Goal: Task Accomplishment & Management: Complete application form

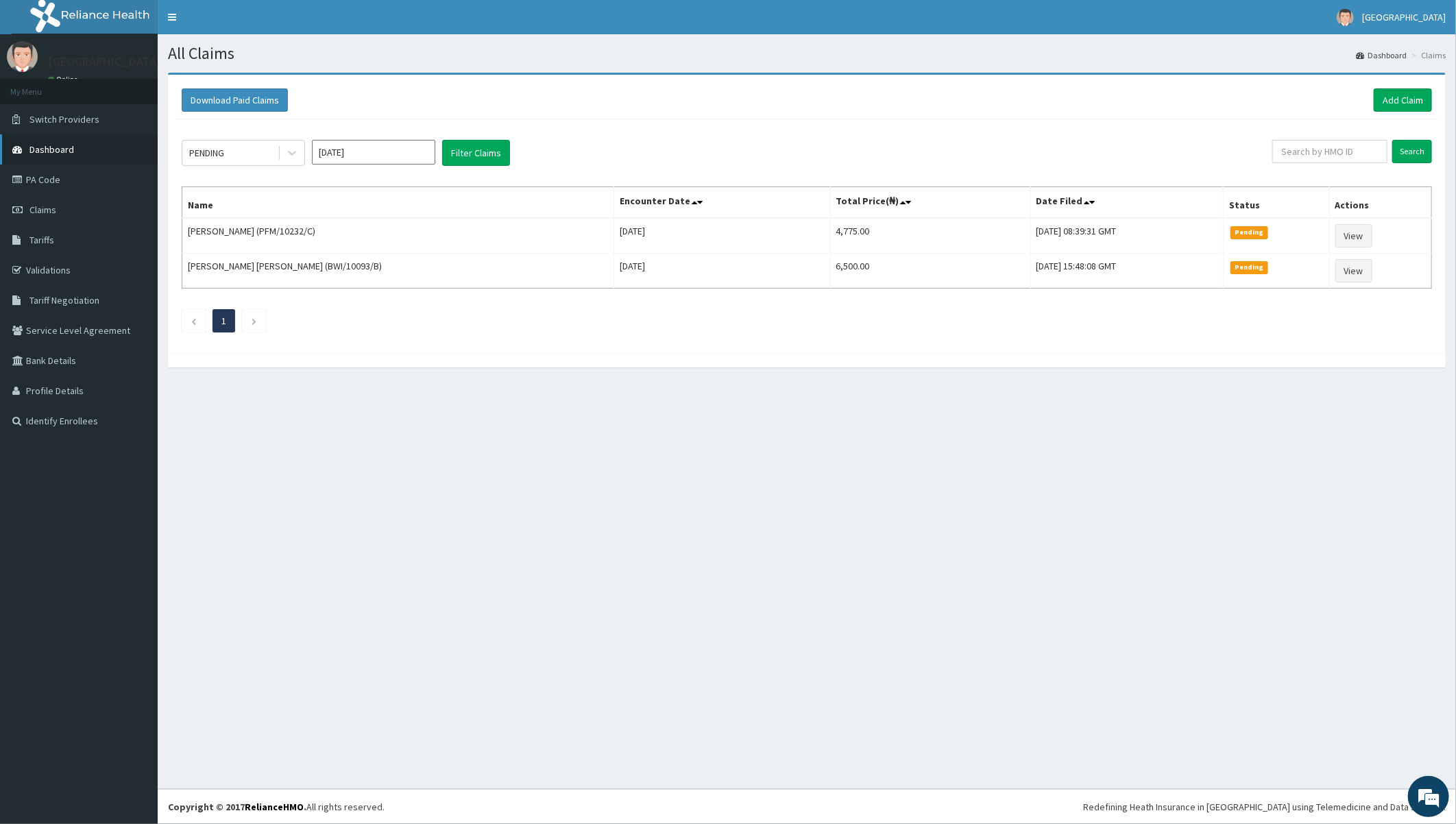
click at [75, 146] on link "Dashboard" at bounding box center [79, 149] width 158 height 30
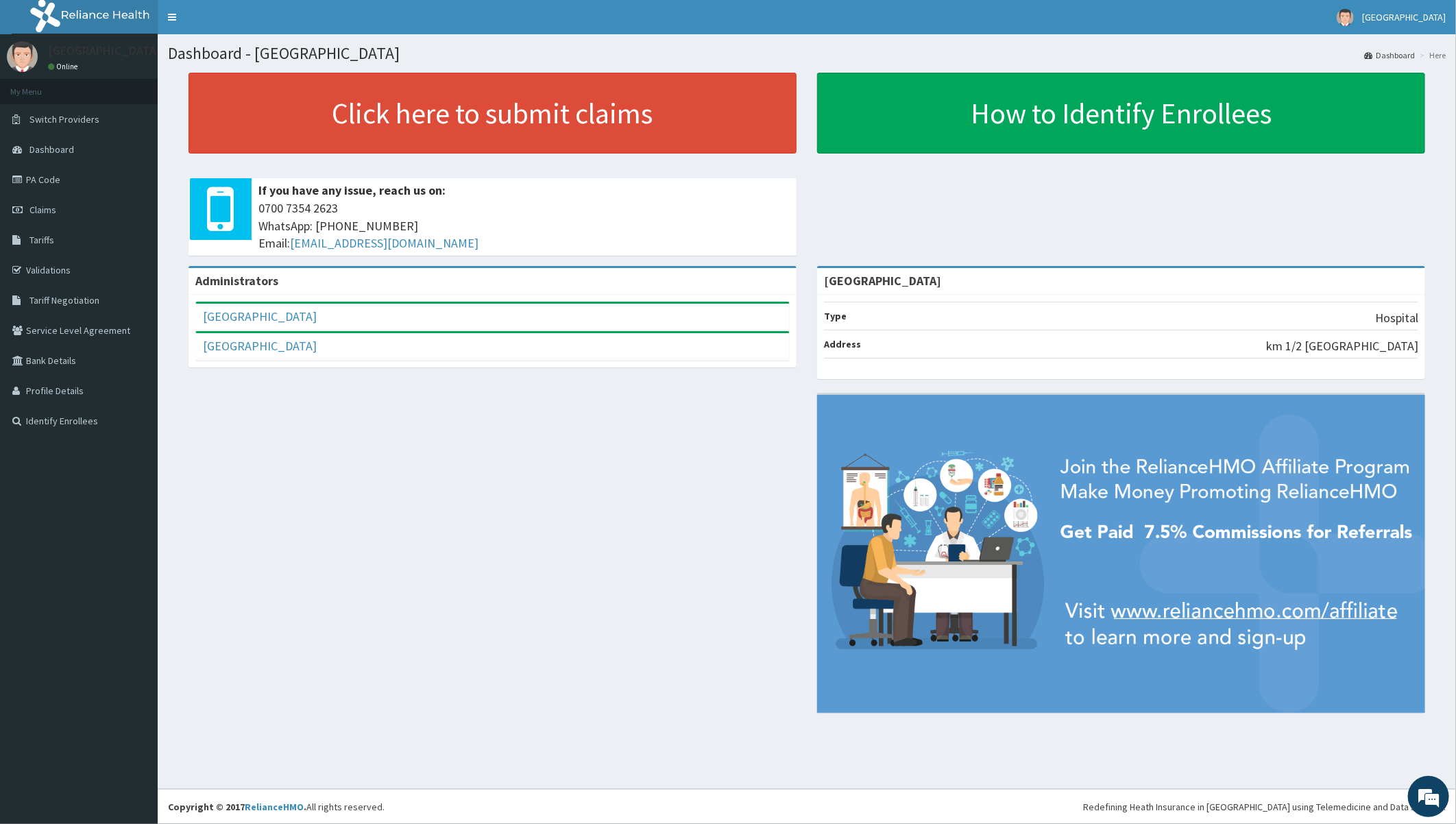
click at [440, 556] on div "Administrators Toun Hospital Full Name Toun Hospital Email Address admin@tounho…" at bounding box center [807, 495] width 1278 height 461
click at [39, 209] on span "Claims" at bounding box center [42, 209] width 27 height 12
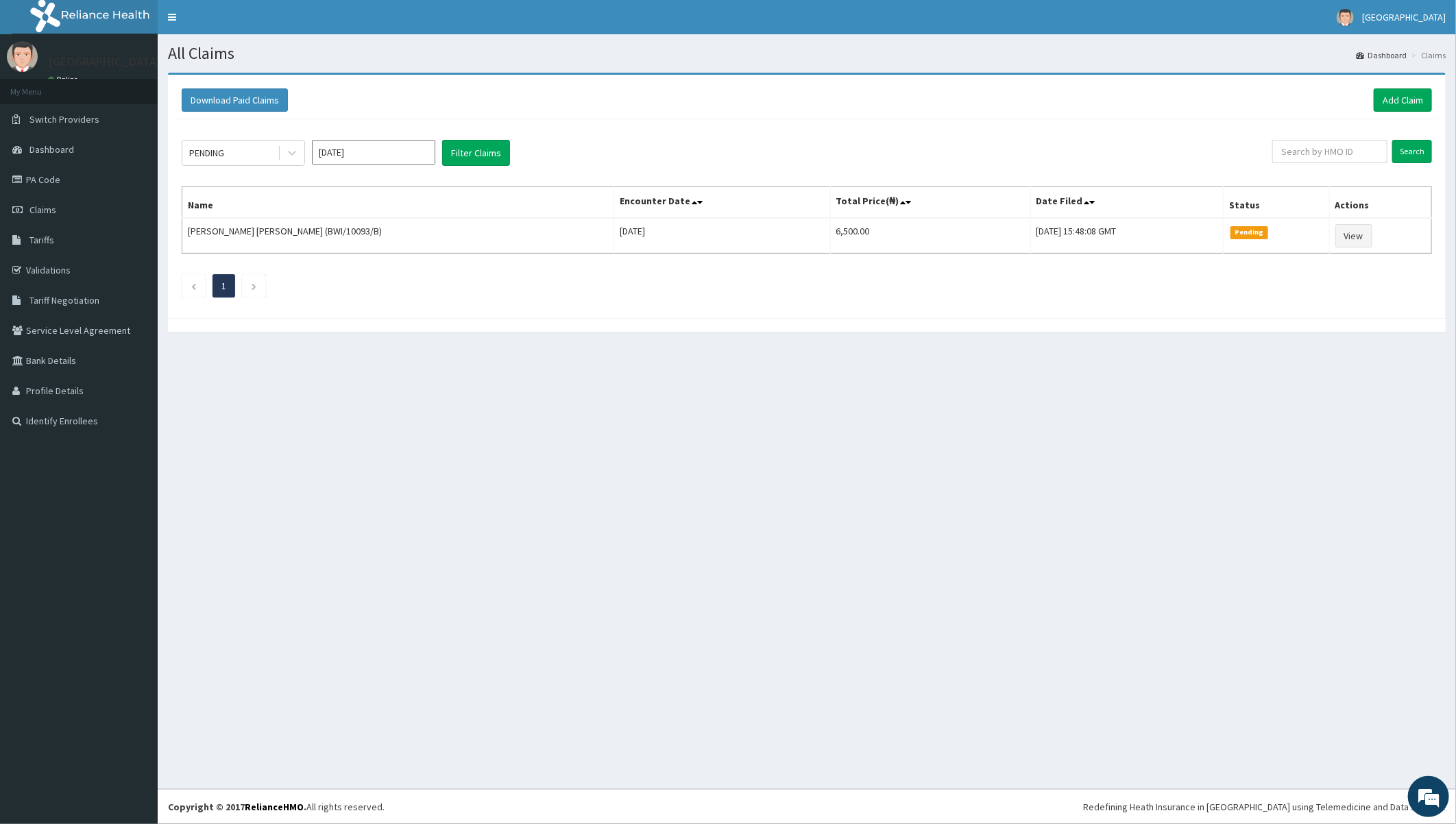
click at [658, 293] on ul "1" at bounding box center [807, 285] width 1250 height 24
click at [382, 163] on input "[DATE]" at bounding box center [373, 152] width 124 height 25
click at [422, 263] on div "Sep" at bounding box center [414, 266] width 27 height 25
type input "[DATE]"
click at [476, 155] on button "Filter Claims" at bounding box center [476, 153] width 68 height 26
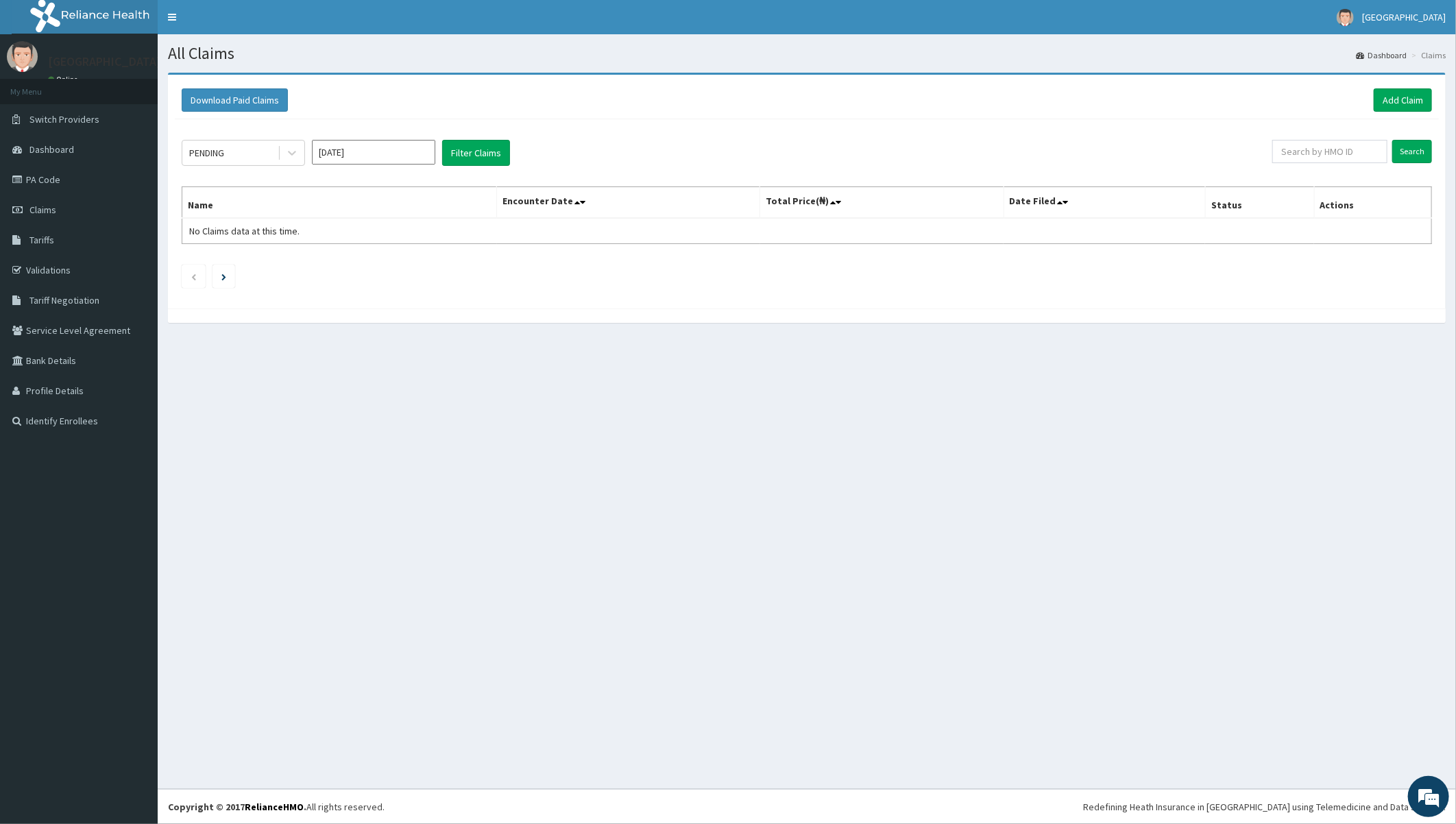
click at [361, 158] on input "Sep 2025" at bounding box center [373, 152] width 124 height 25
click at [631, 172] on div "PENDING Sep 2025 Filter Claims Search Name Encounter Date Total Price(₦) Date F…" at bounding box center [807, 210] width 1264 height 182
click at [294, 161] on div at bounding box center [292, 153] width 25 height 25
click at [241, 203] on div "Approved" at bounding box center [243, 211] width 124 height 25
click at [475, 160] on button "Filter Claims" at bounding box center [476, 153] width 68 height 26
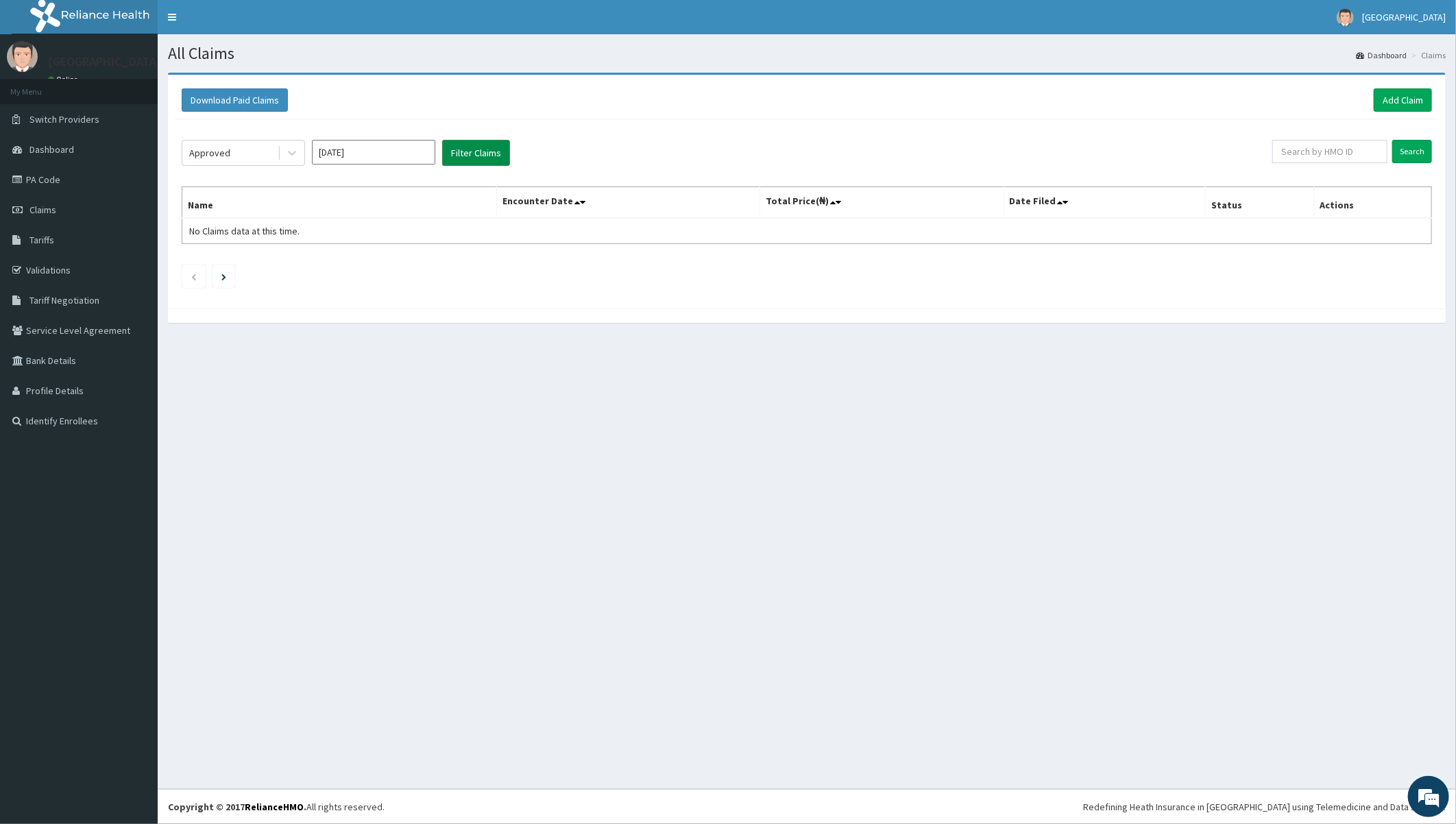
click at [457, 151] on button "Filter Claims" at bounding box center [476, 153] width 68 height 26
click at [419, 277] on ul at bounding box center [807, 276] width 1250 height 24
click at [476, 155] on button "Filter Claims" at bounding box center [476, 153] width 68 height 26
click at [476, 155] on button "Filter Claims" at bounding box center [476, 153] width 68 height 26
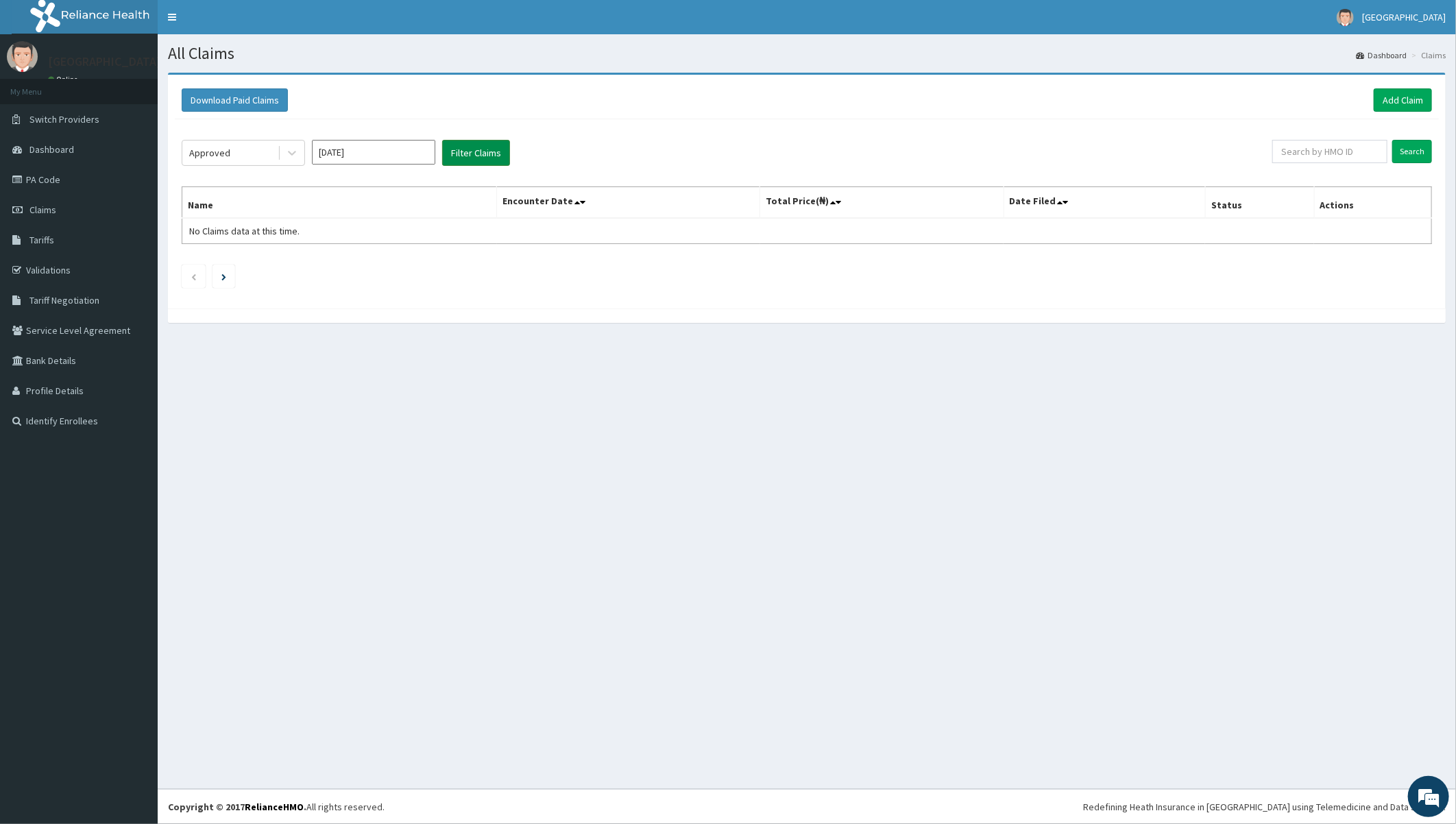
click at [476, 155] on button "Filter Claims" at bounding box center [476, 153] width 68 height 26
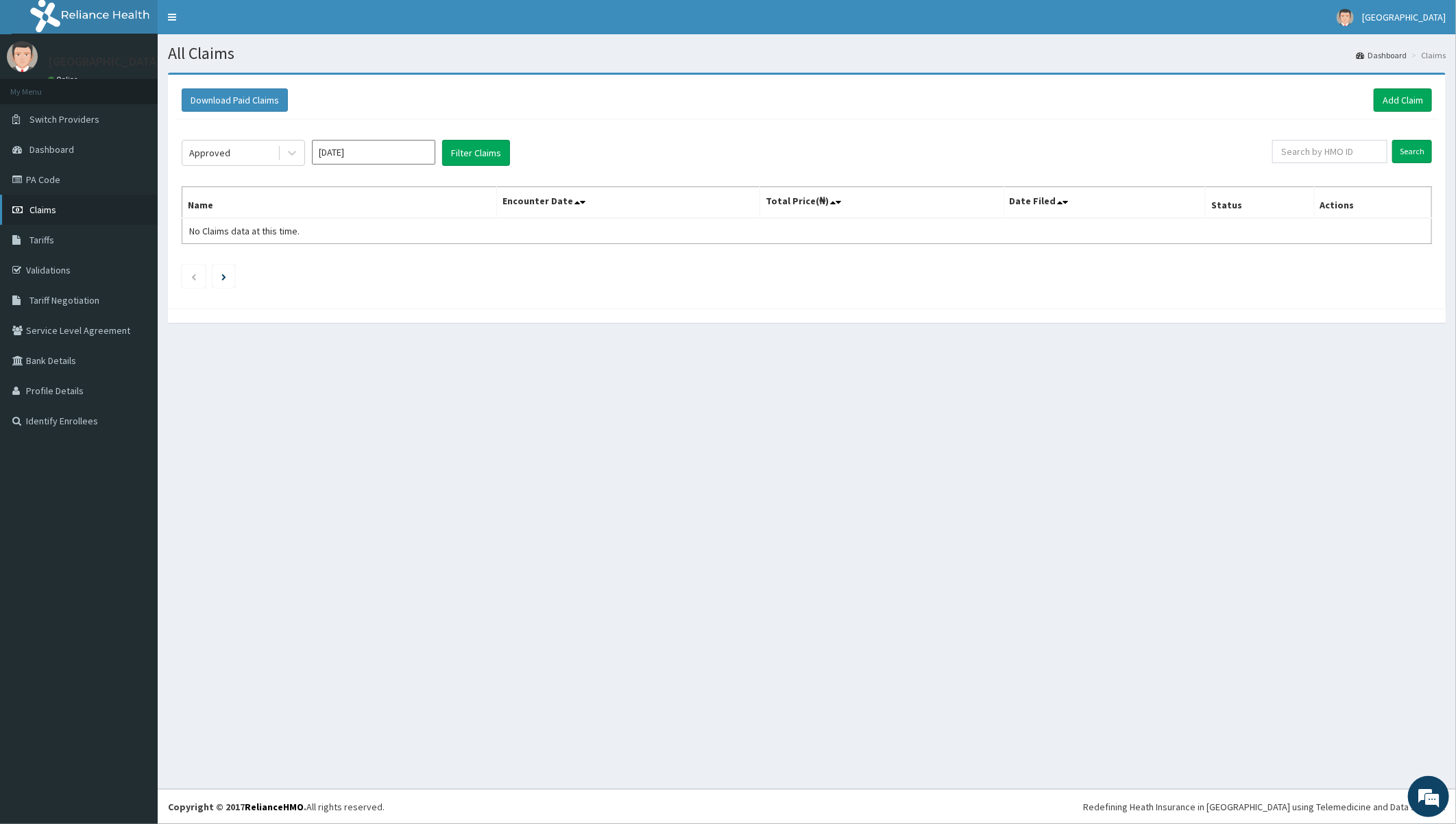
click at [39, 206] on span "Claims" at bounding box center [42, 209] width 27 height 12
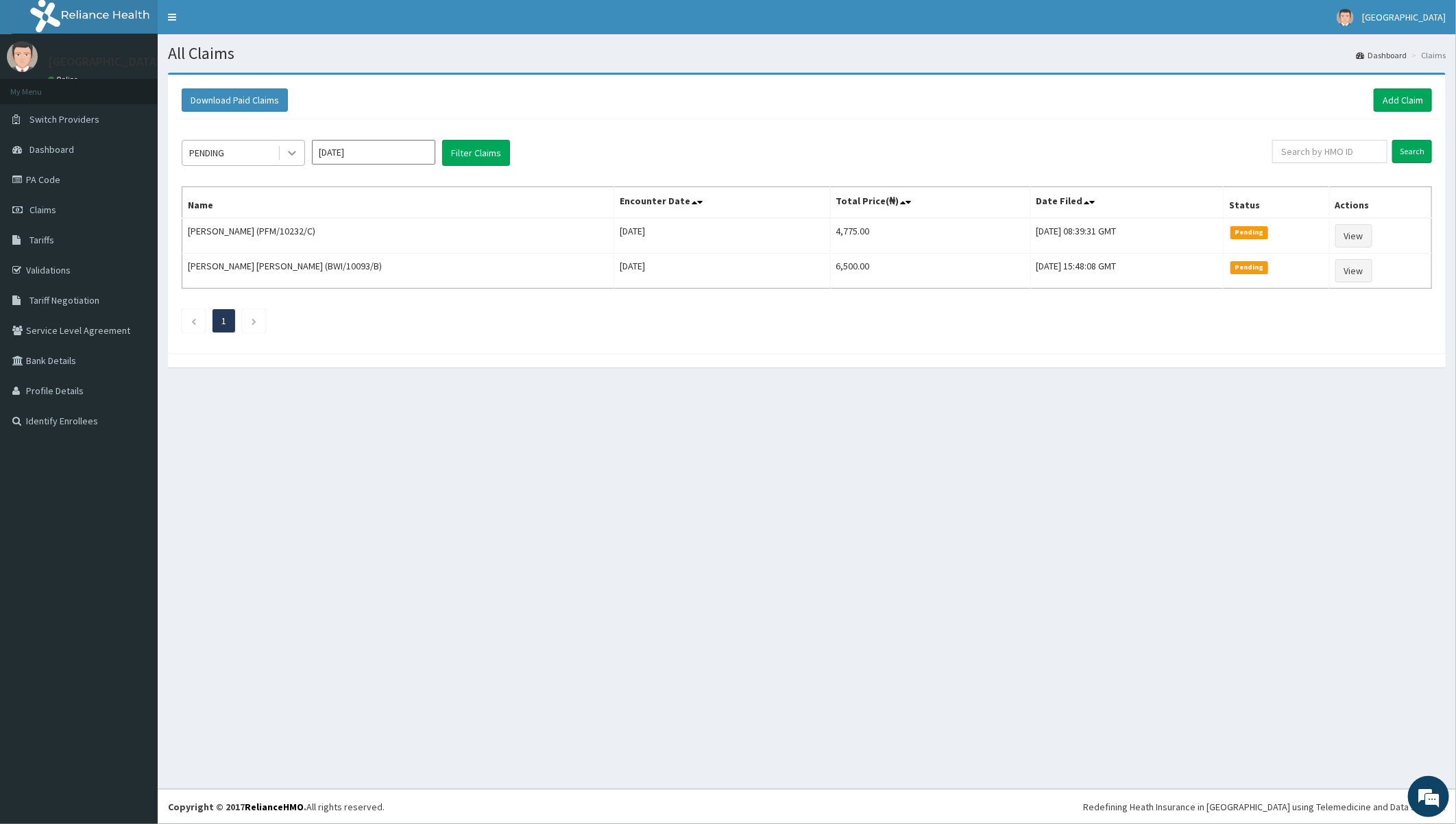
click at [297, 149] on icon at bounding box center [292, 153] width 14 height 14
click at [248, 206] on div "Approved" at bounding box center [243, 211] width 124 height 25
click at [379, 154] on input "[DATE]" at bounding box center [373, 152] width 124 height 25
click at [414, 263] on div "Sep" at bounding box center [414, 266] width 27 height 25
click at [477, 156] on button "Filter Claims" at bounding box center [476, 153] width 68 height 26
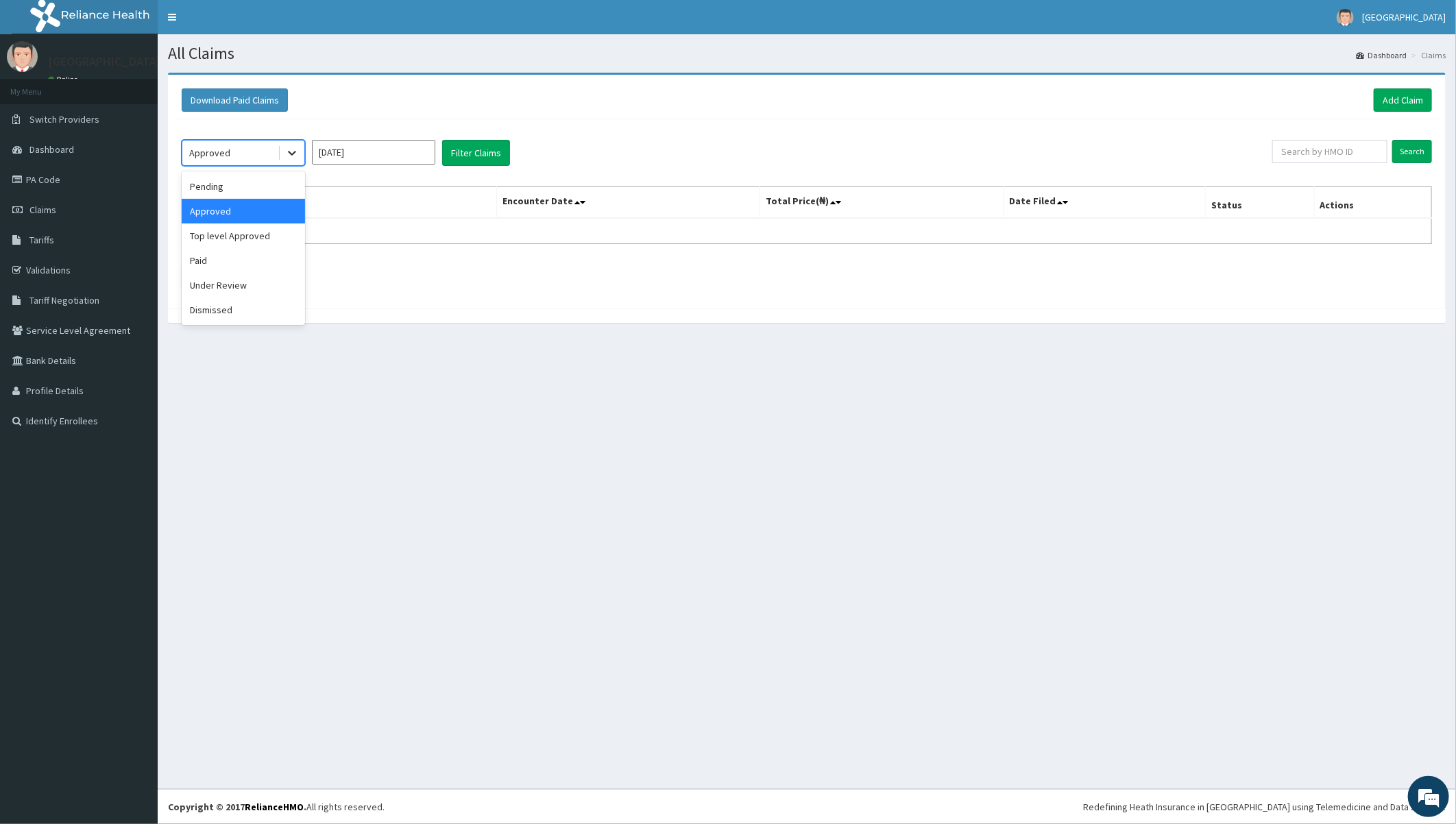
click at [294, 153] on icon at bounding box center [291, 154] width 8 height 5
click at [407, 183] on div "option Approved, selected. option Approved selected, 2 of 6. 6 results availabl…" at bounding box center [807, 210] width 1264 height 182
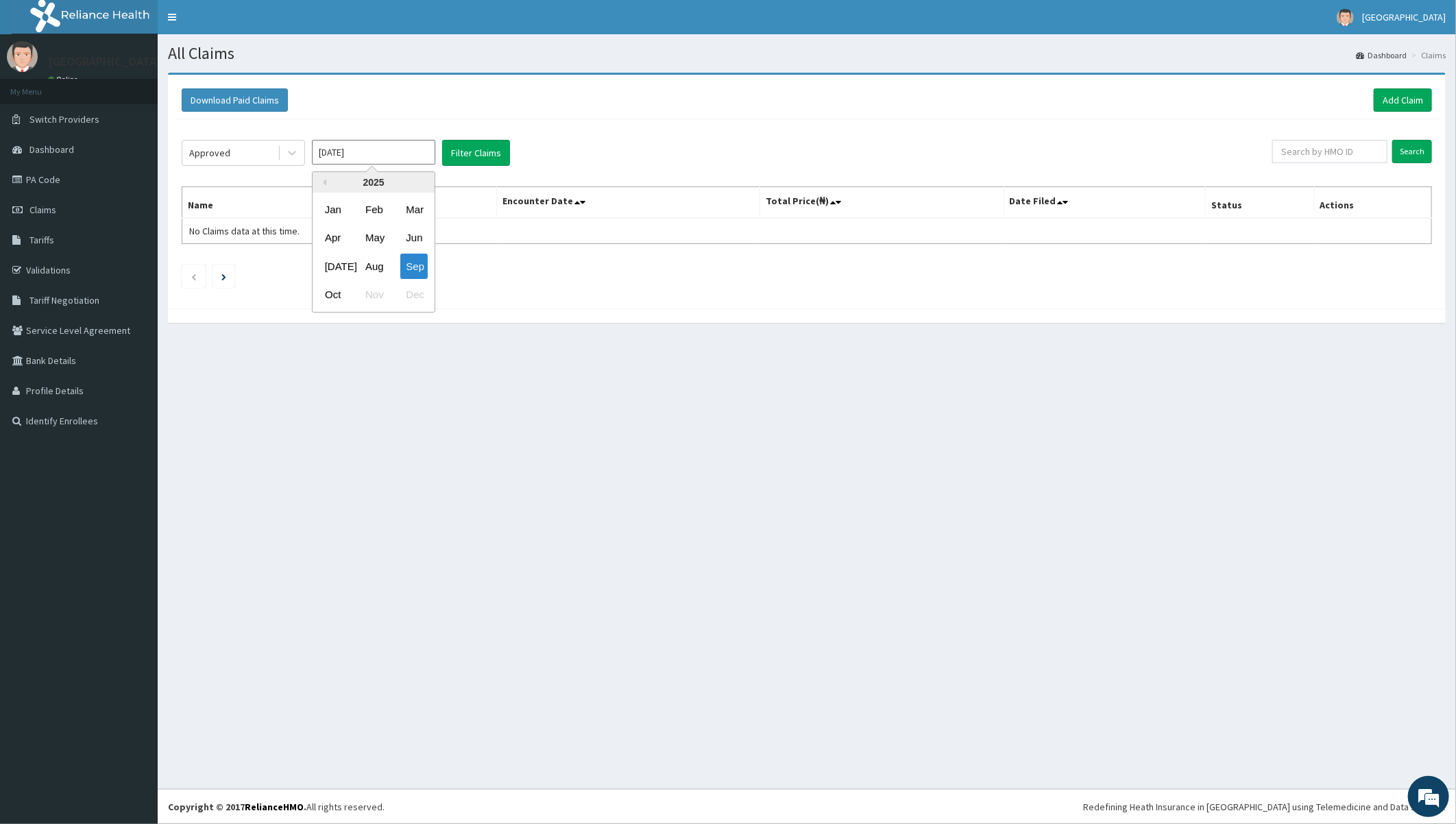
click at [378, 155] on input "Sep 2025" at bounding box center [373, 152] width 124 height 25
click at [331, 291] on div "Oct" at bounding box center [333, 294] width 27 height 25
click at [473, 151] on button "Filter Claims" at bounding box center [476, 153] width 68 height 26
click at [473, 152] on button "Filter Claims" at bounding box center [476, 153] width 68 height 26
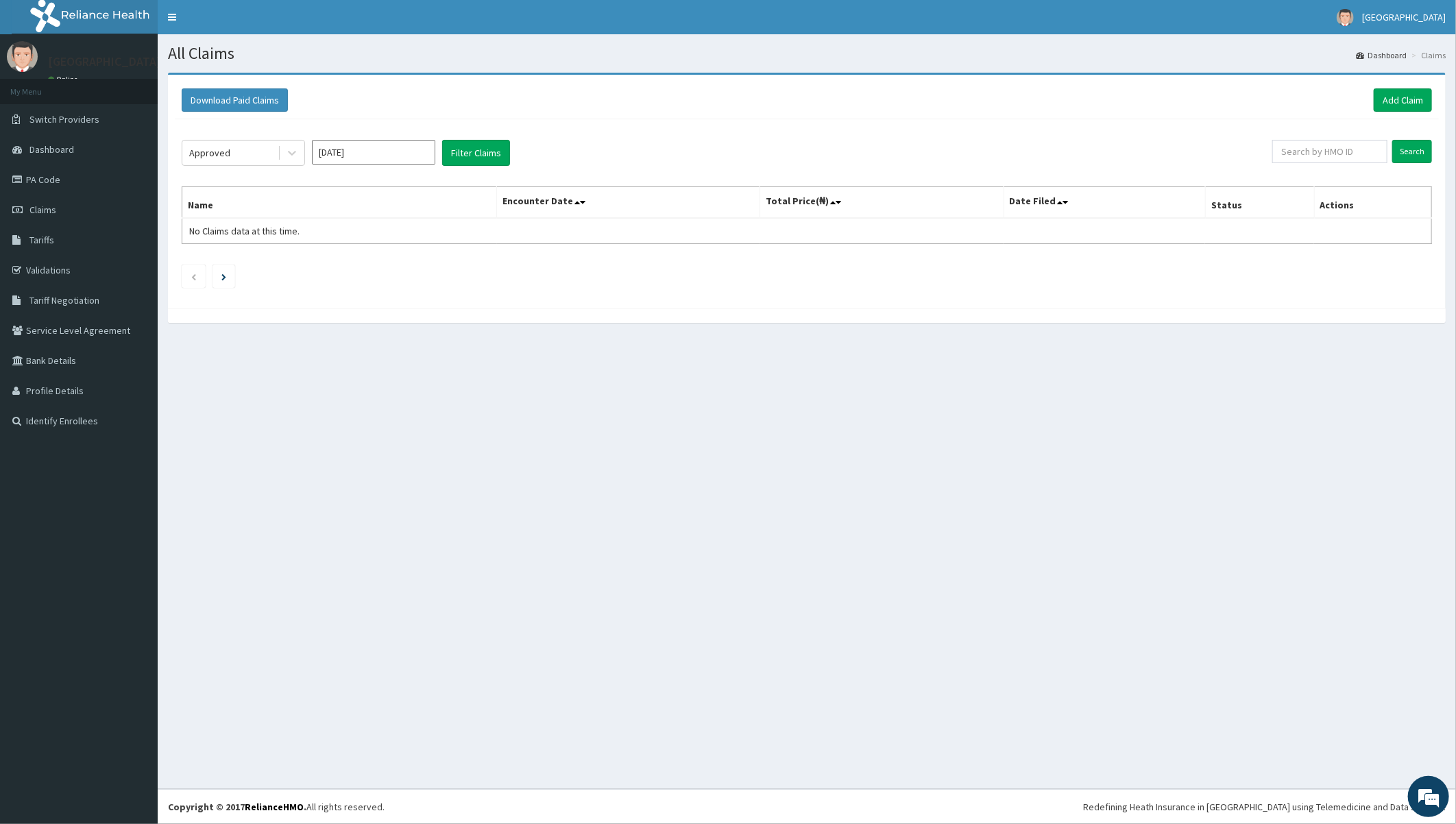
click at [372, 155] on input "Oct 2025" at bounding box center [373, 152] width 124 height 25
click at [417, 262] on div "Sep" at bounding box center [414, 266] width 27 height 25
type input "Sep 2025"
click at [467, 158] on button "Filter Claims" at bounding box center [476, 153] width 68 height 26
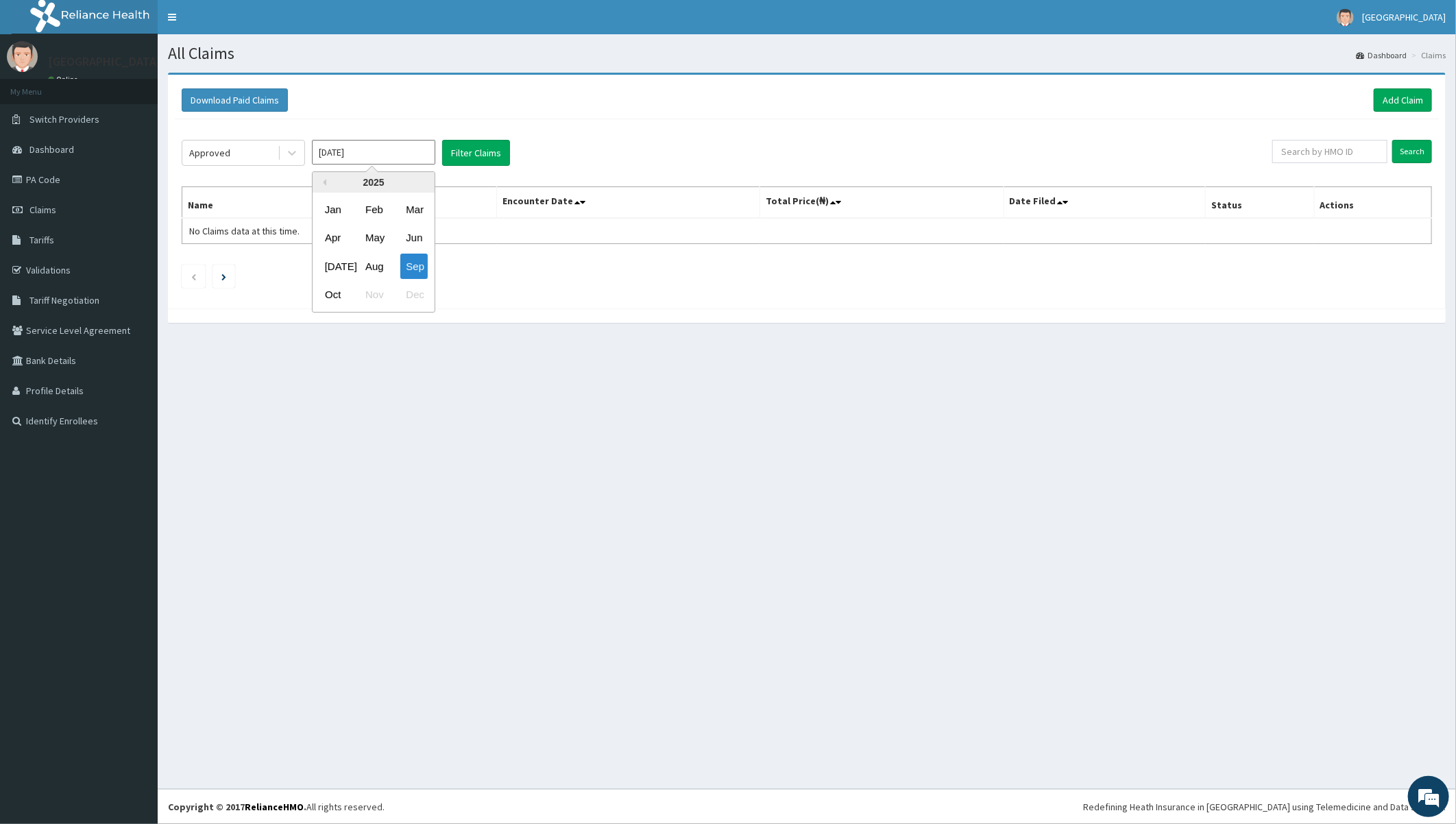
click at [399, 153] on input "Sep 2025" at bounding box center [373, 152] width 124 height 25
drag, startPoint x: 551, startPoint y: 175, endPoint x: 457, endPoint y: 189, distance: 95.0
click at [551, 175] on div "Approved Sep 2025 Filter Claims Search Name Encounter Date Total Price(₦) Date …" at bounding box center [807, 210] width 1264 height 182
click at [237, 155] on div "Approved" at bounding box center [230, 153] width 96 height 22
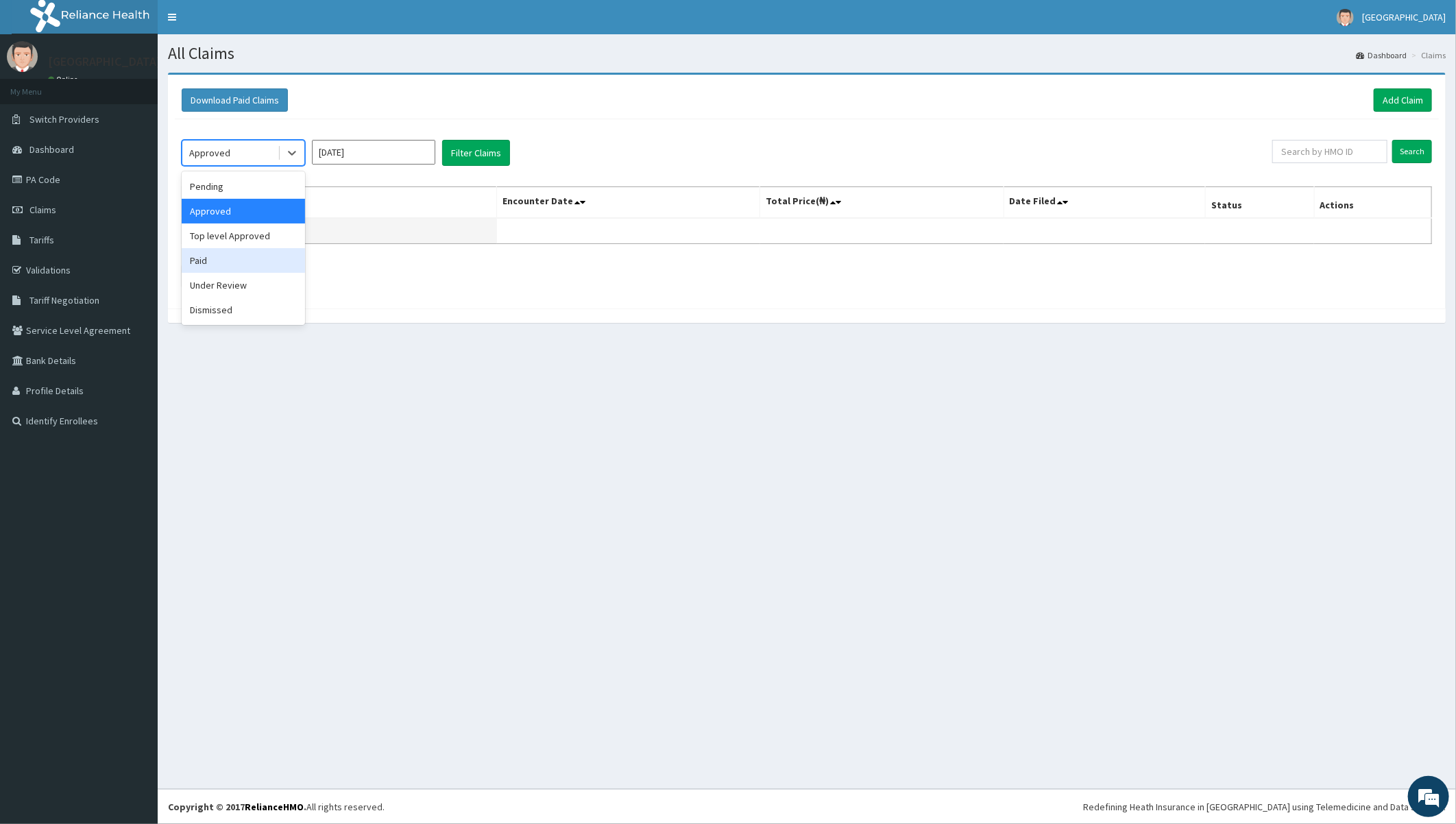
drag, startPoint x: 202, startPoint y: 259, endPoint x: 284, endPoint y: 243, distance: 83.5
click at [202, 259] on div "Paid" at bounding box center [243, 260] width 124 height 25
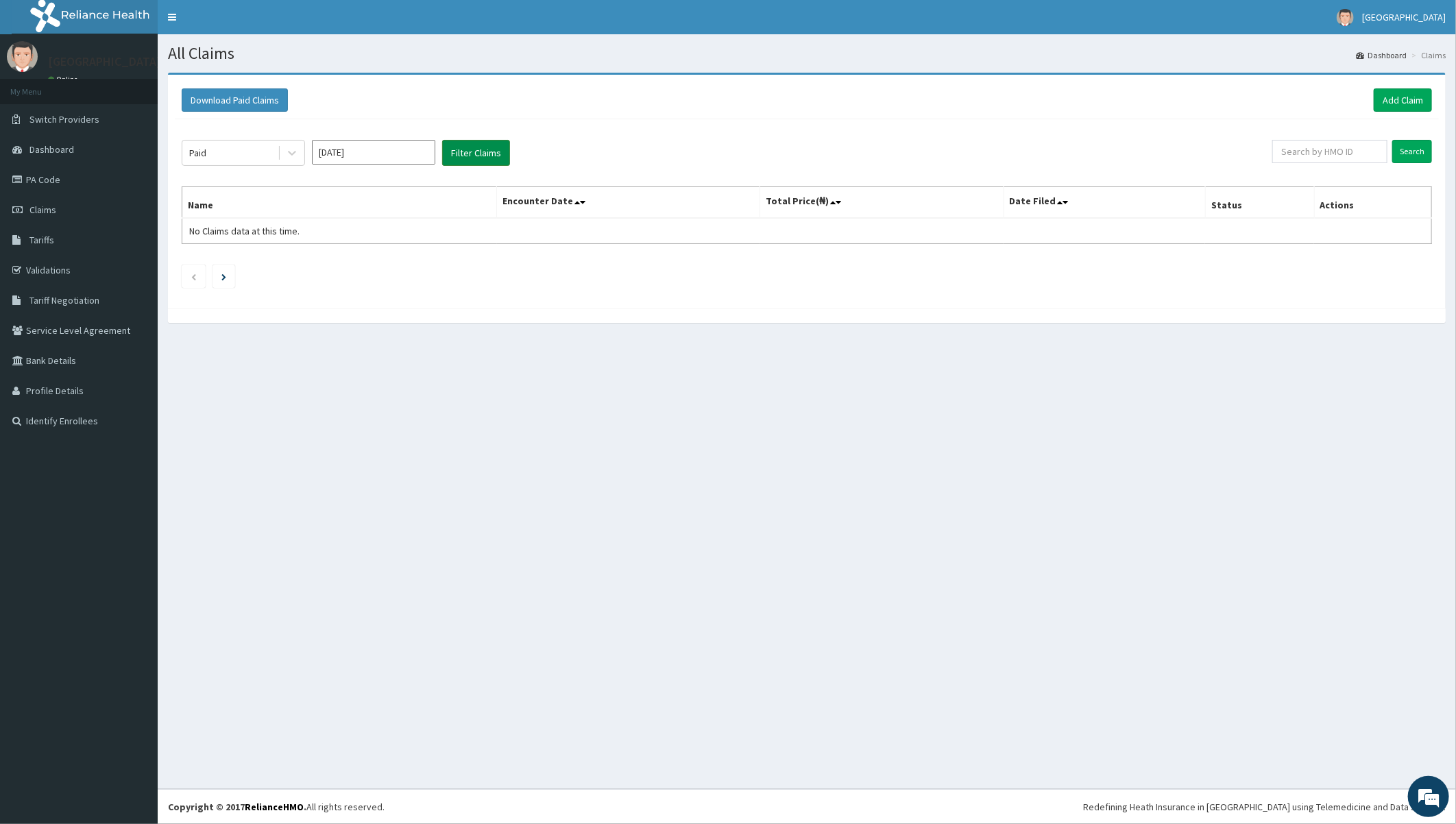
click at [489, 153] on button "Filter Claims" at bounding box center [476, 153] width 68 height 26
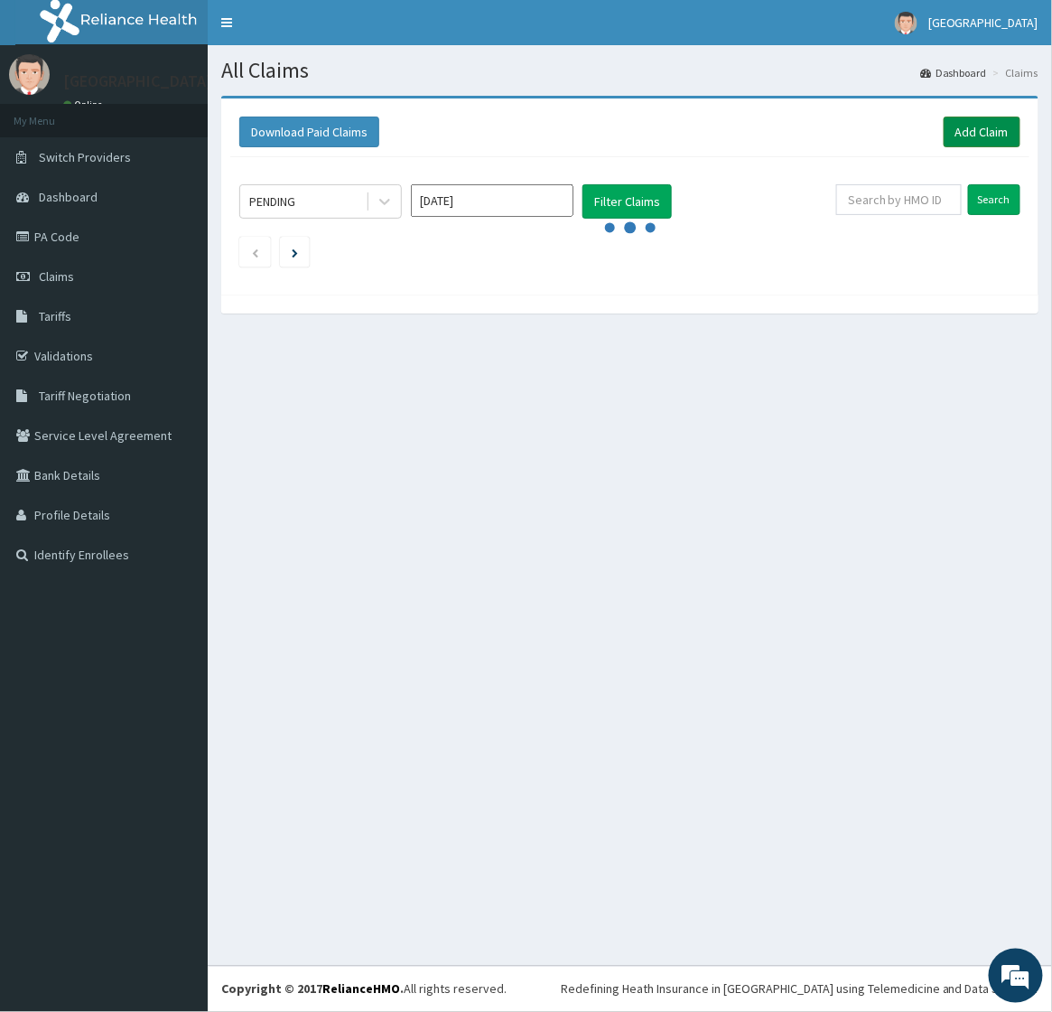
click at [964, 129] on link "Add Claim" at bounding box center [982, 132] width 77 height 31
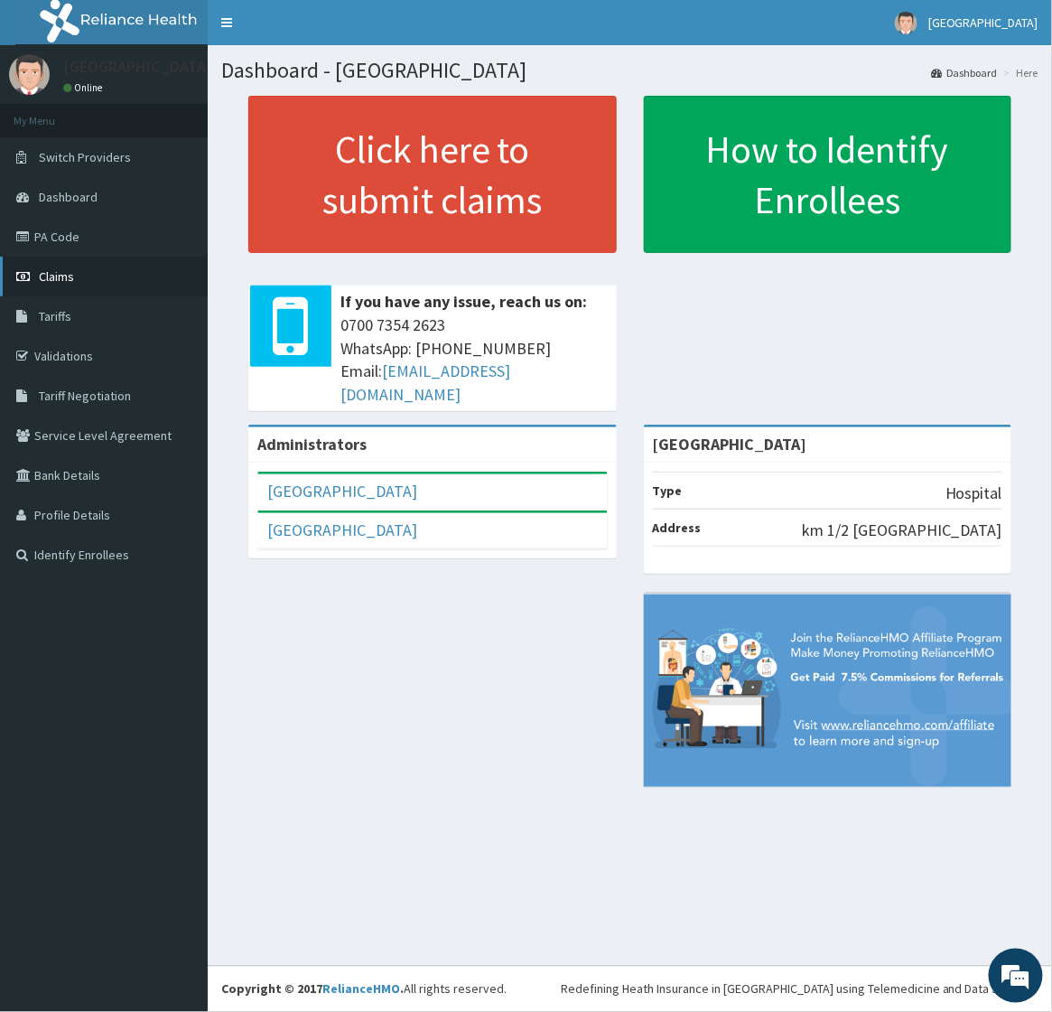
click at [58, 268] on span "Claims" at bounding box center [56, 276] width 35 height 16
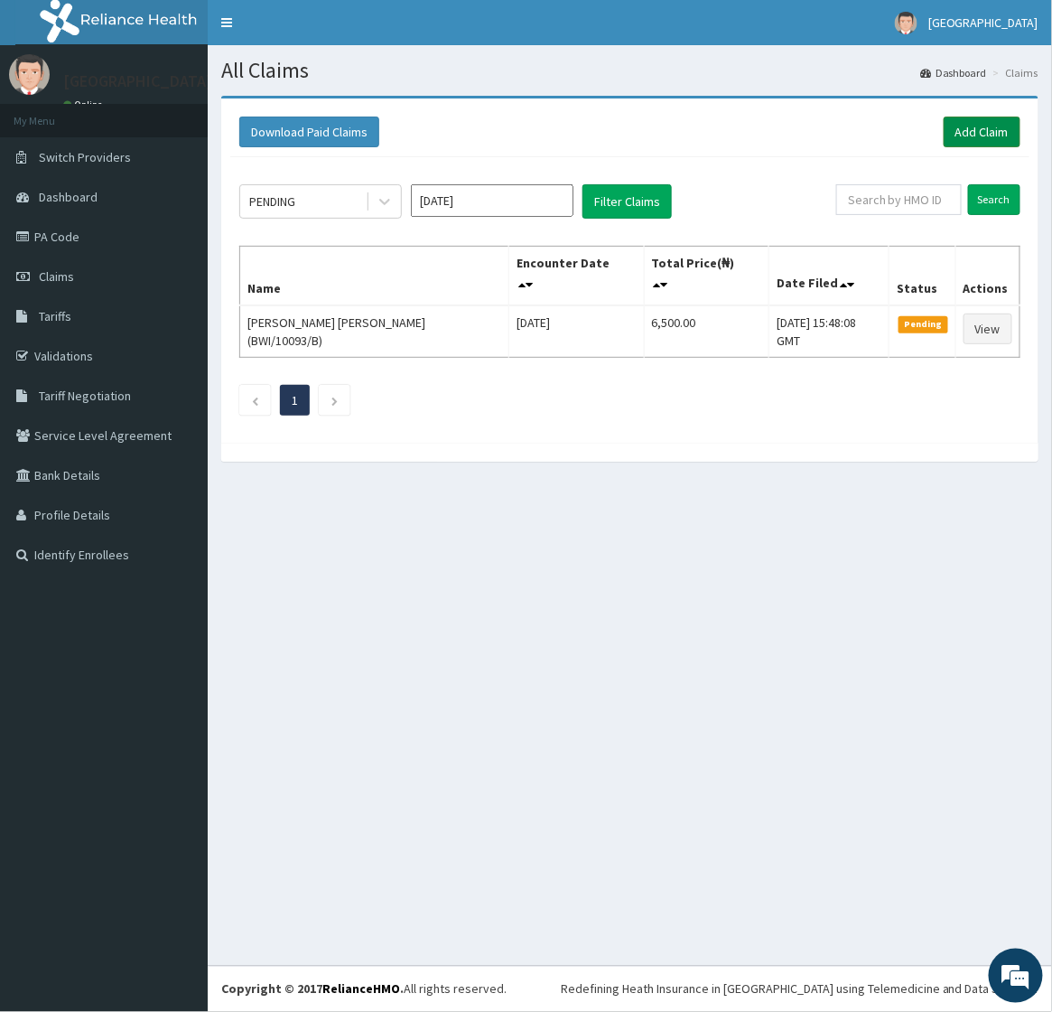
click at [956, 135] on link "Add Claim" at bounding box center [982, 132] width 77 height 31
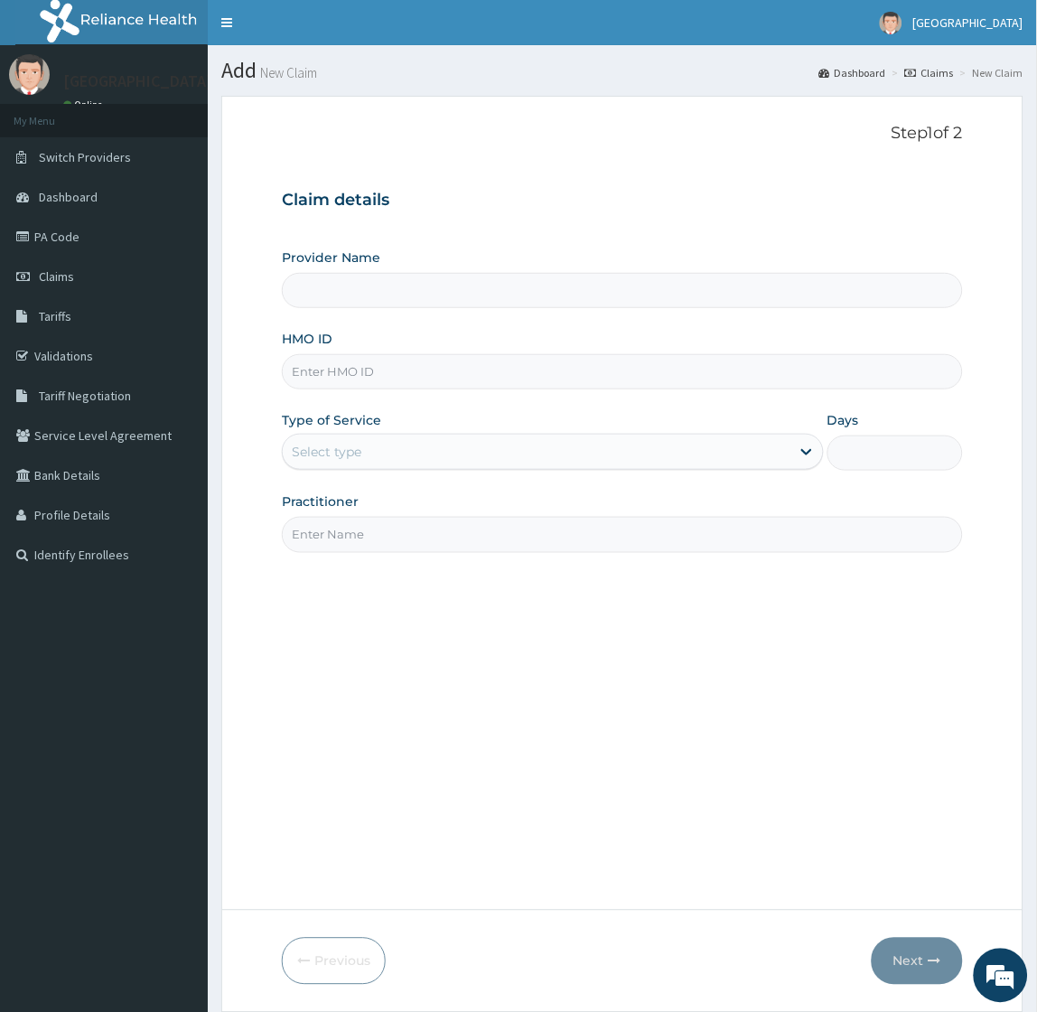
click at [445, 375] on input "HMO ID" at bounding box center [622, 371] width 680 height 35
paste input "ELN/10574/B"
type input "ELN/10574/B"
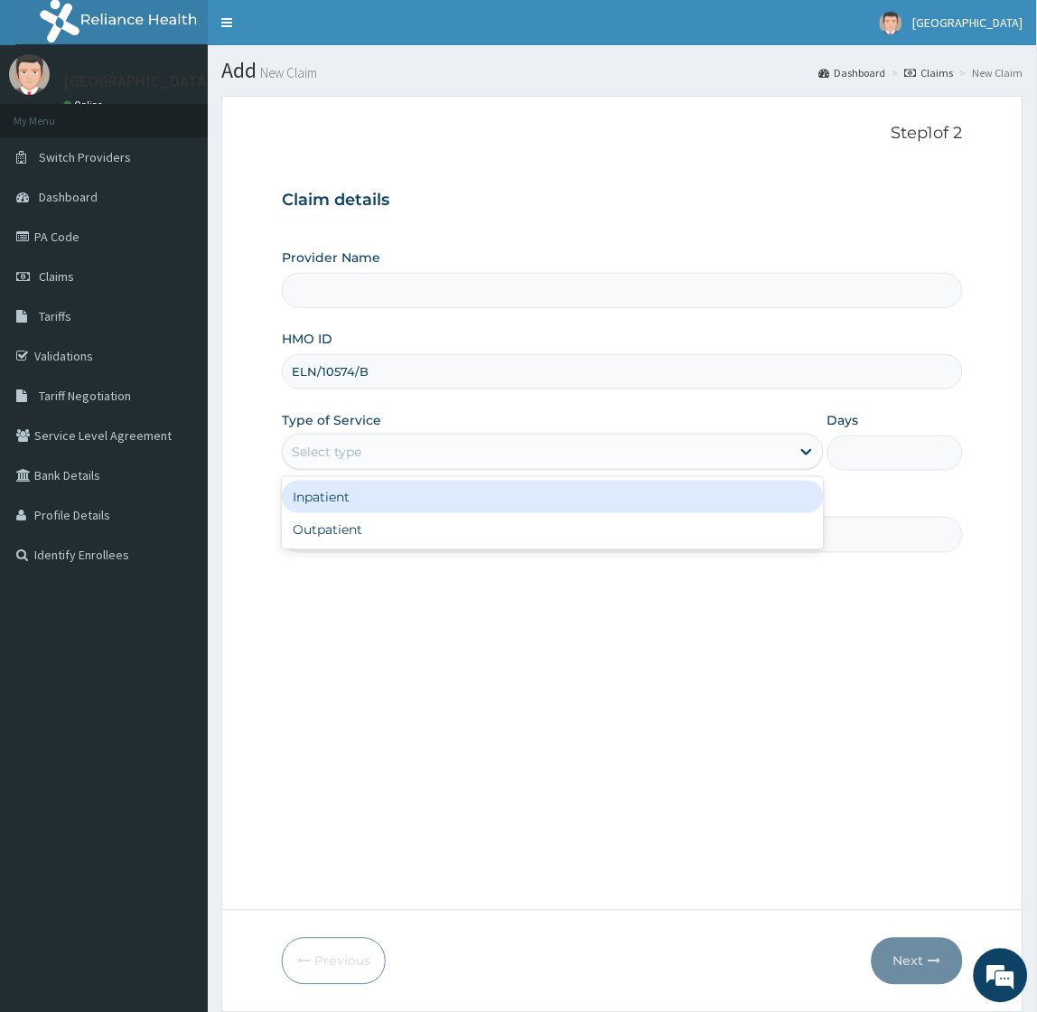
click at [440, 468] on div "Select type" at bounding box center [552, 452] width 541 height 36
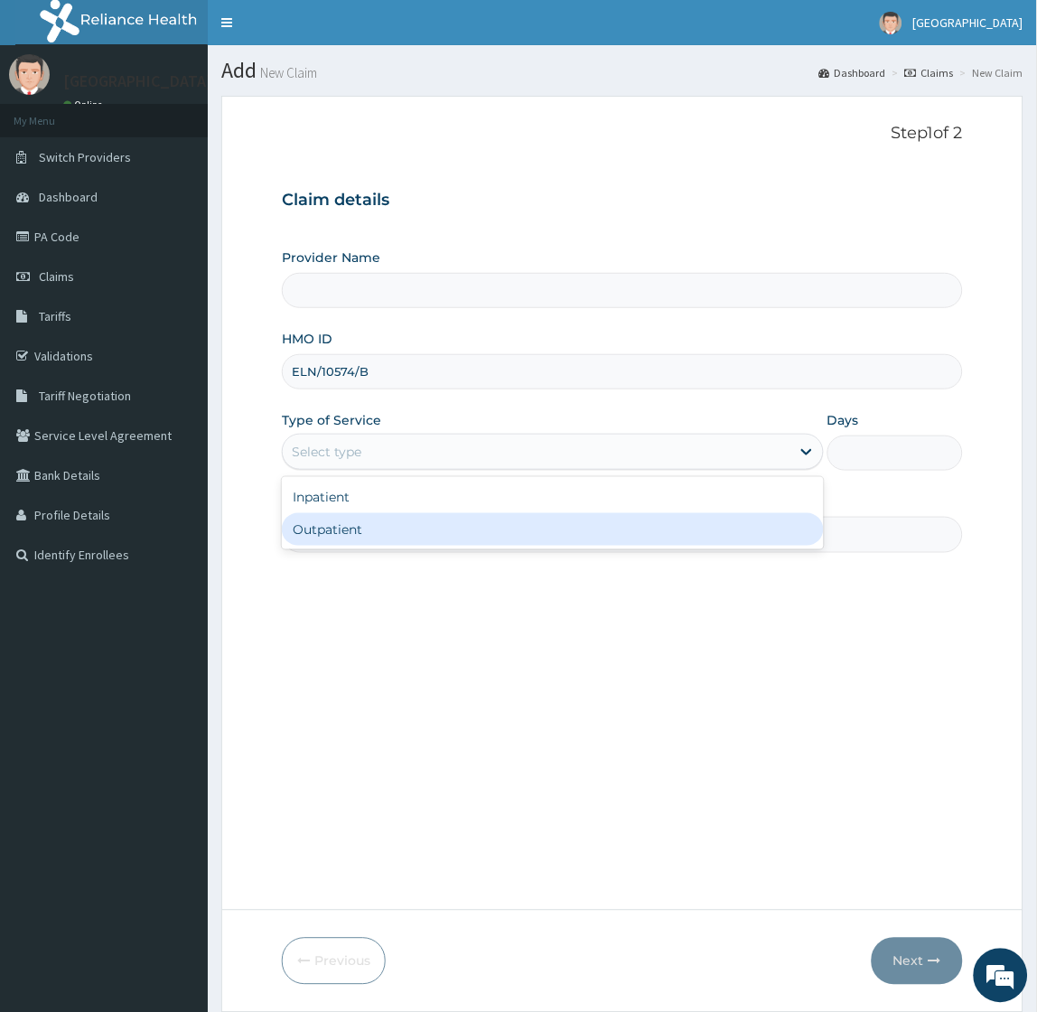
click at [382, 536] on div "Outpatient" at bounding box center [552, 529] width 541 height 33
type input "1"
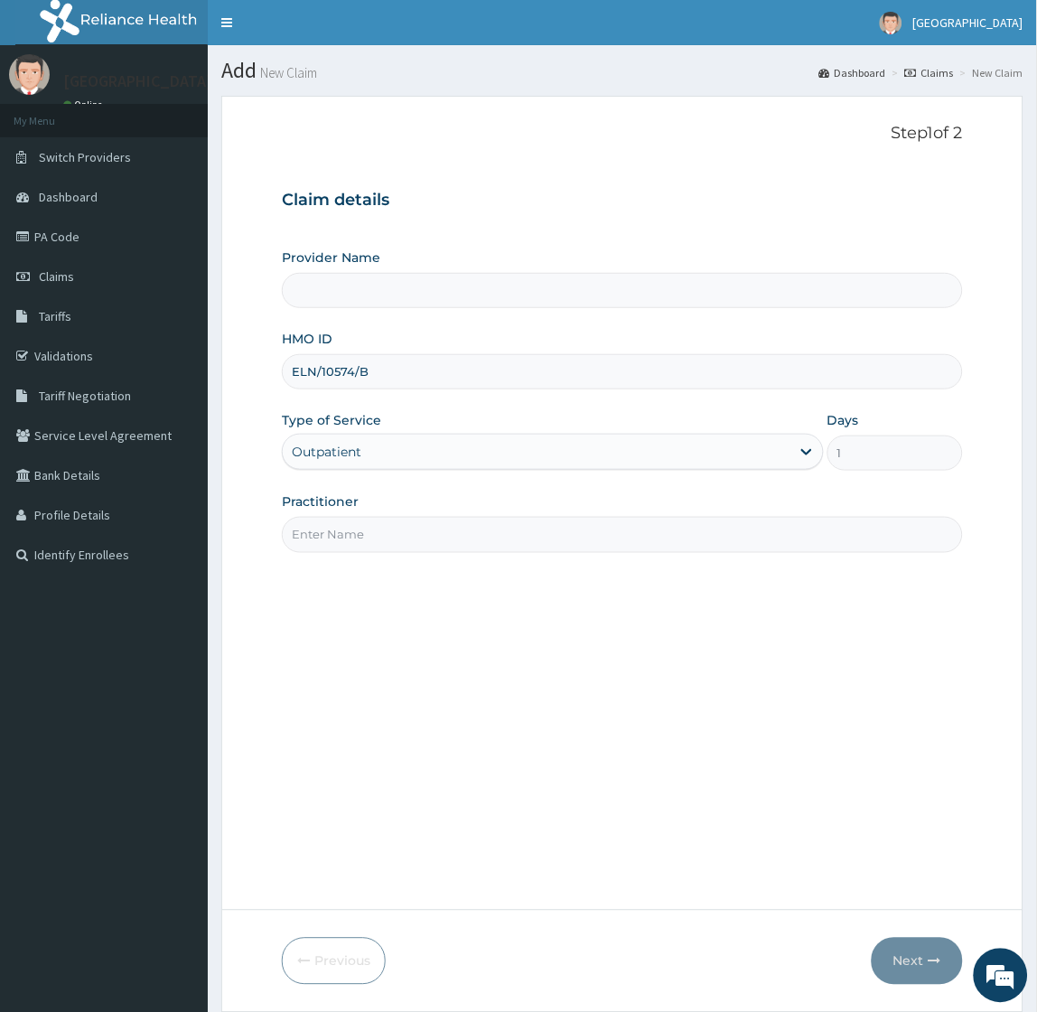
click at [411, 540] on input "Practitioner" at bounding box center [622, 534] width 680 height 35
type input "Toun Memorial Hospital"
type input "Dr Okoroafor"
click at [913, 953] on button "Next" at bounding box center [917, 961] width 91 height 47
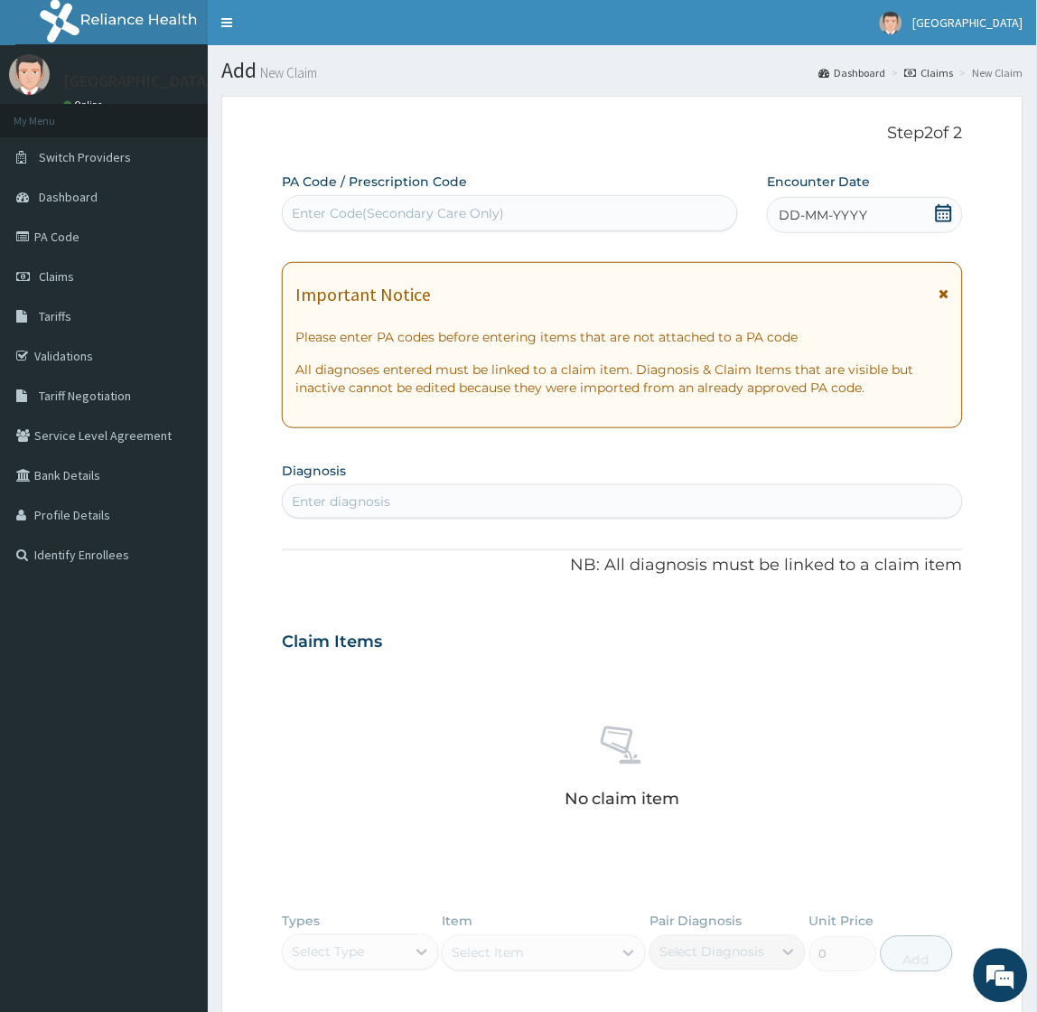
click at [739, 455] on div "PA Code / Prescription Code Enter Code(Secondary Care Only) Encounter Date DD-M…" at bounding box center [622, 640] width 680 height 935
click at [942, 211] on icon at bounding box center [944, 213] width 18 height 18
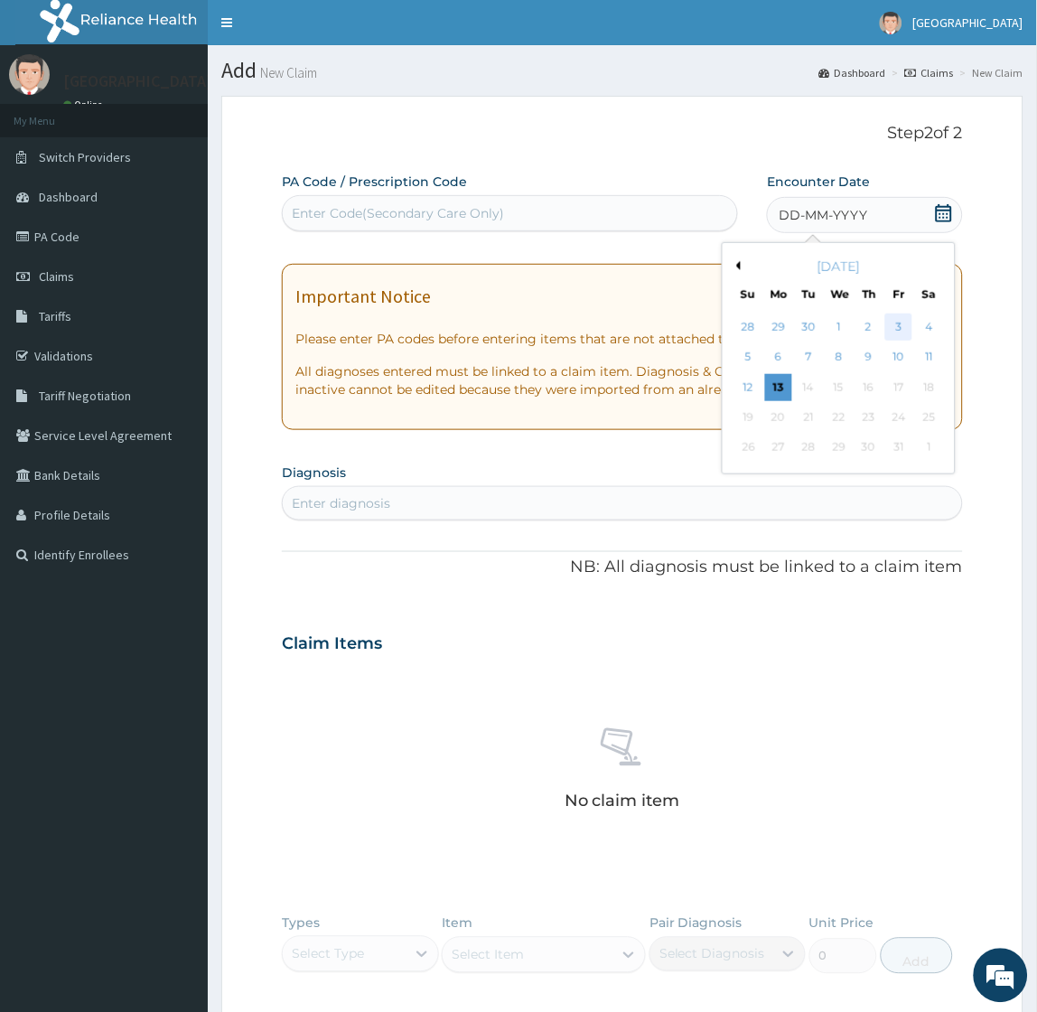
click at [901, 322] on div "3" at bounding box center [898, 326] width 27 height 27
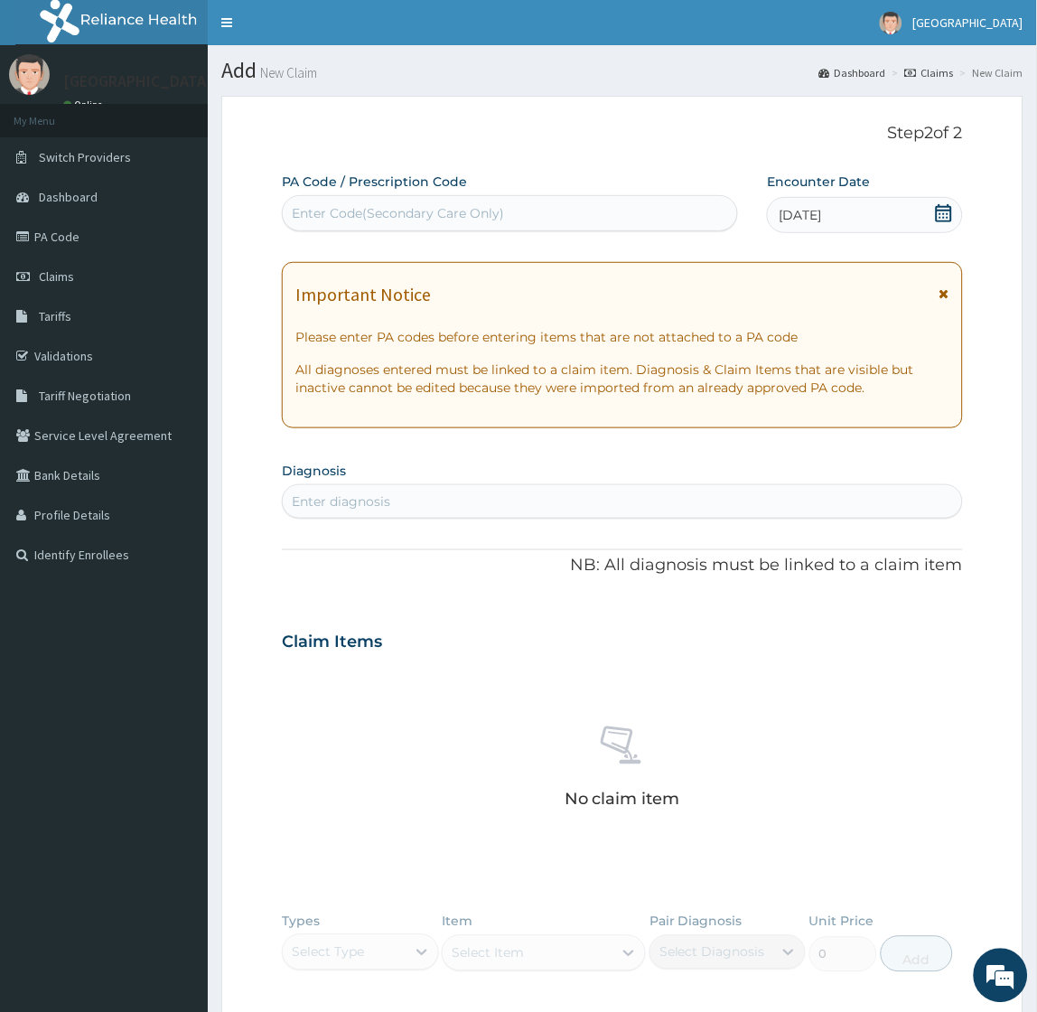
click at [664, 462] on section "Diagnosis Enter diagnosis" at bounding box center [622, 487] width 680 height 61
click at [426, 667] on div "No claim item" at bounding box center [622, 771] width 680 height 208
drag, startPoint x: 391, startPoint y: 518, endPoint x: 397, endPoint y: 511, distance: 9.6
click at [397, 511] on div "Enter diagnosis" at bounding box center [622, 501] width 680 height 34
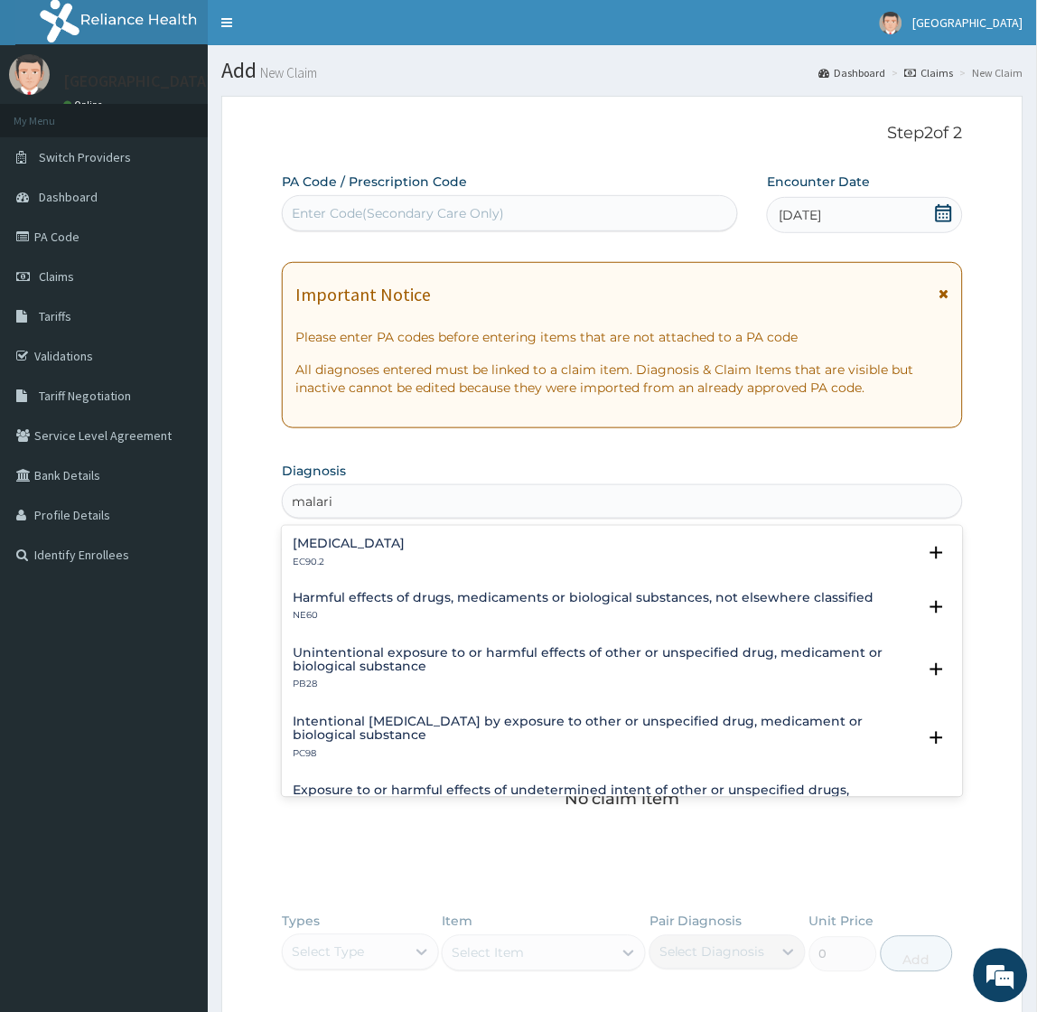
type input "[MEDICAL_DATA]"
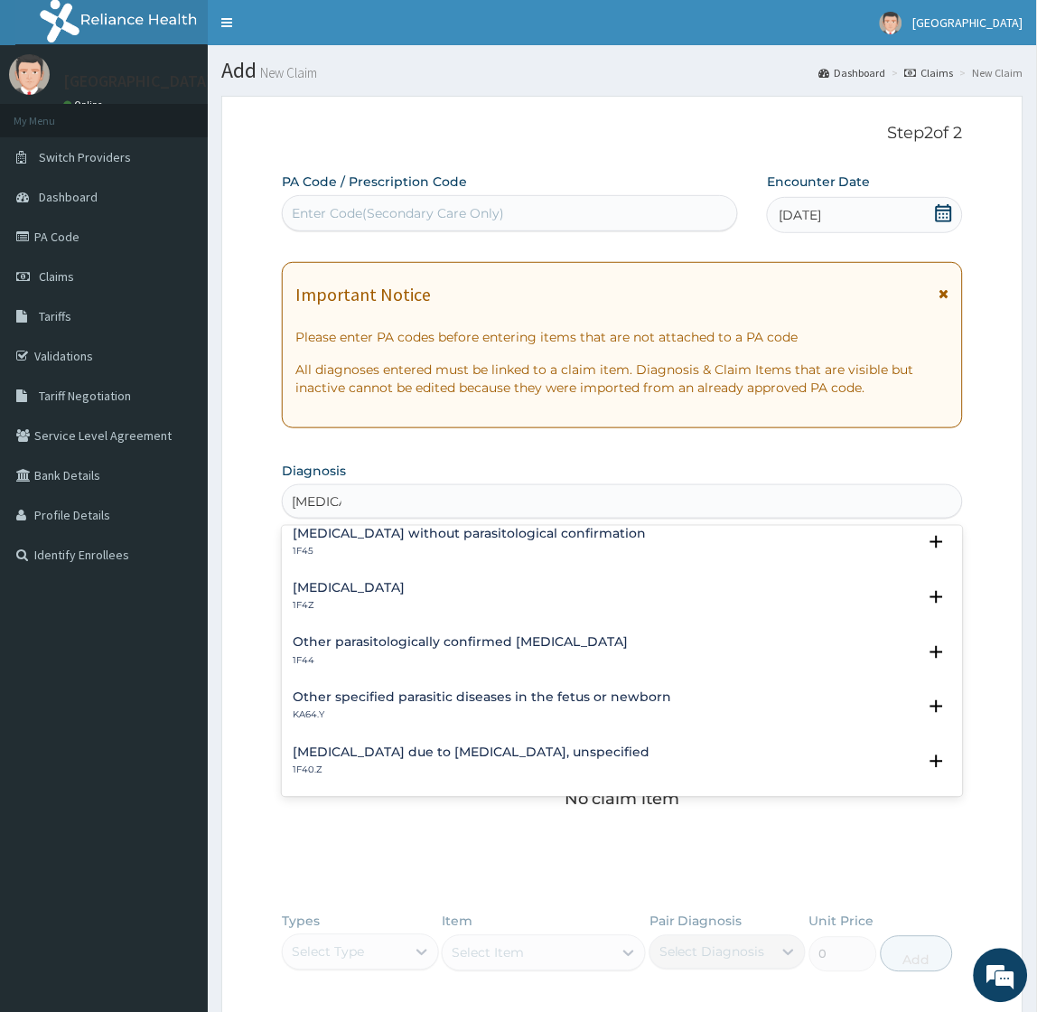
scroll to position [100, 0]
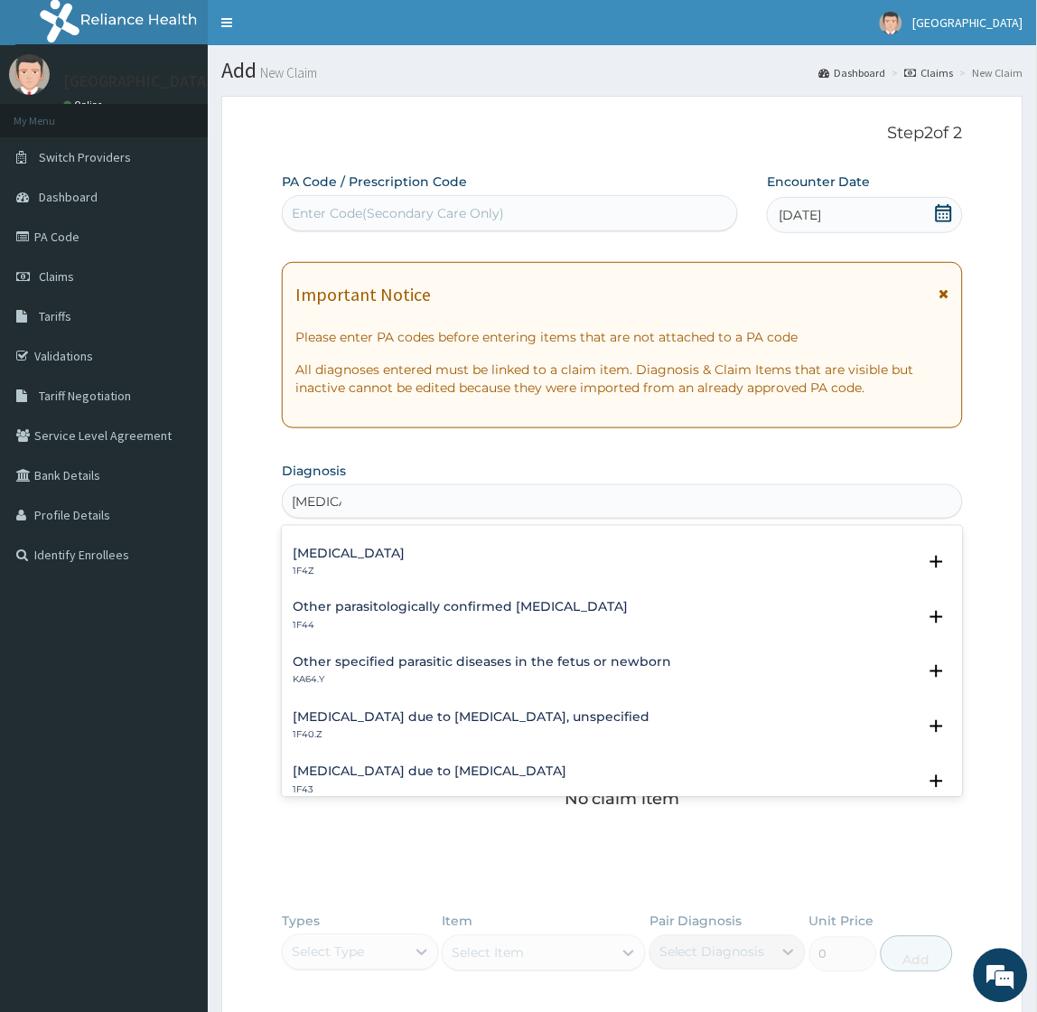
click at [472, 716] on h4 "[MEDICAL_DATA] due to [MEDICAL_DATA], unspecified" at bounding box center [471, 718] width 357 height 14
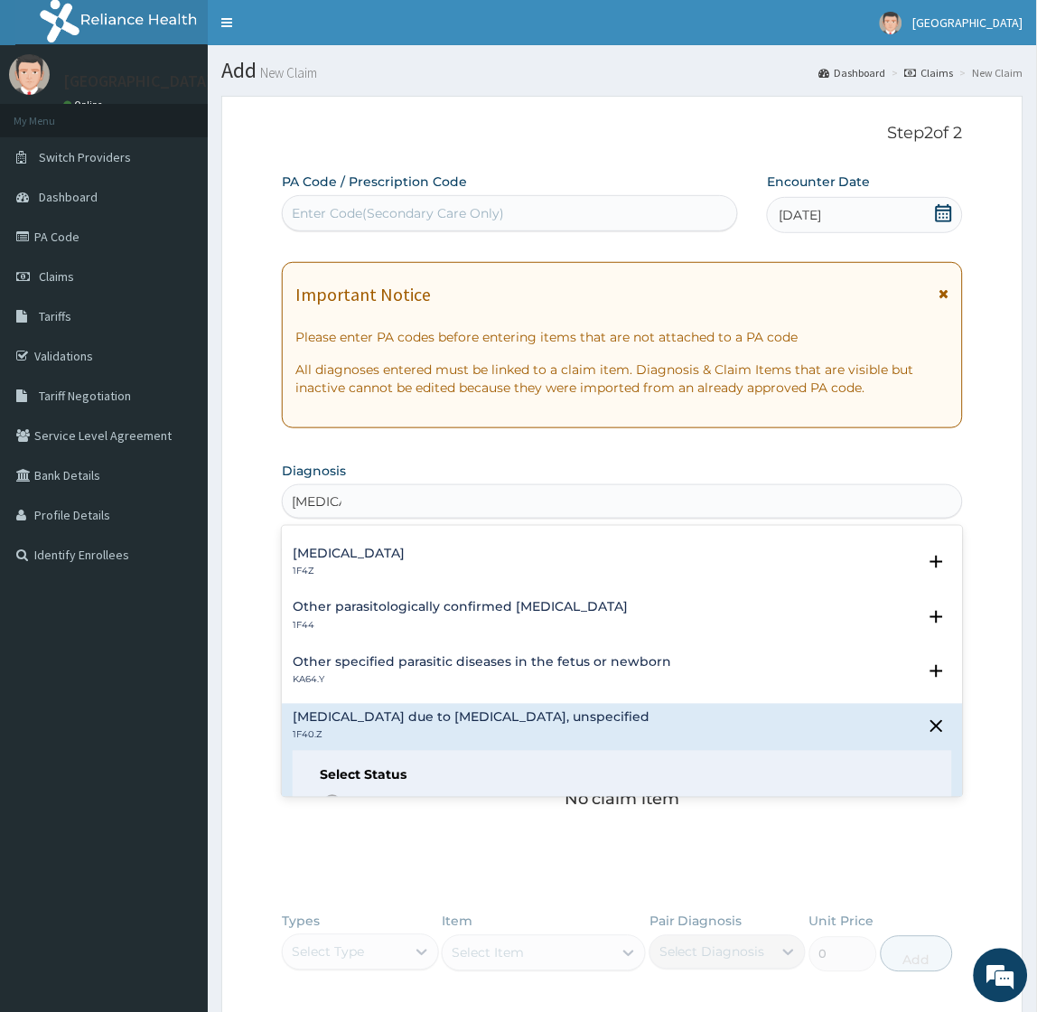
scroll to position [201, 0]
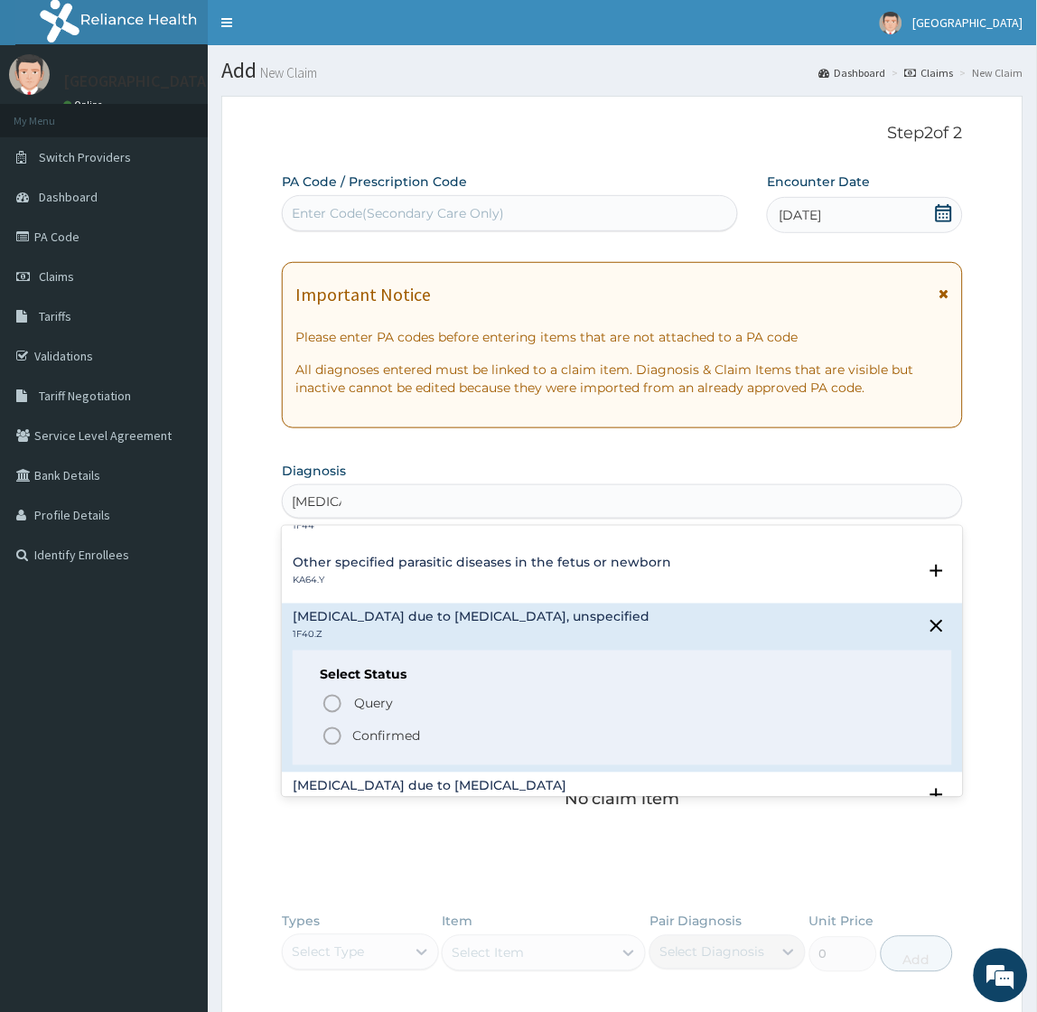
click at [370, 728] on p "Confirmed" at bounding box center [386, 736] width 68 height 18
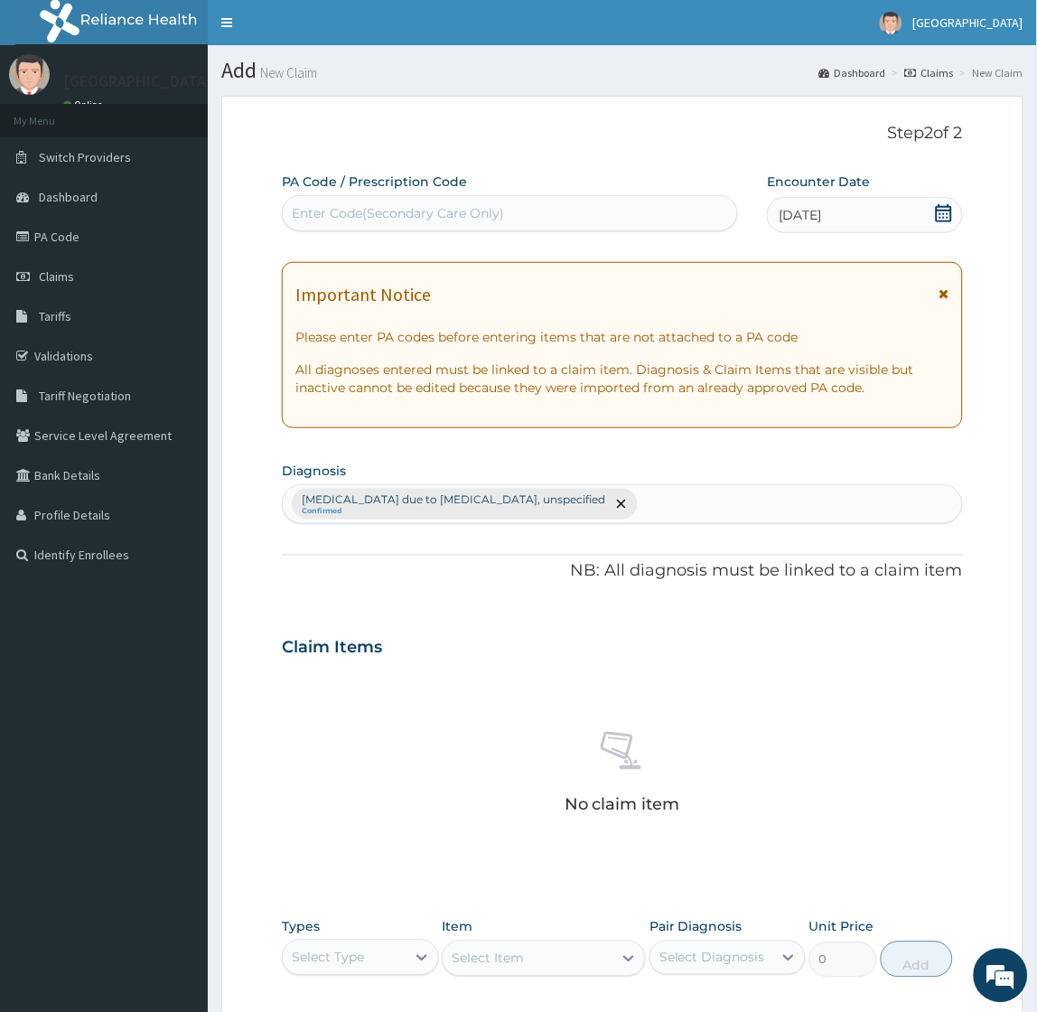
click at [603, 668] on div "Claim Items No claim item" at bounding box center [622, 750] width 680 height 259
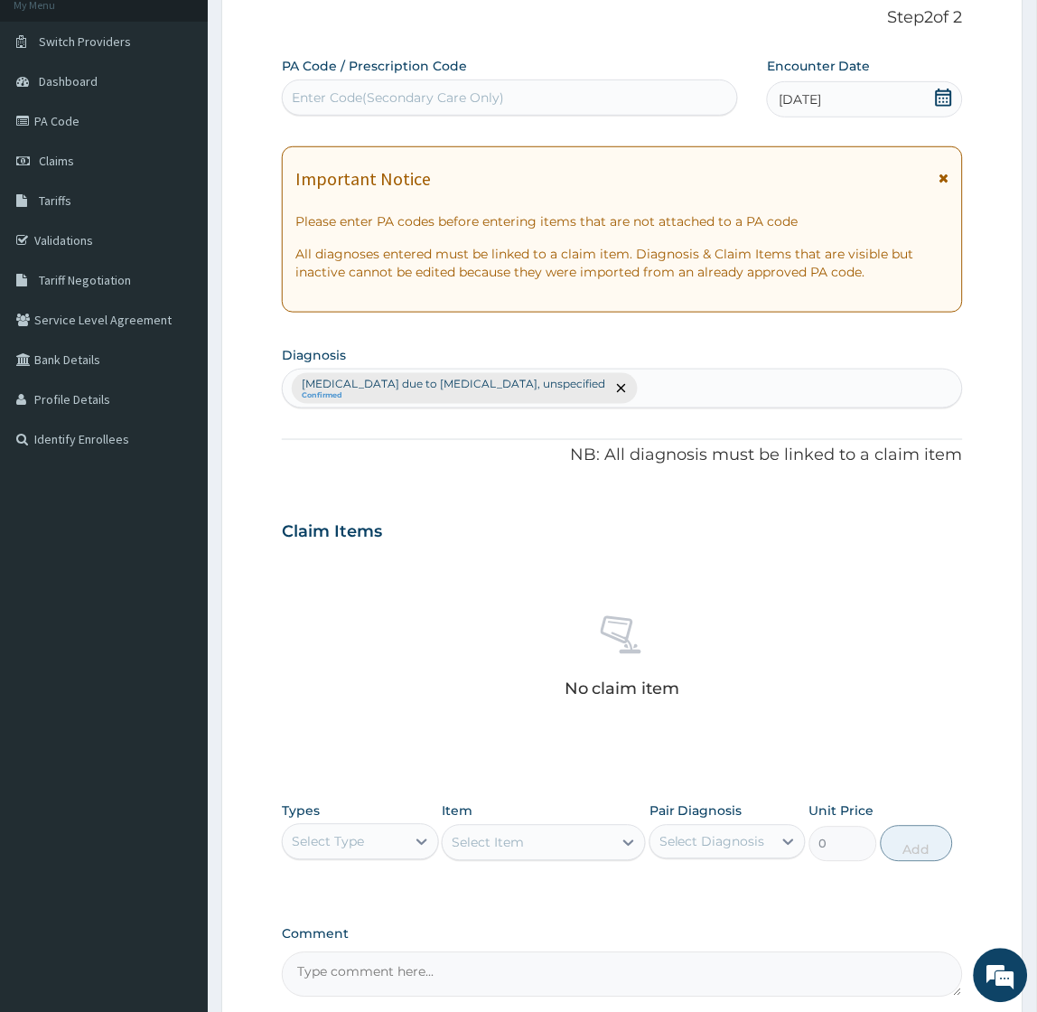
scroll to position [291, 0]
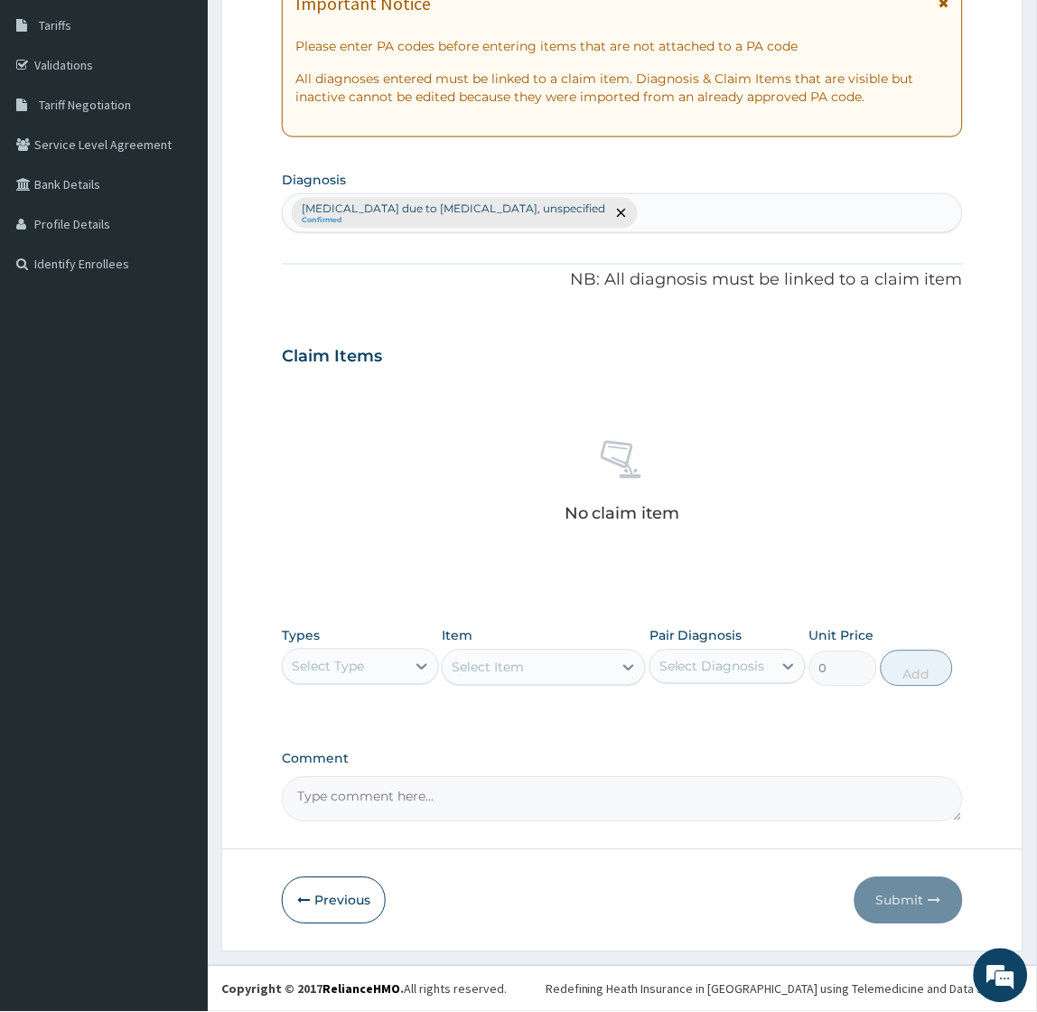
click at [373, 657] on div "Select Type" at bounding box center [344, 666] width 122 height 29
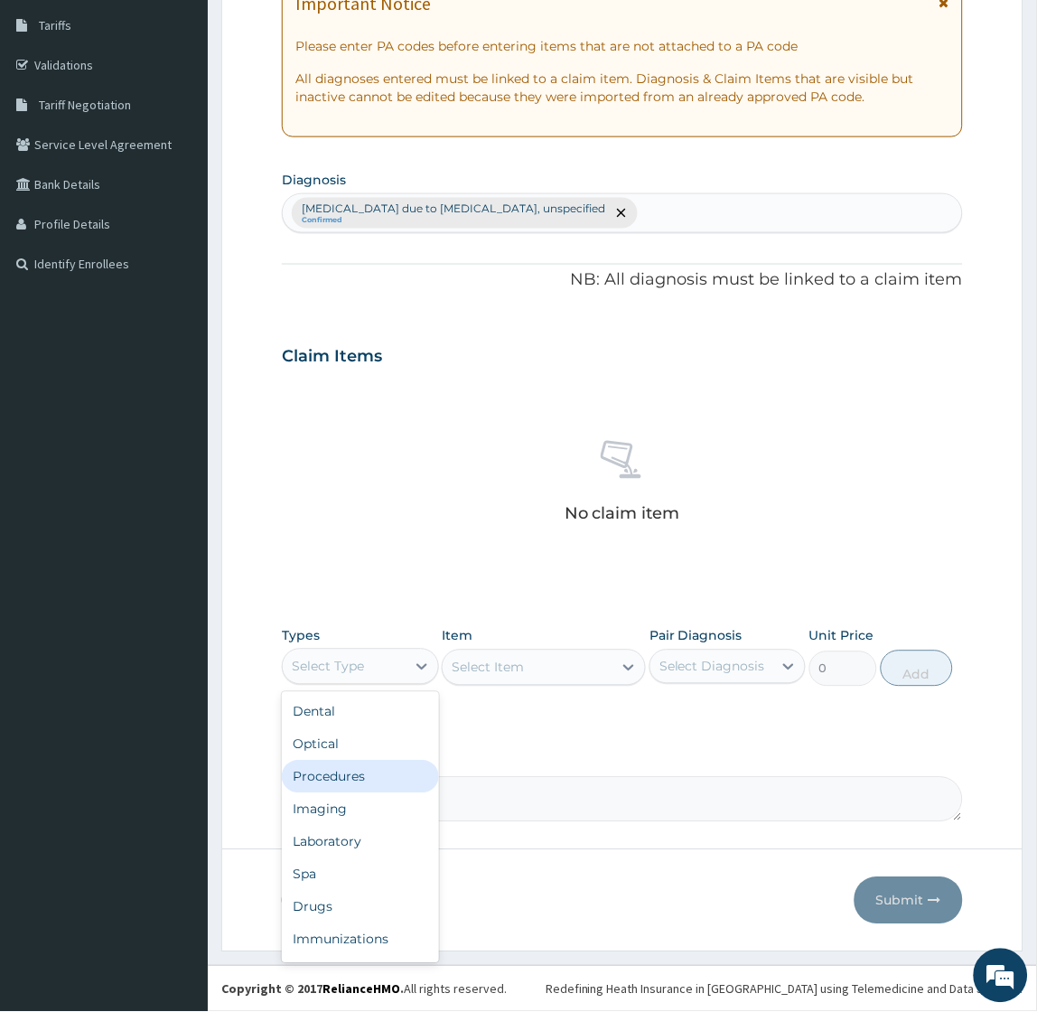
drag, startPoint x: 335, startPoint y: 772, endPoint x: 366, endPoint y: 765, distance: 31.6
click at [335, 775] on div "Procedures" at bounding box center [360, 777] width 156 height 33
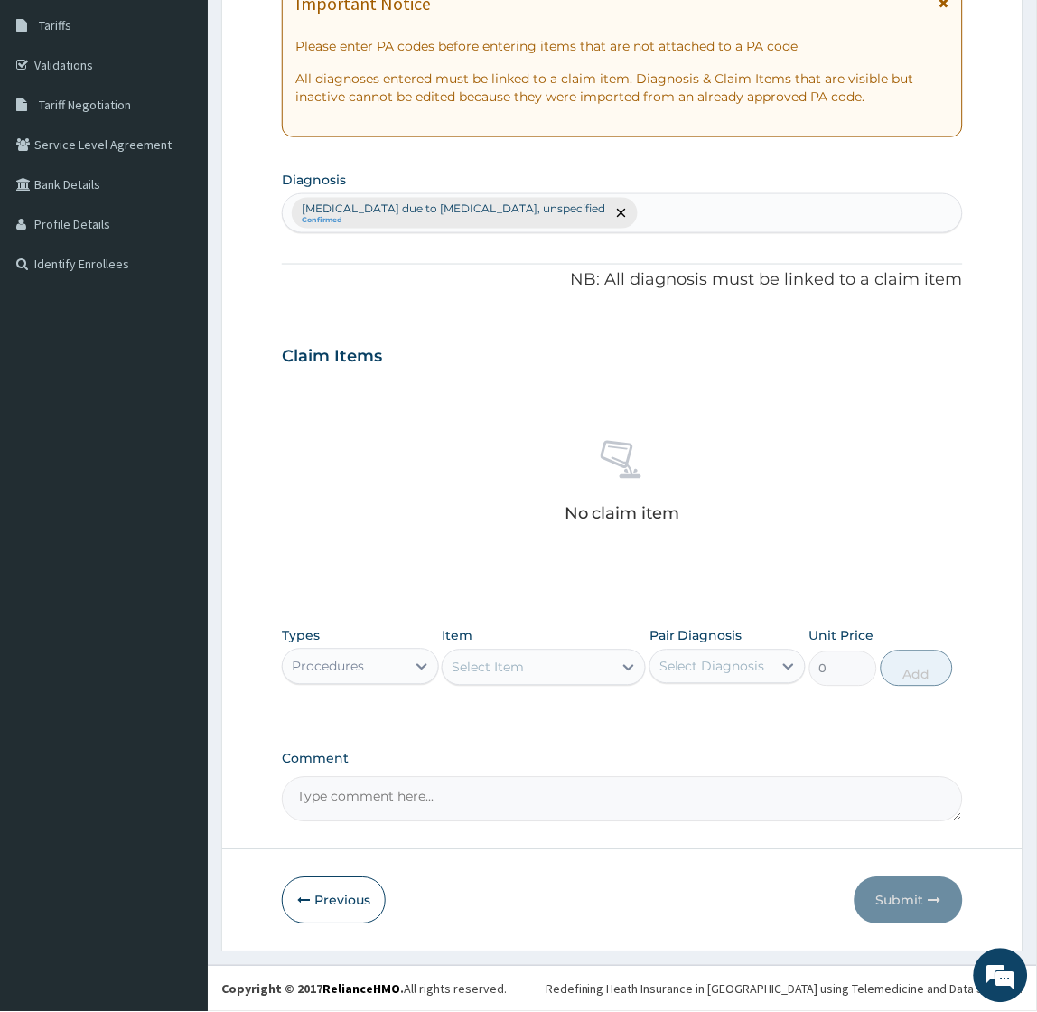
click at [526, 656] on div "Select Item" at bounding box center [528, 667] width 170 height 29
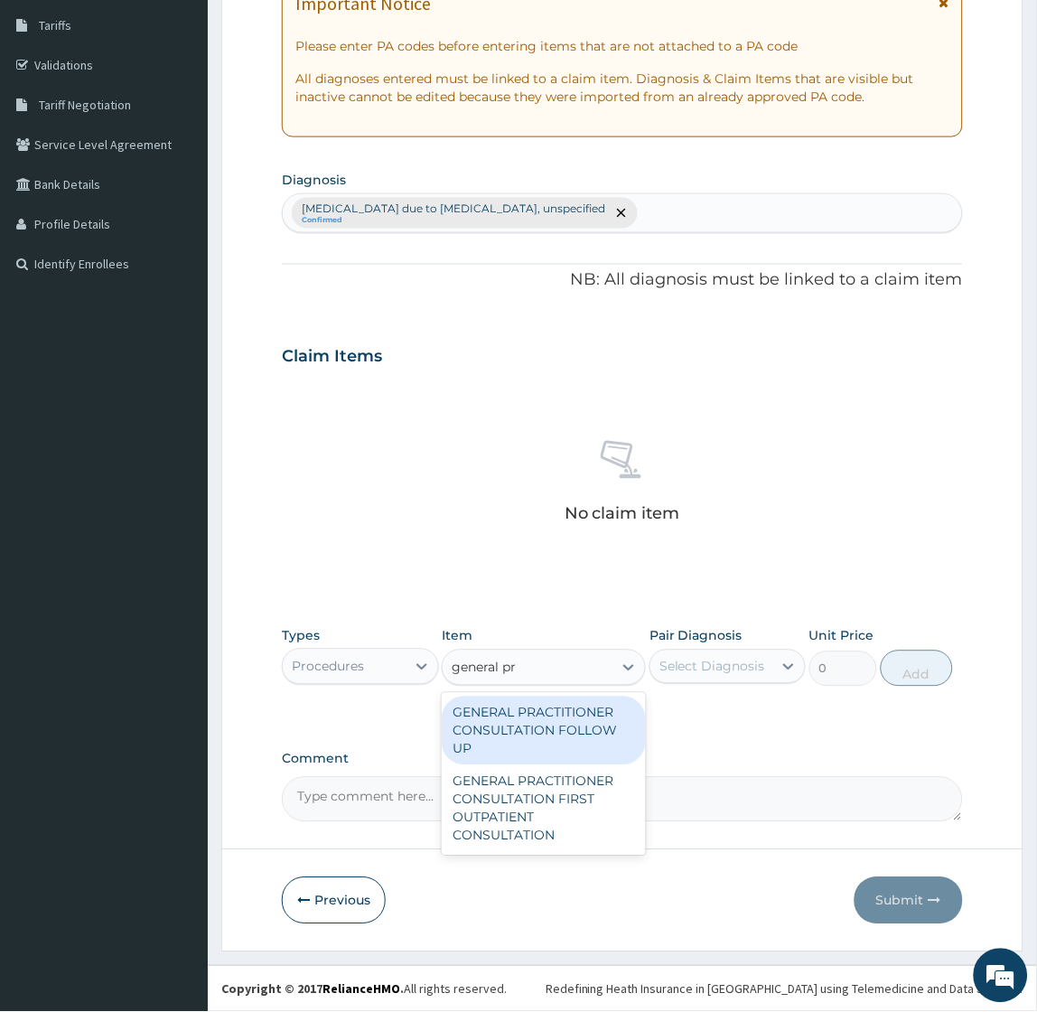
type input "general pra"
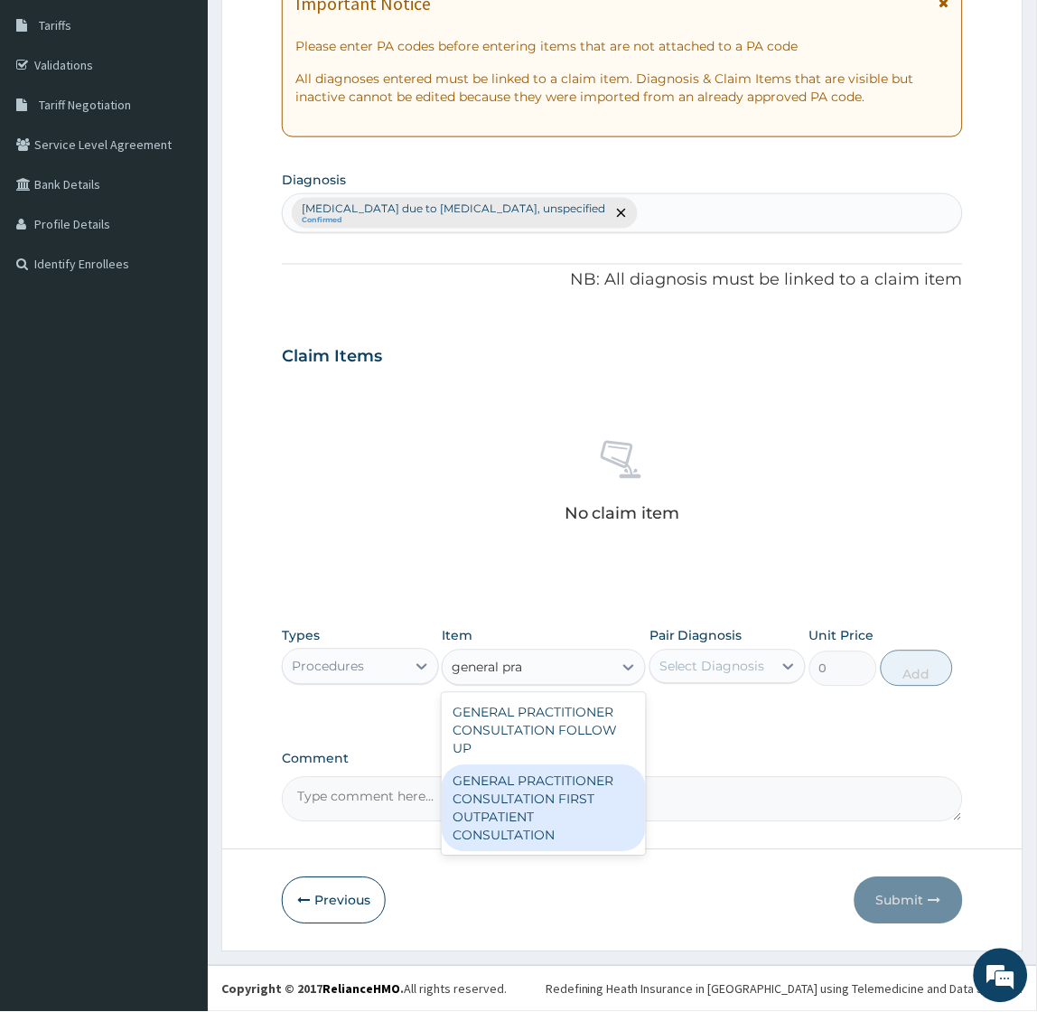
click at [563, 798] on div "GENERAL PRACTITIONER CONSULTATION FIRST OUTPATIENT CONSULTATION" at bounding box center [544, 808] width 204 height 87
type input "2400"
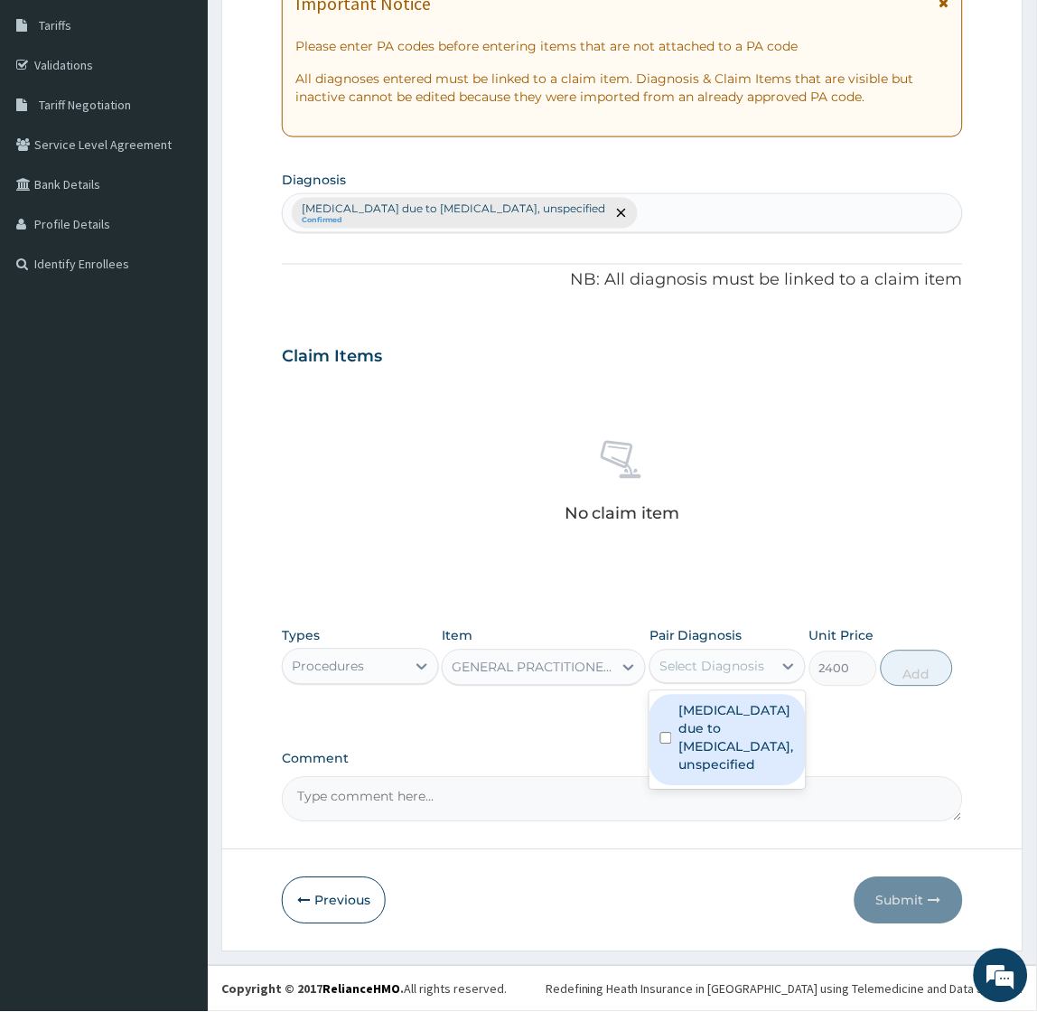
click at [707, 666] on div "Select Diagnosis" at bounding box center [712, 667] width 106 height 18
click at [691, 729] on label "Malaria due to Plasmodium falciparum, unspecified" at bounding box center [737, 738] width 116 height 72
checkbox input "true"
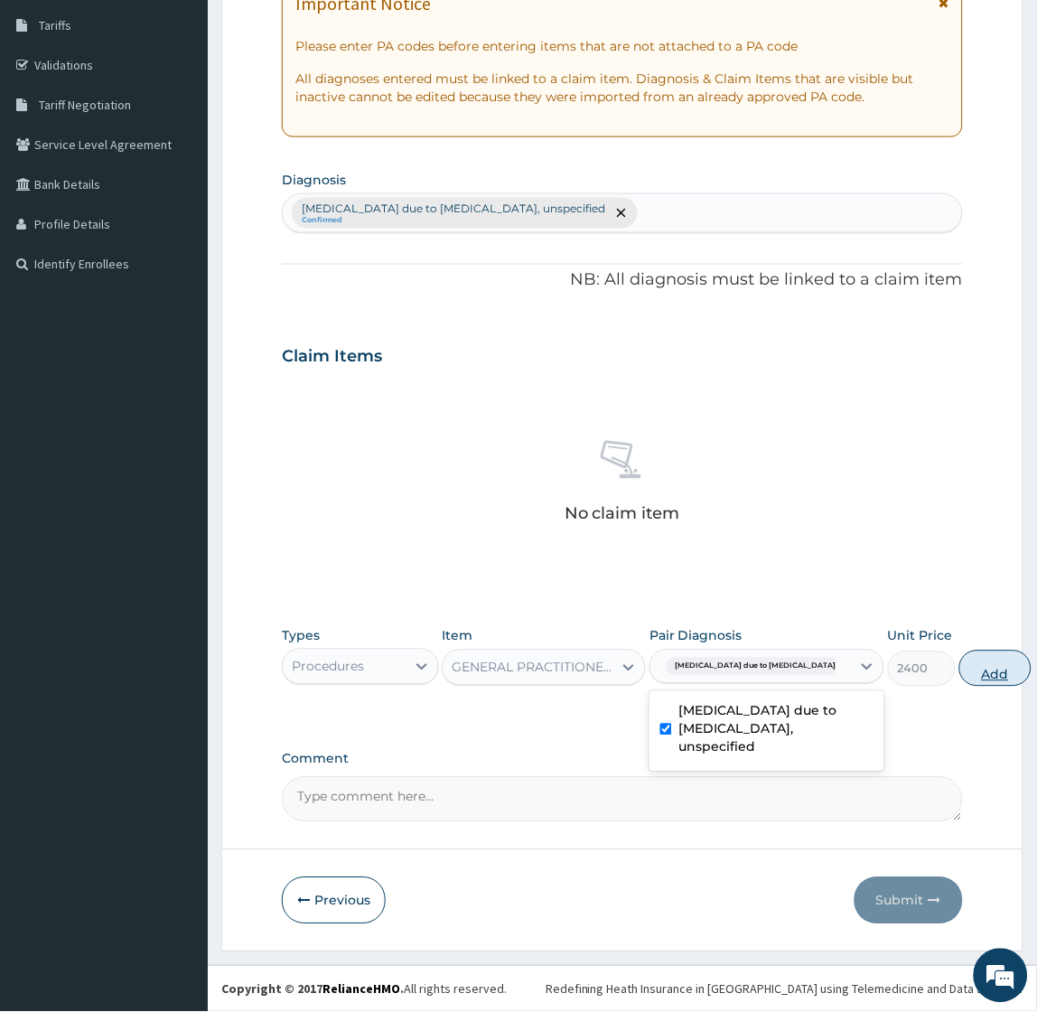
click at [959, 662] on button "Add" at bounding box center [995, 668] width 72 height 36
type input "0"
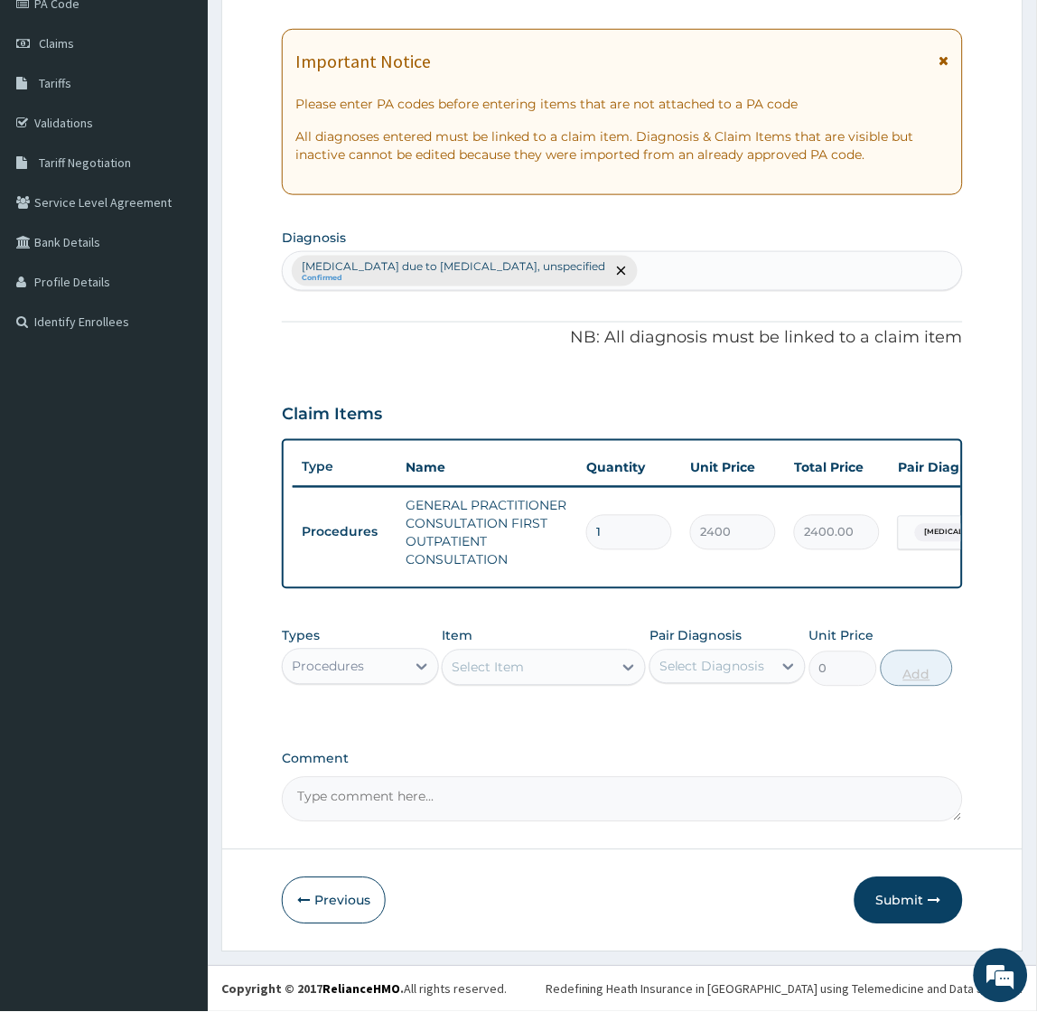
scroll to position [246, 0]
click at [362, 675] on div "Procedures" at bounding box center [344, 666] width 122 height 29
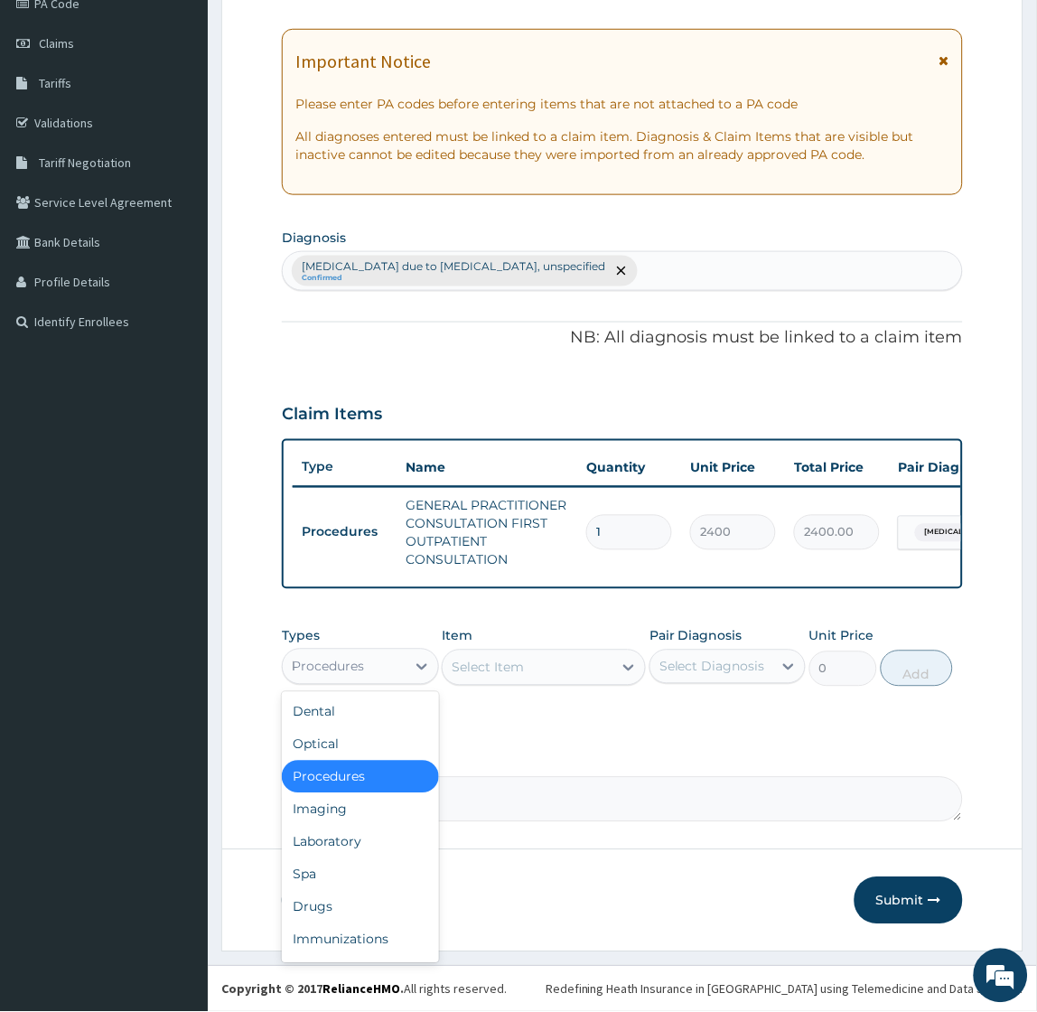
type input "la"
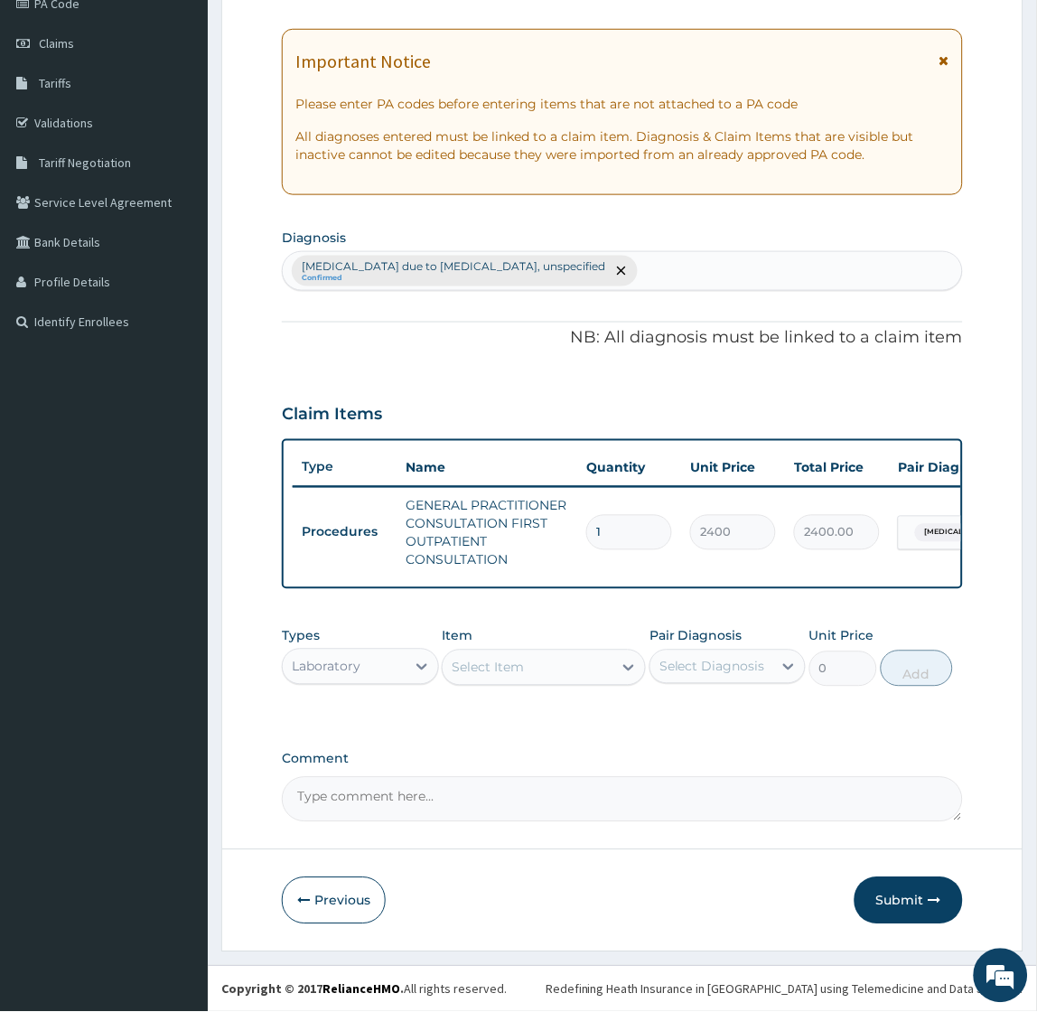
click at [566, 677] on div "Select Item" at bounding box center [528, 667] width 170 height 29
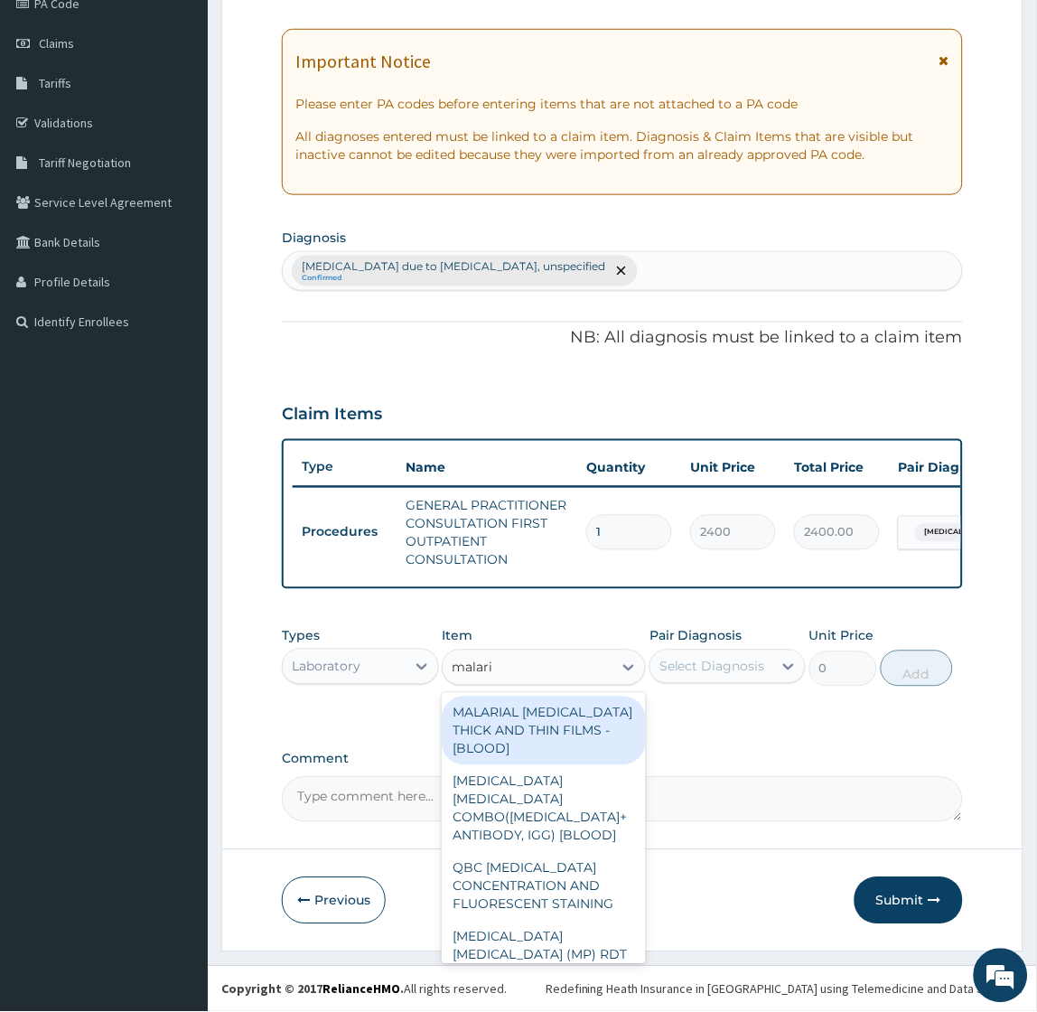
type input "malaria"
drag, startPoint x: 584, startPoint y: 714, endPoint x: 612, endPoint y: 706, distance: 29.8
click at [584, 715] on div "MALARIAL PARASITE THICK AND THIN FILMS - [BLOOD]" at bounding box center [544, 730] width 204 height 69
type input "1500"
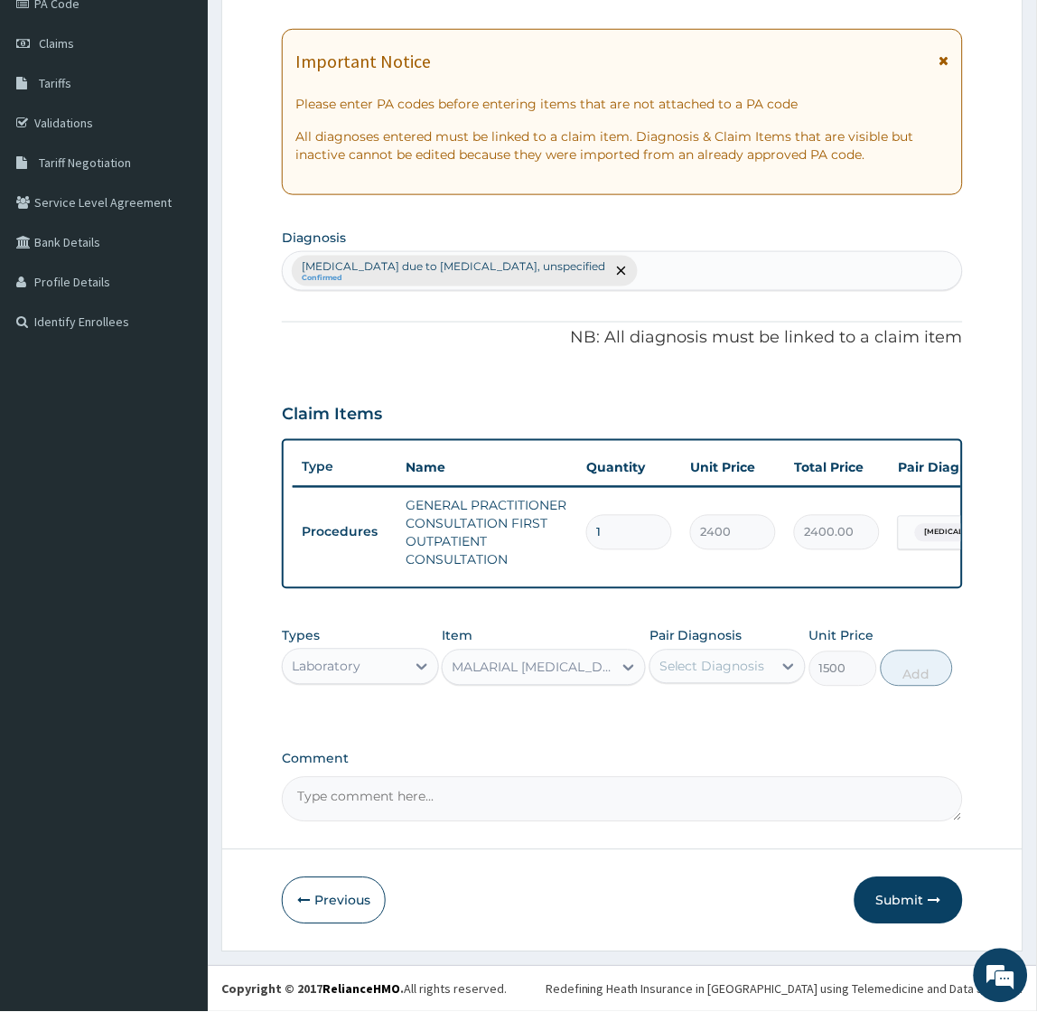
click at [715, 665] on div "Select Diagnosis" at bounding box center [712, 667] width 106 height 18
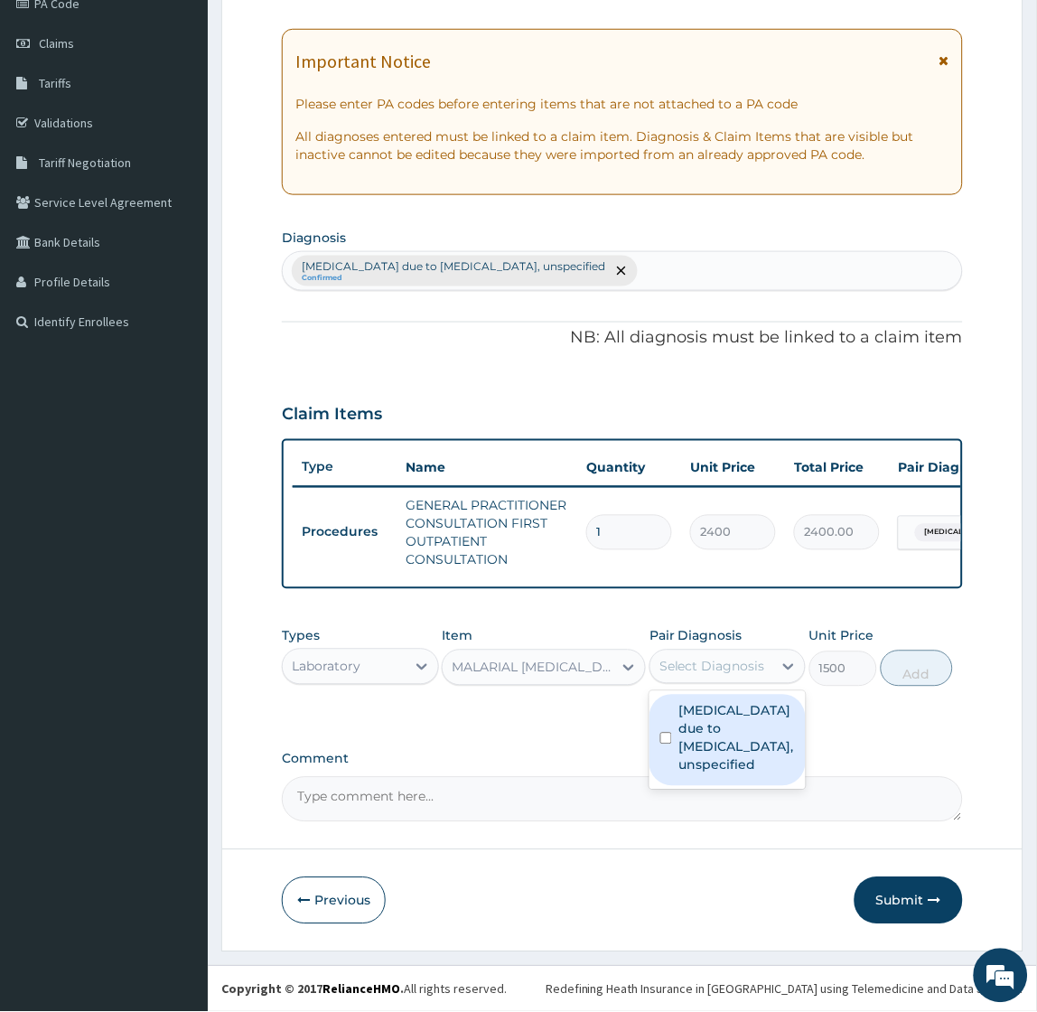
click at [714, 714] on label "Malaria due to Plasmodium falciparum, unspecified" at bounding box center [737, 738] width 116 height 72
checkbox input "true"
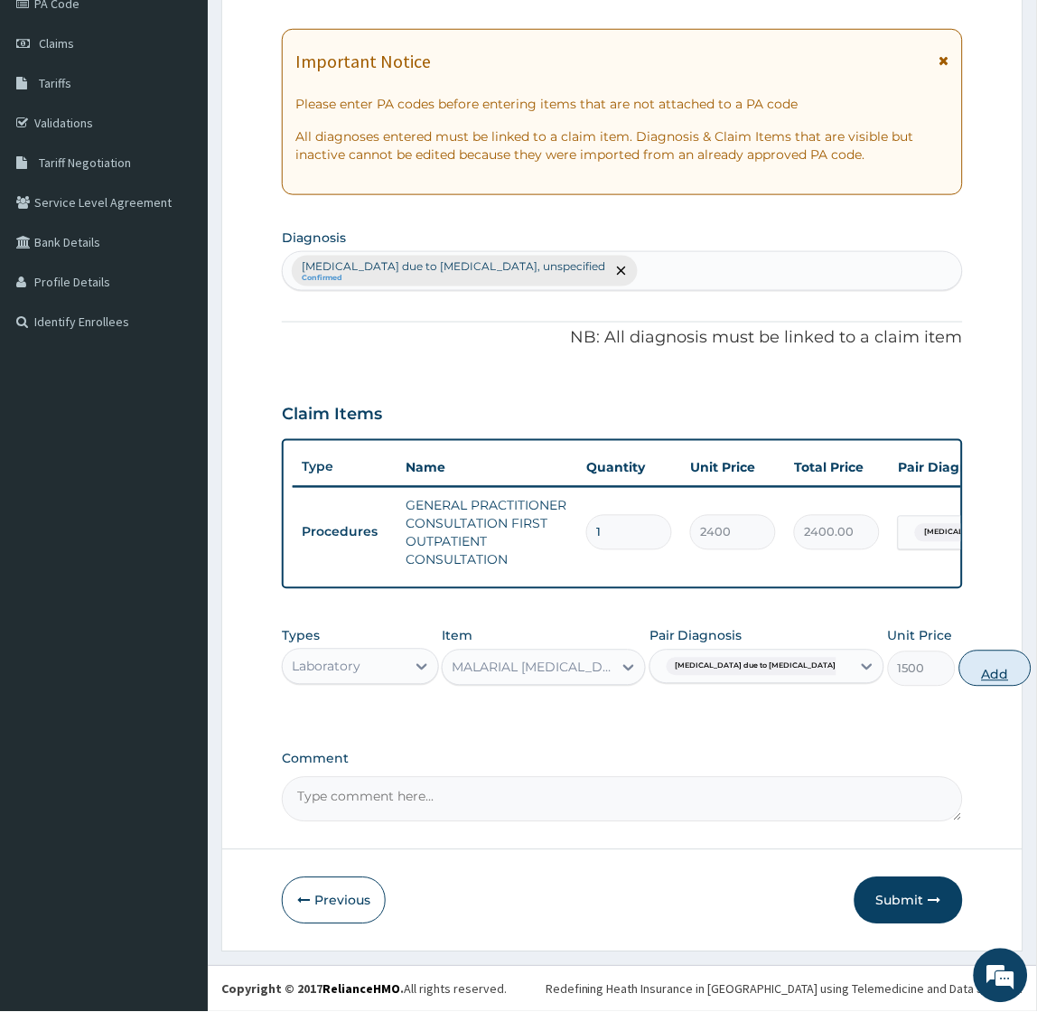
click at [959, 669] on button "Add" at bounding box center [995, 668] width 72 height 36
type input "0"
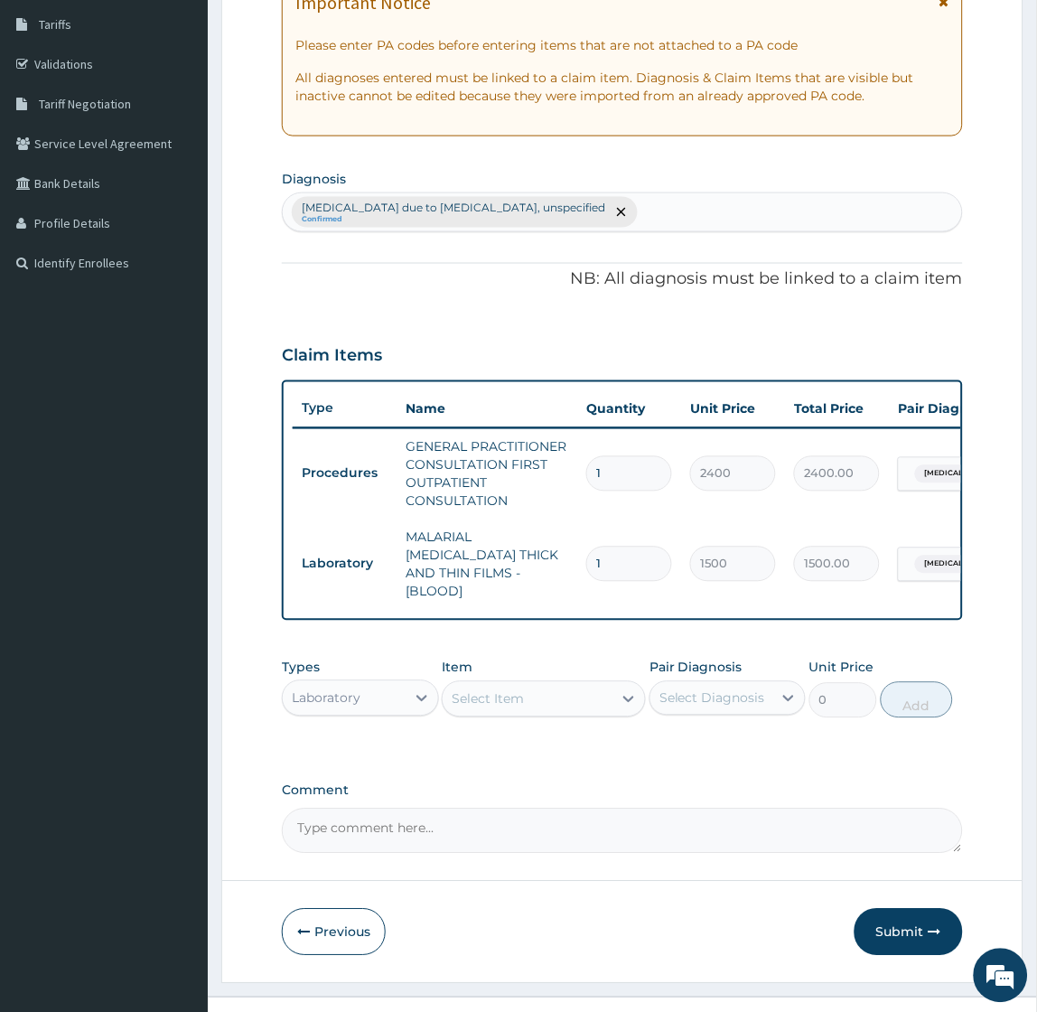
scroll to position [318, 0]
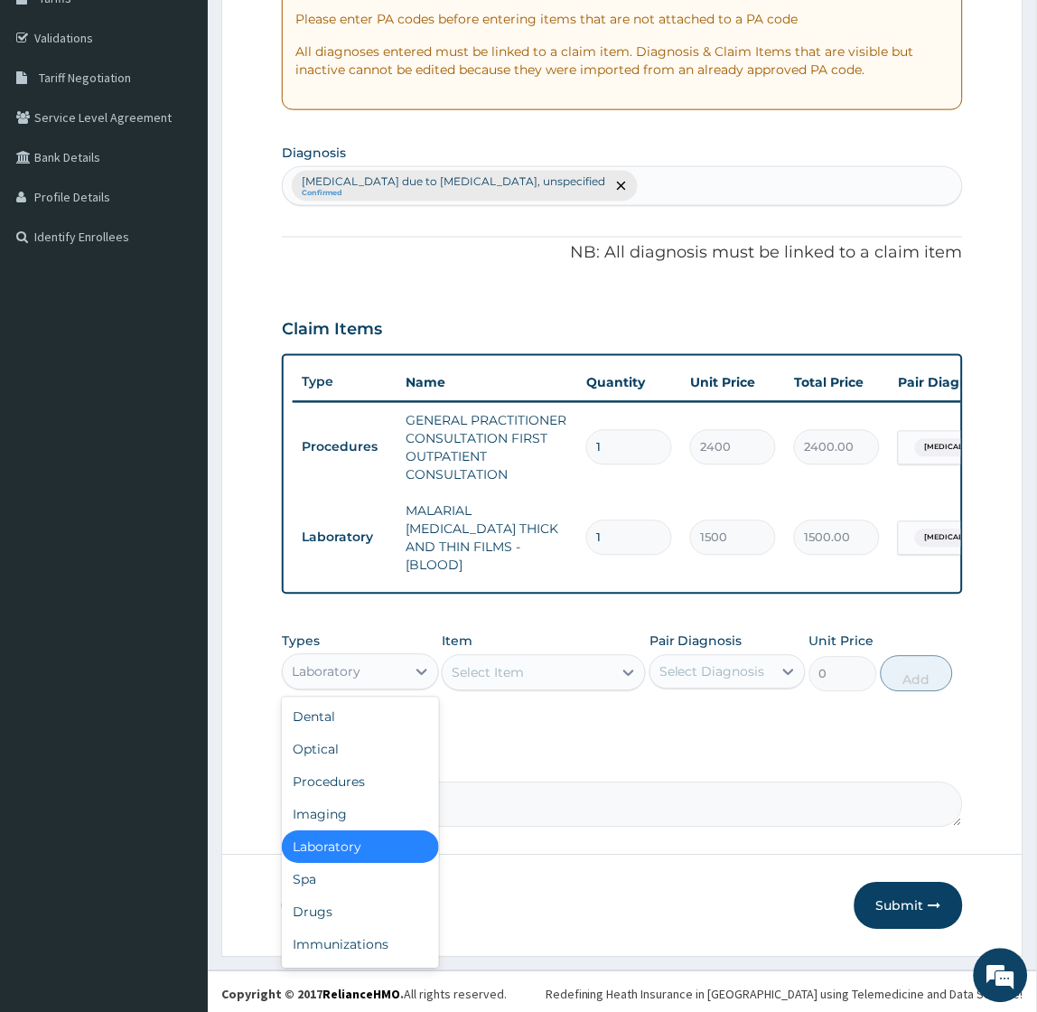
click at [387, 660] on div "Laboratory" at bounding box center [344, 672] width 122 height 29
type input "dr"
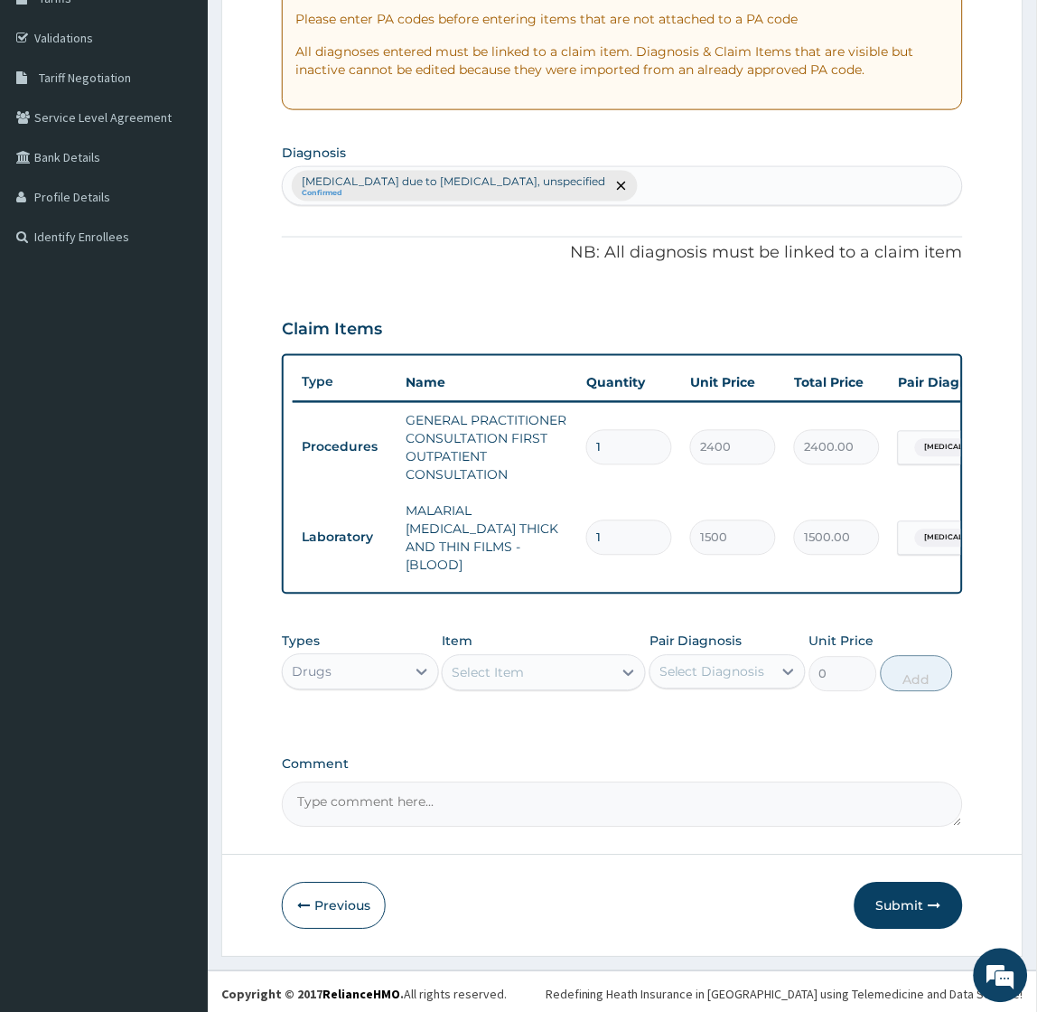
click at [472, 670] on div "Select Item" at bounding box center [488, 673] width 72 height 18
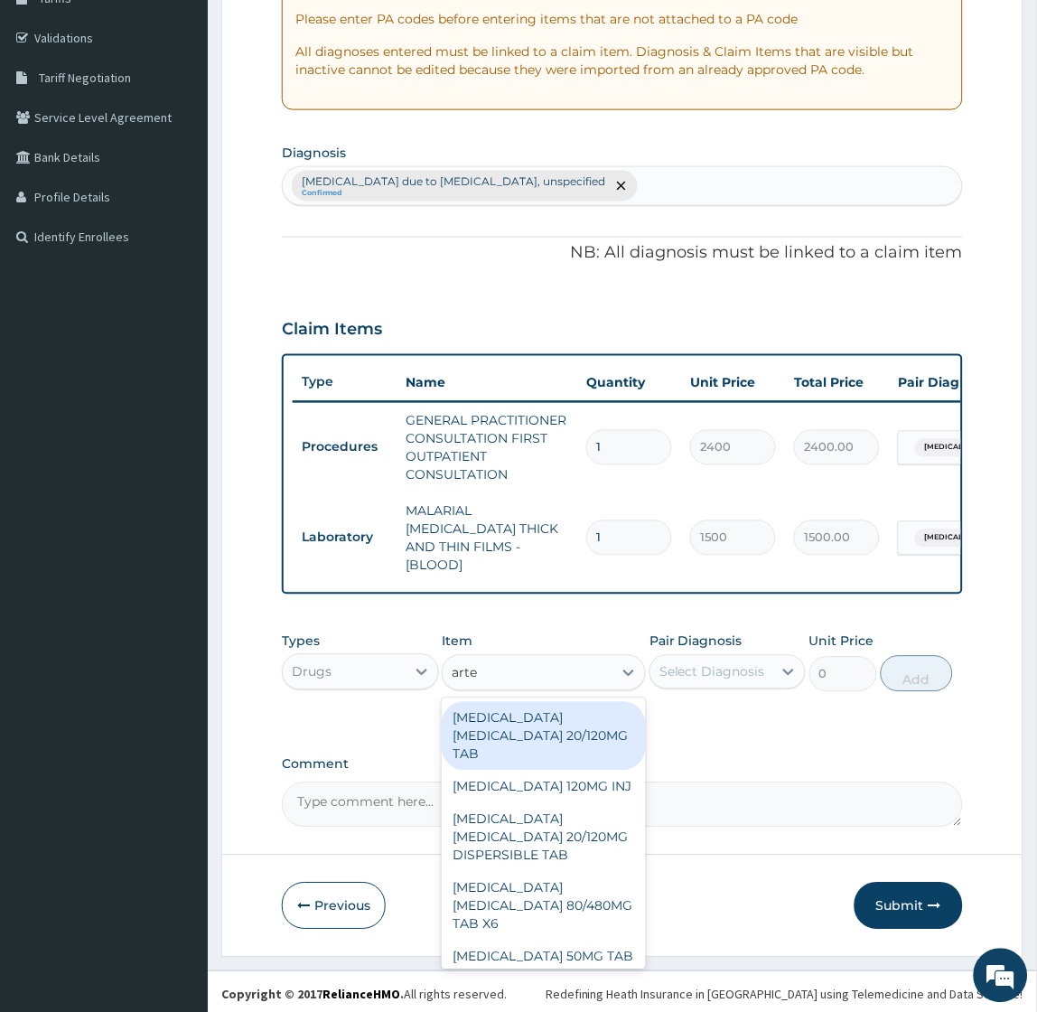
type input "artem"
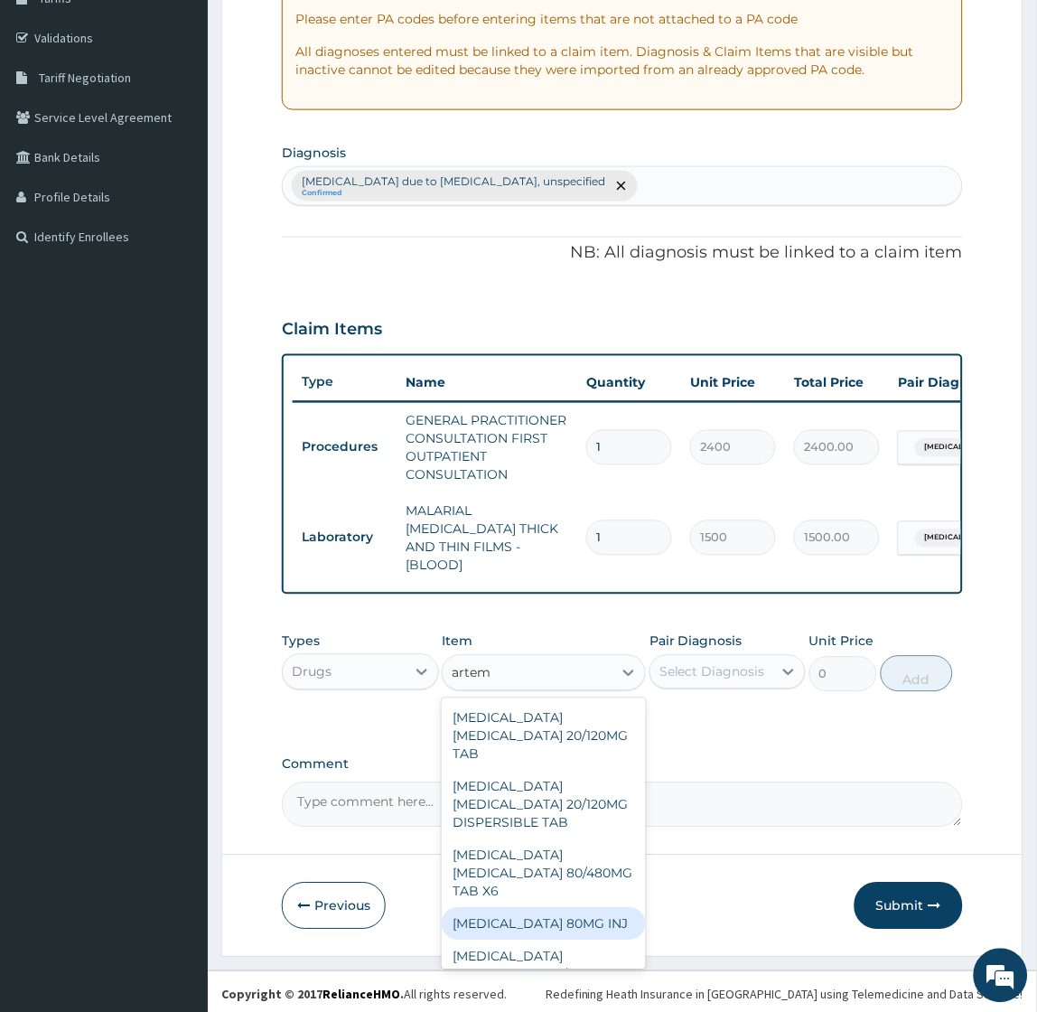
click at [540, 940] on div "[MEDICAL_DATA] 80MG INJ" at bounding box center [544, 924] width 204 height 33
type input "2000"
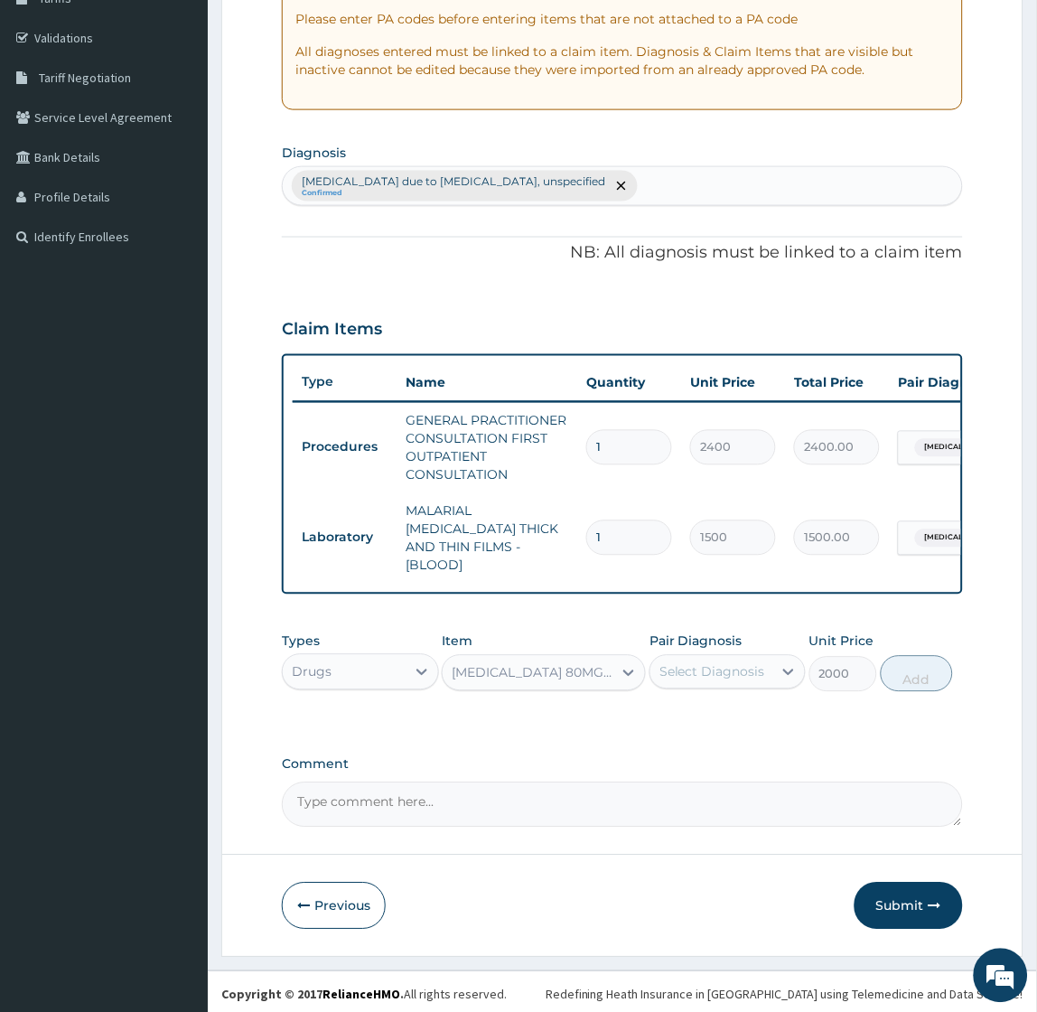
click at [717, 667] on div "Select Diagnosis" at bounding box center [712, 672] width 106 height 18
click at [716, 709] on label "[MEDICAL_DATA] due to [MEDICAL_DATA], unspecified" at bounding box center [737, 743] width 116 height 72
checkbox input "true"
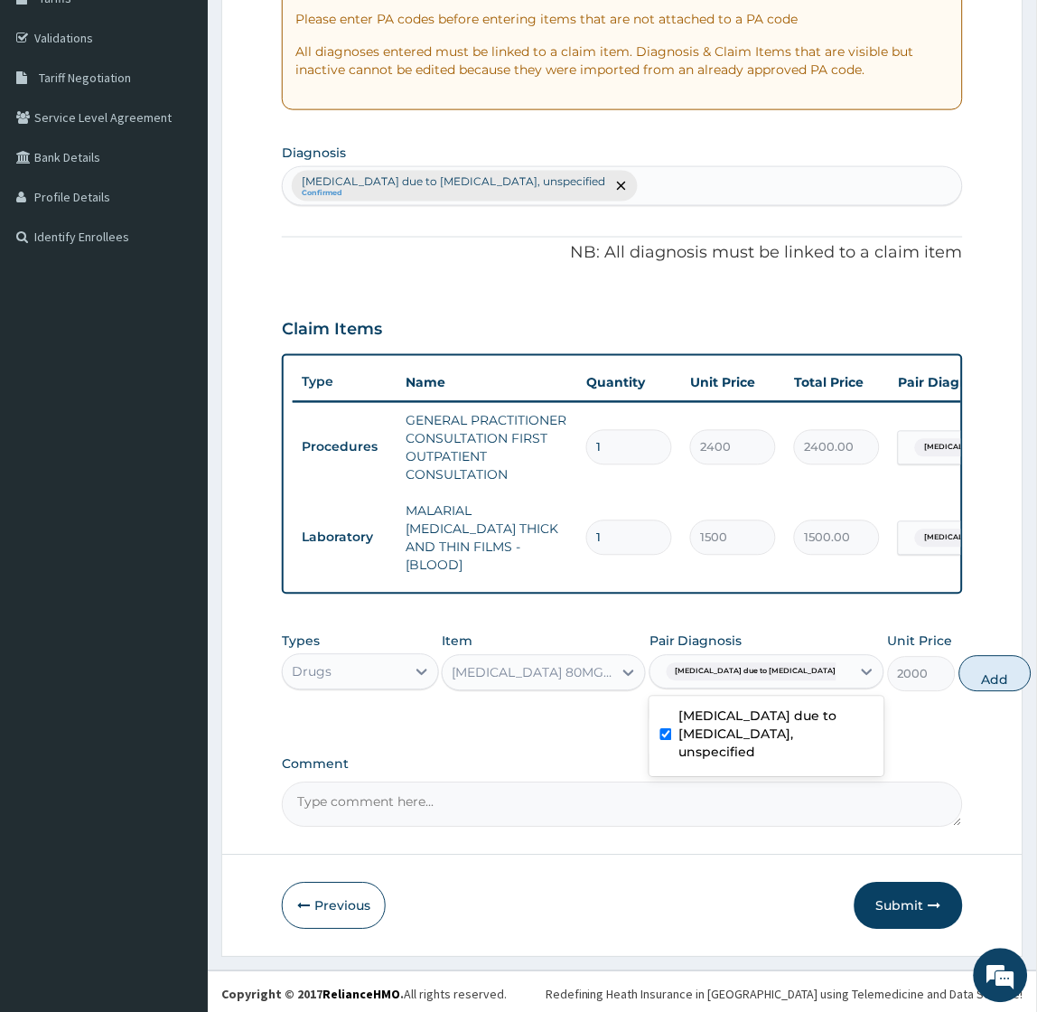
click at [959, 671] on button "Add" at bounding box center [995, 674] width 72 height 36
type input "0"
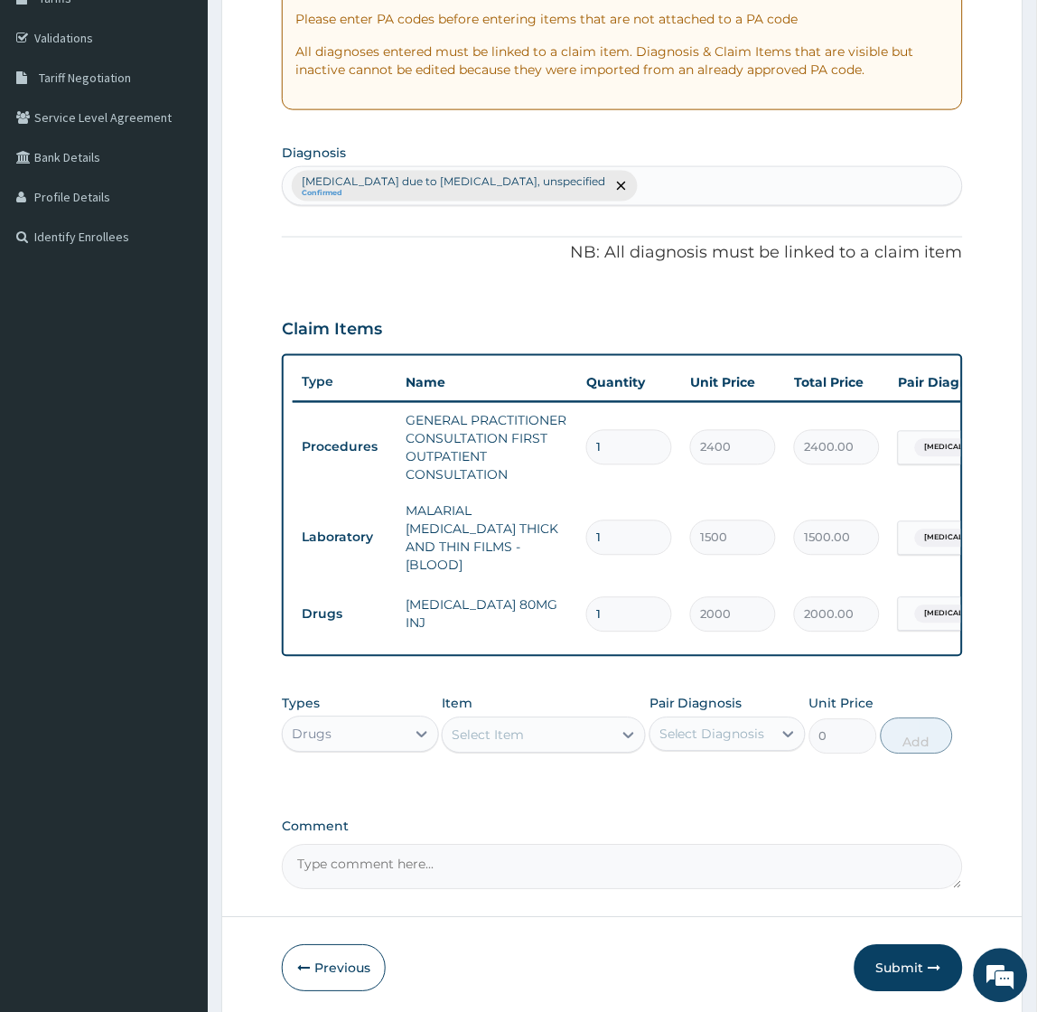
click at [500, 733] on div "Select Item" at bounding box center [488, 735] width 72 height 18
type input "lonar"
click at [529, 775] on div "LONART 80/480MG" at bounding box center [544, 780] width 204 height 33
type input "487.0249938964844"
click at [733, 735] on div "Select Diagnosis" at bounding box center [712, 734] width 106 height 18
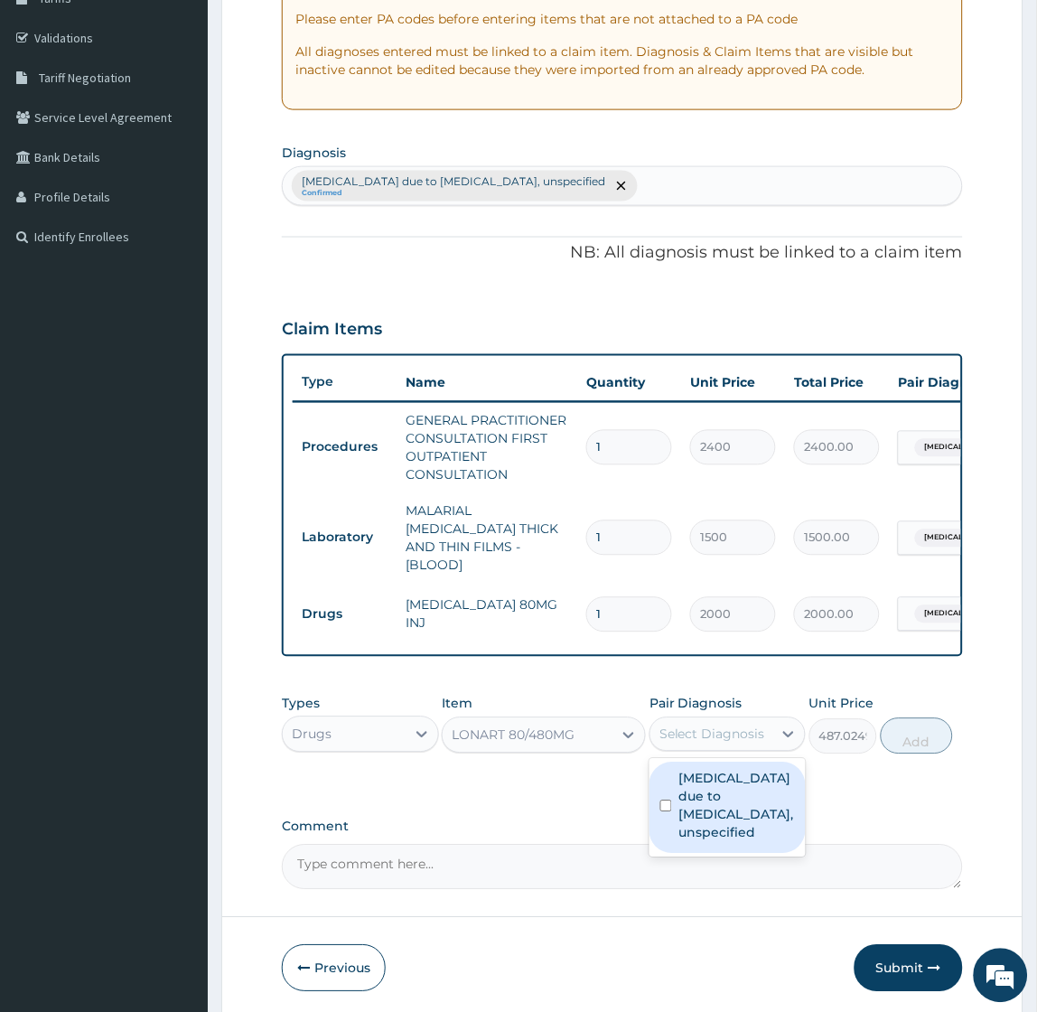
click at [718, 784] on label "[MEDICAL_DATA] due to [MEDICAL_DATA], unspecified" at bounding box center [737, 806] width 116 height 72
checkbox input "true"
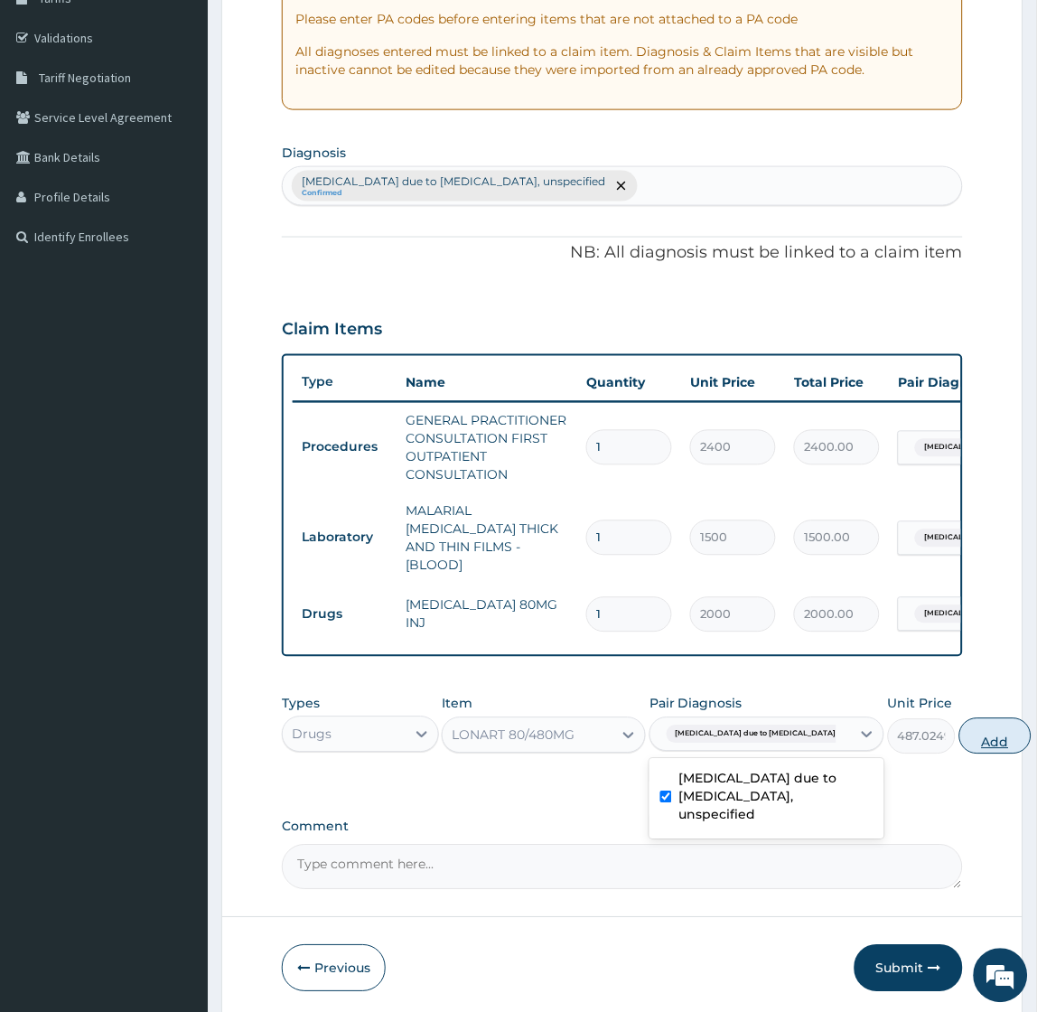
click at [959, 733] on button "Add" at bounding box center [995, 736] width 72 height 36
type input "0"
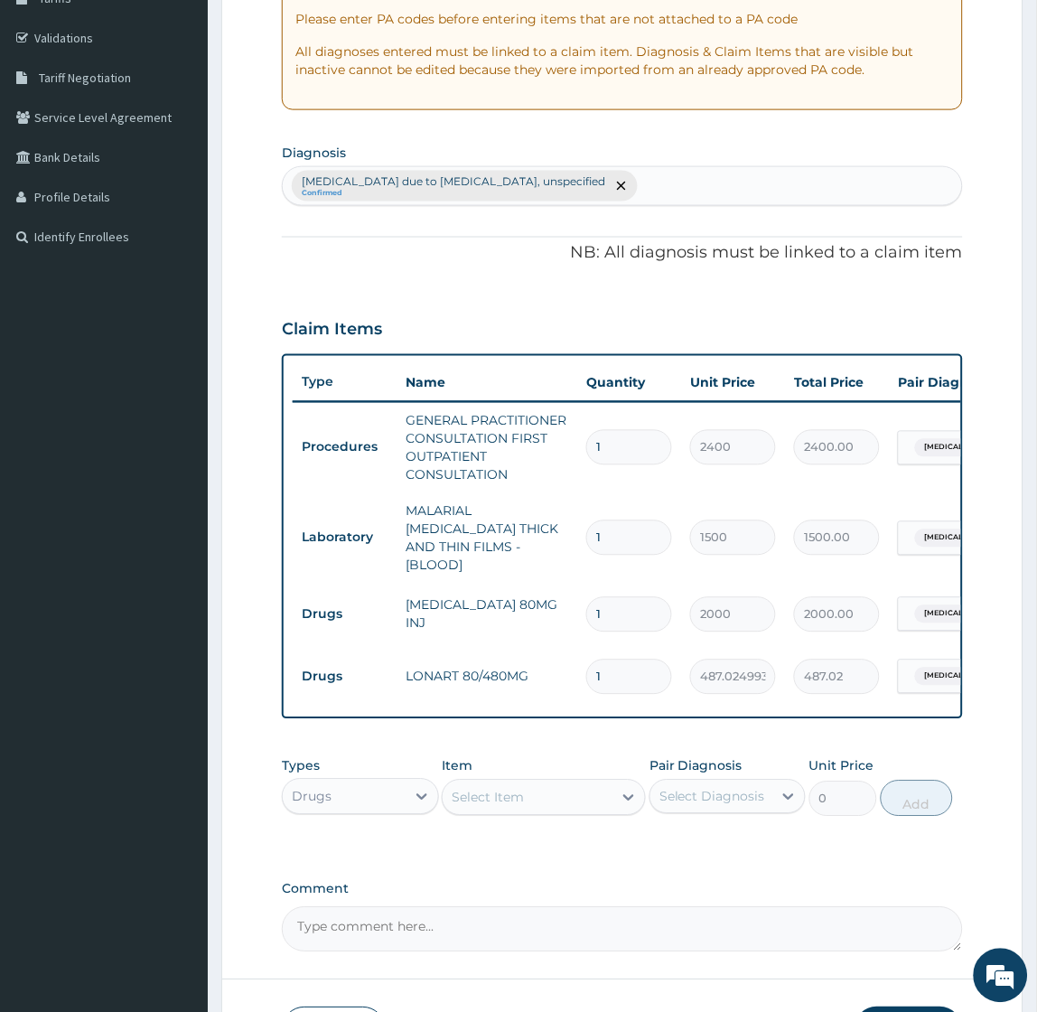
type input "0.00"
type input "6"
type input "2922.15"
type input "6"
click at [526, 801] on div "Select Item" at bounding box center [528, 797] width 170 height 29
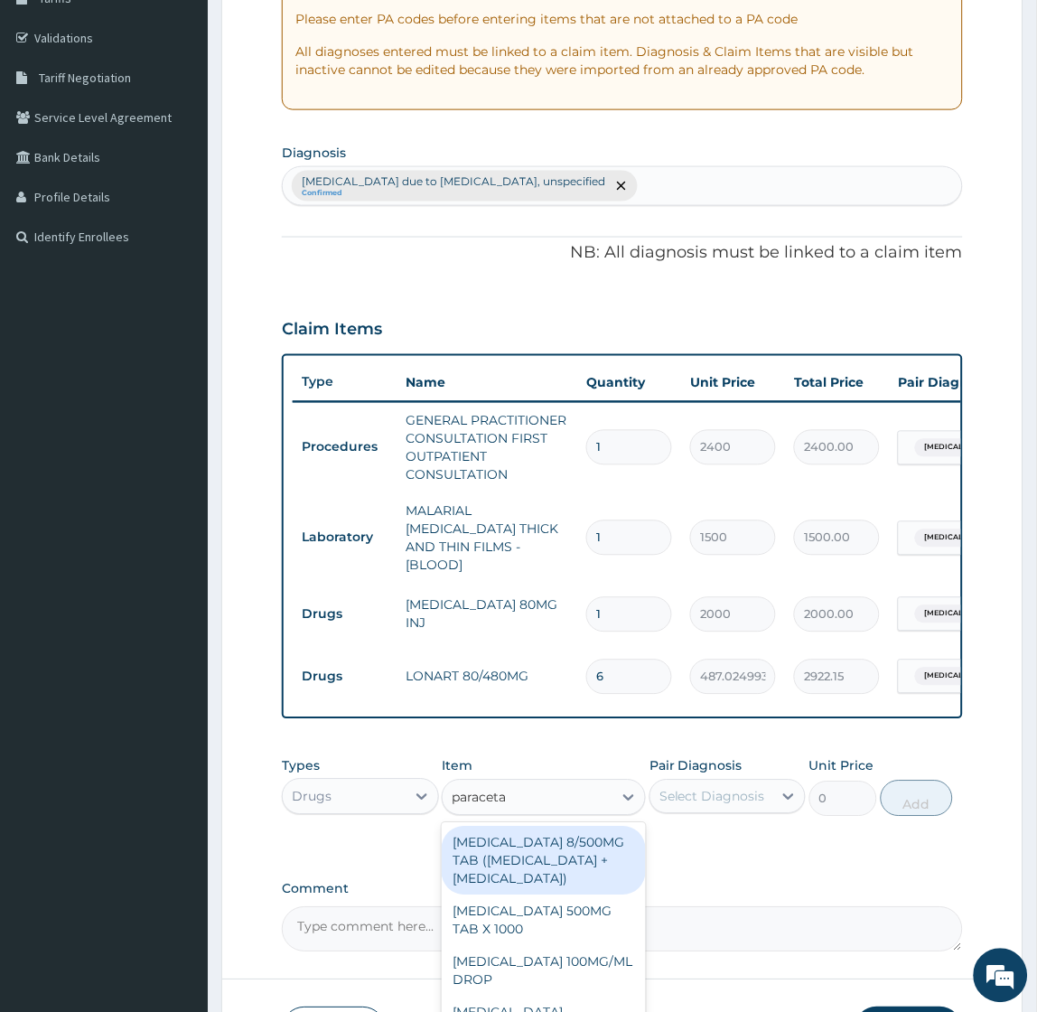
type input "paracetam"
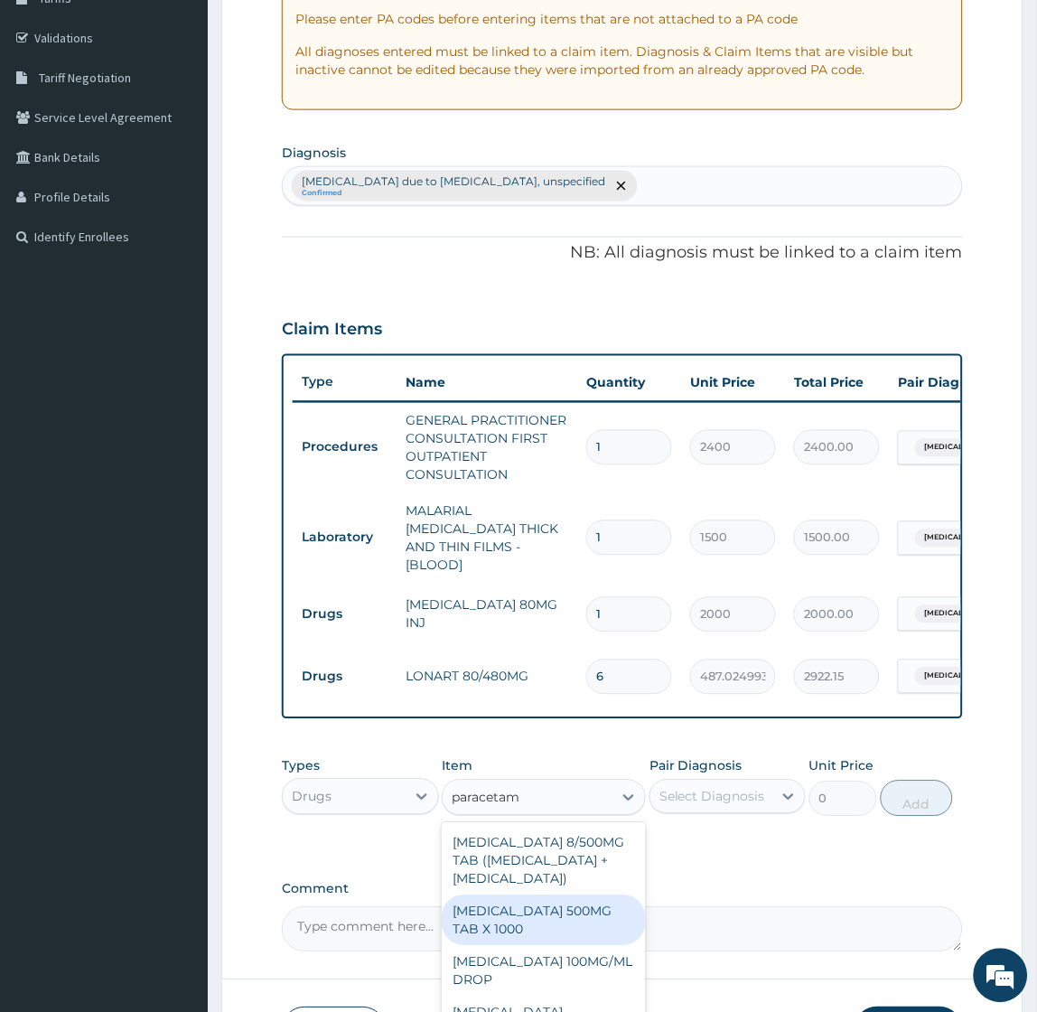
click at [546, 940] on div "[MEDICAL_DATA] 500MG TAB X 1000" at bounding box center [544, 920] width 204 height 51
type input "15.75"
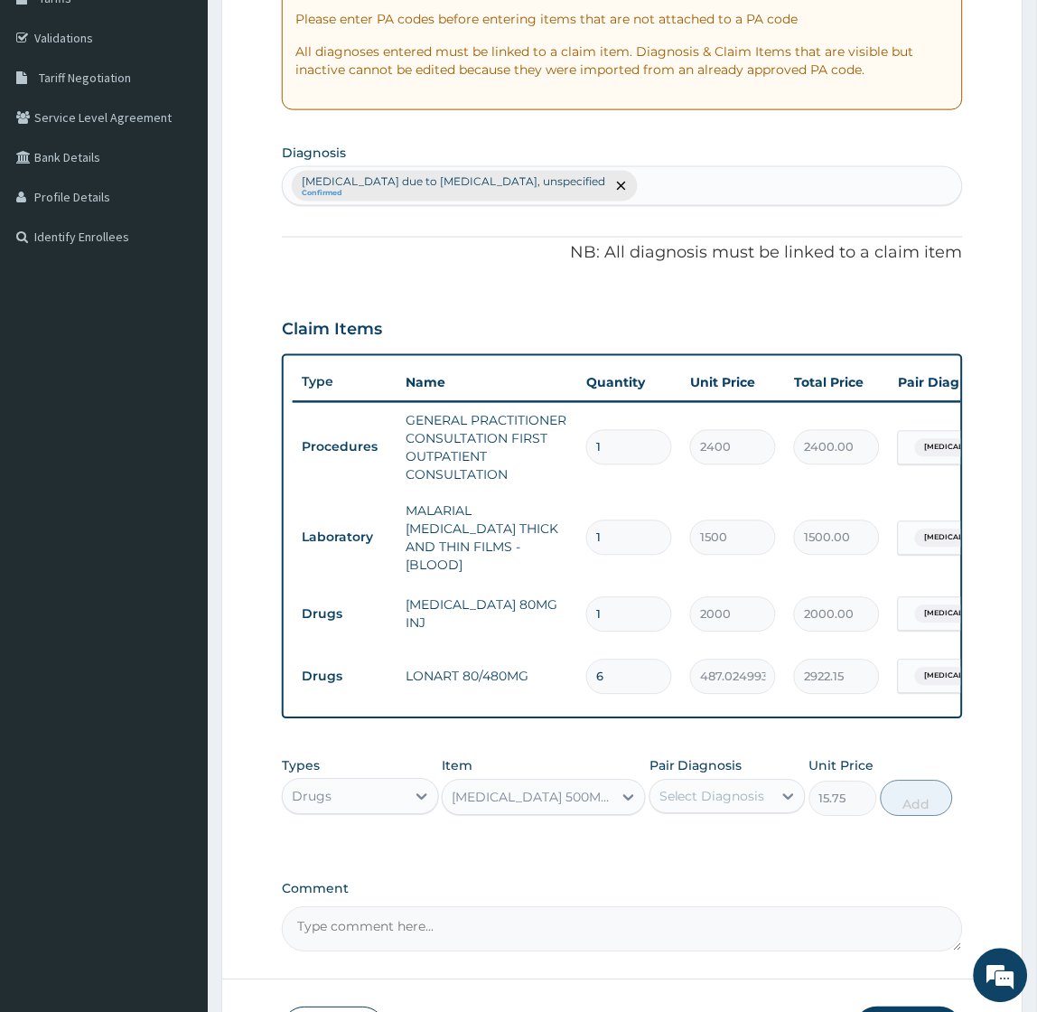
click at [726, 800] on div "Select Diagnosis" at bounding box center [712, 797] width 106 height 18
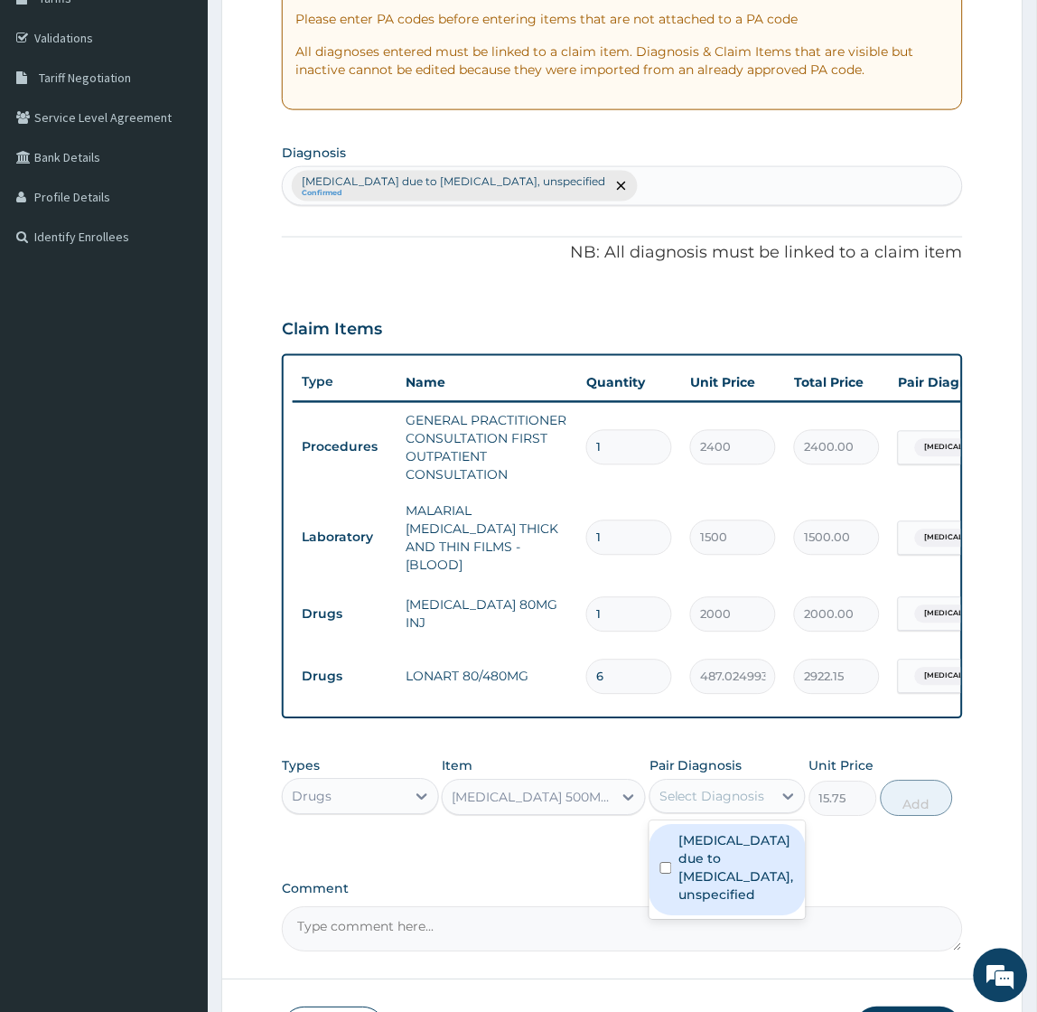
drag, startPoint x: 712, startPoint y: 851, endPoint x: 842, endPoint y: 845, distance: 130.2
click at [712, 852] on label "[MEDICAL_DATA] due to [MEDICAL_DATA], unspecified" at bounding box center [737, 868] width 116 height 72
checkbox input "true"
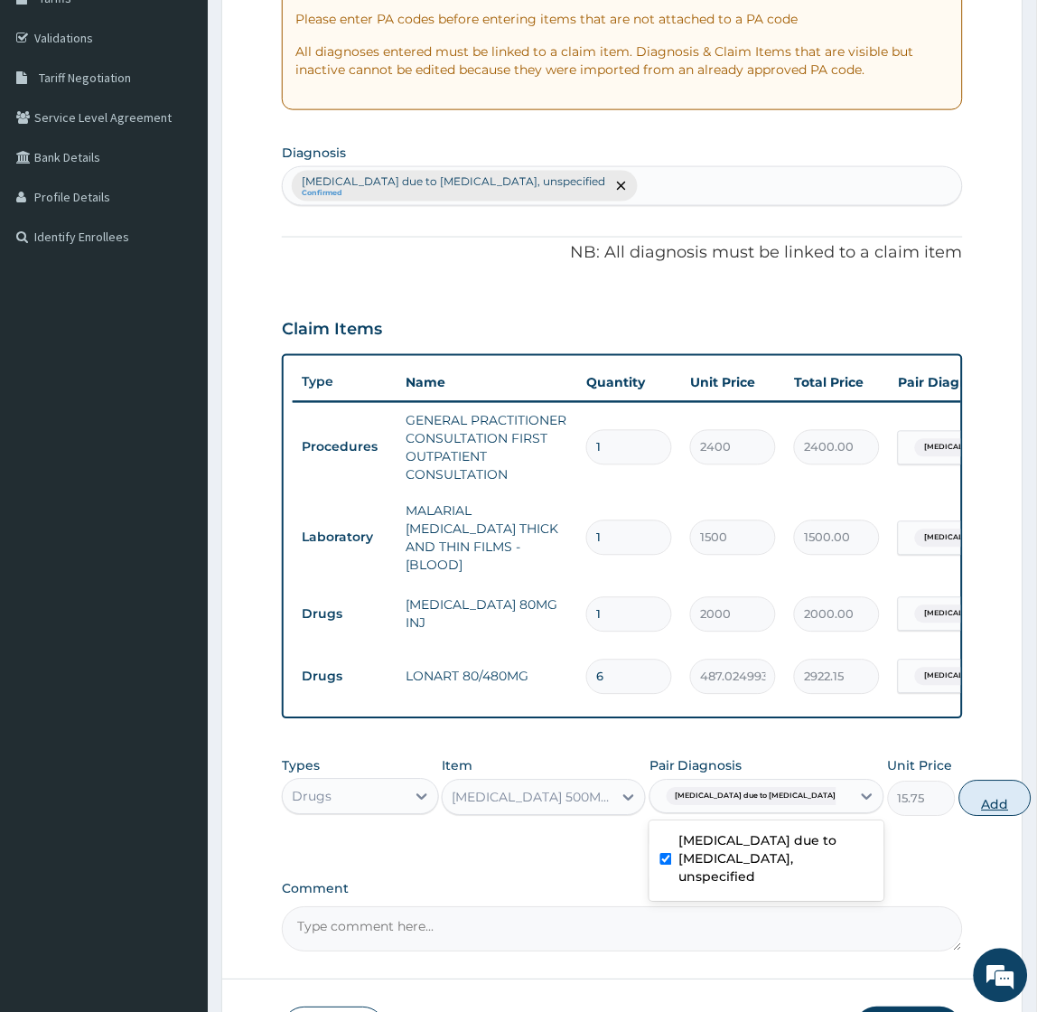
click at [959, 793] on button "Add" at bounding box center [995, 798] width 72 height 36
type input "0"
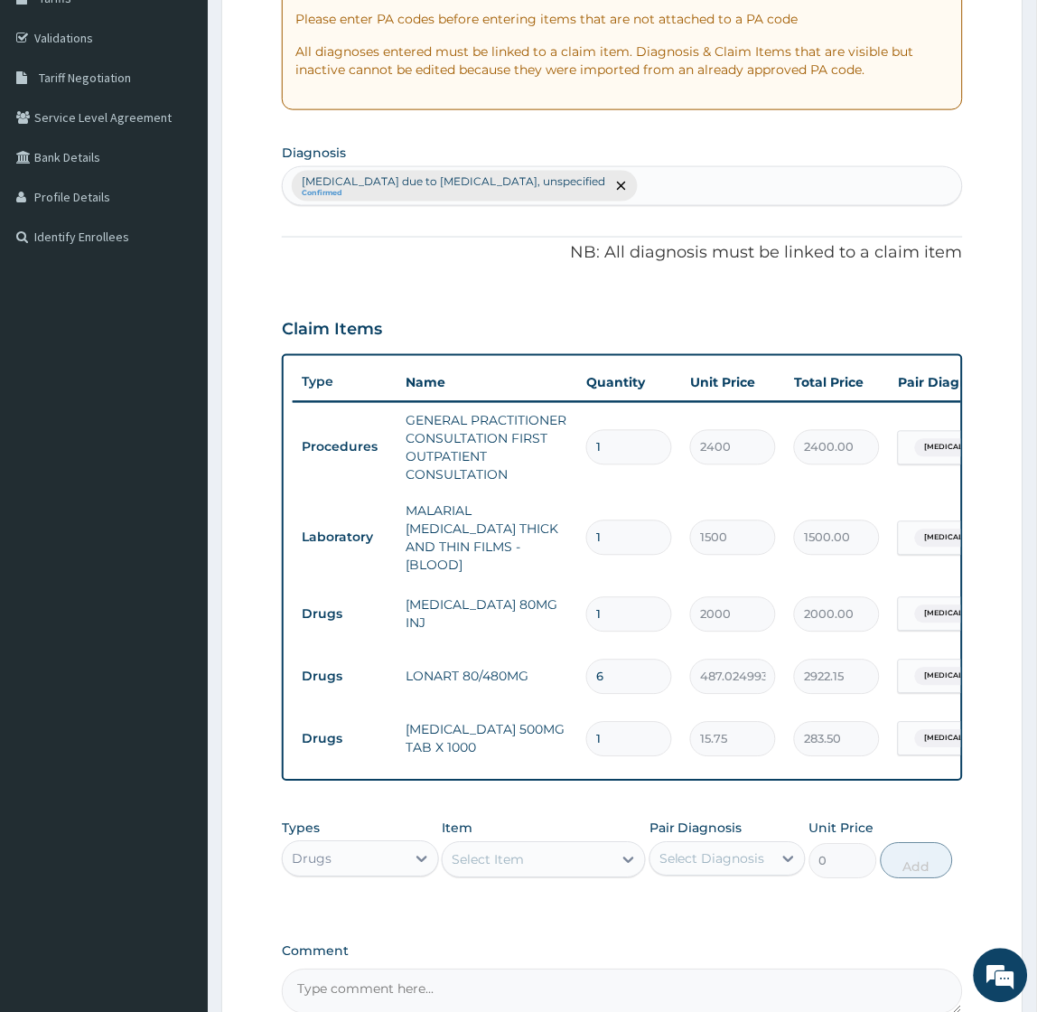
type input "18"
type input "283.50"
type input "18"
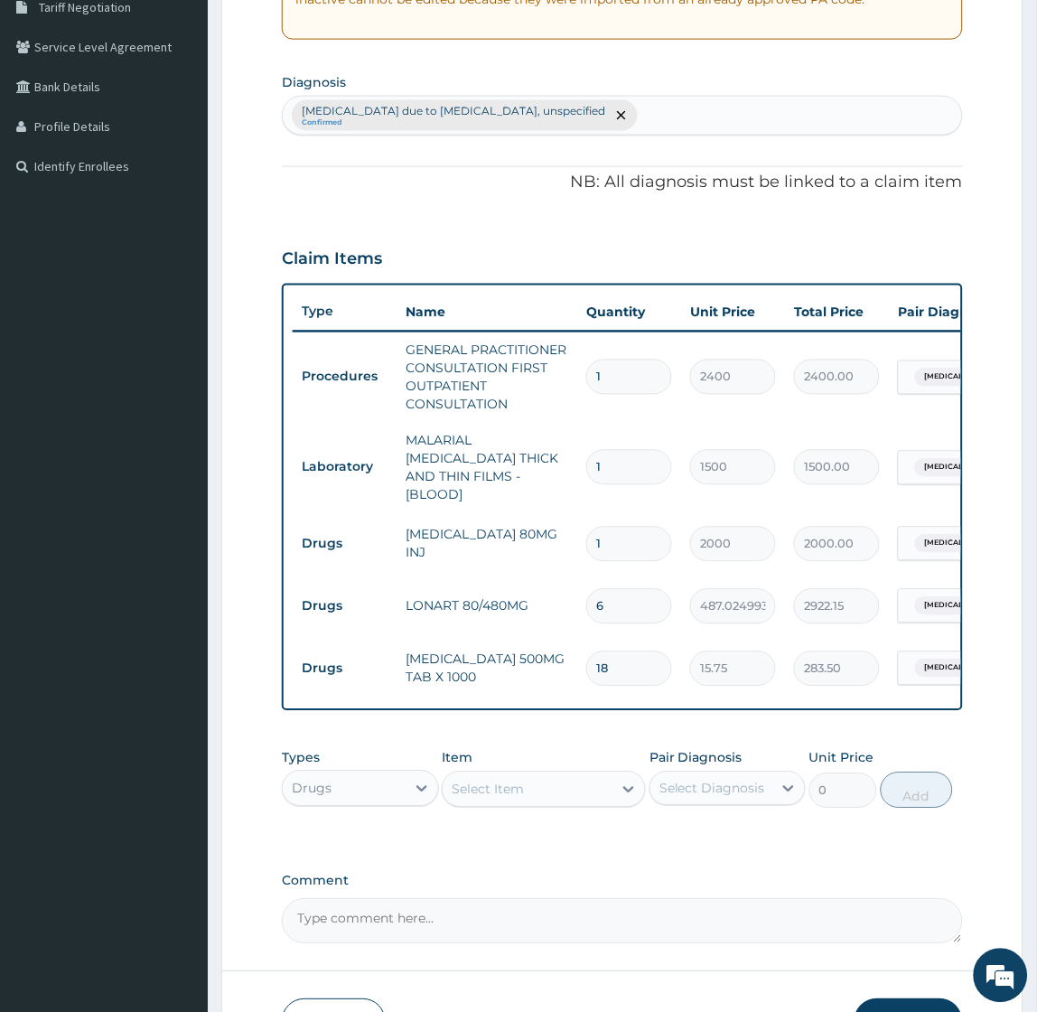
scroll to position [507, 0]
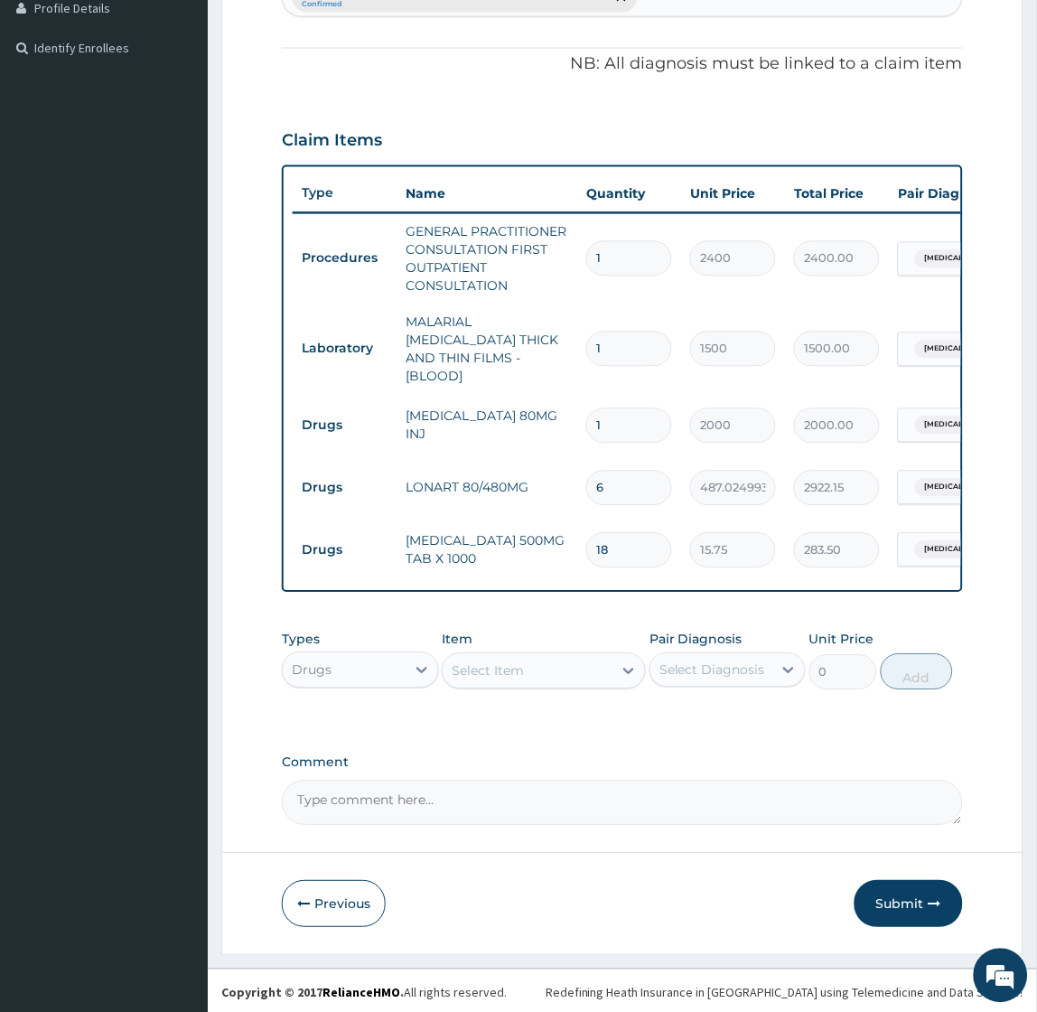
click at [497, 663] on div "Select Item" at bounding box center [488, 671] width 72 height 18
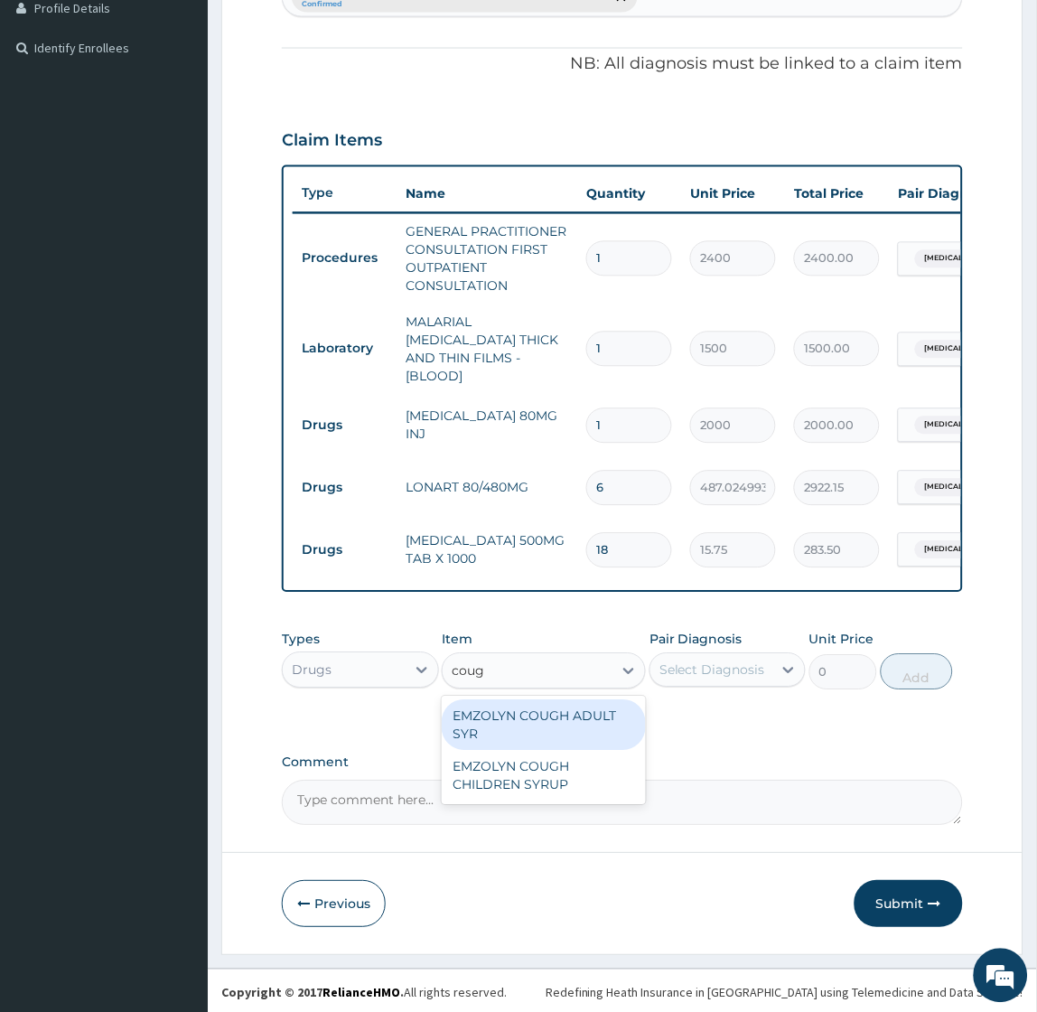
type input "cough"
drag, startPoint x: 589, startPoint y: 715, endPoint x: 654, endPoint y: 701, distance: 66.6
click at [588, 717] on div "EMZOLYN COUGH ADULT SYR" at bounding box center [544, 725] width 204 height 51
type input "1050"
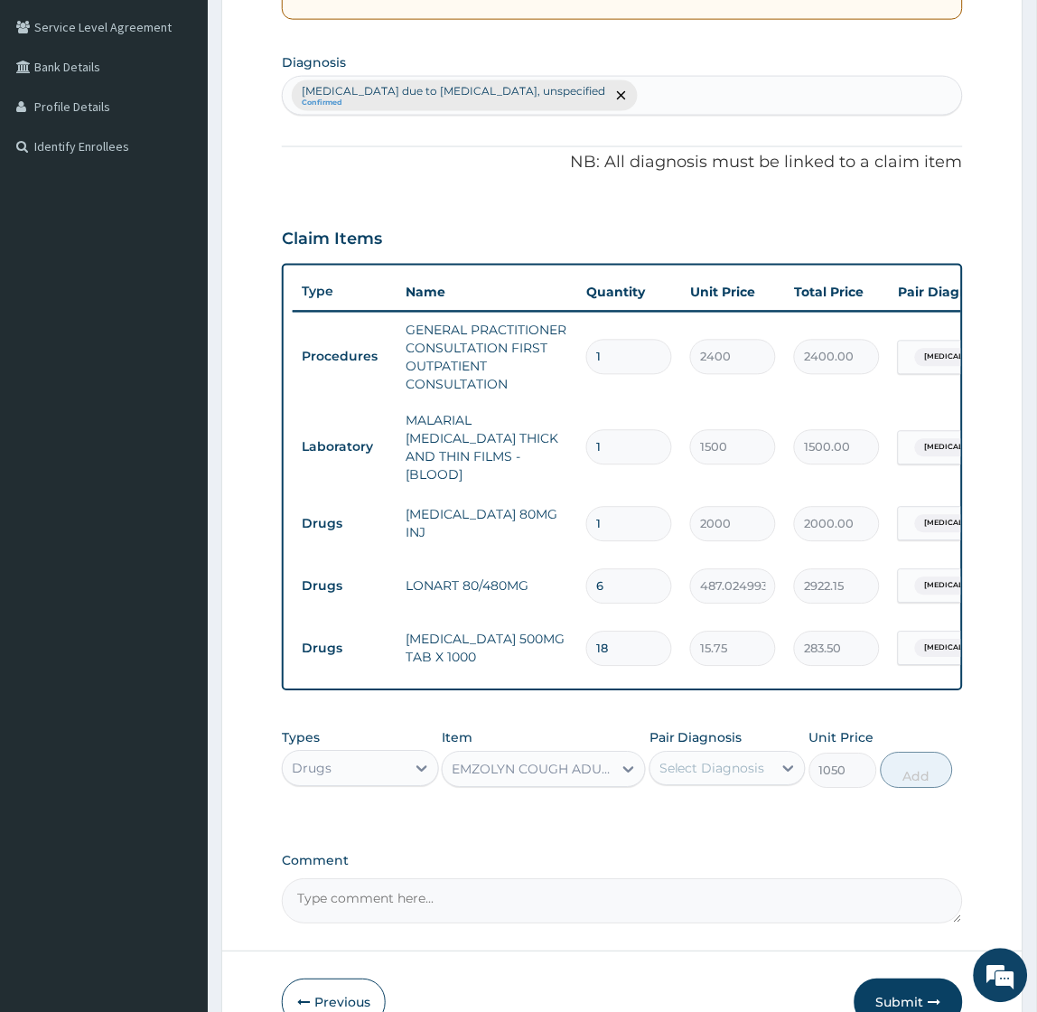
scroll to position [105, 0]
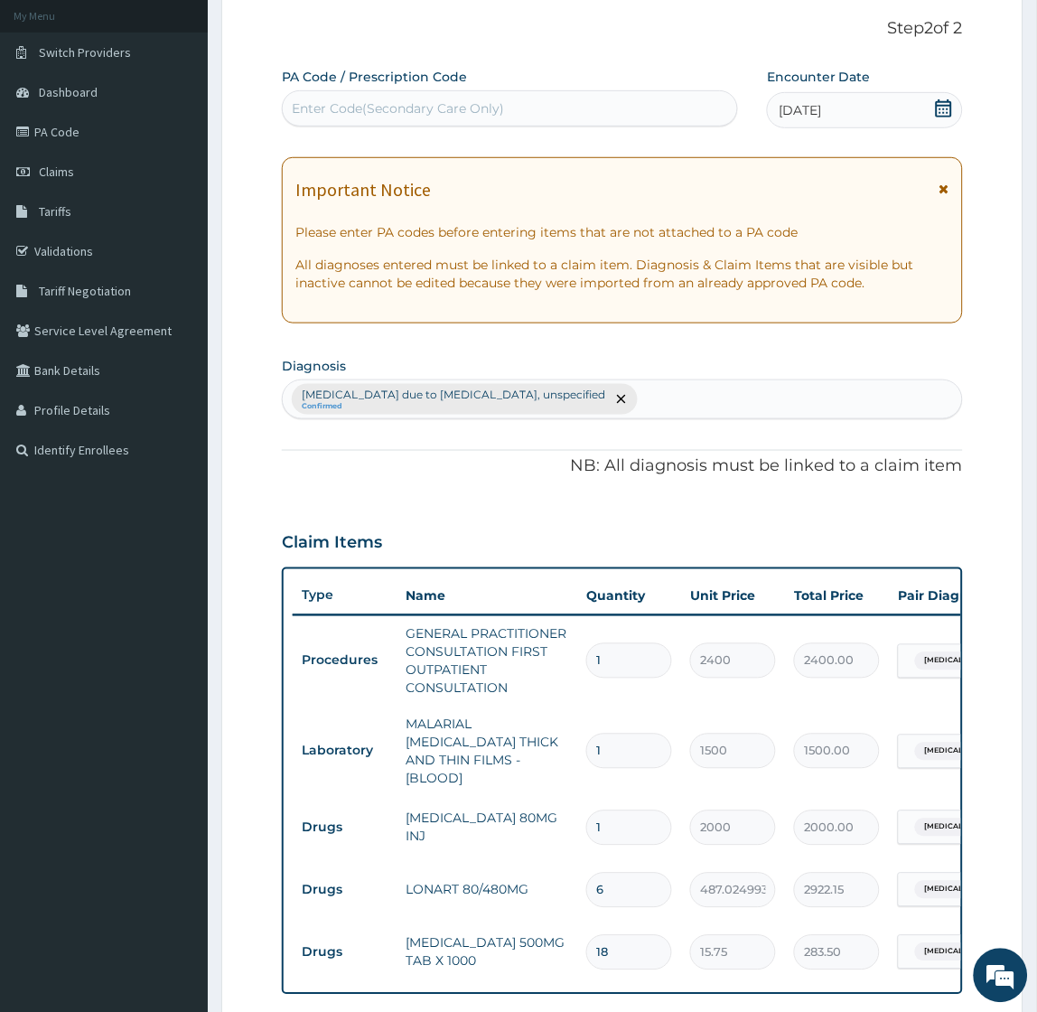
click at [696, 406] on div "[MEDICAL_DATA] due to [MEDICAL_DATA], unspecified Confirmed" at bounding box center [622, 399] width 678 height 38
type input "upper respiratory"
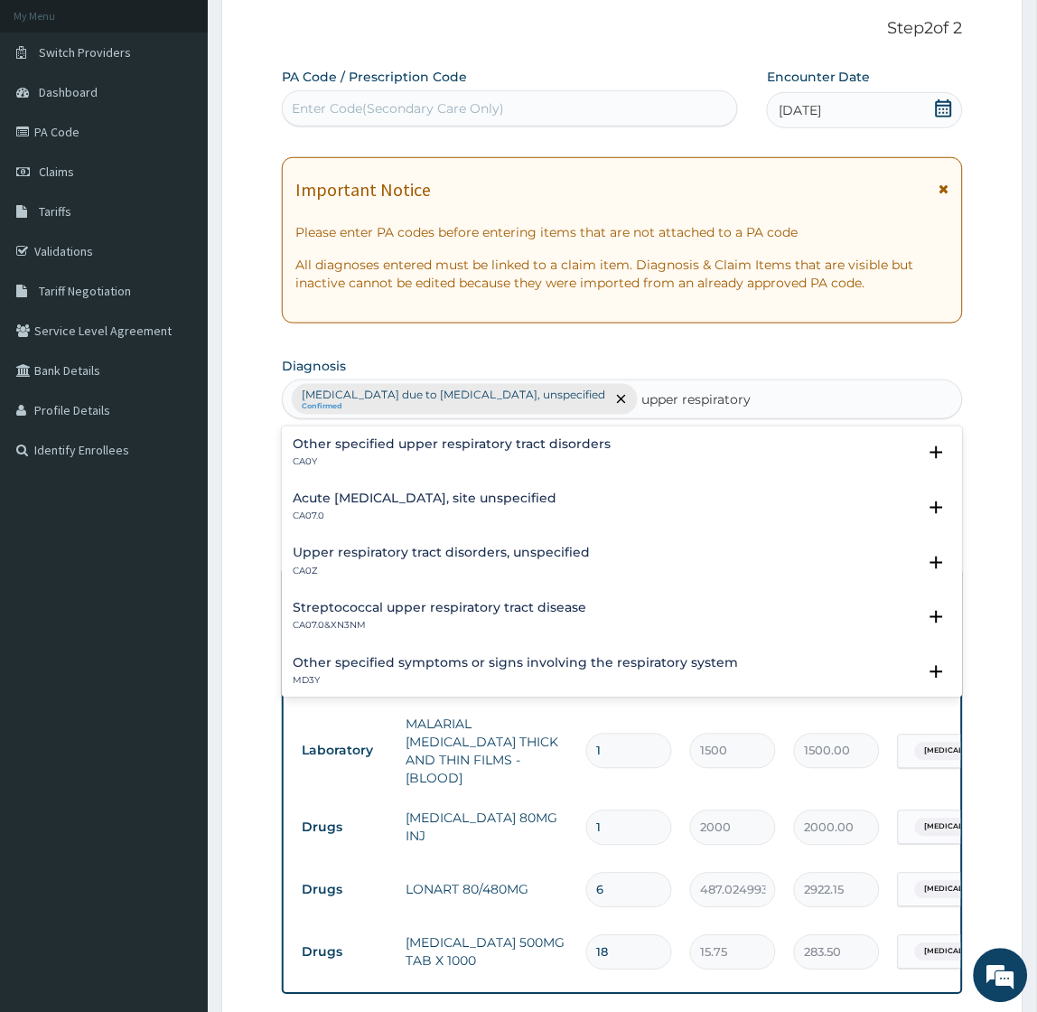
click at [465, 556] on h4 "Upper respiratory tract disorders, unspecified" at bounding box center [441, 553] width 297 height 14
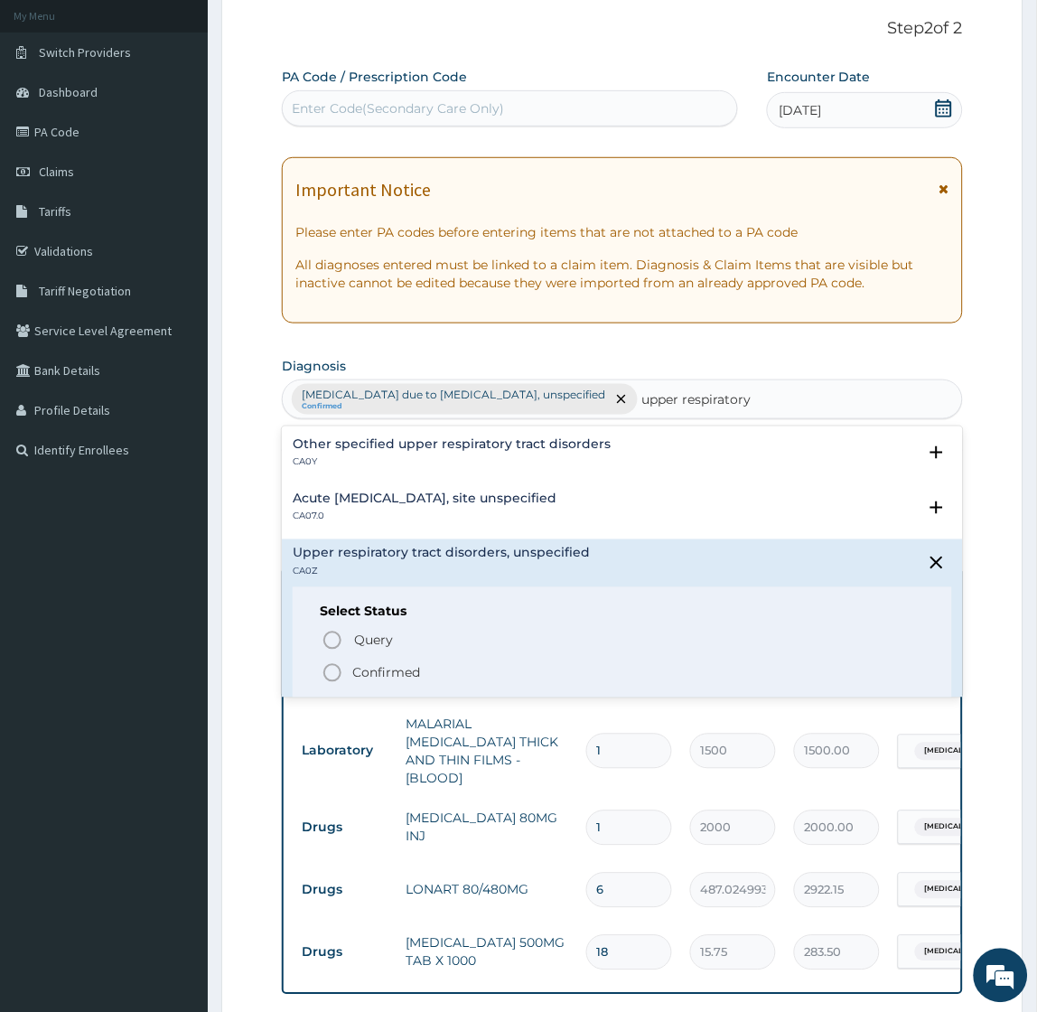
drag, startPoint x: 388, startPoint y: 667, endPoint x: 386, endPoint y: 656, distance: 11.2
click at [386, 666] on p "Confirmed" at bounding box center [386, 673] width 68 height 18
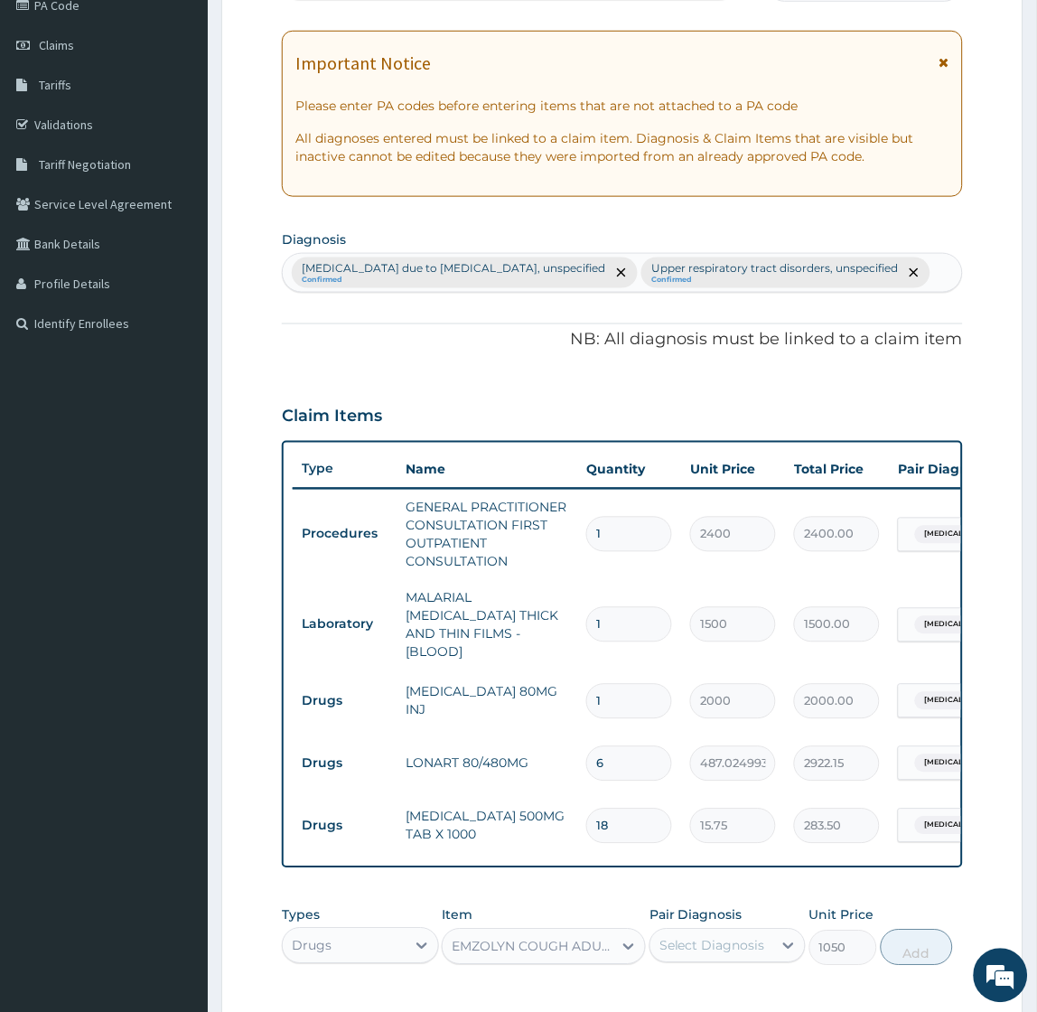
scroll to position [507, 0]
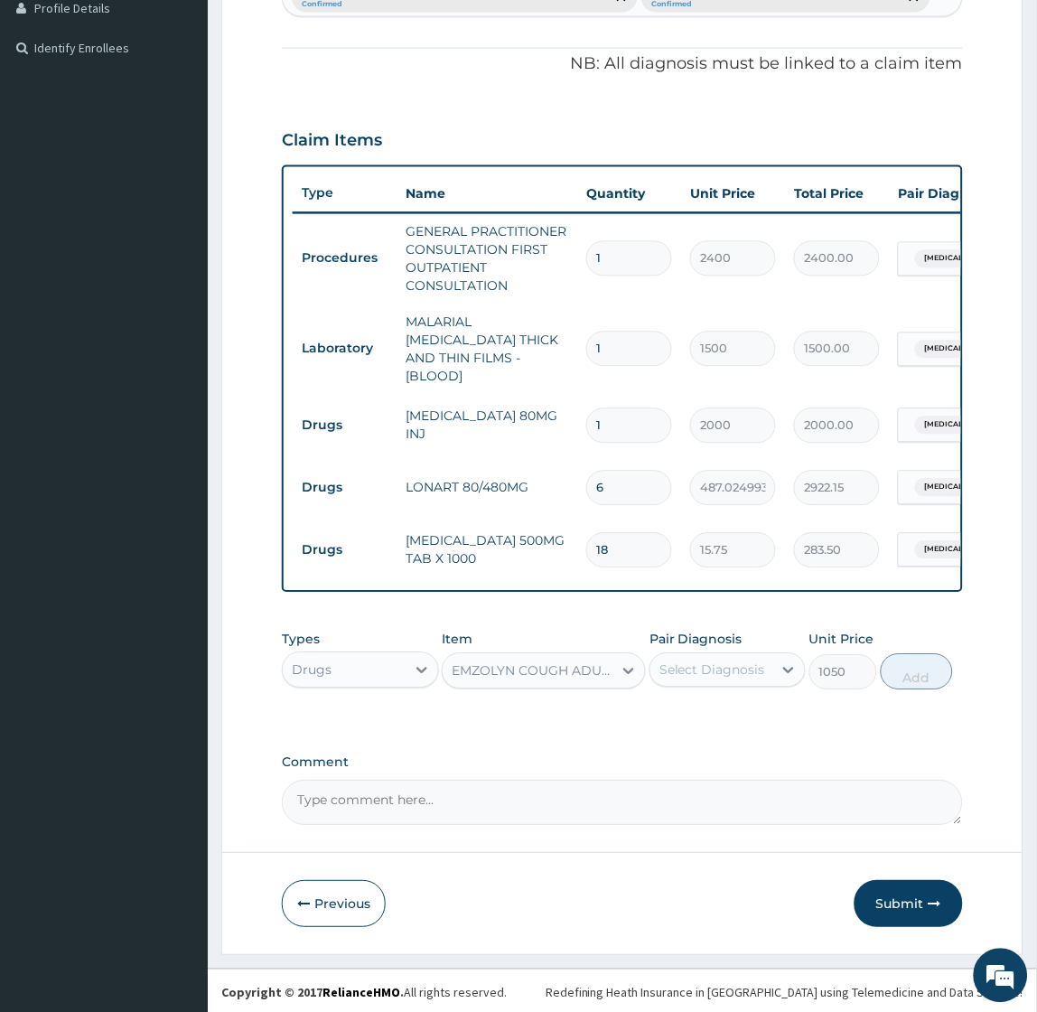
click at [729, 667] on div "Select Diagnosis" at bounding box center [712, 670] width 106 height 18
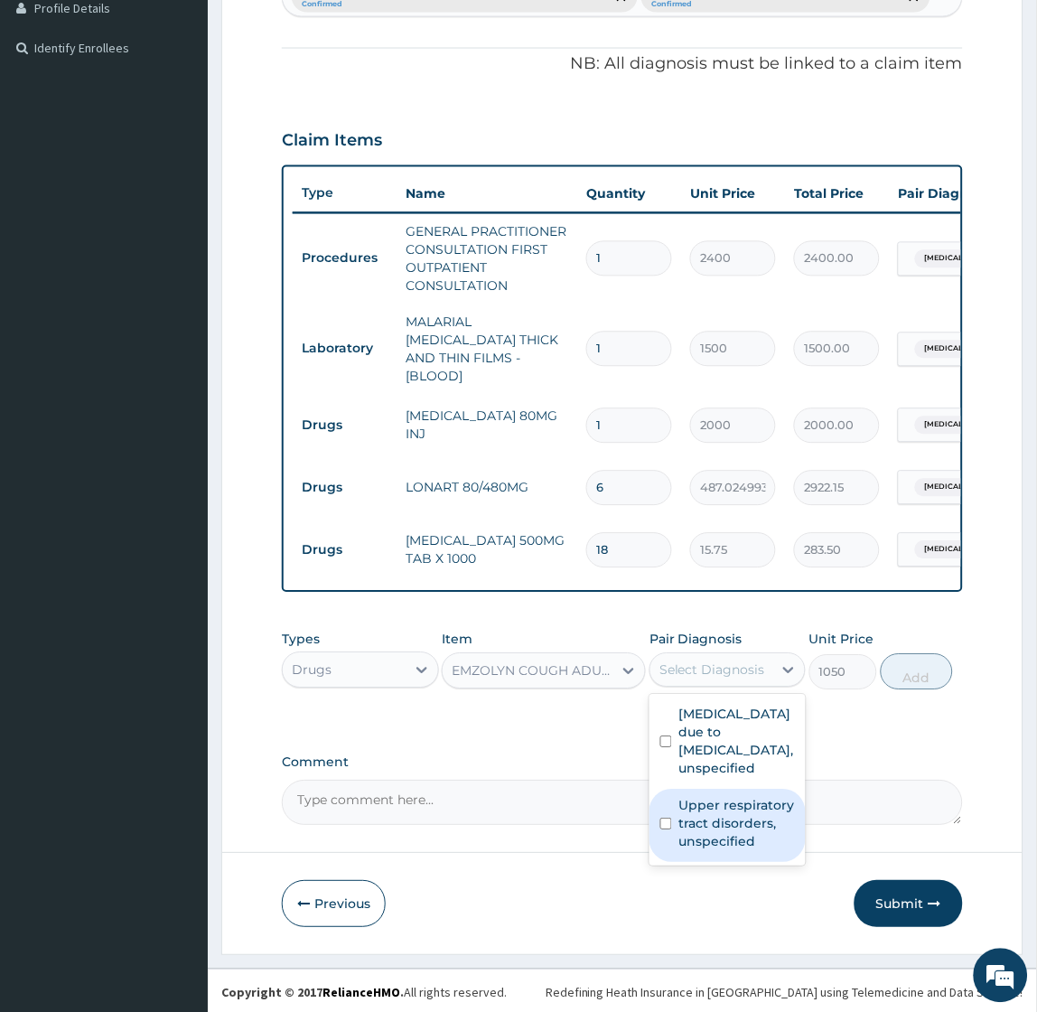
click at [721, 828] on label "Upper respiratory tract disorders, unspecified" at bounding box center [737, 824] width 116 height 54
checkbox input "true"
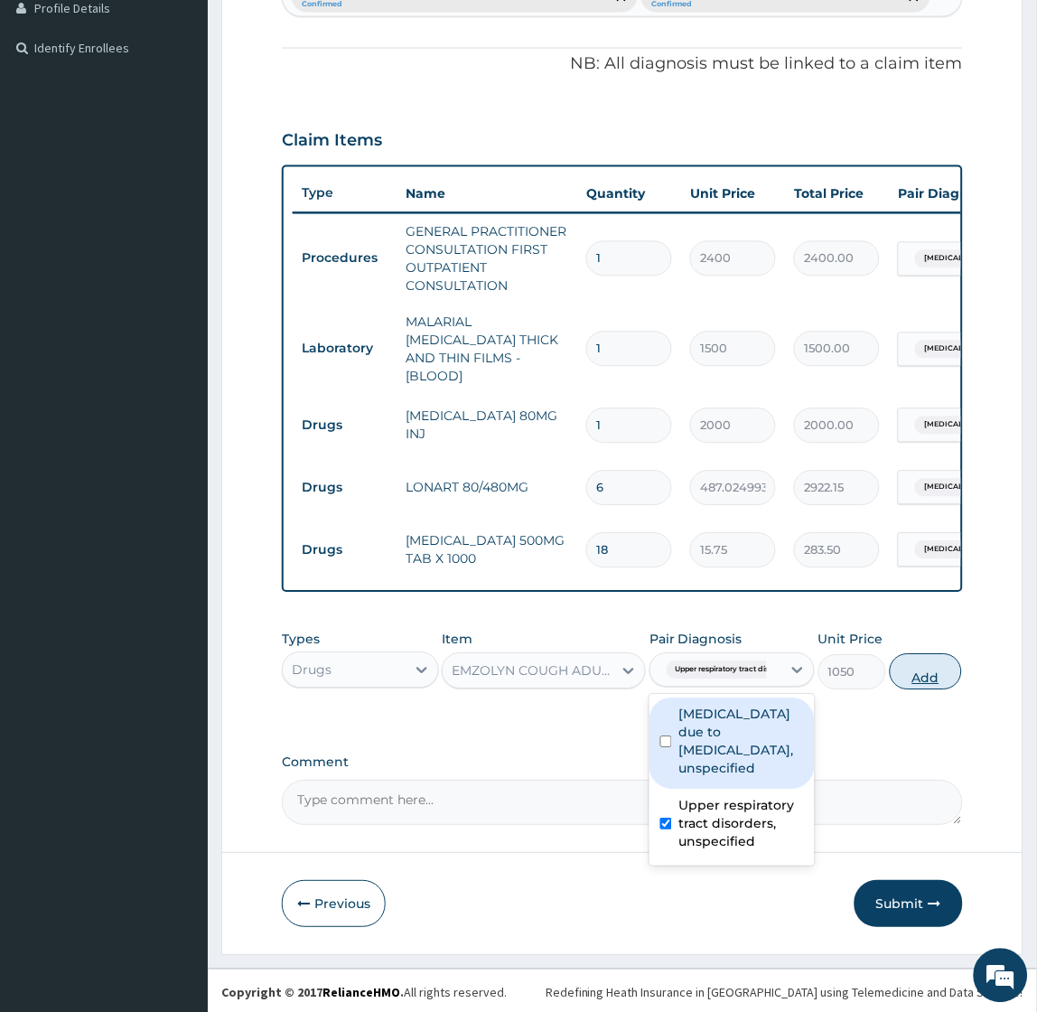
click at [920, 663] on button "Add" at bounding box center [926, 672] width 72 height 36
type input "0"
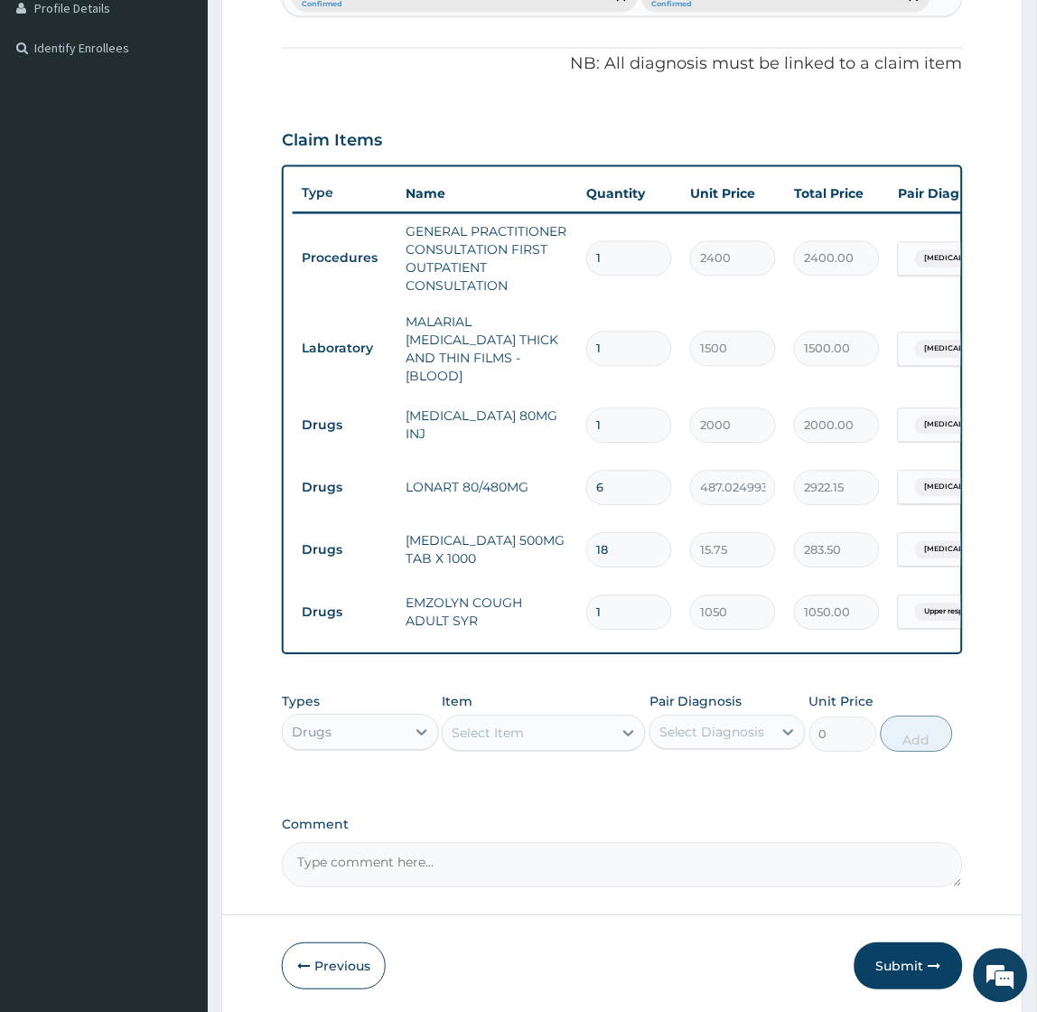
click at [546, 729] on div "Select Item" at bounding box center [528, 733] width 170 height 29
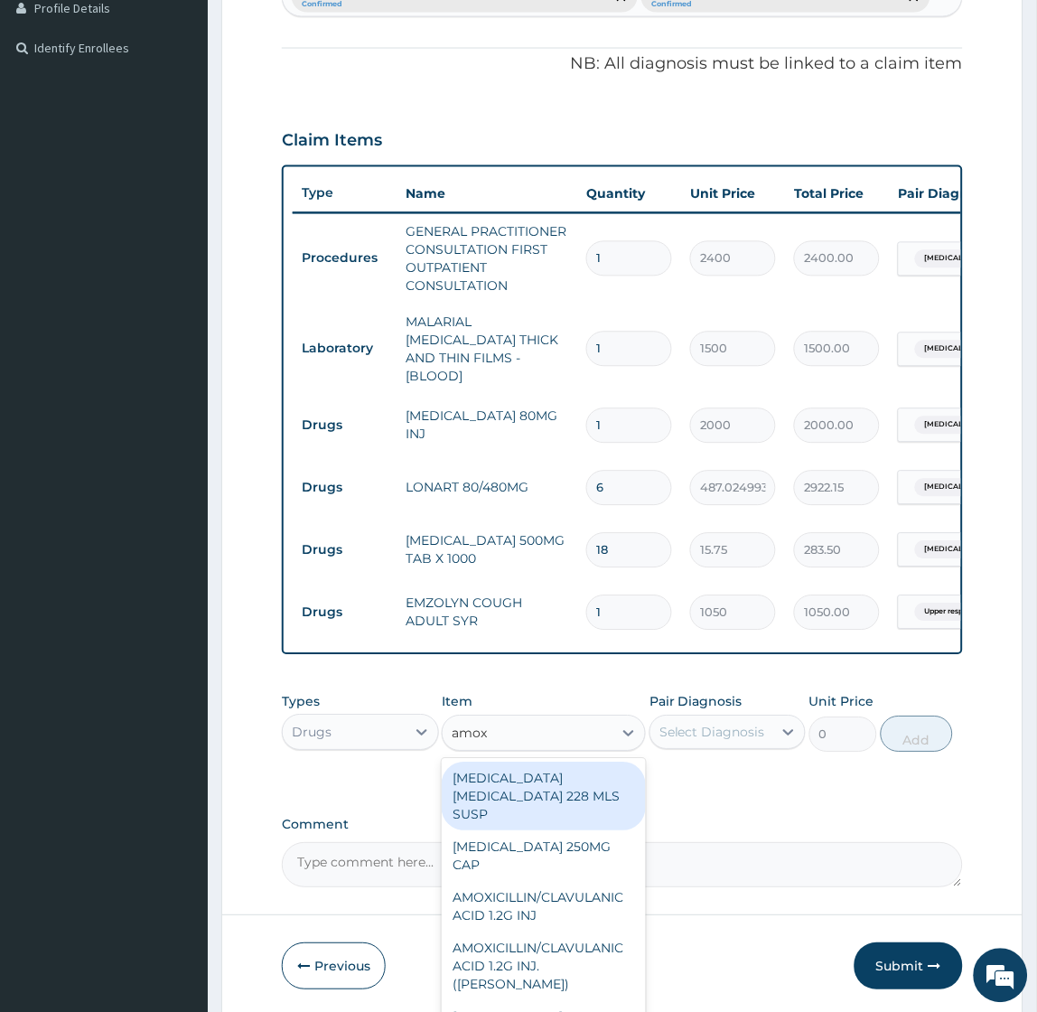
type input "amoxi"
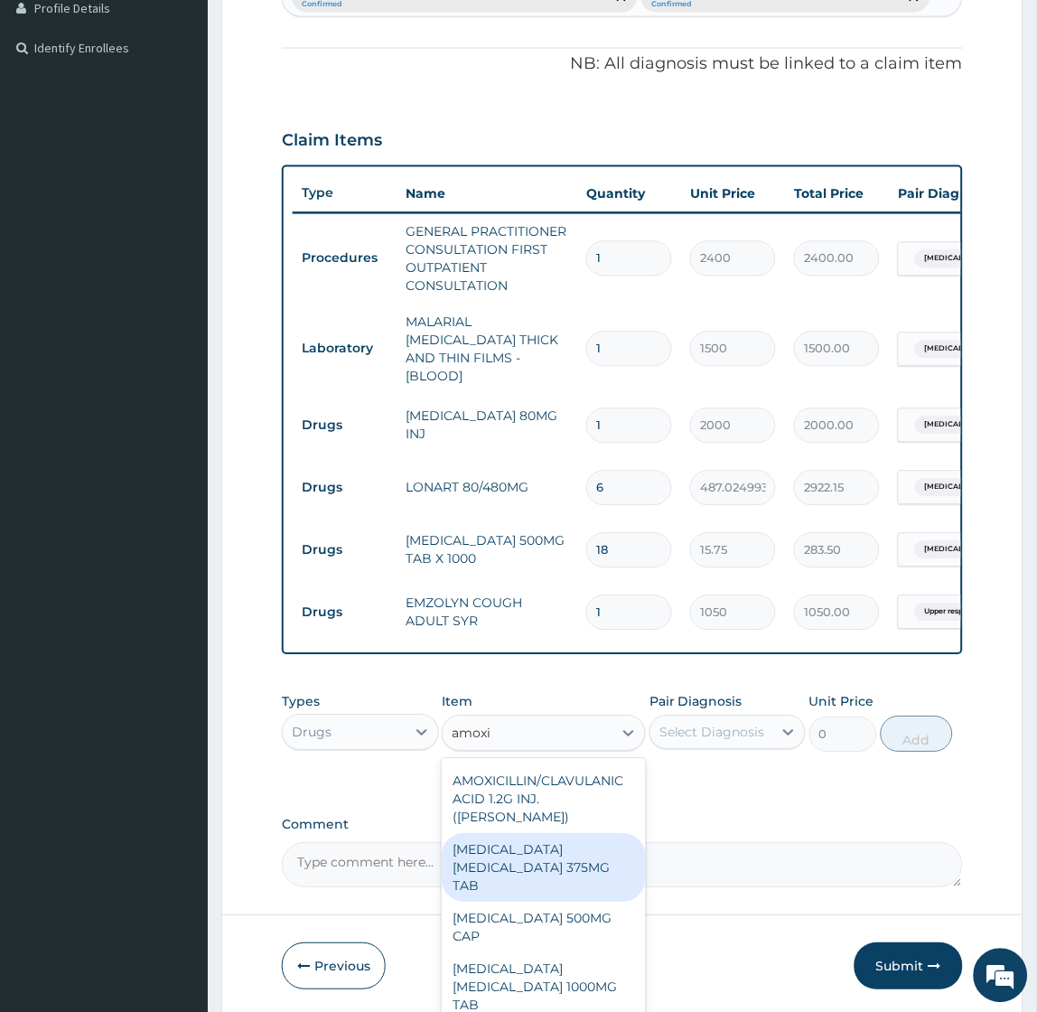
scroll to position [201, 0]
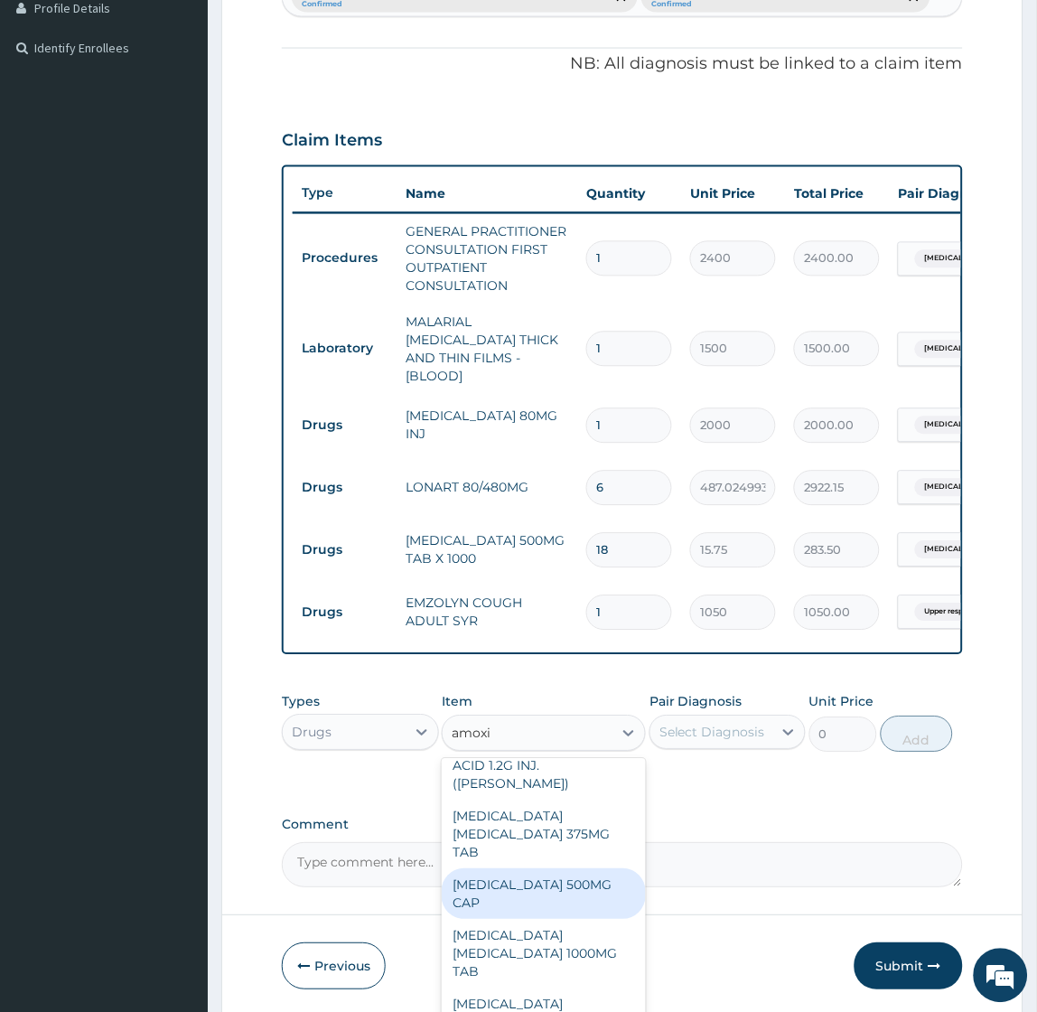
click at [537, 869] on div "[MEDICAL_DATA] 500MG CAP" at bounding box center [544, 894] width 204 height 51
type input "50"
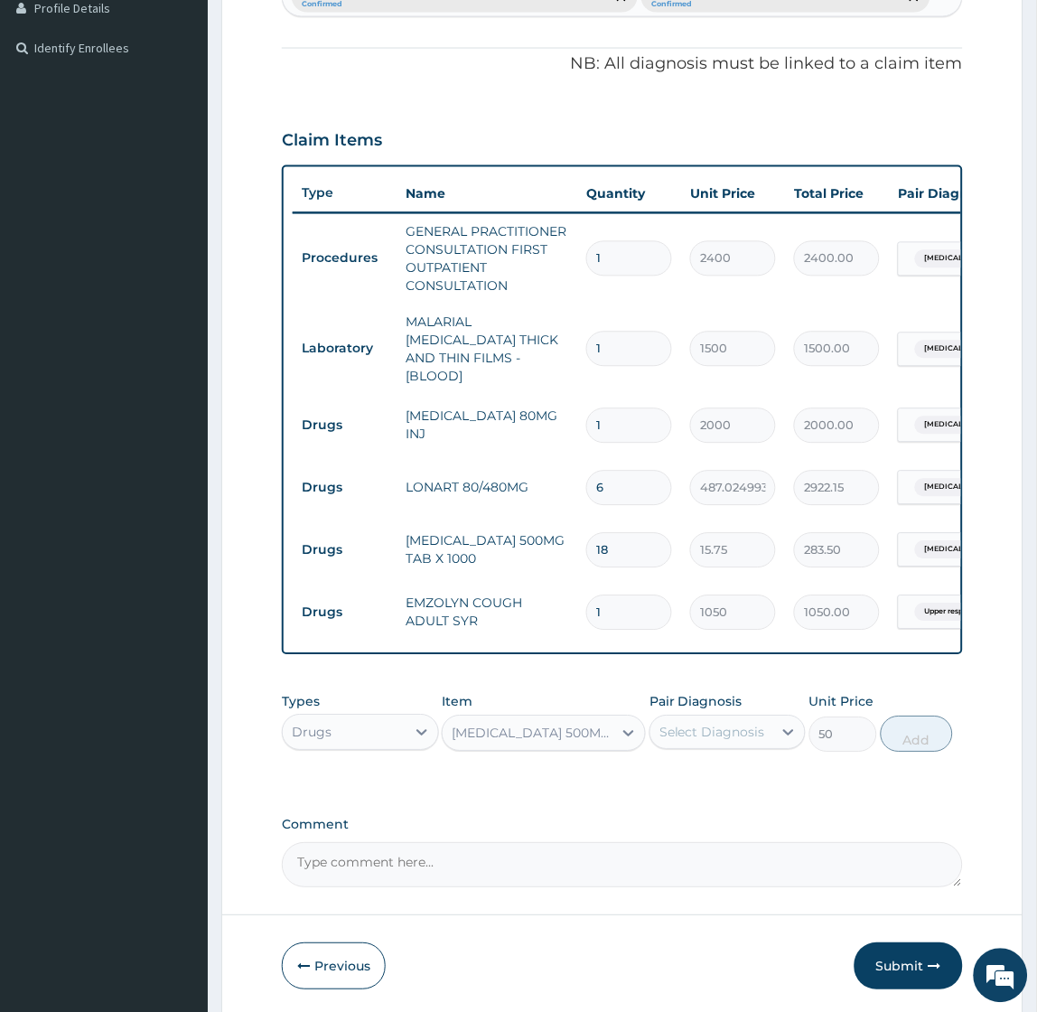
click at [720, 728] on div "Select Diagnosis" at bounding box center [712, 733] width 106 height 18
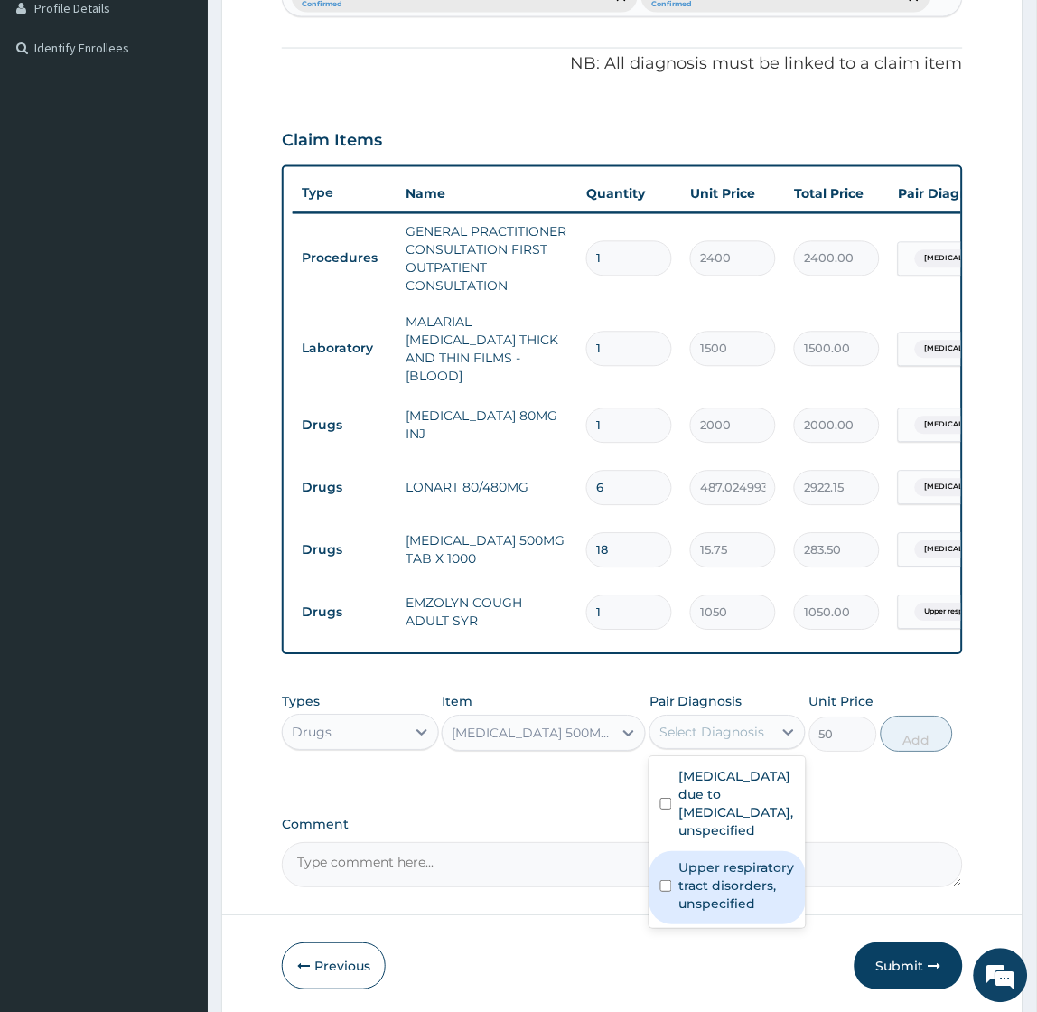
click at [701, 890] on label "Upper respiratory tract disorders, unspecified" at bounding box center [737, 886] width 116 height 54
checkbox input "true"
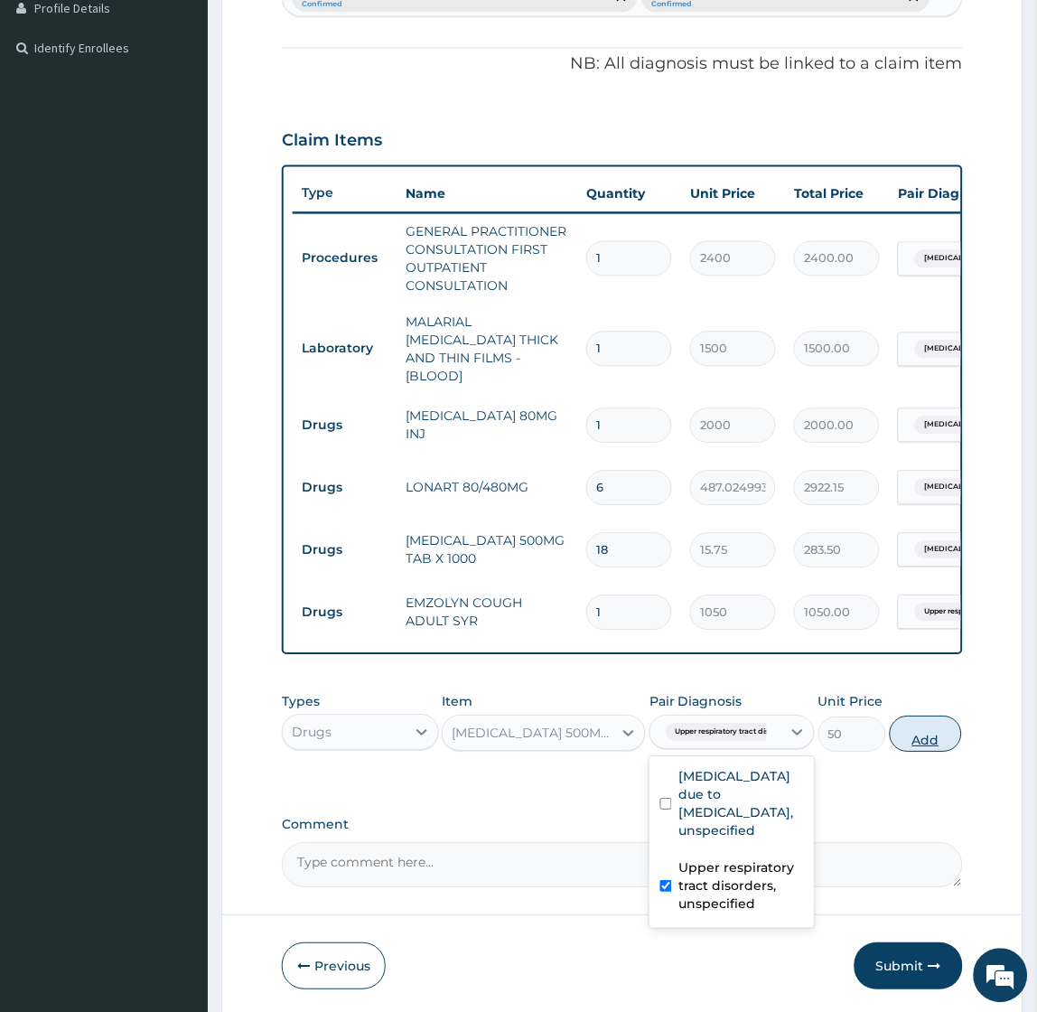
click at [934, 735] on button "Add" at bounding box center [926, 734] width 72 height 36
type input "0"
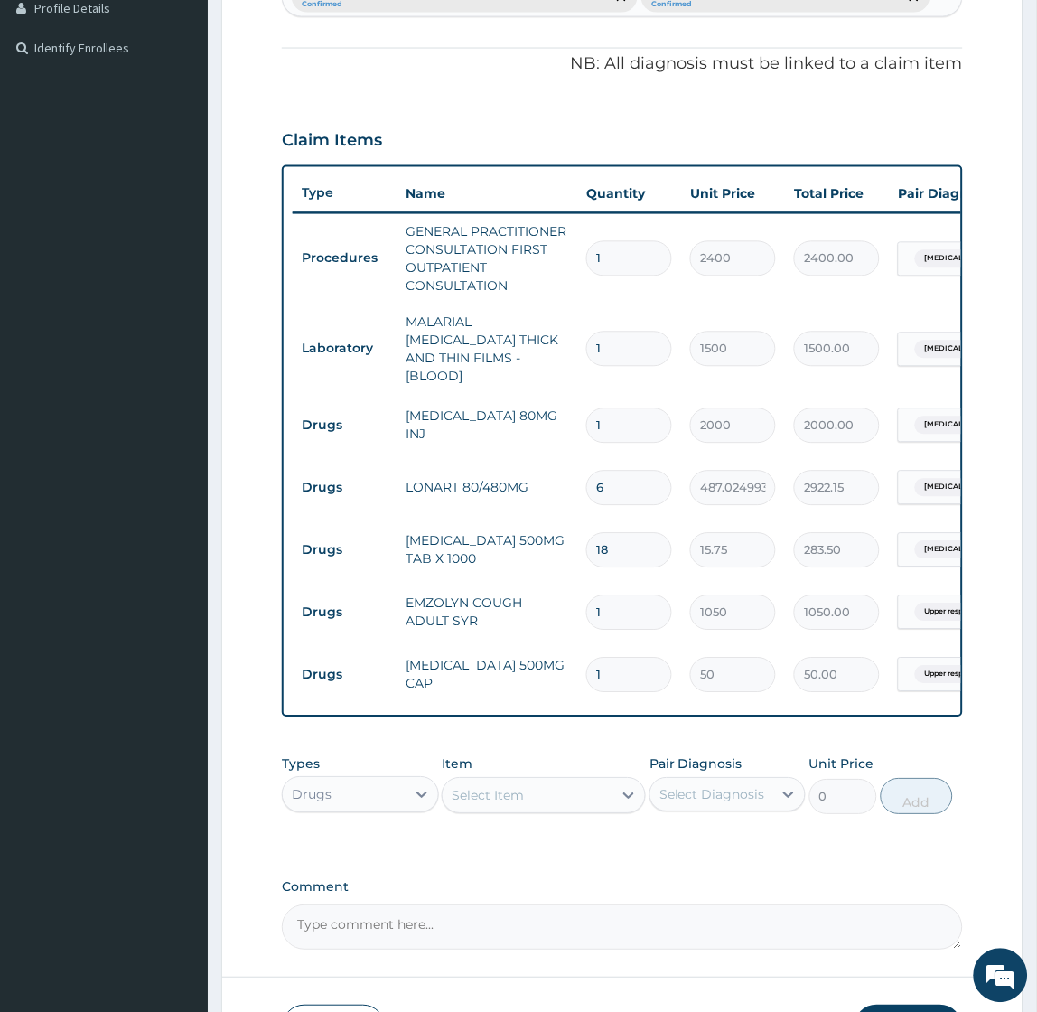
click at [721, 869] on div "PA Code / Prescription Code Enter Code(Secondary Care Only) Encounter Date 03-1…" at bounding box center [622, 308] width 680 height 1284
click at [615, 666] on input "1" at bounding box center [629, 675] width 86 height 35
type input "15"
type input "750.00"
type input "18"
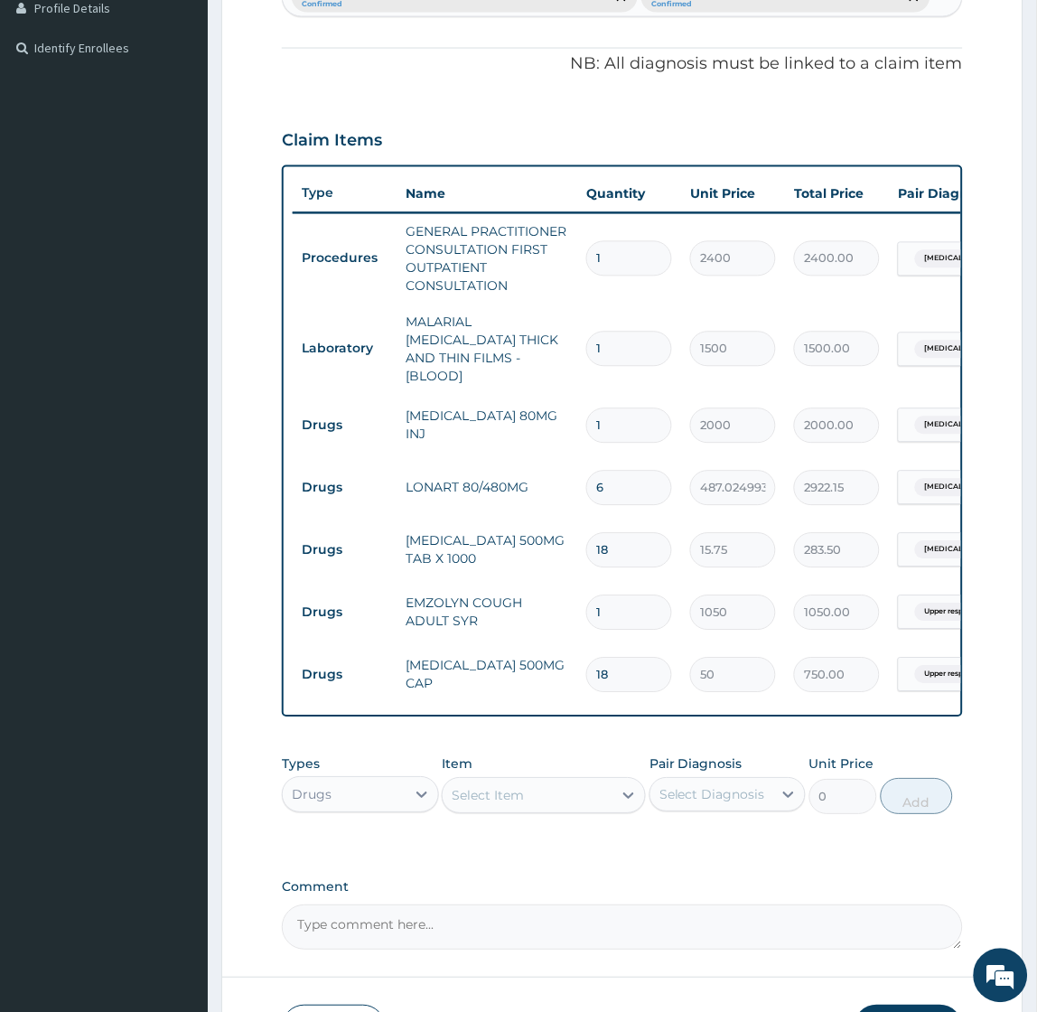
type input "900.00"
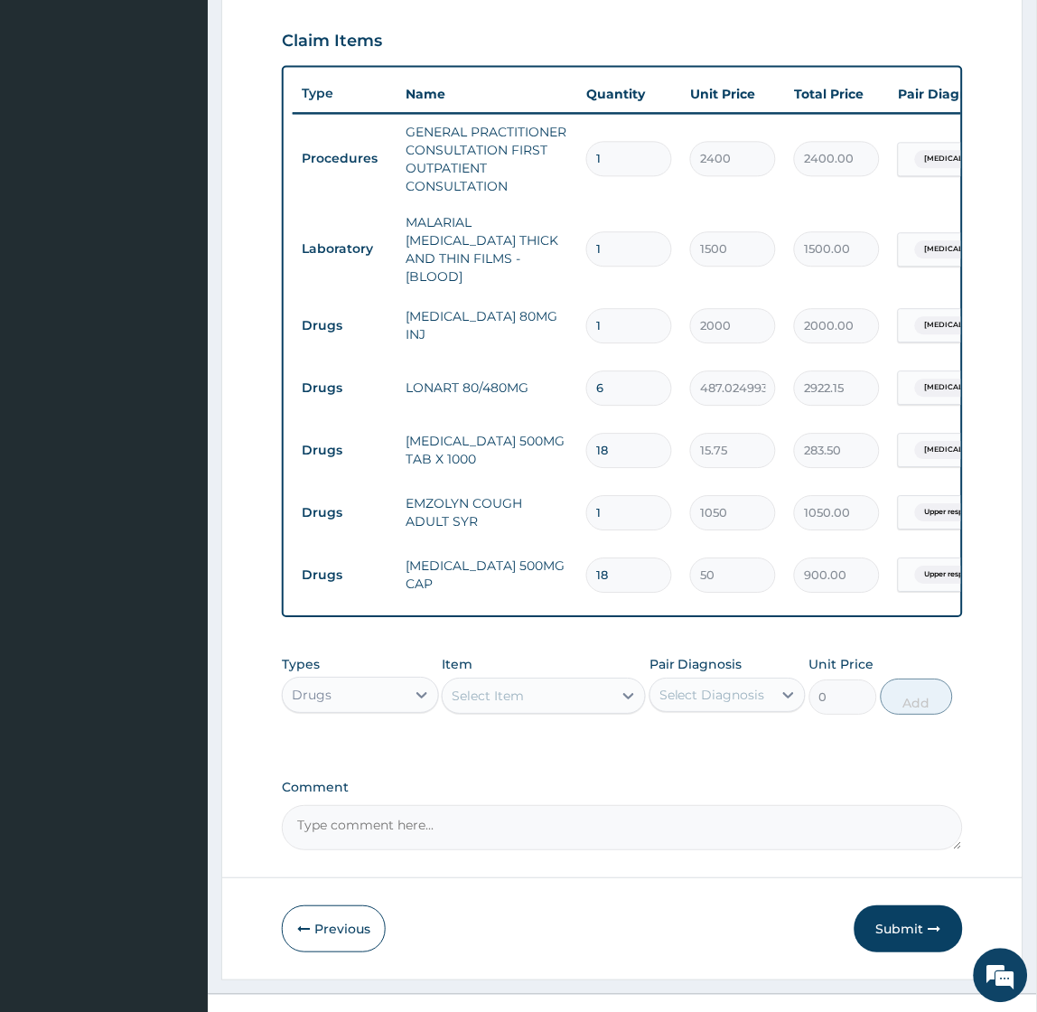
scroll to position [632, 0]
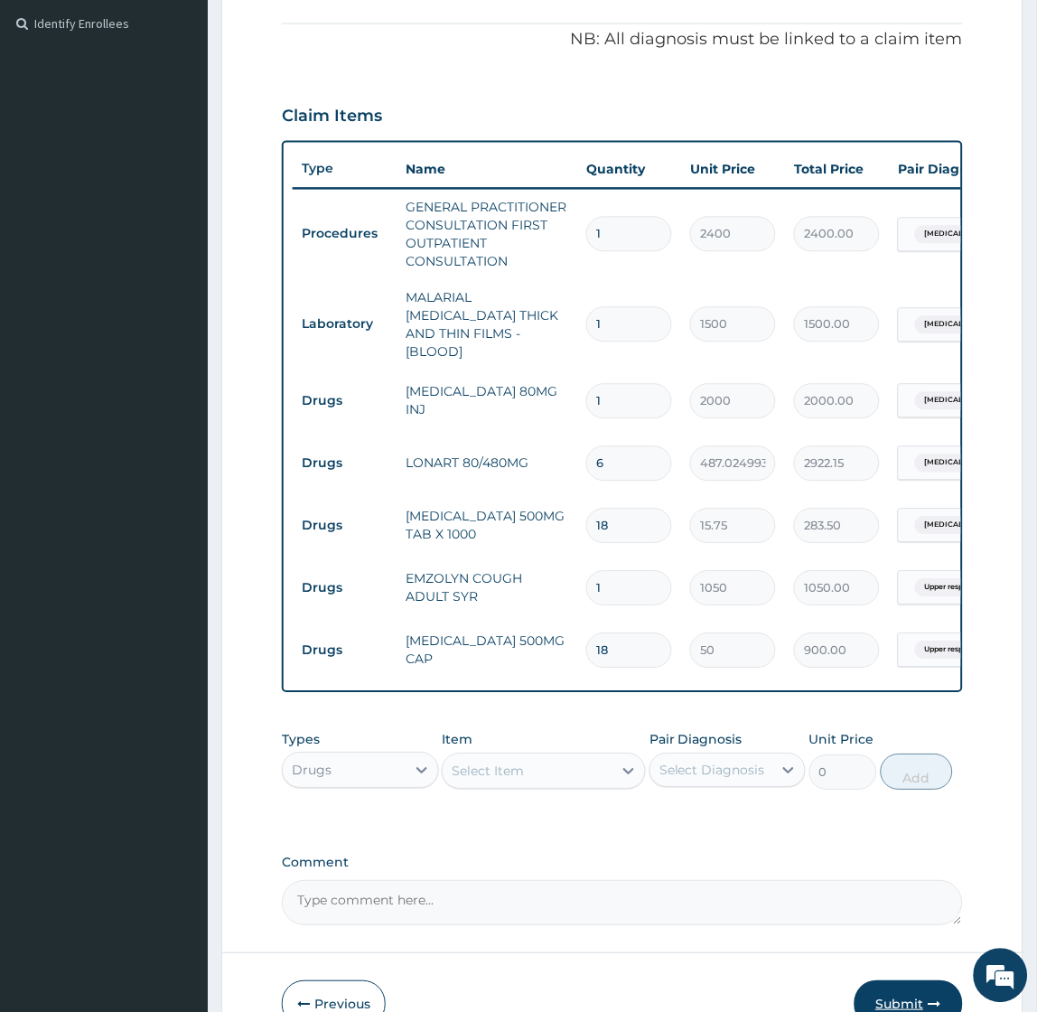
type input "18"
click at [914, 987] on button "Submit" at bounding box center [909, 1004] width 108 height 47
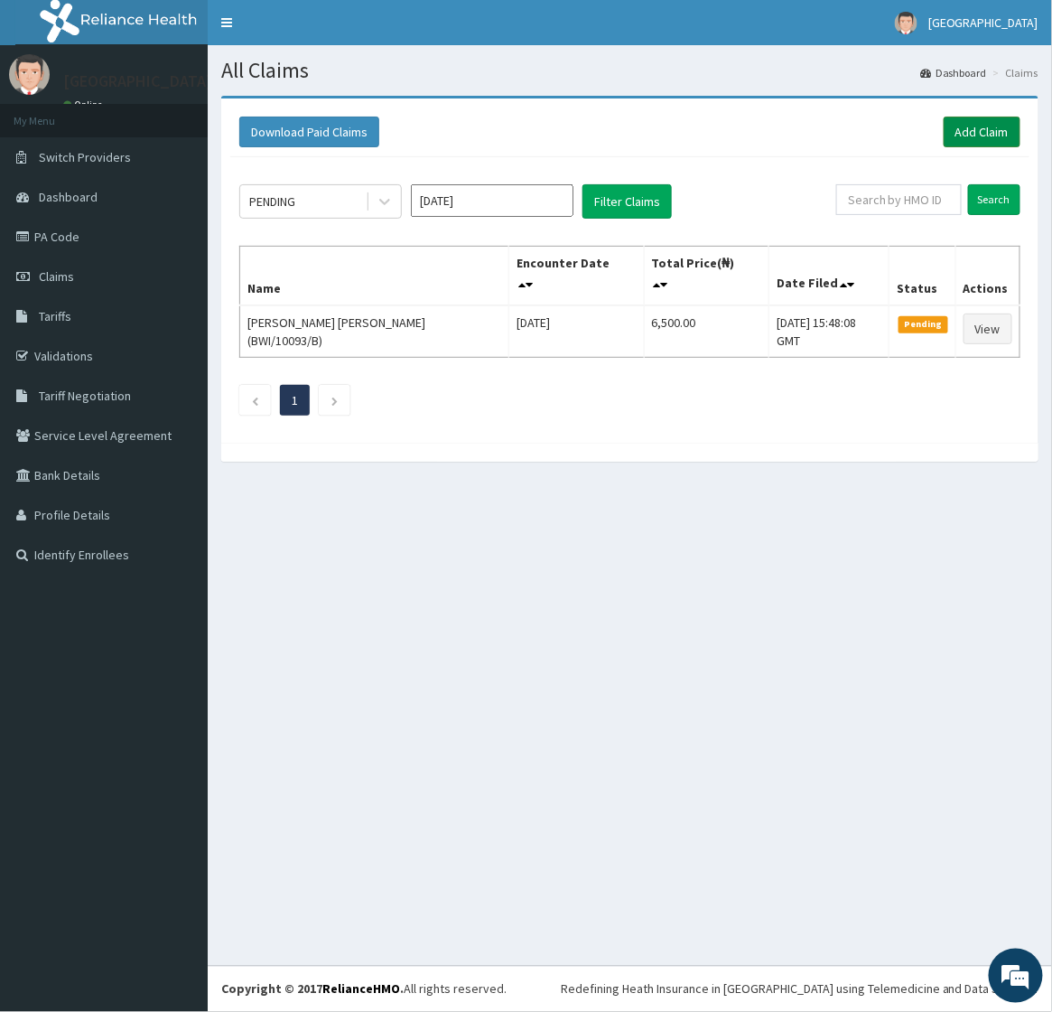
click at [971, 126] on link "Add Claim" at bounding box center [982, 132] width 77 height 31
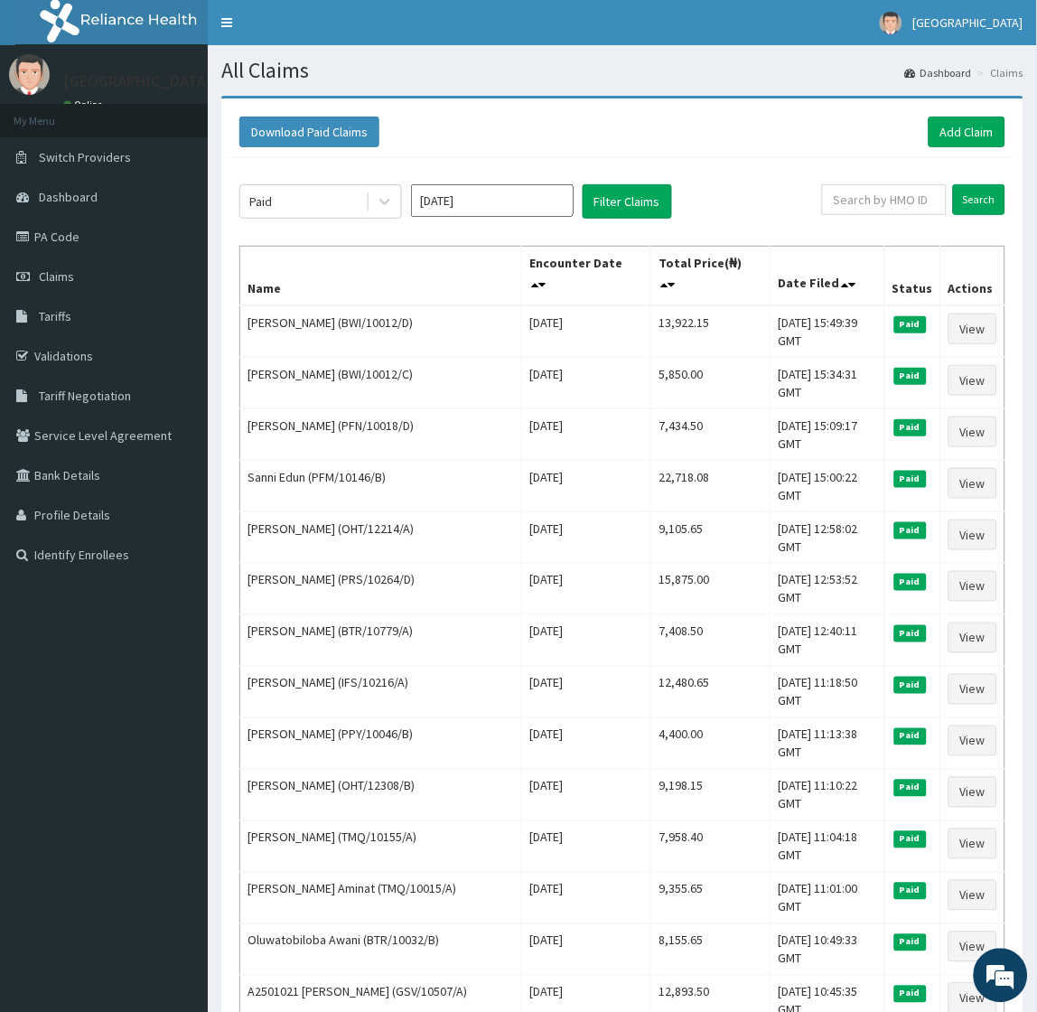
click at [481, 204] on input "[DATE]" at bounding box center [492, 200] width 163 height 33
click at [440, 386] on div "Oct" at bounding box center [439, 388] width 36 height 33
type input "[DATE]"
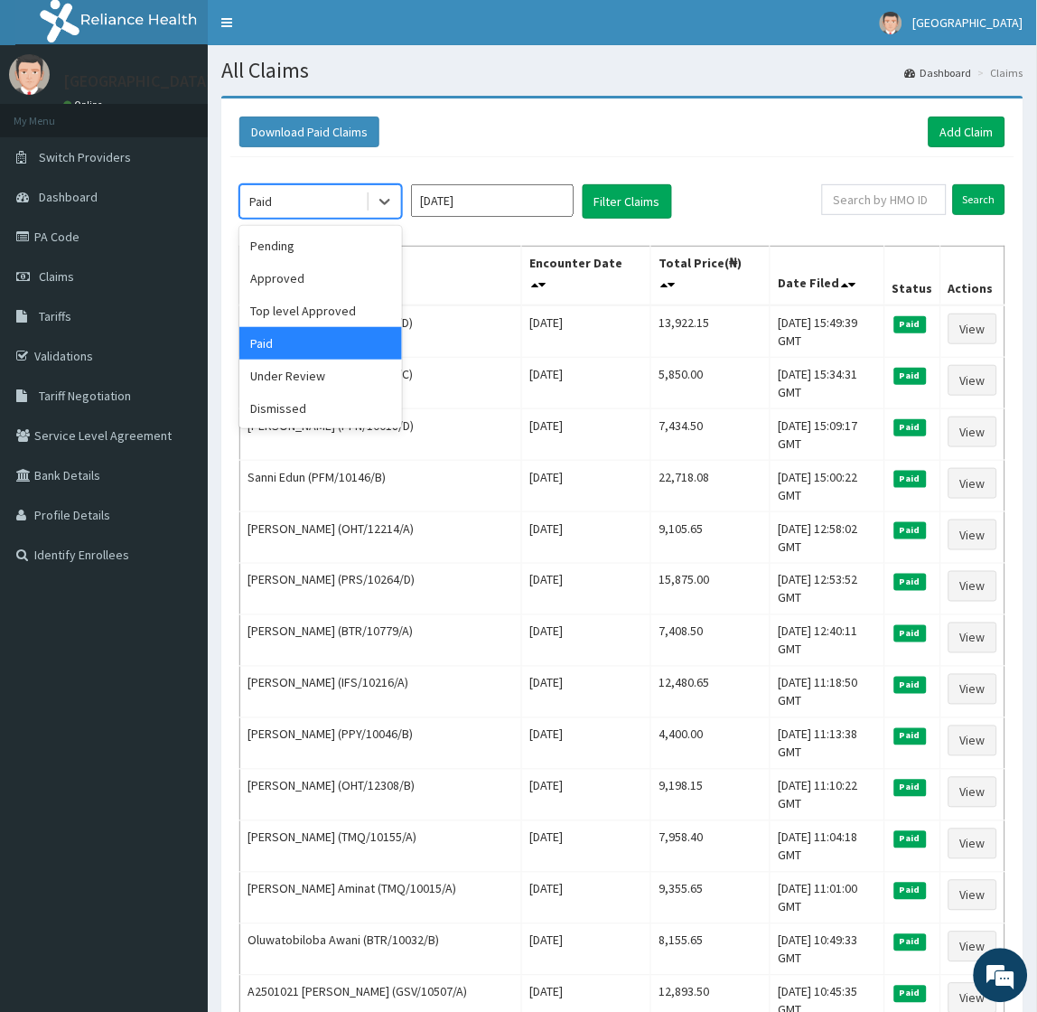
click at [350, 201] on div "Paid" at bounding box center [303, 201] width 126 height 29
click at [300, 284] on div "Approved" at bounding box center [320, 278] width 163 height 33
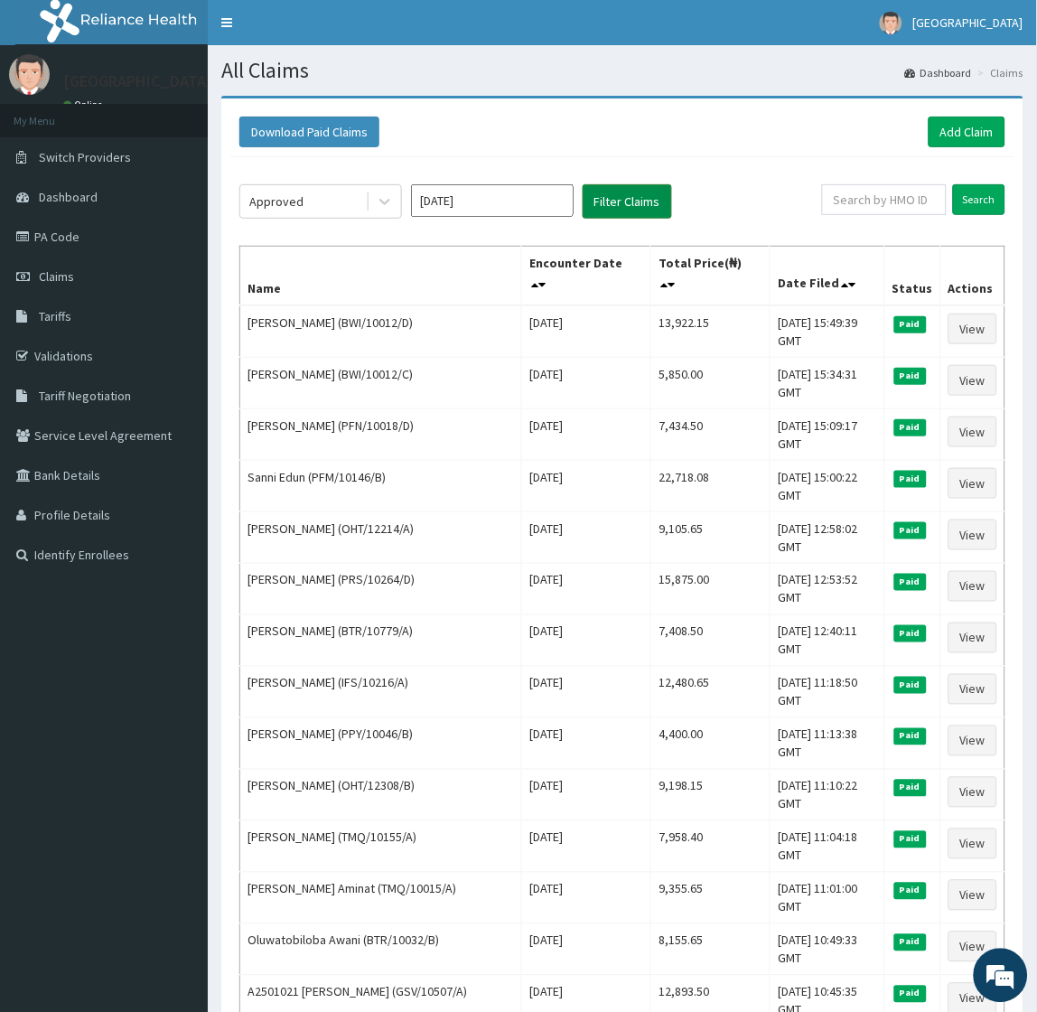
click at [615, 208] on button "Filter Claims" at bounding box center [627, 201] width 89 height 34
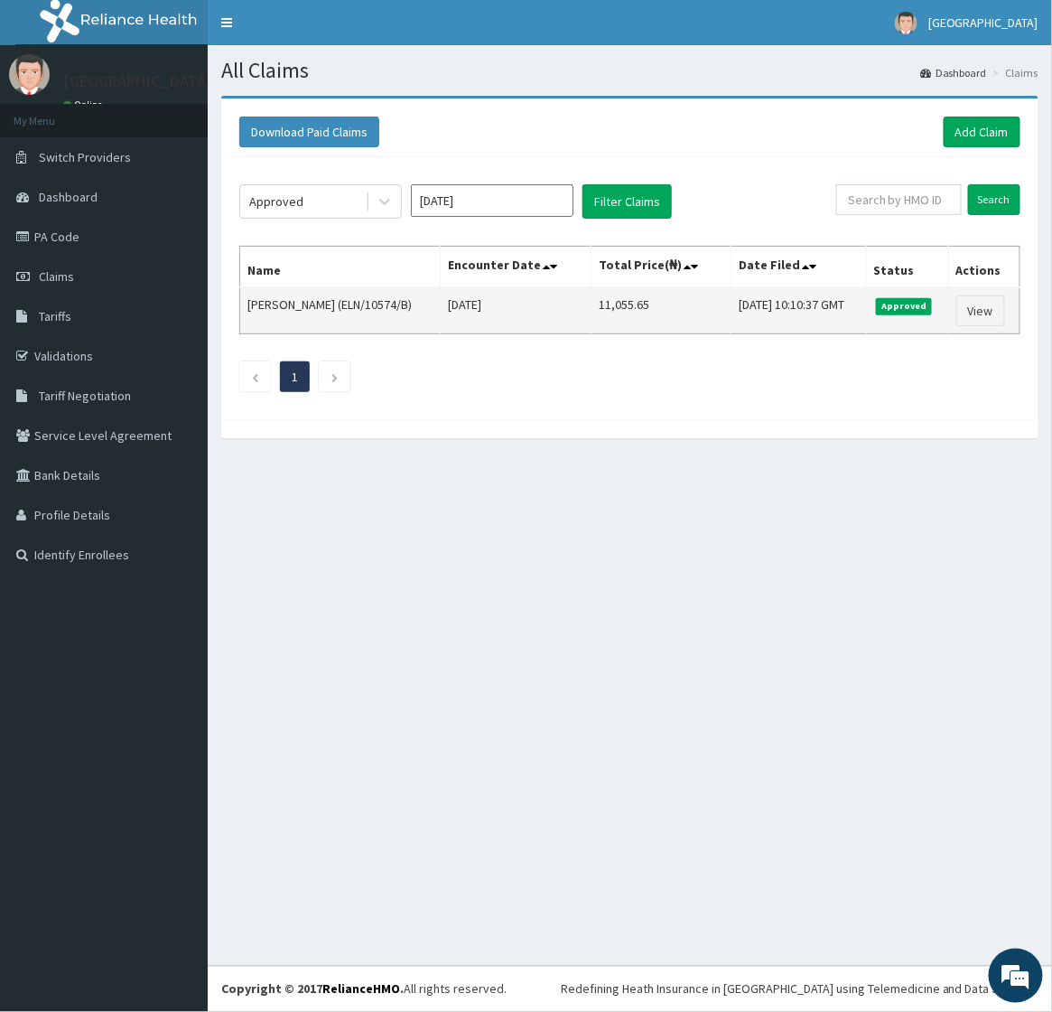
click at [266, 304] on td "[PERSON_NAME] (ELN/10574/B)" at bounding box center [340, 310] width 201 height 47
drag, startPoint x: 266, startPoint y: 304, endPoint x: 313, endPoint y: 302, distance: 47.0
click at [313, 302] on td "[PERSON_NAME] (ELN/10574/B)" at bounding box center [340, 310] width 201 height 47
copy td "Celestina Nwankwo"
click at [972, 304] on link "View" at bounding box center [981, 310] width 49 height 31
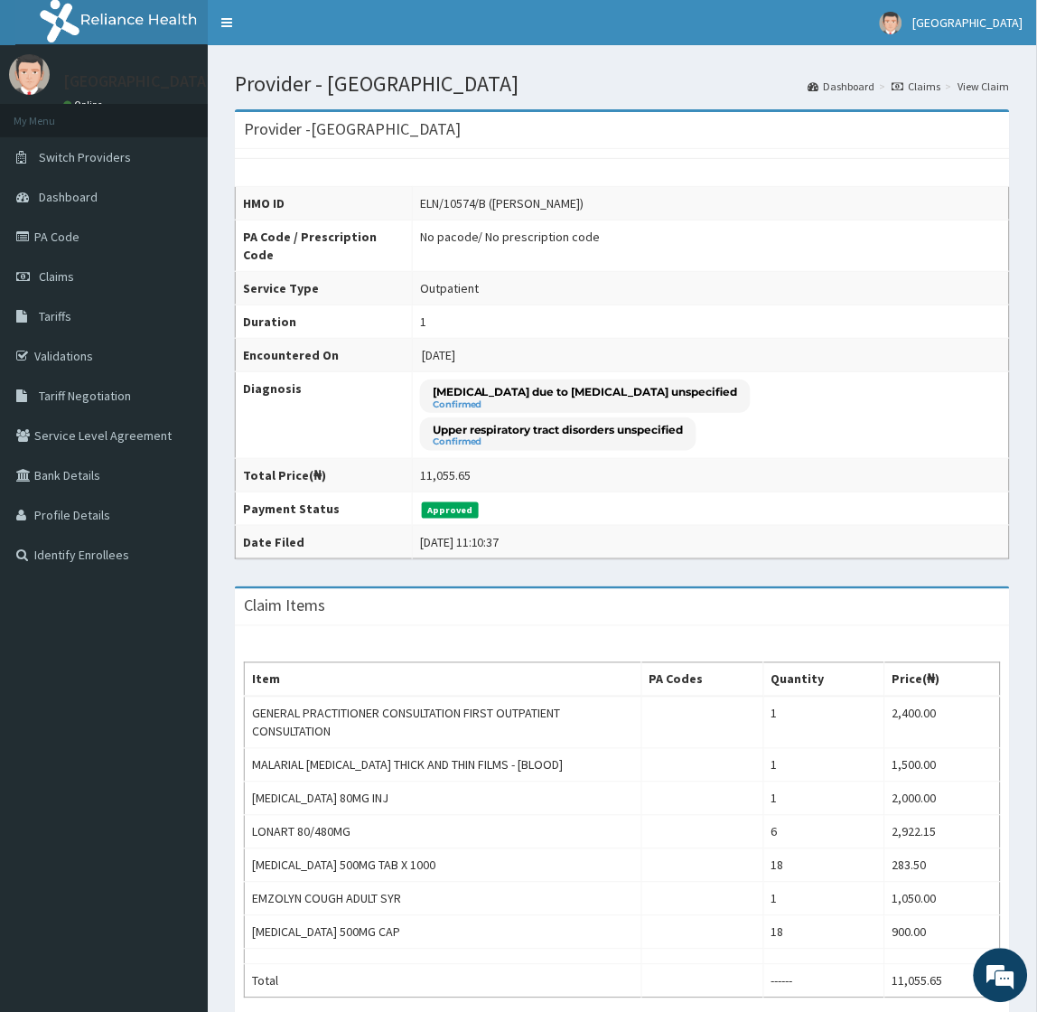
click at [547, 499] on td "Approved" at bounding box center [710, 508] width 597 height 33
click at [436, 432] on p "Upper respiratory tract disorders unspecified" at bounding box center [558, 429] width 251 height 15
drag, startPoint x: 436, startPoint y: 432, endPoint x: 633, endPoint y: 434, distance: 196.9
click at [633, 434] on p "Upper respiratory tract disorders unspecified" at bounding box center [558, 429] width 251 height 15
drag, startPoint x: 633, startPoint y: 434, endPoint x: 729, endPoint y: 441, distance: 96.0
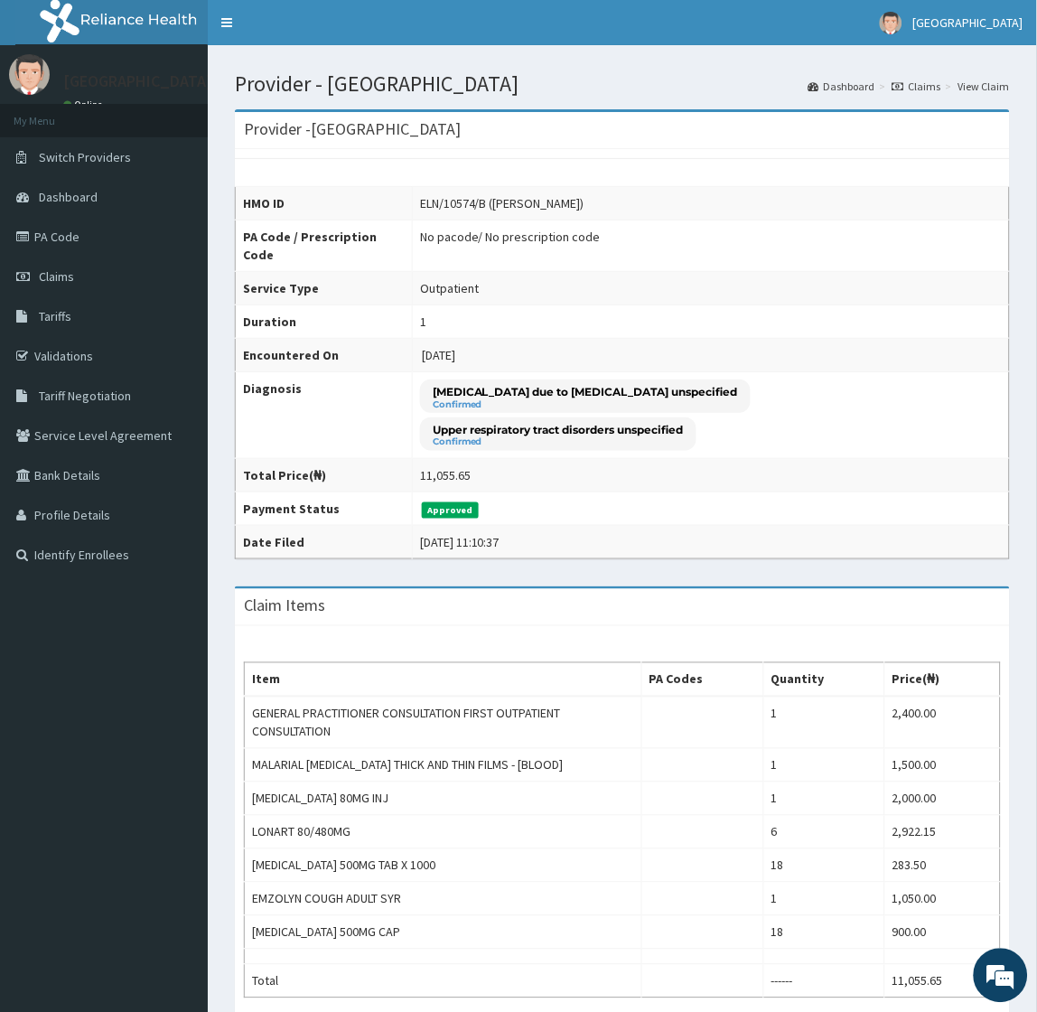
click at [726, 443] on div "[MEDICAL_DATA] due to [MEDICAL_DATA] unspecified Confirmed Upper respiratory tr…" at bounding box center [711, 414] width 582 height 71
click at [643, 580] on div "Provider - [GEOGRAPHIC_DATA] HMO ID ELN/10574/B ([PERSON_NAME]) PA Code / Presc…" at bounding box center [622, 686] width 802 height 1154
click at [591, 94] on h1 "Provider - [GEOGRAPHIC_DATA]" at bounding box center [622, 83] width 775 height 23
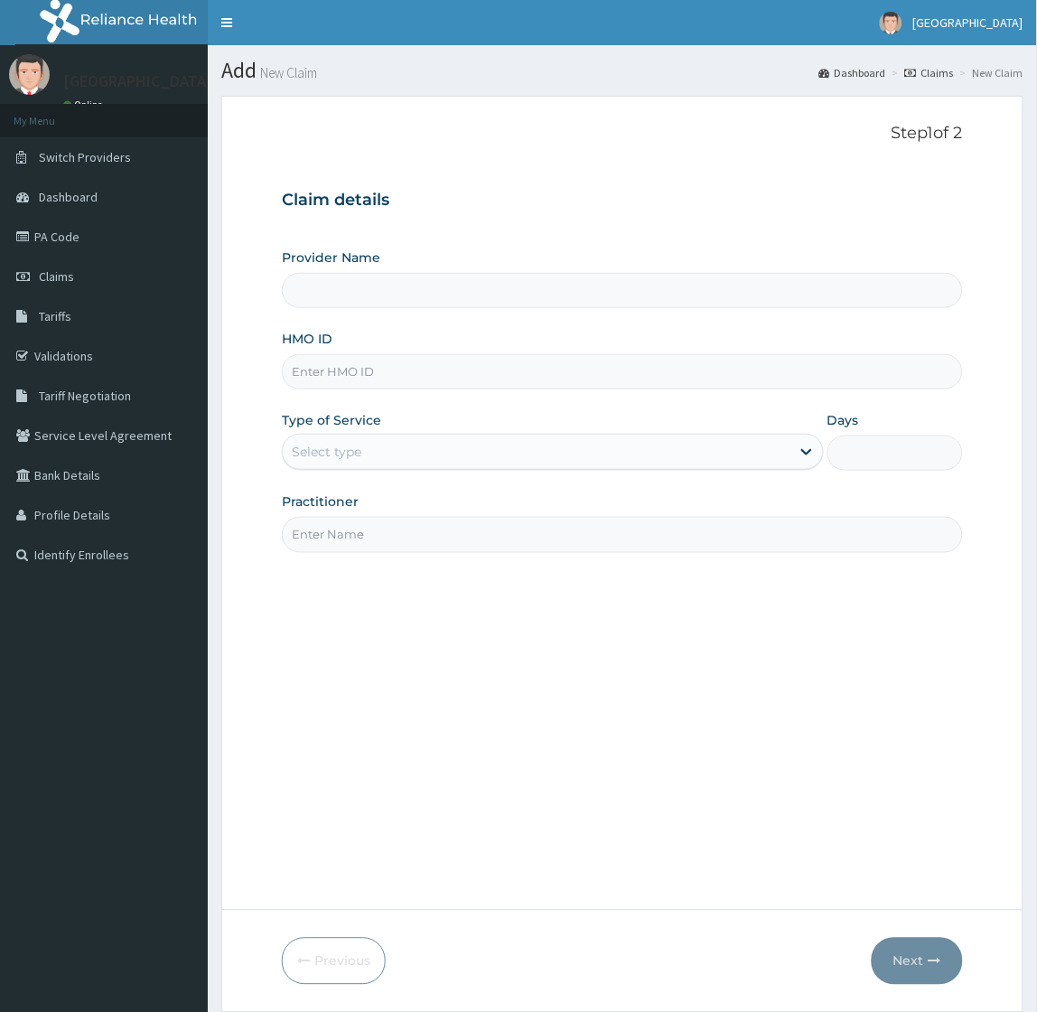
click at [384, 375] on input "HMO ID" at bounding box center [622, 371] width 680 height 35
paste input "ELN/10574/C"
type input "ELN/10574/C"
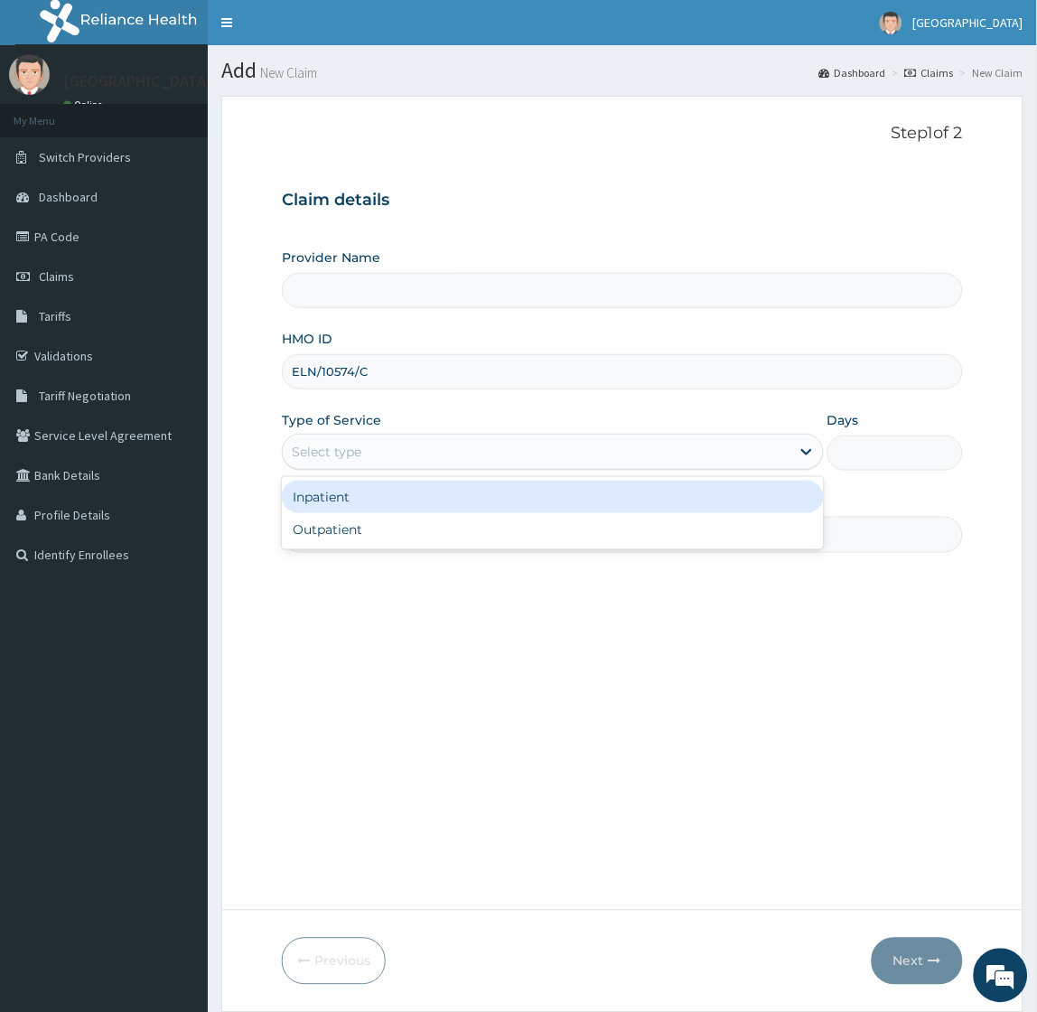
click at [336, 452] on div "Select type" at bounding box center [327, 452] width 70 height 18
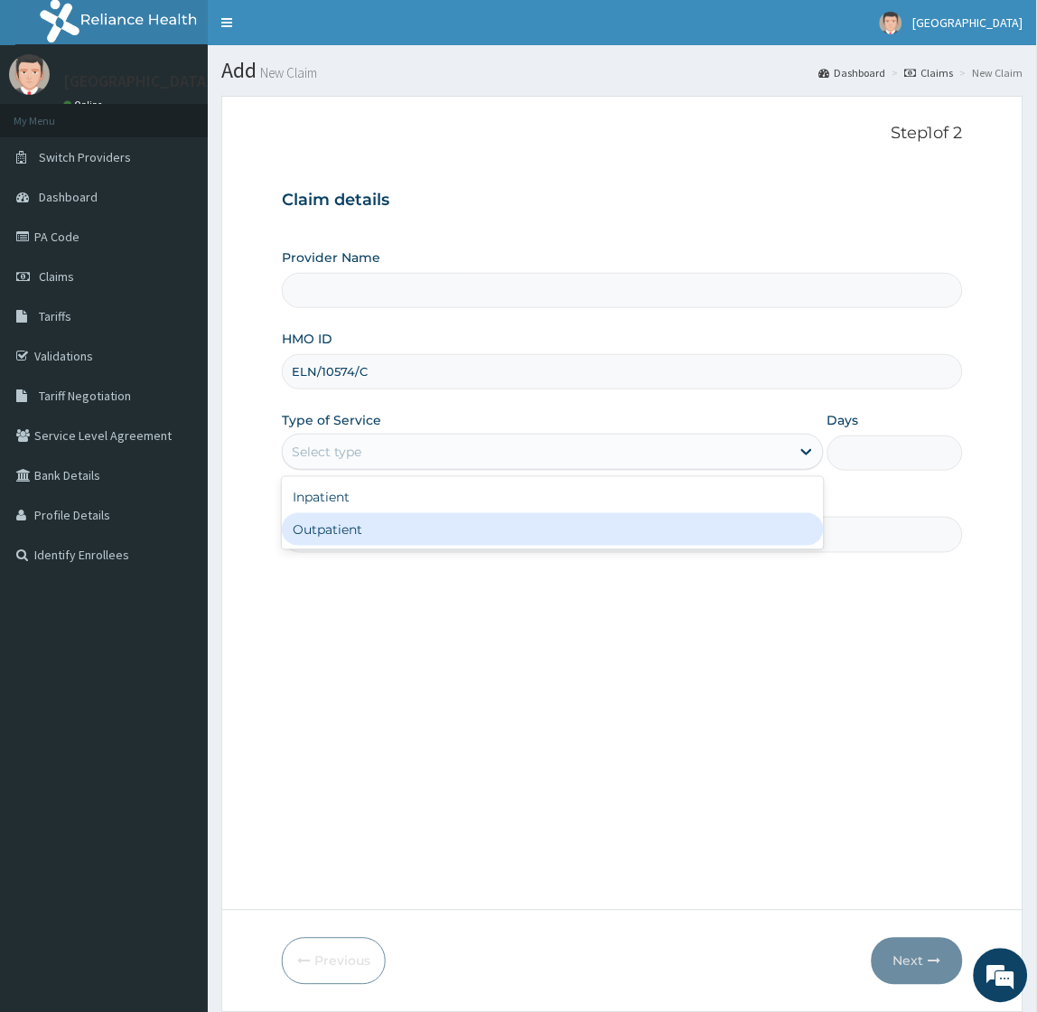
click at [322, 518] on div "Outpatient" at bounding box center [552, 529] width 541 height 33
type input "1"
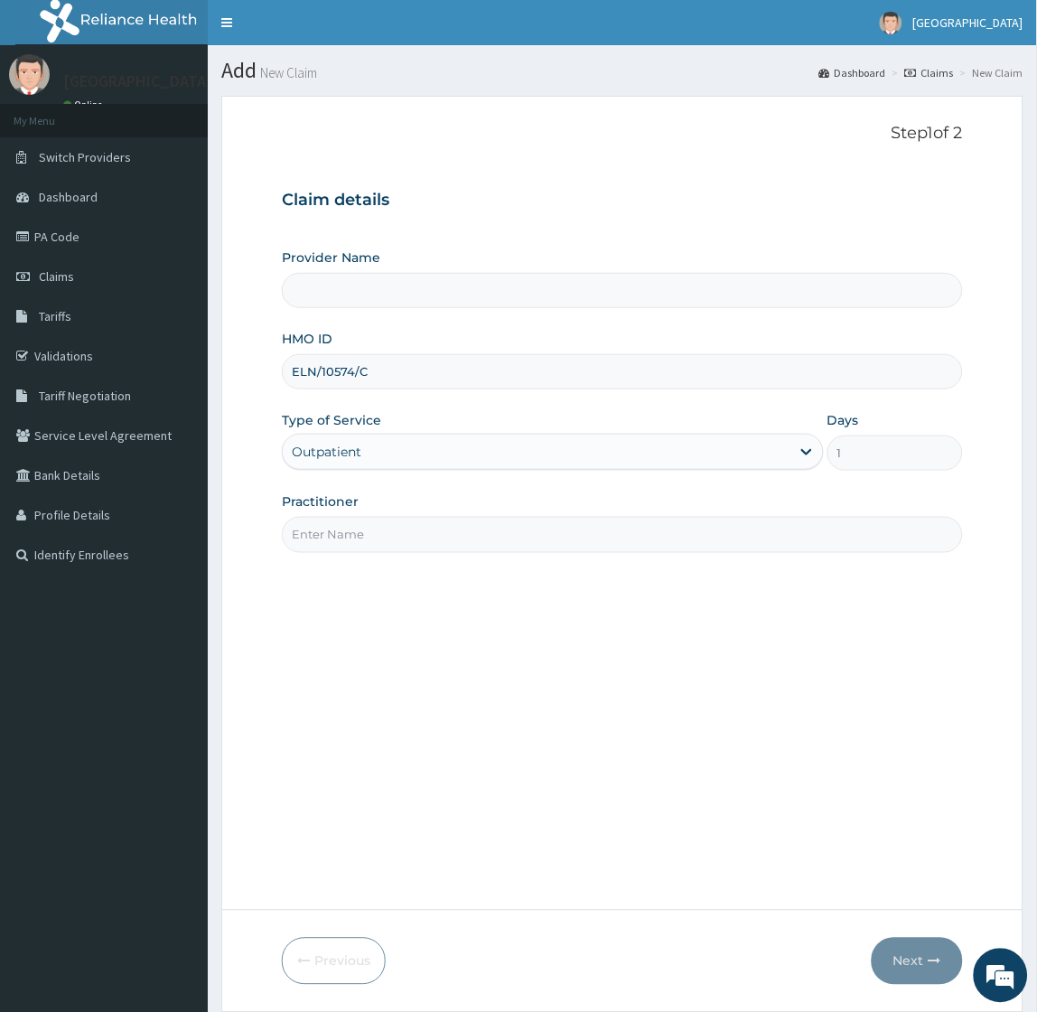
click at [332, 543] on input "Practitioner" at bounding box center [622, 534] width 680 height 35
type input "Dr Okoroafor"
click at [923, 951] on button "Next" at bounding box center [917, 961] width 91 height 47
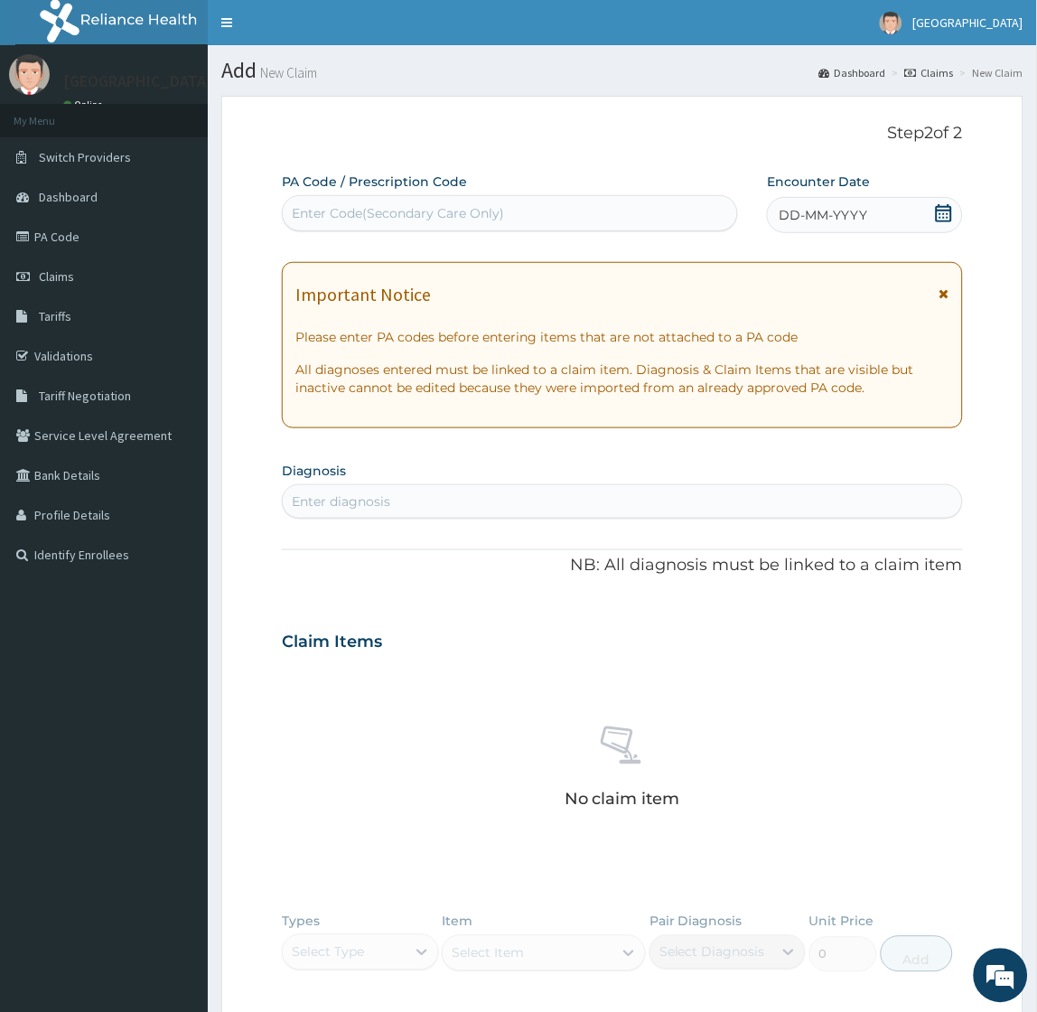
click at [946, 210] on icon at bounding box center [944, 213] width 16 height 18
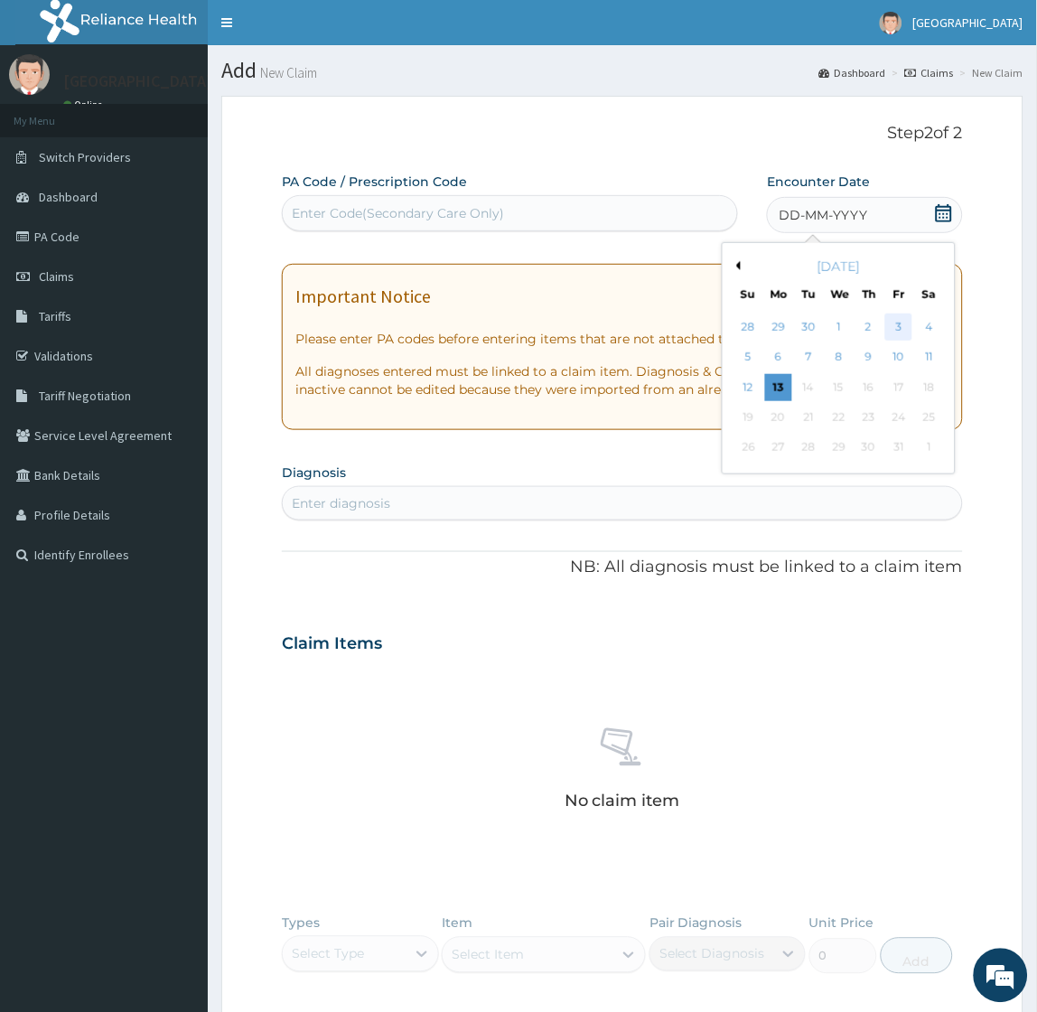
click at [901, 318] on div "3" at bounding box center [898, 326] width 27 height 27
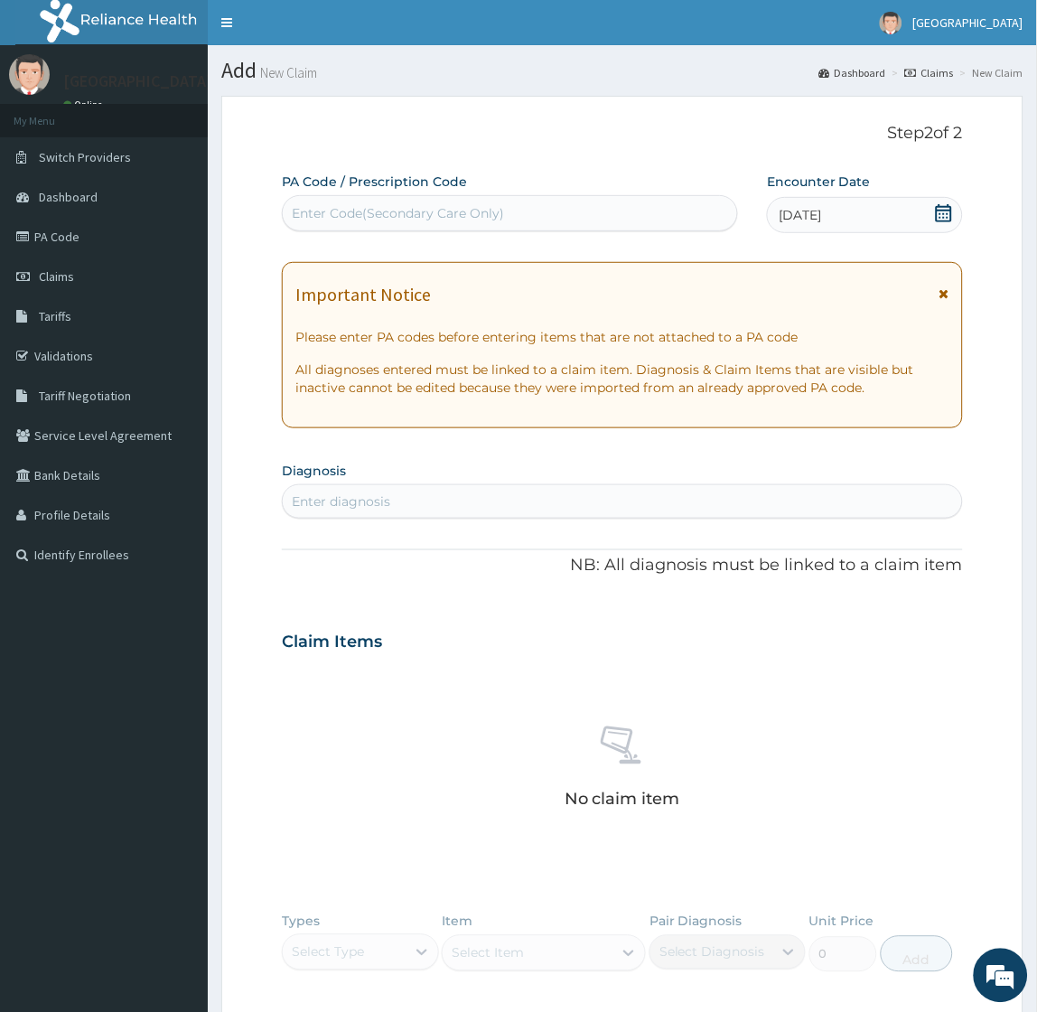
click at [421, 501] on div "Enter diagnosis" at bounding box center [622, 501] width 678 height 29
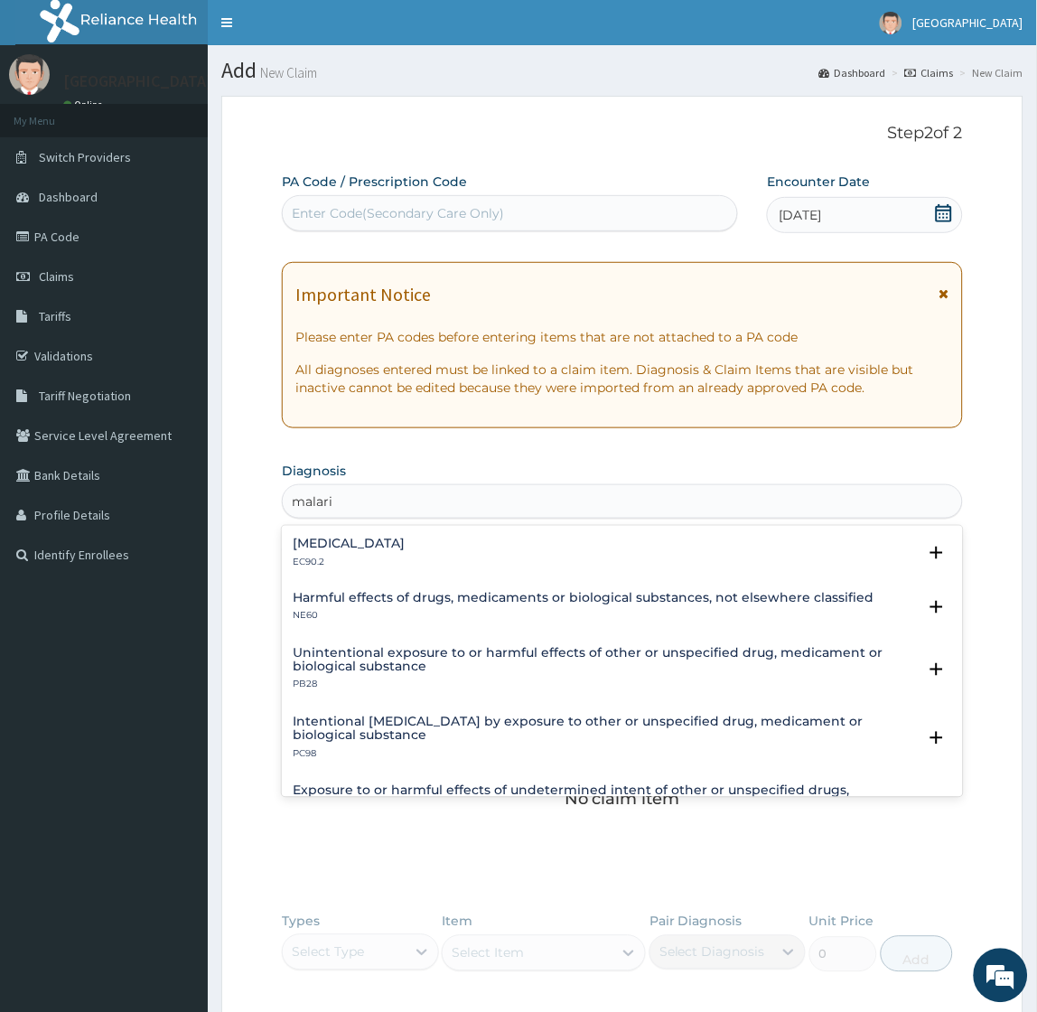
type input "malaria"
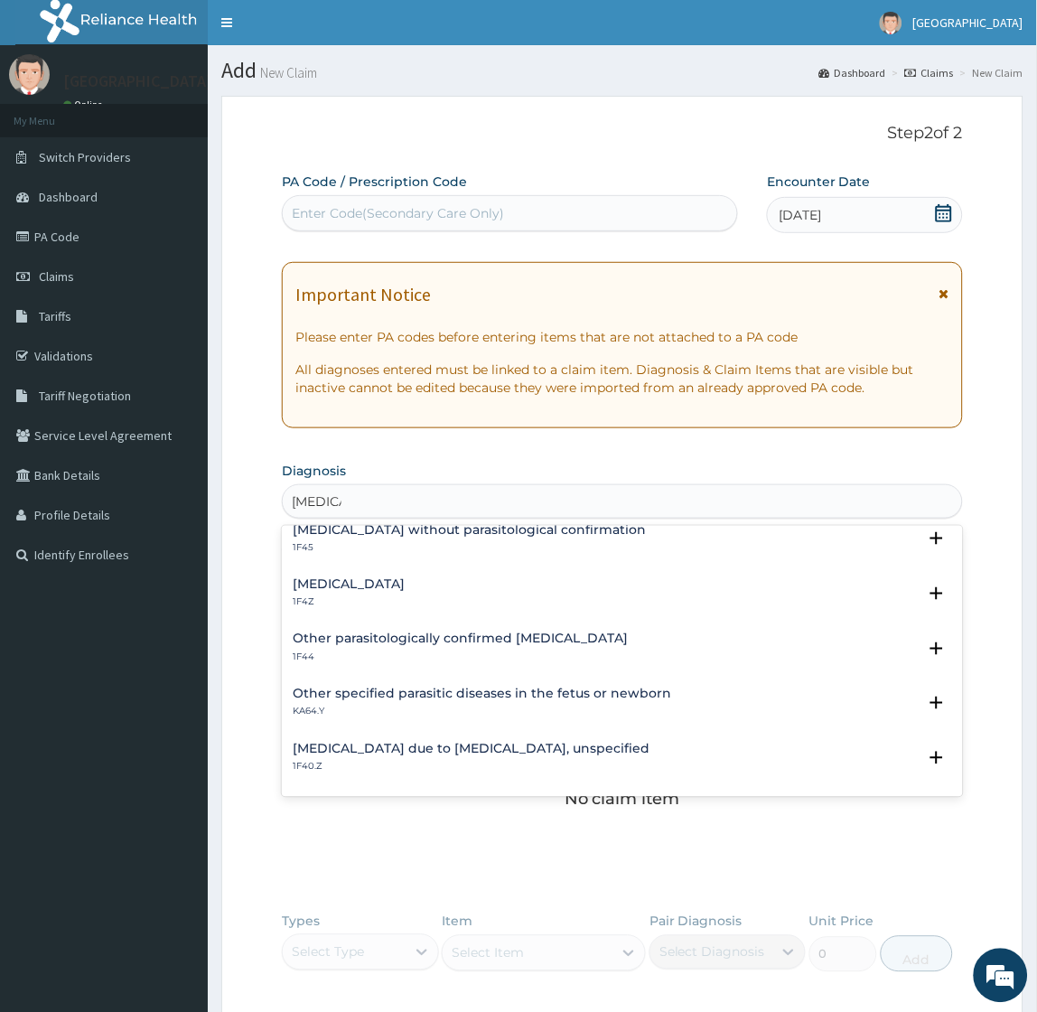
scroll to position [100, 0]
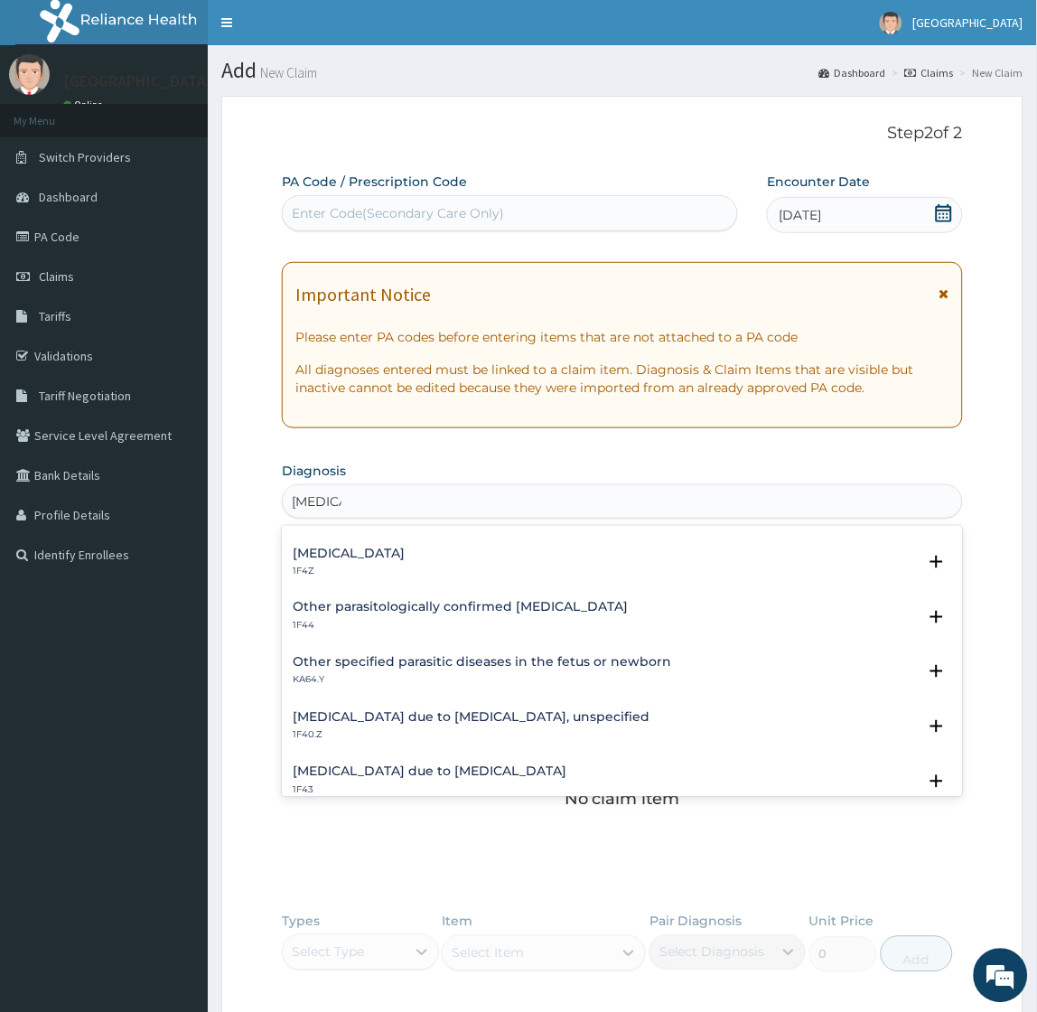
click at [387, 717] on h4 "Malaria due to Plasmodium falciparum, unspecified" at bounding box center [471, 718] width 357 height 14
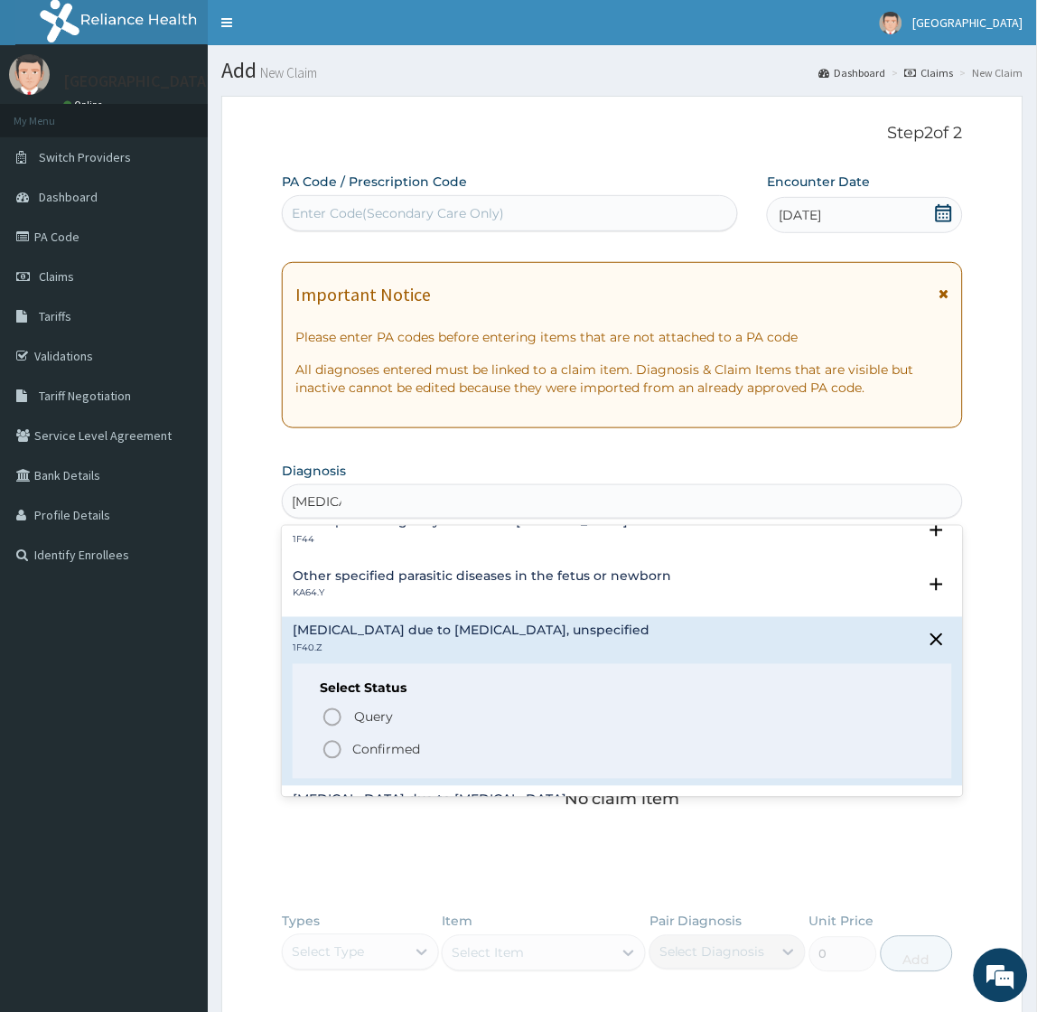
scroll to position [301, 0]
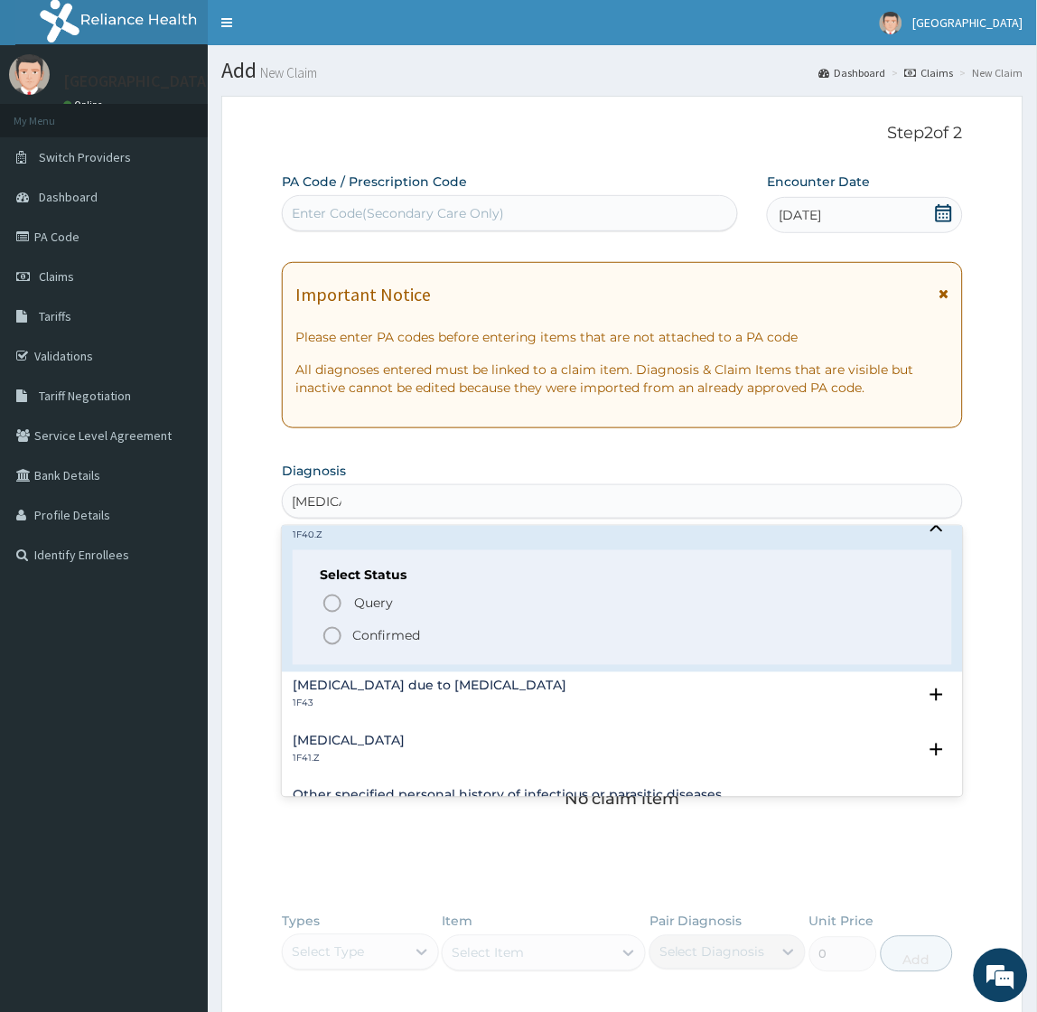
click at [379, 628] on p "Confirmed" at bounding box center [386, 636] width 68 height 18
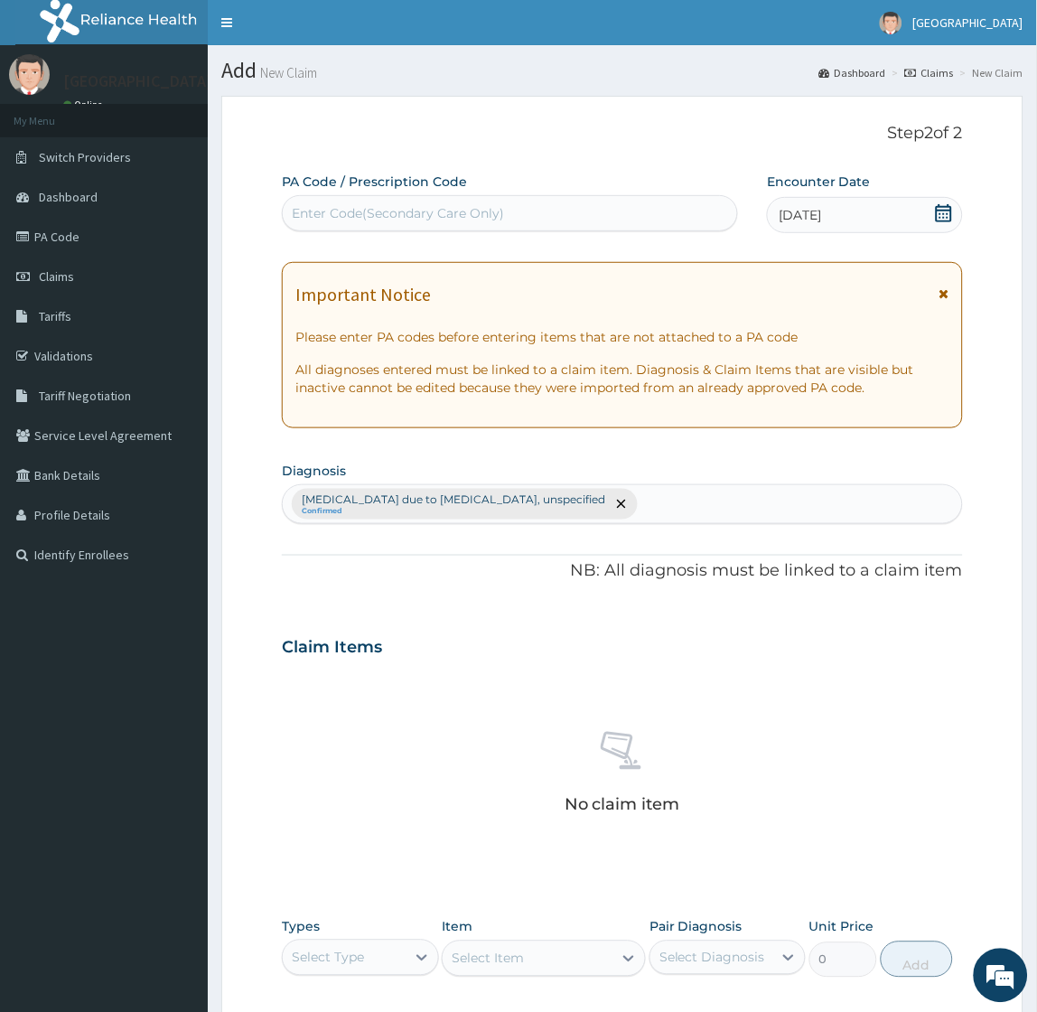
click at [430, 569] on p "NB: All diagnosis must be linked to a claim item" at bounding box center [622, 570] width 680 height 23
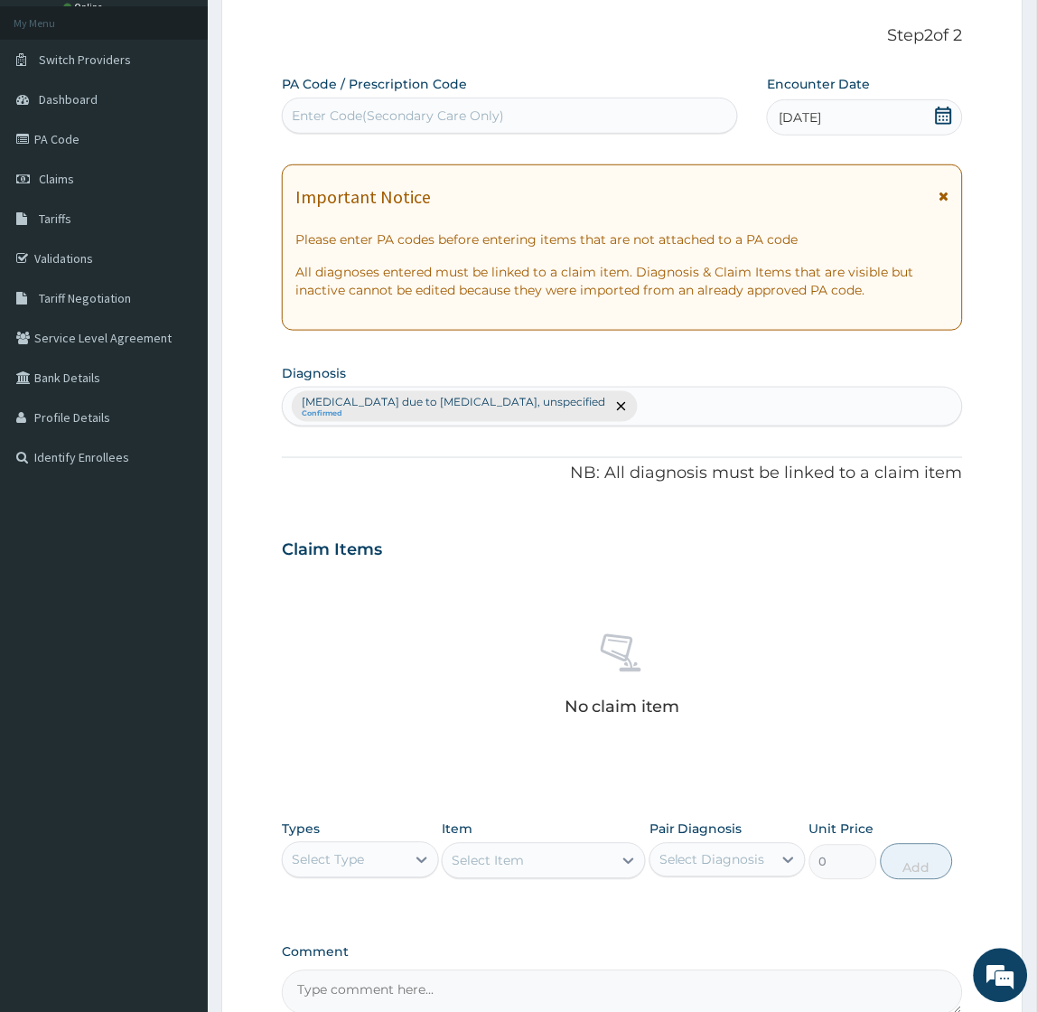
scroll to position [291, 0]
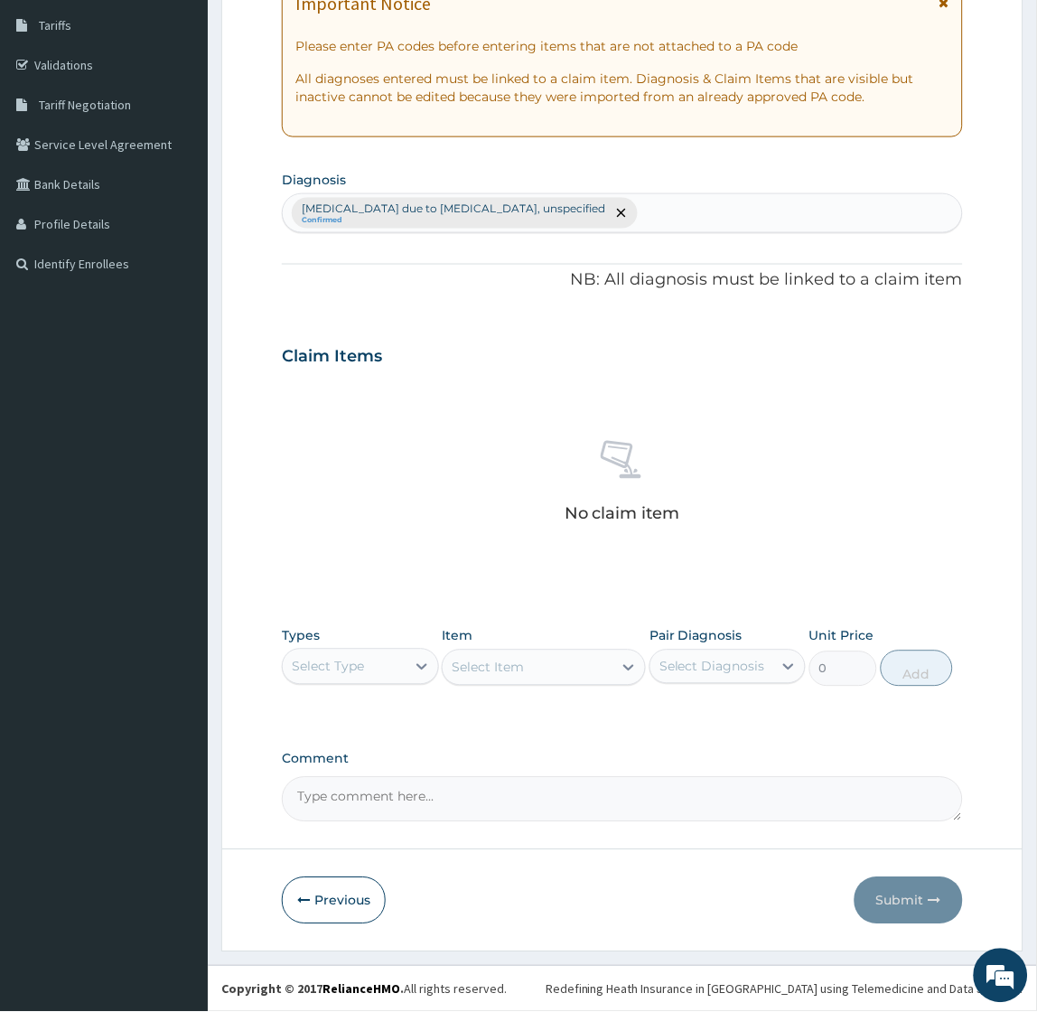
click at [335, 646] on div "Types Select Type" at bounding box center [360, 657] width 156 height 60
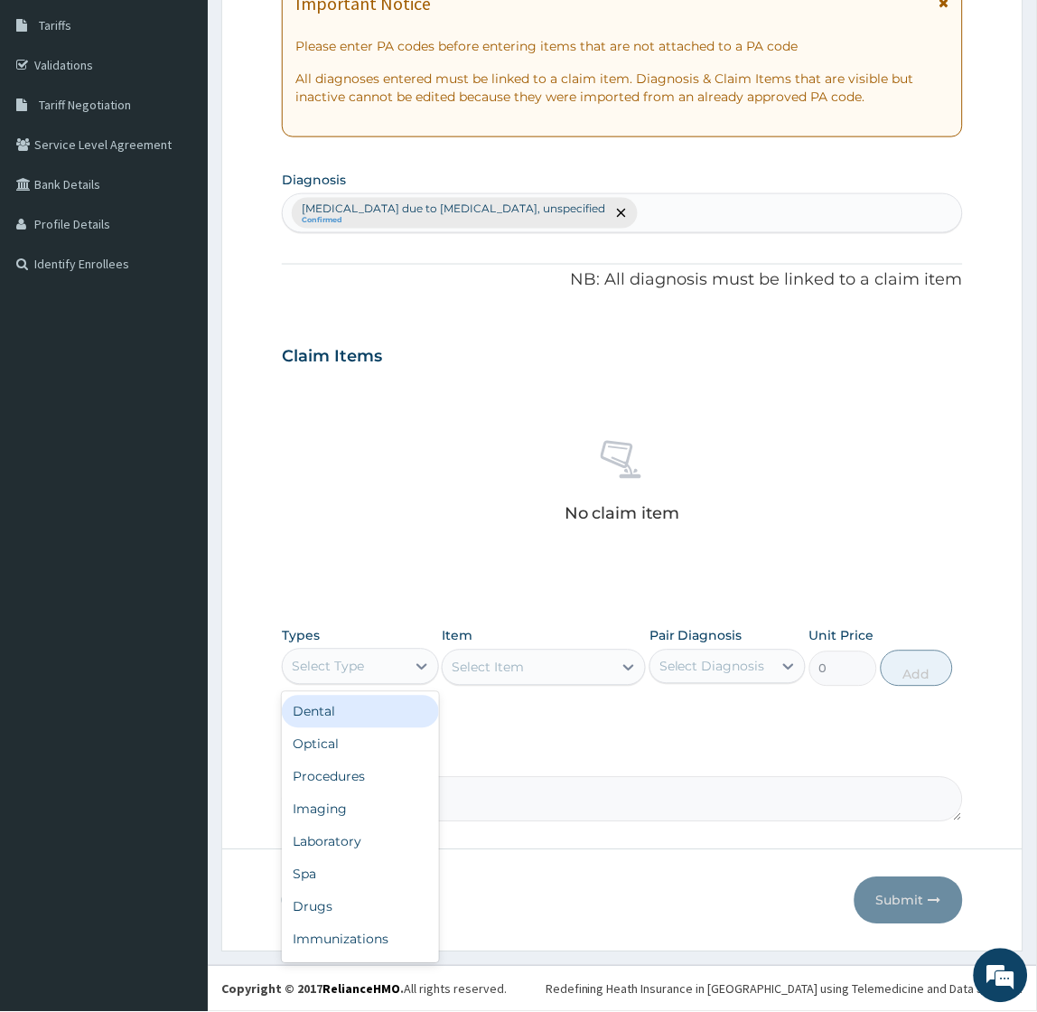
click at [339, 667] on div "Select Type" at bounding box center [328, 667] width 72 height 18
type input "h"
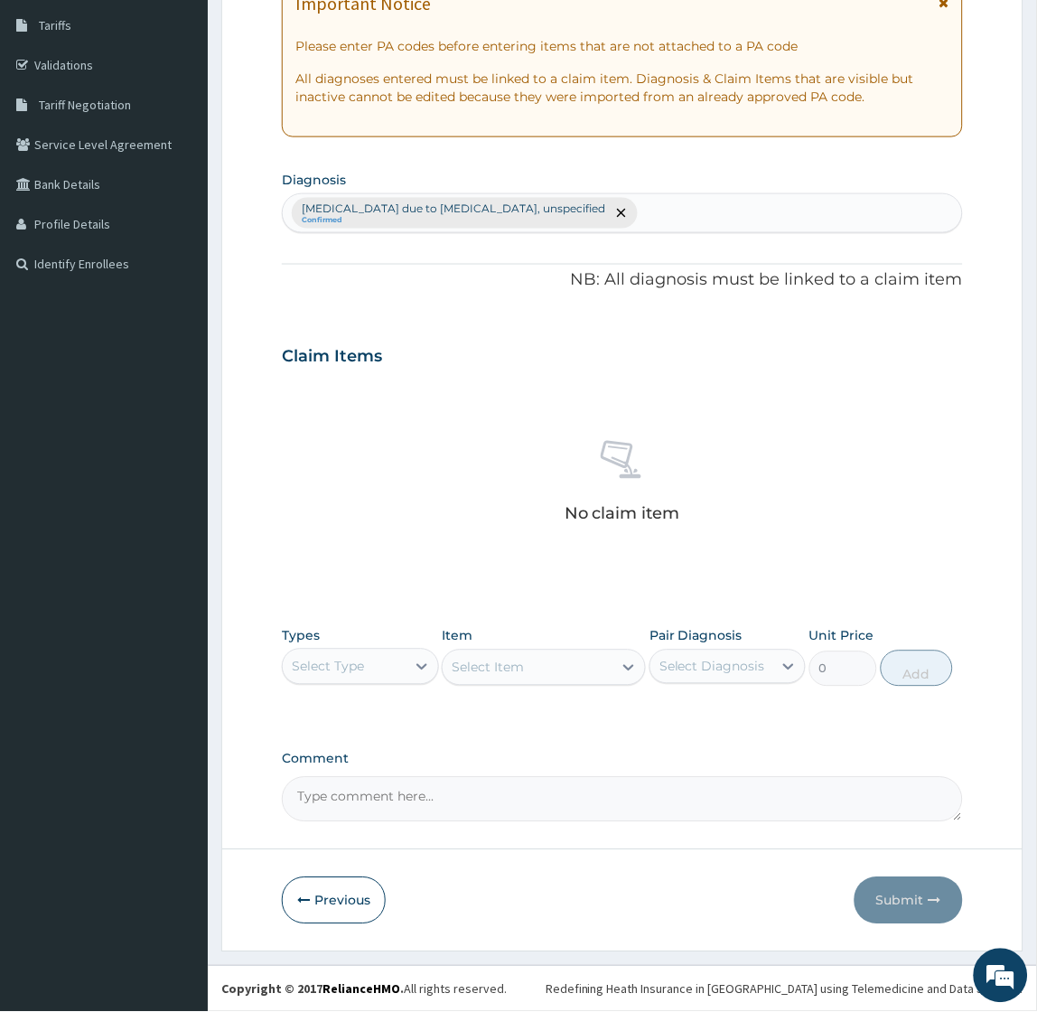
click at [386, 485] on div "No claim item" at bounding box center [622, 485] width 680 height 208
click at [331, 671] on div "Select Type" at bounding box center [328, 667] width 72 height 18
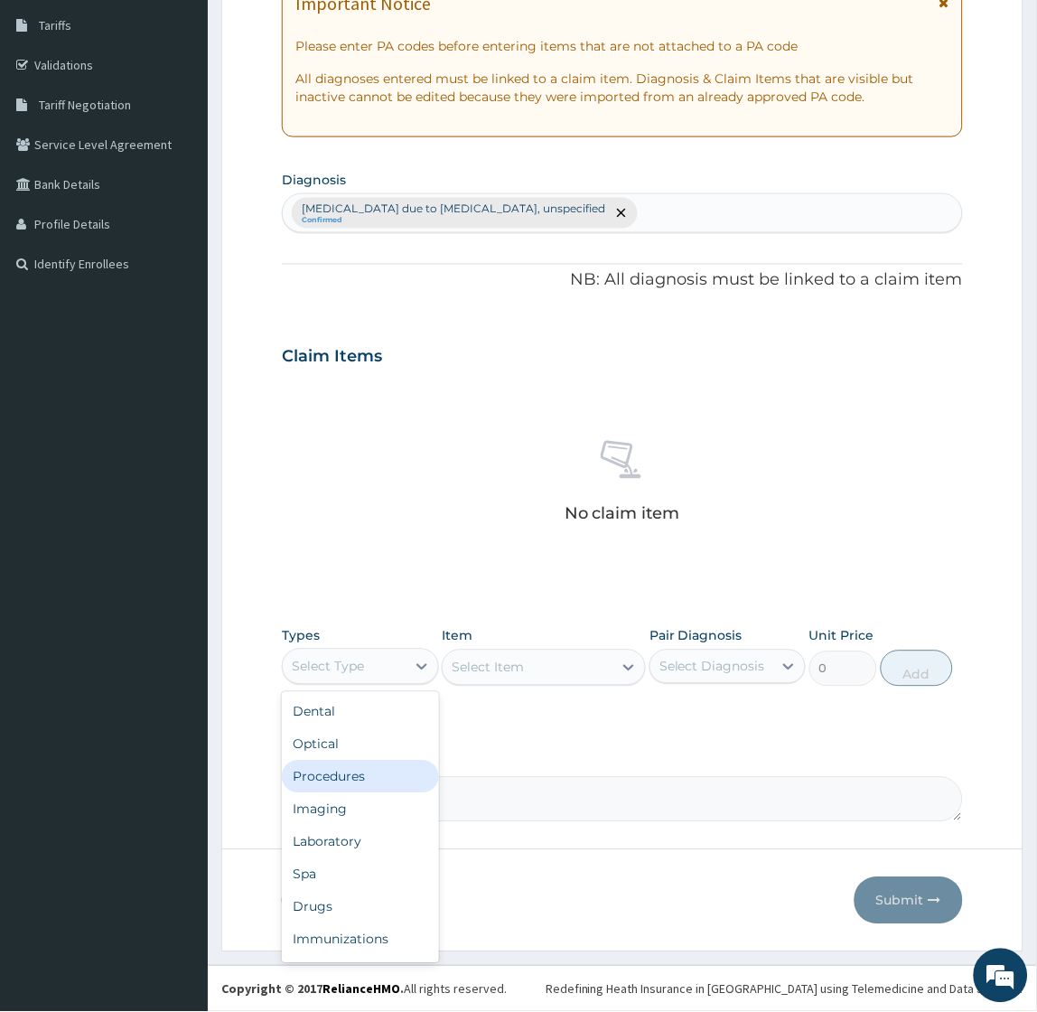
click at [328, 777] on div "Procedures" at bounding box center [360, 777] width 156 height 33
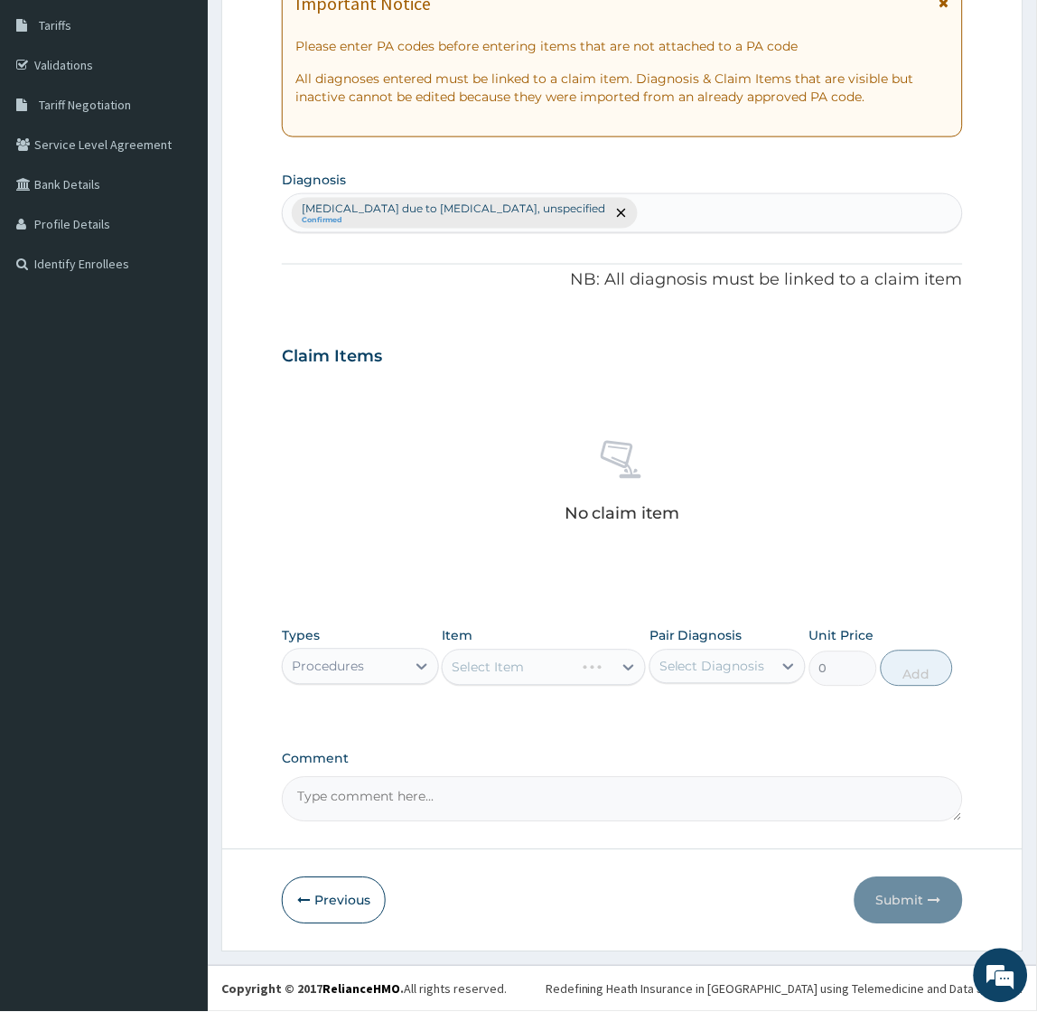
click at [499, 672] on div "Select Item" at bounding box center [544, 667] width 204 height 36
click at [499, 671] on div "Select Item" at bounding box center [544, 667] width 204 height 36
click at [303, 357] on h3 "Claim Items" at bounding box center [332, 358] width 100 height 20
drag, startPoint x: 303, startPoint y: 357, endPoint x: 394, endPoint y: 353, distance: 91.3
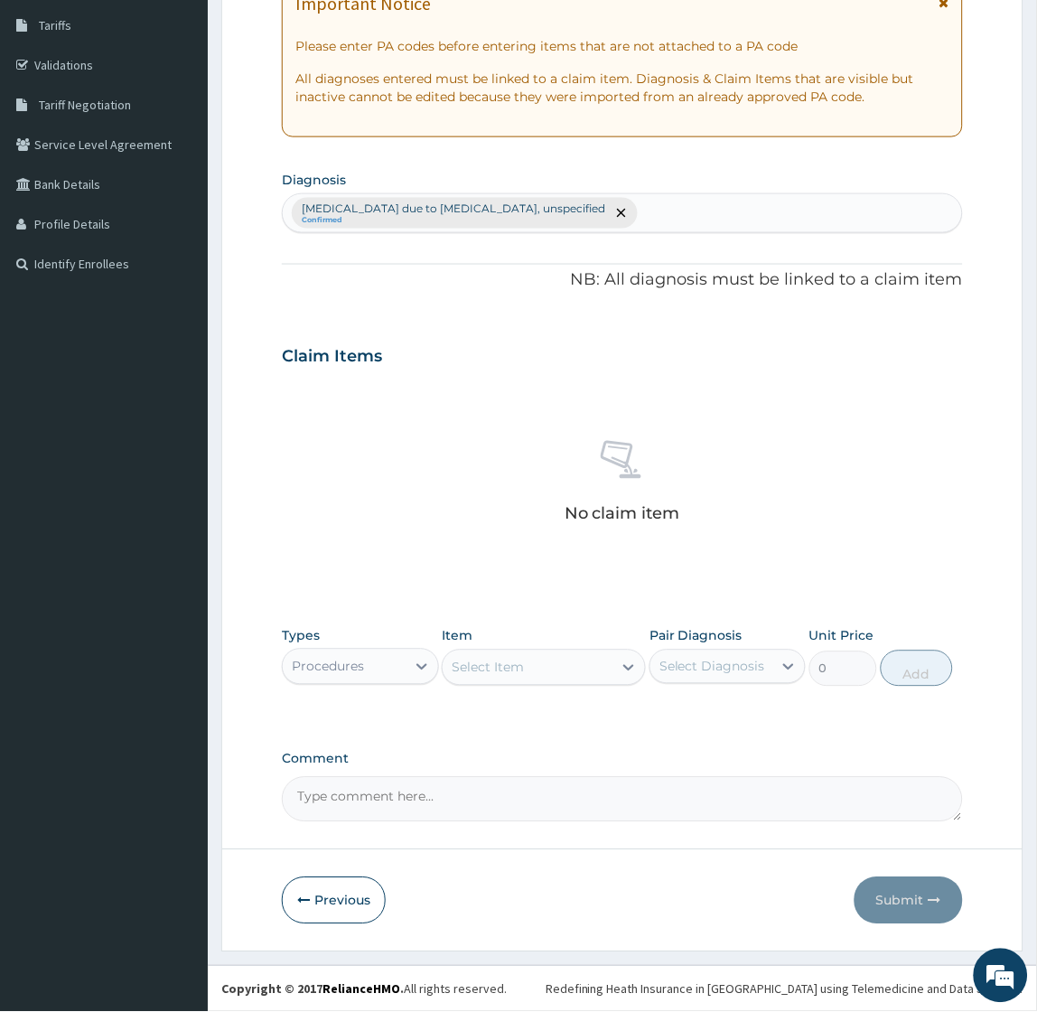
click at [394, 353] on div "Claim Items" at bounding box center [622, 353] width 680 height 47
click at [359, 437] on div "No claim item" at bounding box center [622, 485] width 680 height 208
click at [517, 671] on div "Select Item" at bounding box center [488, 668] width 72 height 18
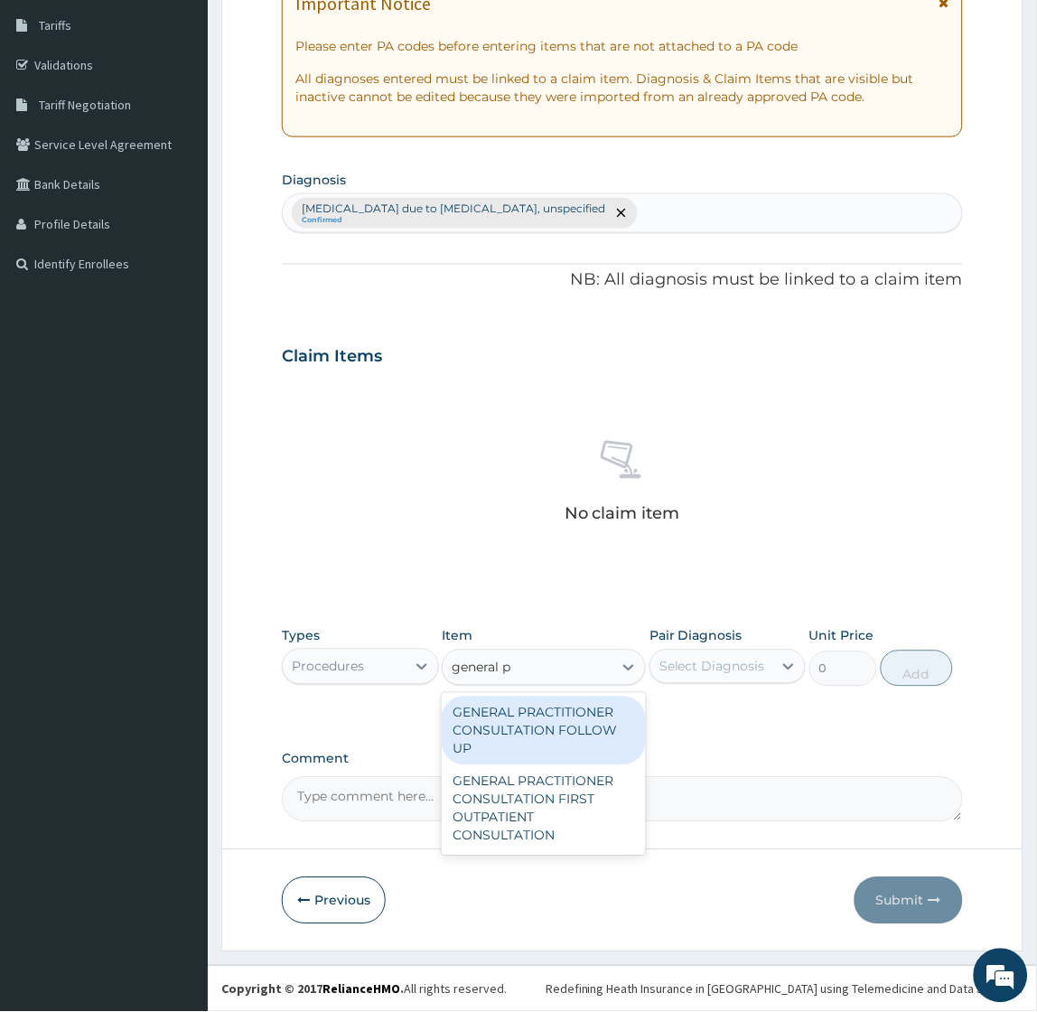
type input "general pr"
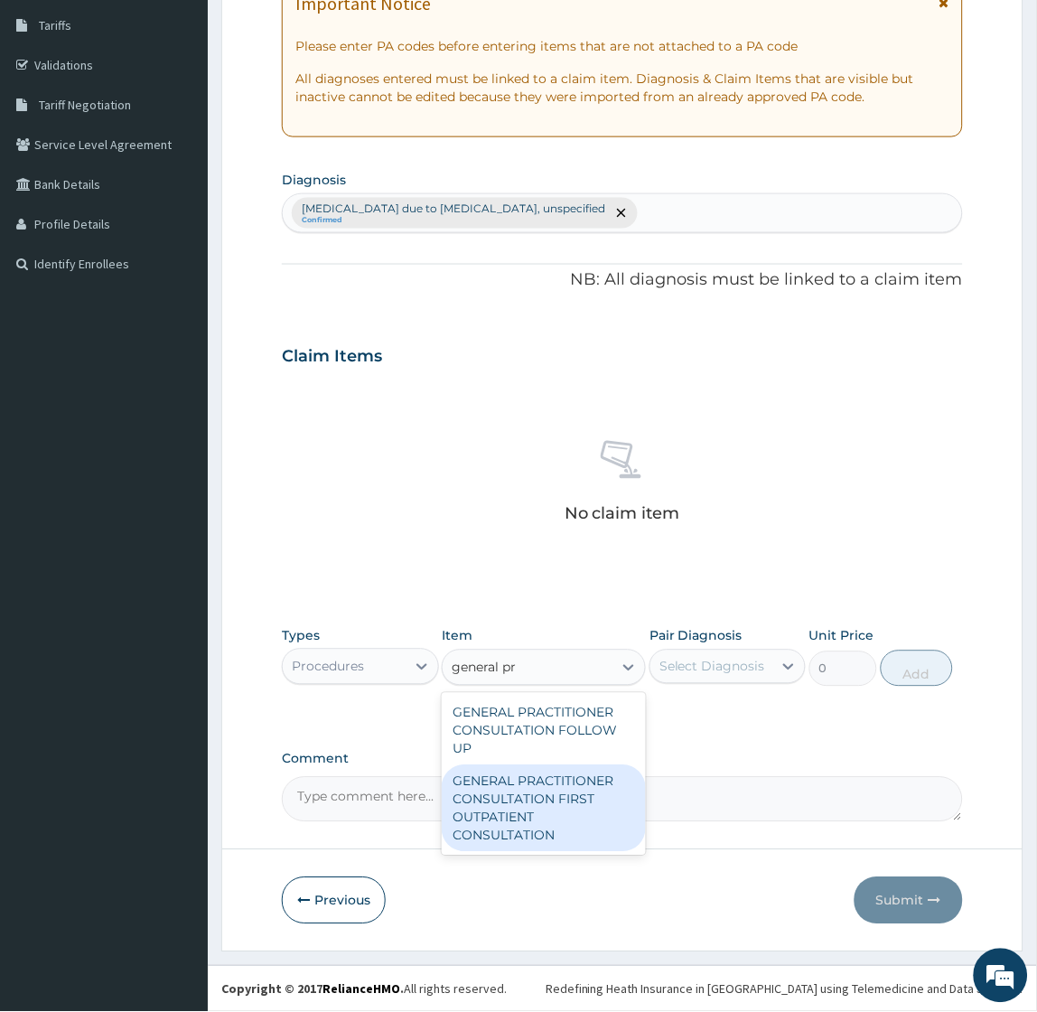
type input "2400"
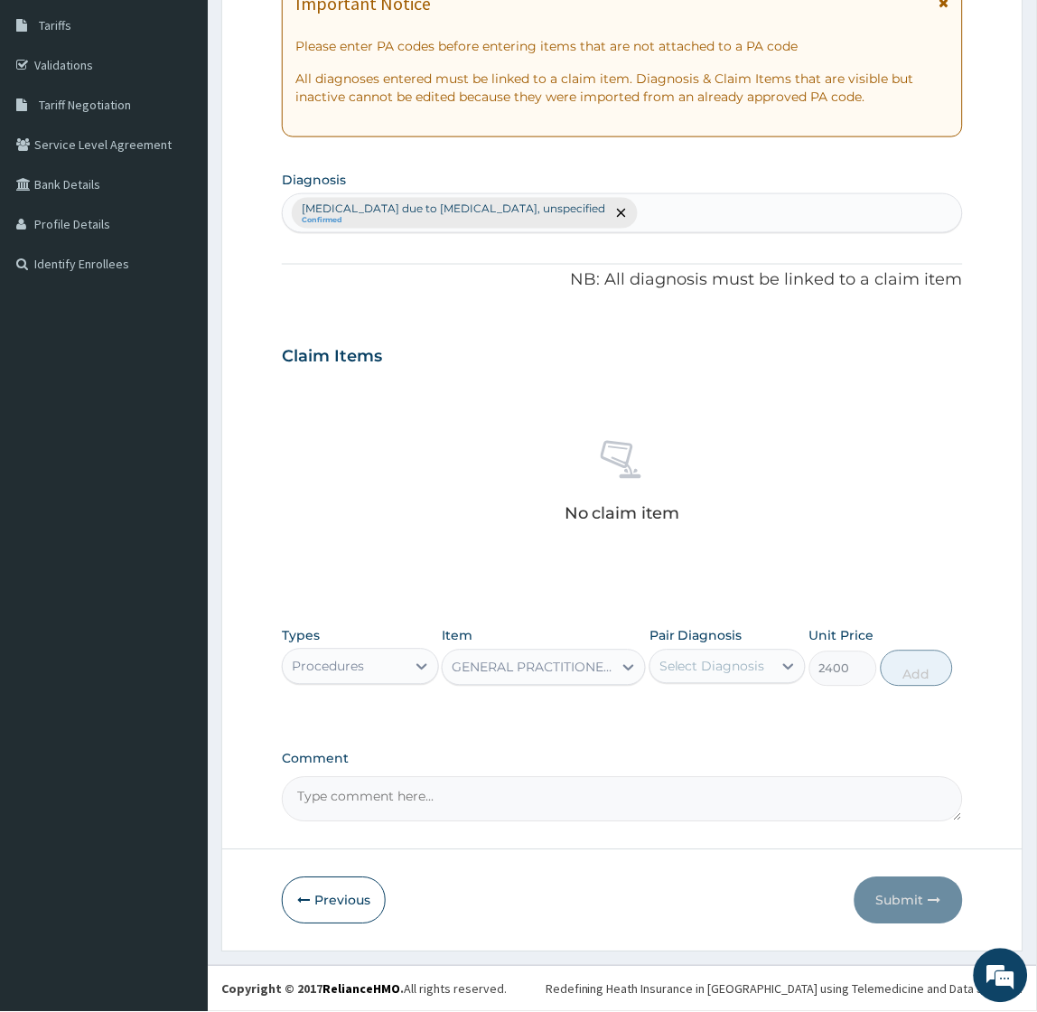
click at [723, 680] on div "Select Diagnosis" at bounding box center [711, 666] width 122 height 29
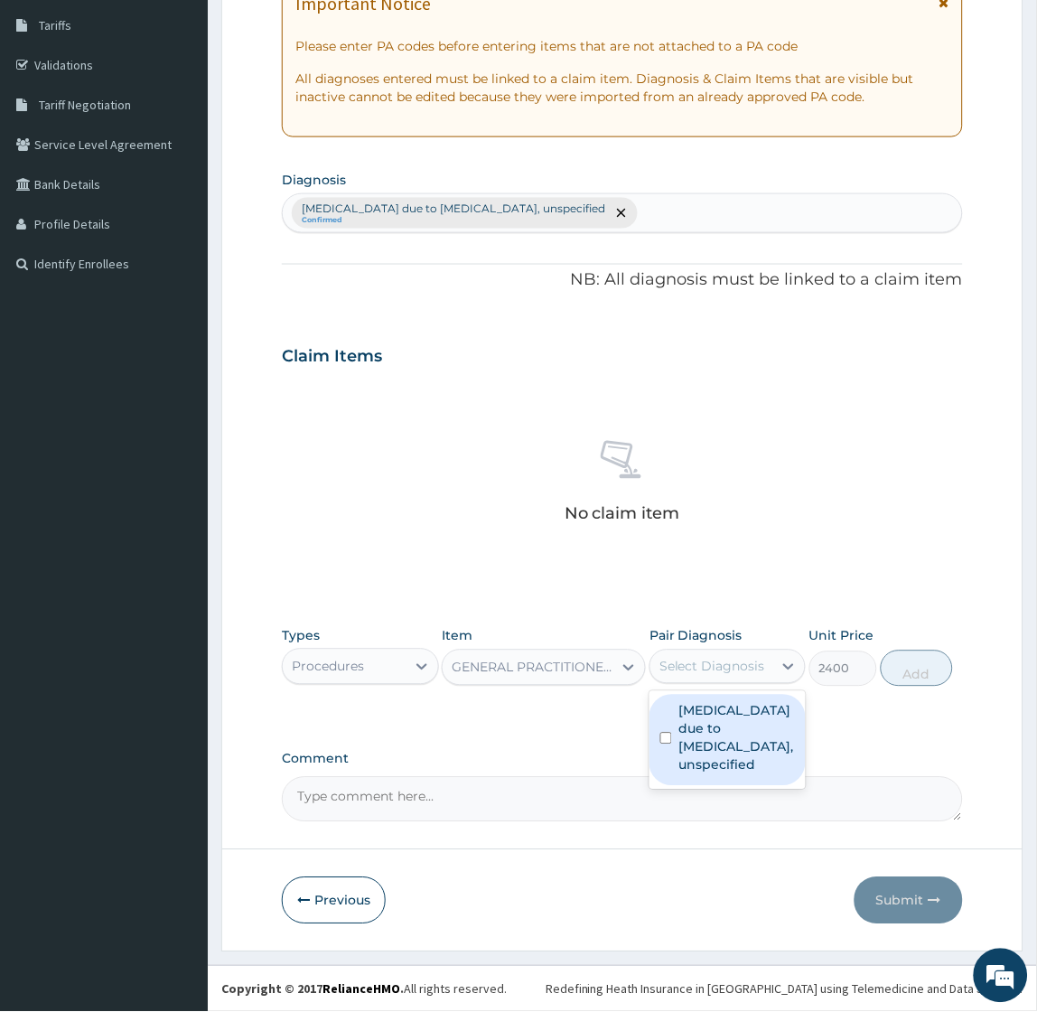
click at [720, 737] on label "[MEDICAL_DATA] due to [MEDICAL_DATA], unspecified" at bounding box center [737, 738] width 116 height 72
checkbox input "true"
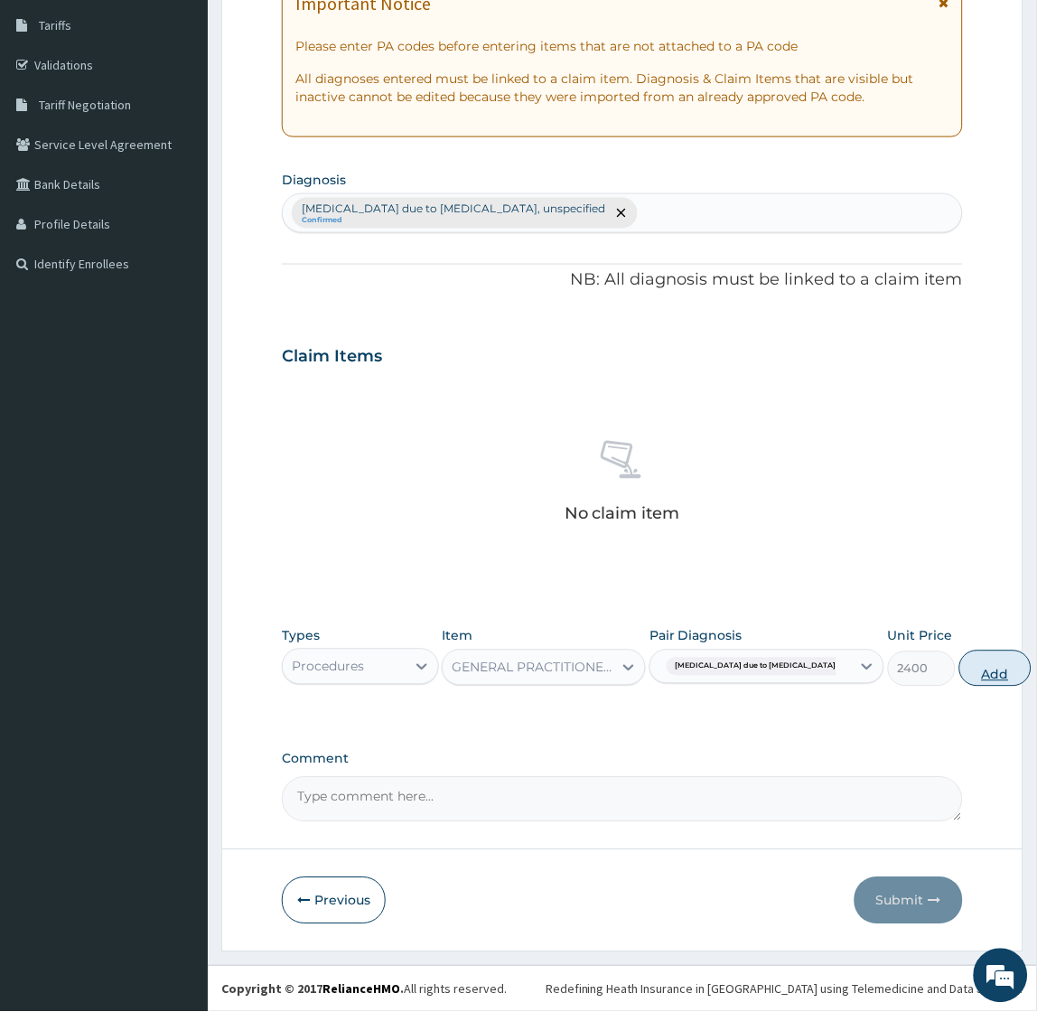
click at [959, 675] on button "Add" at bounding box center [995, 668] width 72 height 36
type input "0"
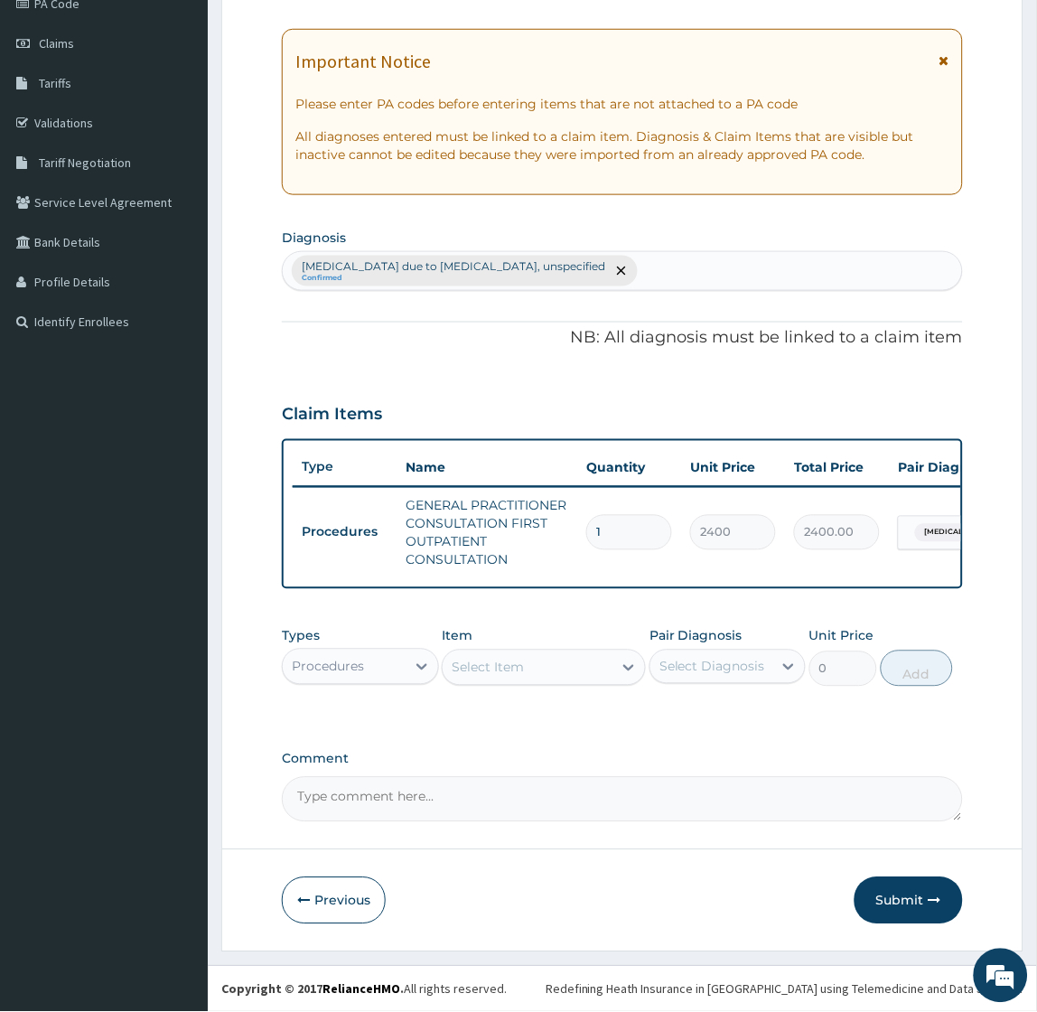
click at [375, 669] on div "Procedures" at bounding box center [344, 666] width 122 height 29
type input "la"
click at [564, 671] on div "Select Item" at bounding box center [528, 667] width 170 height 29
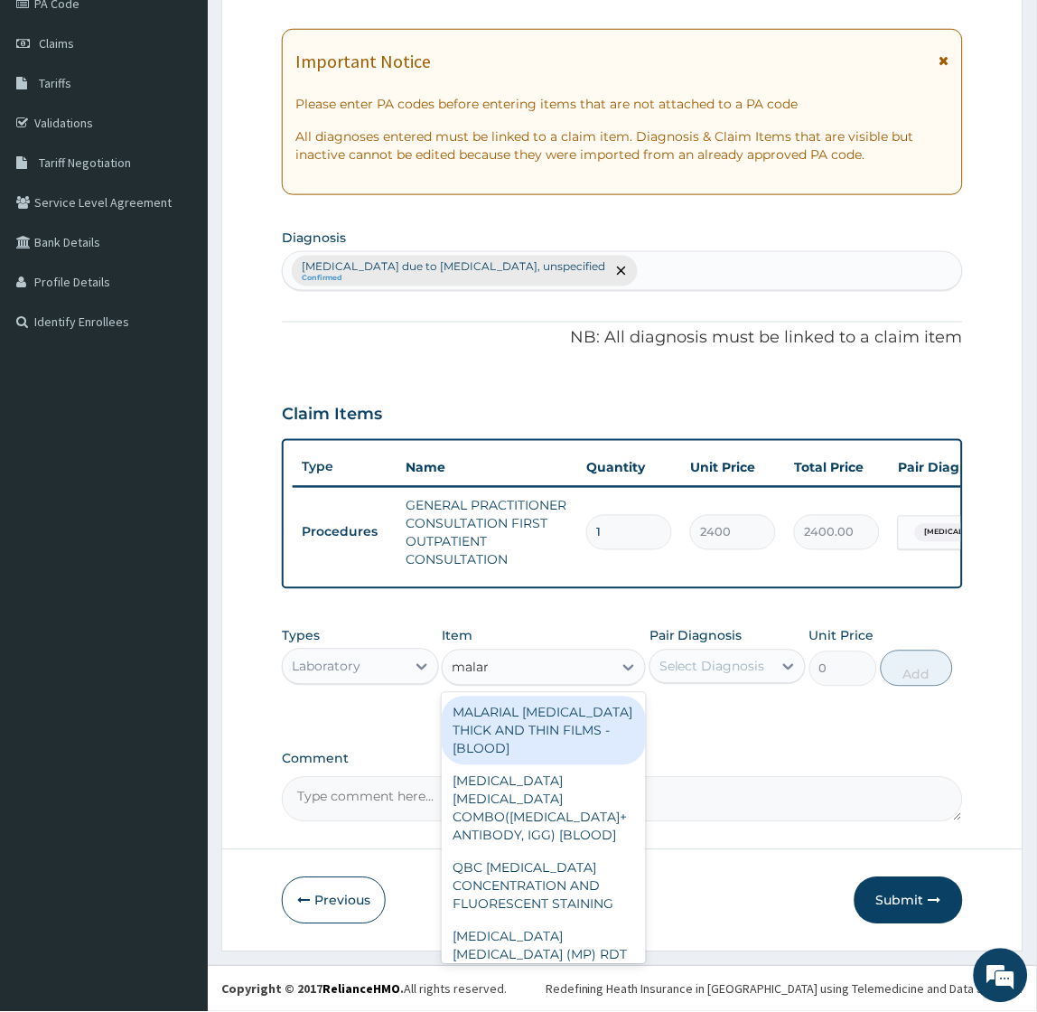
type input "malari"
click at [553, 729] on div "MALARIAL [MEDICAL_DATA] THICK AND THIN FILMS - [BLOOD]" at bounding box center [544, 730] width 204 height 69
type input "1500"
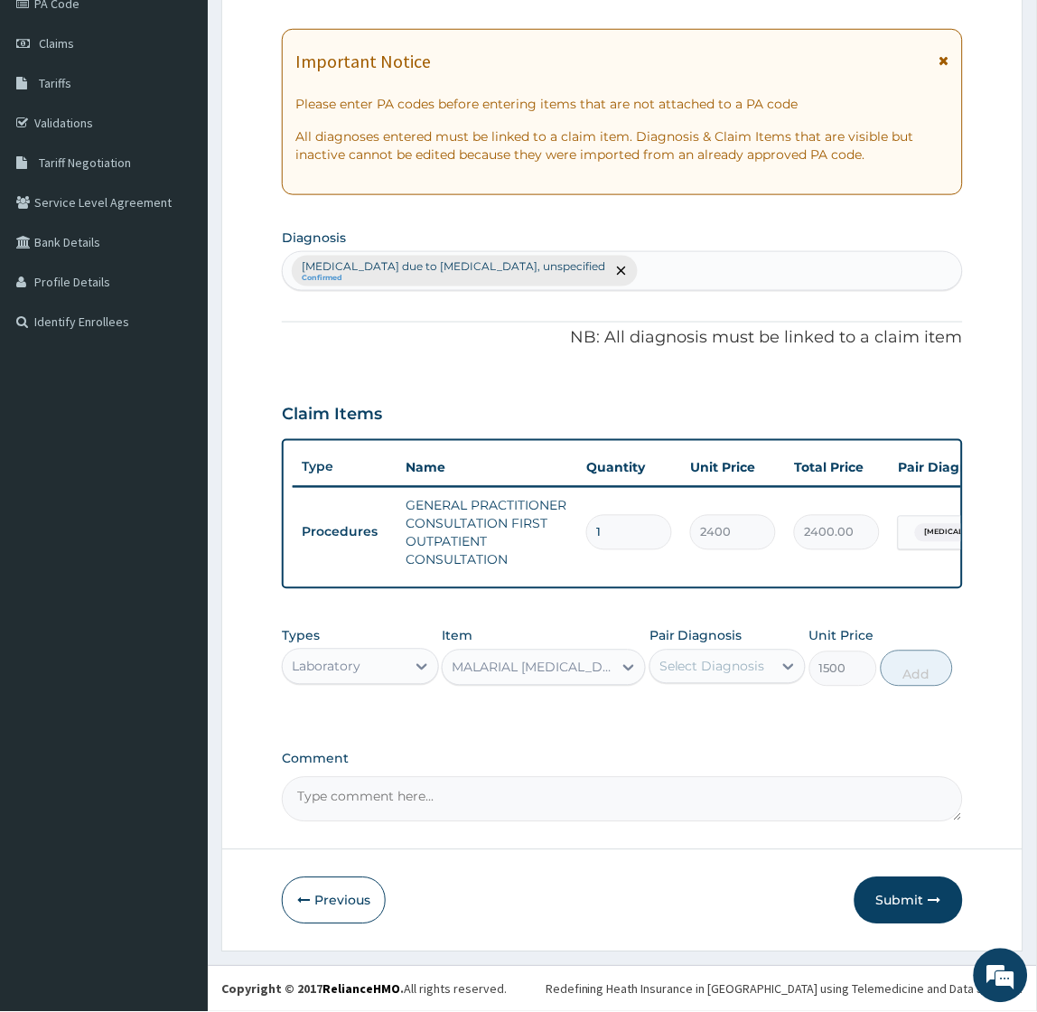
click at [717, 659] on div "Select Diagnosis" at bounding box center [712, 667] width 106 height 18
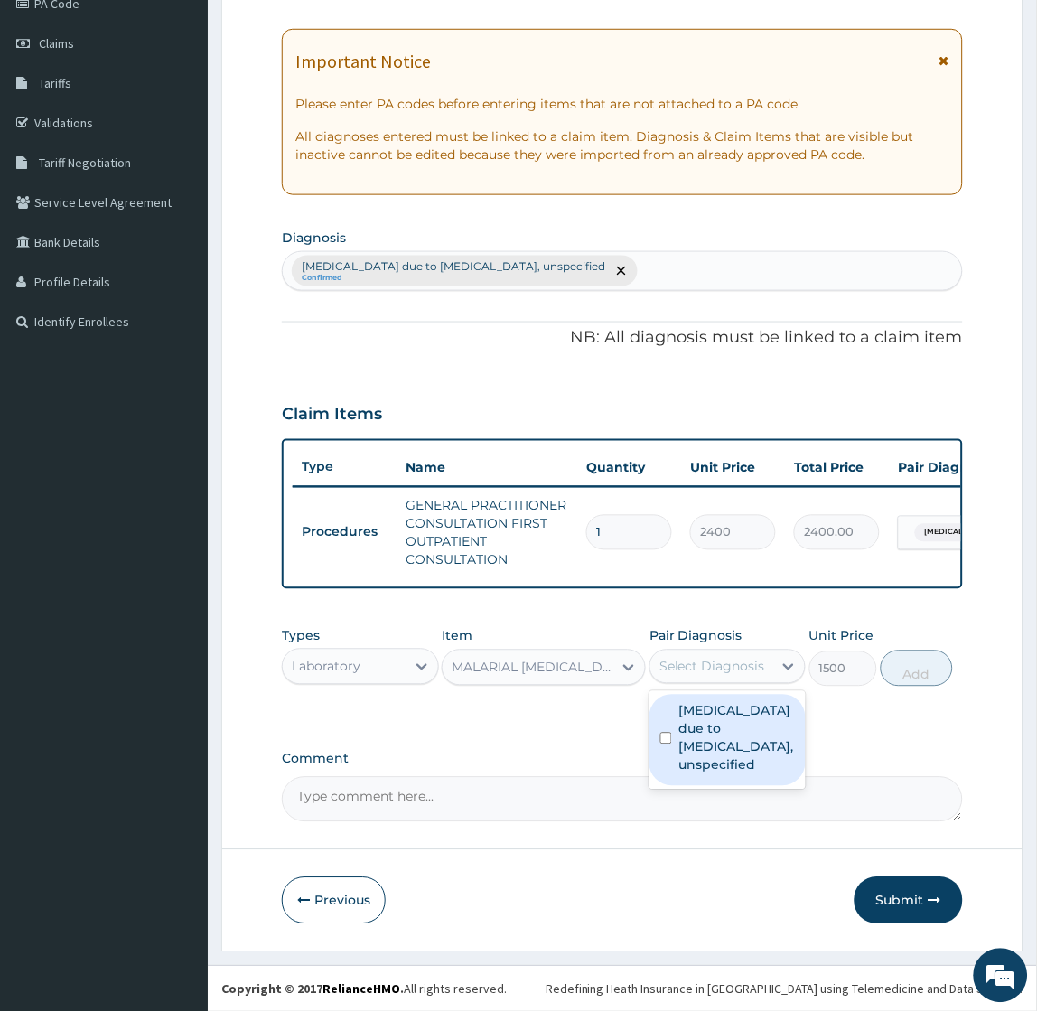
drag, startPoint x: 708, startPoint y: 723, endPoint x: 784, endPoint y: 699, distance: 79.4
click at [708, 724] on label "[MEDICAL_DATA] due to [MEDICAL_DATA], unspecified" at bounding box center [737, 738] width 116 height 72
checkbox input "true"
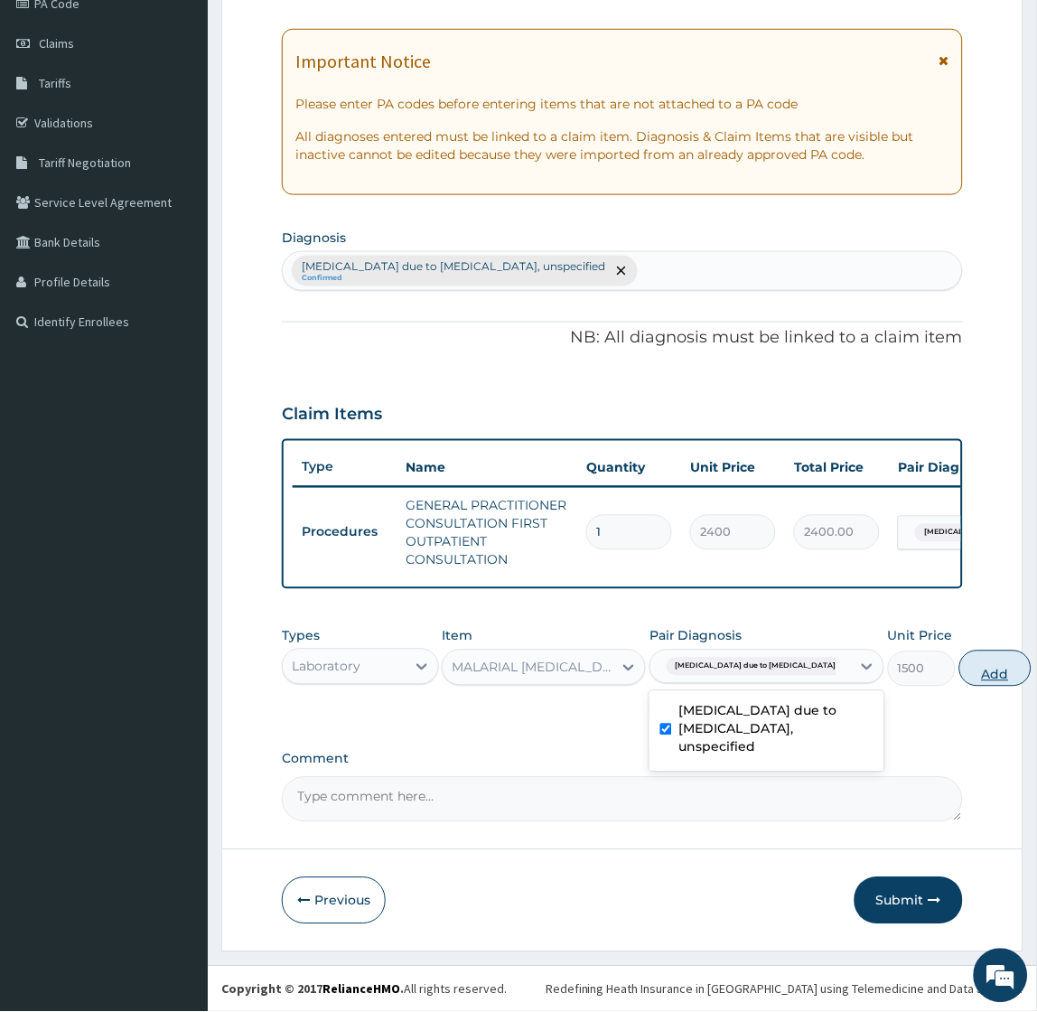
click at [959, 665] on button "Add" at bounding box center [995, 668] width 72 height 36
type input "0"
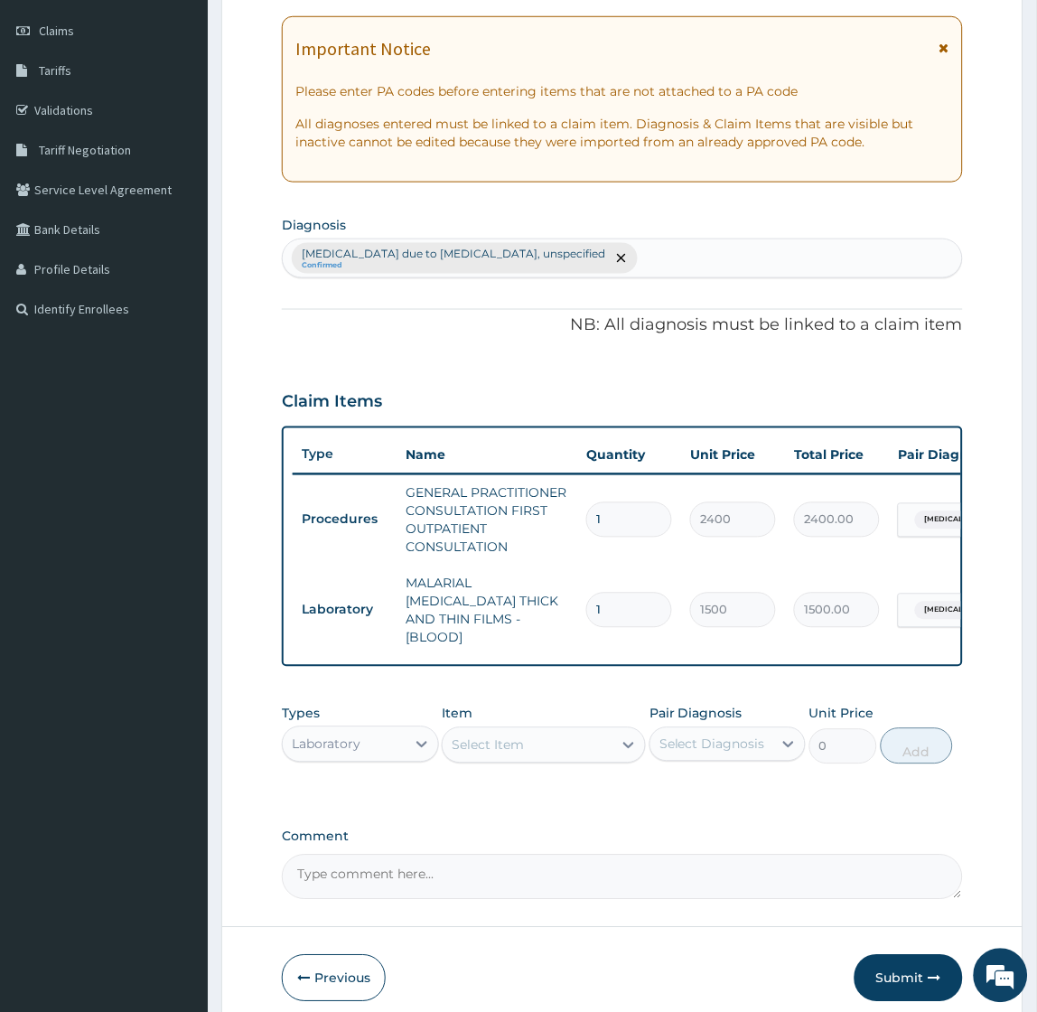
click at [371, 733] on div "Laboratory" at bounding box center [344, 744] width 122 height 29
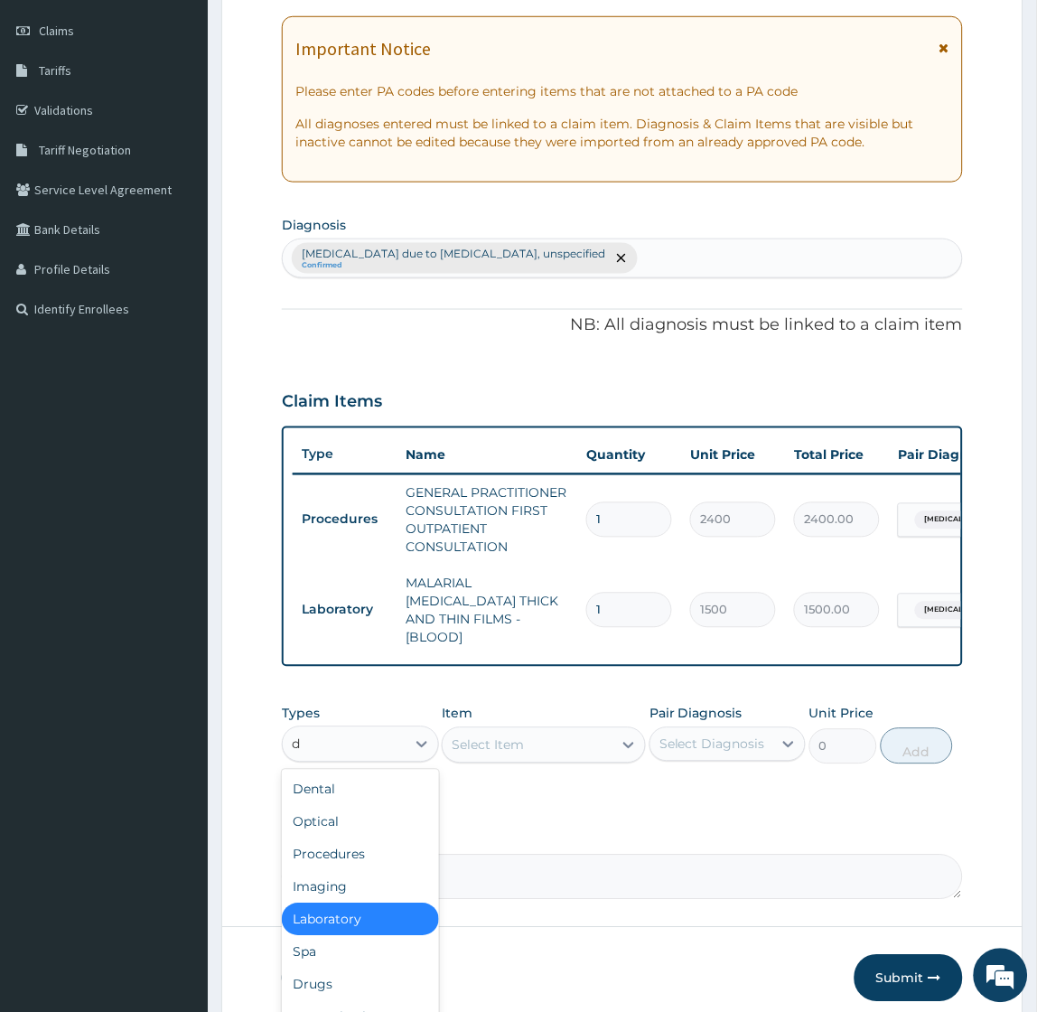
type input "dr"
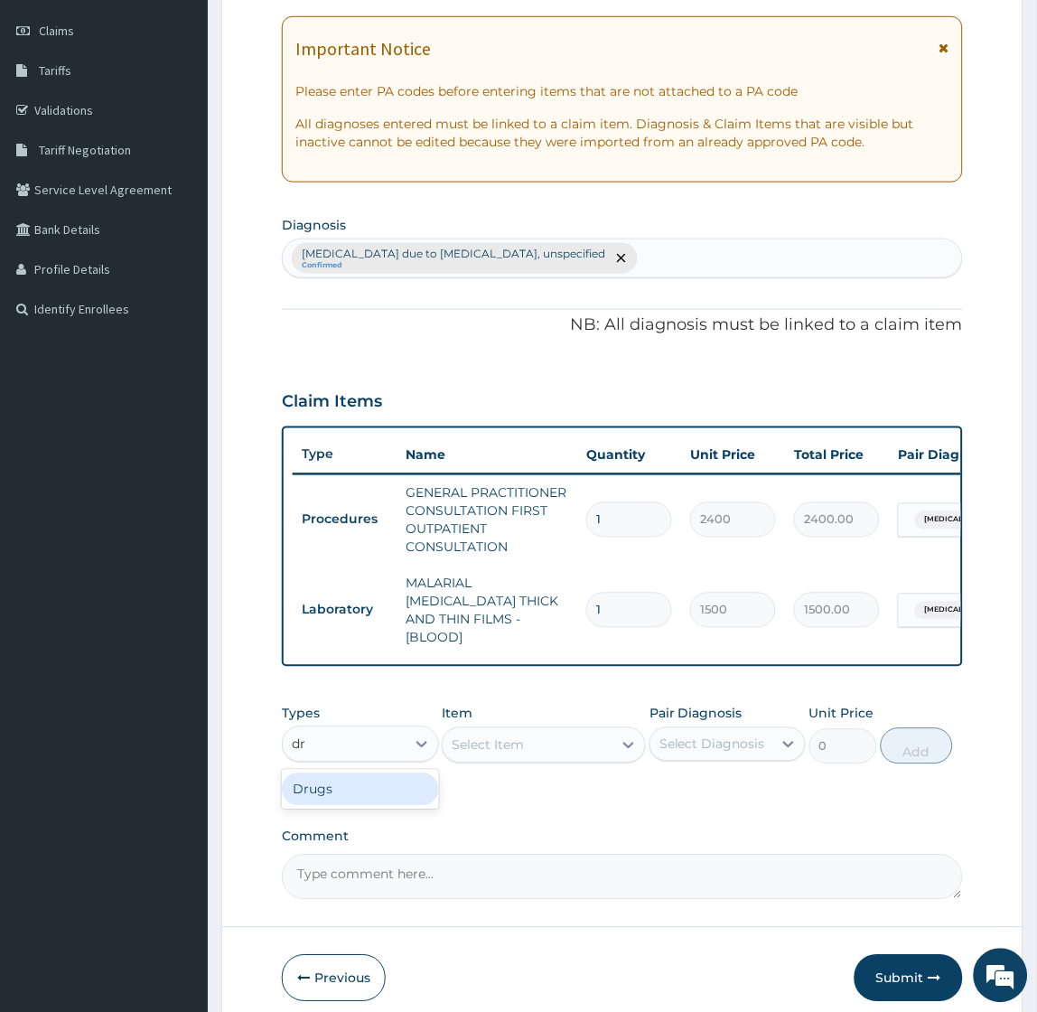
click at [360, 780] on div "Drugs" at bounding box center [360, 789] width 156 height 33
click at [553, 807] on div "PA Code / Prescription Code Enter Code(Secondary Care Only) Encounter Date 03-1…" at bounding box center [622, 413] width 680 height 973
click at [501, 792] on div "Types Drugs Item Select Item Pair Diagnosis Select Diagnosis Unit Price 0 Add" at bounding box center [622, 748] width 680 height 105
click at [515, 798] on div "PA Code / Prescription Code Enter Code(Secondary Care Only) Encounter Date 03-1…" at bounding box center [622, 413] width 680 height 973
click at [601, 829] on label "Comment" at bounding box center [622, 836] width 680 height 15
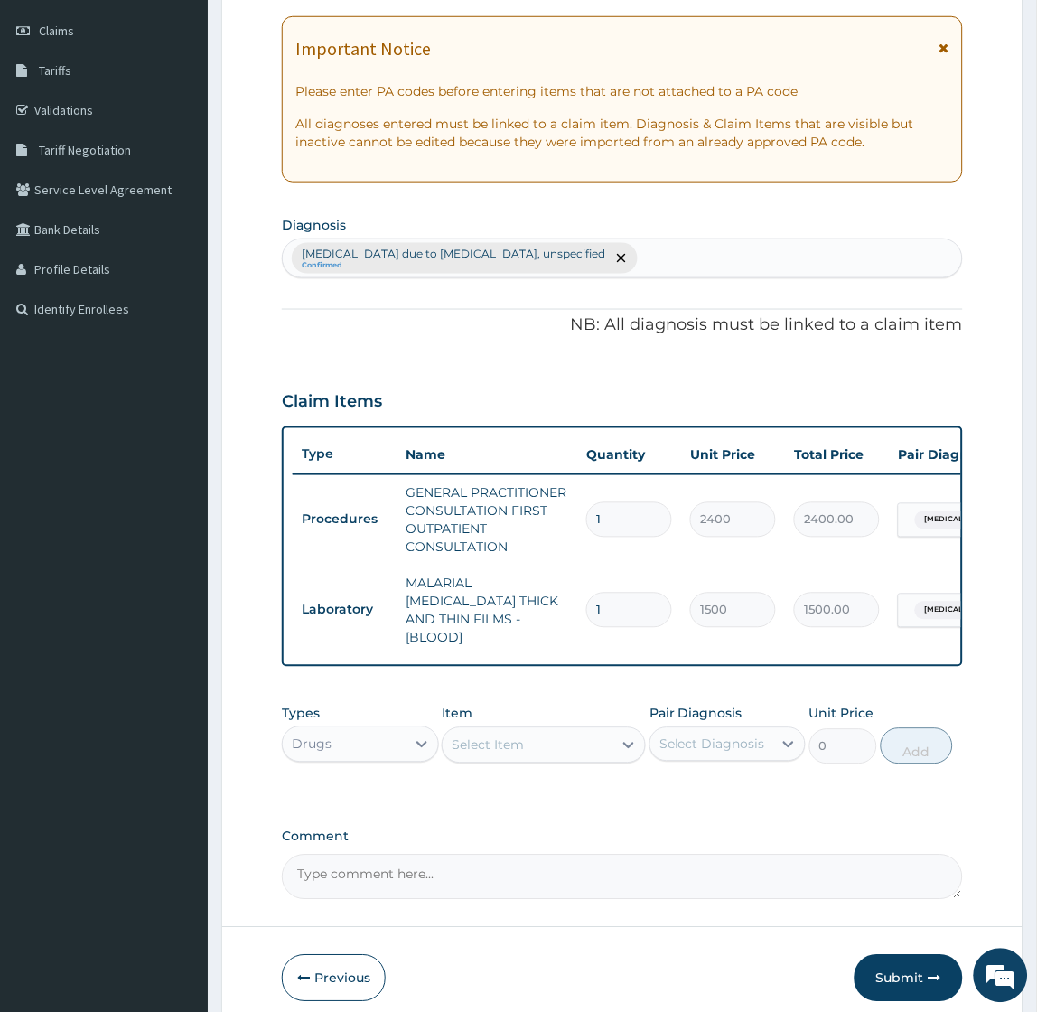
click at [601, 855] on textarea "Comment" at bounding box center [622, 877] width 680 height 45
click at [518, 743] on div "Select Item" at bounding box center [488, 745] width 72 height 18
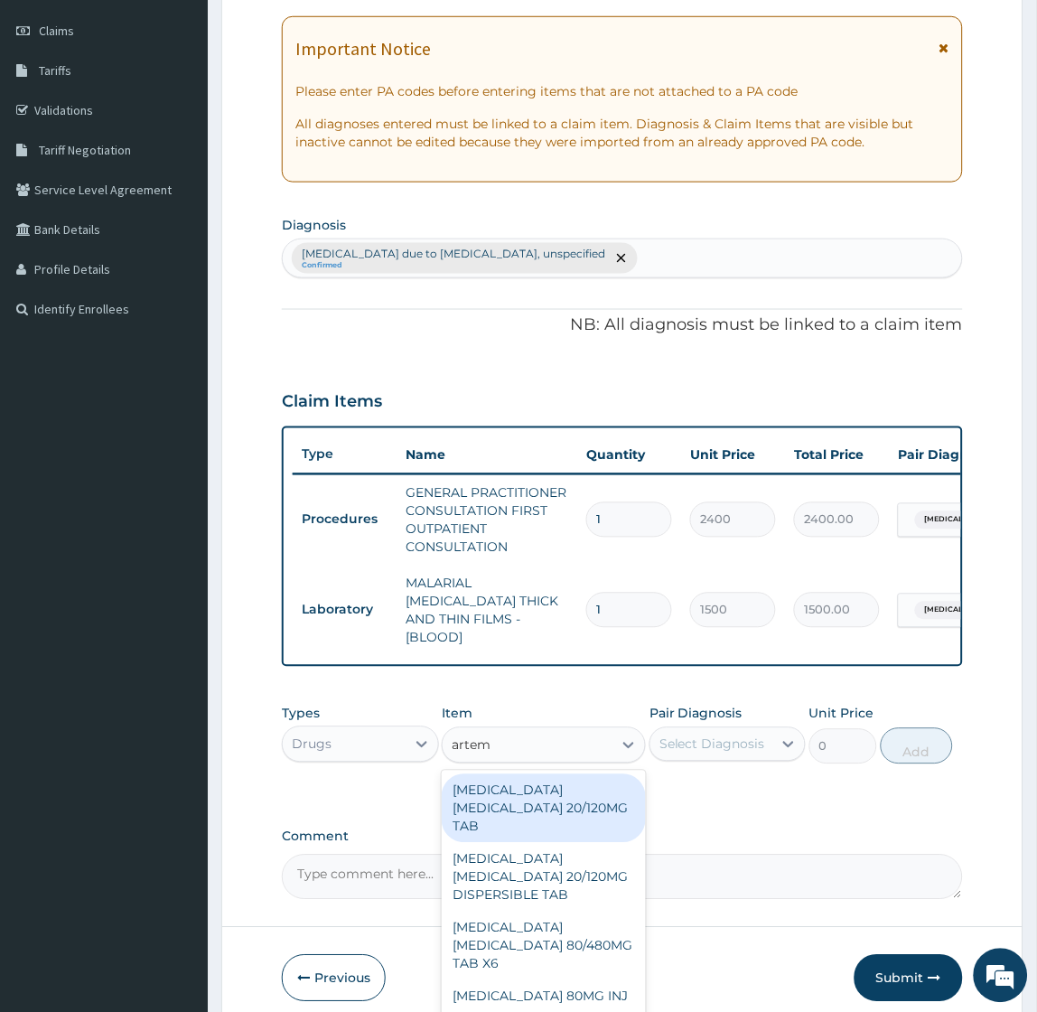
type input "arteme"
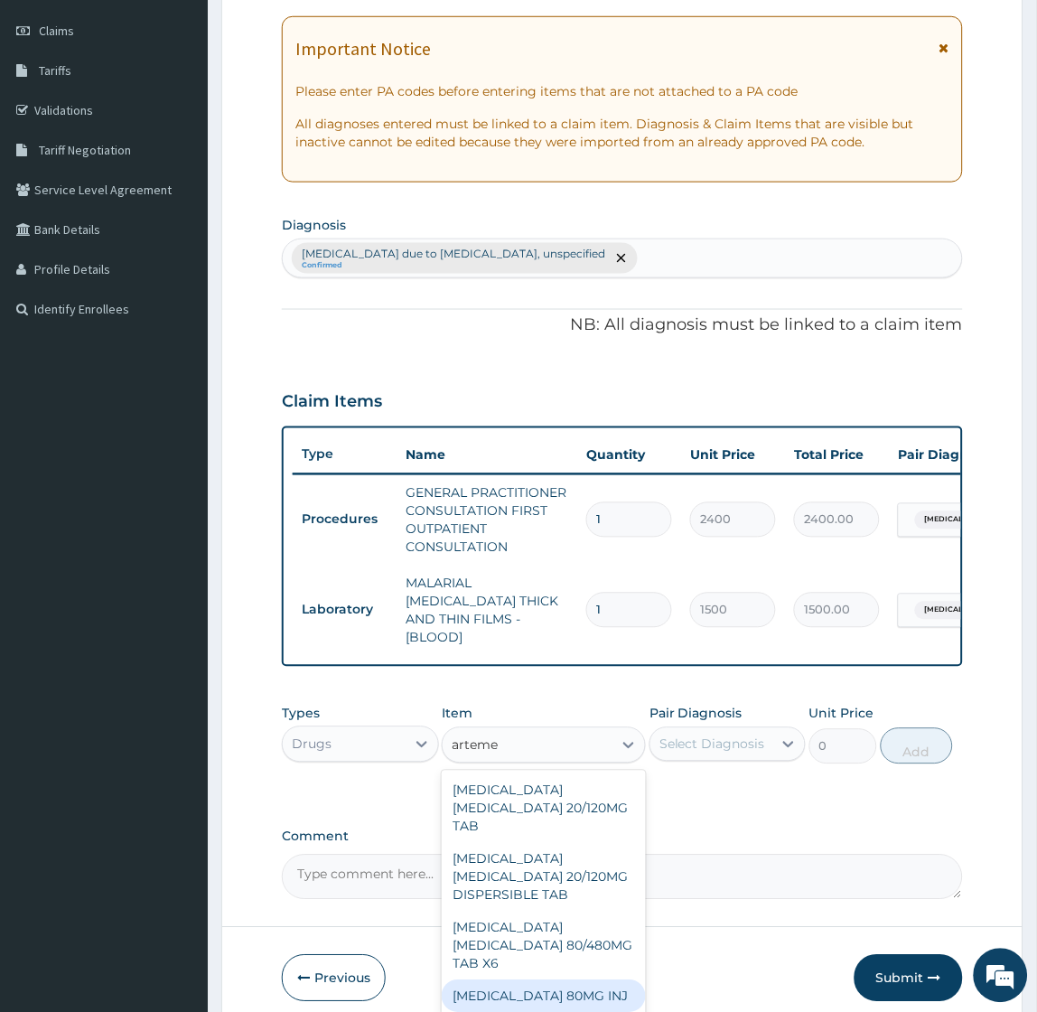
click at [518, 985] on div "[MEDICAL_DATA] 80MG INJ" at bounding box center [544, 996] width 204 height 33
type input "2000"
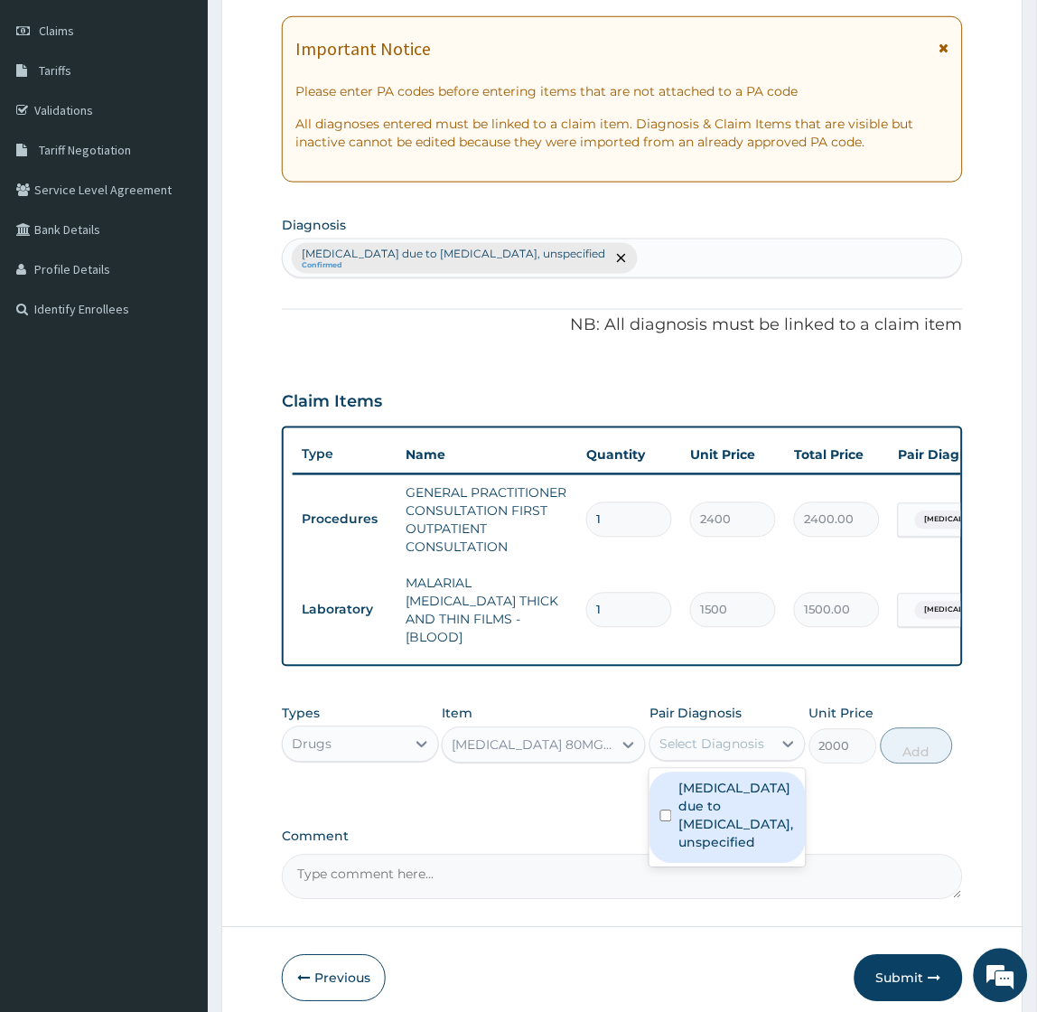
drag, startPoint x: 729, startPoint y: 738, endPoint x: 721, endPoint y: 743, distance: 9.3
click at [728, 738] on div "Select Diagnosis" at bounding box center [712, 744] width 106 height 18
drag, startPoint x: 708, startPoint y: 796, endPoint x: 844, endPoint y: 780, distance: 136.5
click at [707, 797] on label "[MEDICAL_DATA] due to [MEDICAL_DATA], unspecified" at bounding box center [737, 816] width 116 height 72
checkbox input "true"
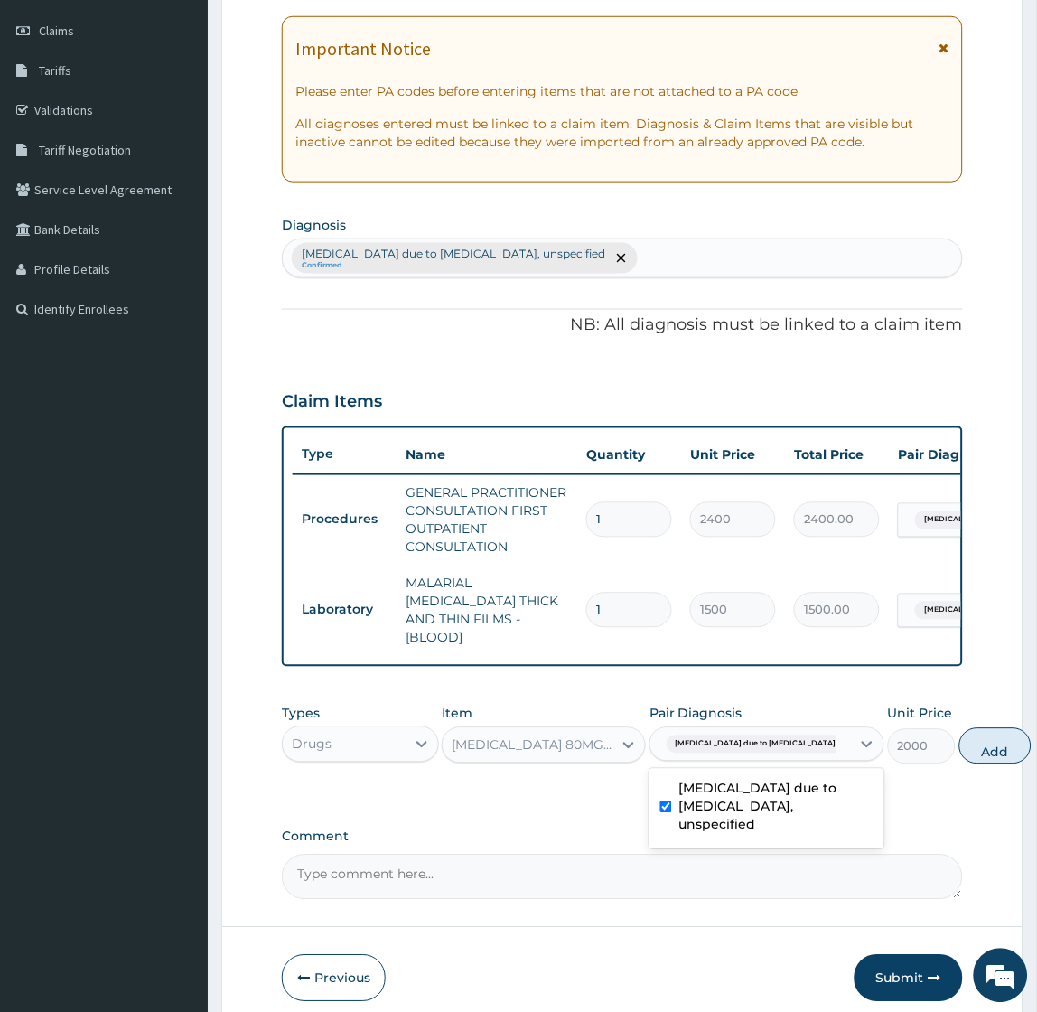
click at [959, 743] on button "Add" at bounding box center [995, 746] width 72 height 36
type input "0"
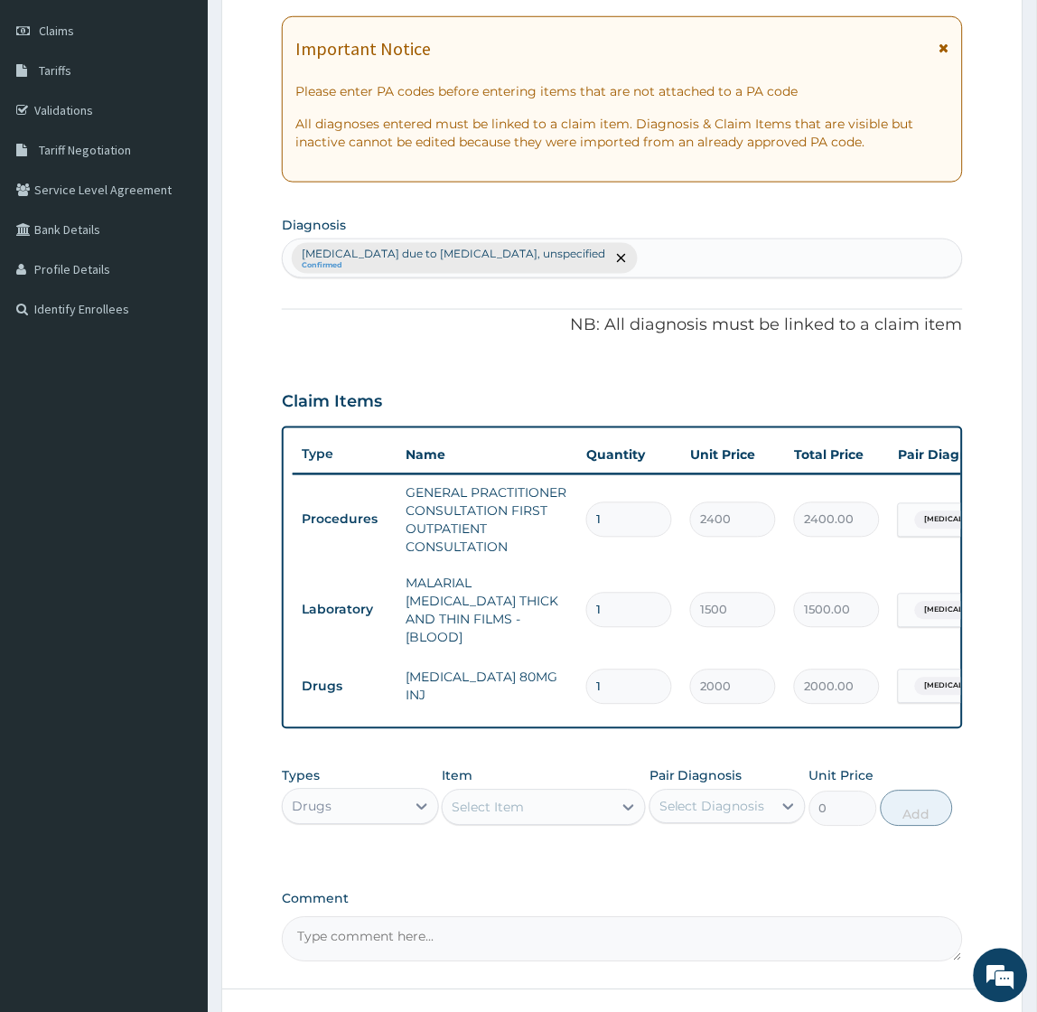
click at [584, 807] on div "Select Item" at bounding box center [528, 807] width 170 height 29
type input "lonar"
type input "487.0249938964844"
click at [743, 802] on div "Select Diagnosis" at bounding box center [712, 807] width 106 height 18
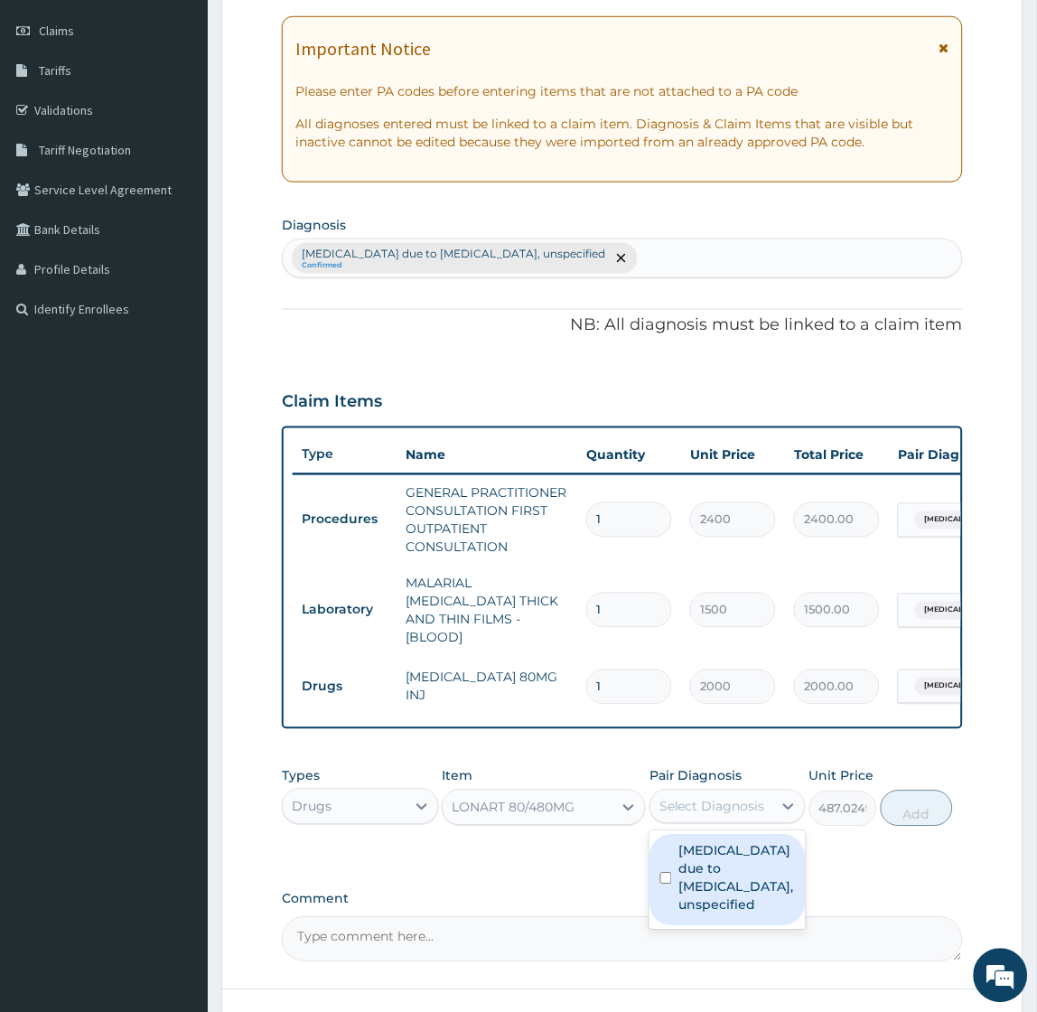
click at [728, 874] on label "Malaria due to Plasmodium falciparum, unspecified" at bounding box center [737, 878] width 116 height 72
checkbox input "true"
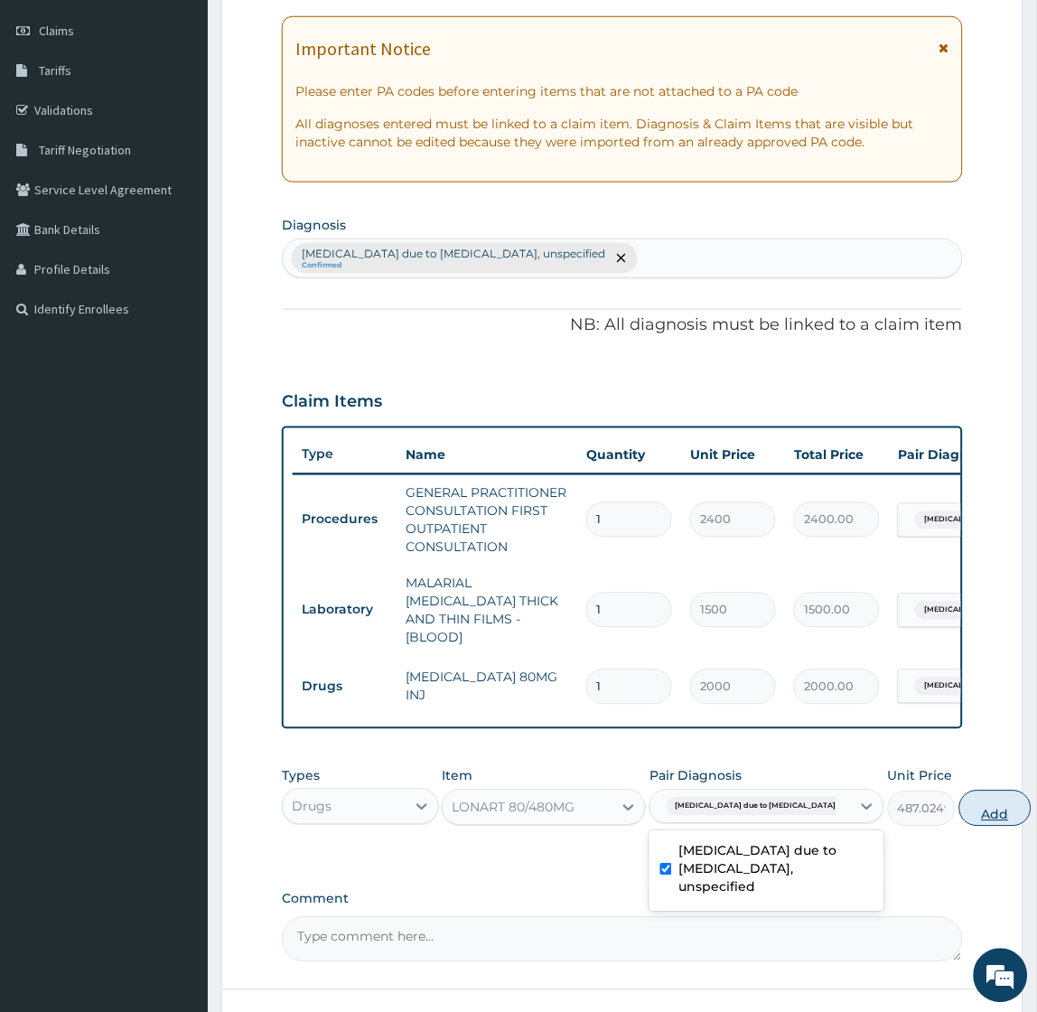
click at [959, 802] on button "Add" at bounding box center [995, 808] width 72 height 36
type input "0"
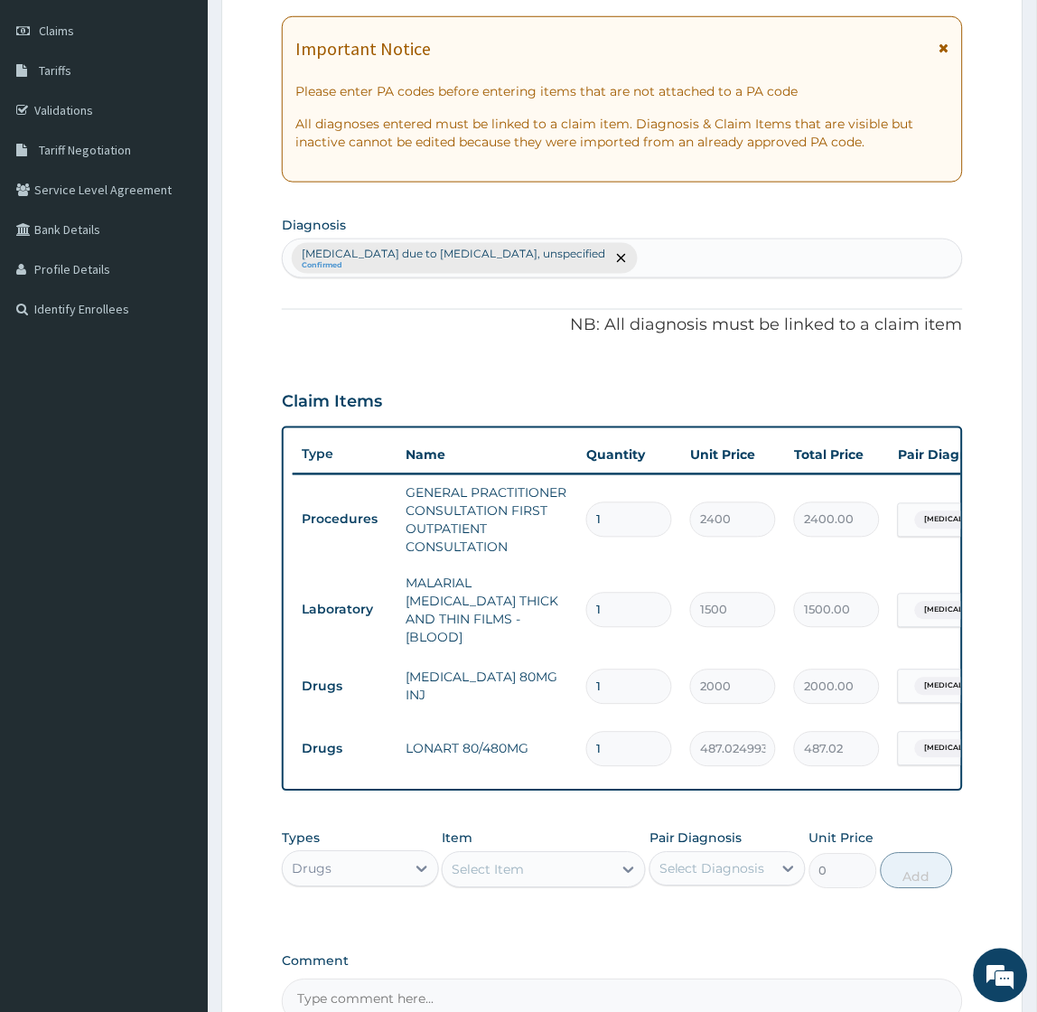
type input "0.00"
type input "6"
type input "2922.15"
type input "6"
click at [546, 865] on div "Select Item" at bounding box center [528, 869] width 170 height 29
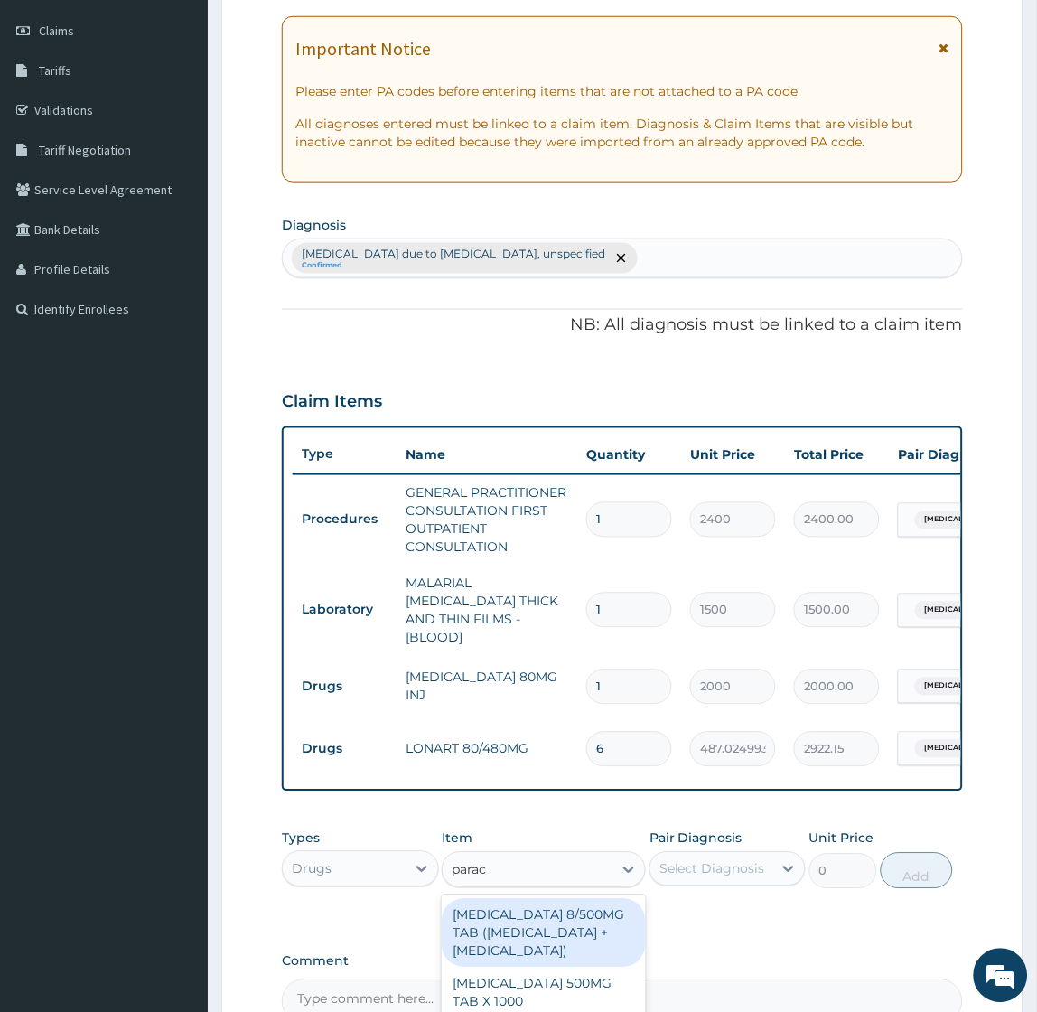
type input "parace"
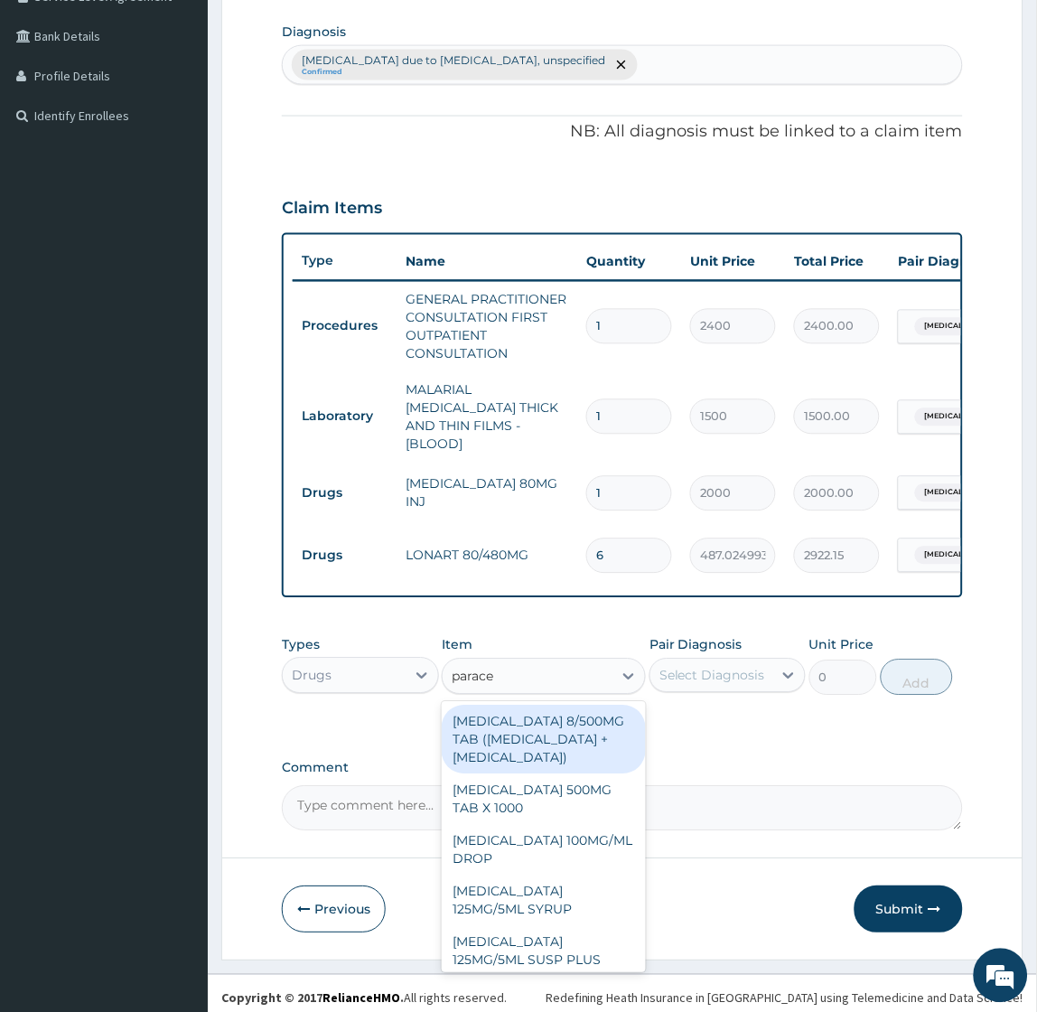
scroll to position [444, 0]
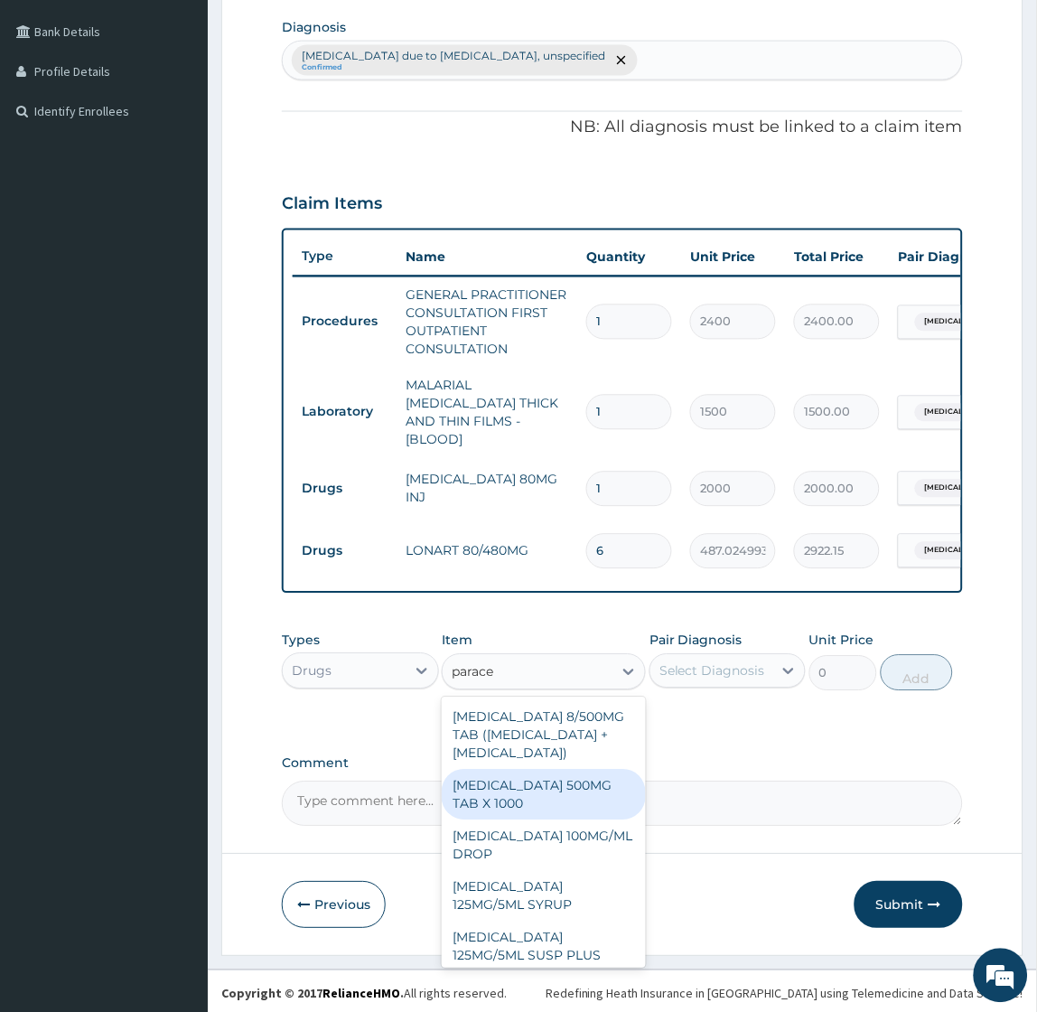
click at [529, 802] on div "PARACETAMOL 500MG TAB X 1000" at bounding box center [544, 795] width 204 height 51
type input "15.75"
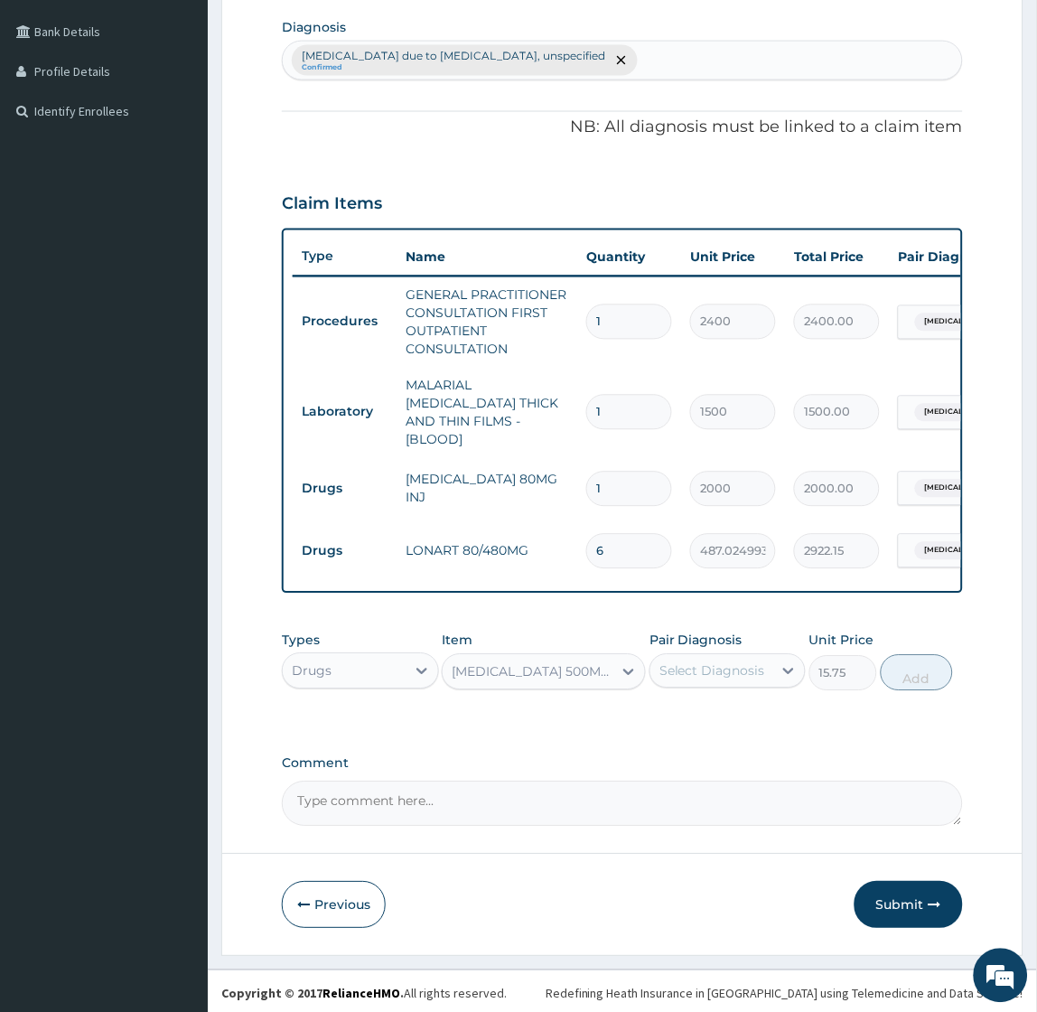
click at [675, 665] on div "Select Diagnosis" at bounding box center [712, 671] width 106 height 18
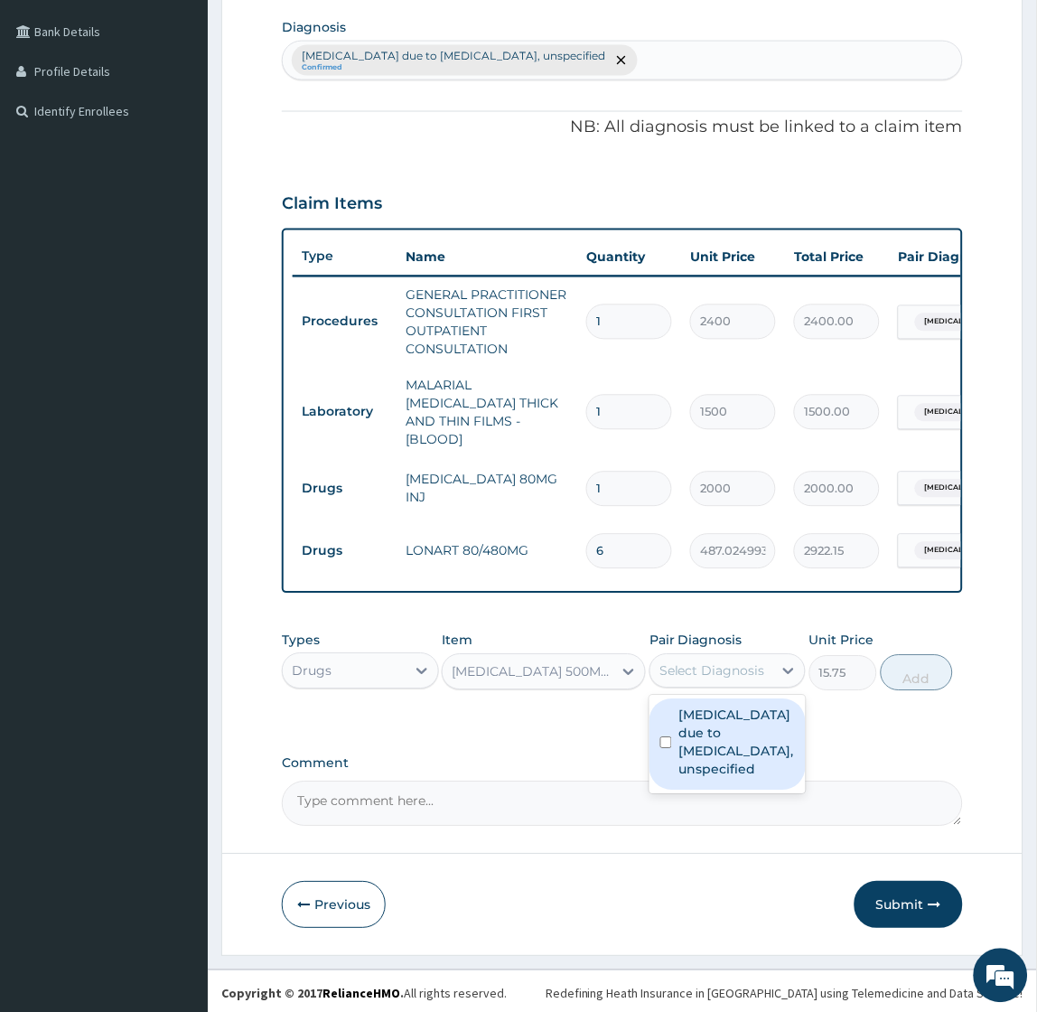
click at [689, 732] on label "Malaria due to Plasmodium falciparum, unspecified" at bounding box center [737, 742] width 116 height 72
checkbox input "true"
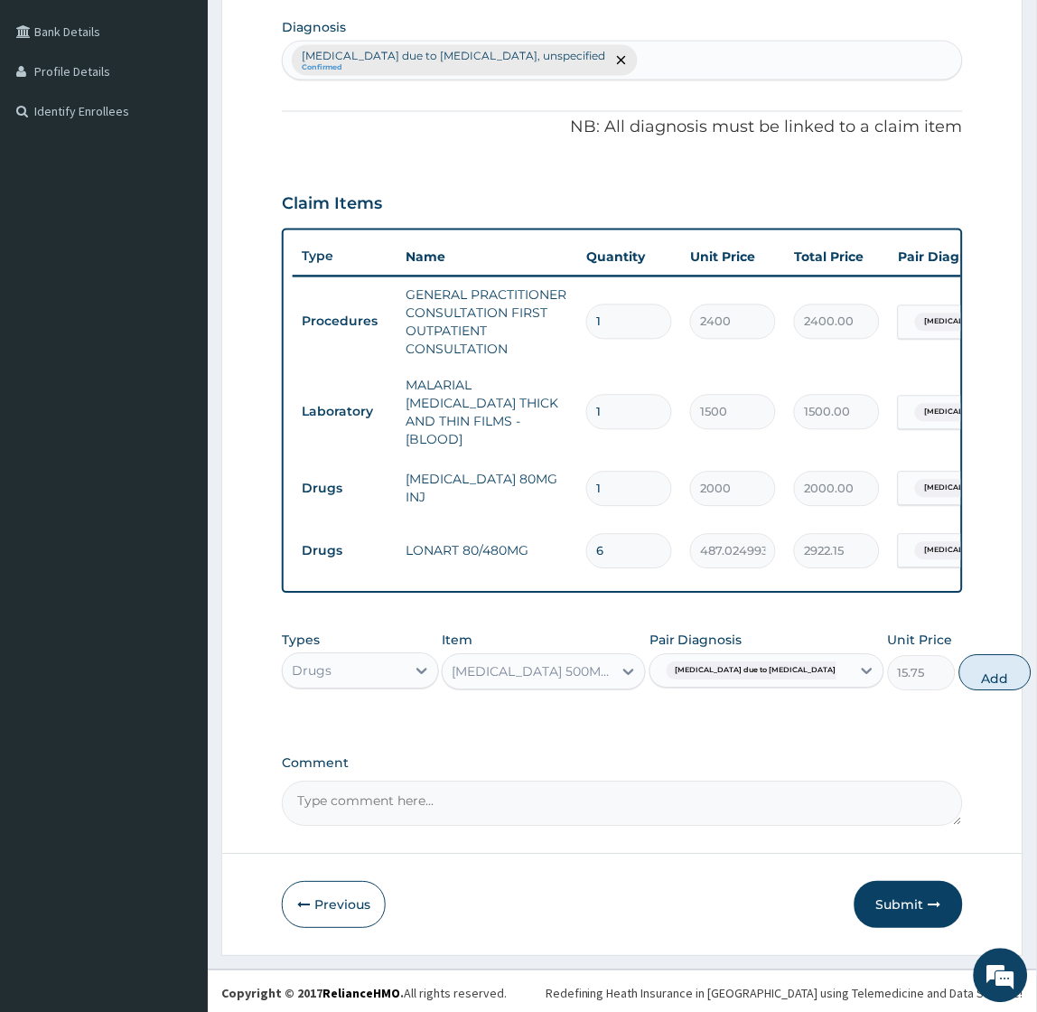
click at [959, 663] on button "Add" at bounding box center [995, 673] width 72 height 36
type input "0"
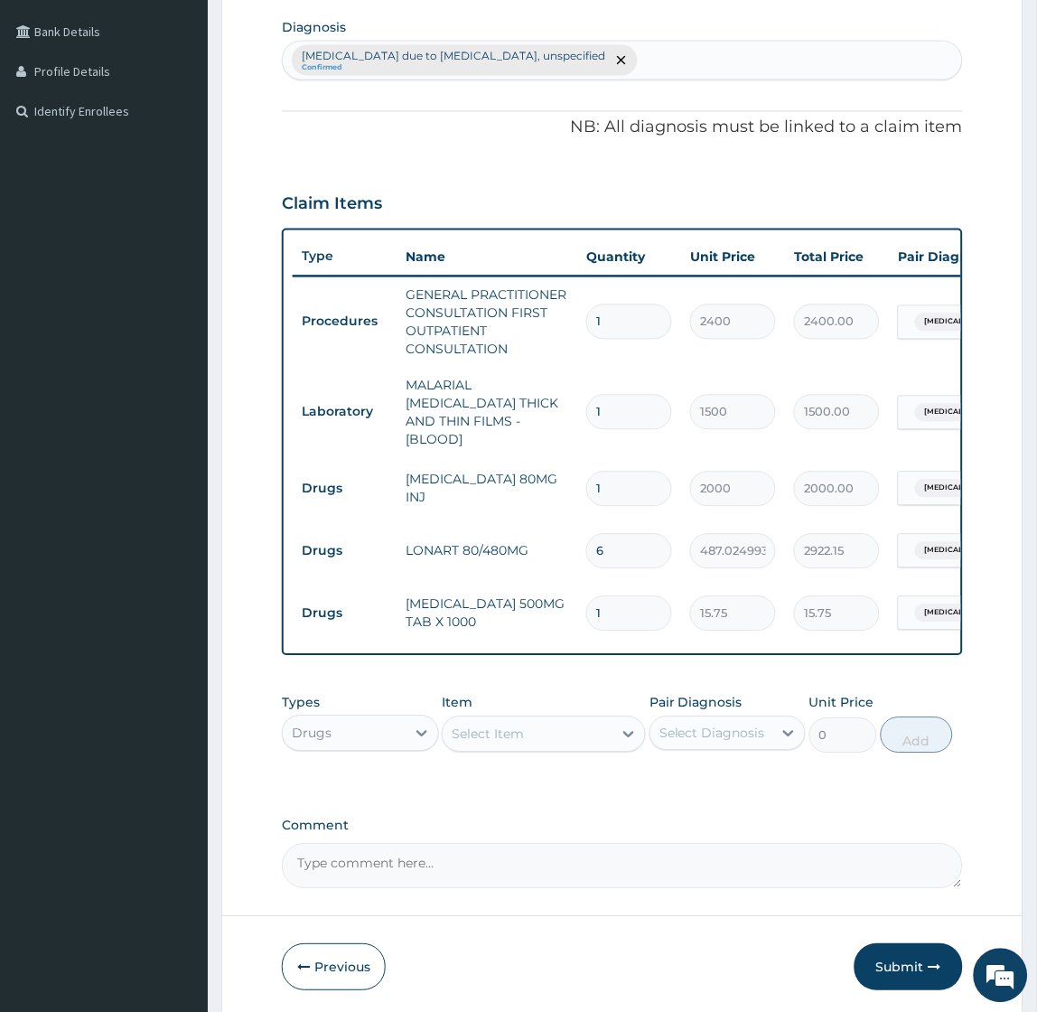
type input "18"
type input "283.50"
type input "18"
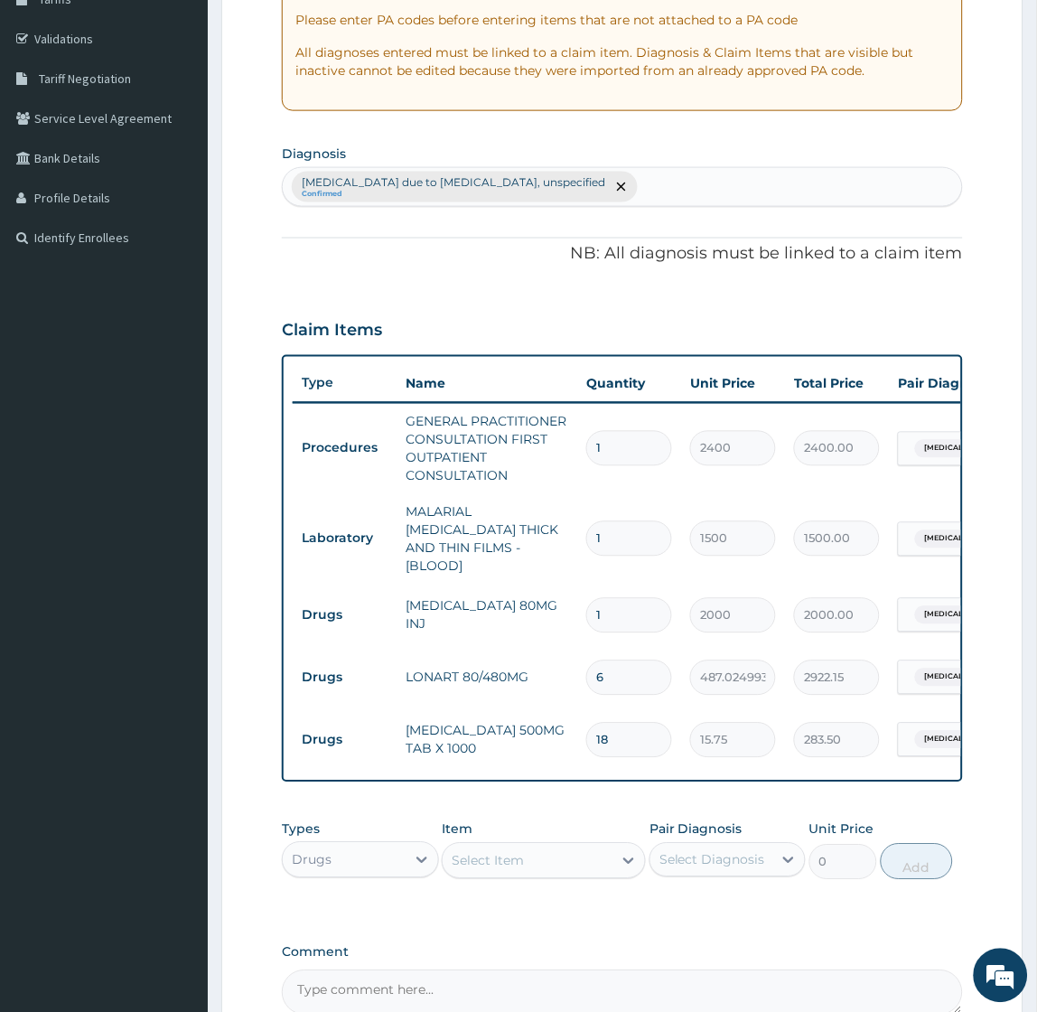
scroll to position [142, 0]
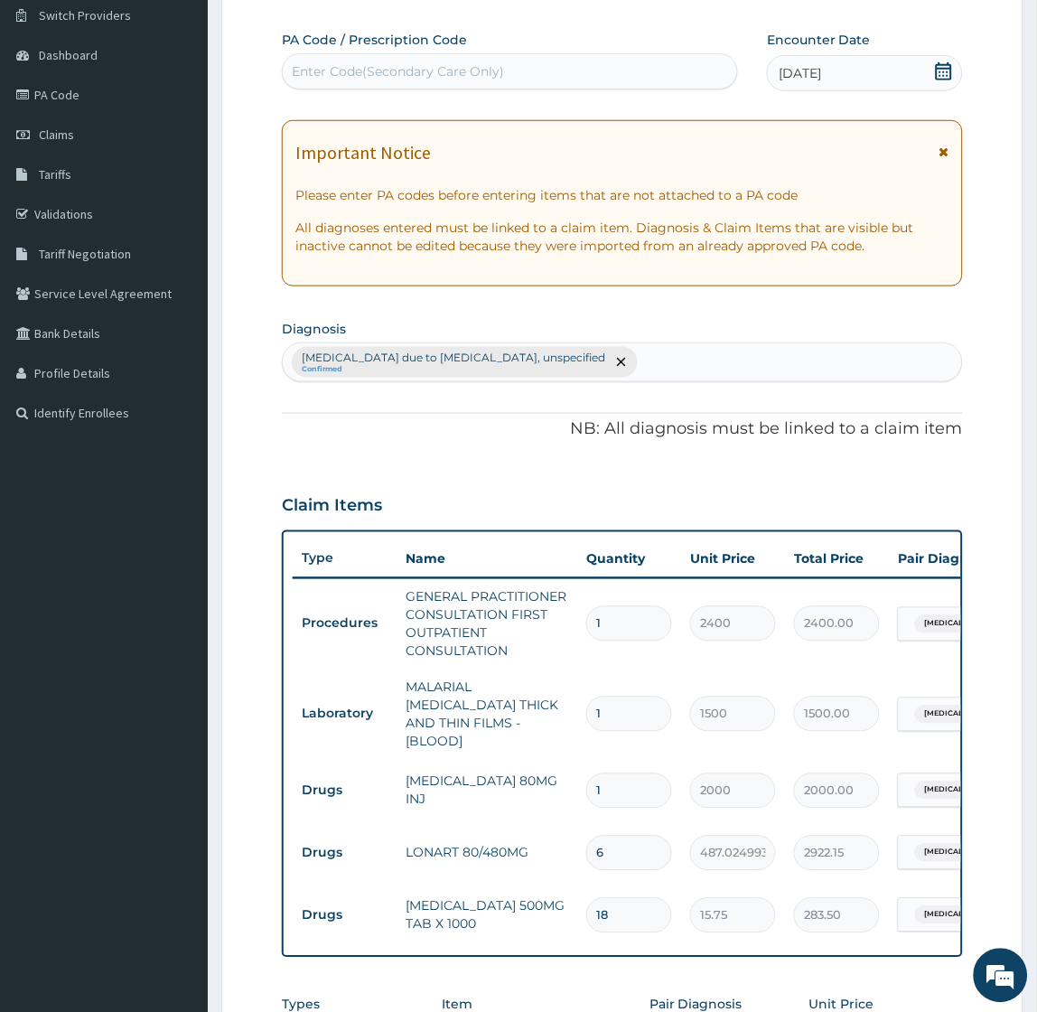
click at [694, 352] on div "Malaria due to Plasmodium falciparum, unspecified Confirmed" at bounding box center [622, 362] width 678 height 38
type input "upper respiratory"
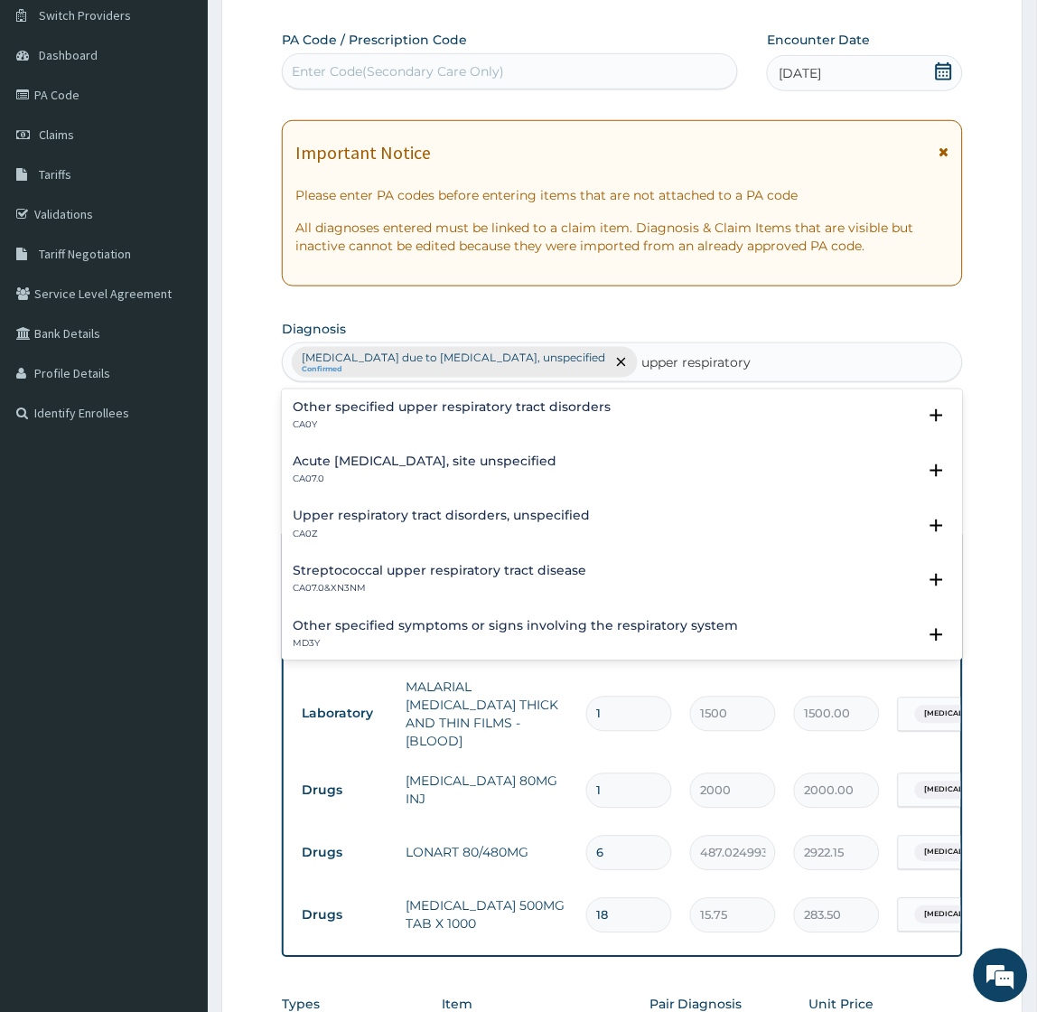
click at [456, 458] on h4 "Acute upper respiratory infection, site unspecified" at bounding box center [425, 462] width 264 height 14
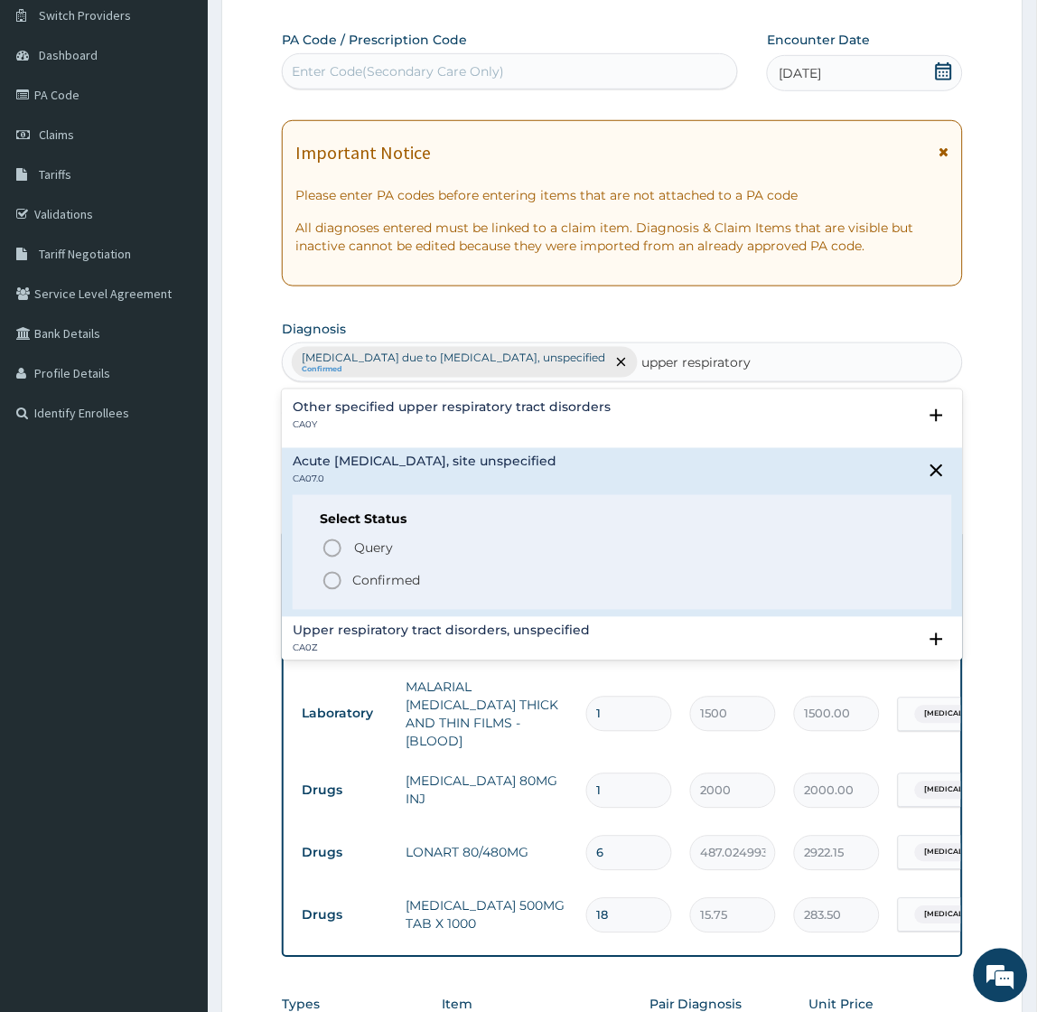
drag, startPoint x: 388, startPoint y: 574, endPoint x: 406, endPoint y: 566, distance: 19.8
click at [390, 574] on p "Confirmed" at bounding box center [386, 581] width 68 height 18
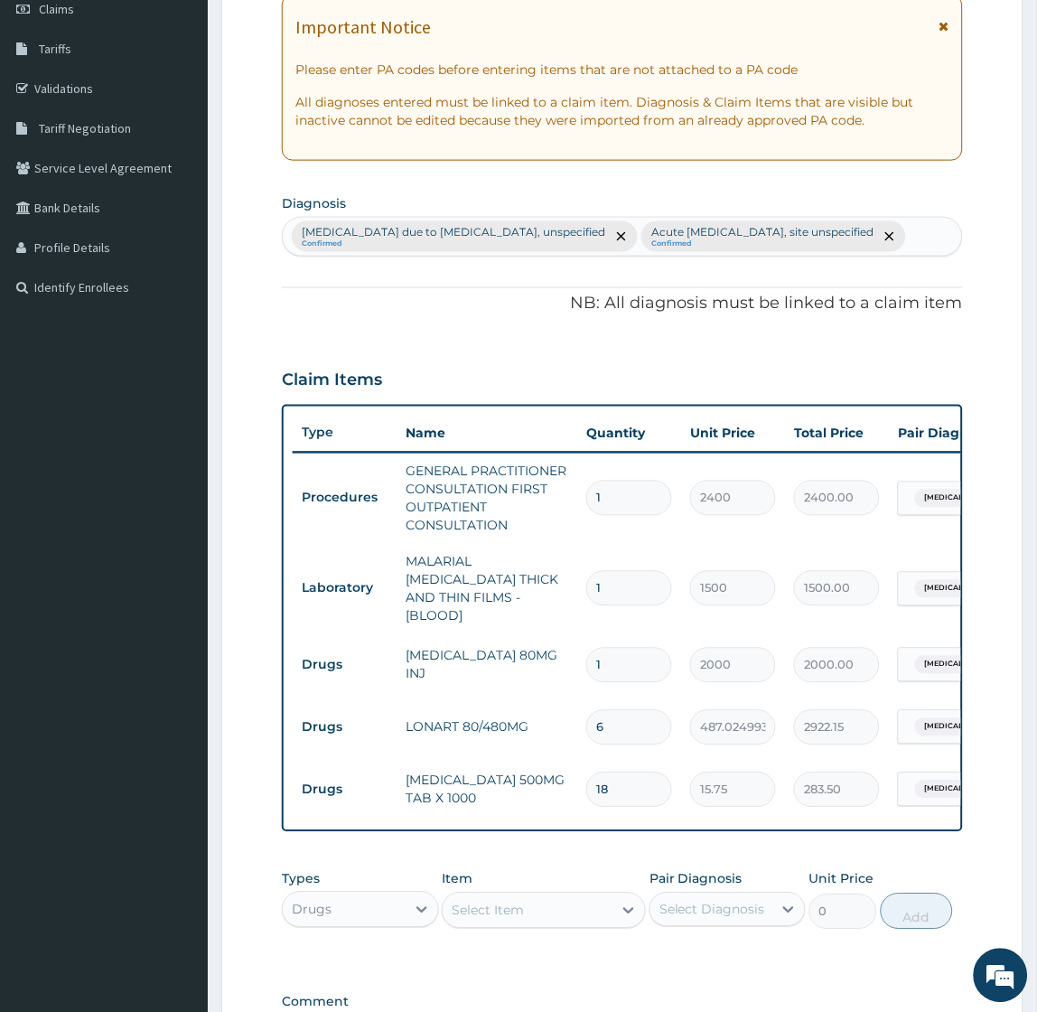
scroll to position [507, 0]
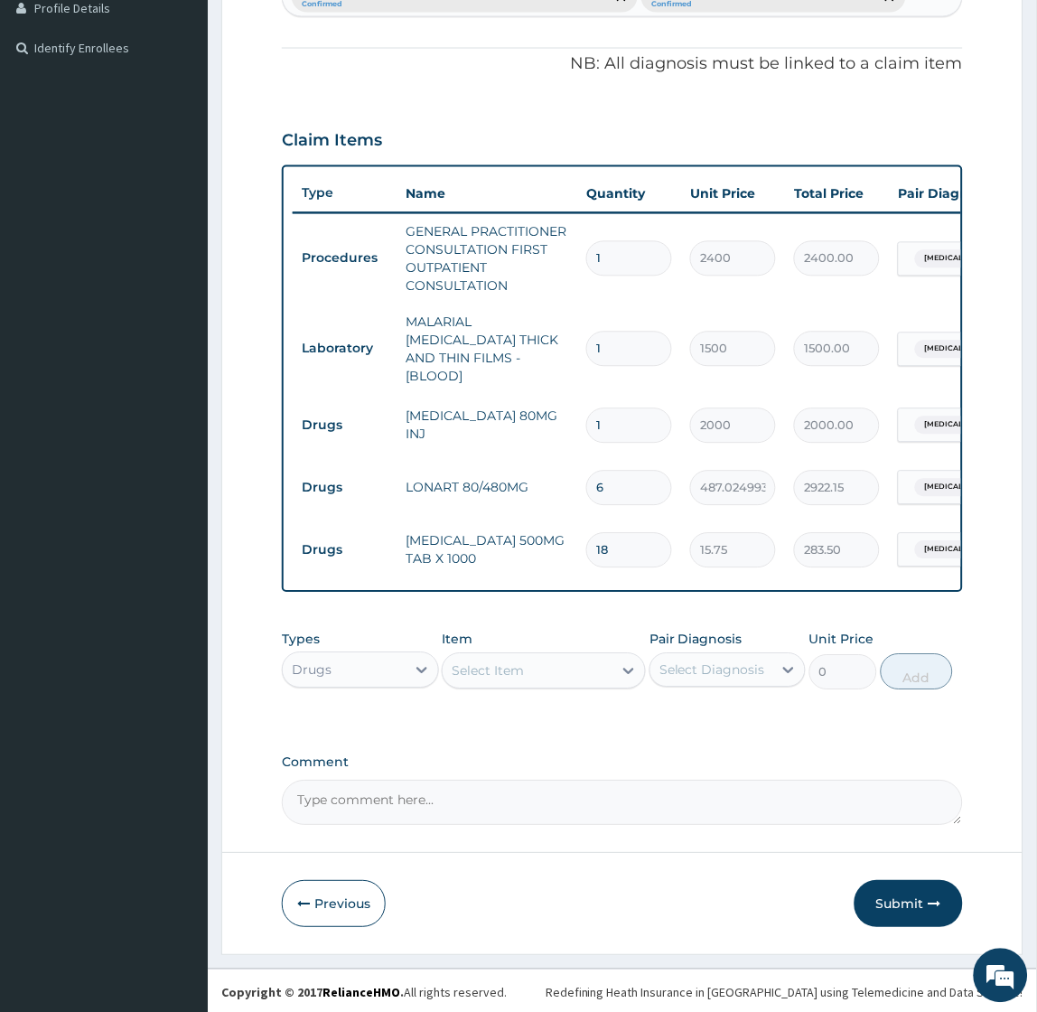
drag, startPoint x: 486, startPoint y: 617, endPoint x: 486, endPoint y: 583, distance: 34.3
click at [486, 612] on div "PA Code / Prescription Code Enter Code(Secondary Care Only) Encounter Date 03-1…" at bounding box center [622, 246] width 680 height 1160
click at [544, 669] on div "Select Item" at bounding box center [528, 671] width 170 height 29
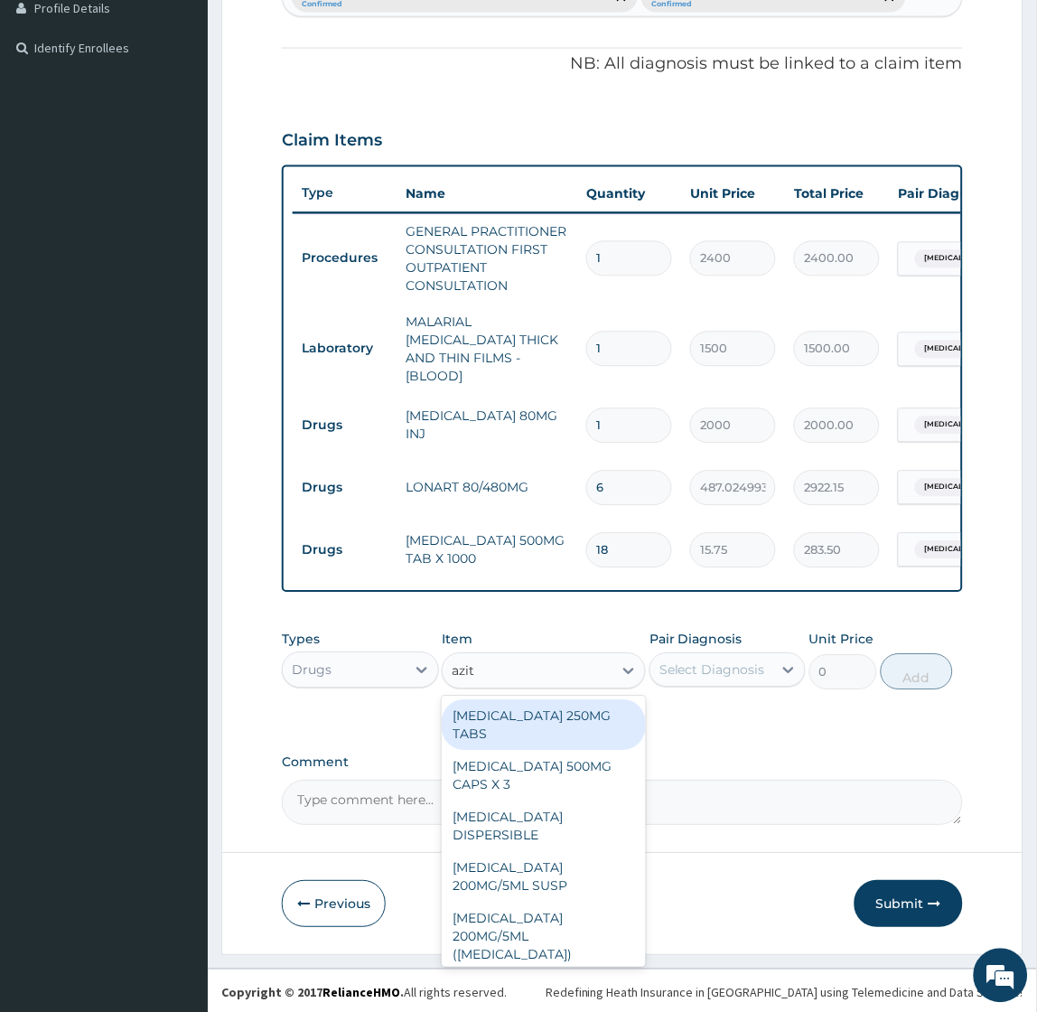
type input "azith"
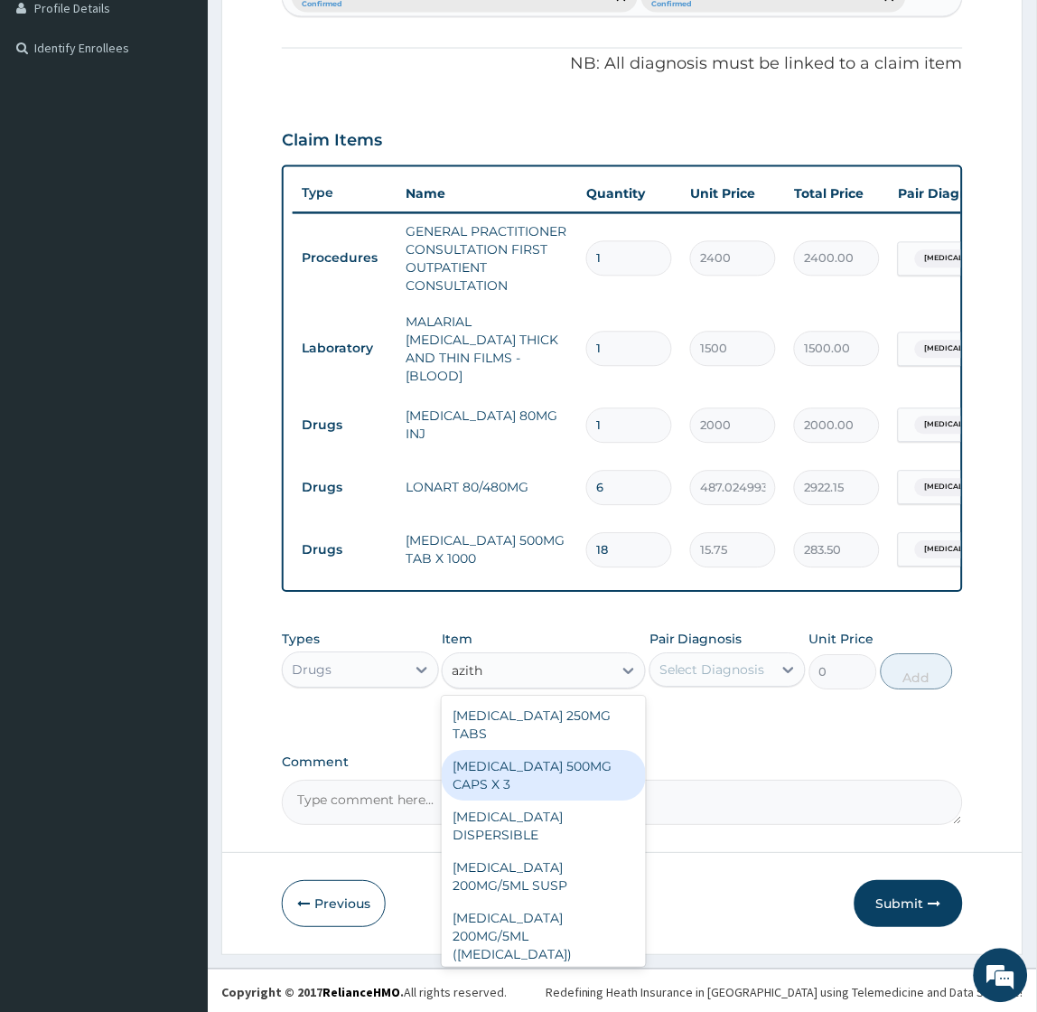
click at [501, 771] on div "AZITHROMYCIN 500MG CAPS X 3" at bounding box center [544, 776] width 204 height 51
type input "487.5"
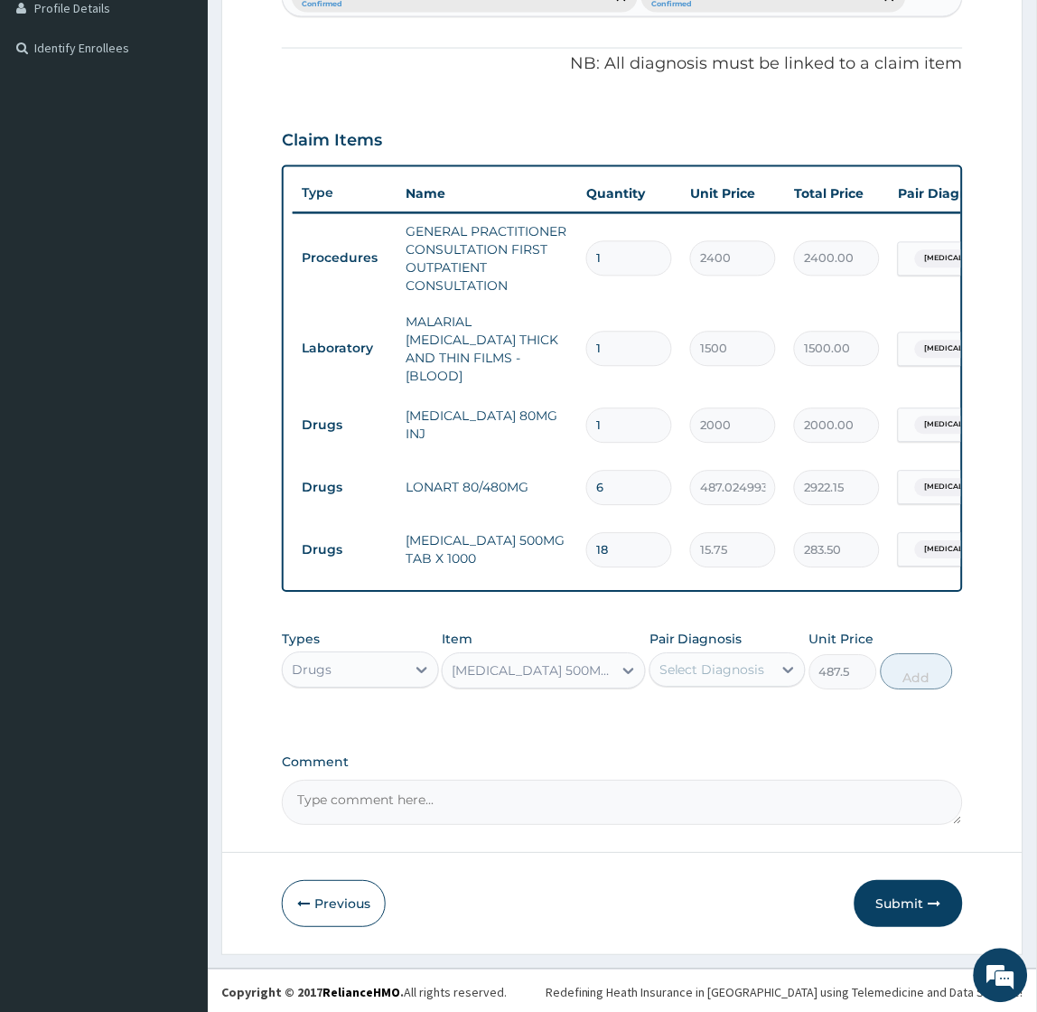
click at [724, 666] on div "Select Diagnosis" at bounding box center [712, 670] width 106 height 18
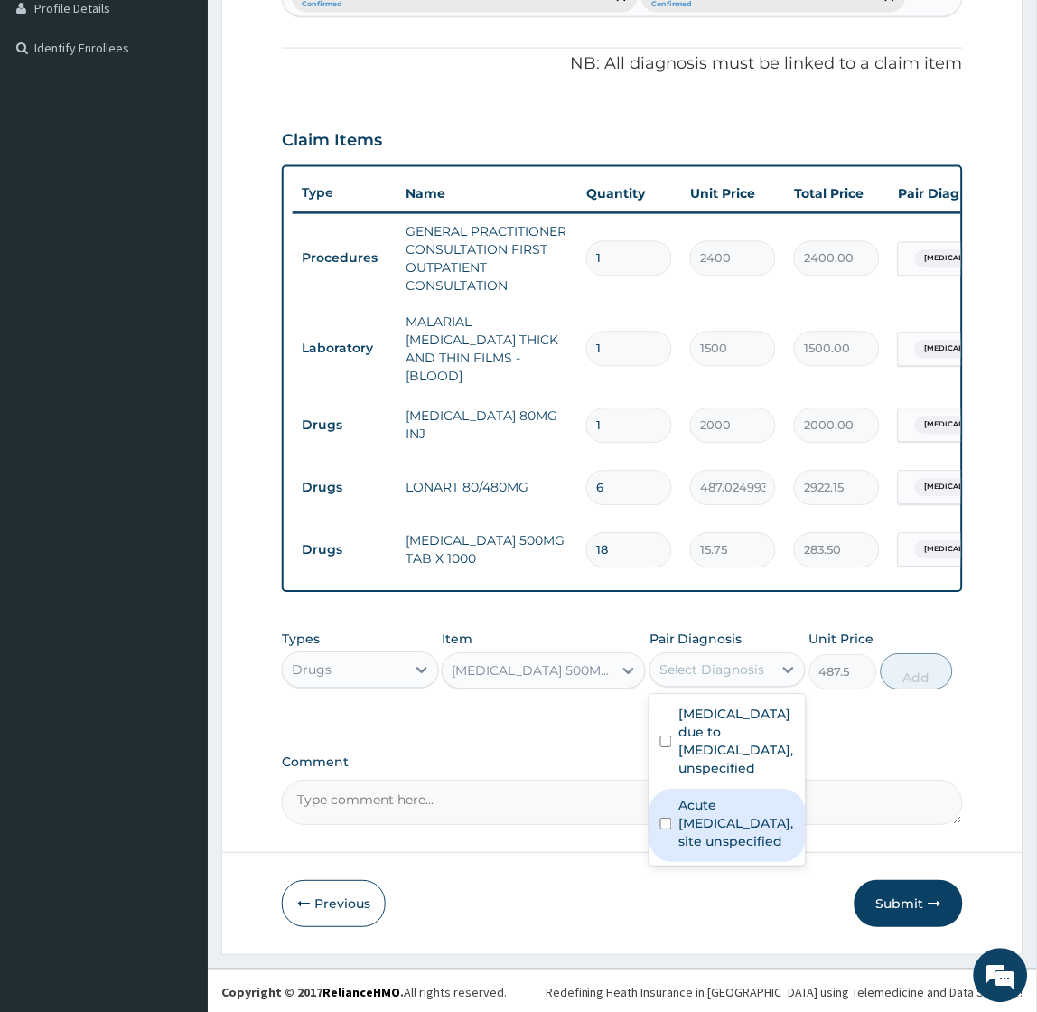
click at [720, 842] on label "Acute upper respiratory infection, site unspecified" at bounding box center [737, 824] width 116 height 54
checkbox input "true"
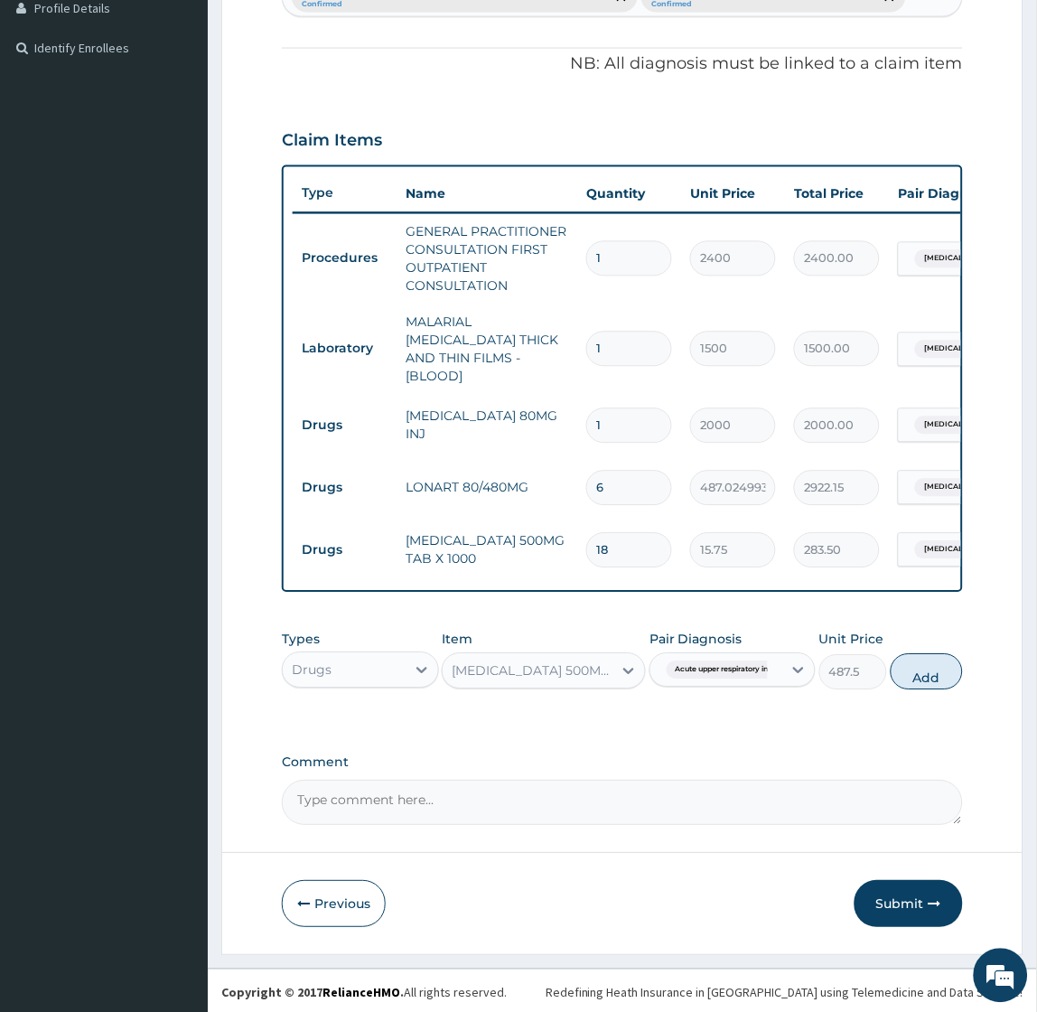
click at [536, 667] on div "AZITHROMYCIN 500MG CAPS X 3" at bounding box center [533, 671] width 163 height 18
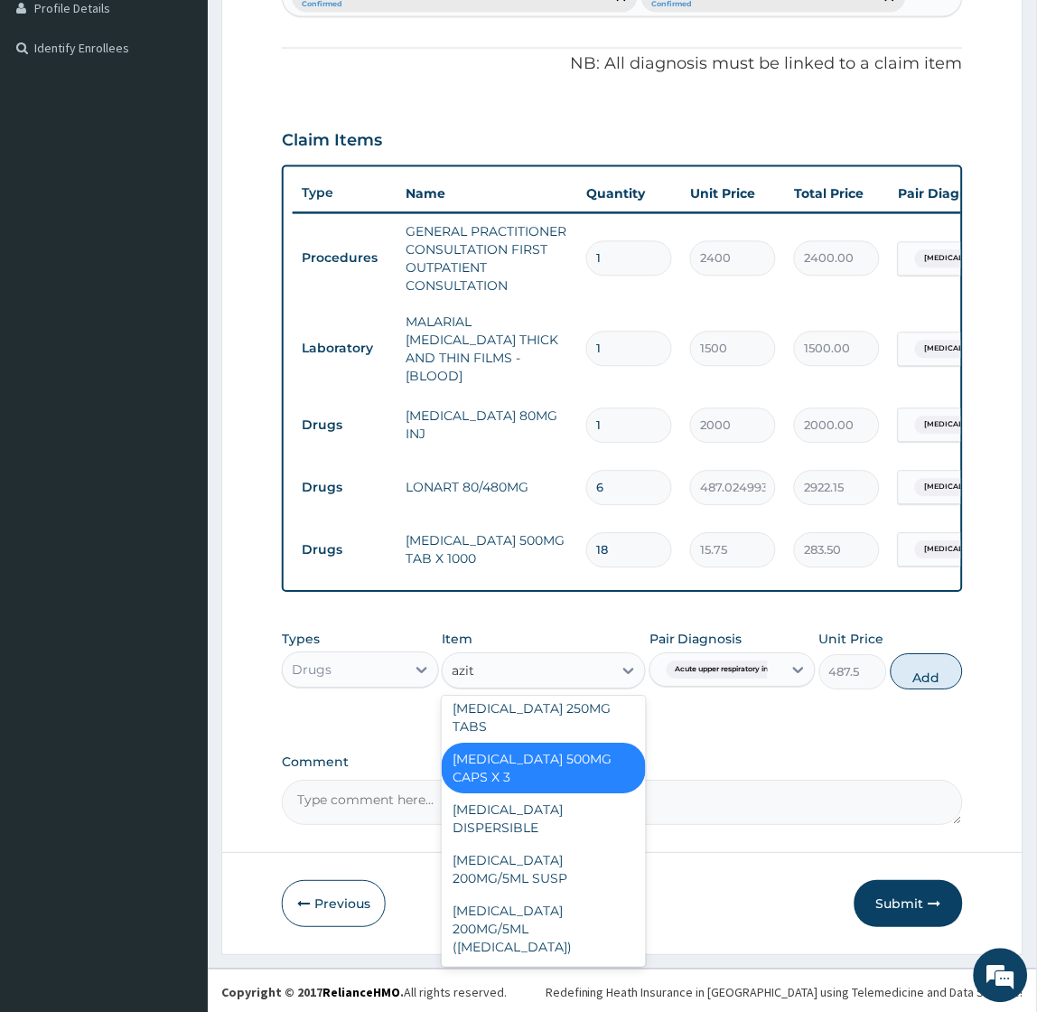
scroll to position [0, 0]
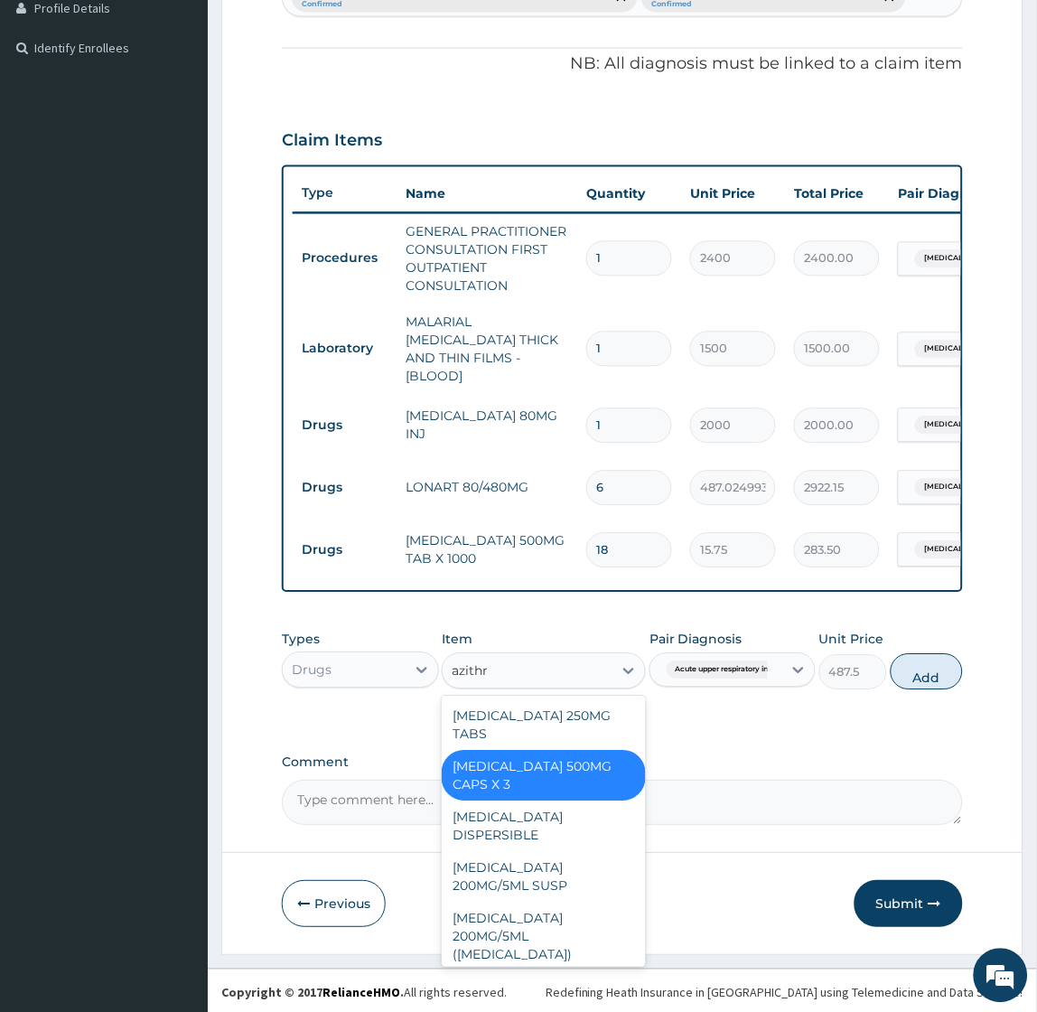
type input "azithro"
click at [507, 873] on div "AZITHROMYCIN 200MG/5ML SUSP" at bounding box center [544, 877] width 204 height 51
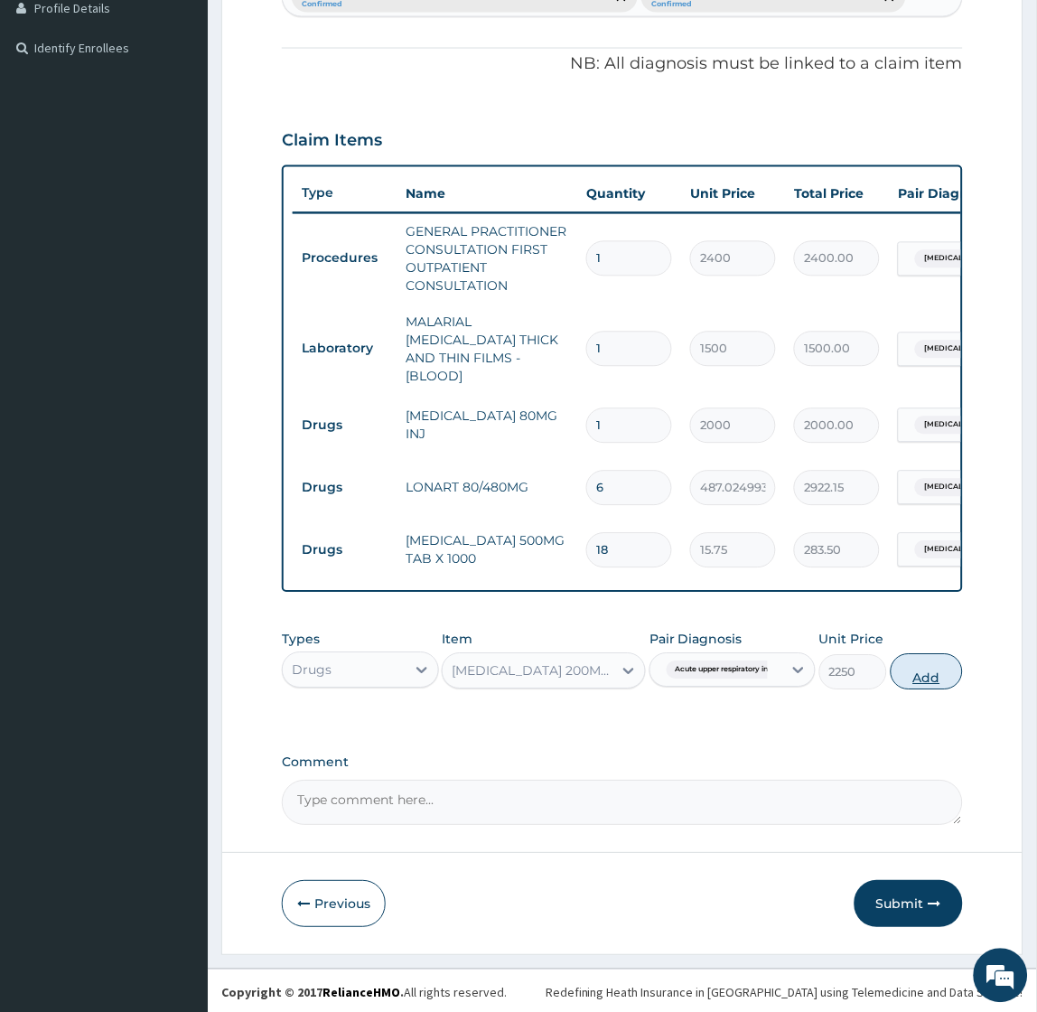
drag, startPoint x: 842, startPoint y: 672, endPoint x: 912, endPoint y: 674, distance: 70.5
click at [912, 674] on button "Add" at bounding box center [927, 672] width 72 height 36
type input "0"
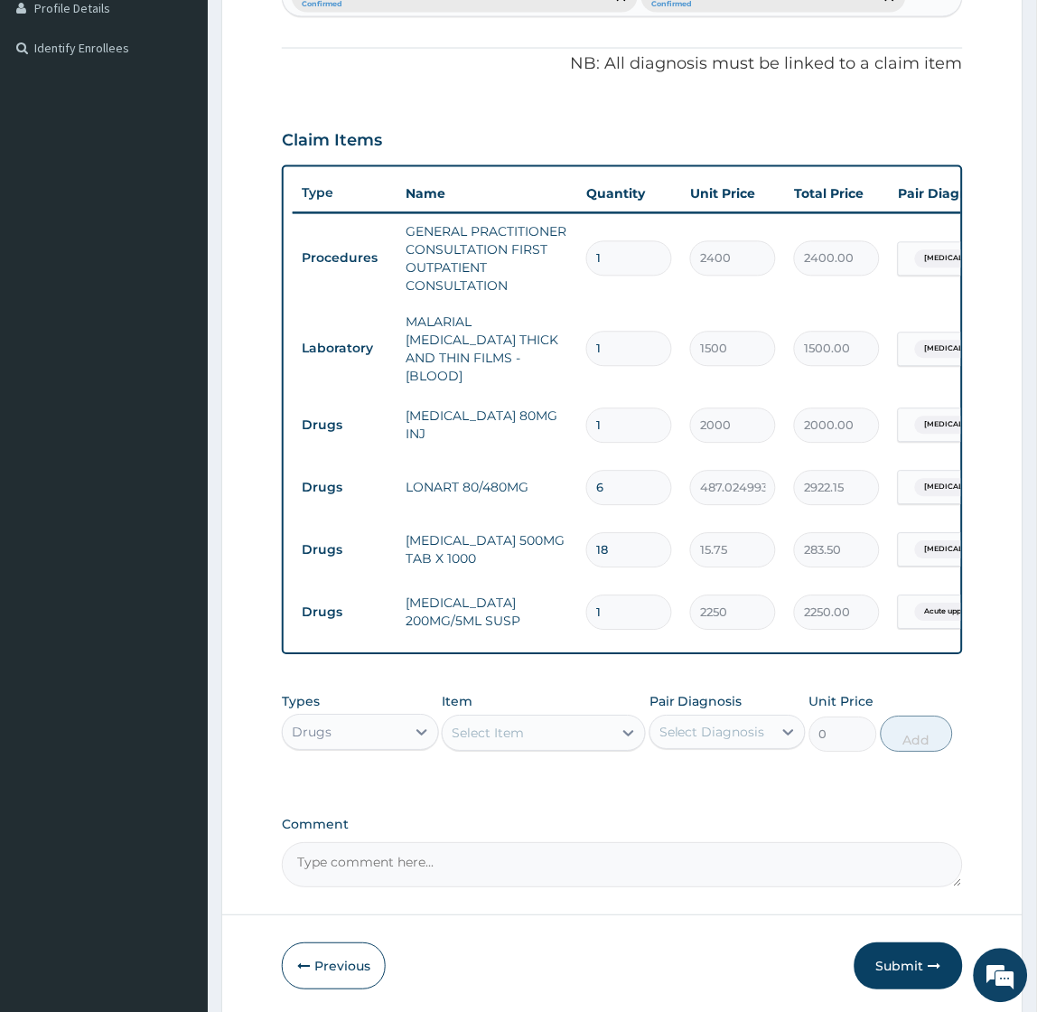
click at [935, 596] on tr "Drugs AZITHROMYCIN 200MG/5ML SUSP 1 2250 2250.00 Acute upper respiratory infect…" at bounding box center [735, 613] width 885 height 62
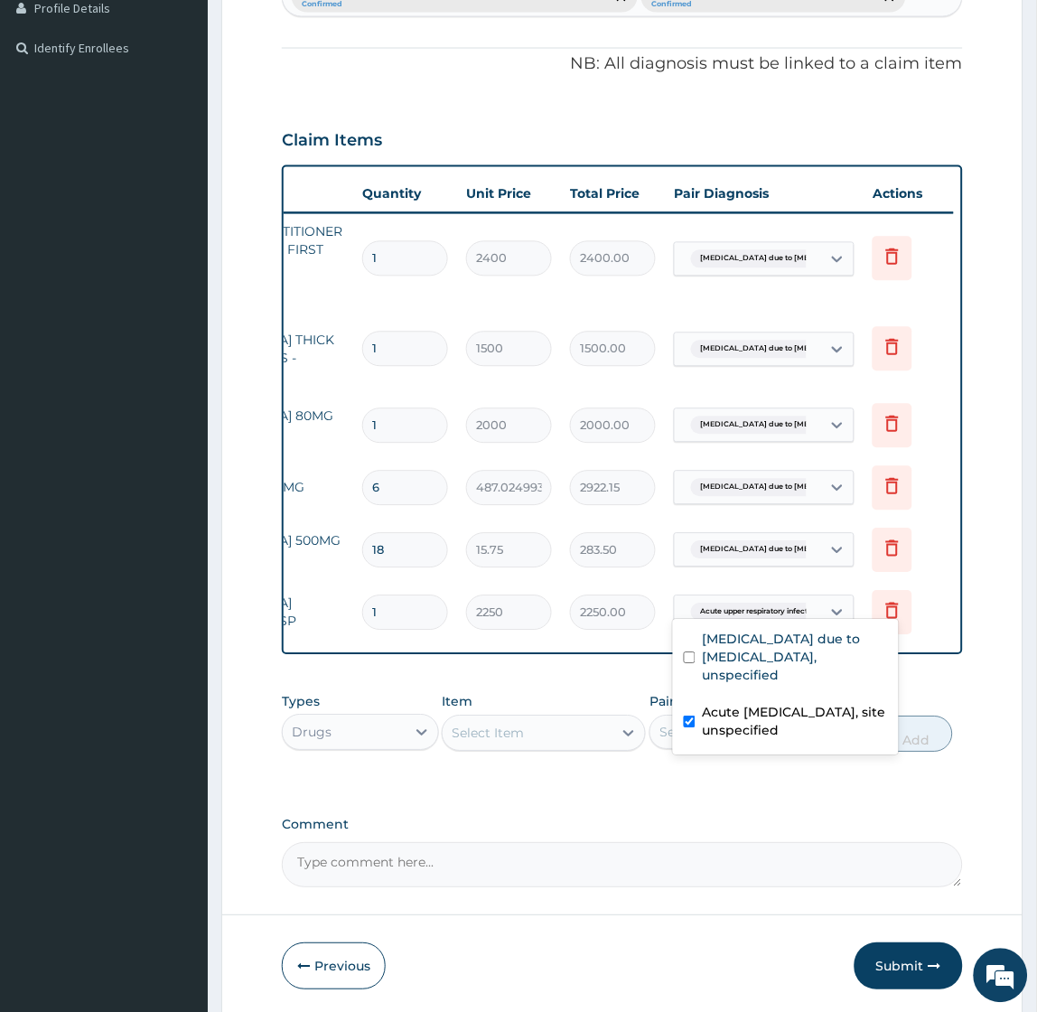
drag, startPoint x: 465, startPoint y: 678, endPoint x: 490, endPoint y: 663, distance: 28.8
click at [466, 677] on div "PA Code / Prescription Code Enter Code(Secondary Care Only) Encounter Date 03-1…" at bounding box center [622, 277] width 680 height 1222
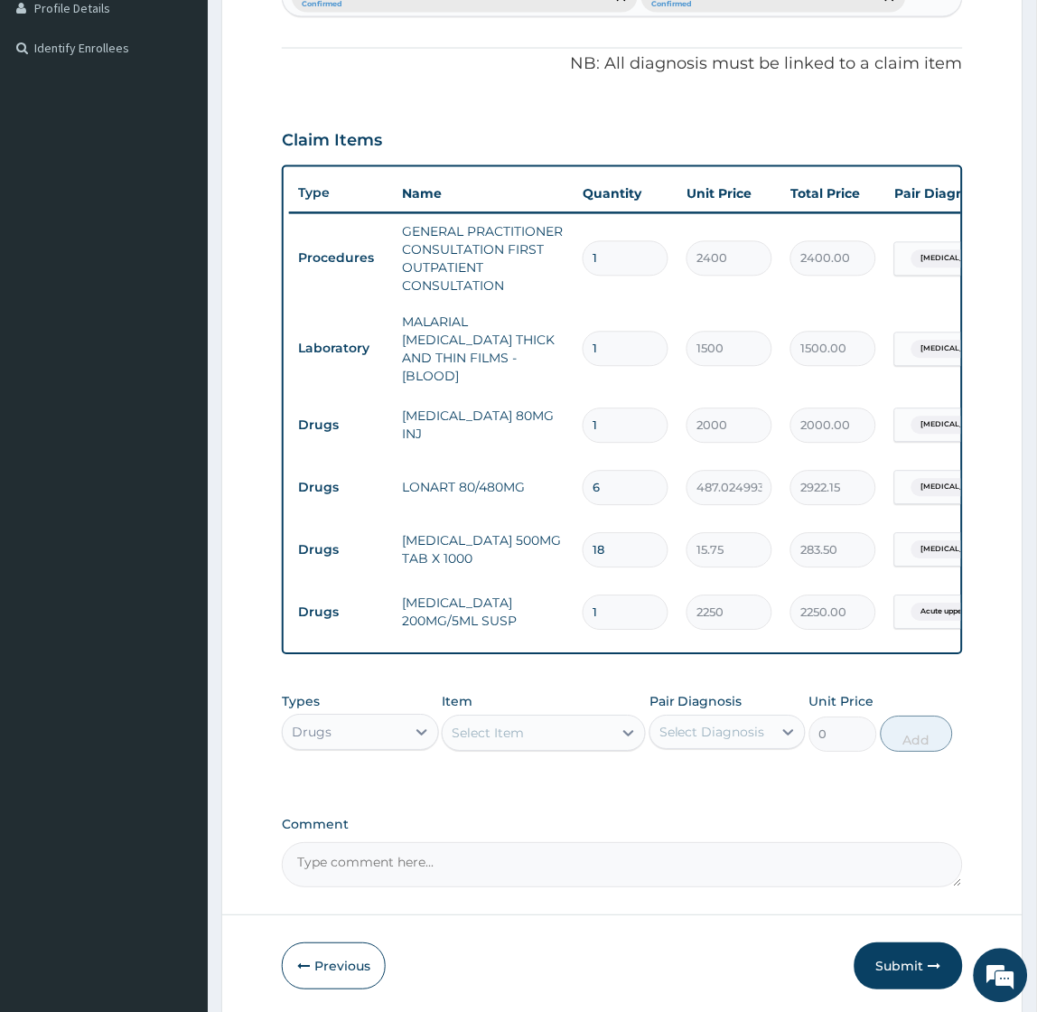
scroll to position [0, 0]
click at [489, 724] on div "Select Item" at bounding box center [488, 733] width 72 height 18
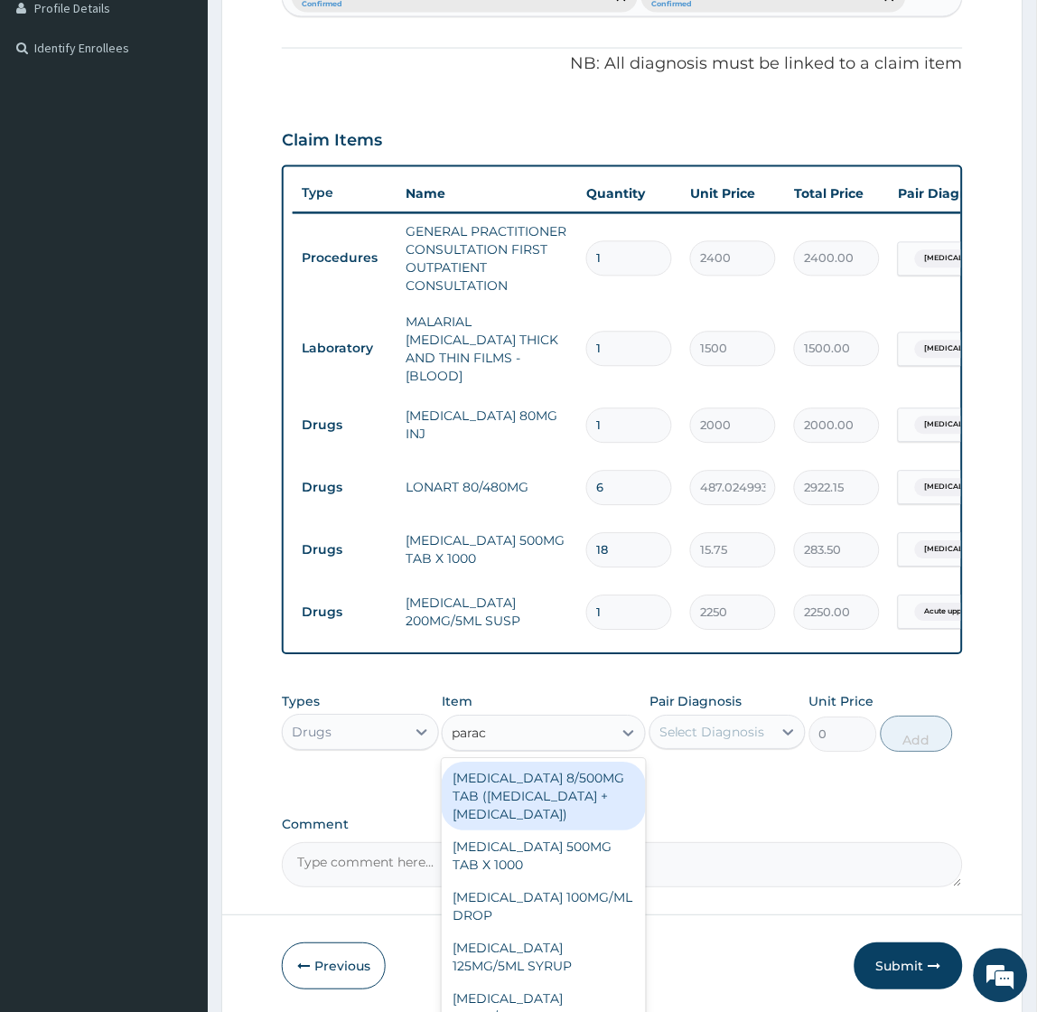
type input "parace"
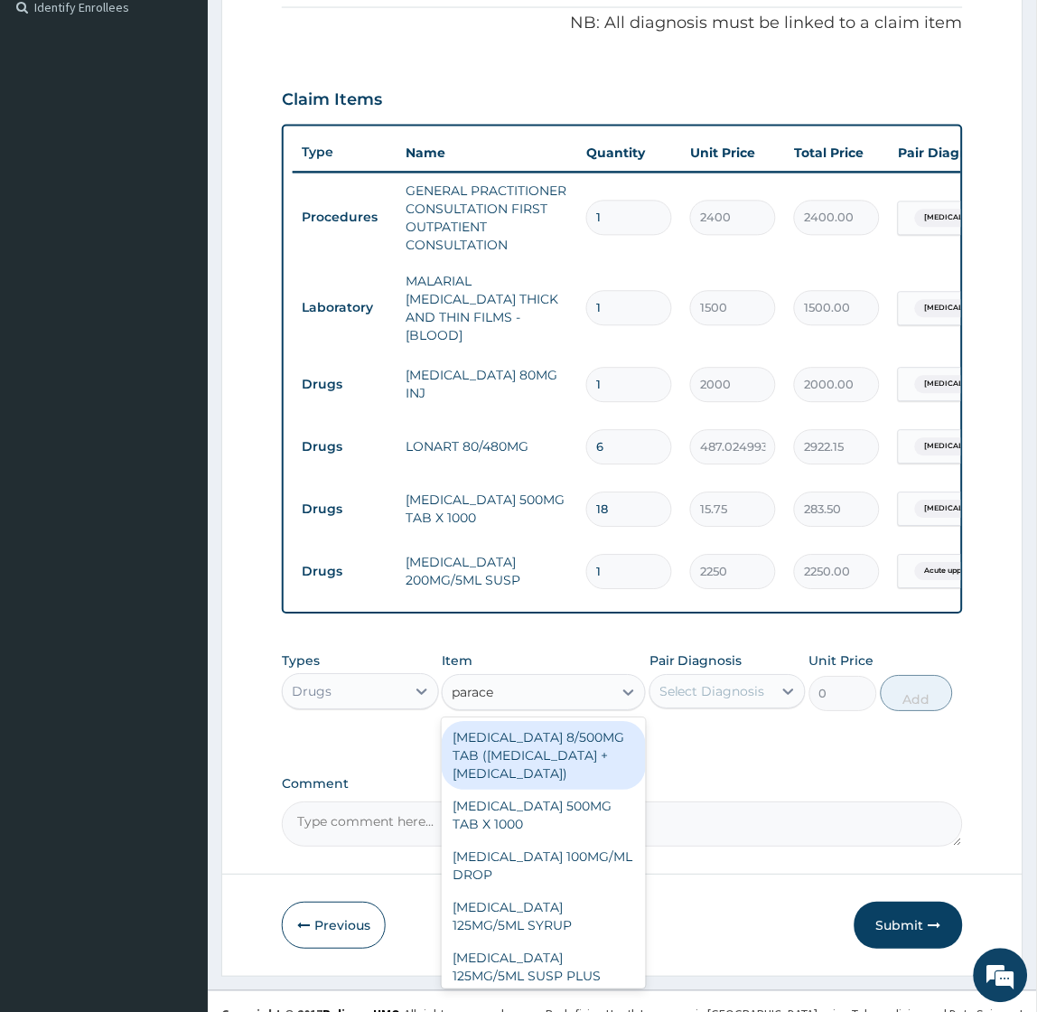
scroll to position [570, 0]
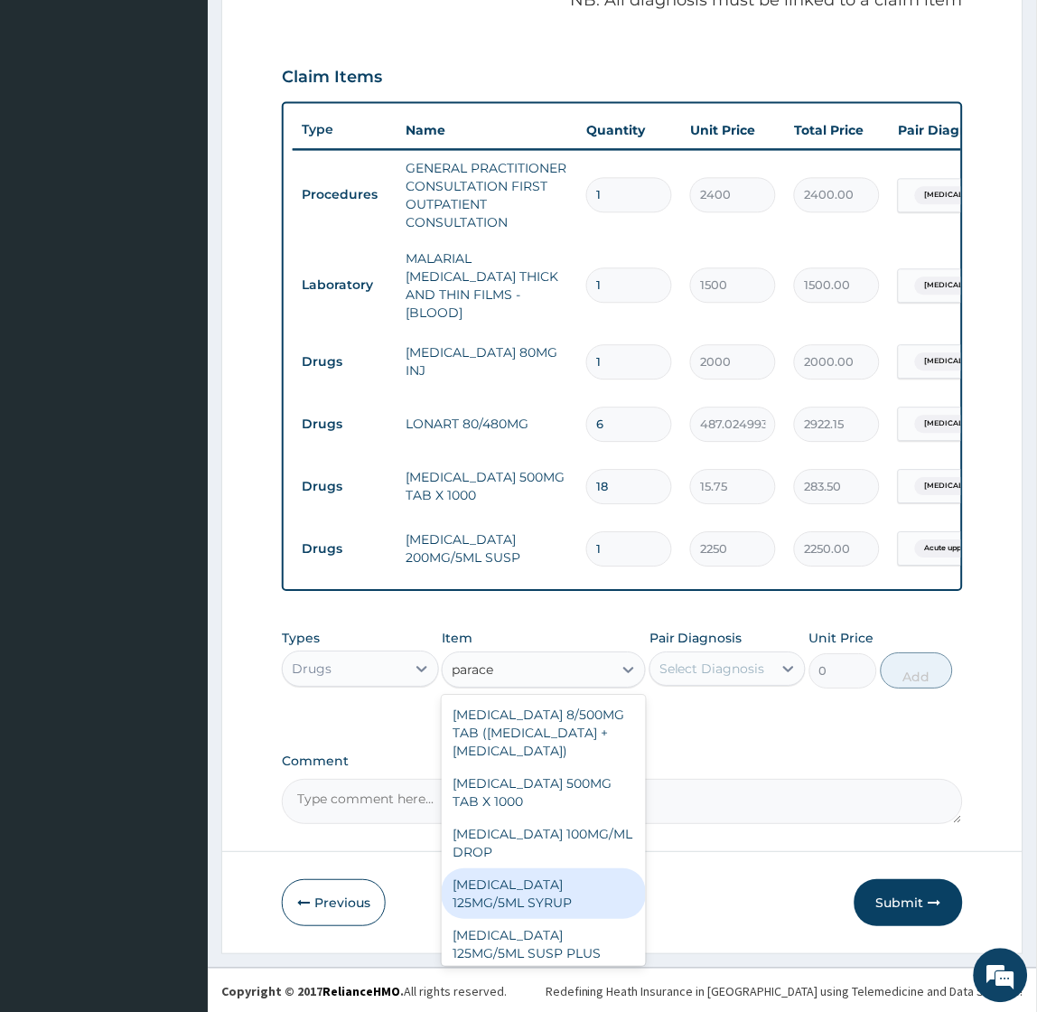
click at [503, 897] on div "PARACETAMOL 125MG/5ML SYRUP" at bounding box center [544, 894] width 204 height 51
type input "750"
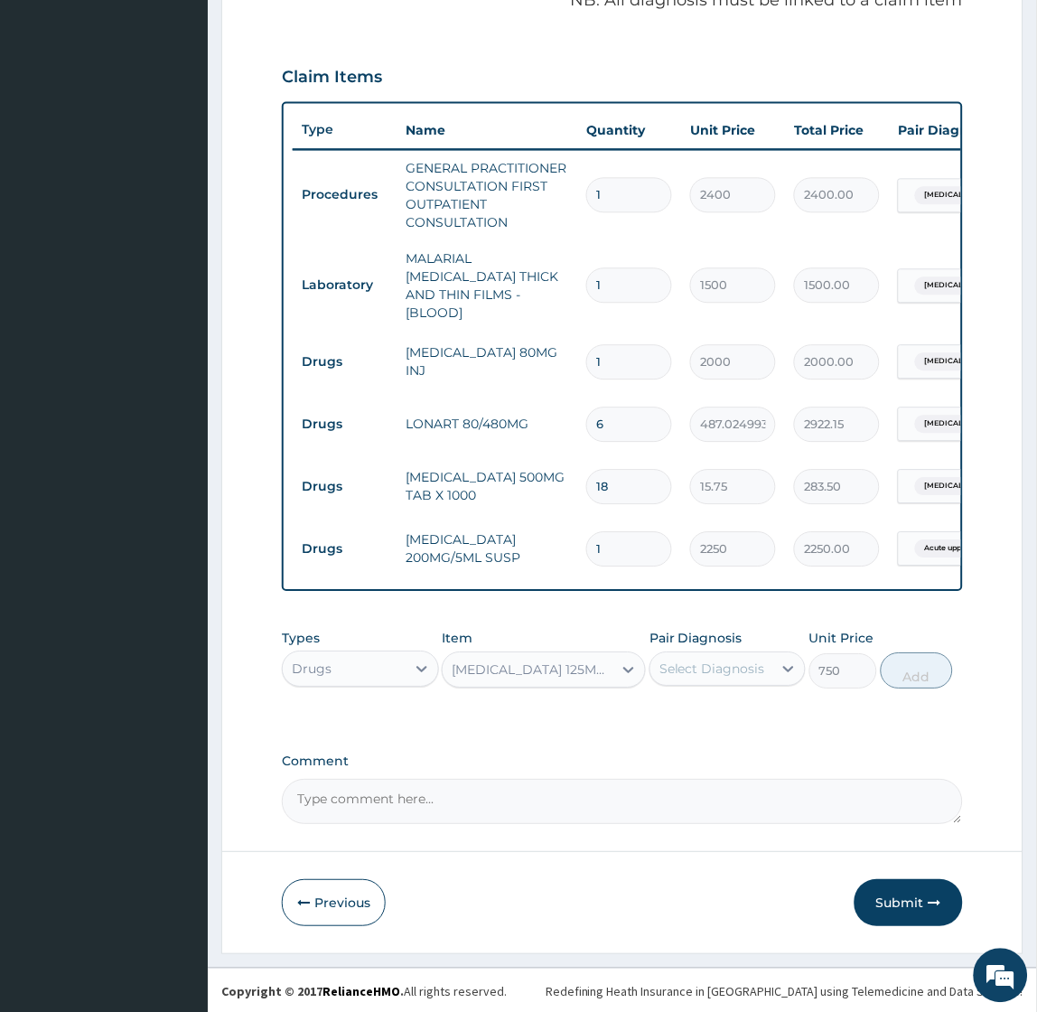
click at [724, 655] on div "Select Diagnosis" at bounding box center [711, 669] width 122 height 29
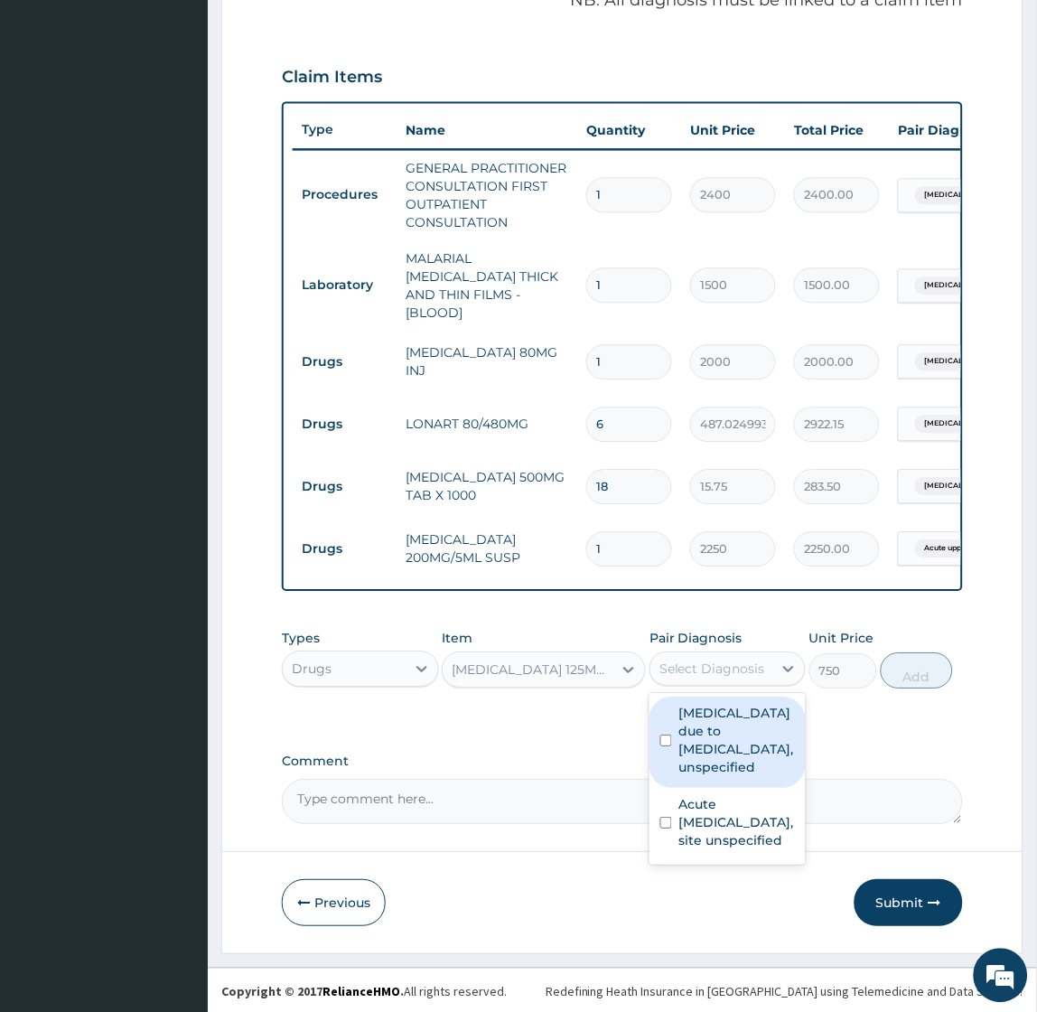
click at [711, 719] on label "Malaria due to Plasmodium falciparum, unspecified" at bounding box center [737, 741] width 116 height 72
checkbox input "true"
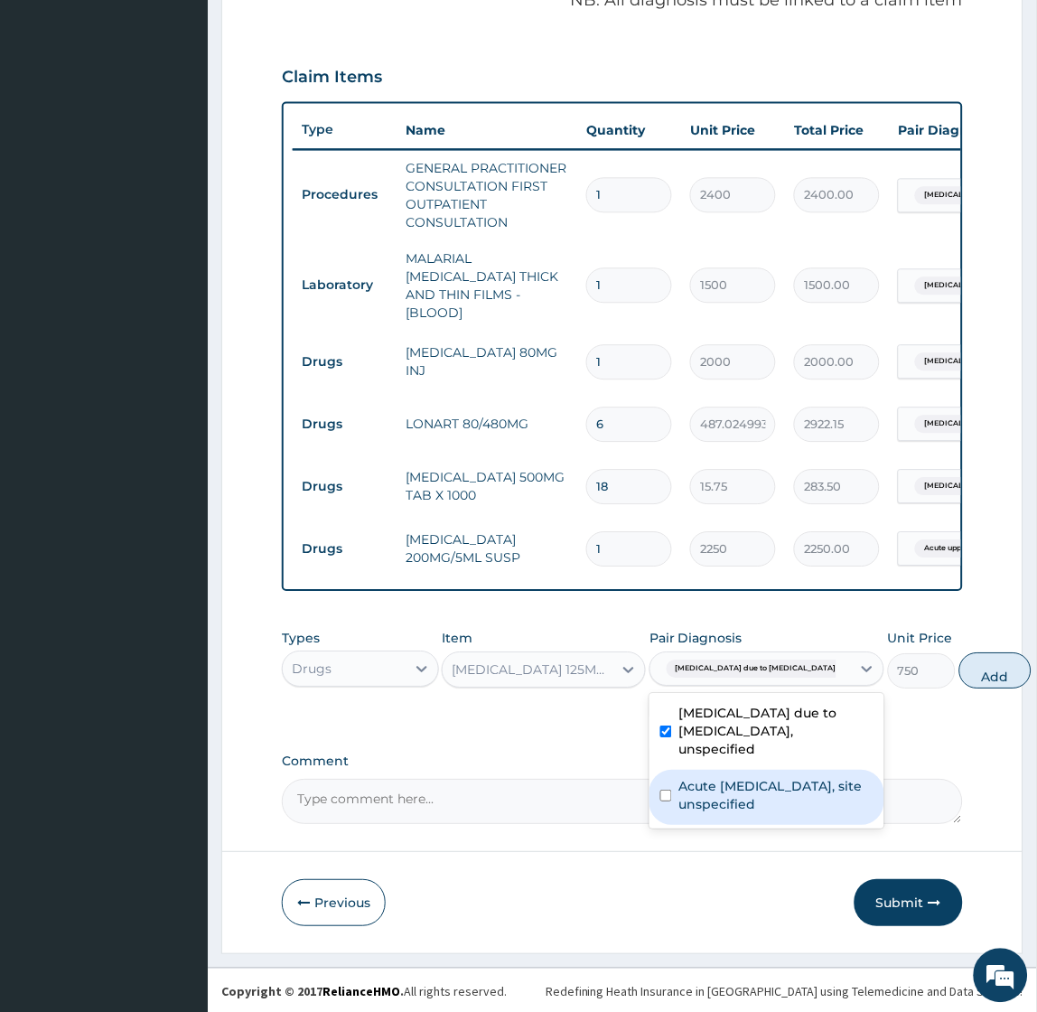
click at [691, 814] on label "Acute upper respiratory infection, site unspecified" at bounding box center [776, 796] width 194 height 36
checkbox input "true"
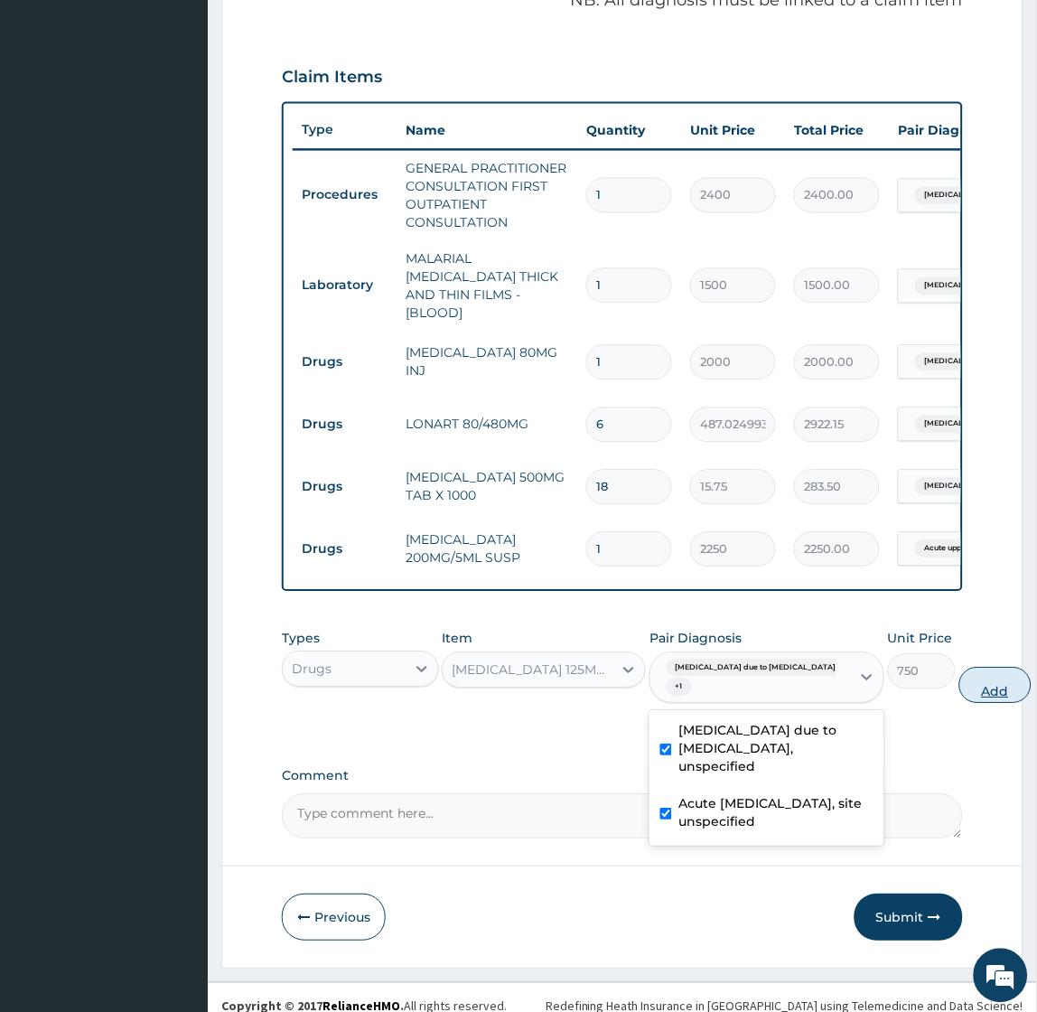
click at [959, 684] on button "Add" at bounding box center [995, 686] width 72 height 36
type input "0"
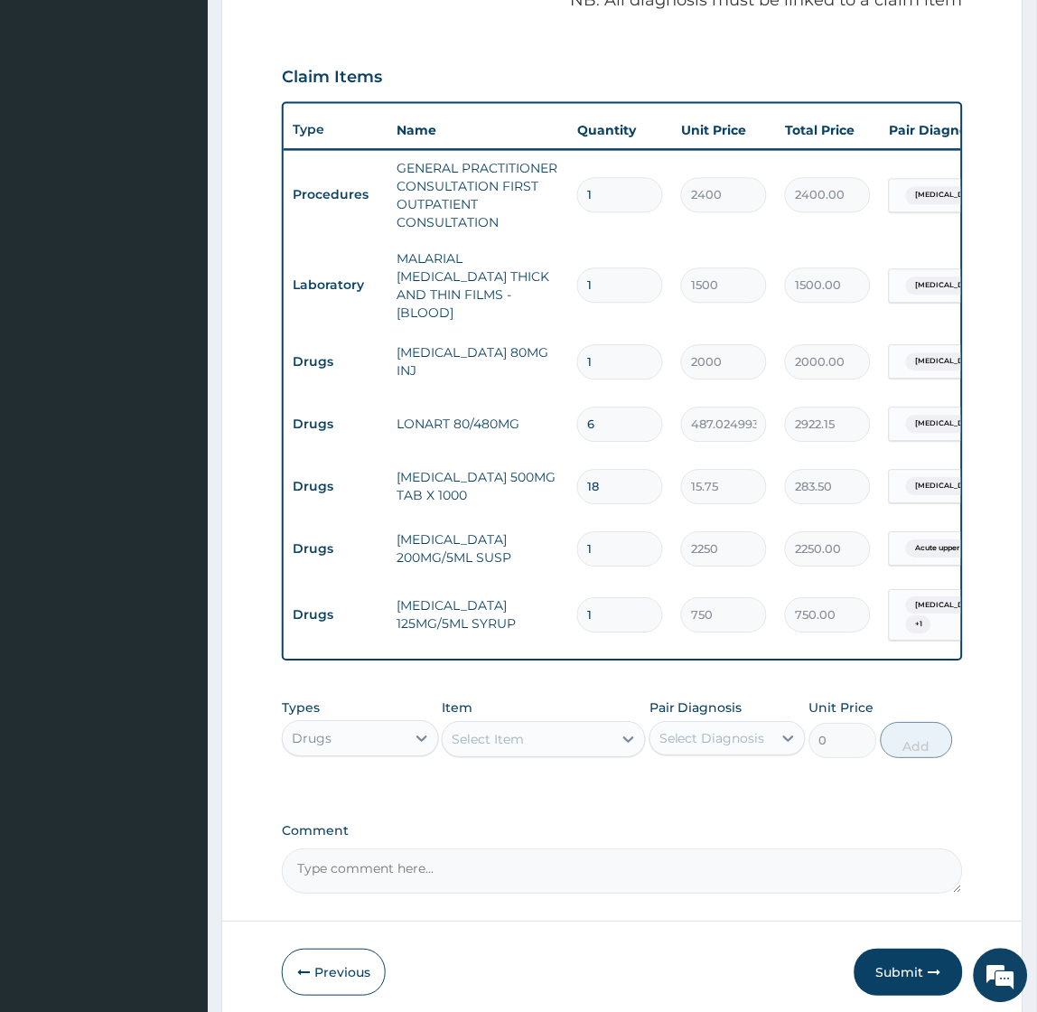
scroll to position [0, 0]
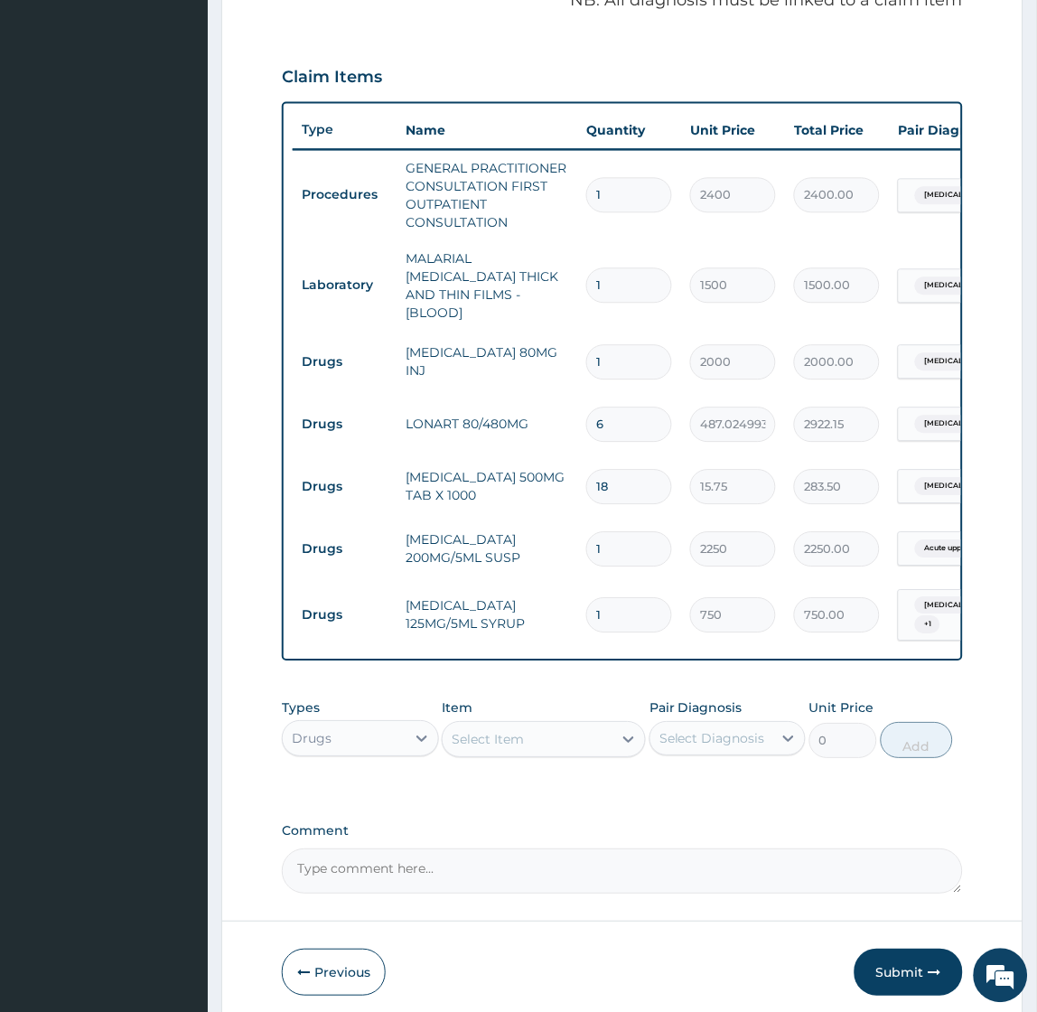
click at [493, 747] on div "Select Item" at bounding box center [528, 739] width 170 height 29
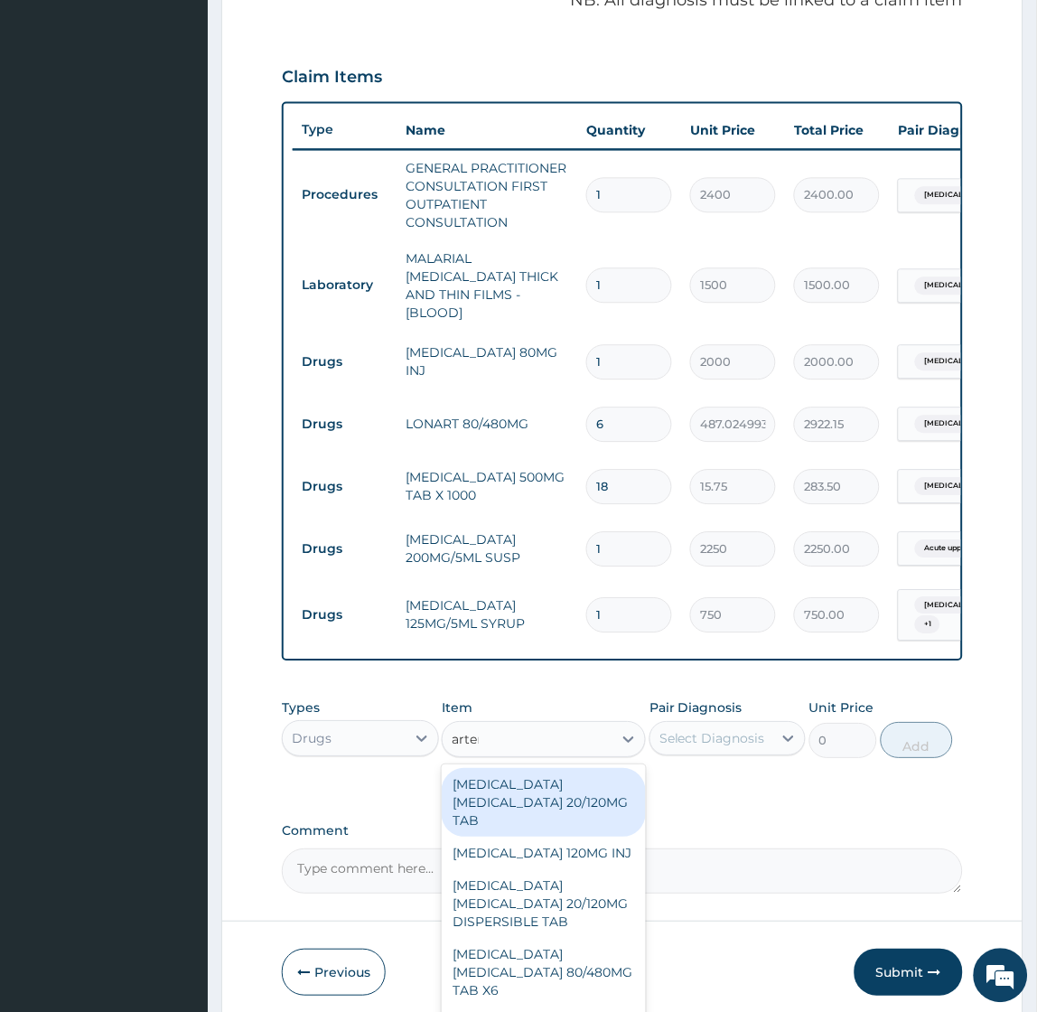
type input "arteme"
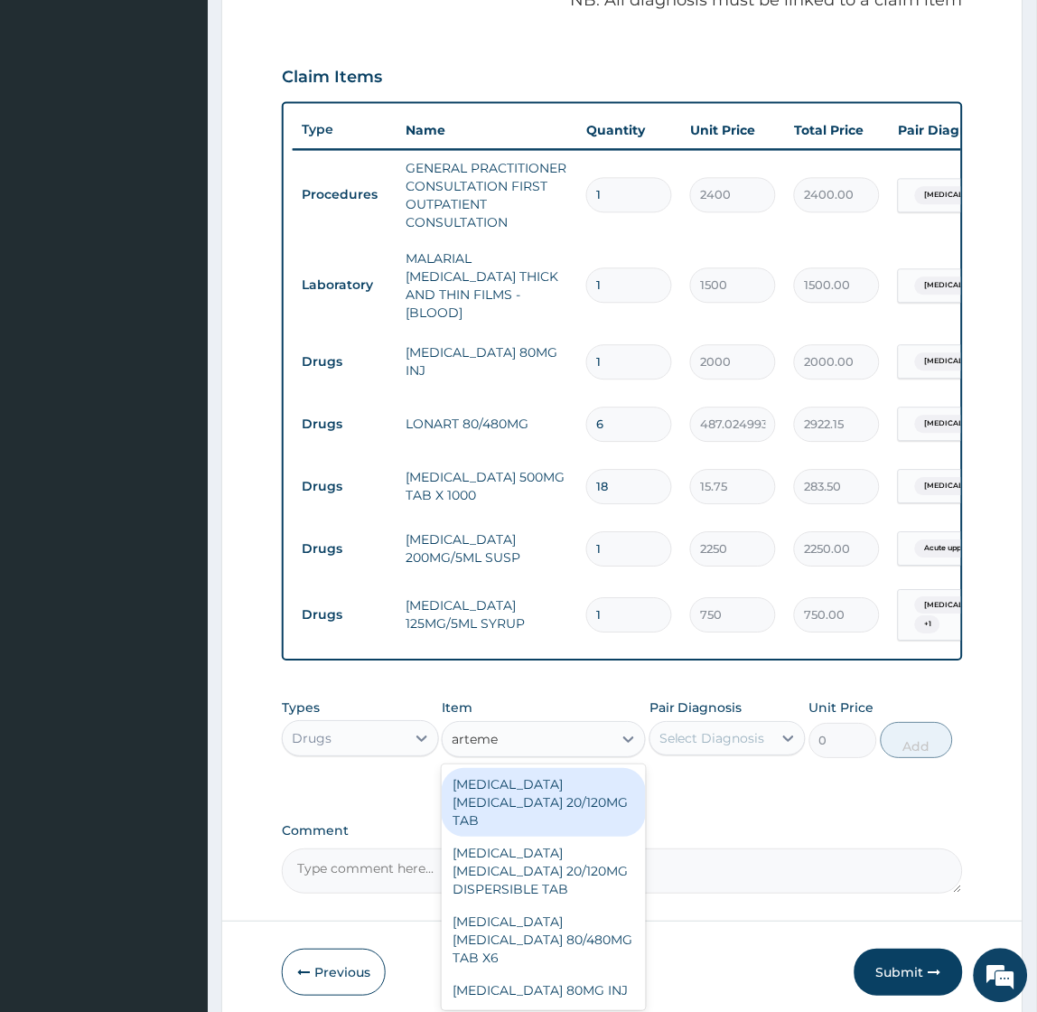
click at [530, 791] on div "ARTEMETHER LUMEFANTRINE 20/120MG TAB" at bounding box center [544, 803] width 204 height 69
type input "120"
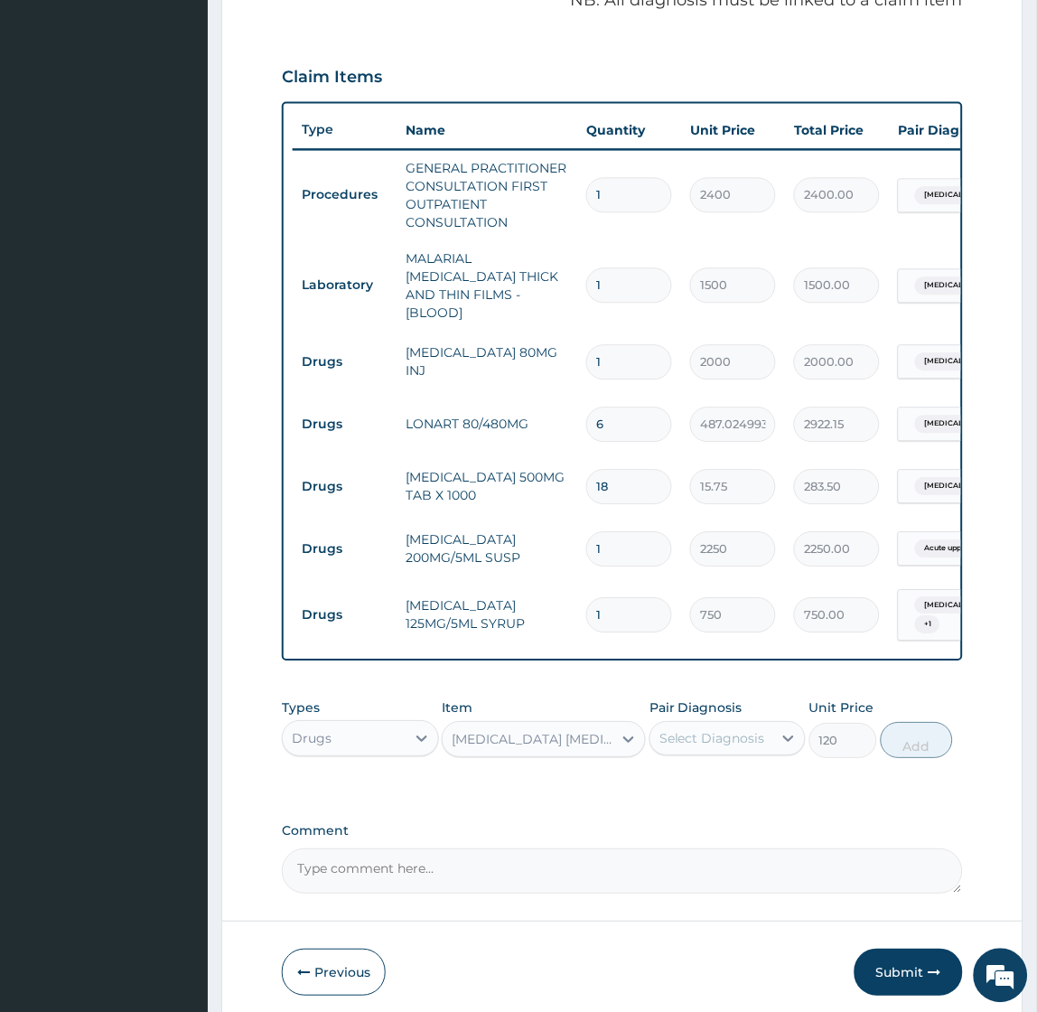
click at [738, 734] on div "Select Diagnosis" at bounding box center [712, 739] width 106 height 18
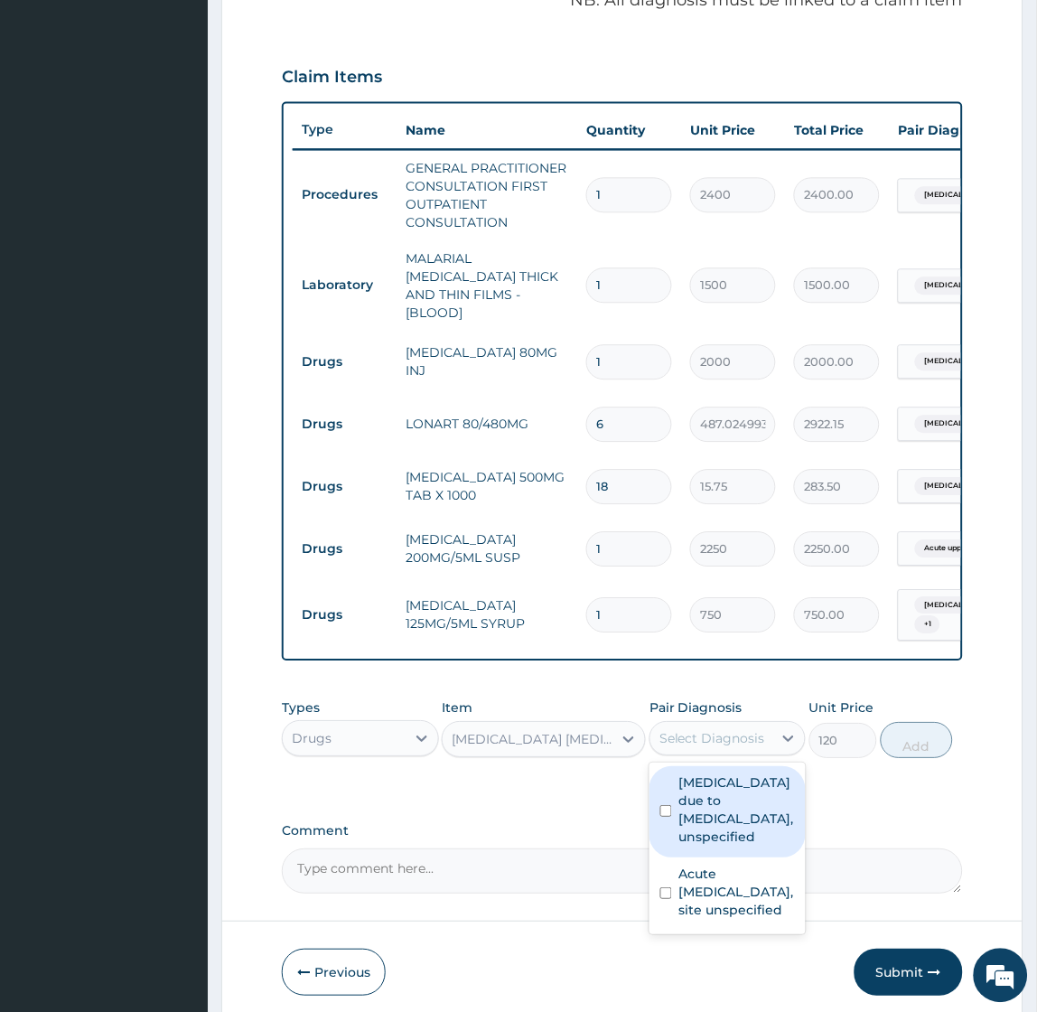
click at [723, 808] on label "Malaria due to Plasmodium falciparum, unspecified" at bounding box center [737, 810] width 116 height 72
checkbox input "true"
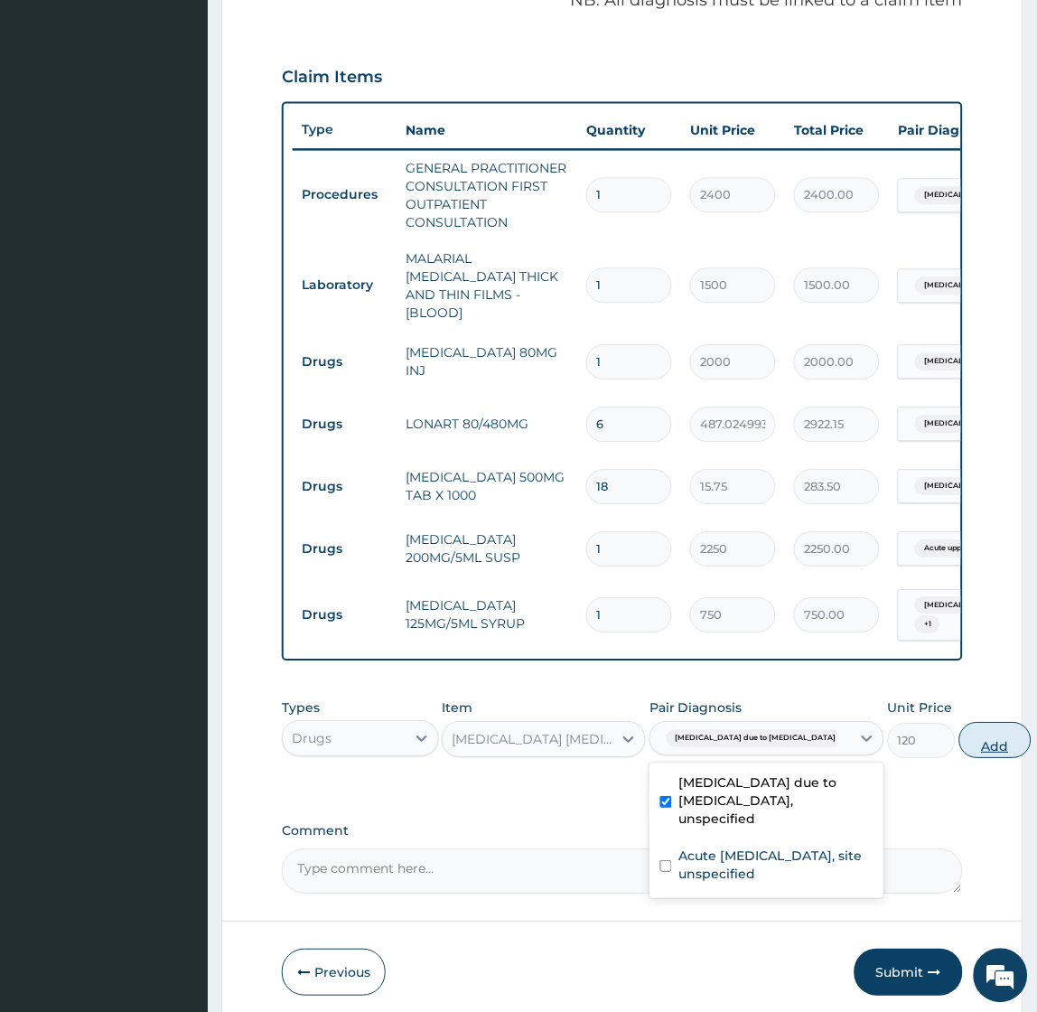
click at [959, 735] on button "Add" at bounding box center [995, 741] width 72 height 36
type input "0"
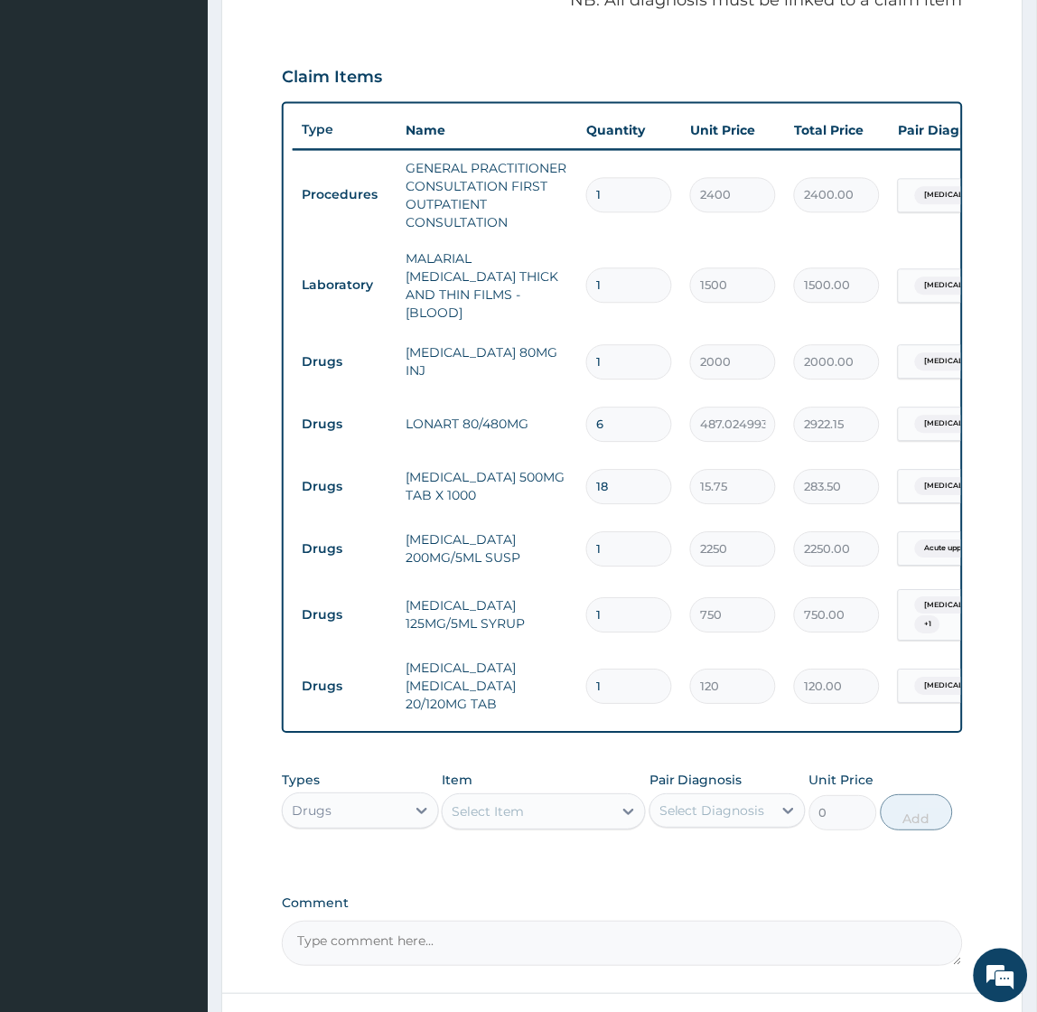
type input "12"
type input "1440.00"
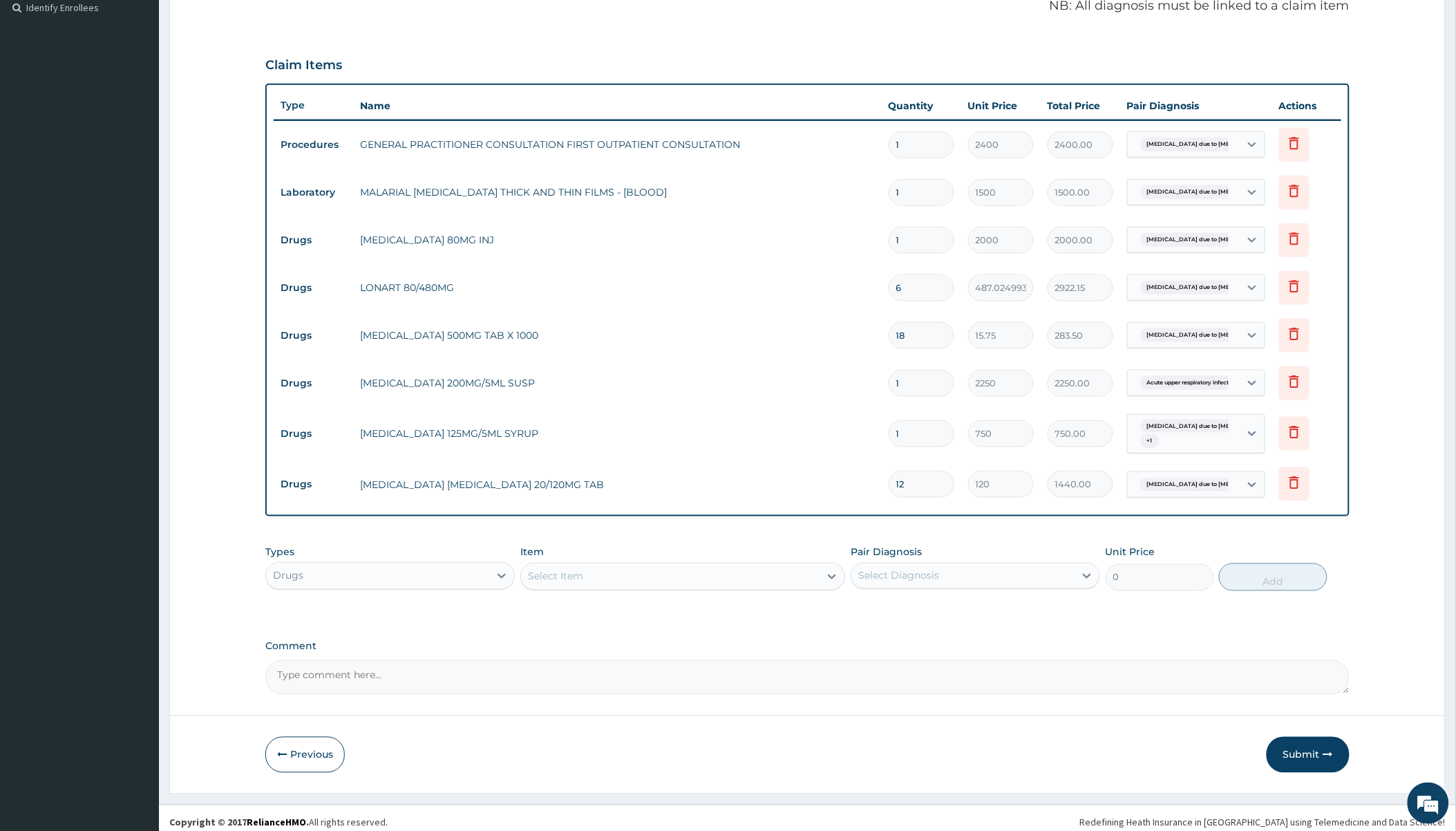
scroll to position [350, 0]
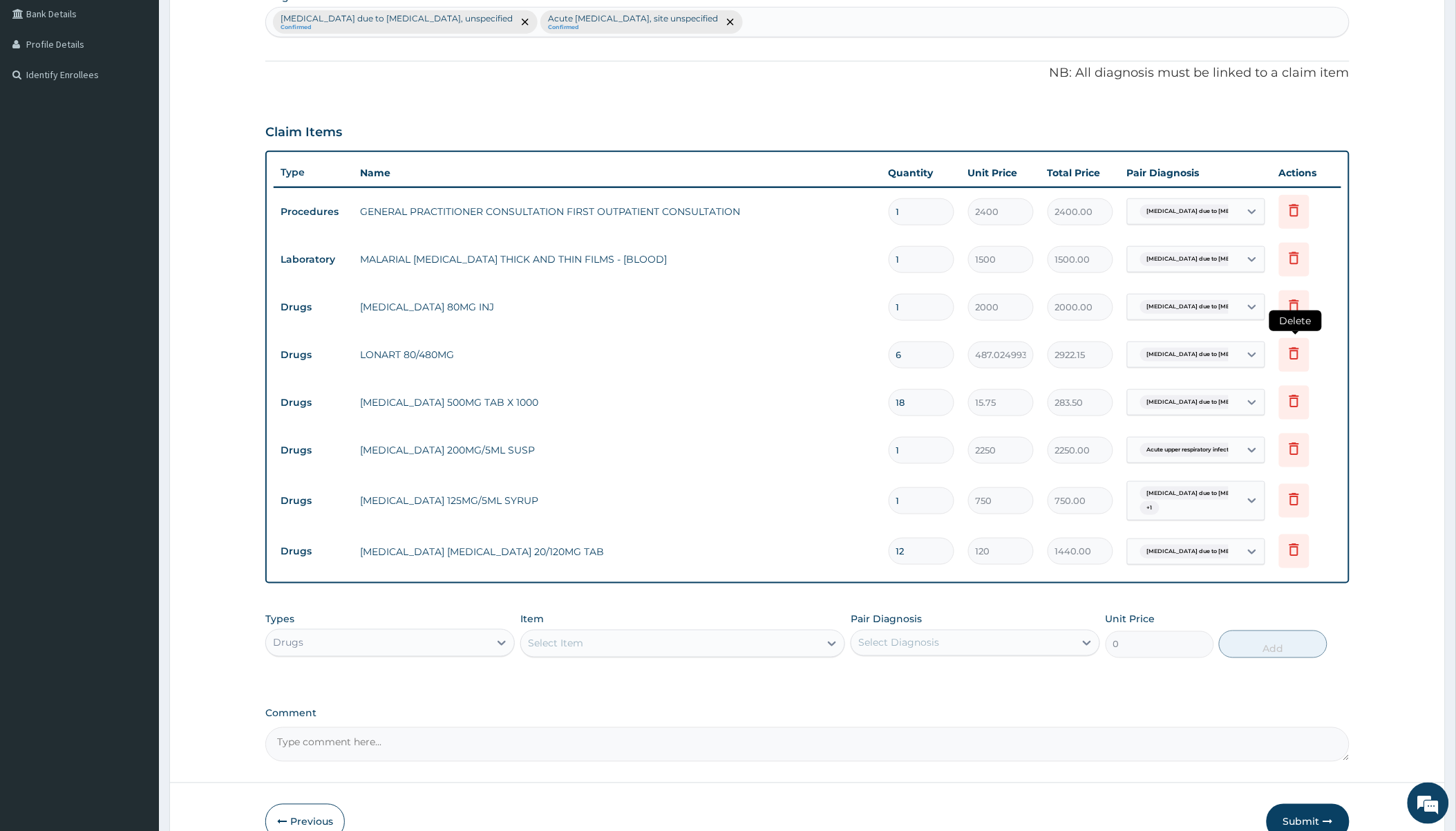
type input "12"
click at [793, 347] on icon at bounding box center [1295, 353] width 10 height 12
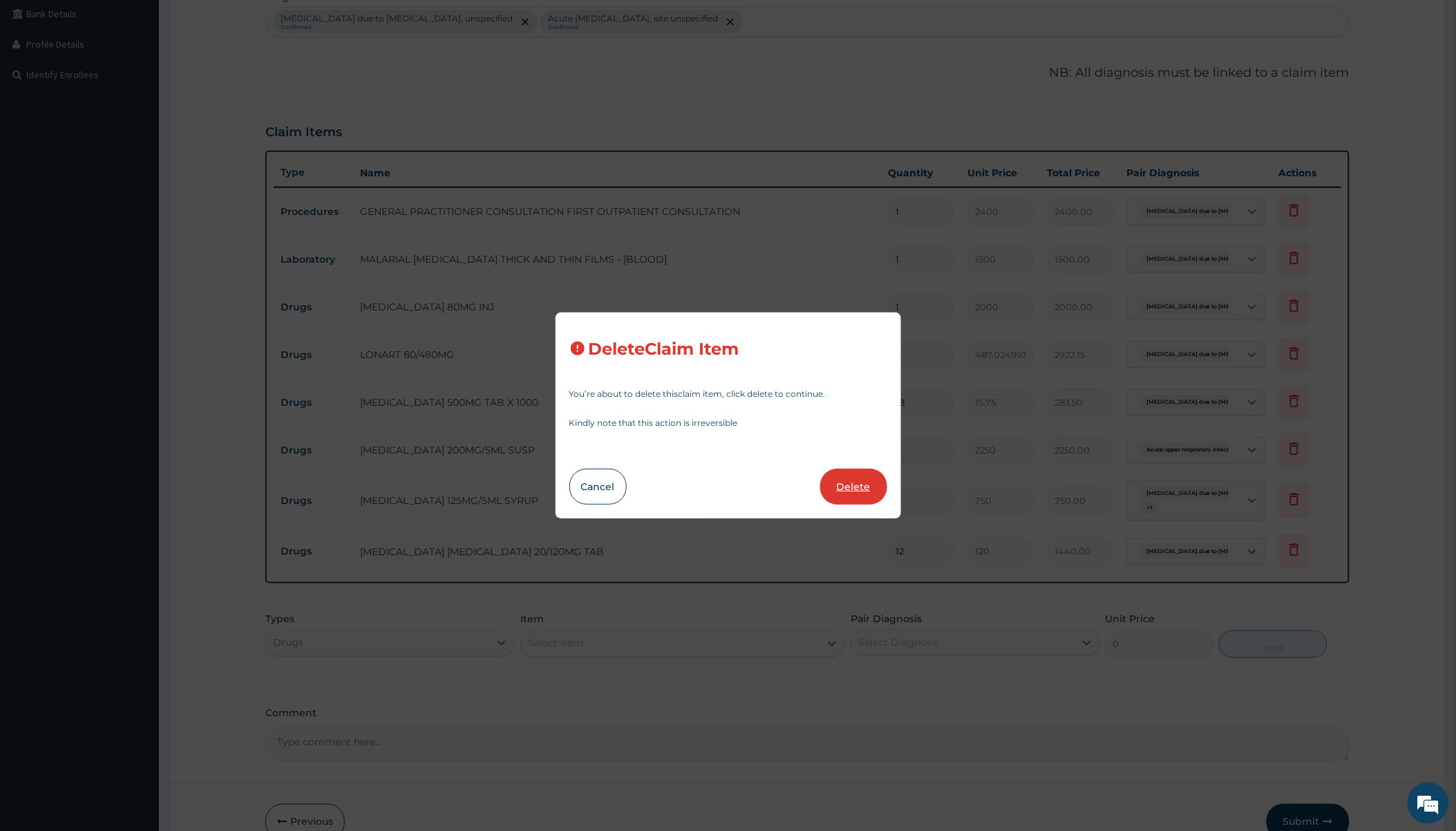
drag, startPoint x: 843, startPoint y: 481, endPoint x: 846, endPoint y: 466, distance: 15.3
click at [793, 481] on button "Delete" at bounding box center [854, 486] width 67 height 36
type input "18"
type input "15.75"
type input "283.50"
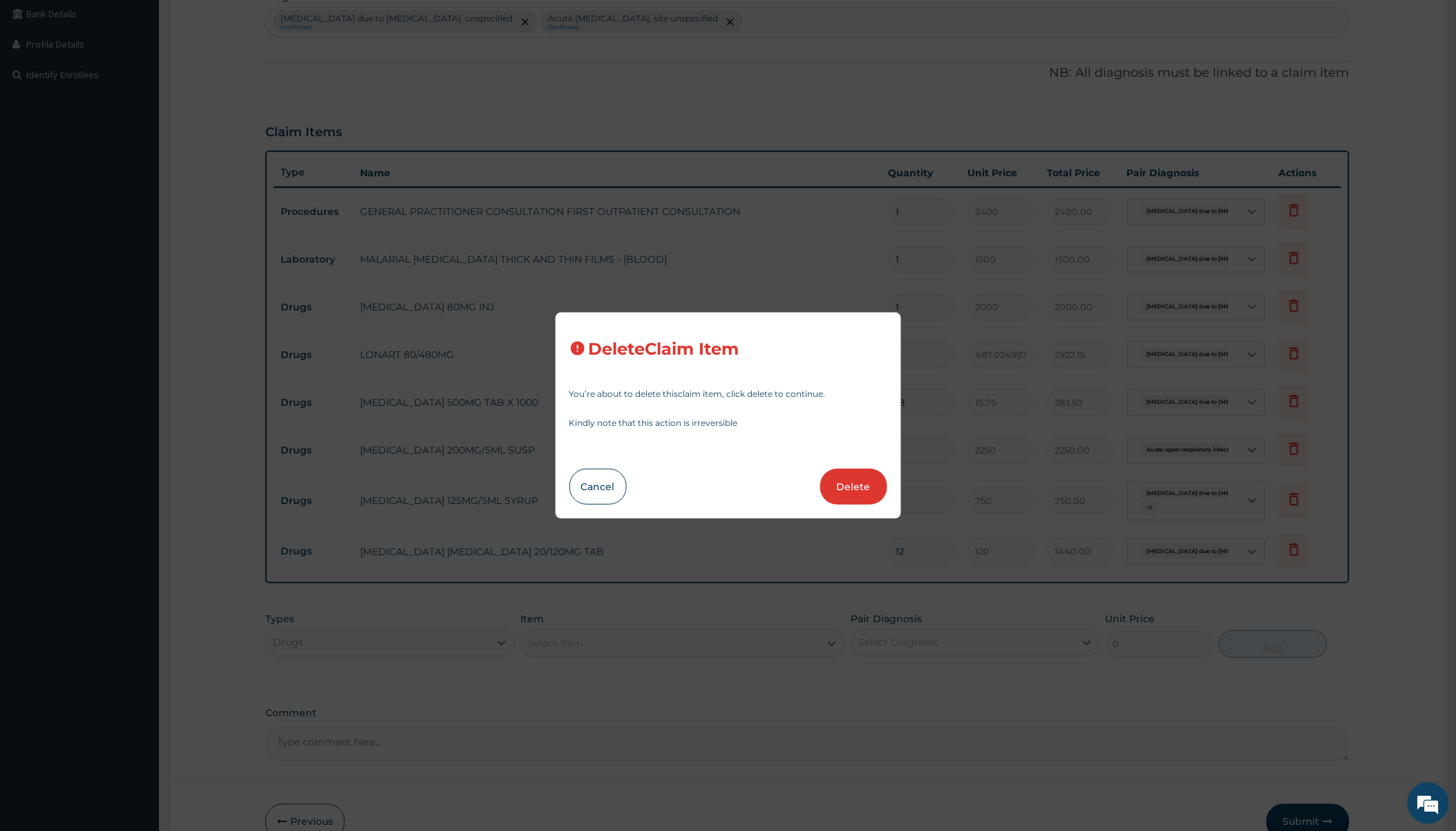
type input "1"
type input "2250"
type input "2250.00"
type input "750"
type input "750.00"
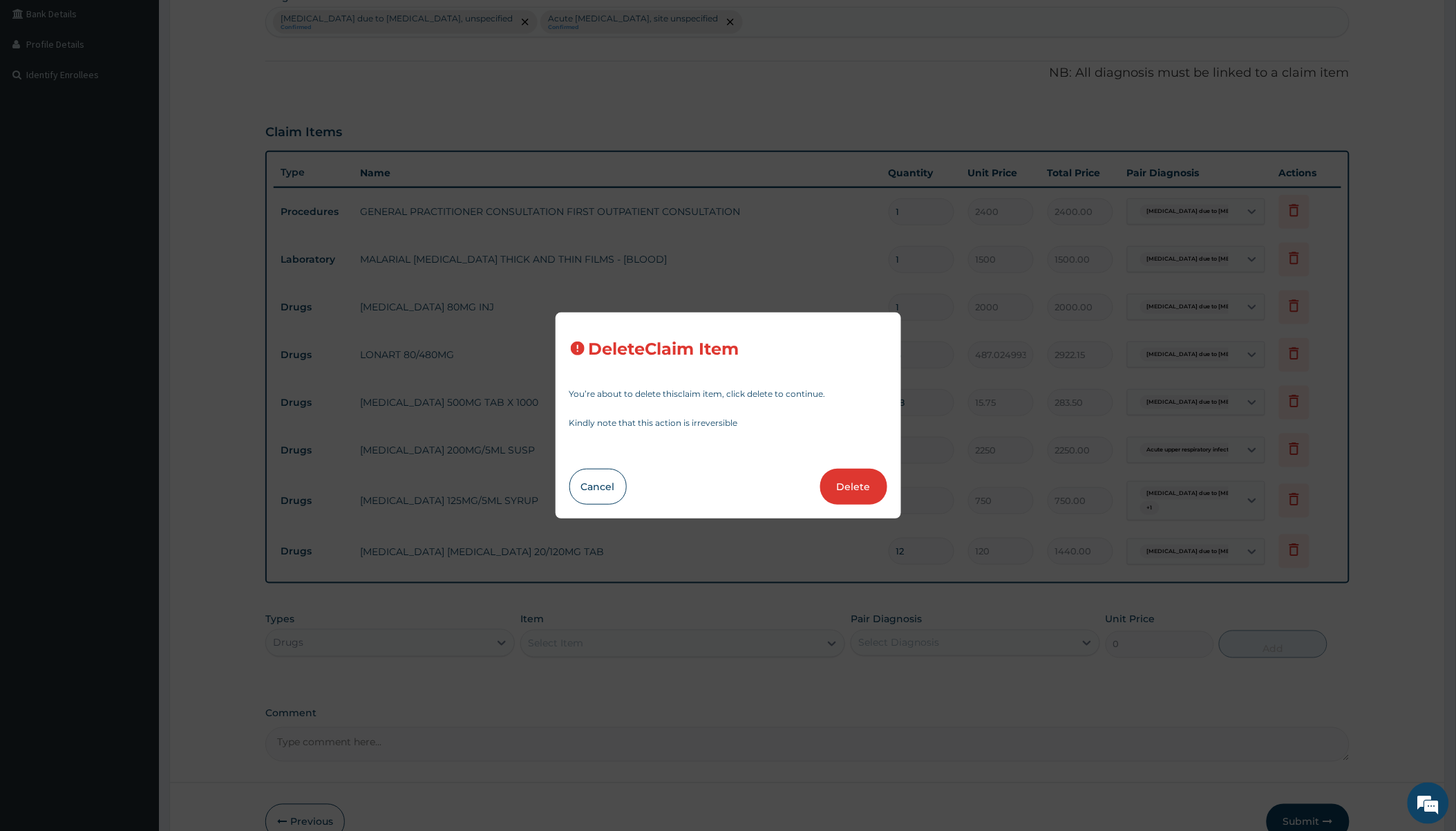
type input "12"
type input "120"
type input "1440.00"
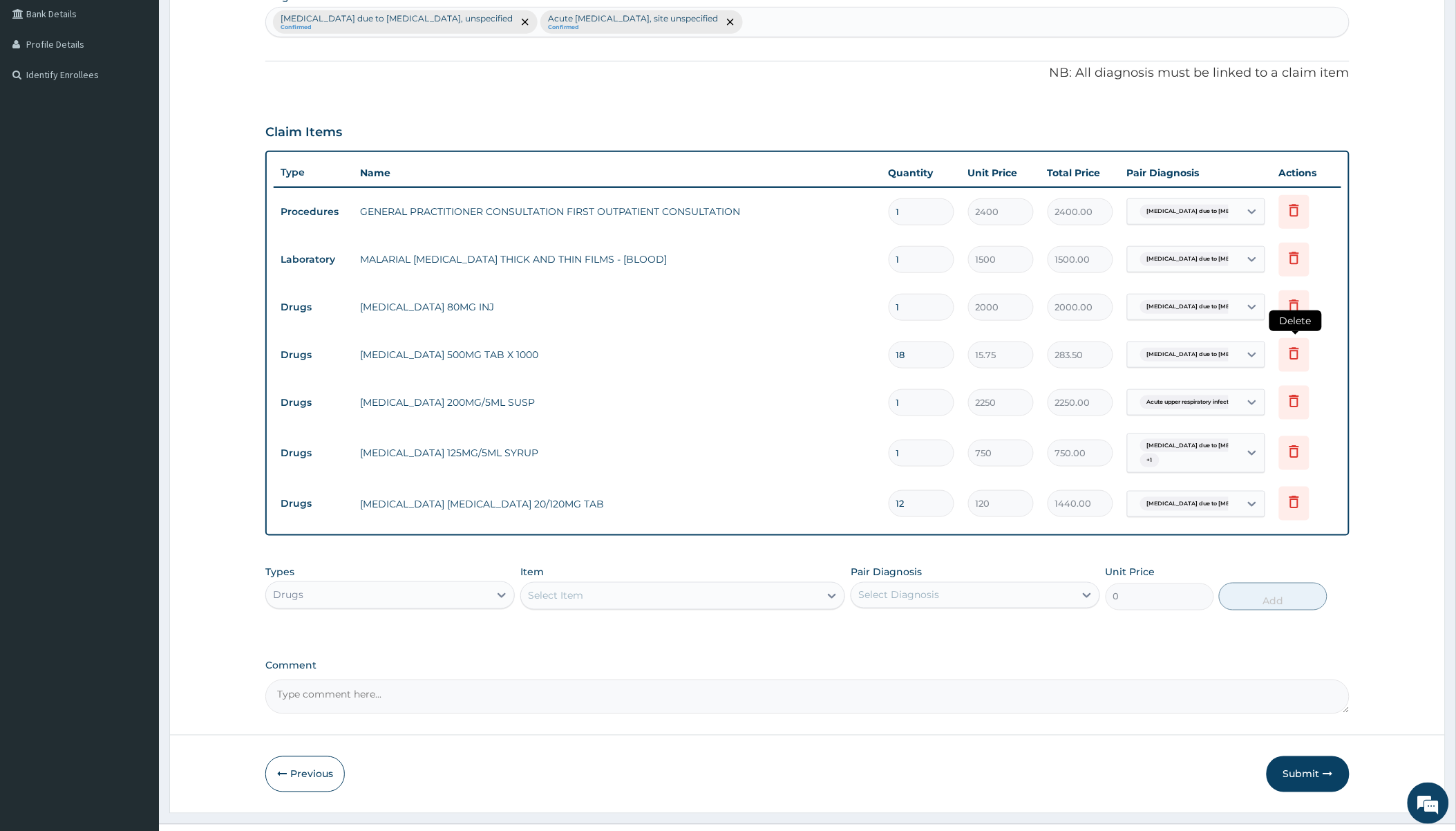
click at [793, 351] on icon at bounding box center [1295, 353] width 10 height 12
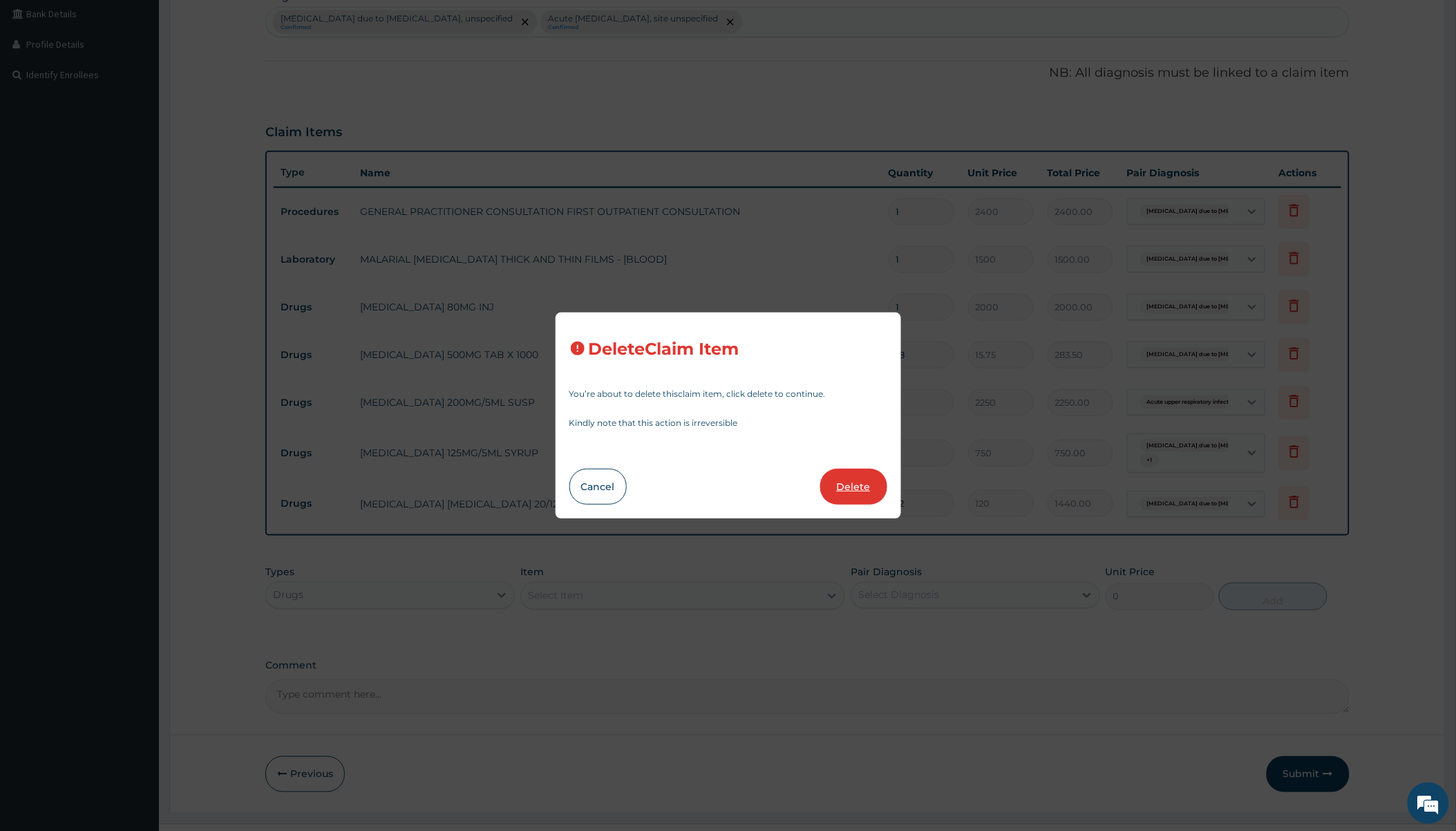
click at [793, 481] on button "Delete" at bounding box center [854, 486] width 67 height 36
type input "1"
type input "2250"
type input "2250.00"
type input "750"
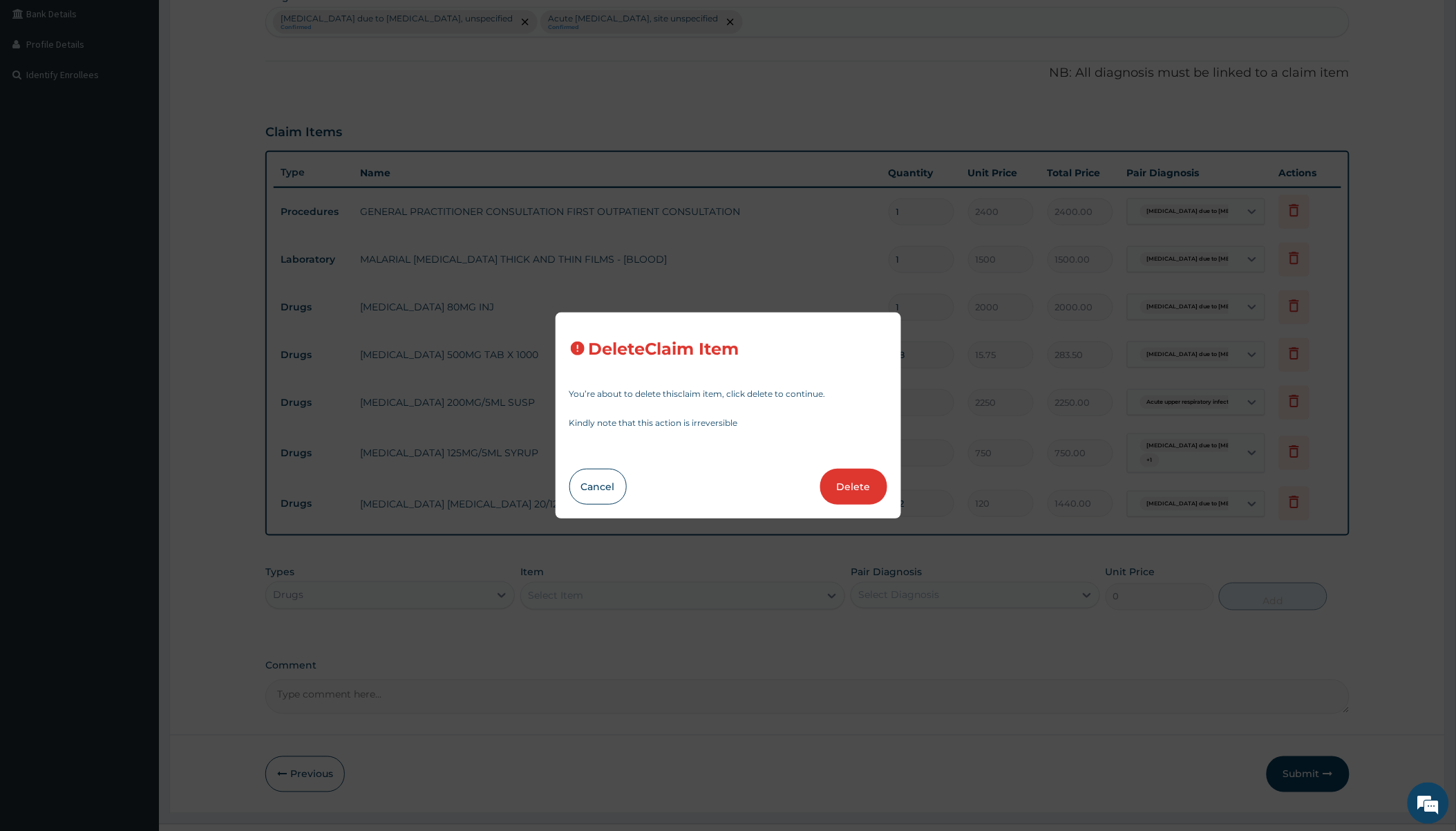
type input "750.00"
type input "12"
type input "120"
type input "1440.00"
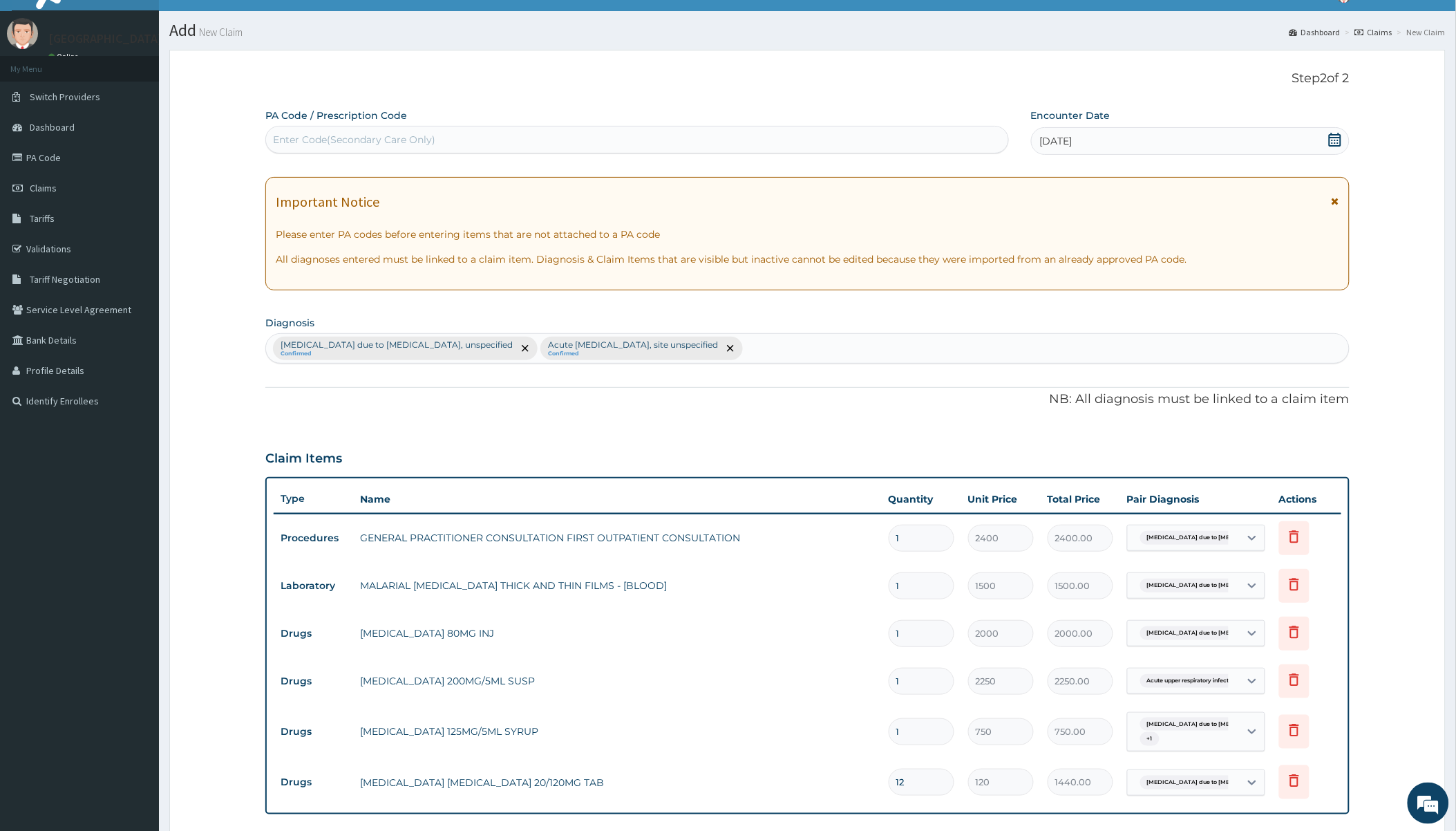
scroll to position [331, 0]
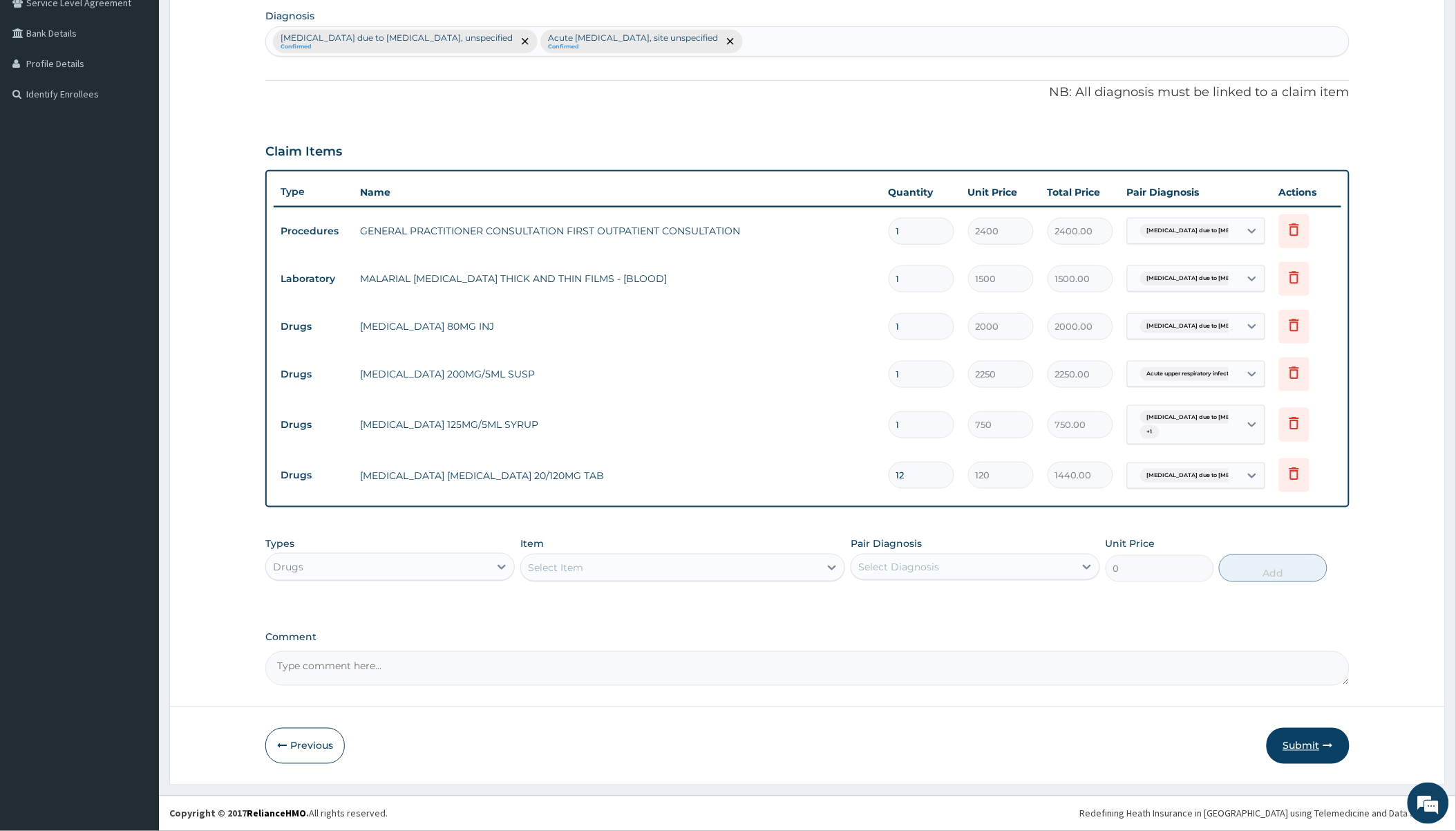
click at [793, 740] on button "Submit" at bounding box center [1308, 745] width 83 height 36
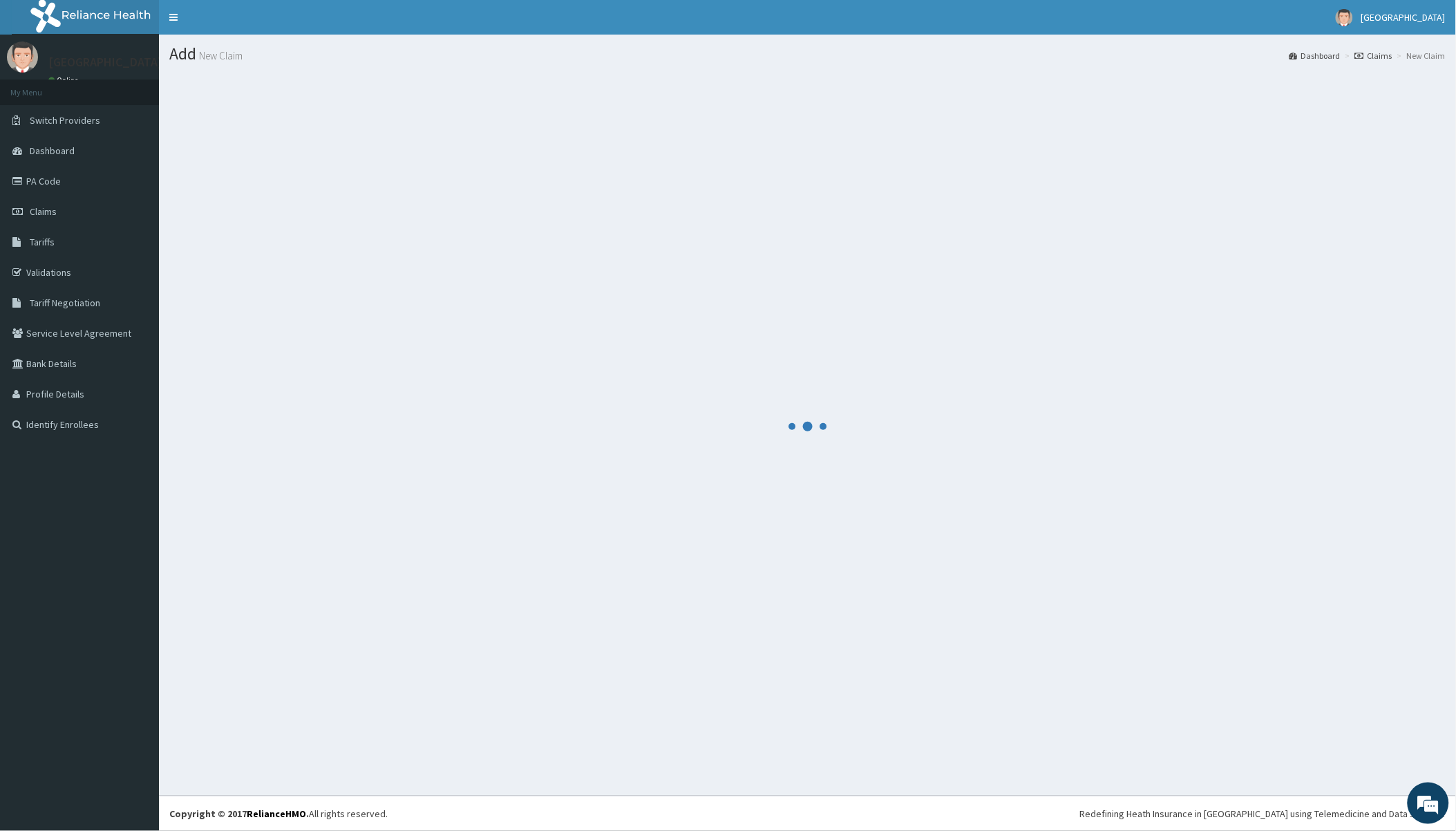
scroll to position [0, 0]
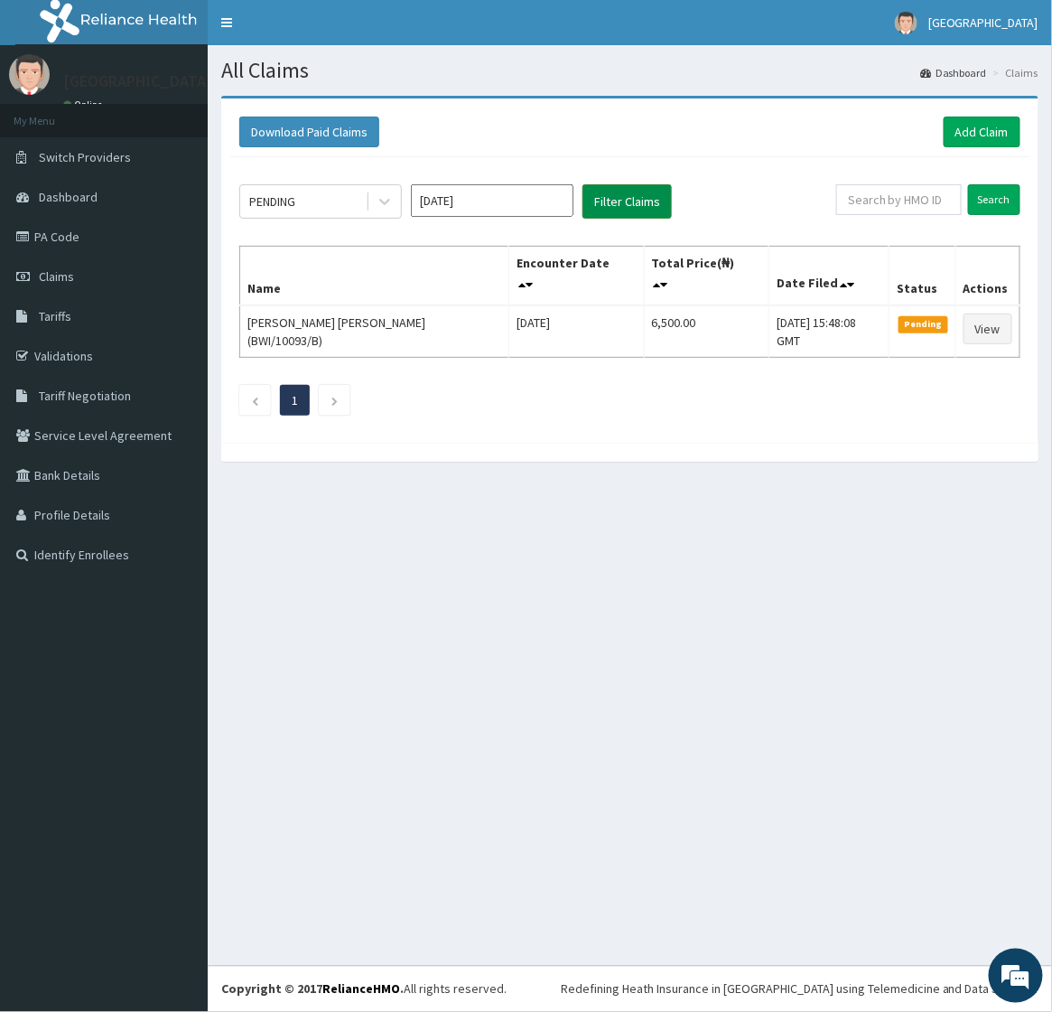
click at [621, 201] on button "Filter Claims" at bounding box center [627, 201] width 89 height 34
click at [384, 194] on icon at bounding box center [385, 201] width 18 height 18
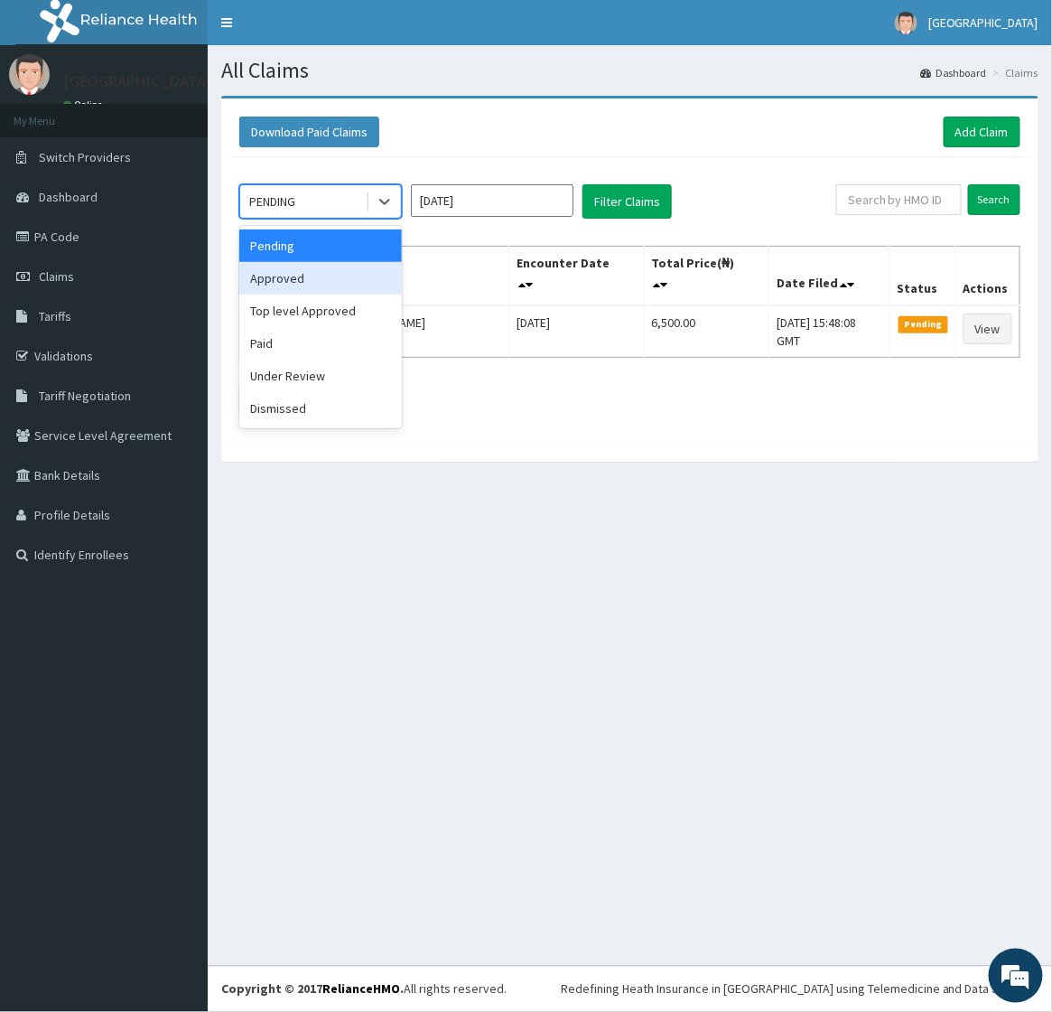
click at [294, 277] on div "Approved" at bounding box center [320, 278] width 163 height 33
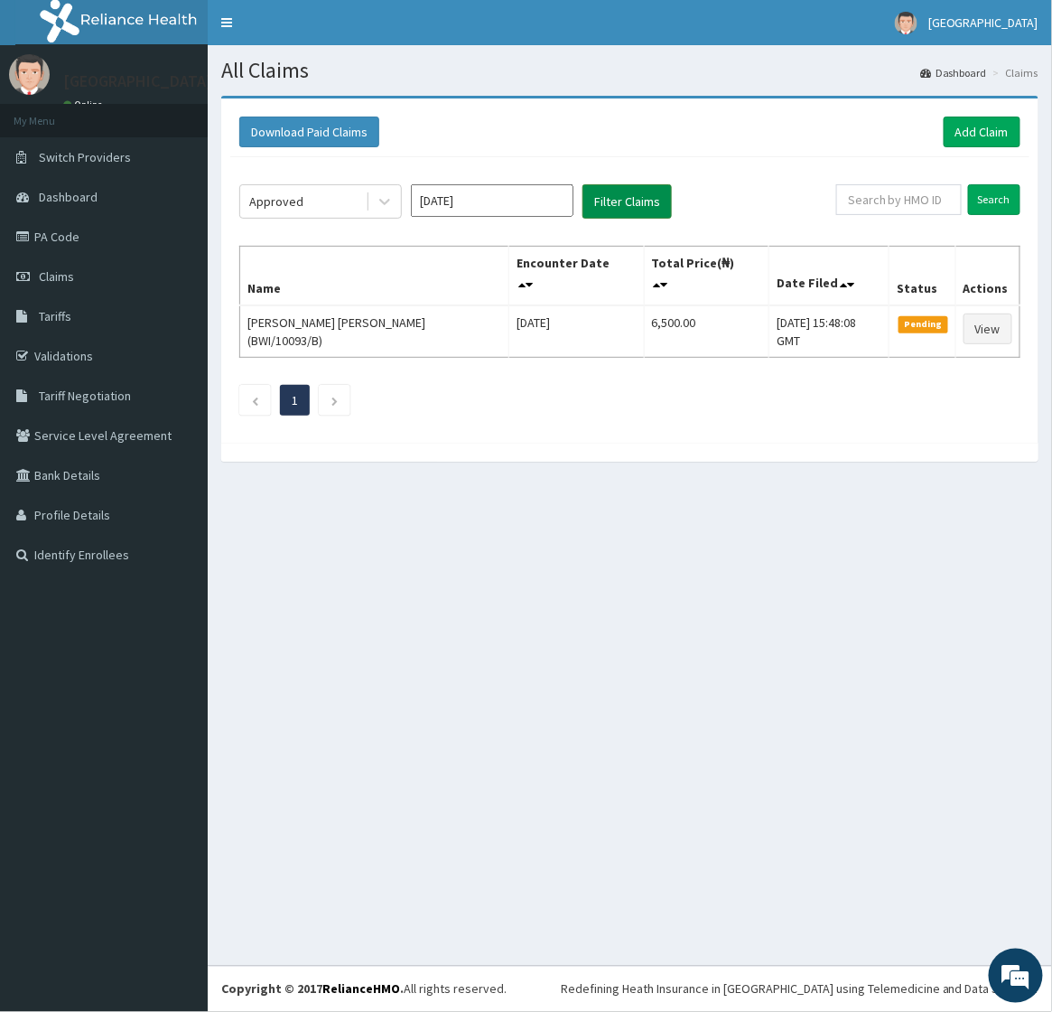
click at [620, 204] on button "Filter Claims" at bounding box center [627, 201] width 89 height 34
click at [354, 201] on div "PENDING" at bounding box center [303, 201] width 126 height 29
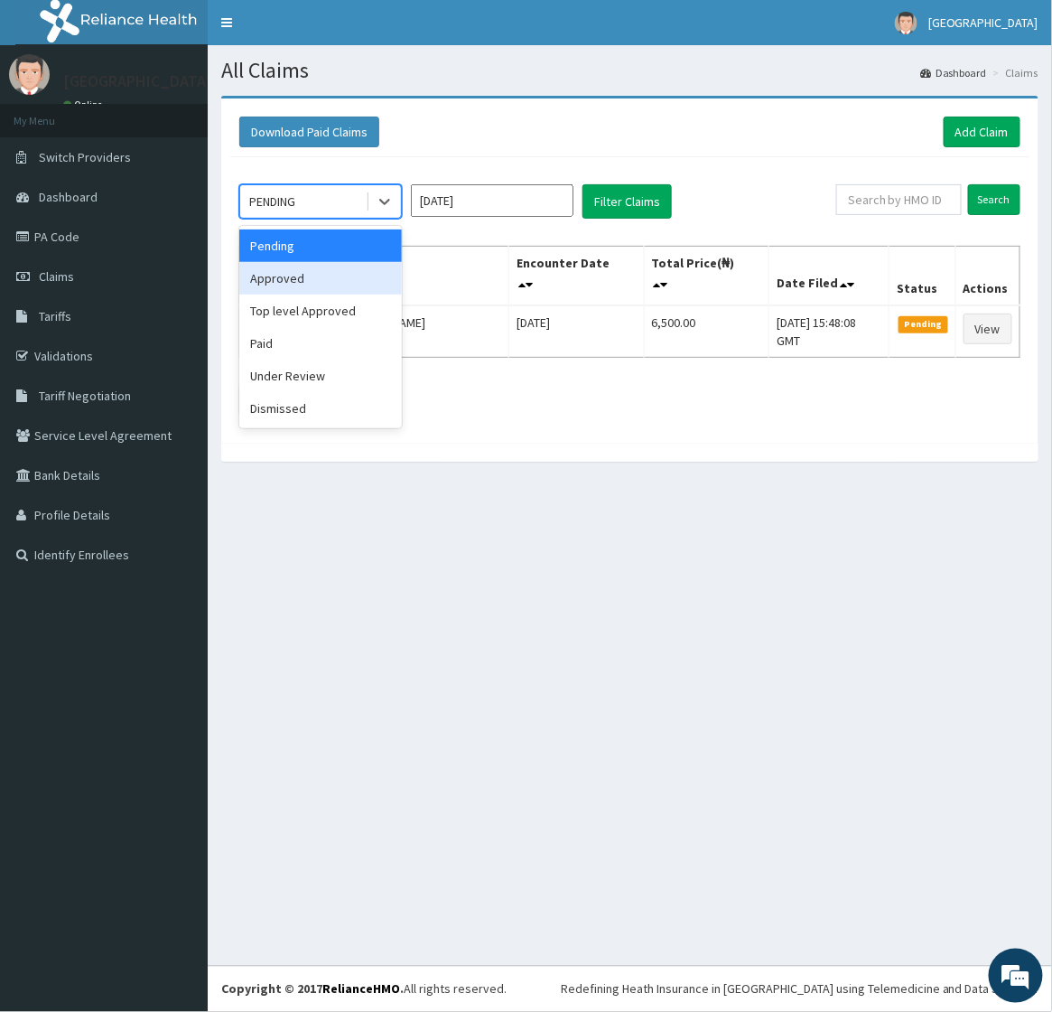
click at [305, 274] on div "Approved" at bounding box center [320, 278] width 163 height 33
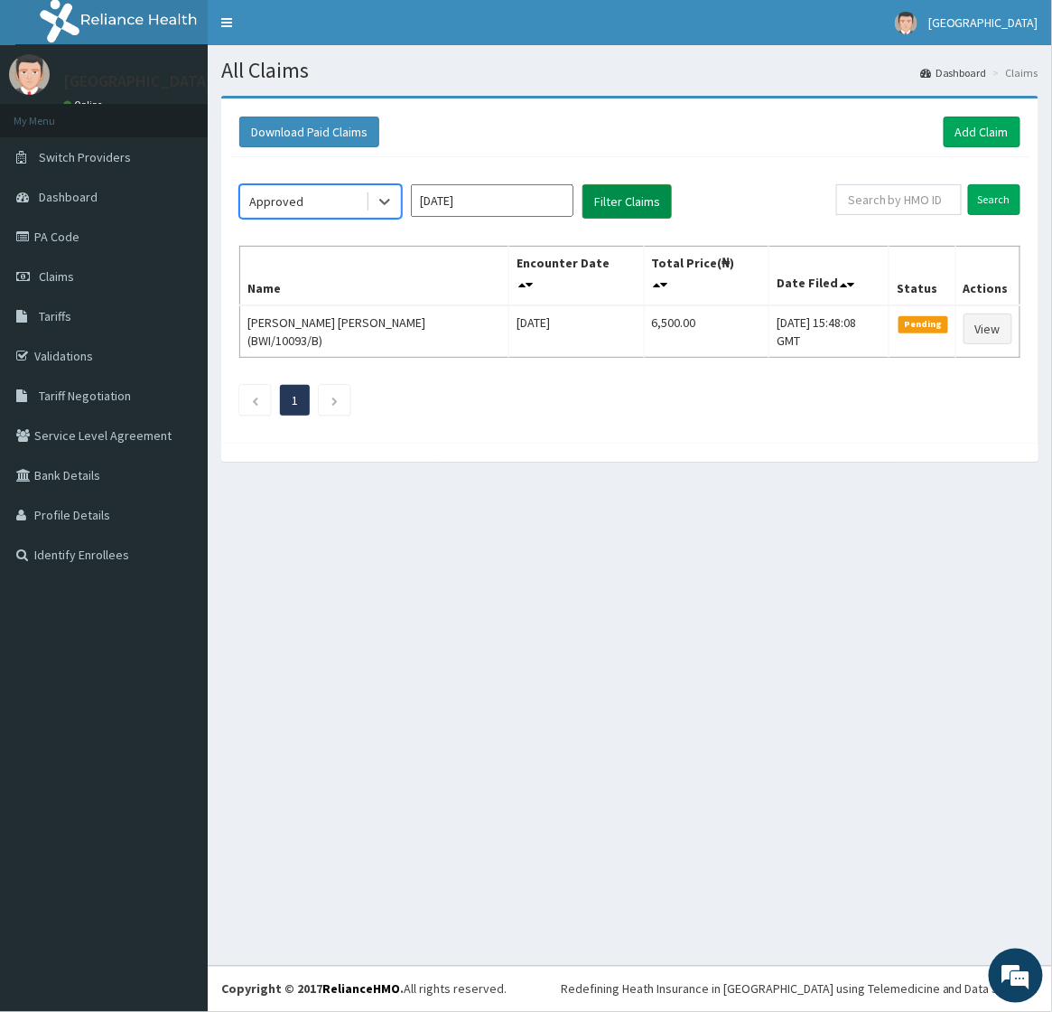
click at [633, 192] on button "Filter Claims" at bounding box center [627, 201] width 89 height 34
click at [612, 199] on button "Filter Claims" at bounding box center [627, 201] width 89 height 34
click at [612, 201] on button "Filter Claims" at bounding box center [627, 201] width 89 height 34
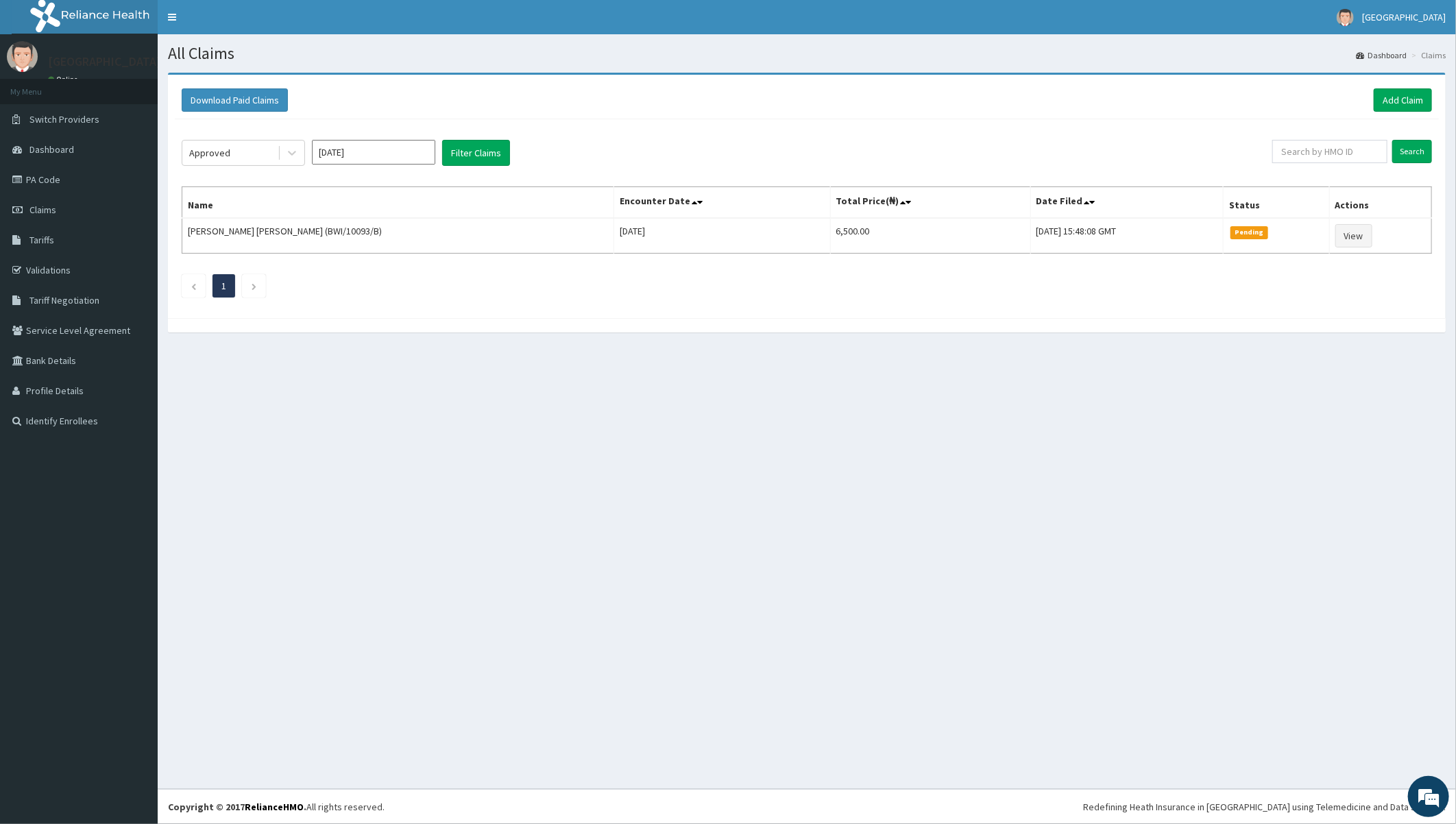
click at [797, 580] on div "All Claims Dashboard Claims Download Paid Claims Add Claim × Note you can only …" at bounding box center [807, 411] width 1298 height 755
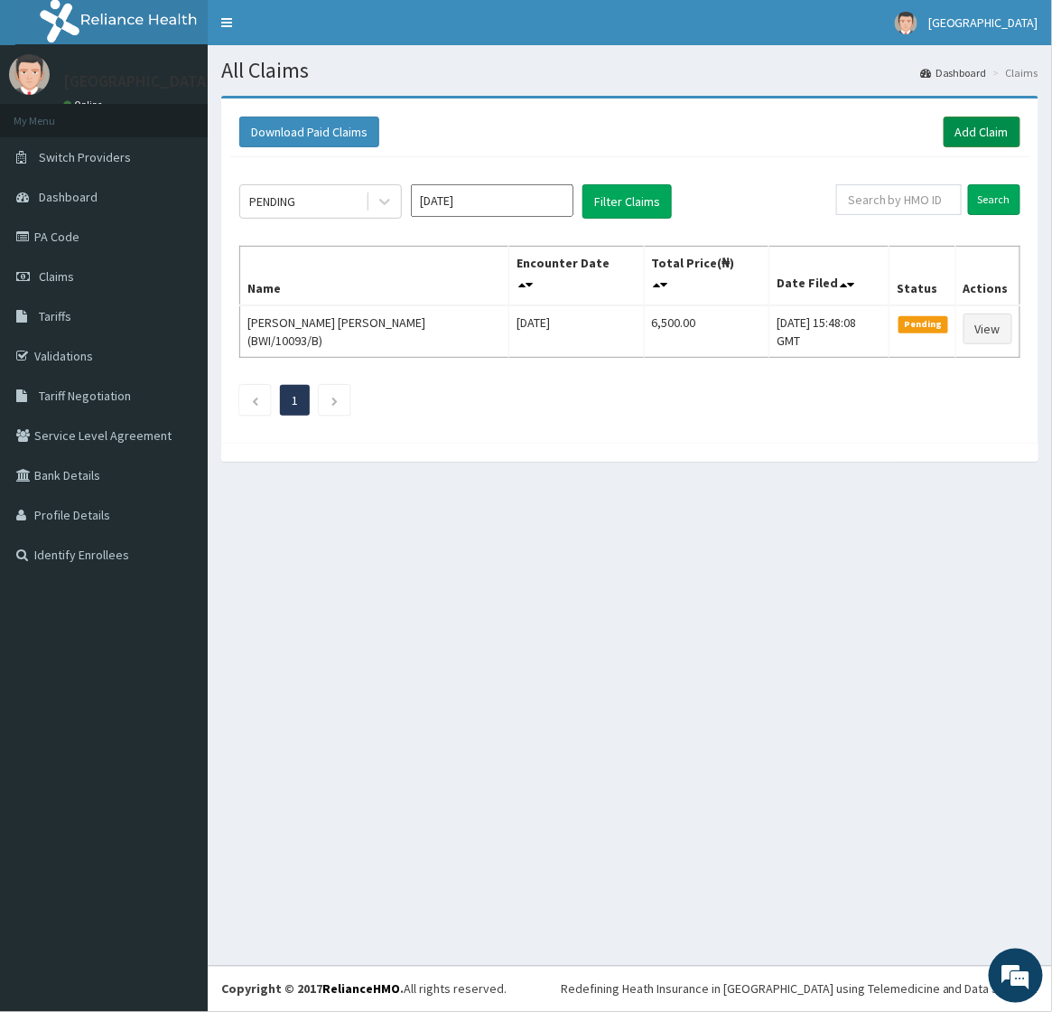
click at [983, 128] on link "Add Claim" at bounding box center [982, 132] width 77 height 31
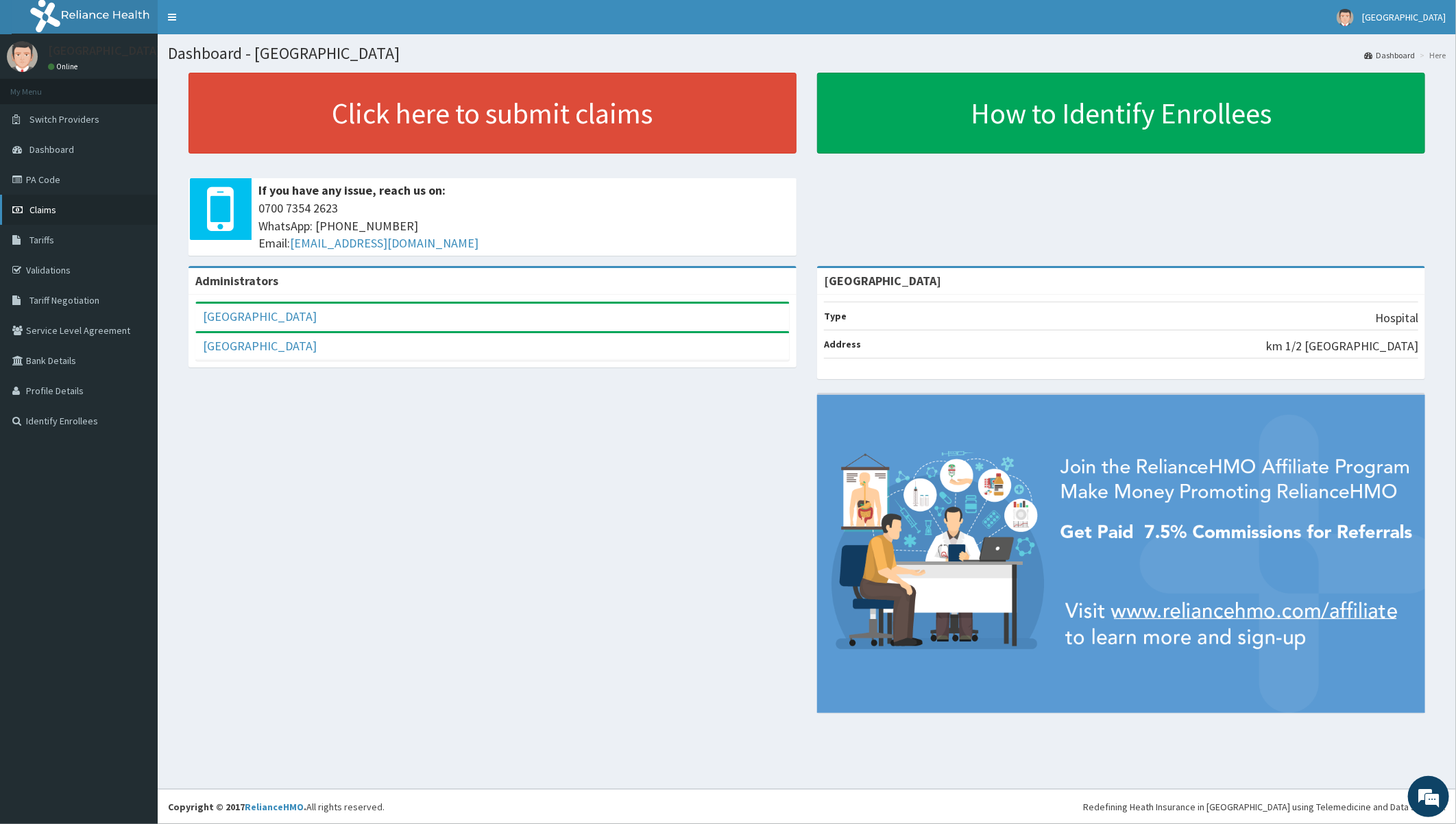
click at [37, 207] on span "Claims" at bounding box center [42, 209] width 27 height 12
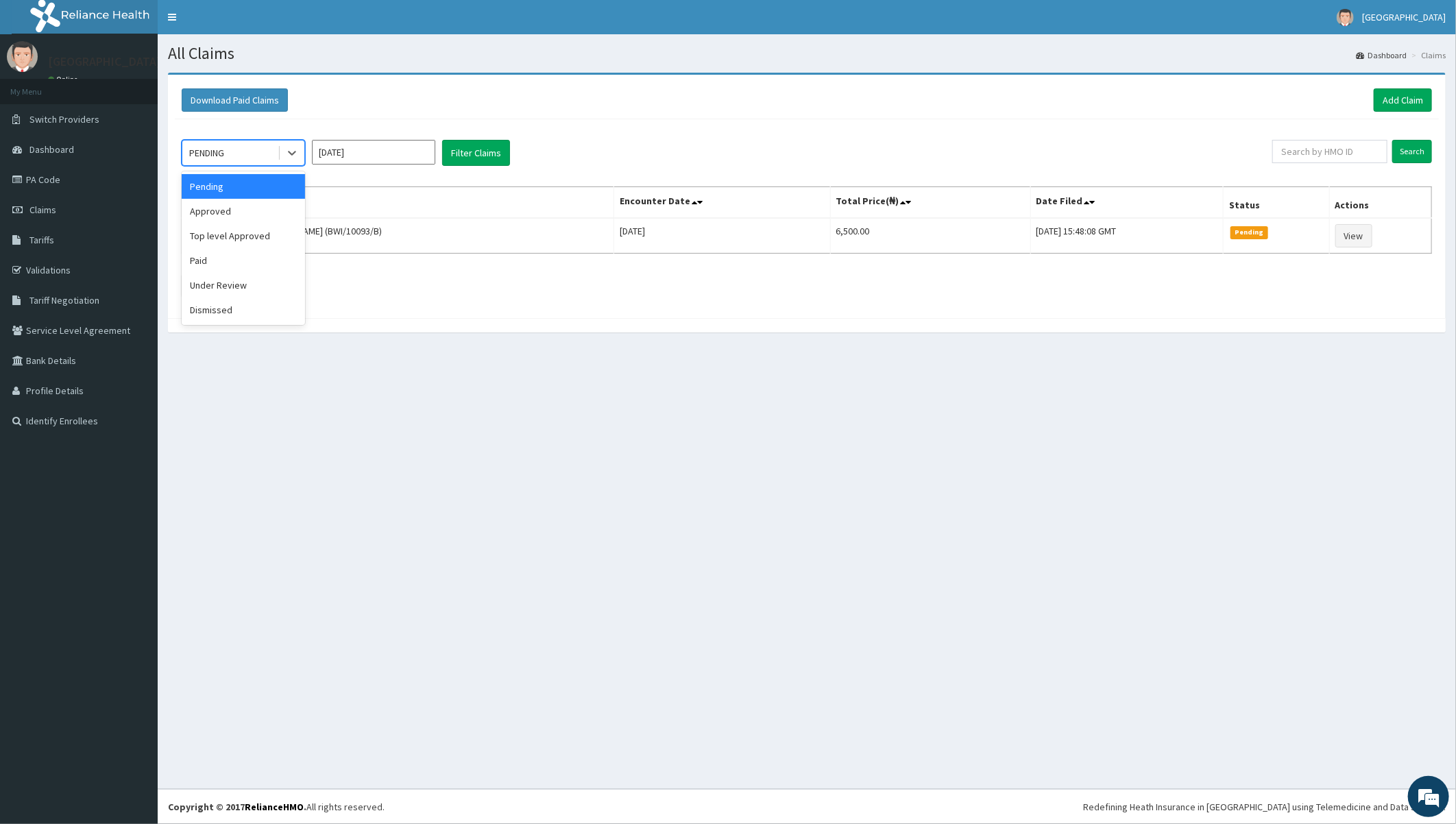
click at [230, 153] on div "PENDING" at bounding box center [230, 153] width 96 height 22
click at [216, 216] on div "Approved" at bounding box center [243, 211] width 124 height 25
click at [470, 155] on button "Filter Claims" at bounding box center [476, 153] width 68 height 26
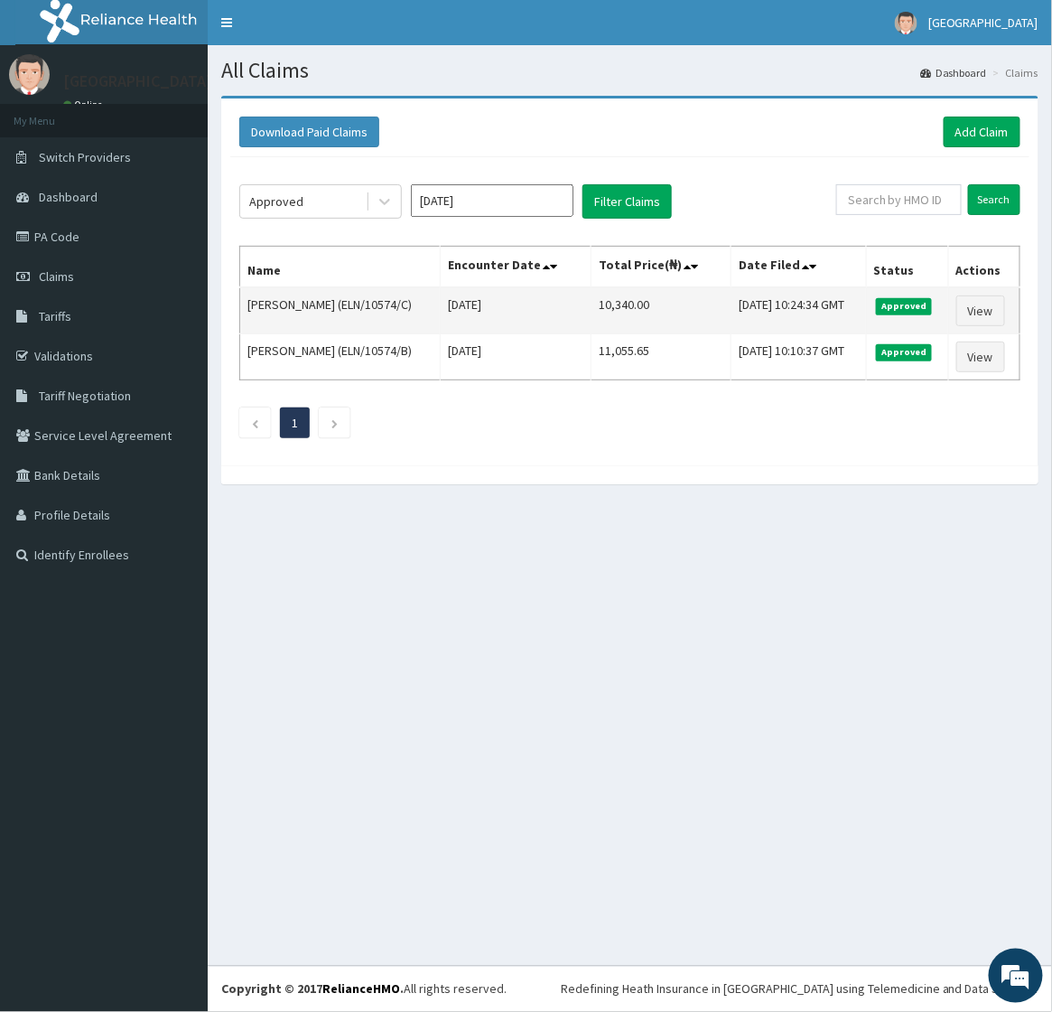
click at [254, 302] on td "[PERSON_NAME] (ELN/10574/C)" at bounding box center [340, 310] width 201 height 47
drag, startPoint x: 254, startPoint y: 302, endPoint x: 299, endPoint y: 309, distance: 45.7
click at [299, 309] on td "[PERSON_NAME] (ELN/10574/C)" at bounding box center [340, 310] width 201 height 47
copy td "Praise [PERSON_NAME]"
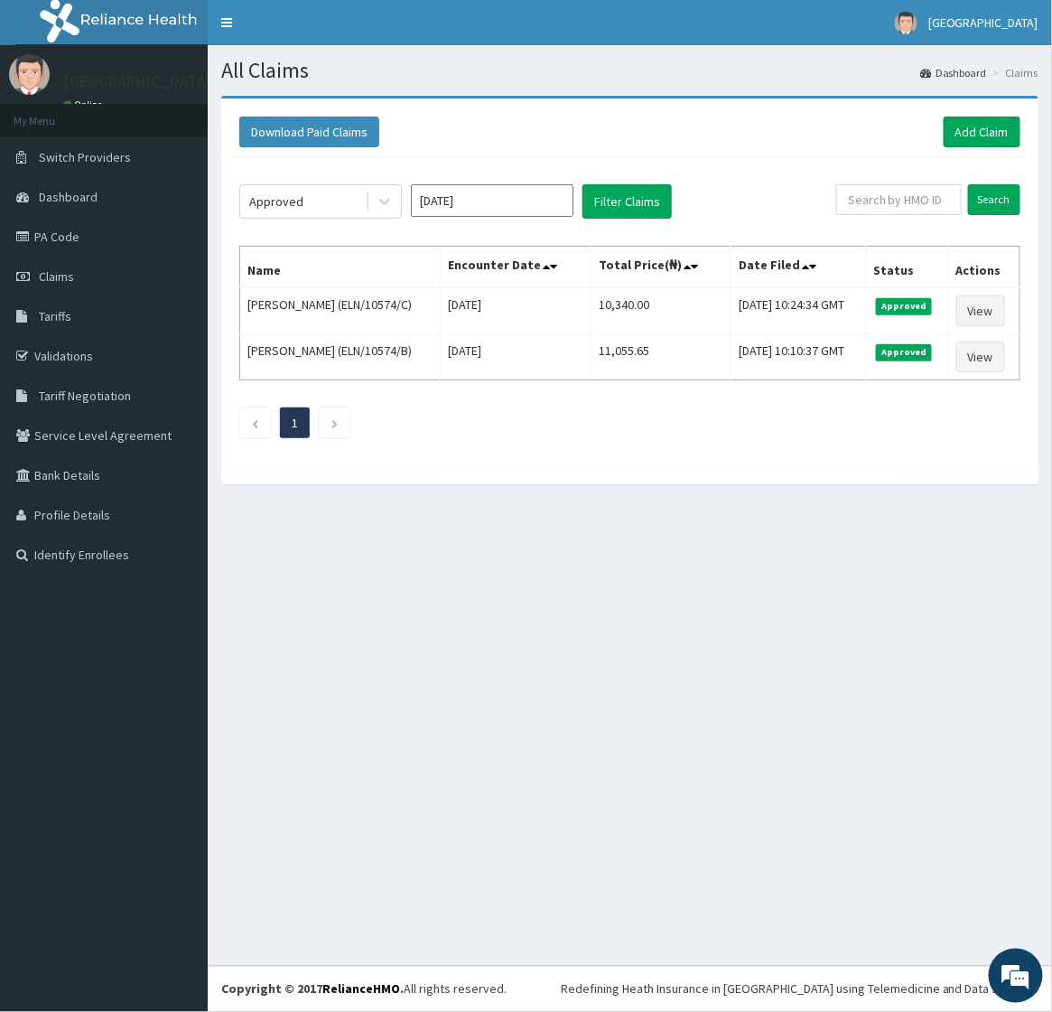
drag, startPoint x: 417, startPoint y: 408, endPoint x: 435, endPoint y: 406, distance: 18.2
click at [417, 408] on ul "1" at bounding box center [629, 422] width 781 height 31
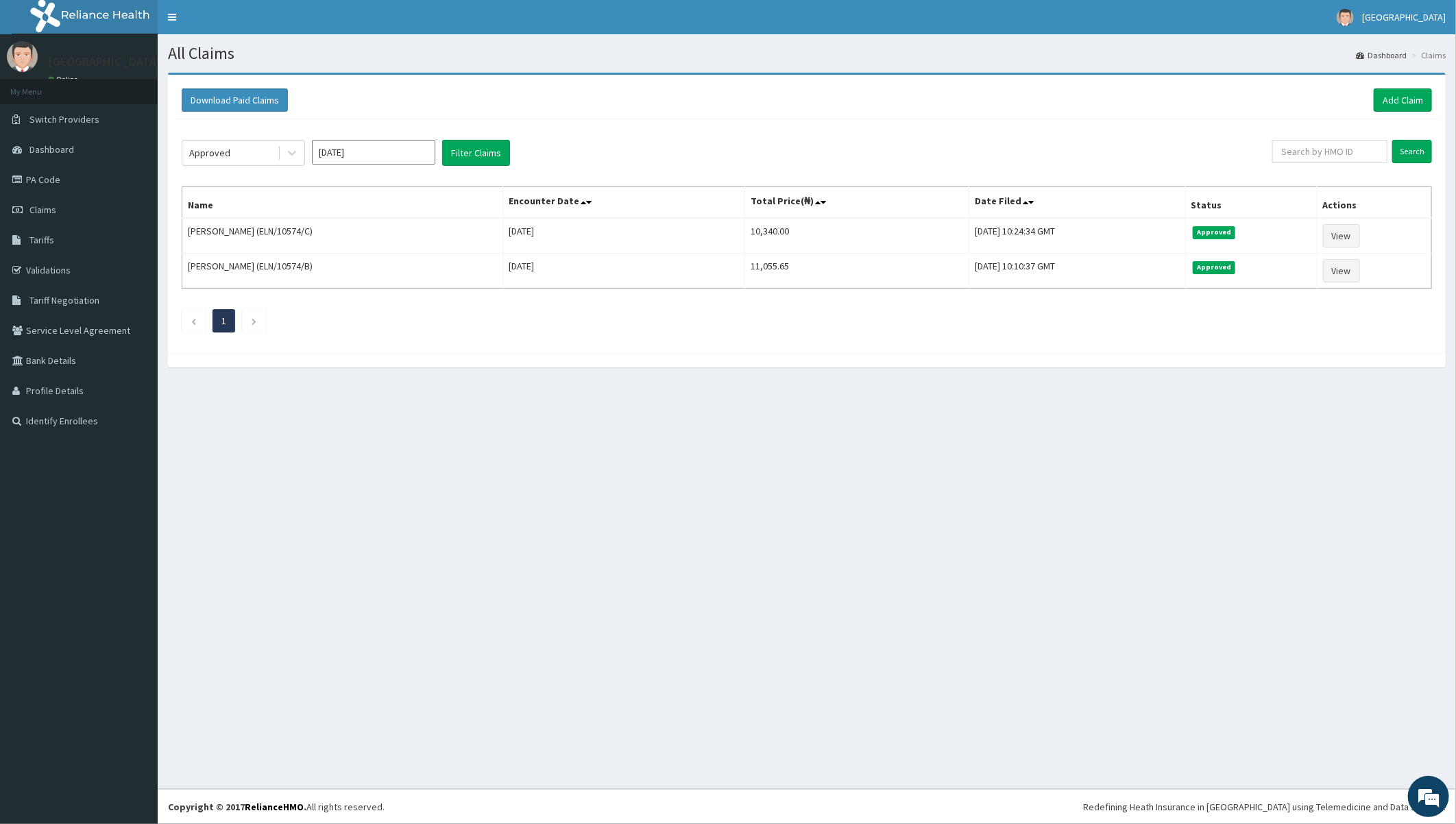
click at [429, 461] on div "All Claims Dashboard Claims Download Paid Claims Add Claim × Note you can only …" at bounding box center [807, 411] width 1298 height 755
click at [549, 439] on div "All Claims Dashboard Claims Download Paid Claims Add Claim × Note you can only …" at bounding box center [807, 411] width 1298 height 755
click at [546, 417] on div "All Claims Dashboard Claims Download Paid Claims Add Claim × Note you can only …" at bounding box center [807, 411] width 1298 height 755
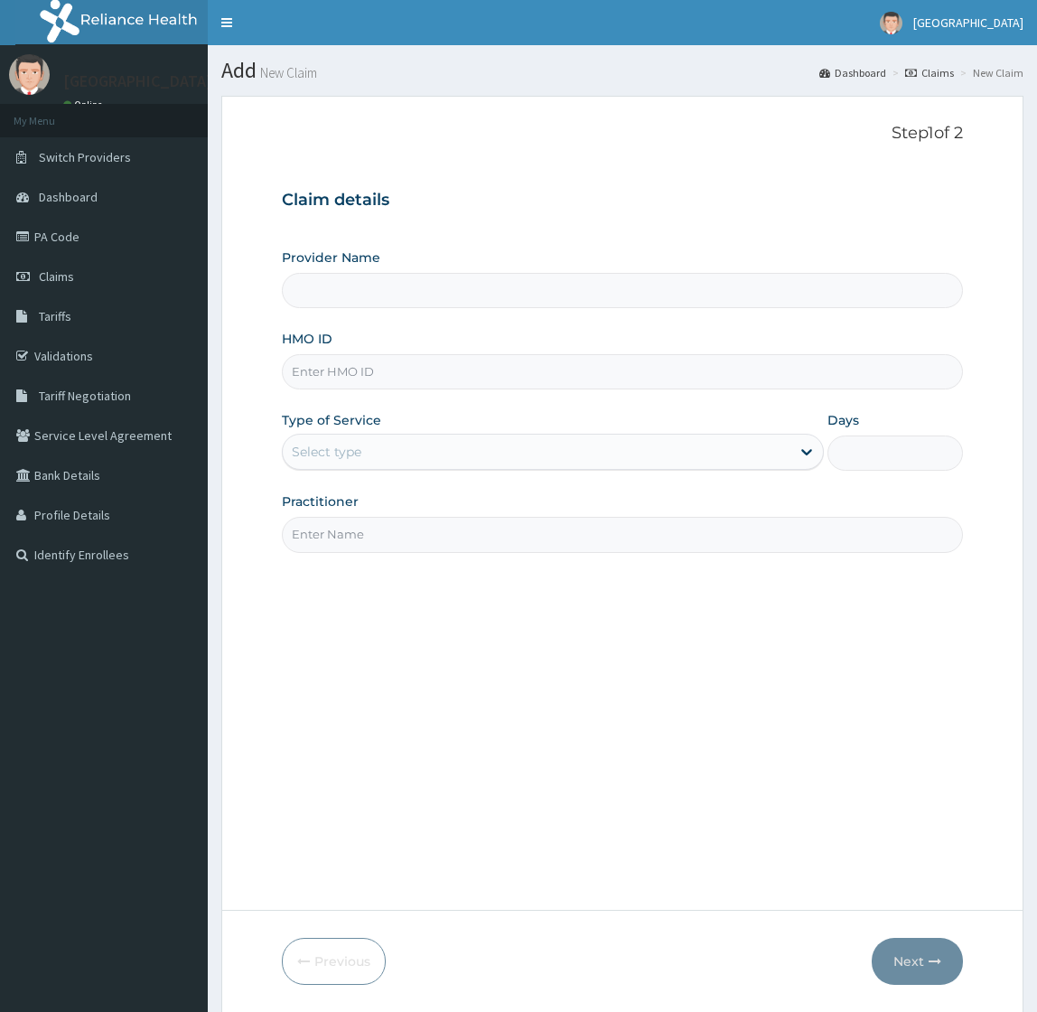
click at [353, 367] on input "HMO ID" at bounding box center [622, 371] width 680 height 35
type input "ELN/10574/D"
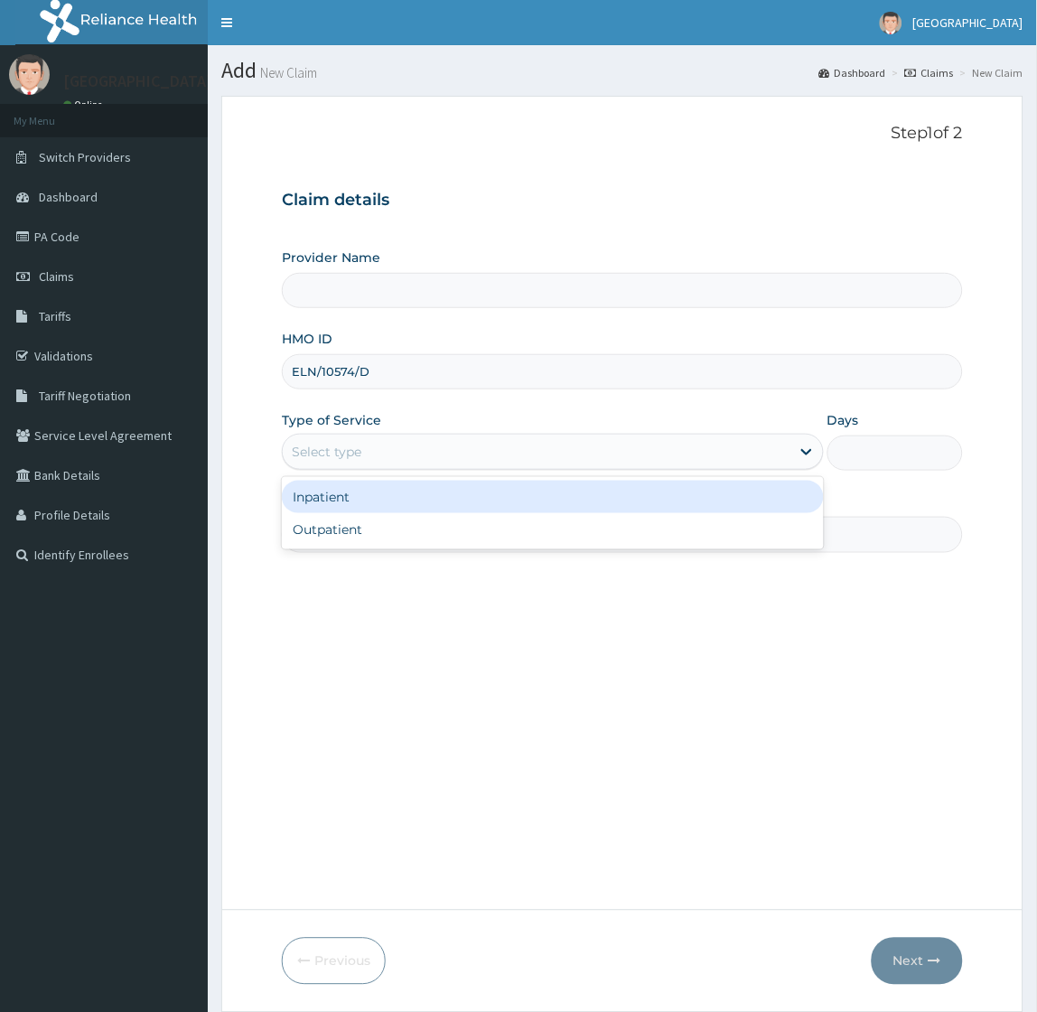
click at [358, 446] on div "Select type" at bounding box center [327, 452] width 70 height 18
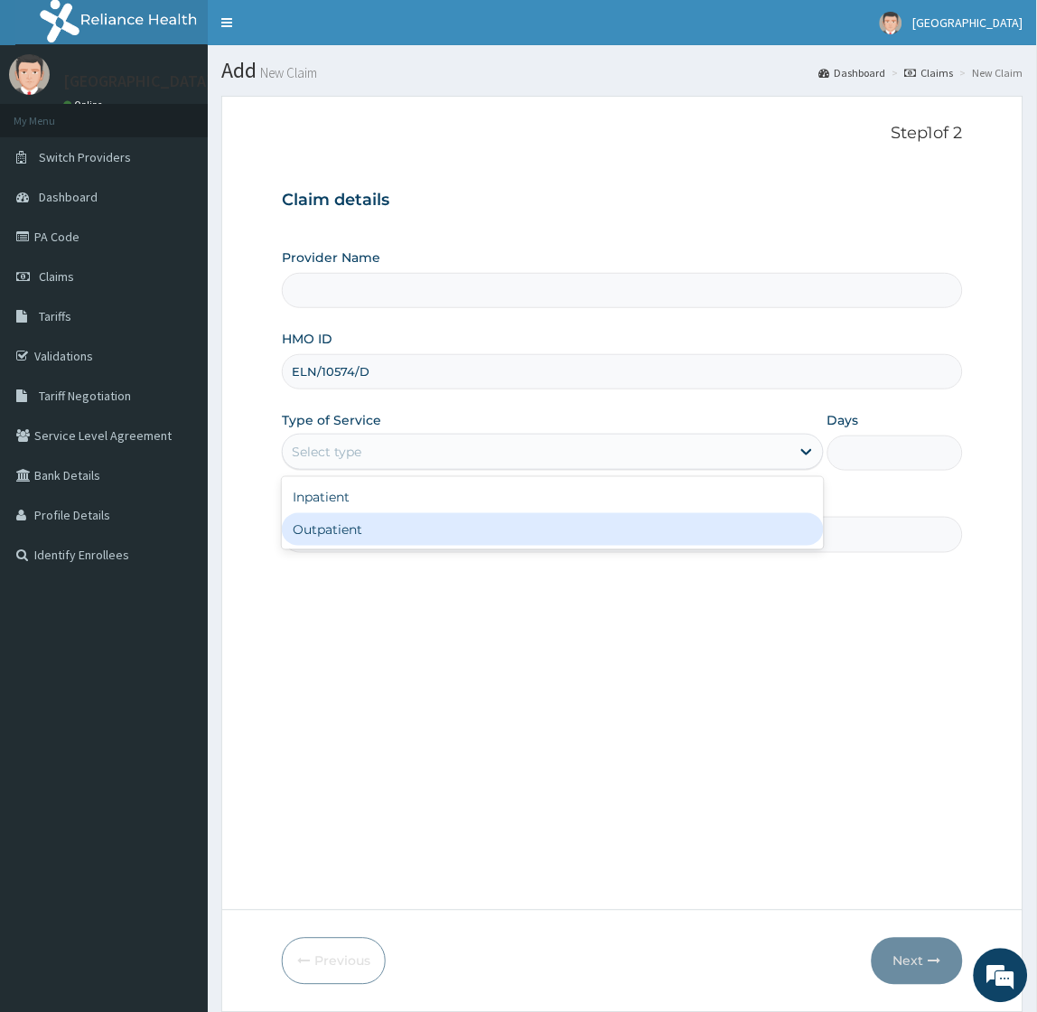
click at [326, 524] on div "Outpatient" at bounding box center [552, 529] width 541 height 33
type input "1"
drag, startPoint x: 326, startPoint y: 524, endPoint x: 335, endPoint y: 522, distance: 9.2
click at [328, 524] on input "Practitioner" at bounding box center [622, 534] width 680 height 35
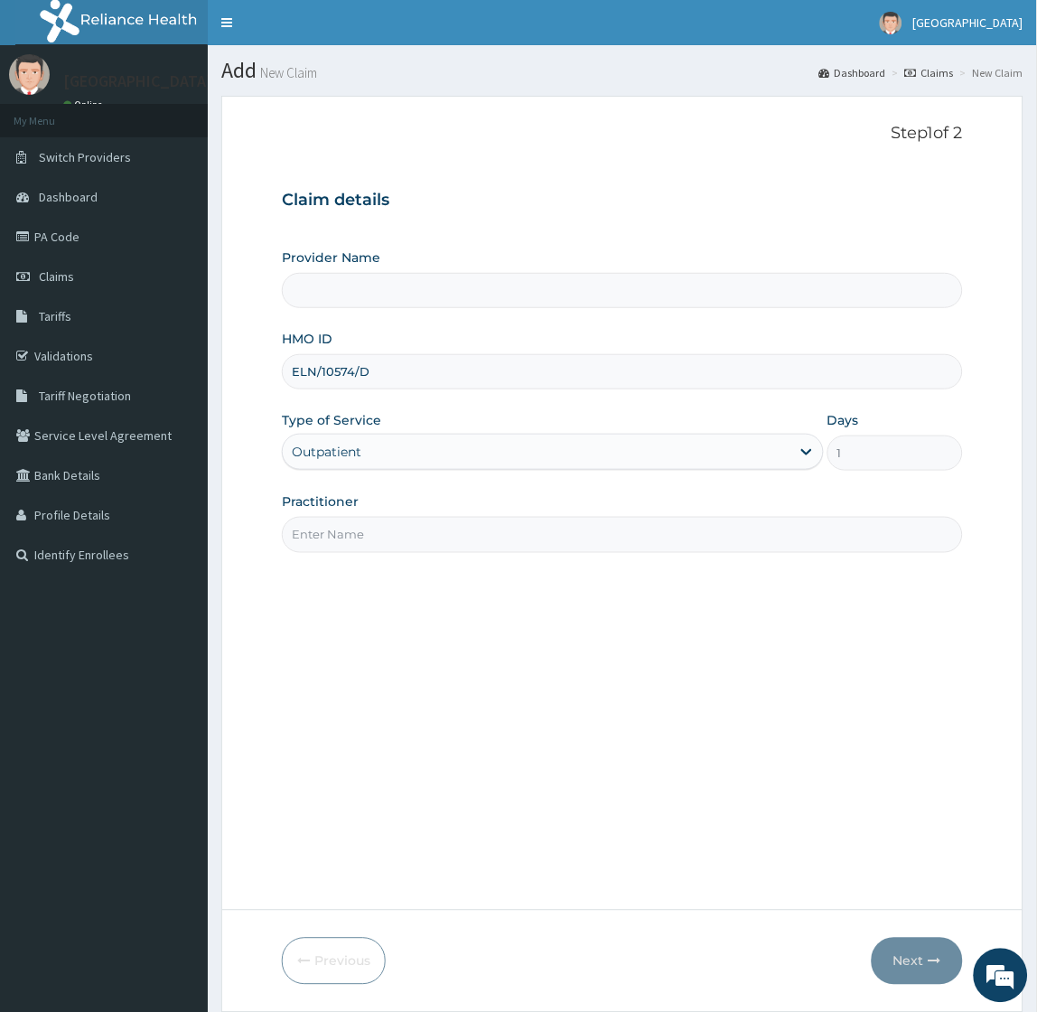
type input "[GEOGRAPHIC_DATA]"
type input "[PERSON_NAME]"
click at [916, 964] on button "Next" at bounding box center [917, 961] width 91 height 47
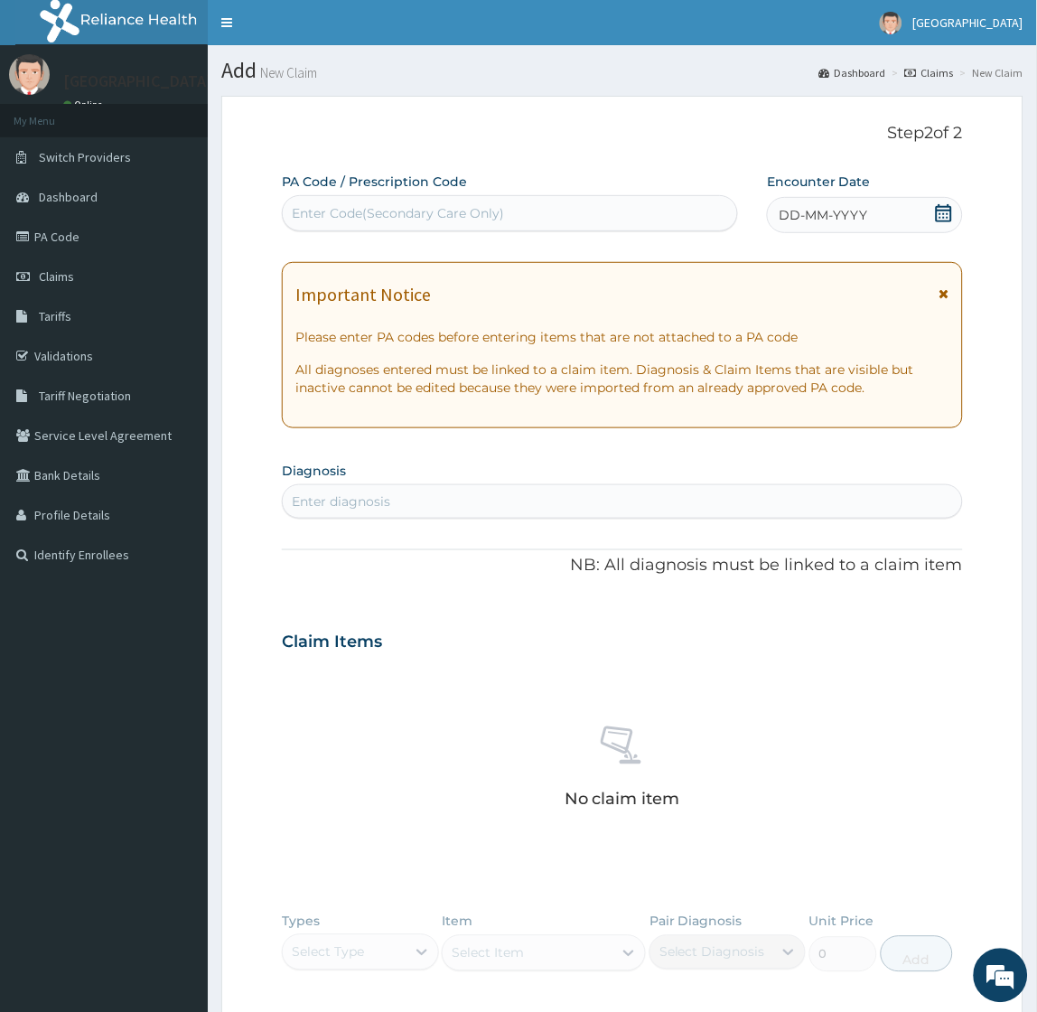
click at [414, 500] on div "Enter diagnosis" at bounding box center [622, 501] width 678 height 29
type input "[MEDICAL_DATA]"
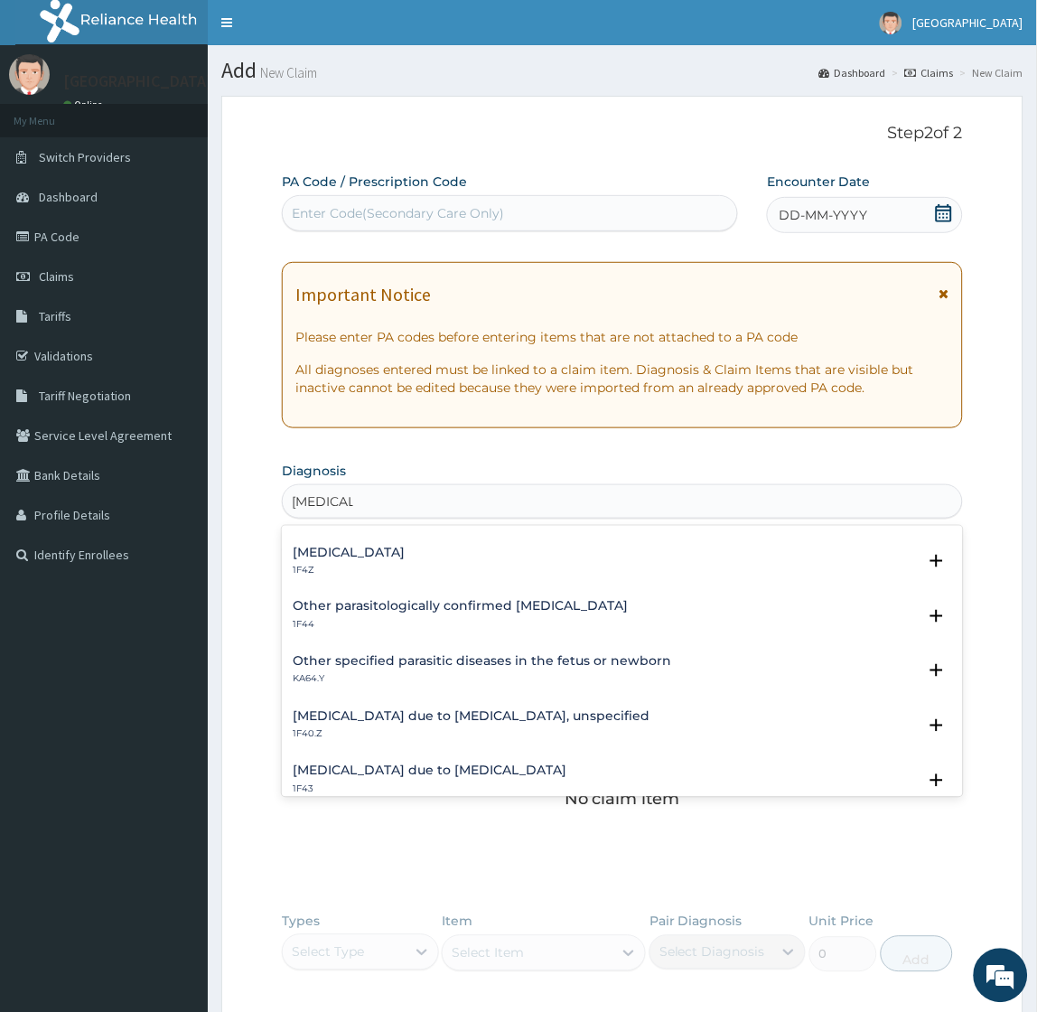
scroll to position [201, 0]
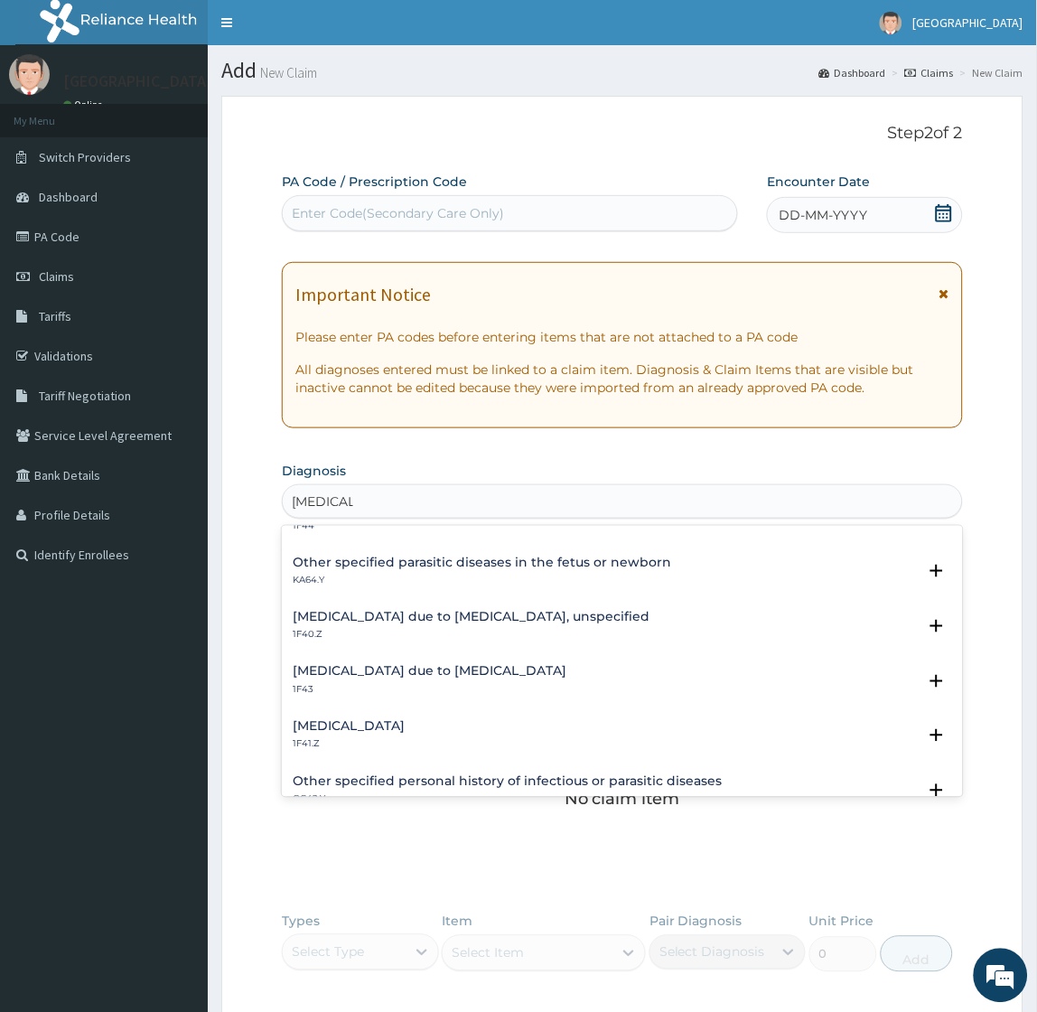
click at [383, 617] on h4 "[MEDICAL_DATA] due to [MEDICAL_DATA], unspecified" at bounding box center [471, 618] width 357 height 14
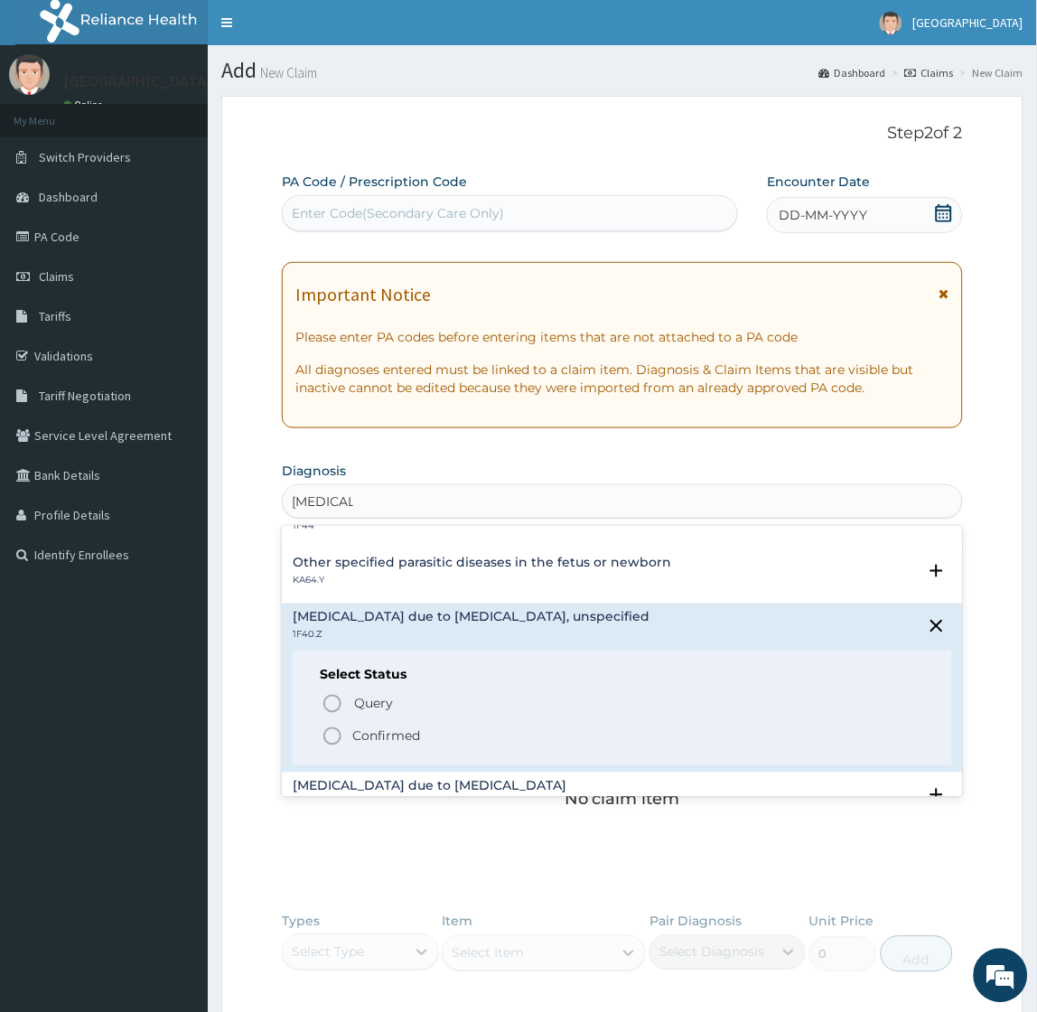
click at [377, 732] on p "Confirmed" at bounding box center [386, 736] width 68 height 18
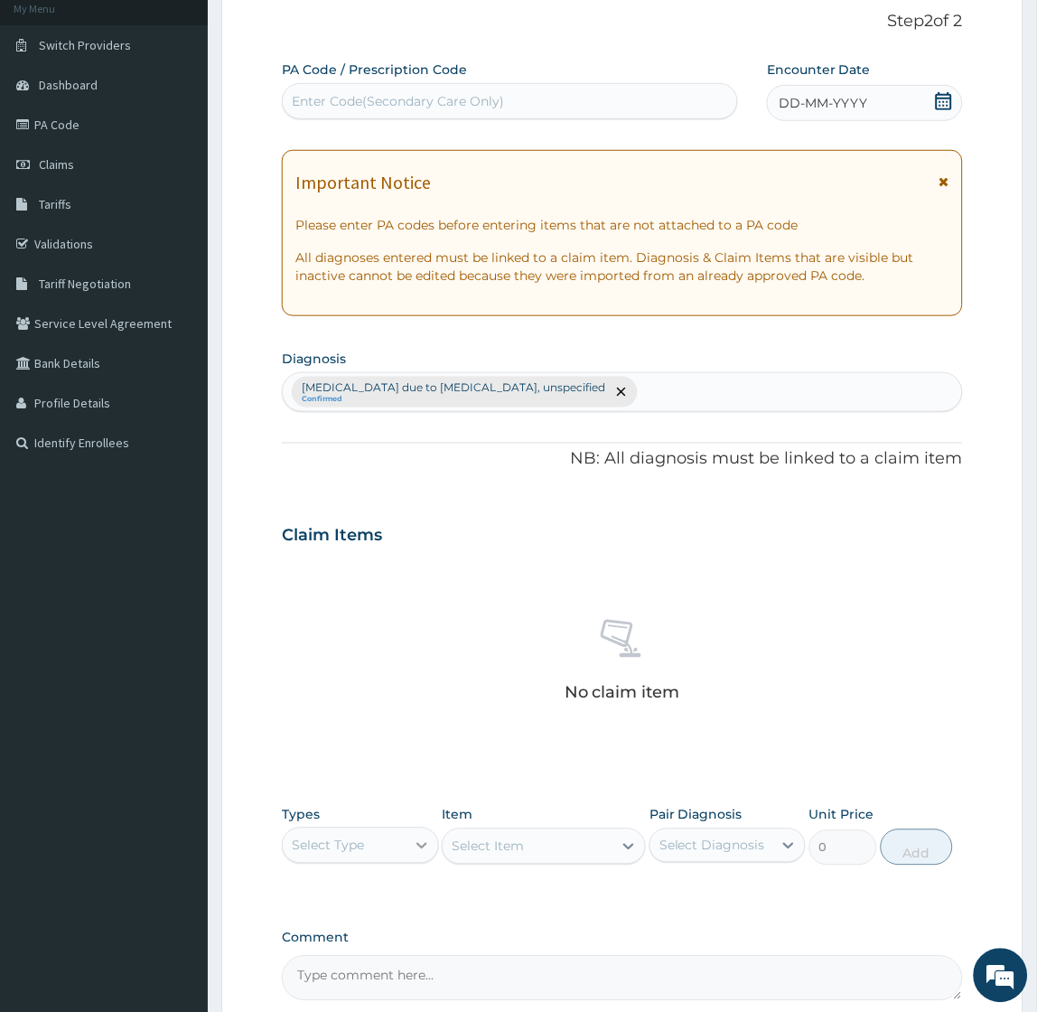
scroll to position [291, 0]
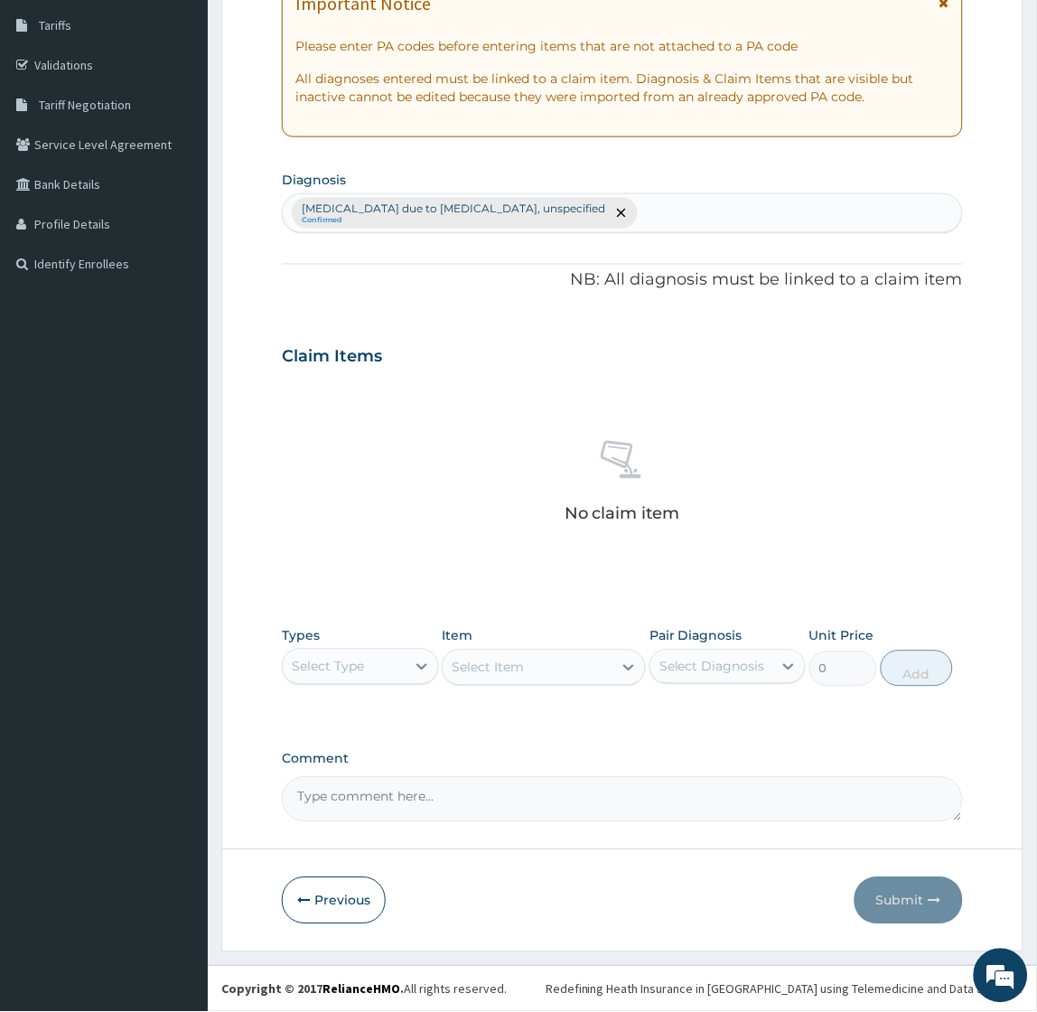
click at [352, 672] on div "Select Type" at bounding box center [328, 667] width 72 height 18
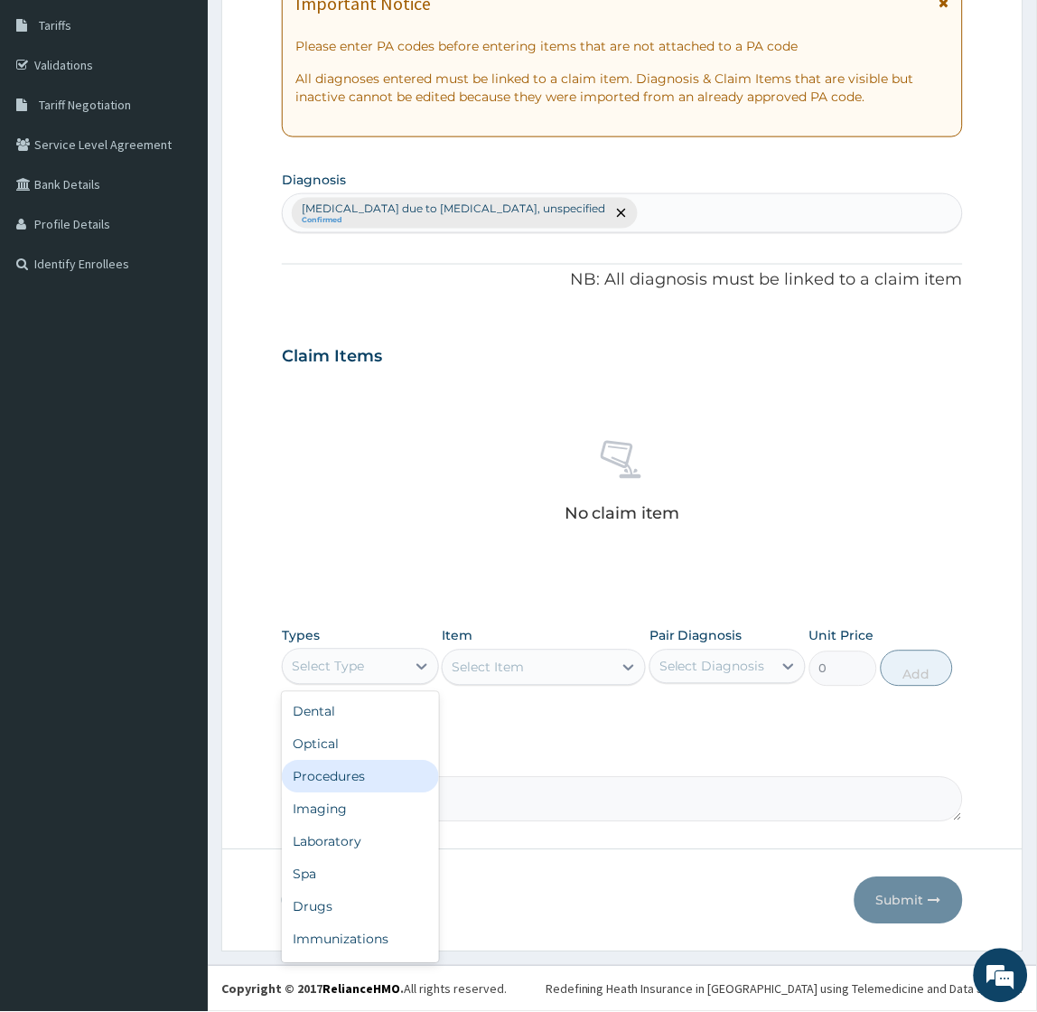
click at [332, 771] on div "Procedures" at bounding box center [360, 777] width 156 height 33
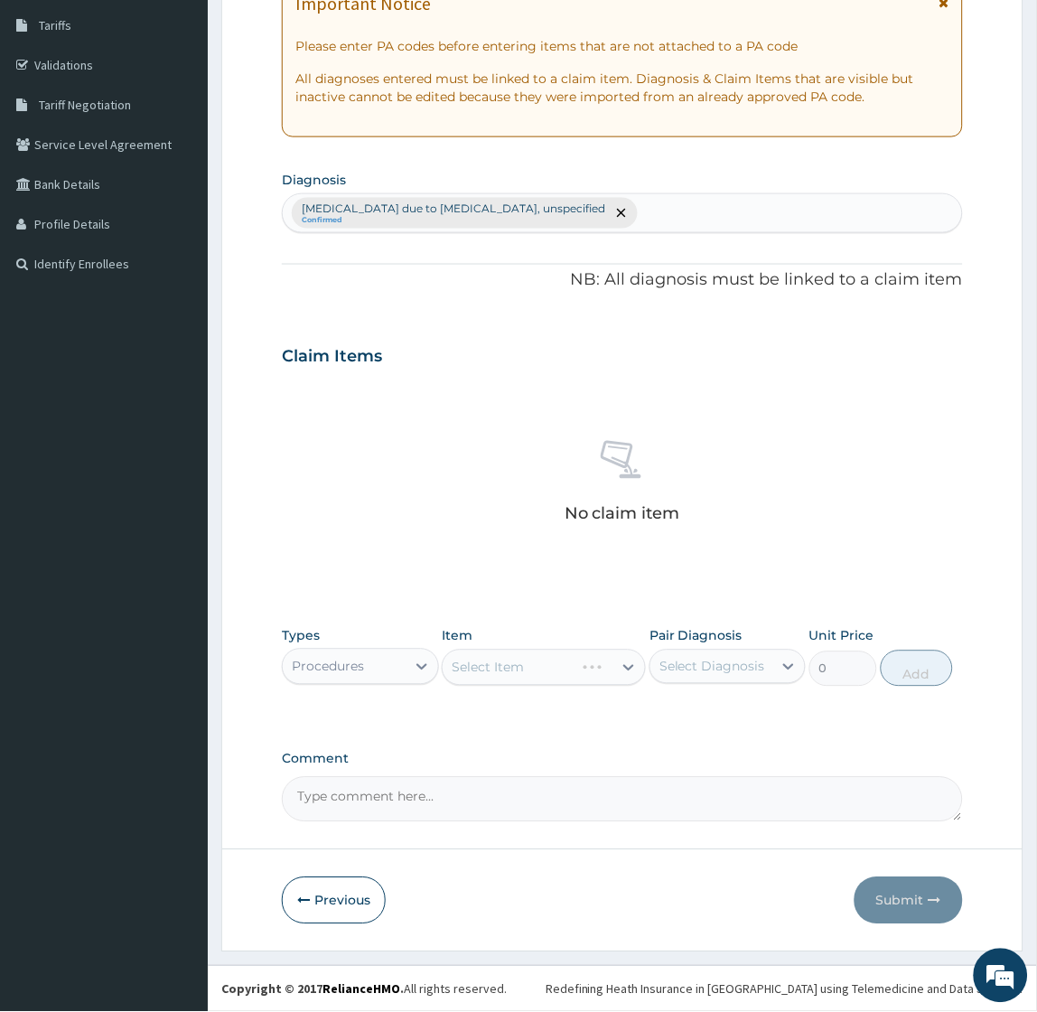
click at [522, 666] on div "Select Item" at bounding box center [544, 667] width 204 height 36
click at [513, 664] on div "Select Item" at bounding box center [544, 667] width 204 height 36
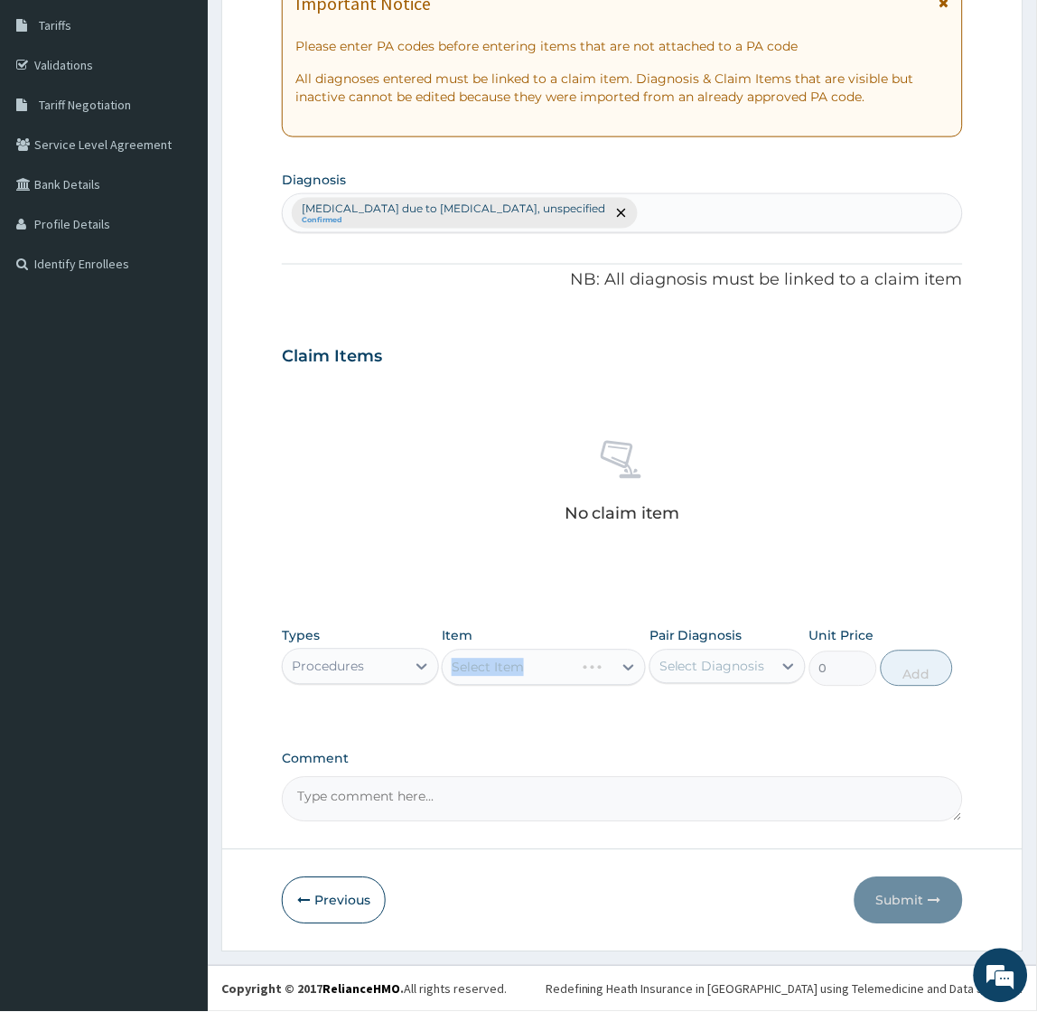
click at [513, 664] on div "Select Item" at bounding box center [544, 667] width 204 height 36
click at [524, 682] on div "Select Item" at bounding box center [544, 667] width 204 height 36
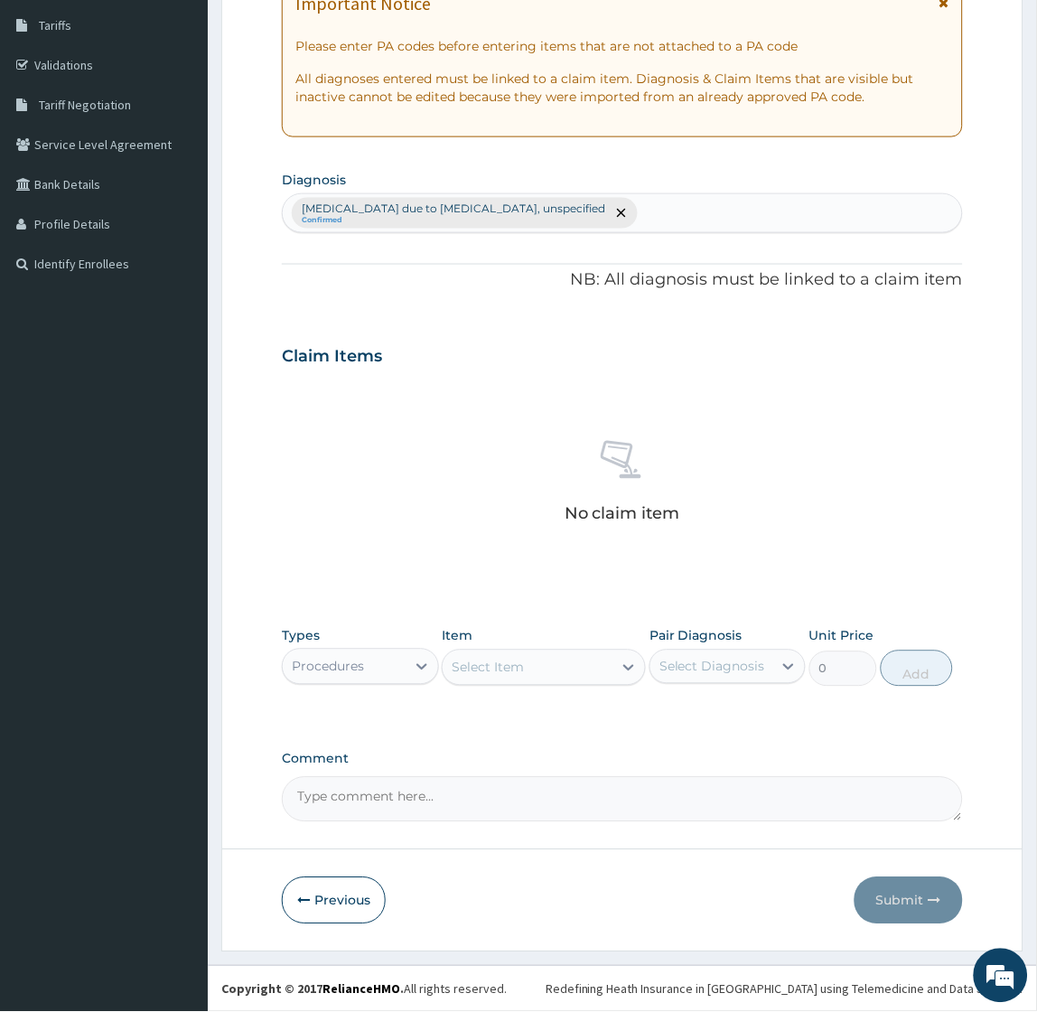
click at [530, 666] on div "Select Item" at bounding box center [528, 667] width 170 height 29
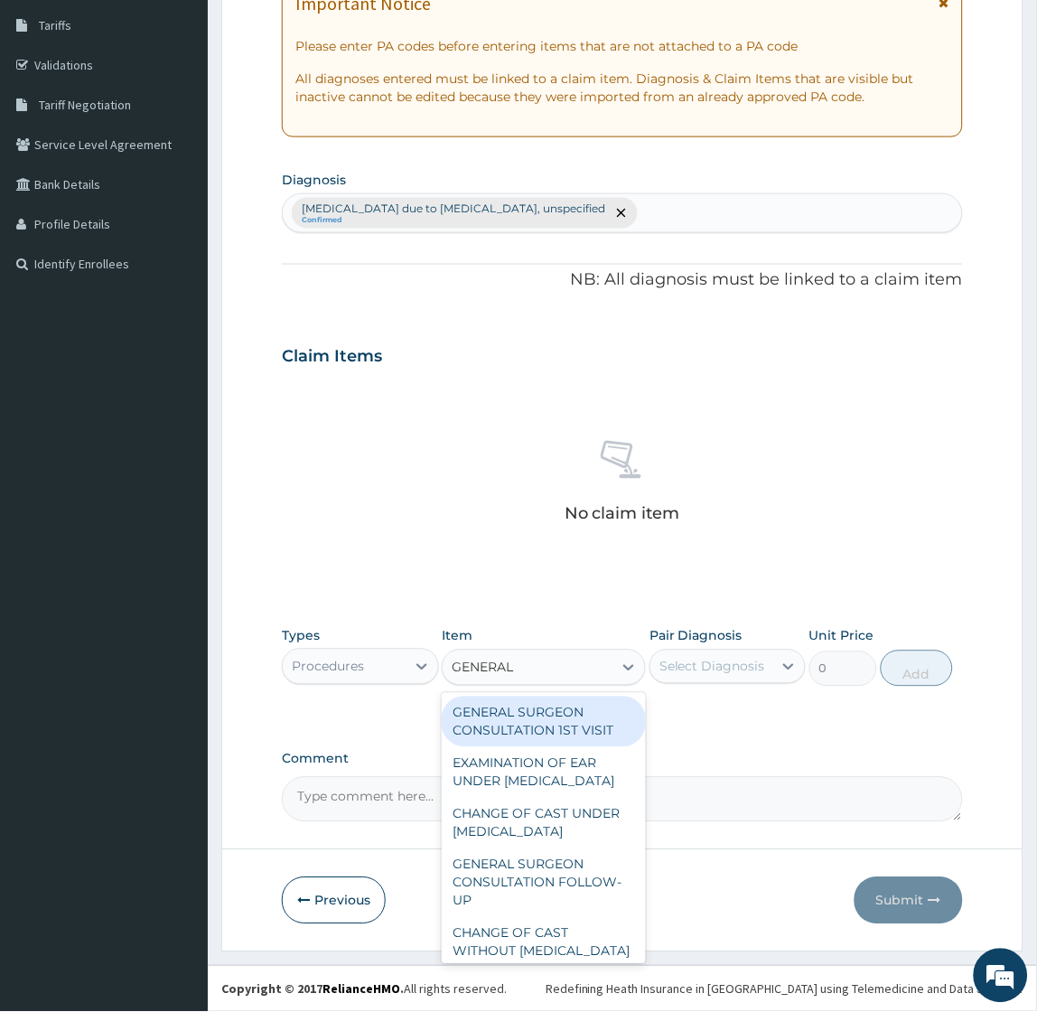
type input "GENERAL P"
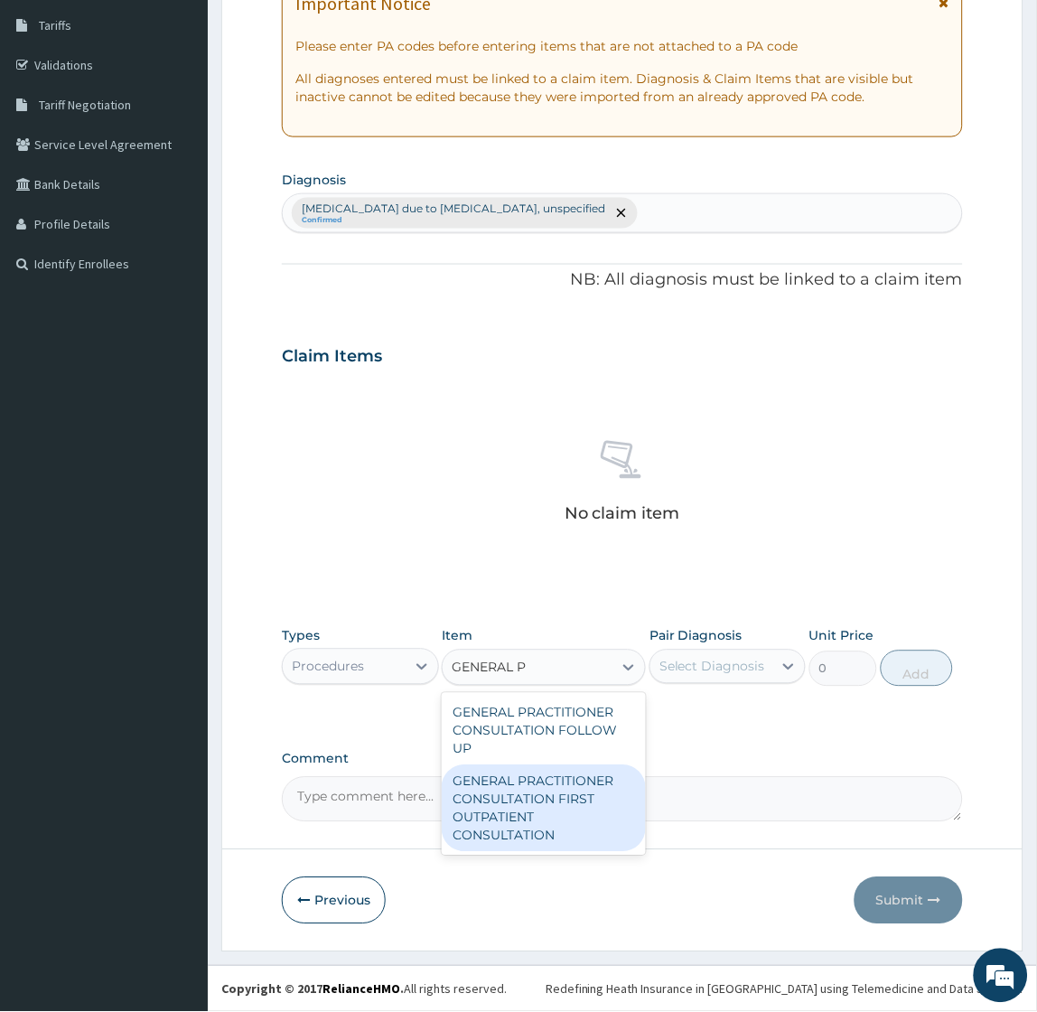
drag, startPoint x: 571, startPoint y: 826, endPoint x: 610, endPoint y: 797, distance: 48.4
click at [578, 818] on div "GENERAL PRACTITIONER CONSULTATION FIRST OUTPATIENT CONSULTATION" at bounding box center [544, 808] width 204 height 87
type input "2400"
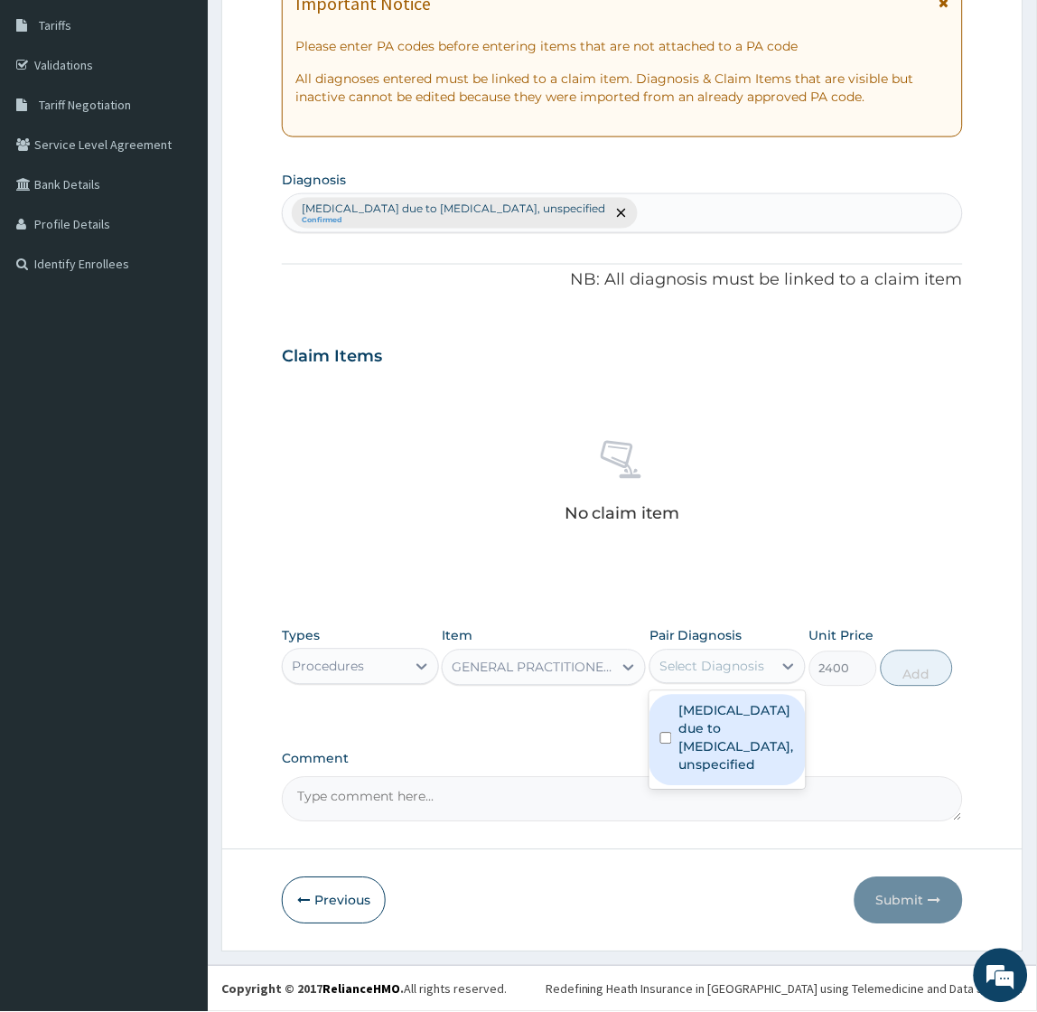
click at [739, 654] on div "Select Diagnosis" at bounding box center [711, 666] width 122 height 29
click at [724, 723] on label "[MEDICAL_DATA] due to [MEDICAL_DATA], unspecified" at bounding box center [737, 738] width 116 height 72
checkbox input "true"
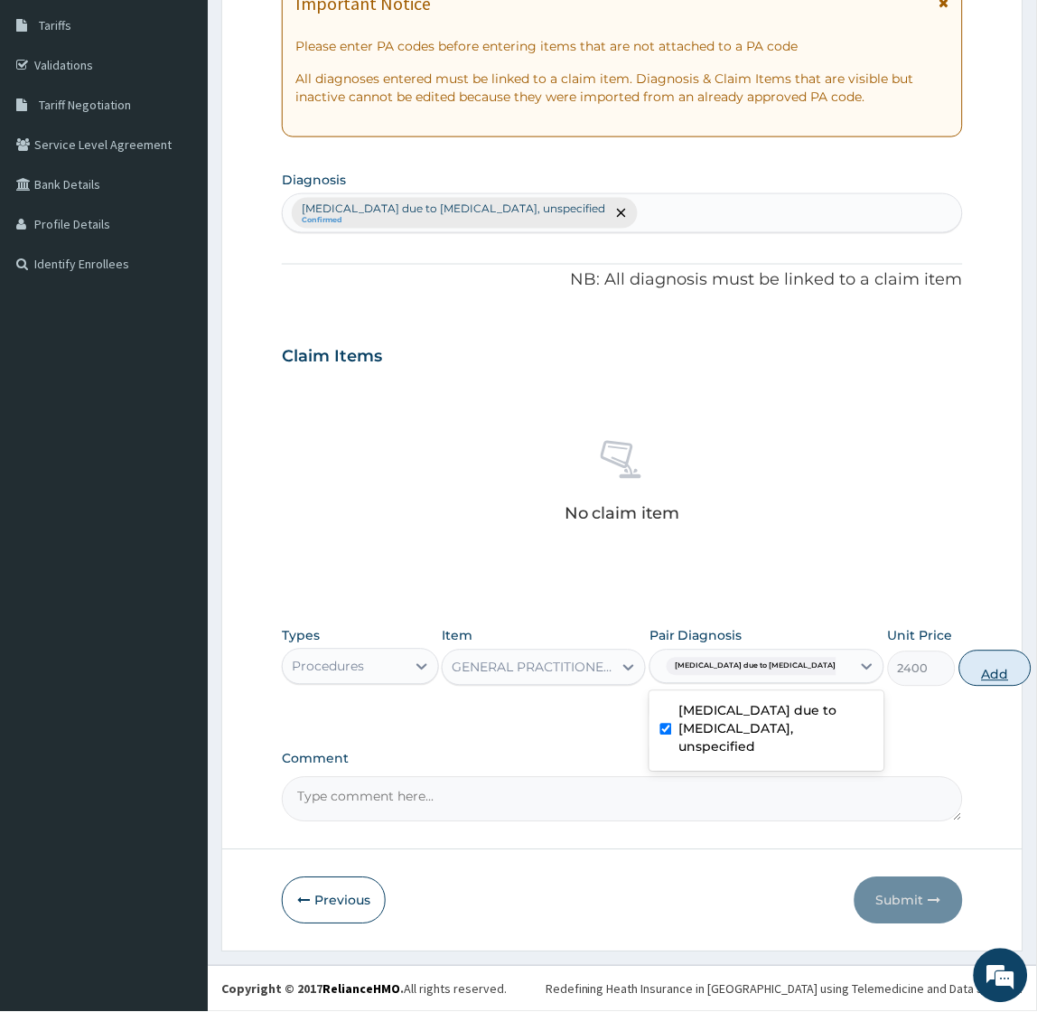
click at [959, 664] on button "Add" at bounding box center [995, 668] width 72 height 36
type input "0"
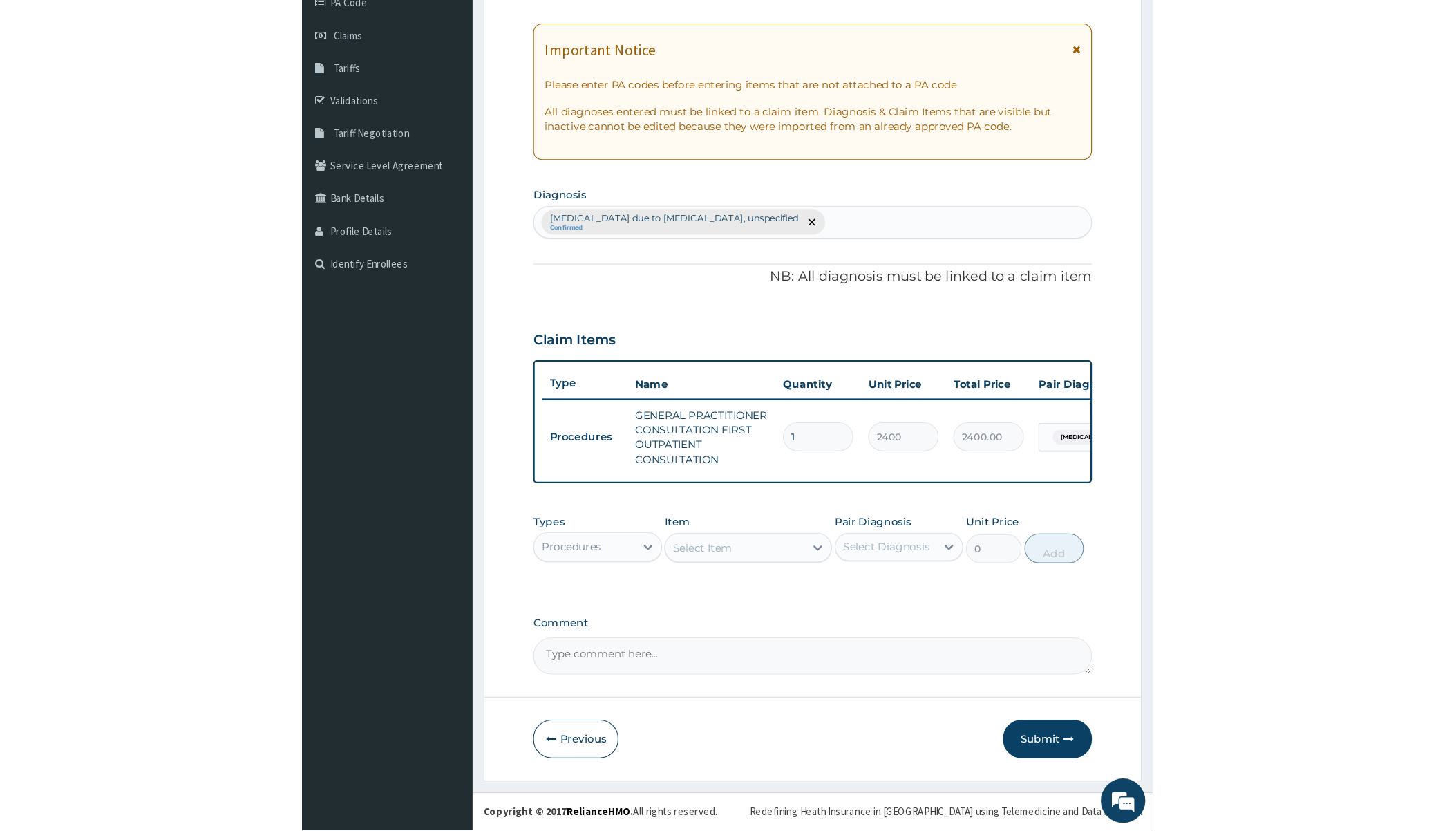
scroll to position [85, 0]
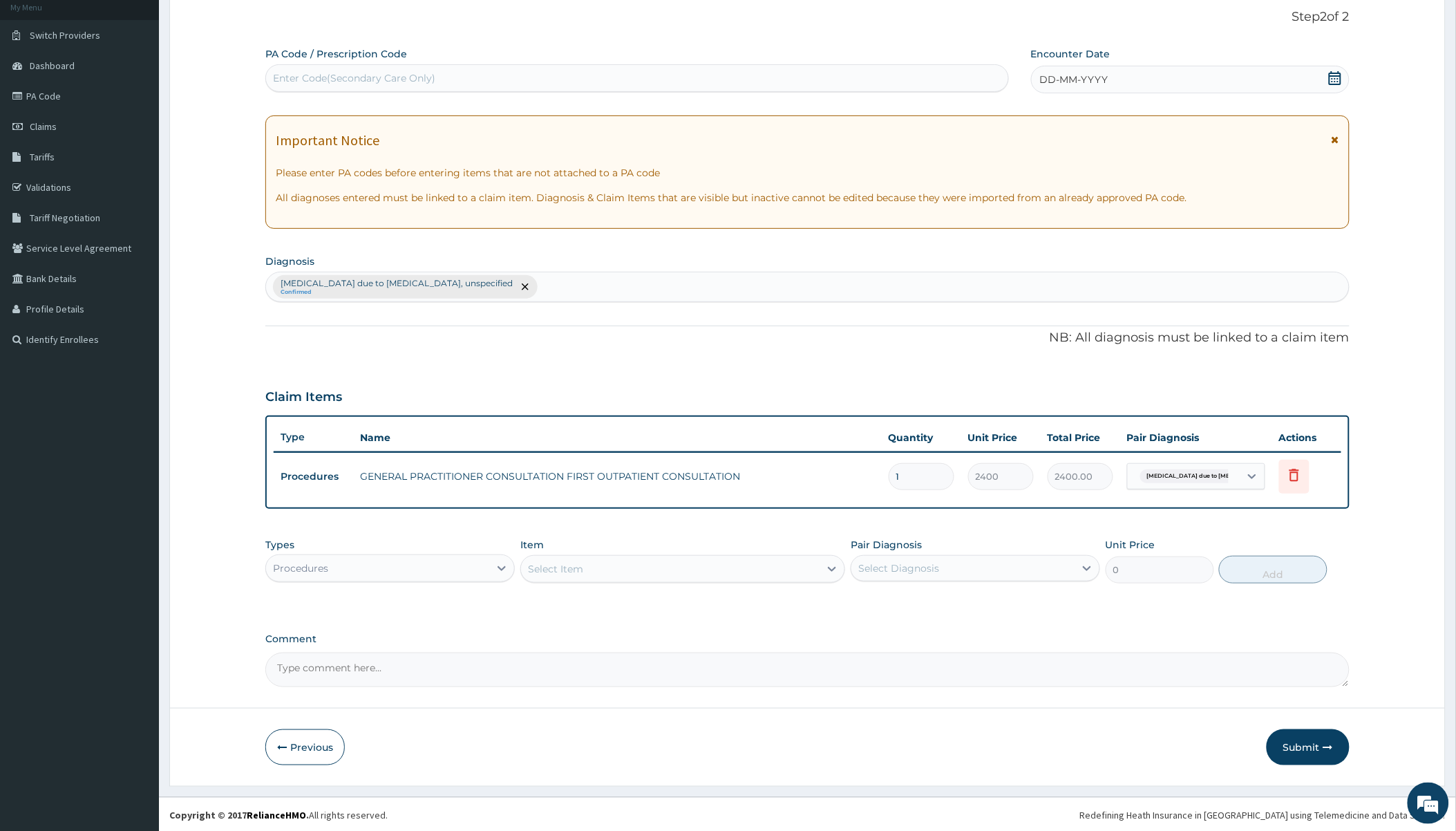
click at [536, 354] on div "PA Code / Prescription Code Enter Code(Secondary Care Only) Encounter Date DD-M…" at bounding box center [807, 367] width 1083 height 640
click at [630, 576] on div "Select Item" at bounding box center [670, 569] width 298 height 22
click at [388, 561] on div "Procedures" at bounding box center [378, 568] width 223 height 22
type input "LA"
click at [568, 286] on div "[MEDICAL_DATA] due to [MEDICAL_DATA], unspecified Confirmed" at bounding box center [807, 287] width 1083 height 29
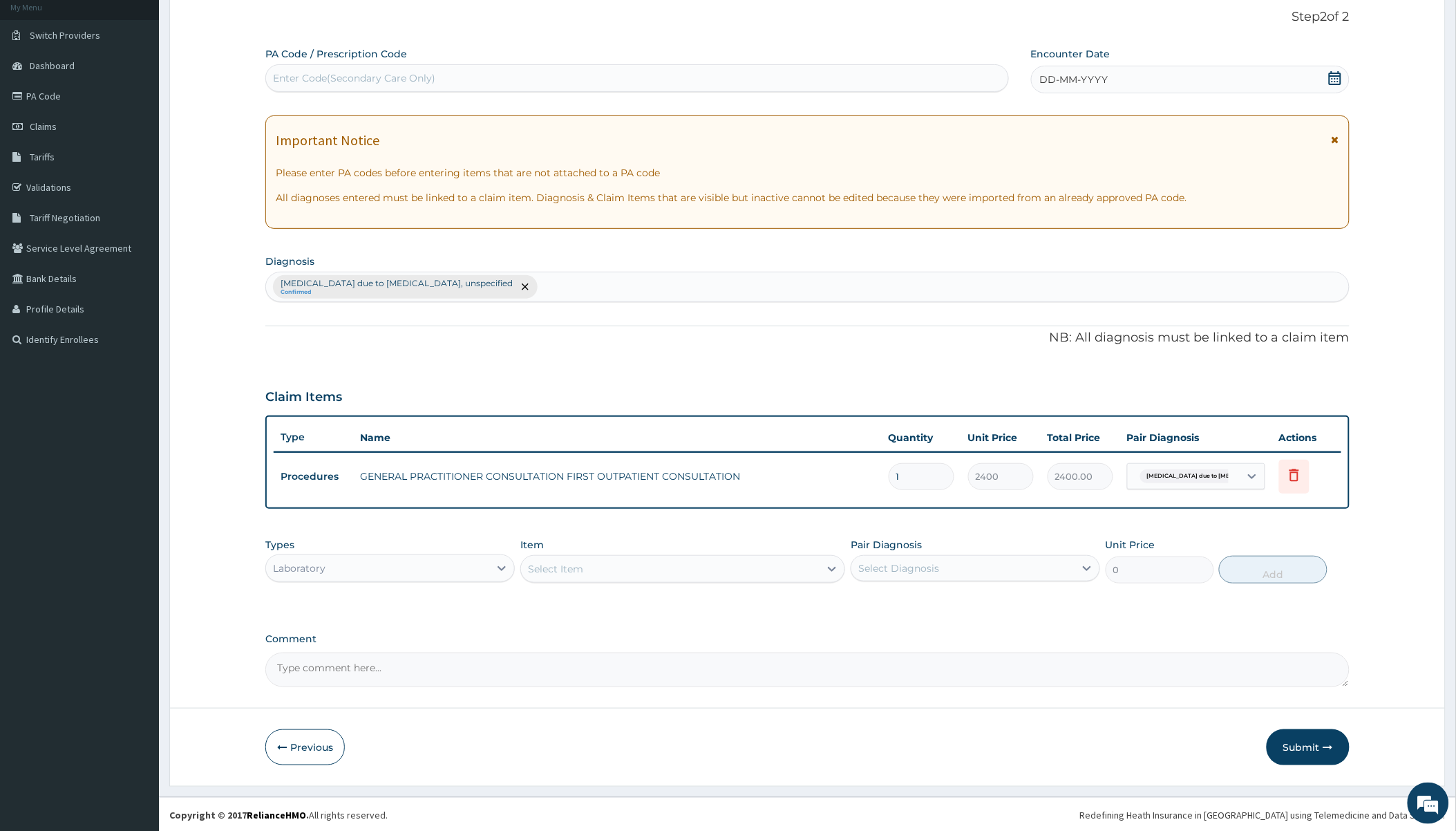
click at [679, 561] on div "Select Item" at bounding box center [670, 569] width 298 height 22
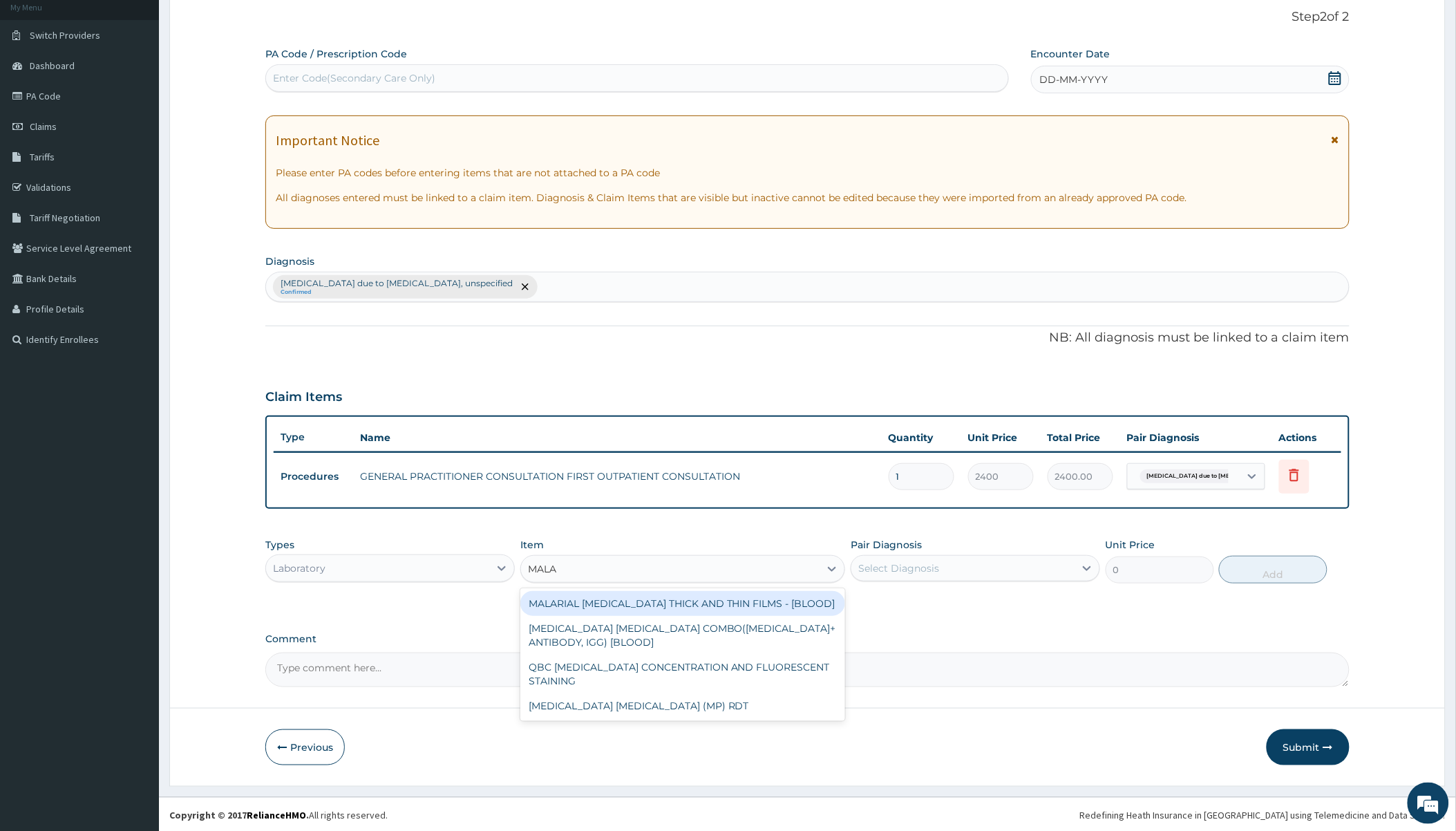
type input "MALAR"
drag, startPoint x: 705, startPoint y: 611, endPoint x: 712, endPoint y: 611, distance: 7.0
click at [705, 611] on div "MALARIAL [MEDICAL_DATA] THICK AND THIN FILMS - [BLOOD]" at bounding box center [682, 603] width 325 height 25
type input "1500"
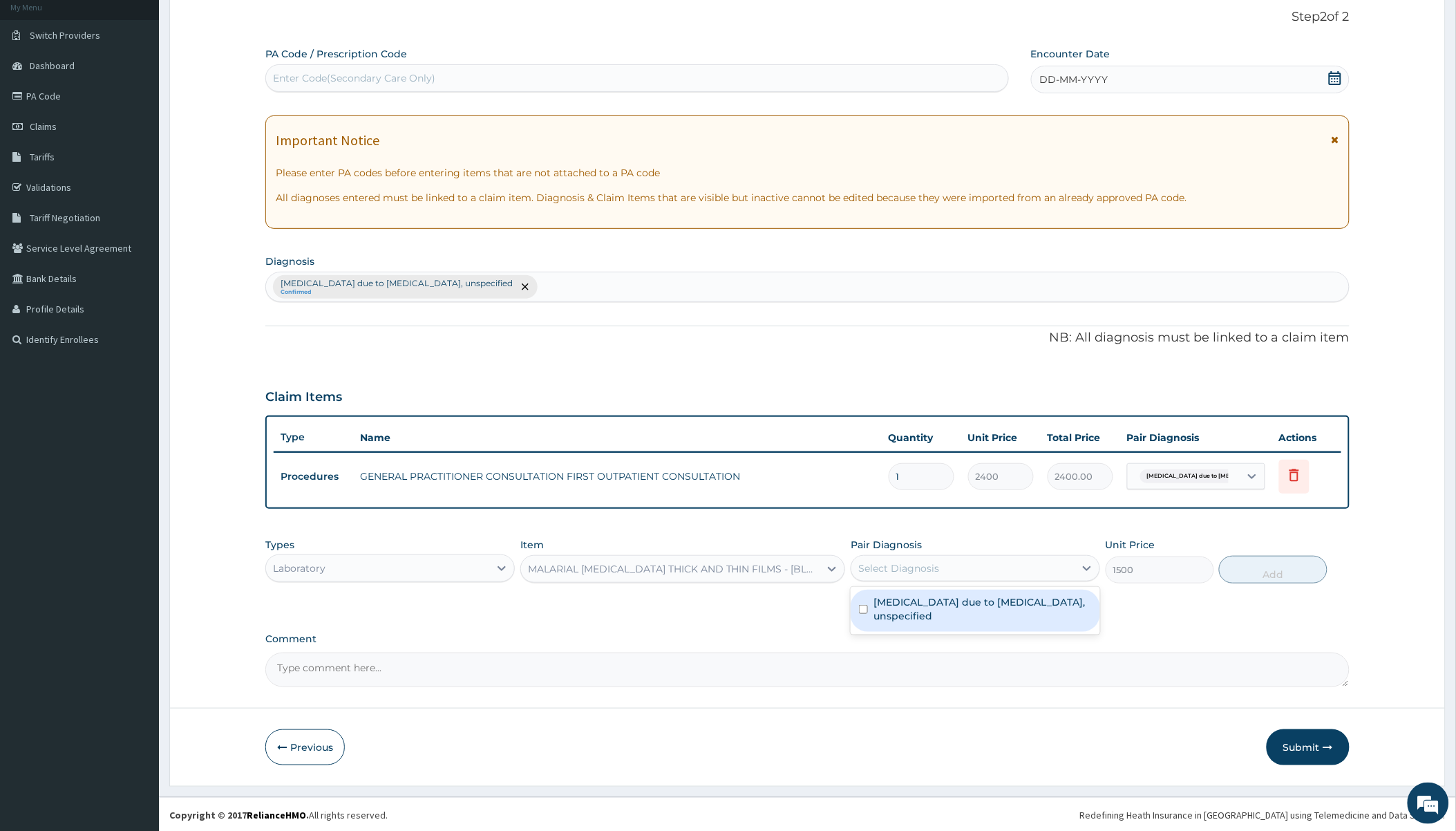
click at [793, 575] on div "Select Diagnosis" at bounding box center [963, 568] width 223 height 22
click at [793, 597] on label "[MEDICAL_DATA] due to [MEDICAL_DATA], unspecified" at bounding box center [982, 609] width 218 height 28
checkbox input "true"
drag, startPoint x: 1286, startPoint y: 576, endPoint x: 1269, endPoint y: 584, distance: 18.8
click at [793, 575] on button "Add" at bounding box center [1273, 569] width 109 height 28
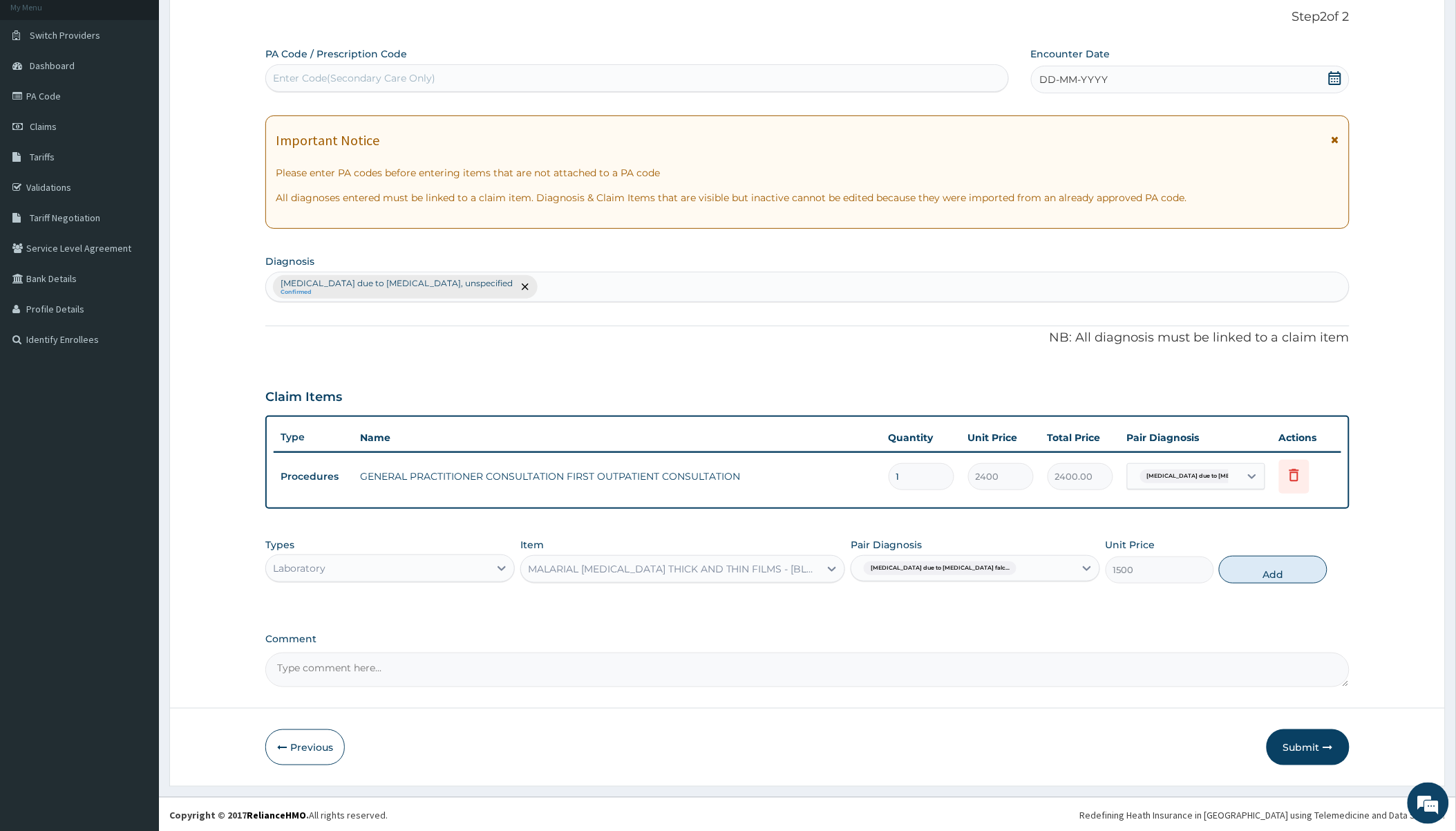
type input "0"
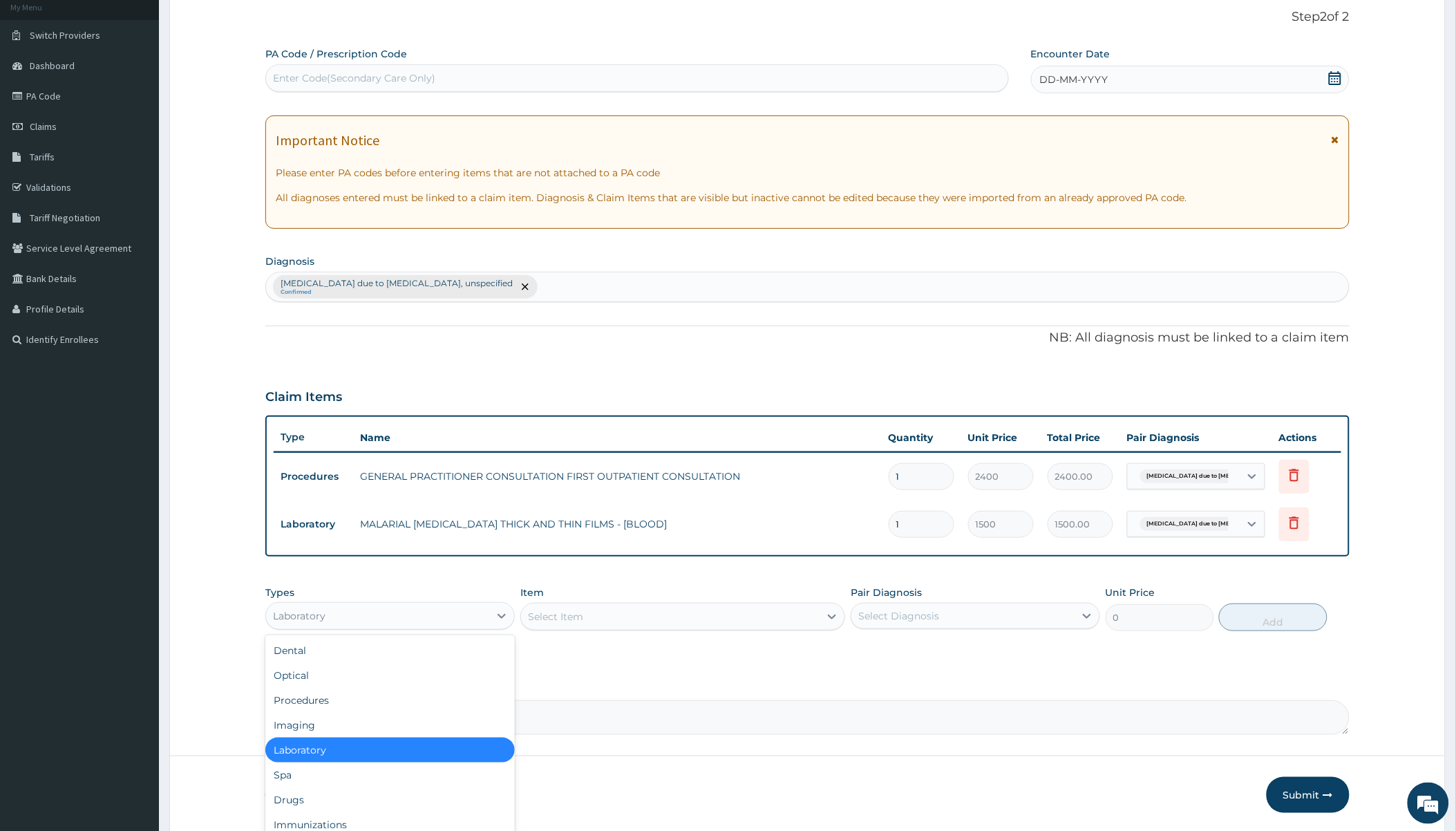
click at [449, 605] on div "Laboratory" at bounding box center [378, 615] width 223 height 22
type input "DR"
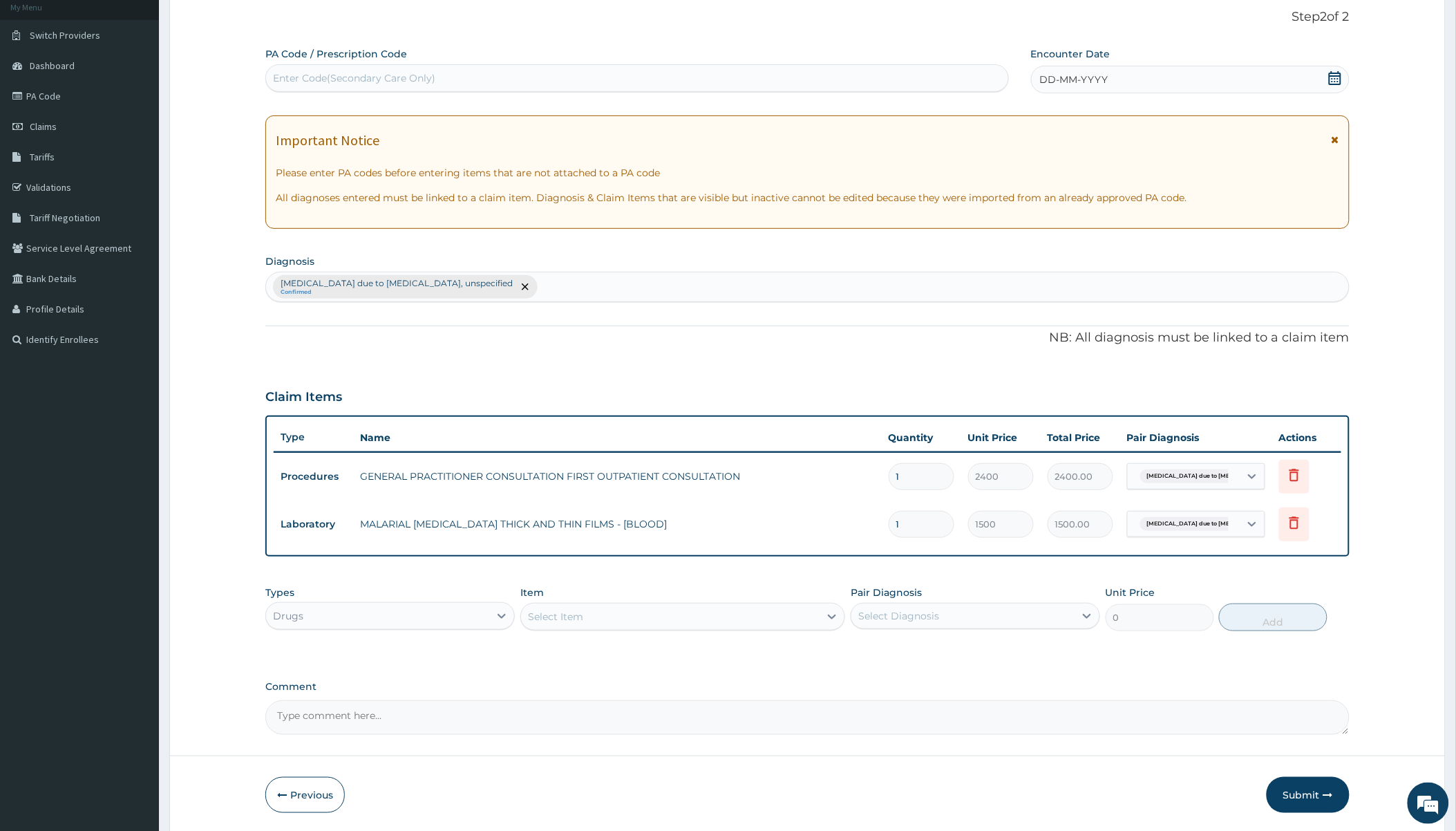
click at [647, 605] on div "Select Item" at bounding box center [670, 616] width 298 height 22
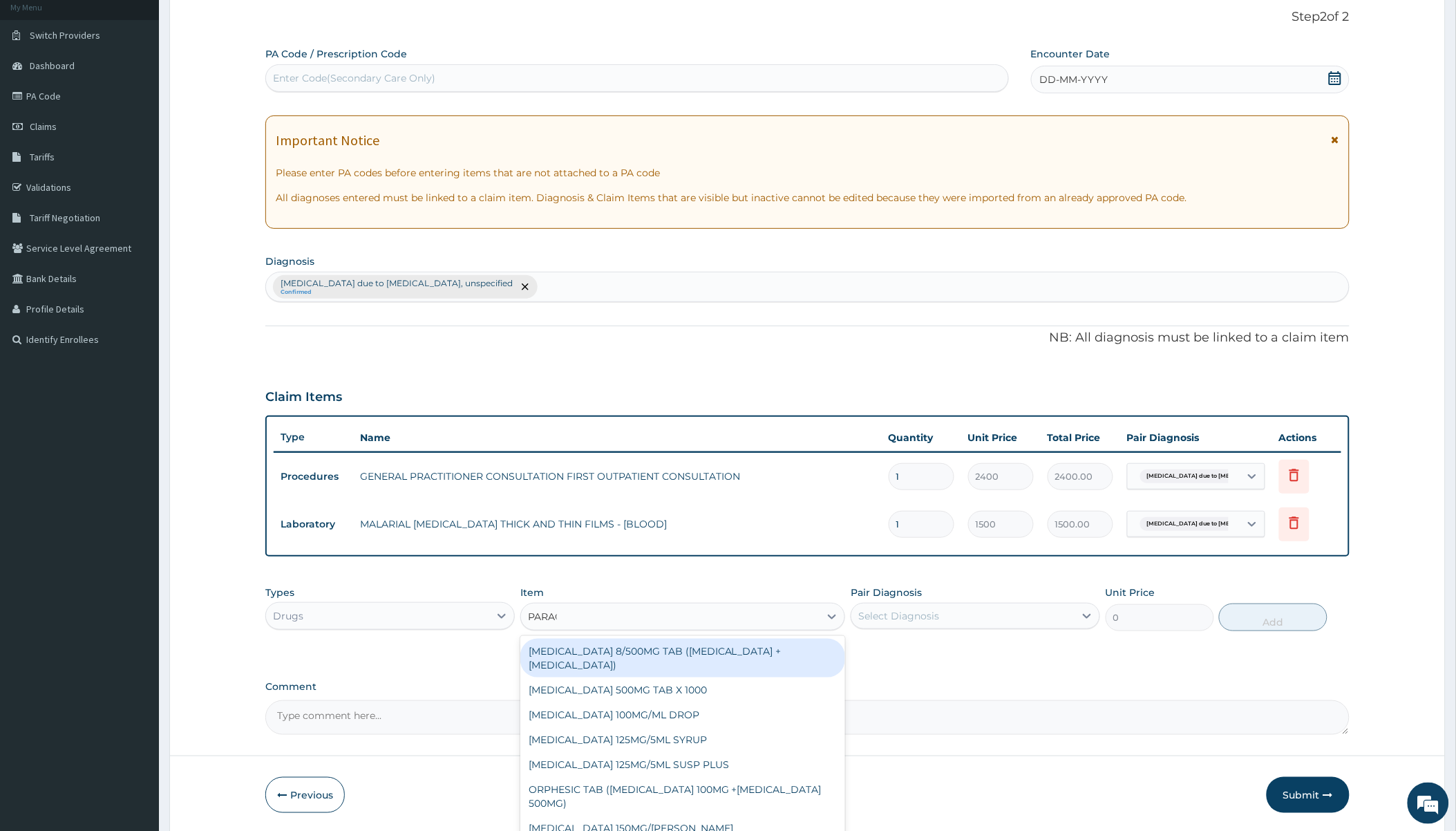
type input "PARACE"
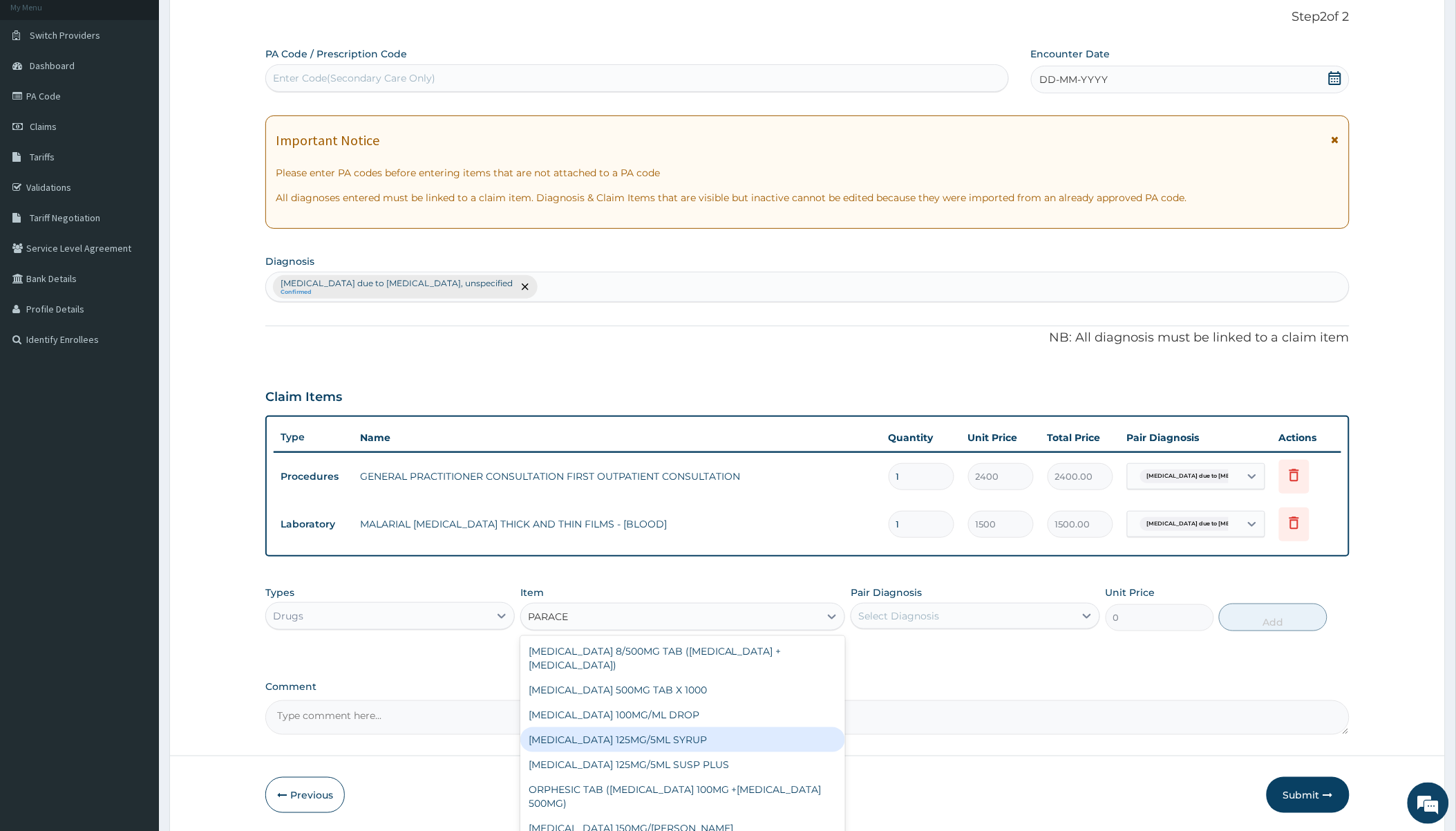
click at [633, 737] on div "[MEDICAL_DATA] 125MG/5ML SYRUP" at bounding box center [682, 739] width 325 height 25
type input "750"
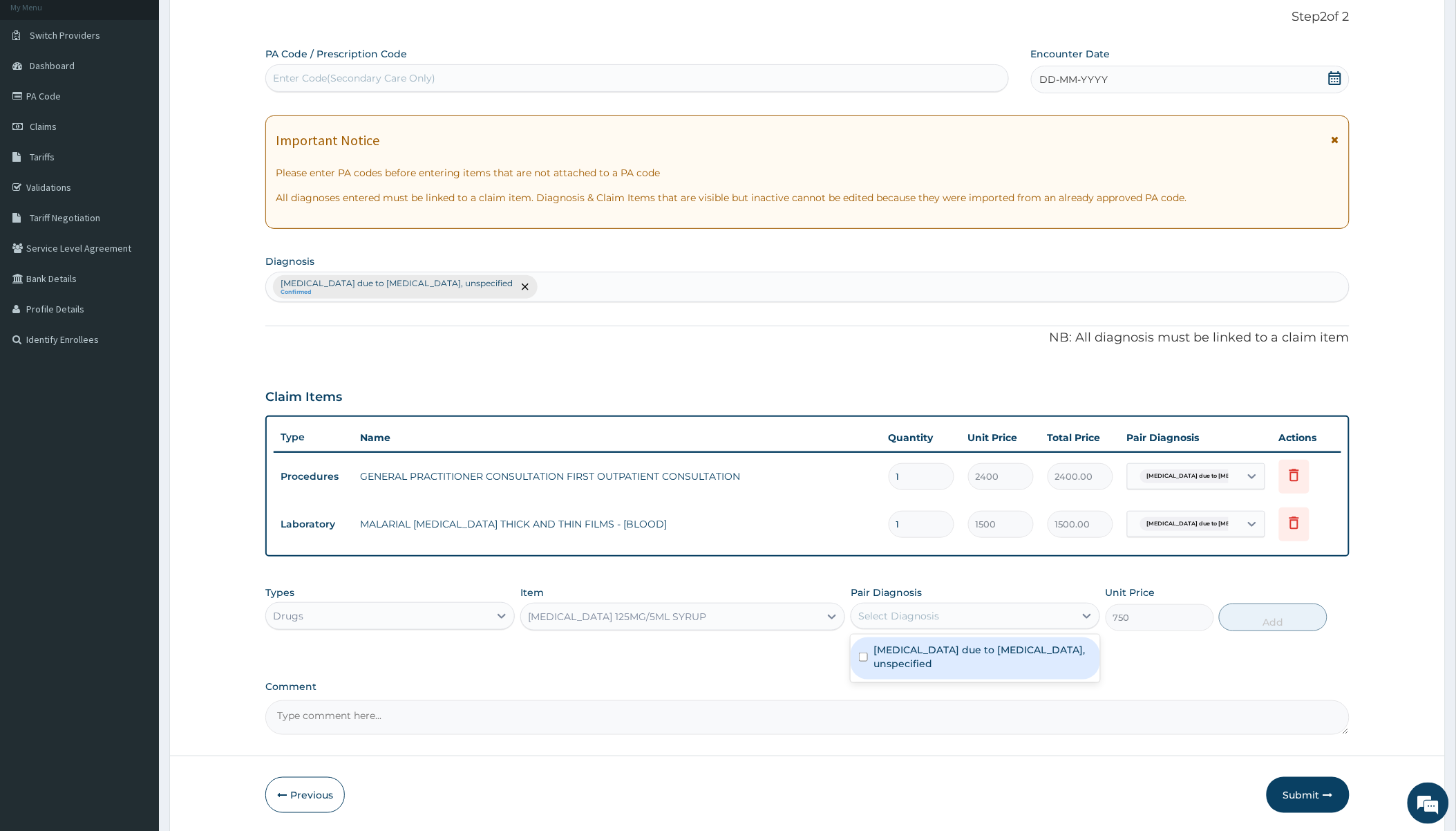
drag, startPoint x: 930, startPoint y: 618, endPoint x: 930, endPoint y: 609, distance: 9.0
click at [793, 618] on div "Select Diagnosis" at bounding box center [899, 616] width 81 height 14
click at [793, 660] on label "[MEDICAL_DATA] due to [MEDICAL_DATA], unspecified" at bounding box center [982, 657] width 218 height 28
checkbox input "true"
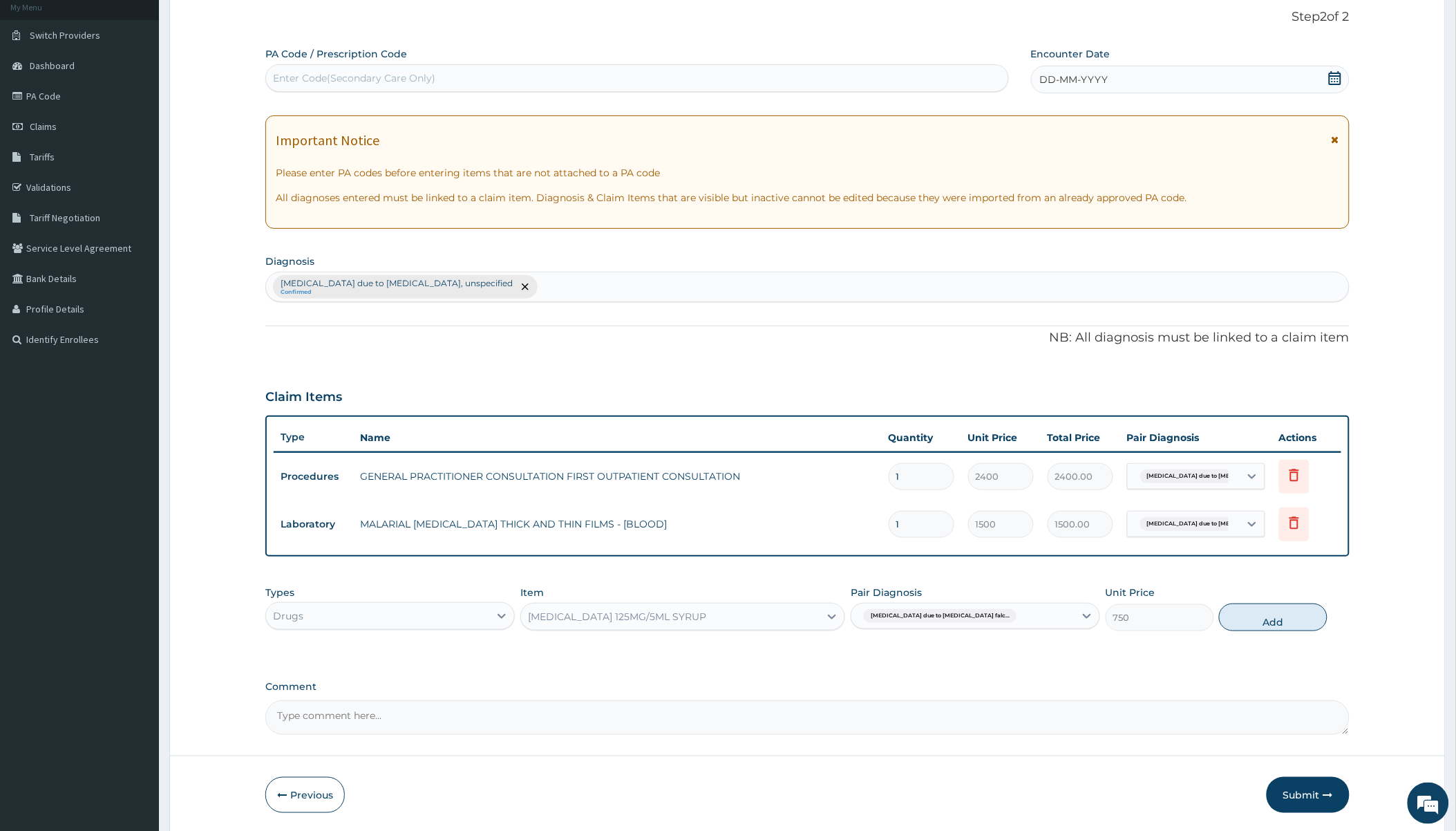
click at [617, 296] on div "[MEDICAL_DATA] due to [MEDICAL_DATA], unspecified Confirmed" at bounding box center [807, 287] width 1083 height 29
type input "UPPER RESPIRATORY"
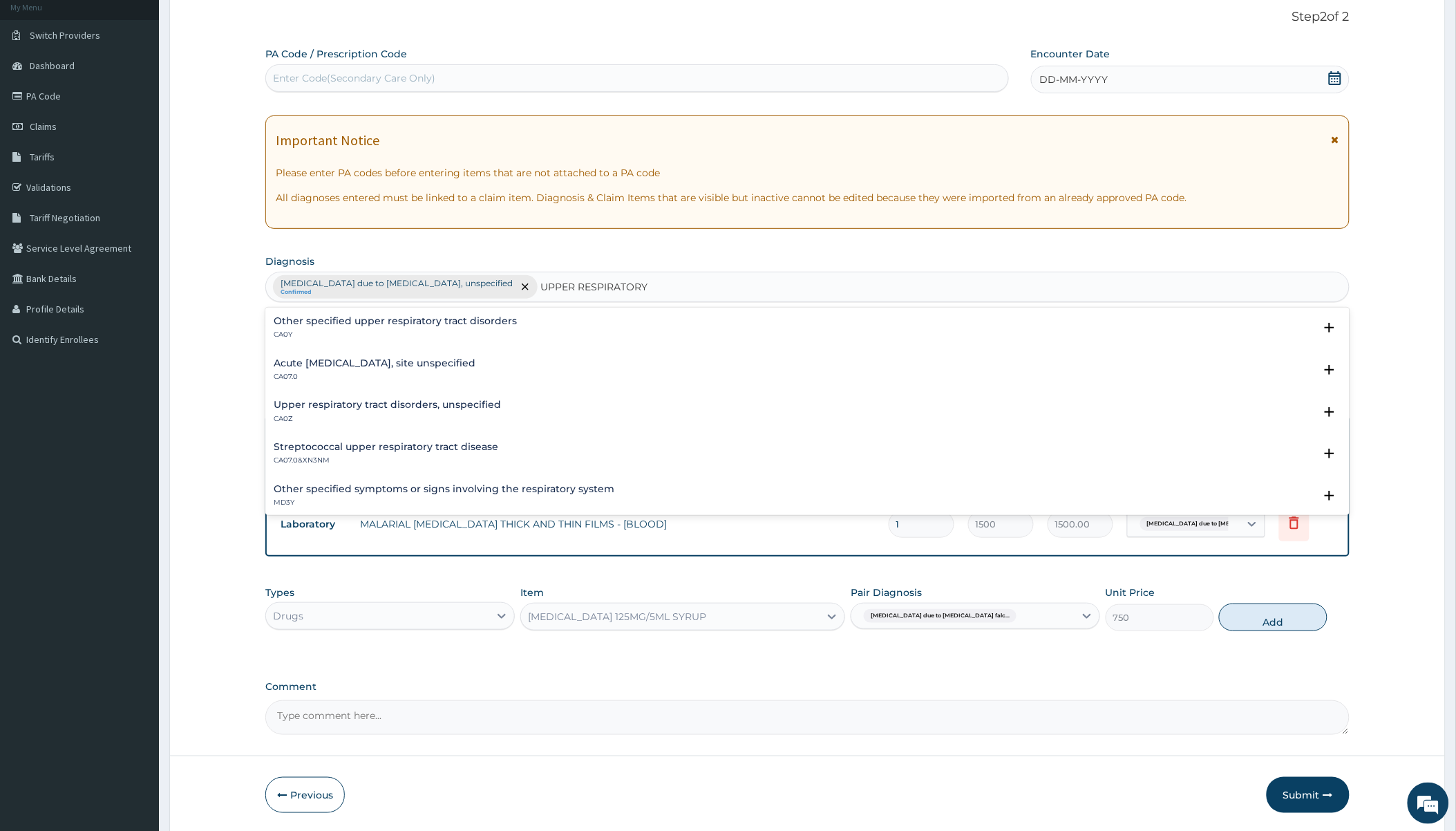
click at [413, 403] on h4 "Upper respiratory tract disorders, unspecified" at bounding box center [387, 405] width 227 height 11
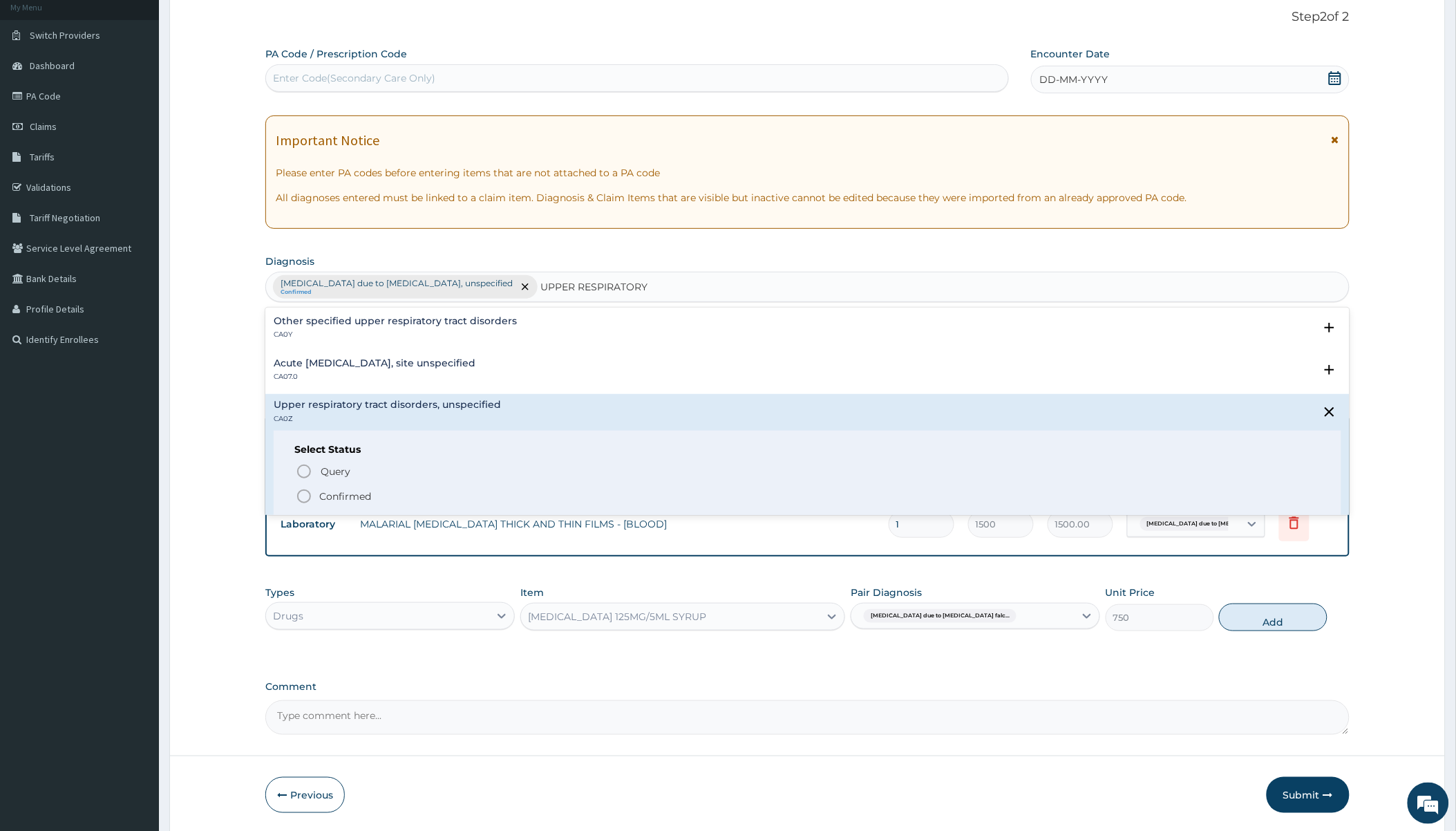
click at [339, 497] on p "Confirmed" at bounding box center [345, 497] width 52 height 14
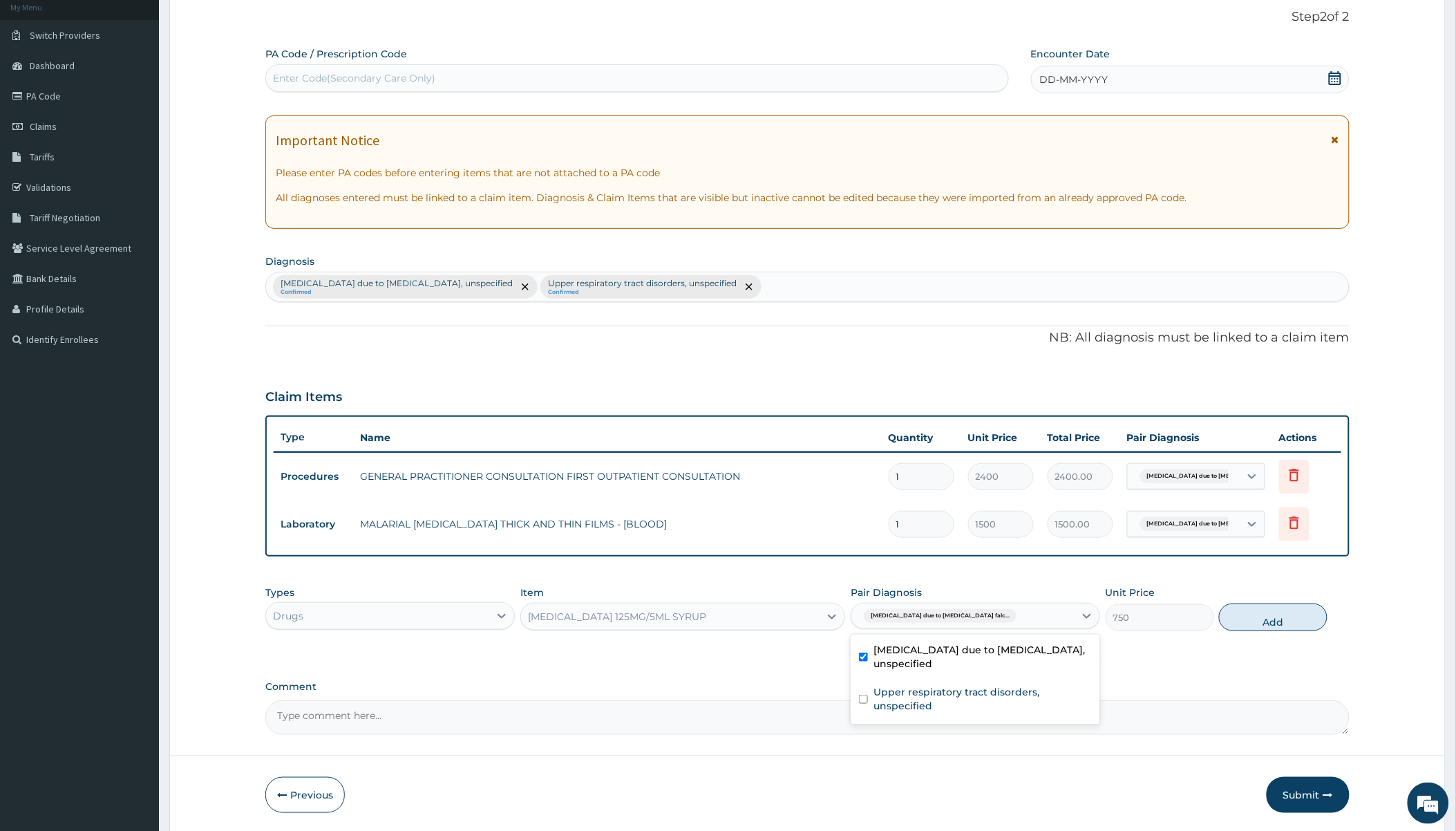
click at [793, 617] on div "Malaria due to Plasmodium falc..." at bounding box center [963, 615] width 223 height 24
click at [793, 702] on label "Upper respiratory tract disorders, unspecified" at bounding box center [982, 699] width 218 height 28
checkbox input "true"
click at [793, 614] on button "Add" at bounding box center [1273, 618] width 109 height 28
type input "0"
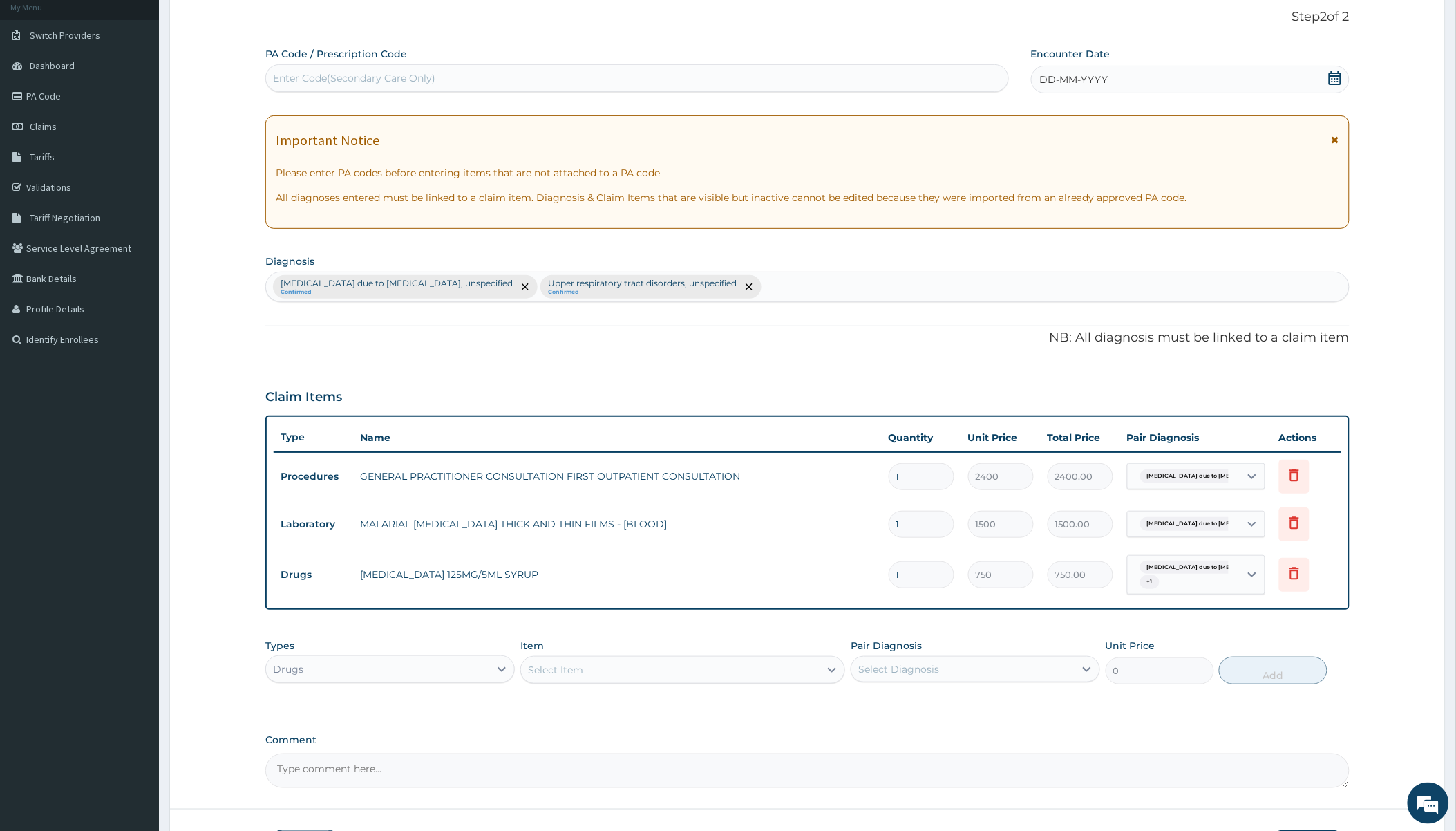
click at [641, 671] on div "Select Item" at bounding box center [670, 670] width 298 height 22
type input "COUGH"
drag, startPoint x: 634, startPoint y: 727, endPoint x: 661, endPoint y: 719, distance: 28.2
click at [636, 727] on div "EMZOLYN COUGH CHILDREN SYRUP" at bounding box center [682, 729] width 325 height 25
type input "750"
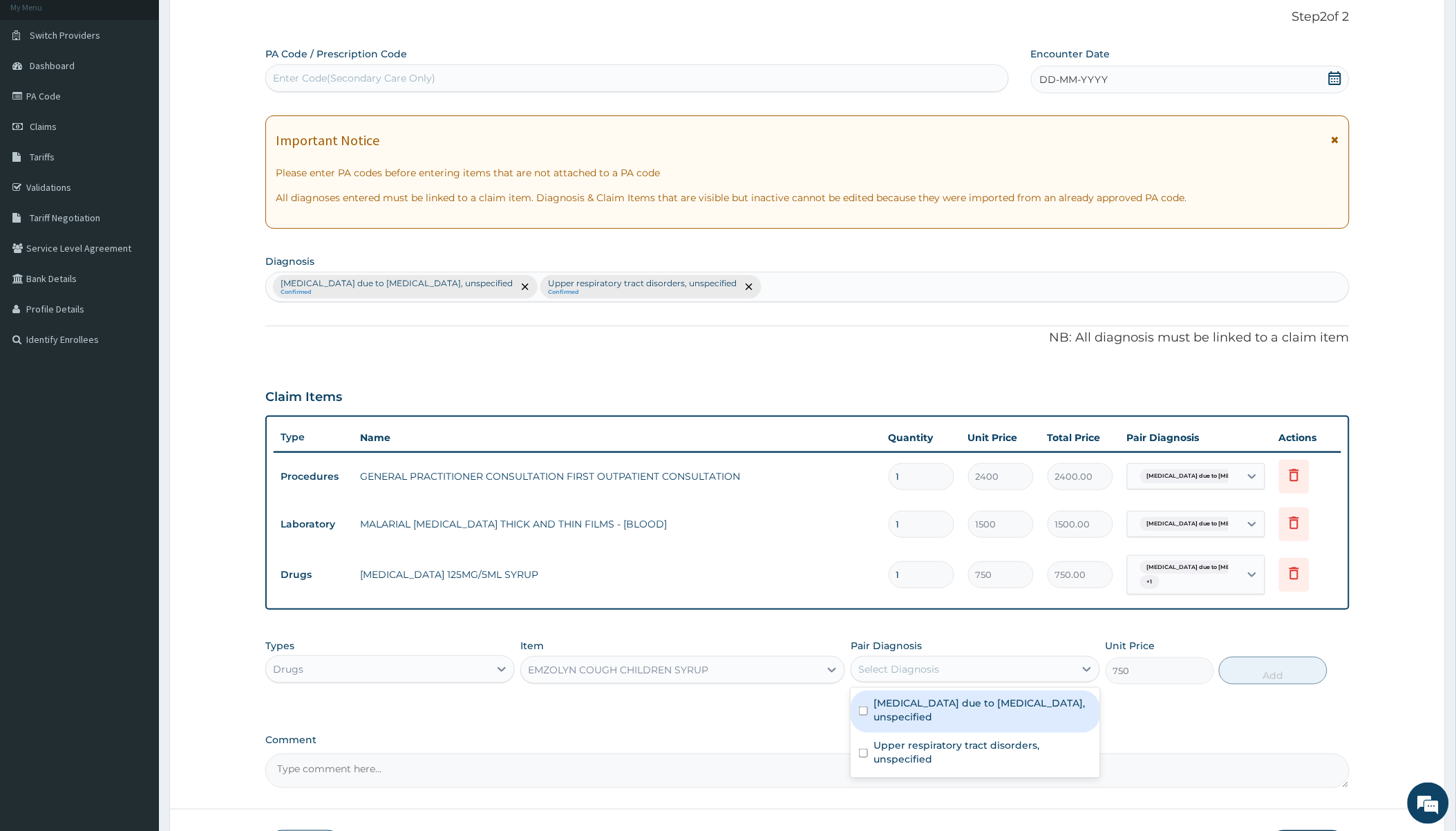
drag, startPoint x: 940, startPoint y: 666, endPoint x: 942, endPoint y: 673, distance: 7.3
click at [793, 666] on div "Select Diagnosis" at bounding box center [963, 669] width 223 height 22
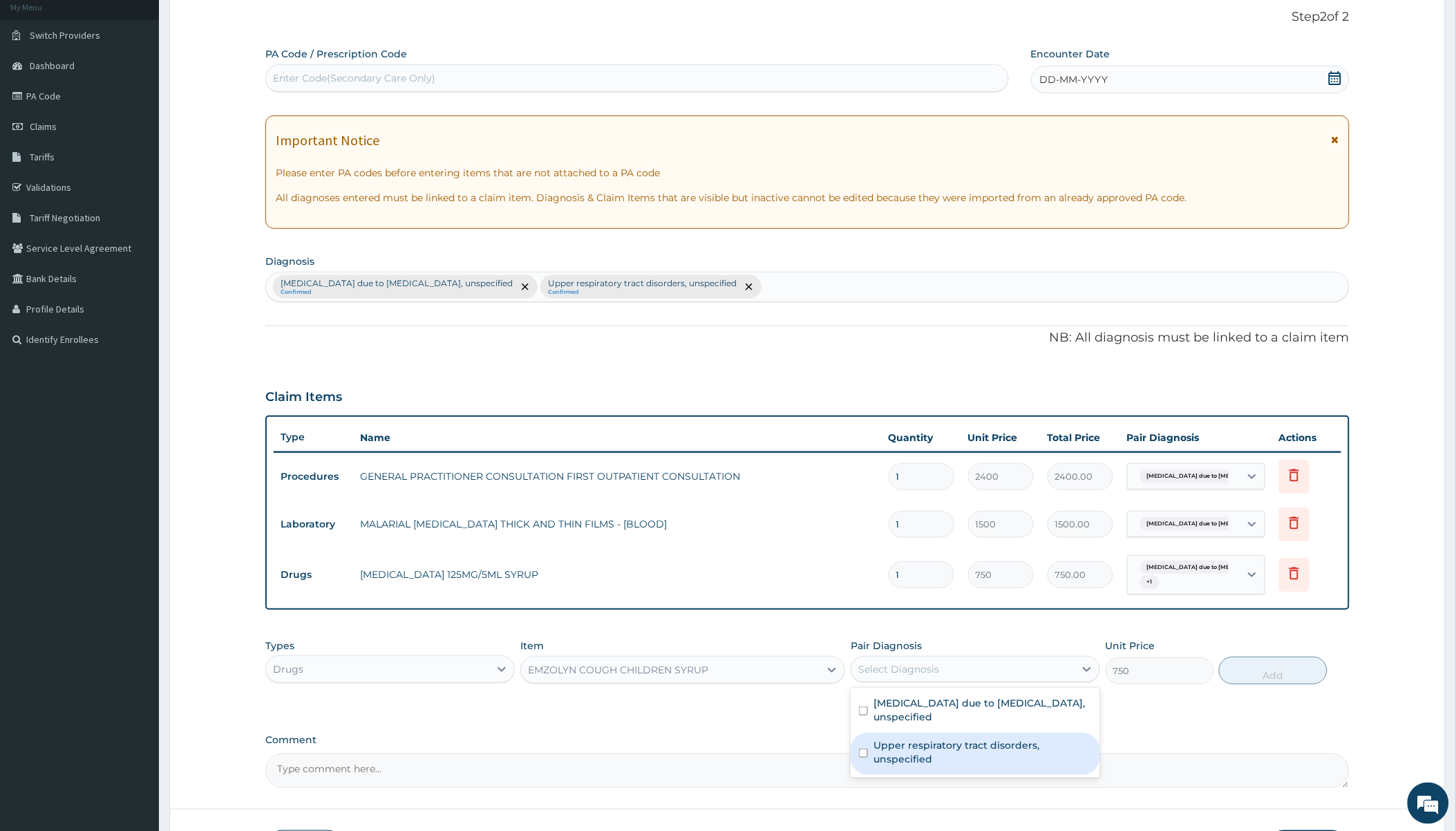
drag, startPoint x: 914, startPoint y: 749, endPoint x: 1104, endPoint y: 699, distance: 196.5
click at [793, 748] on label "Upper respiratory tract disorders, unspecified" at bounding box center [982, 752] width 218 height 28
checkbox input "true"
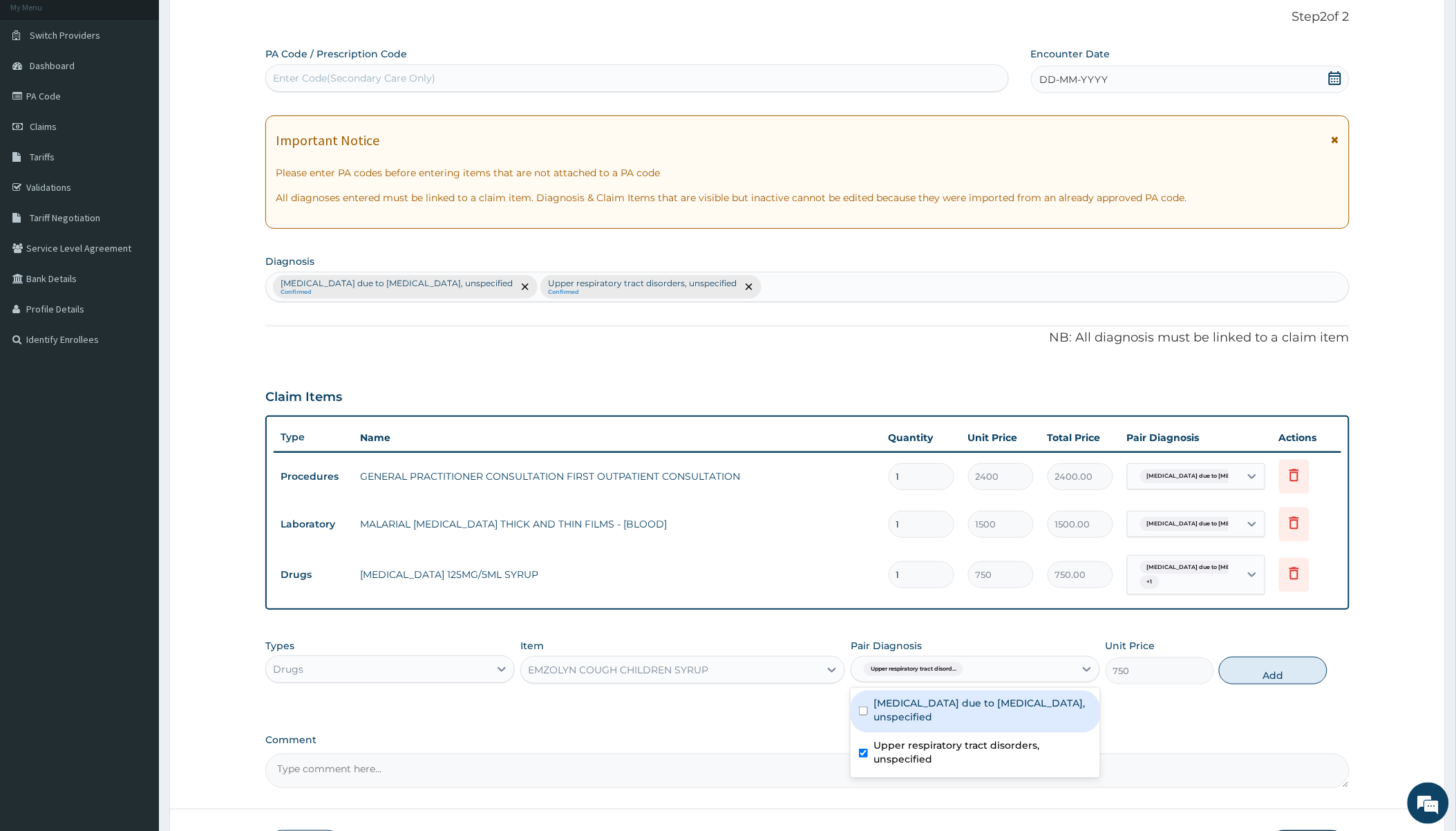
click at [793, 669] on button "Add" at bounding box center [1273, 670] width 109 height 28
type input "0"
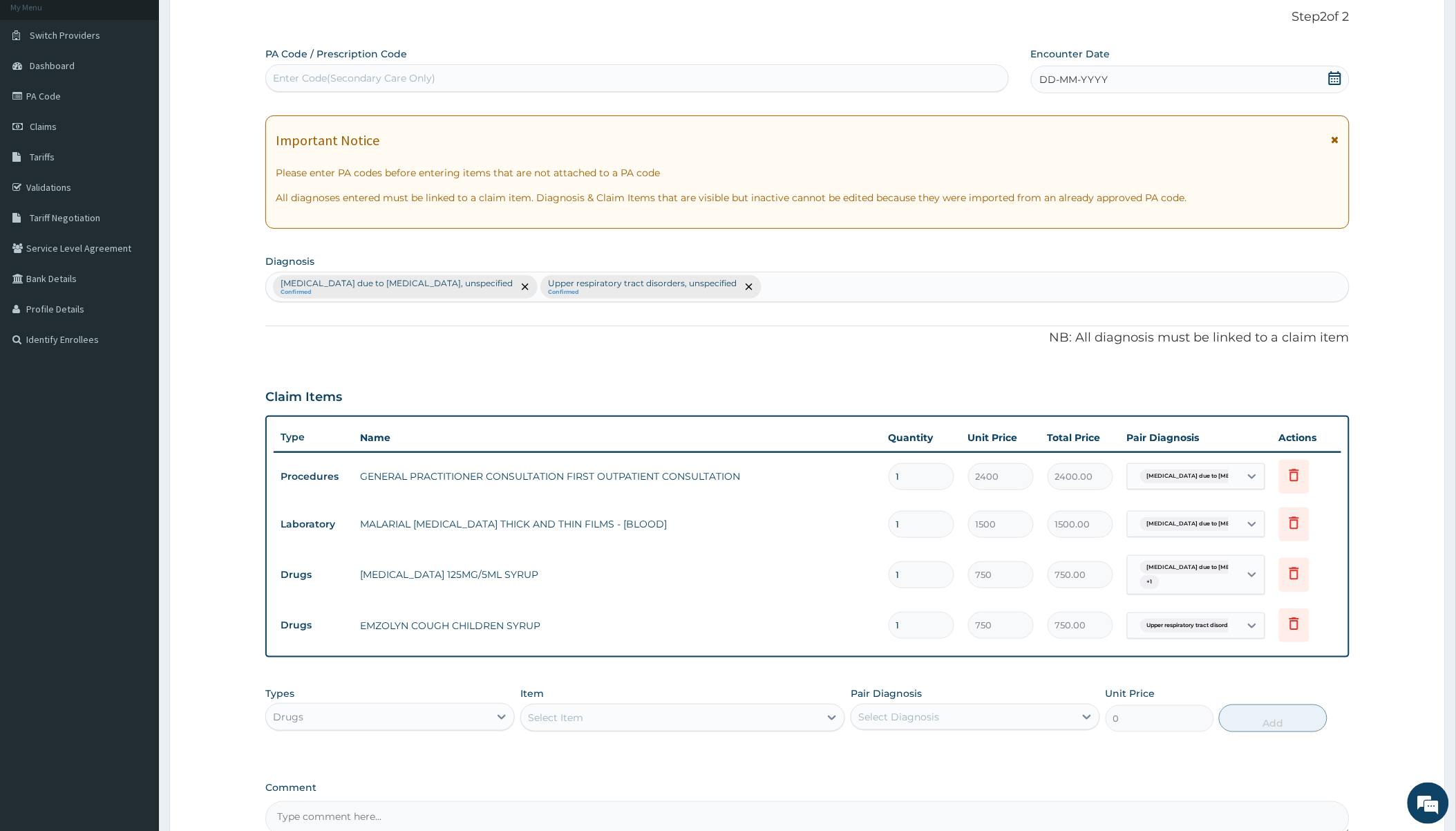
click at [658, 723] on div "Select Item" at bounding box center [670, 717] width 298 height 22
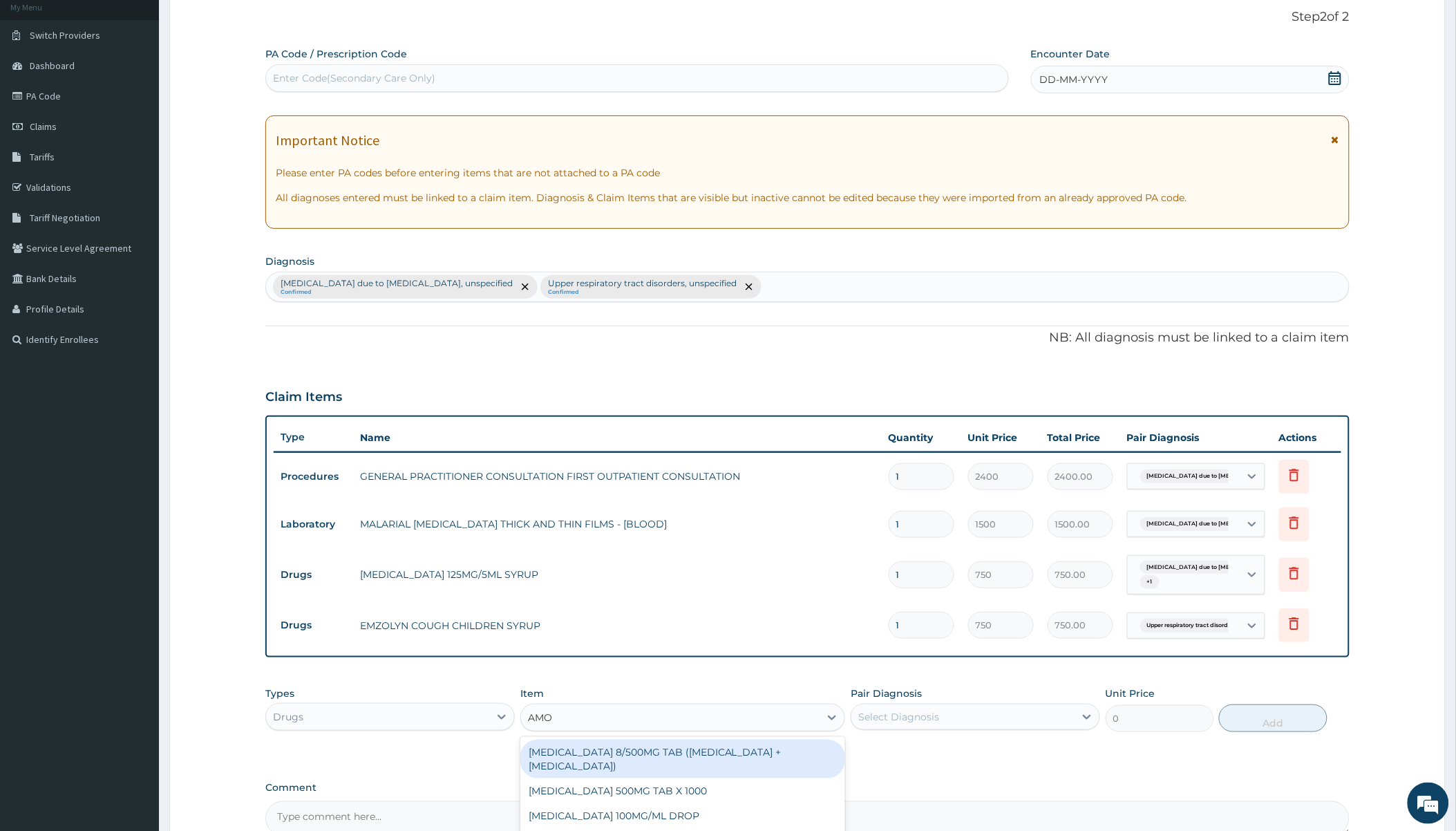
type input "AMOX"
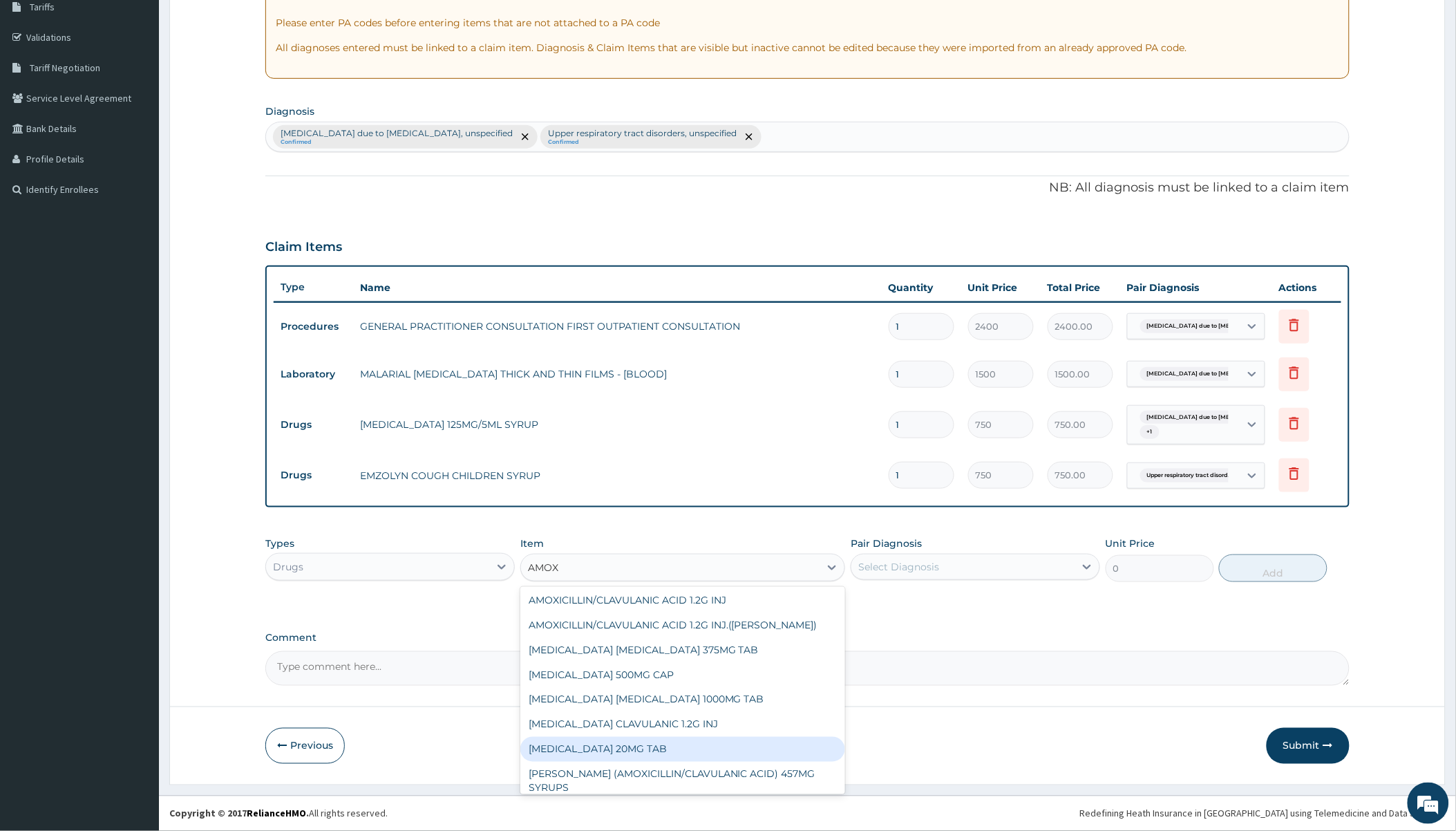
scroll to position [77, 0]
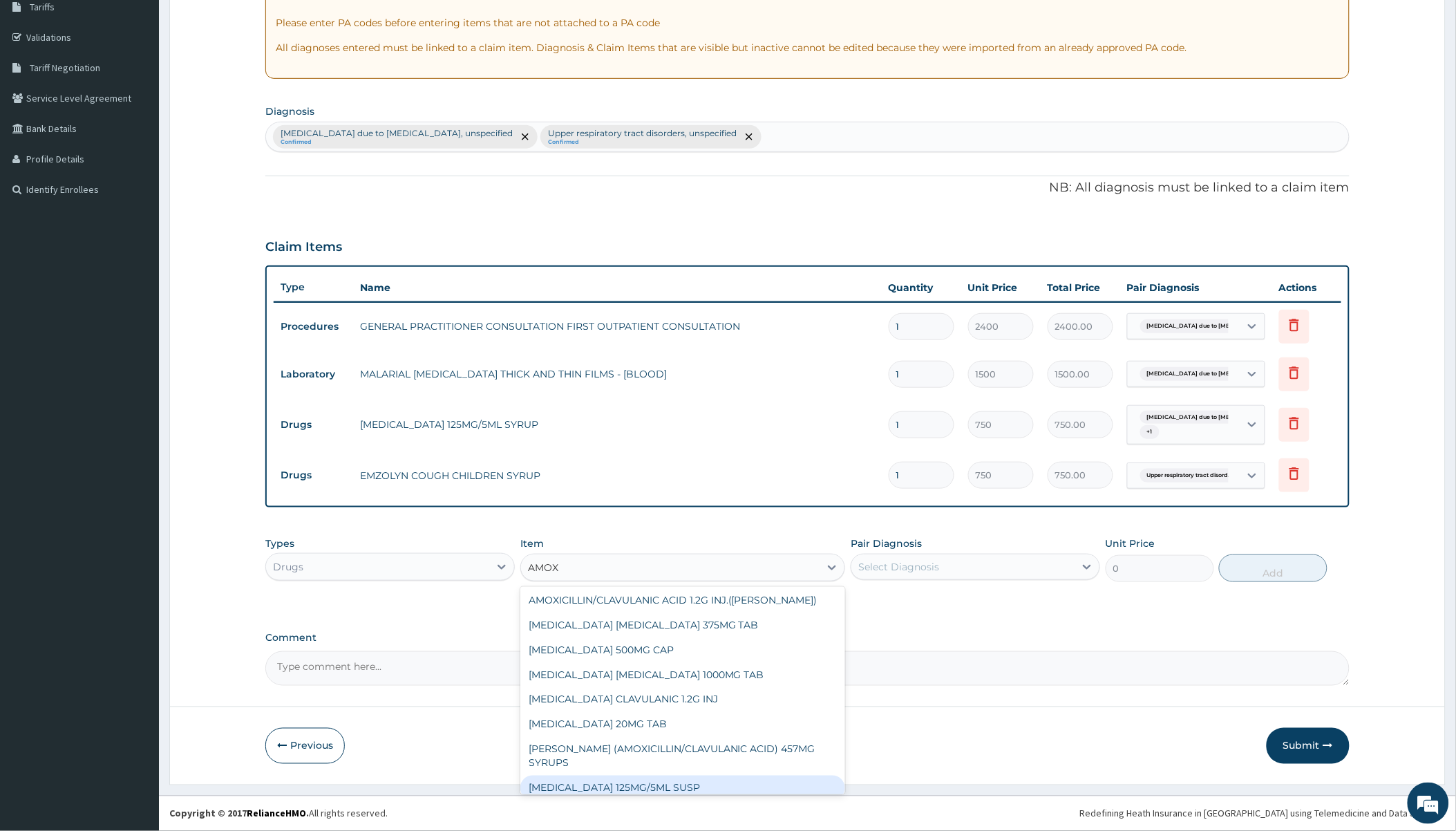
click at [627, 774] on div "AMOXICILLIN 125MG/5ML SUSP" at bounding box center [682, 788] width 325 height 25
type input "1200"
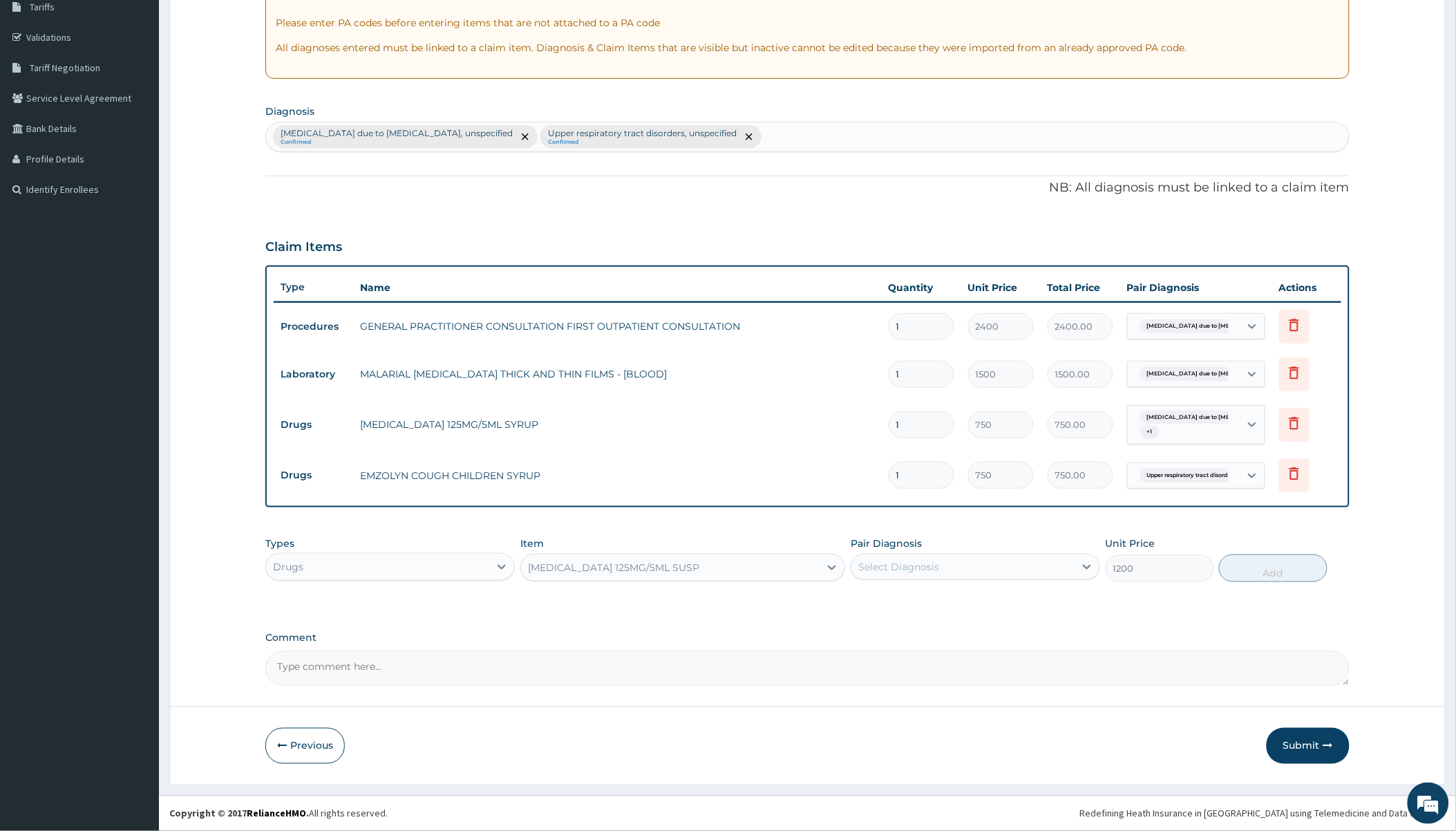
click at [793, 569] on div "Select Diagnosis" at bounding box center [963, 566] width 223 height 22
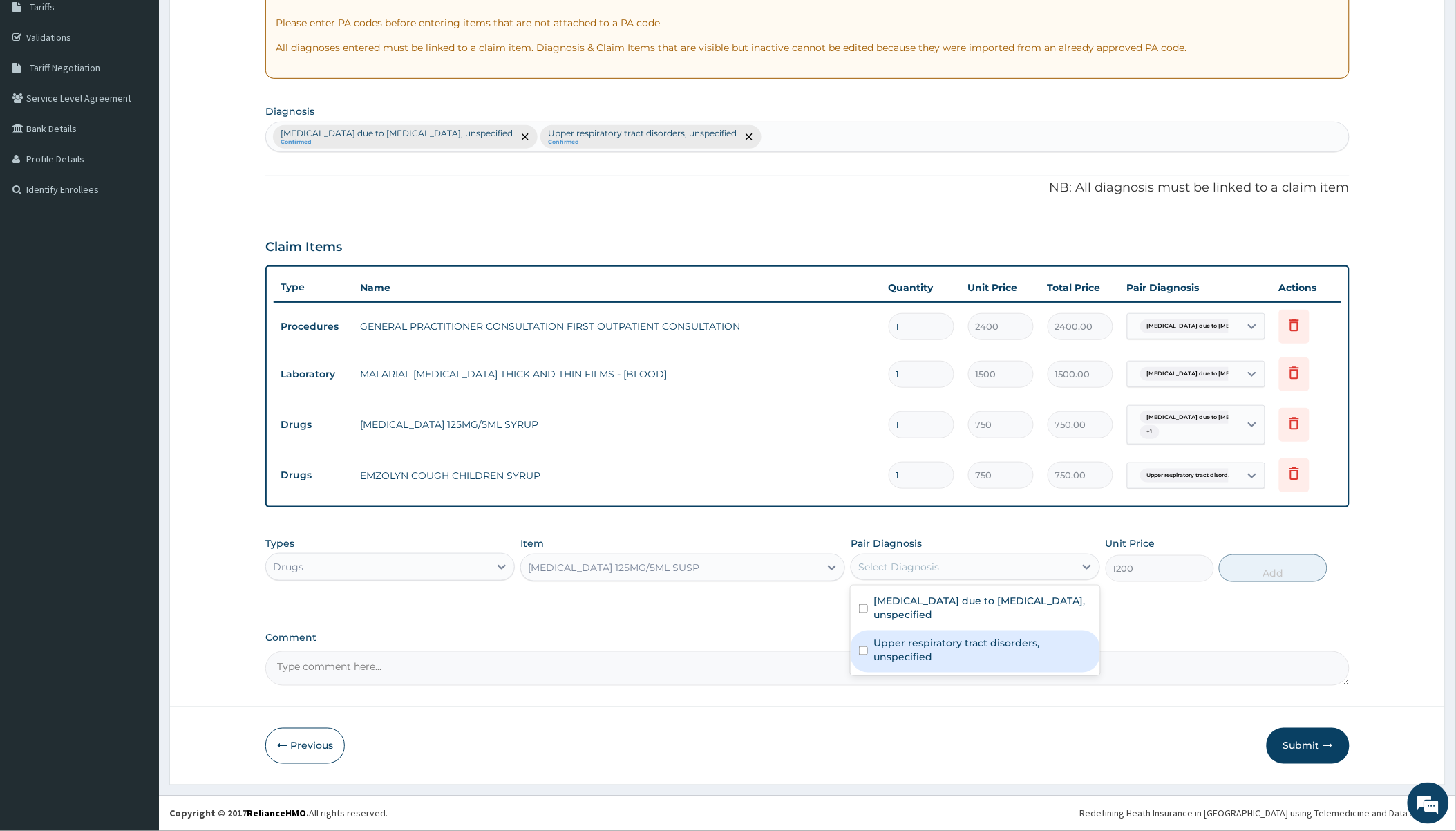
drag, startPoint x: 924, startPoint y: 653, endPoint x: 1090, endPoint y: 627, distance: 168.0
click at [793, 652] on label "Upper respiratory tract disorders, unspecified" at bounding box center [982, 650] width 218 height 28
checkbox input "true"
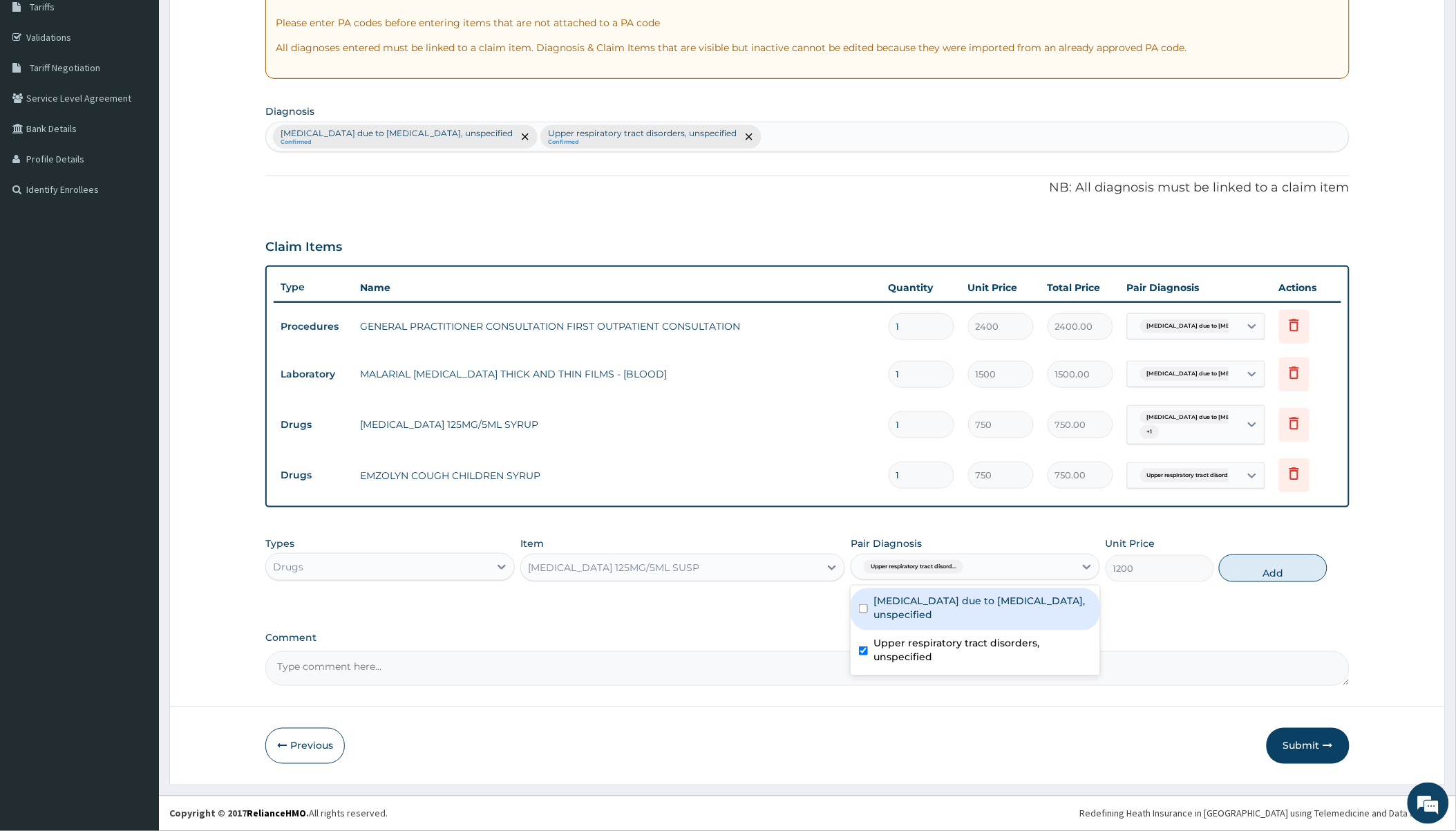
click at [793, 584] on div "Types Drugs Item AMOXICILLIN 125MG/5ML SUSP Pair Diagnosis option Upper respira…" at bounding box center [807, 559] width 1083 height 60
drag, startPoint x: 1272, startPoint y: 572, endPoint x: 1247, endPoint y: 577, distance: 25.5
click at [793, 575] on button "Add" at bounding box center [1273, 568] width 109 height 28
type input "0"
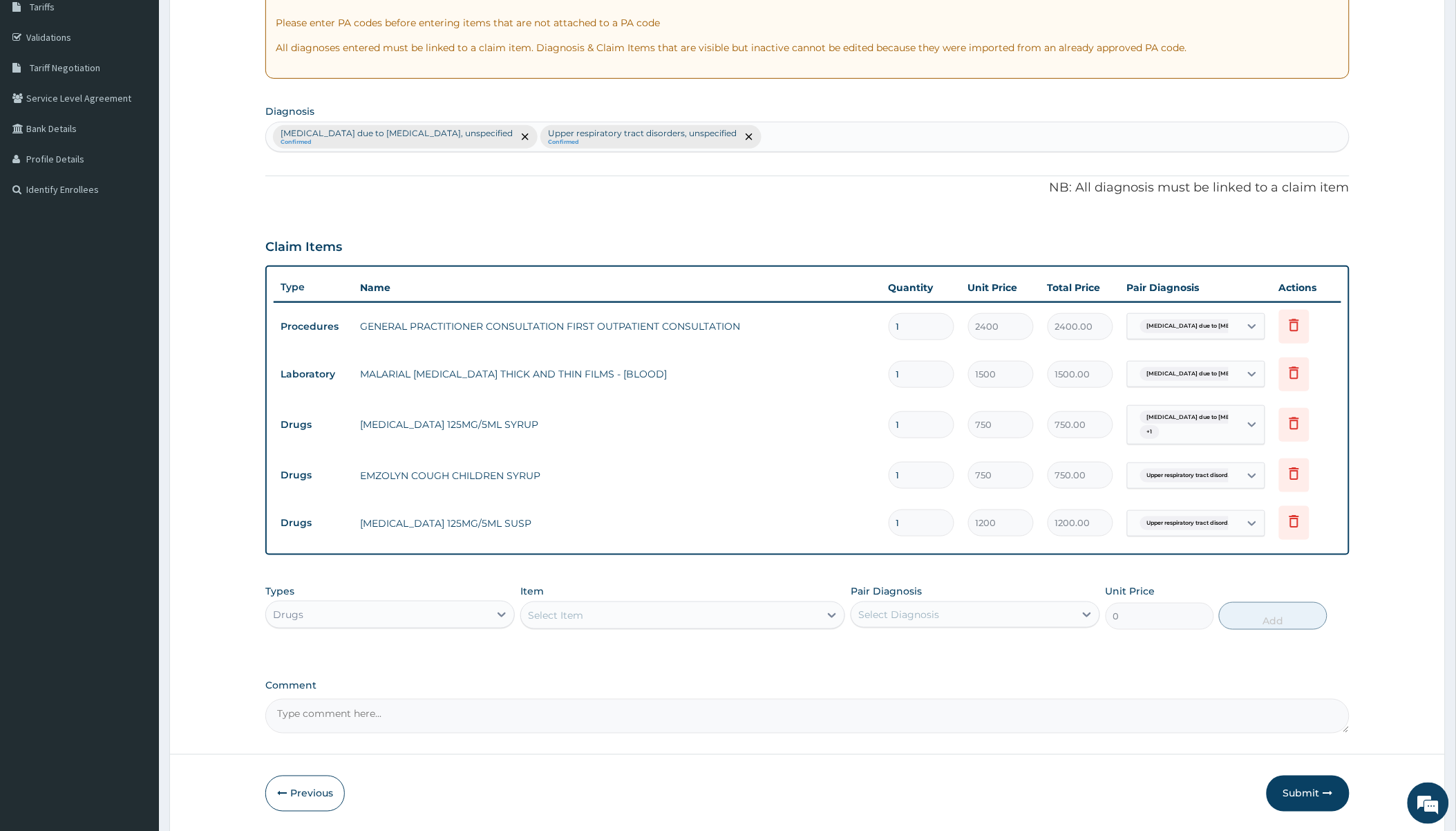
click at [728, 625] on div "Select Item" at bounding box center [670, 614] width 298 height 22
type input "LONAR"
click at [709, 671] on div "LONART 20/120MG SYRUP" at bounding box center [682, 674] width 325 height 25
type input "4275"
click at [793, 614] on div "Select Diagnosis" at bounding box center [899, 614] width 81 height 14
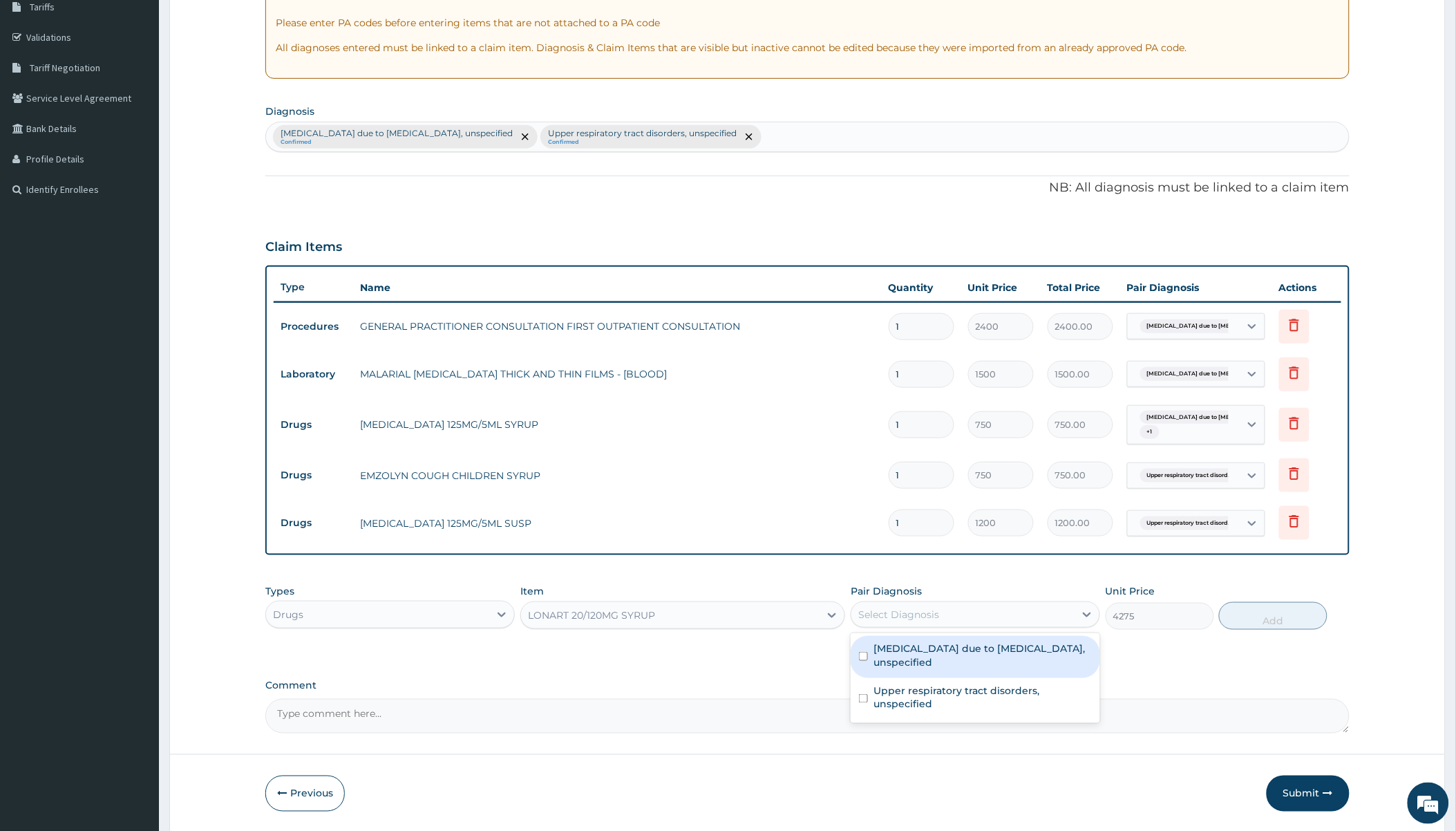
click at [793, 653] on label "Malaria due to Plasmodium falciparum, unspecified" at bounding box center [982, 655] width 218 height 28
checkbox input "true"
click at [793, 618] on button "Add" at bounding box center [1273, 616] width 109 height 28
type input "0"
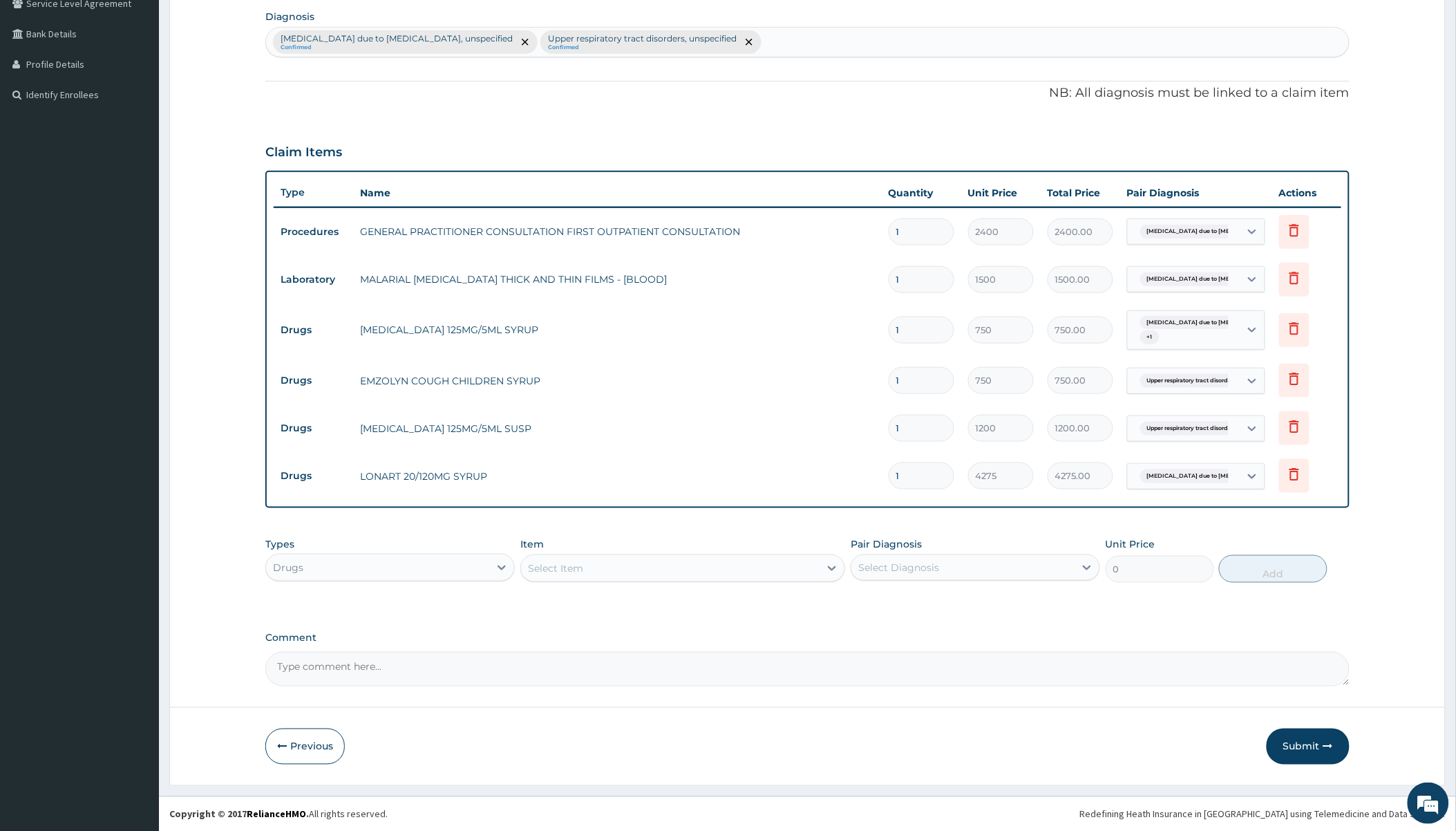
scroll to position [331, 0]
click at [793, 744] on button "Submit" at bounding box center [1308, 745] width 83 height 36
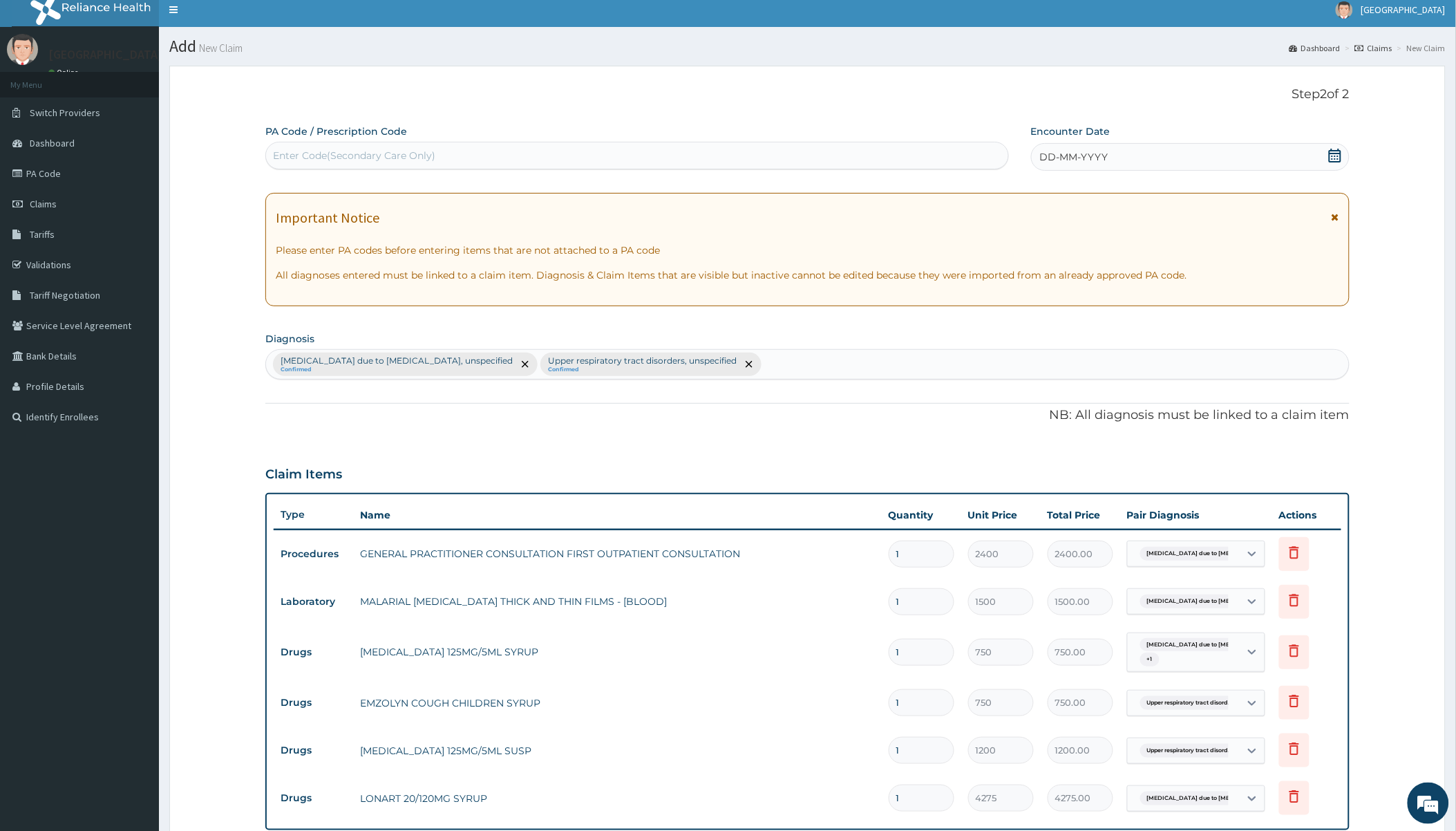
scroll to position [0, 0]
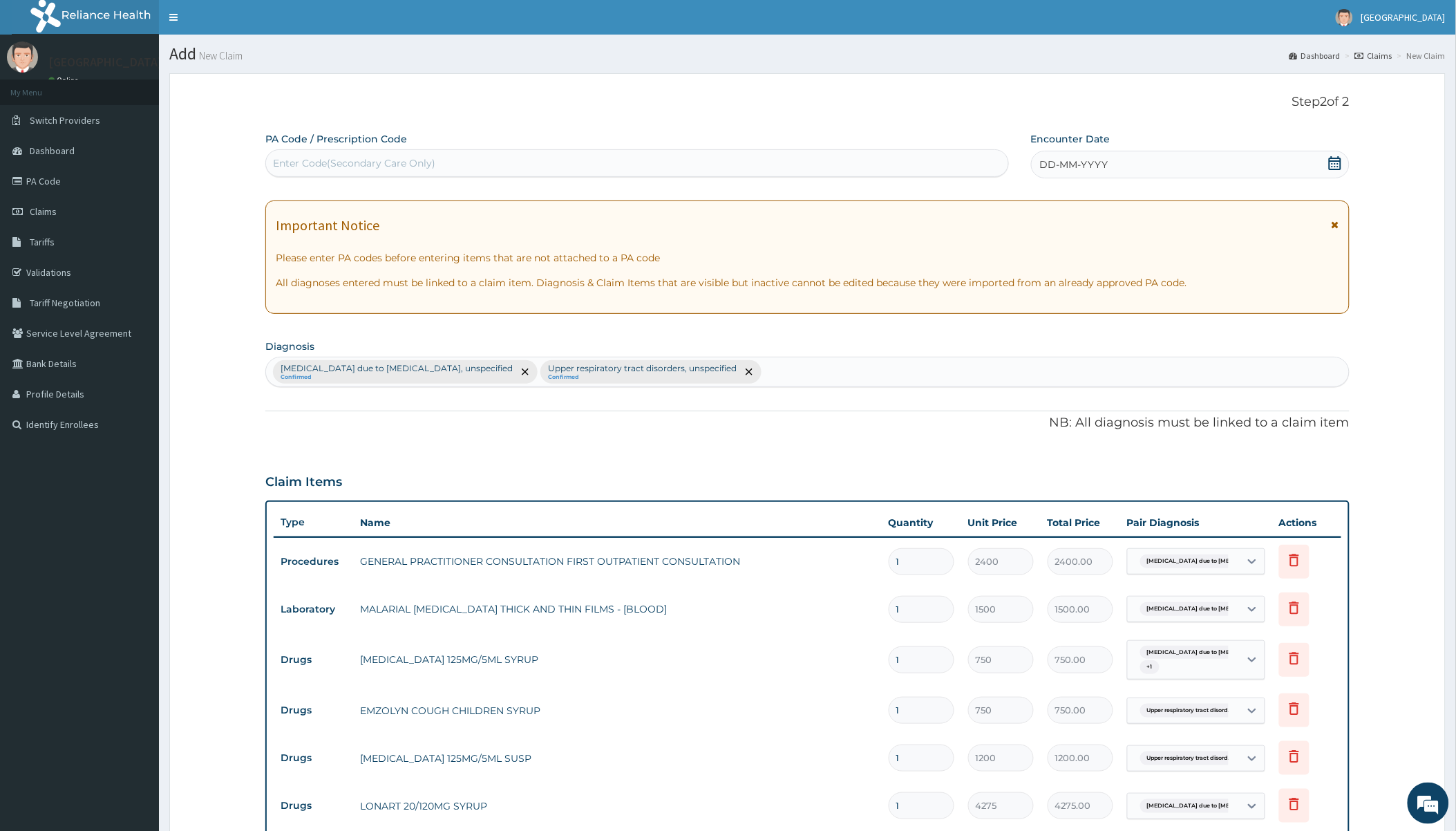
click at [793, 167] on div "DD-MM-YYYY" at bounding box center [1191, 165] width 318 height 28
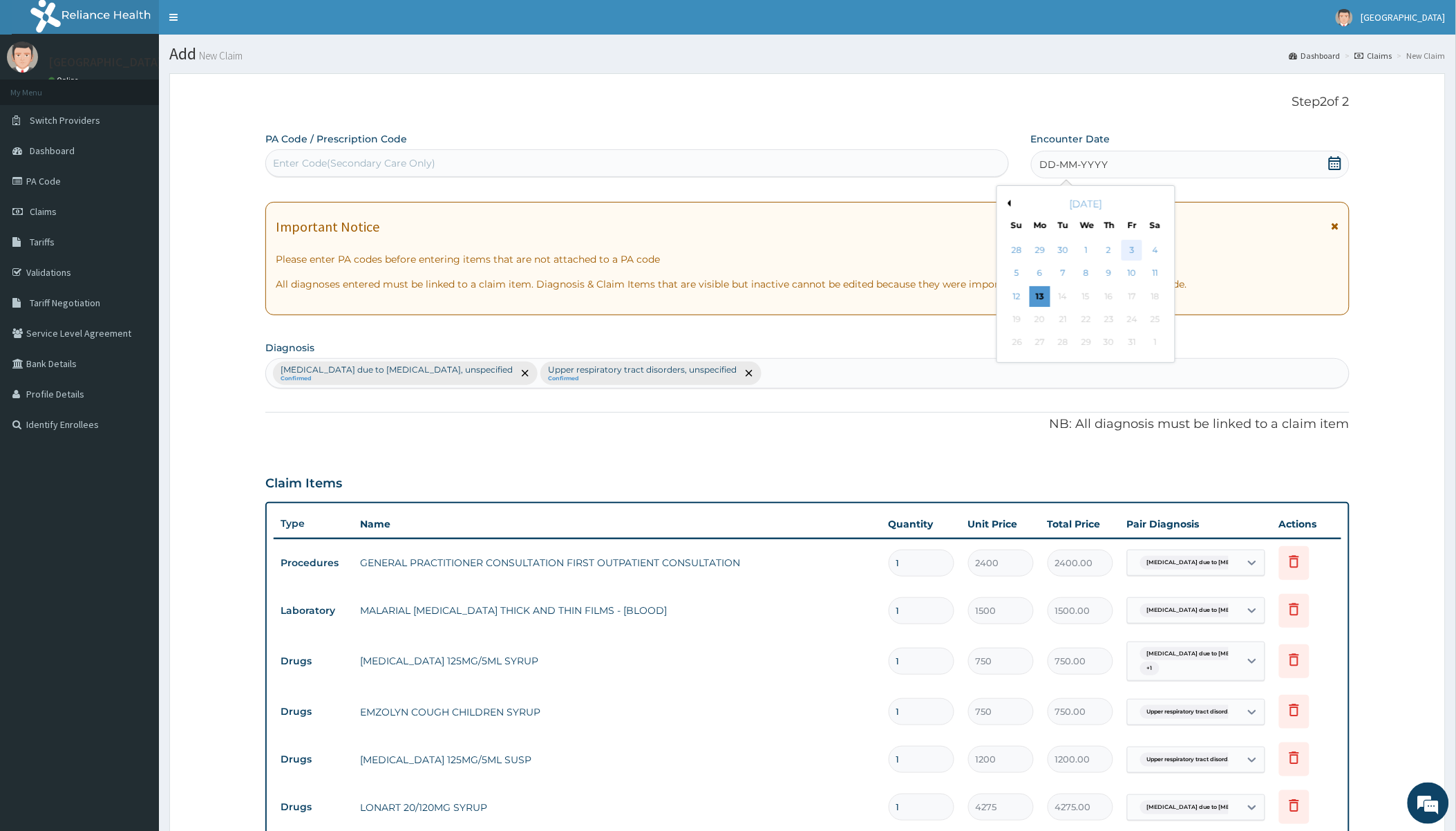
click at [793, 249] on div "3" at bounding box center [1132, 249] width 21 height 21
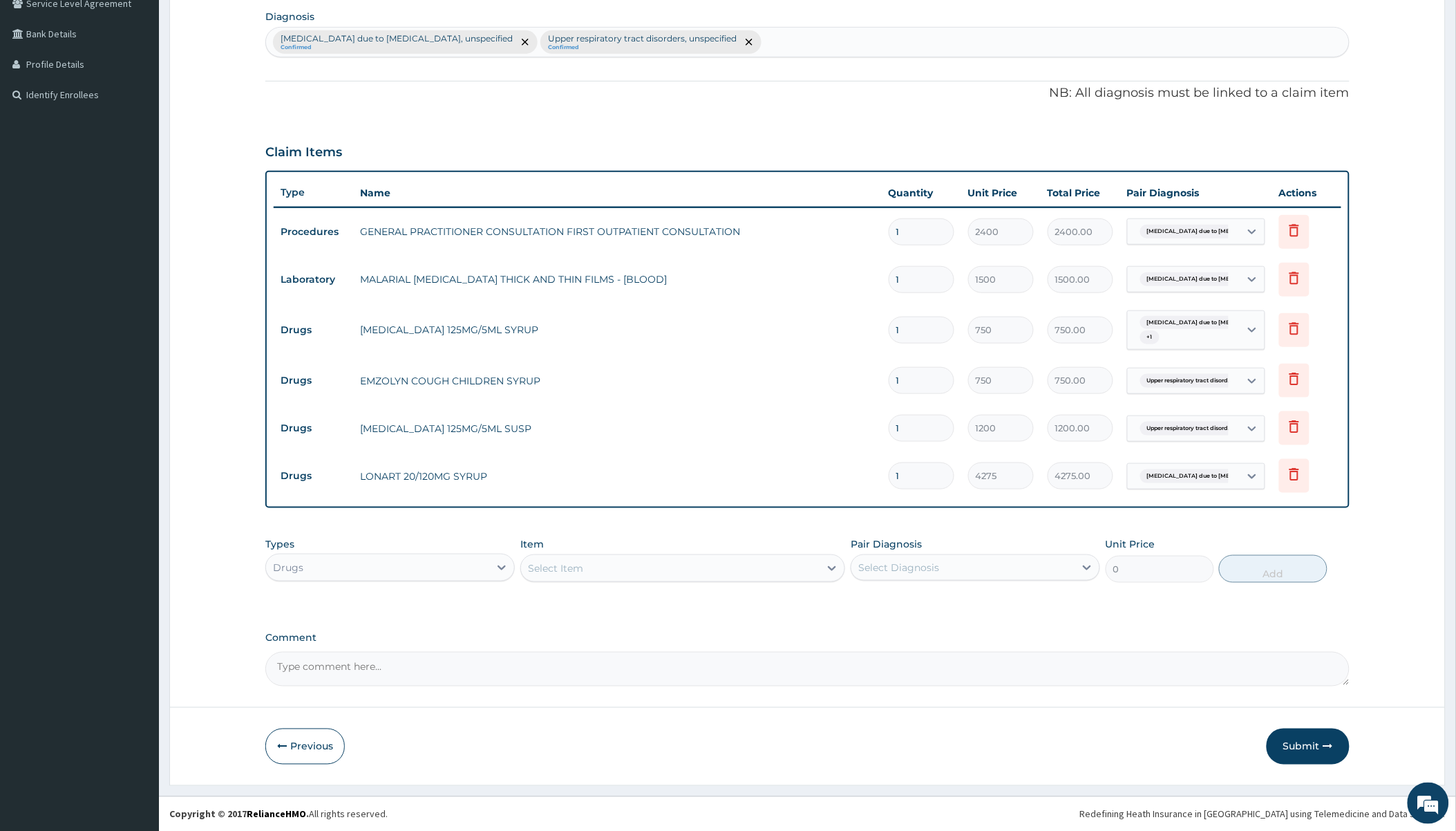
scroll to position [331, 0]
click at [793, 747] on button "Submit" at bounding box center [1308, 745] width 83 height 36
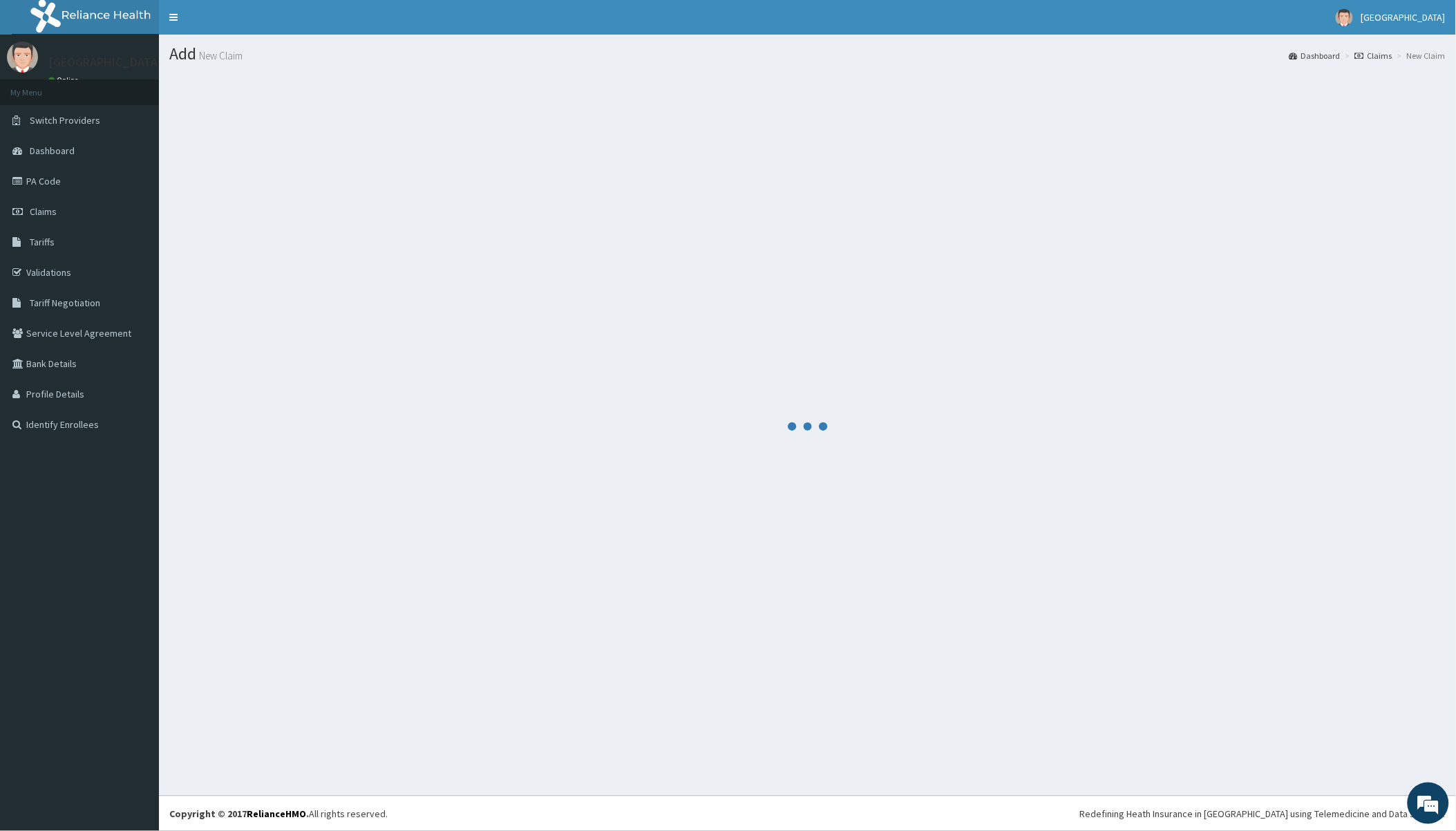
scroll to position [0, 0]
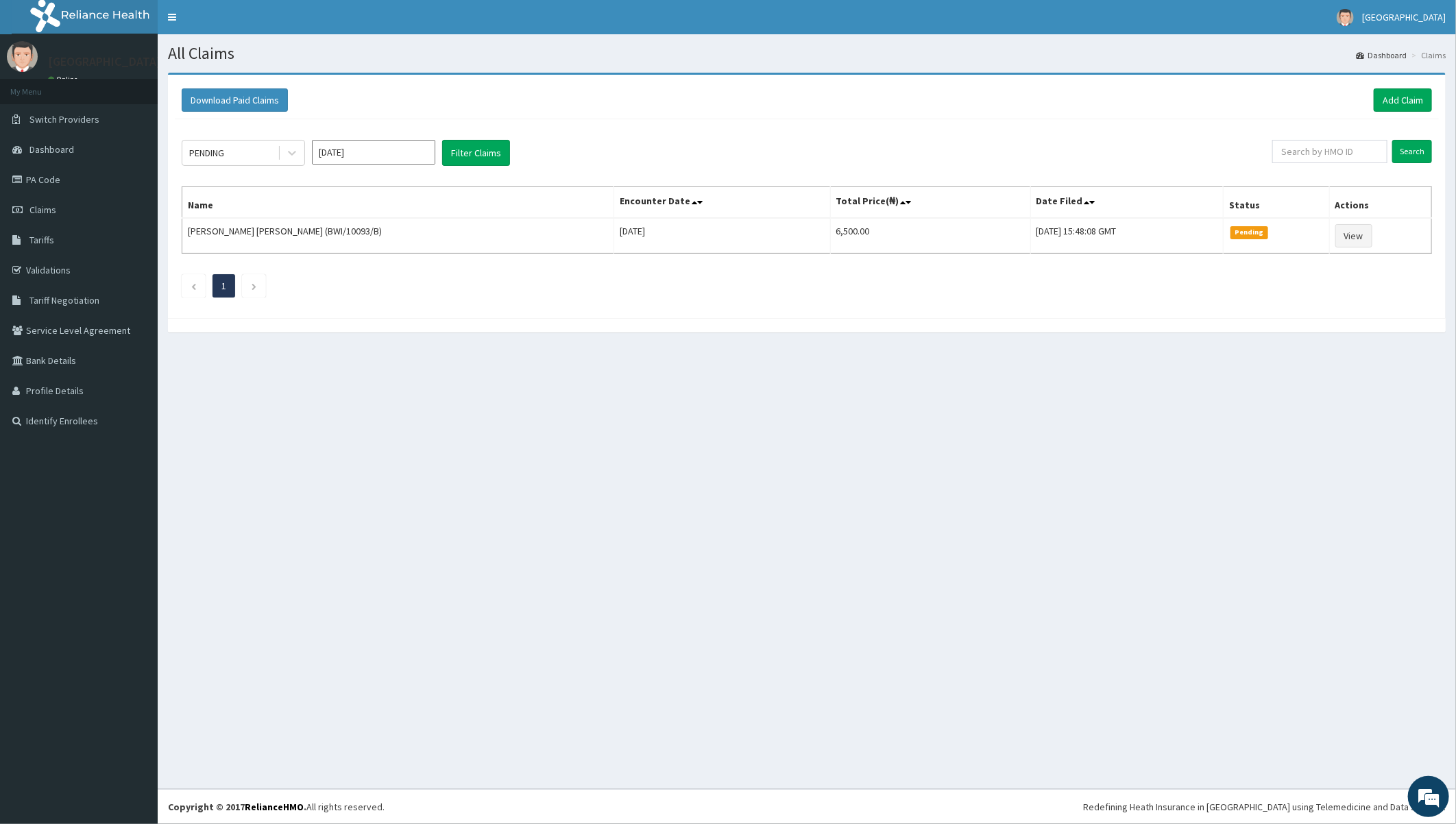
click at [401, 542] on div "All Claims Dashboard Claims Download Paid Claims Add Claim × Note you can only …" at bounding box center [807, 411] width 1298 height 755
click at [447, 517] on div "All Claims Dashboard Claims Download Paid Claims Add Claim × Note you can only …" at bounding box center [807, 411] width 1298 height 755
